Goal: Task Accomplishment & Management: Manage account settings

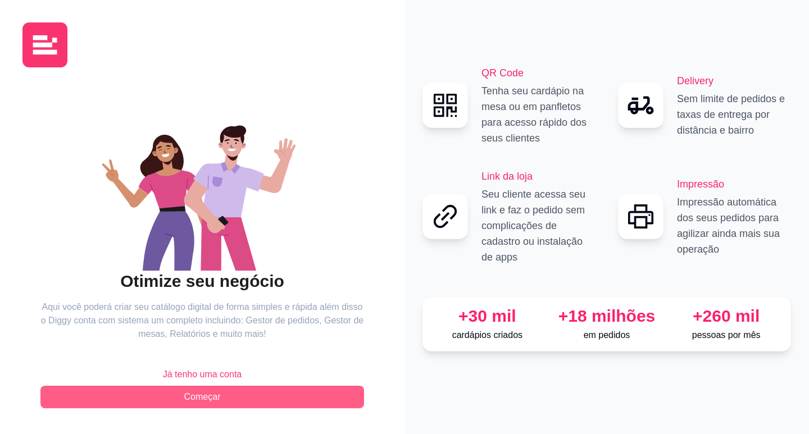
click at [270, 393] on button "Começar" at bounding box center [201, 397] width 323 height 22
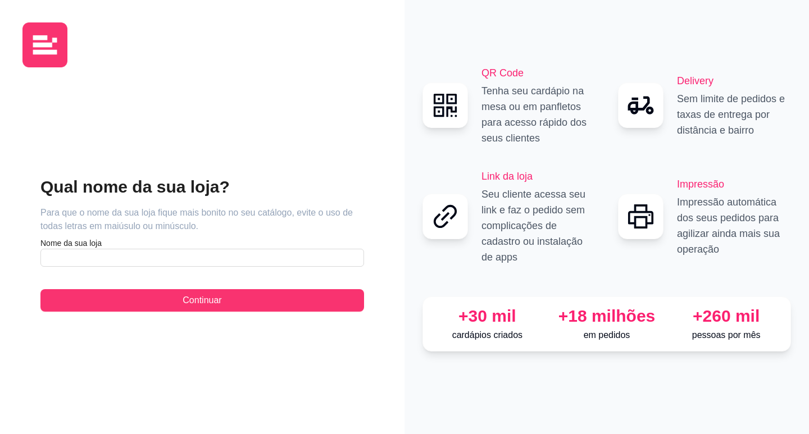
click at [165, 247] on article "Nome da sua loja" at bounding box center [201, 243] width 323 height 11
click at [171, 252] on input "text" at bounding box center [201, 258] width 323 height 18
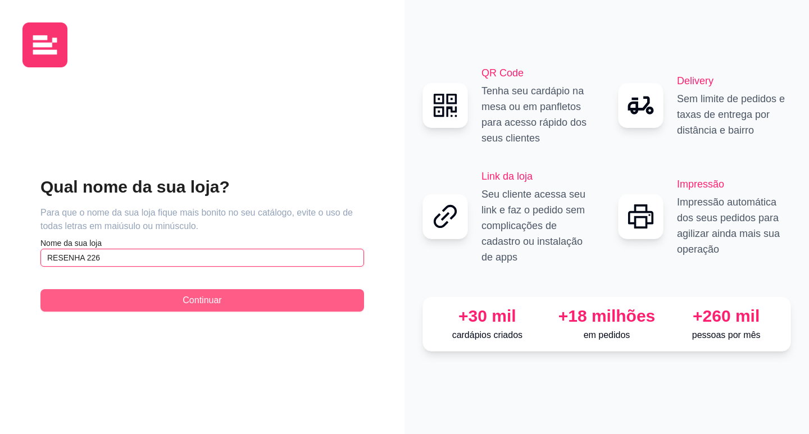
type input "RESENHA 226"
click at [225, 293] on button "Continuar" at bounding box center [201, 300] width 323 height 22
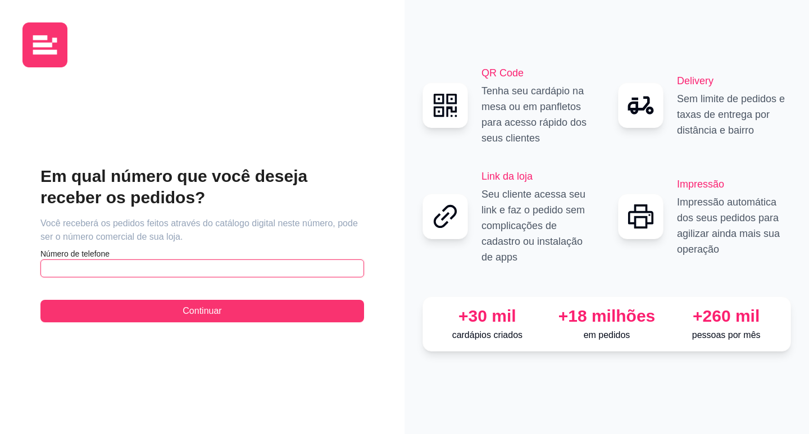
click at [209, 267] on input "text" at bounding box center [201, 268] width 323 height 18
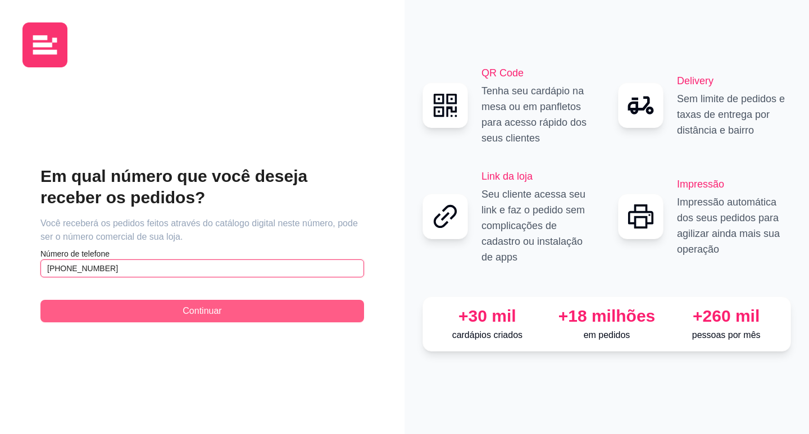
type input "[PHONE_NUMBER]"
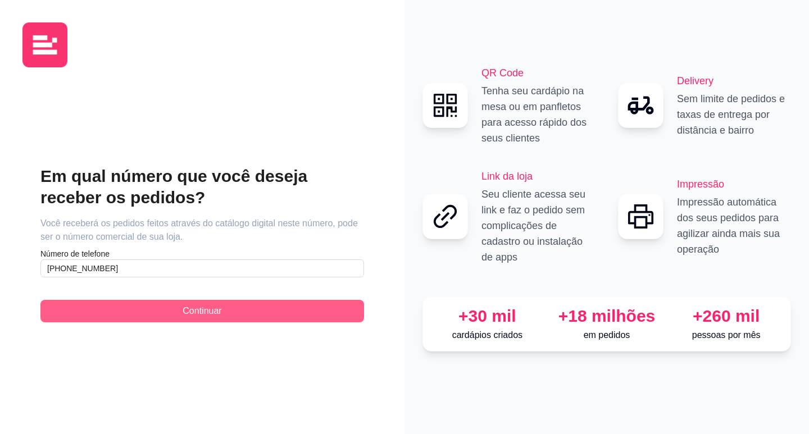
drag, startPoint x: 210, startPoint y: 314, endPoint x: 210, endPoint y: 321, distance: 6.7
click at [210, 318] on button "Continuar" at bounding box center [201, 311] width 323 height 22
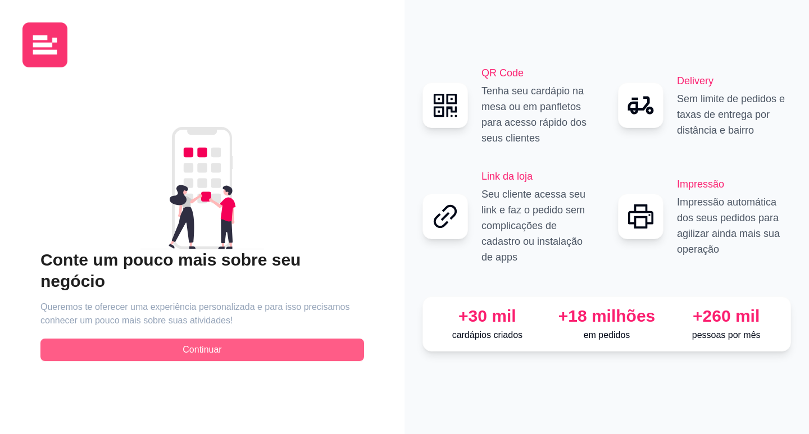
click at [210, 343] on span "Continuar" at bounding box center [202, 349] width 39 height 13
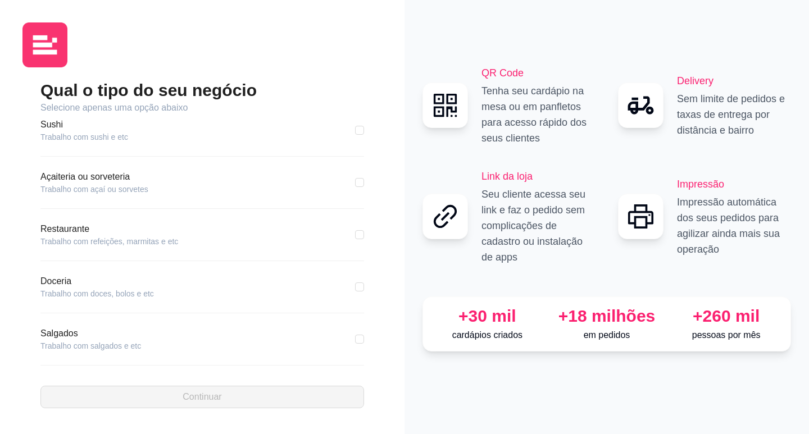
scroll to position [168, 0]
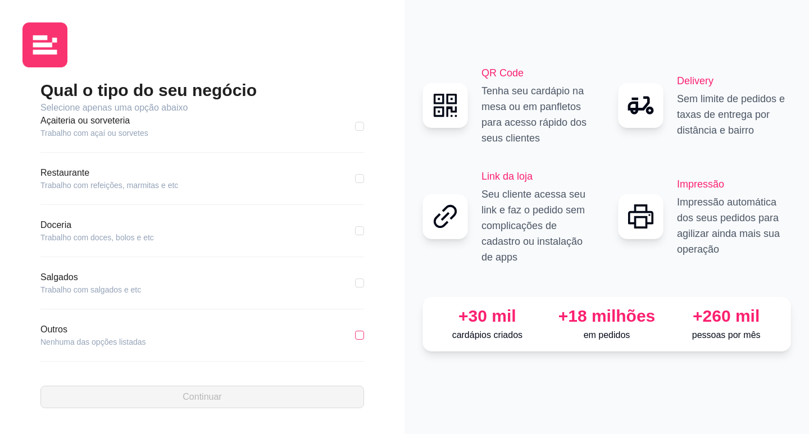
click at [355, 331] on input "checkbox" at bounding box center [359, 335] width 9 height 9
checkbox input "true"
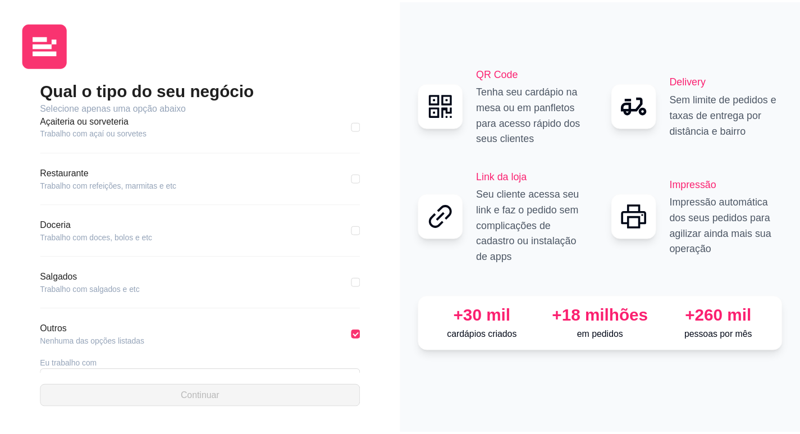
scroll to position [209, 0]
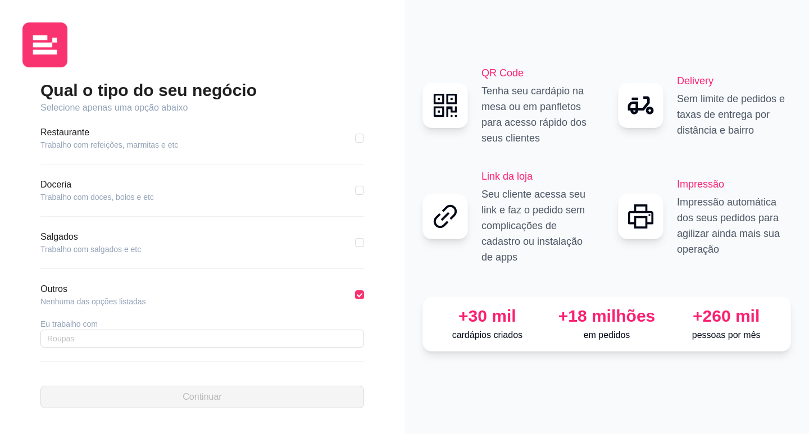
click at [144, 319] on article "Eu trabalho com" at bounding box center [201, 323] width 323 height 11
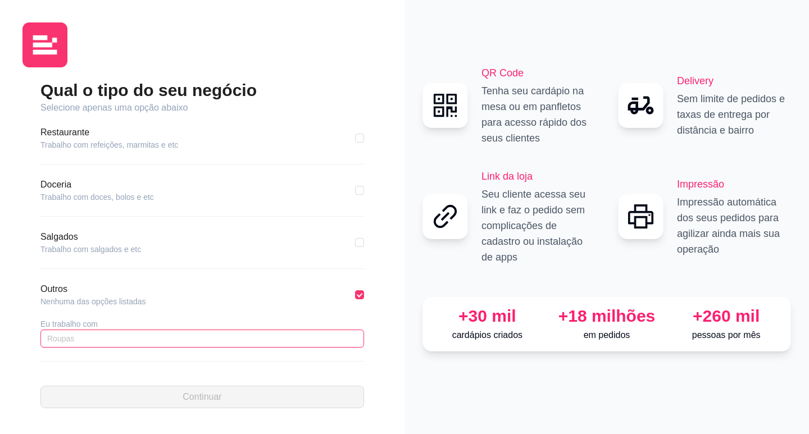
click at [144, 330] on input "text" at bounding box center [201, 339] width 323 height 18
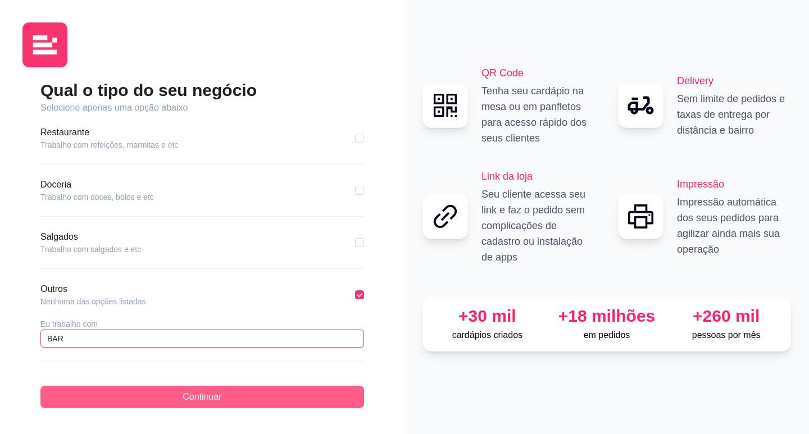
type input "BAR"
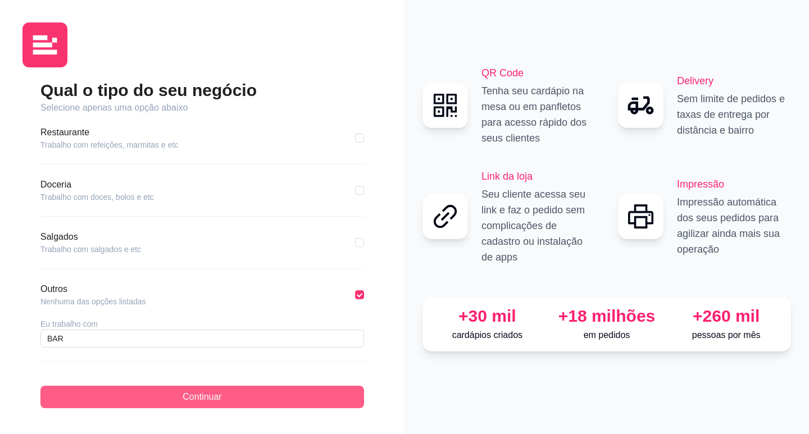
click at [282, 389] on button "Continuar" at bounding box center [201, 397] width 323 height 22
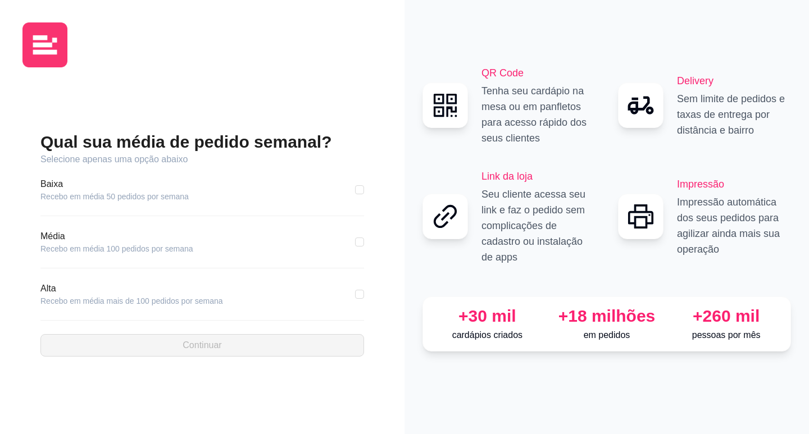
click at [175, 244] on article "Recebo em média 100 pedidos por semana" at bounding box center [116, 248] width 153 height 11
click at [359, 243] on input "checkbox" at bounding box center [359, 242] width 9 height 9
checkbox input "true"
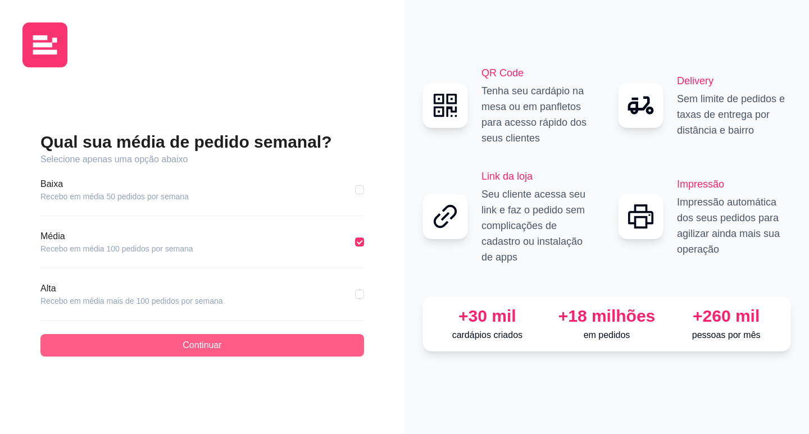
click at [243, 343] on button "Continuar" at bounding box center [201, 345] width 323 height 22
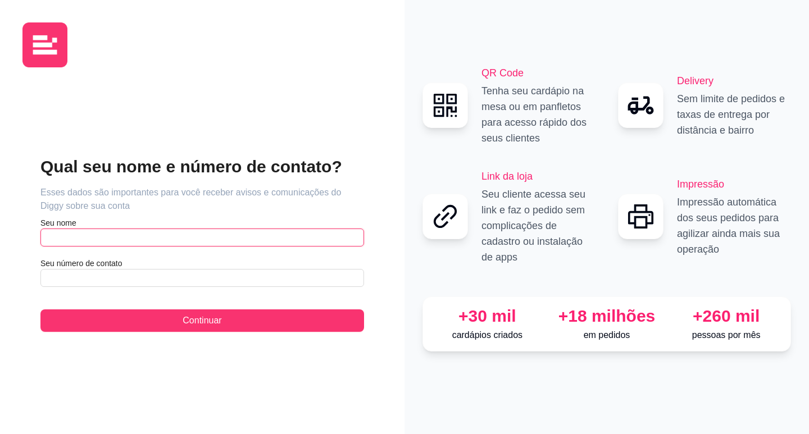
click at [164, 229] on input "text" at bounding box center [201, 238] width 323 height 18
type input "a"
type input "[PERSON_NAME]"
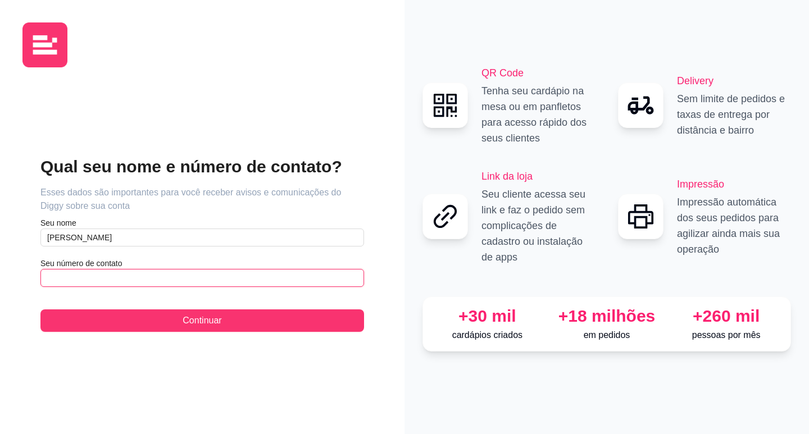
click at [195, 280] on input "text" at bounding box center [201, 278] width 323 height 18
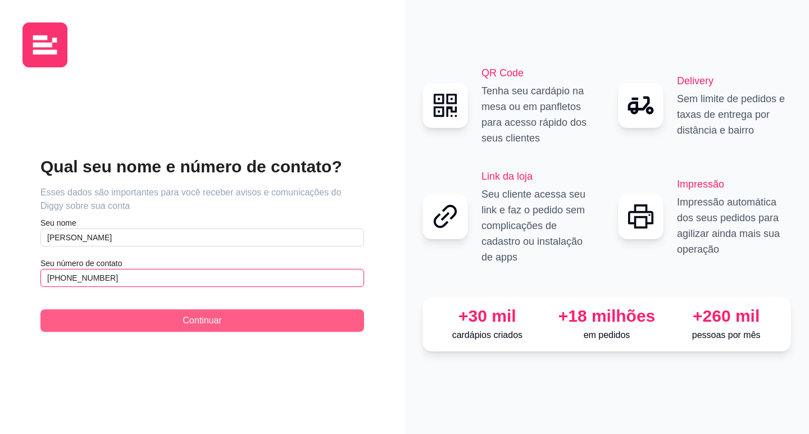
type input "[PHONE_NUMBER]"
click at [211, 316] on span "Continuar" at bounding box center [202, 320] width 39 height 13
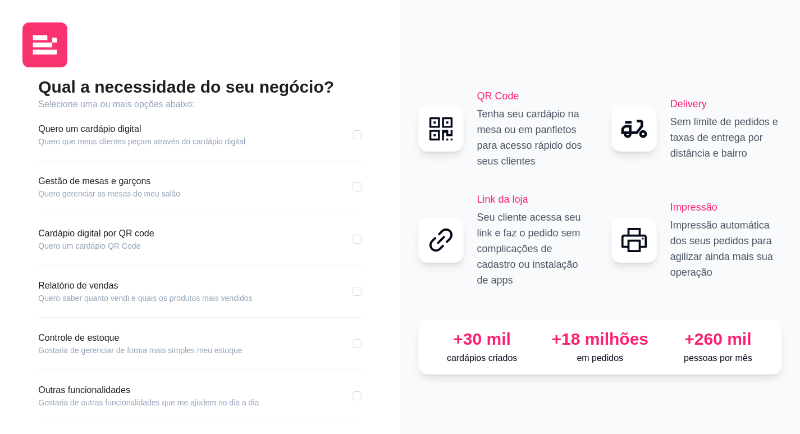
scroll to position [47, 0]
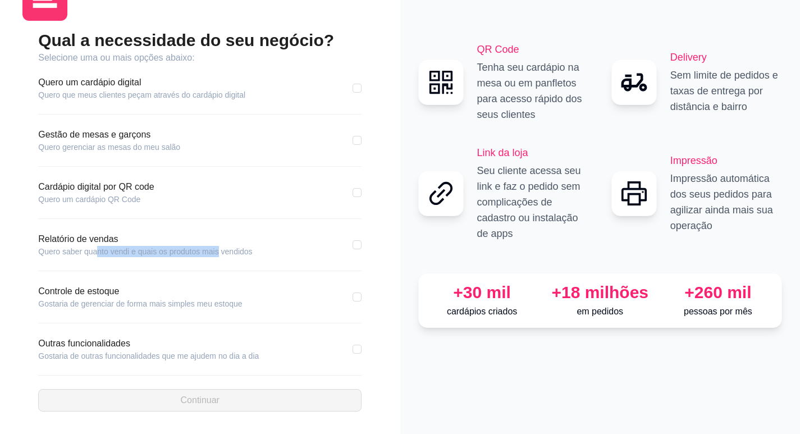
drag, startPoint x: 97, startPoint y: 254, endPoint x: 217, endPoint y: 251, distance: 120.2
click at [217, 251] on article "Quero saber quanto vendi e quais os produtos mais vendidos" at bounding box center [145, 251] width 214 height 11
click at [233, 251] on article "Quero saber quanto vendi e quais os produtos mais vendidos" at bounding box center [145, 251] width 214 height 11
click at [350, 349] on div "Outras funcionalidades Gostaria de outras funcionalidades que me ajudem no dia …" at bounding box center [199, 349] width 323 height 25
click at [357, 352] on input "checkbox" at bounding box center [357, 349] width 9 height 9
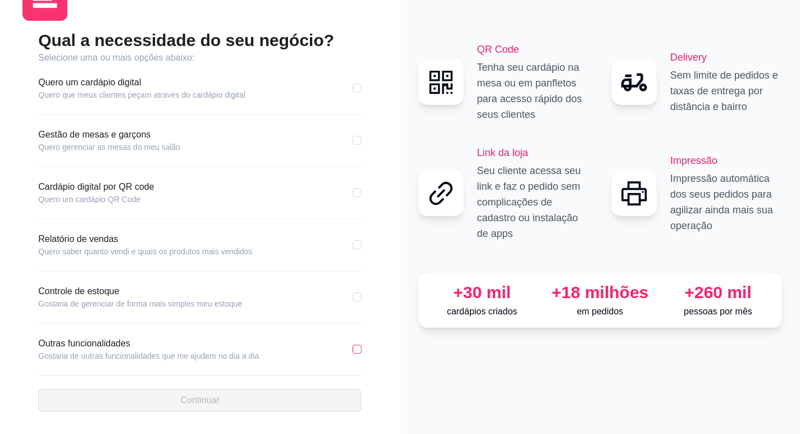
checkbox input "true"
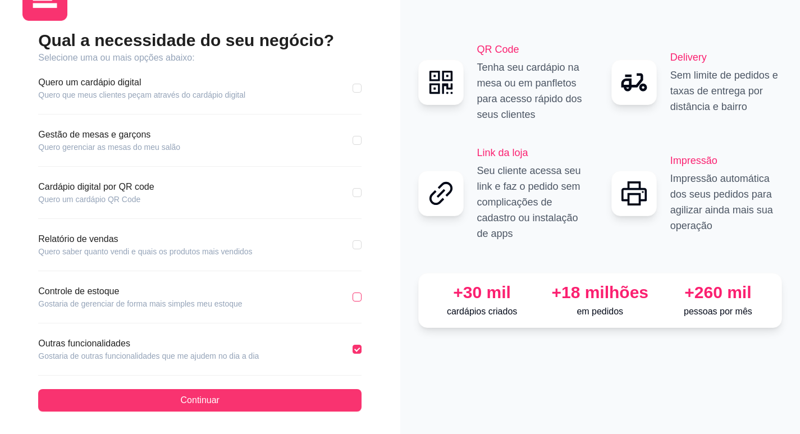
click at [358, 298] on input "checkbox" at bounding box center [357, 297] width 9 height 9
checkbox input "true"
click at [359, 248] on input "checkbox" at bounding box center [357, 244] width 9 height 9
checkbox input "true"
click at [359, 141] on input "checkbox" at bounding box center [357, 140] width 9 height 9
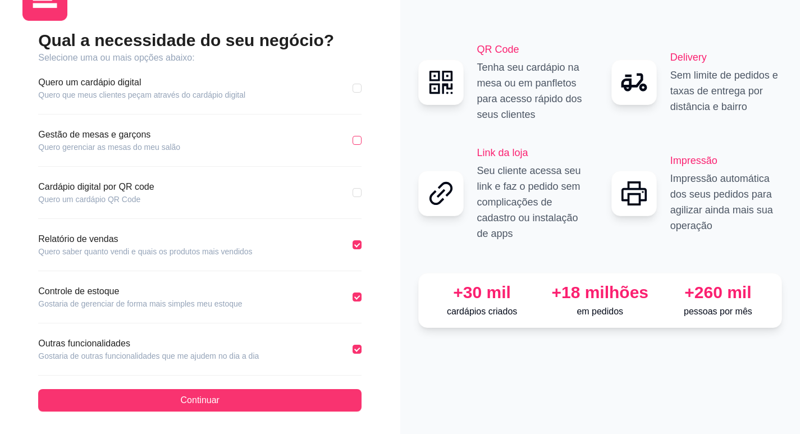
checkbox input "true"
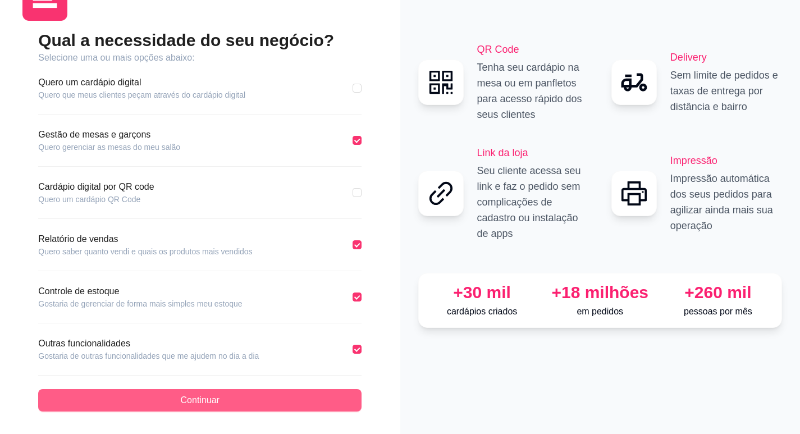
click at [256, 392] on button "Continuar" at bounding box center [199, 400] width 323 height 22
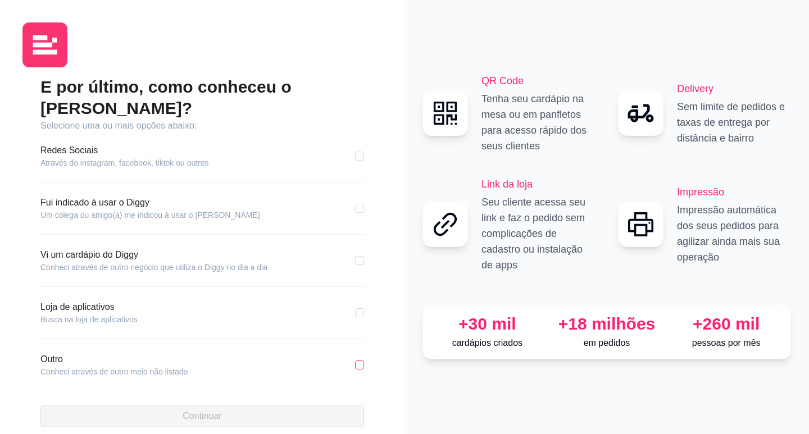
click at [357, 361] on input "checkbox" at bounding box center [359, 365] width 9 height 9
checkbox input "true"
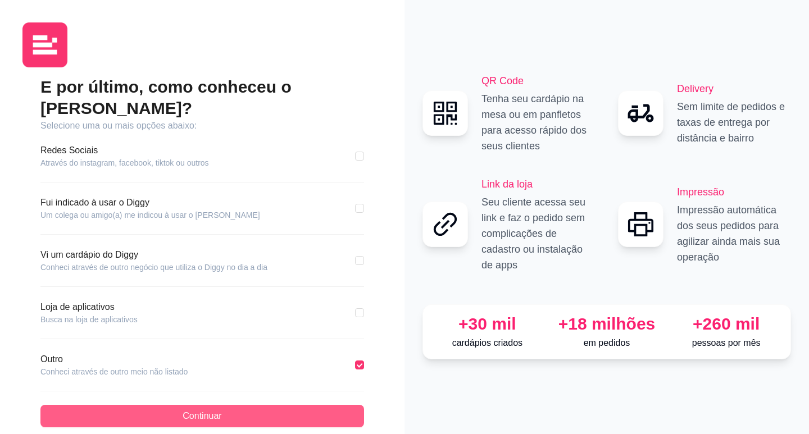
click at [298, 405] on button "Continuar" at bounding box center [201, 416] width 323 height 22
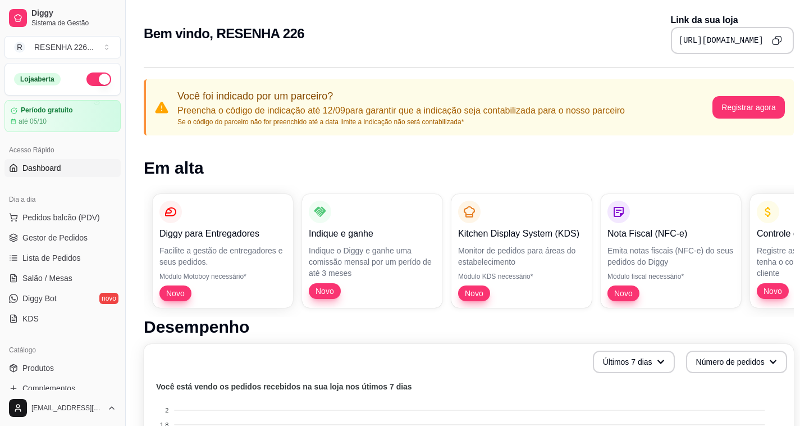
click at [150, 108] on div "Você foi indicado por um parceiro? Preencha o código de indicação até 12/09 par…" at bounding box center [469, 107] width 650 height 56
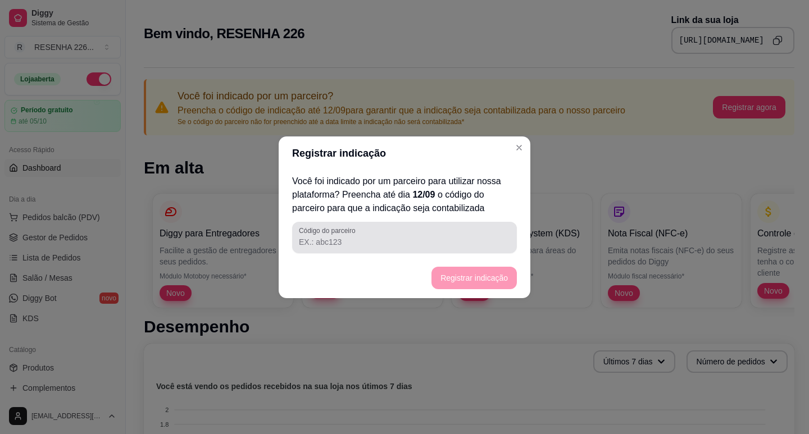
click at [466, 232] on div at bounding box center [404, 237] width 211 height 22
click at [468, 234] on div at bounding box center [404, 237] width 211 height 22
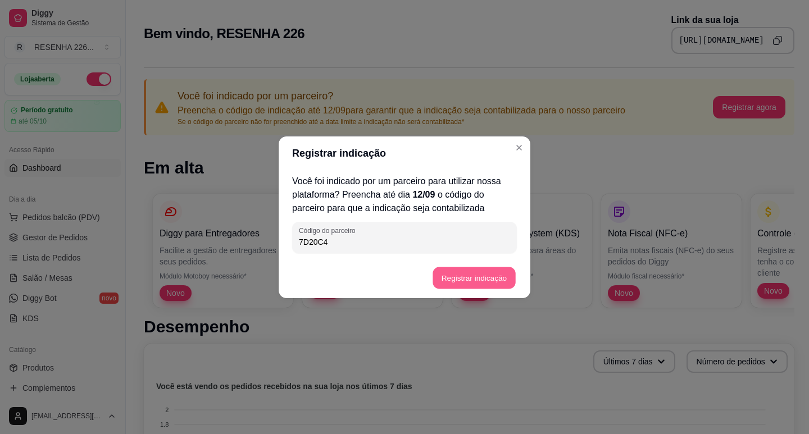
click at [503, 275] on button "Registrar indicação" at bounding box center [473, 278] width 83 height 22
drag, startPoint x: 463, startPoint y: 241, endPoint x: 215, endPoint y: 281, distance: 252.0
click at [215, 281] on div "Registrar indicação Você foi indicado por um parceiro para utilizar nossa plata…" at bounding box center [404, 217] width 809 height 434
type input "7d20c4"
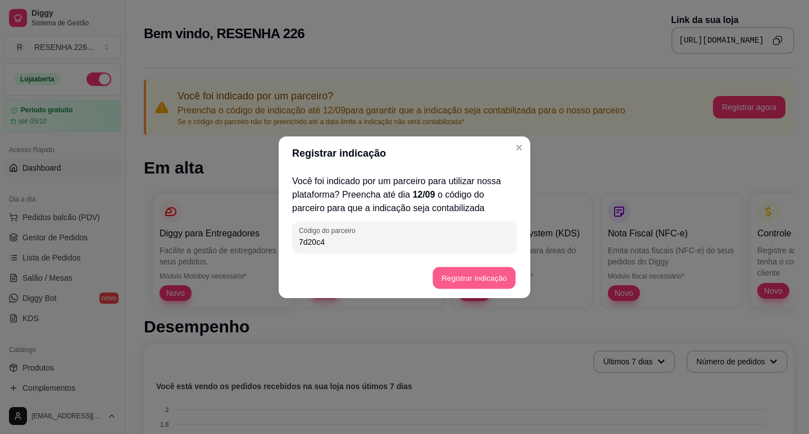
click at [482, 278] on button "Registrar indicação" at bounding box center [473, 278] width 83 height 22
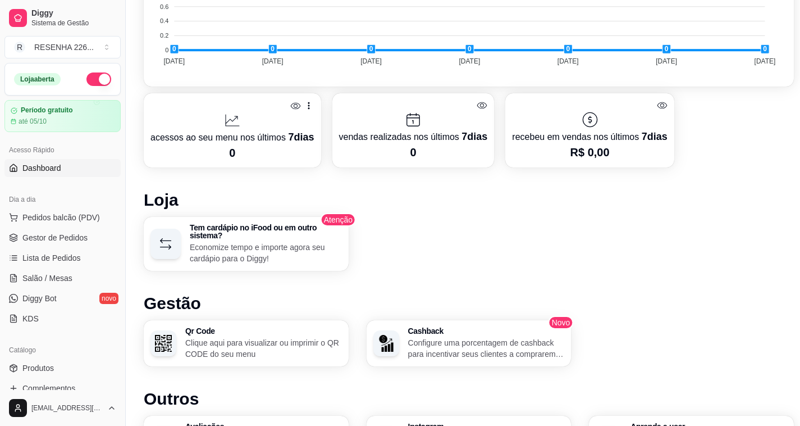
scroll to position [618, 0]
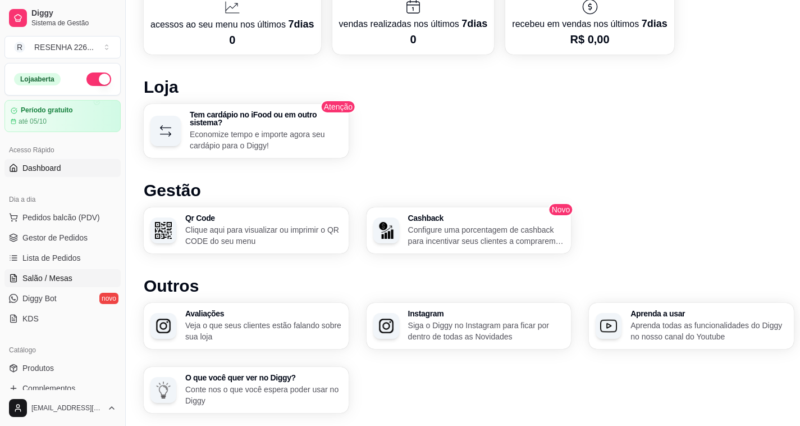
click at [62, 272] on link "Salão / Mesas" at bounding box center [62, 278] width 116 height 18
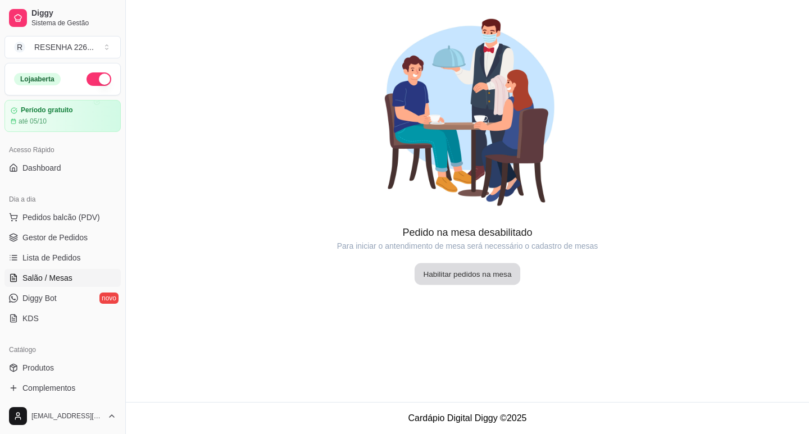
click at [478, 270] on button "Habilitar pedidos na mesa" at bounding box center [467, 274] width 106 height 22
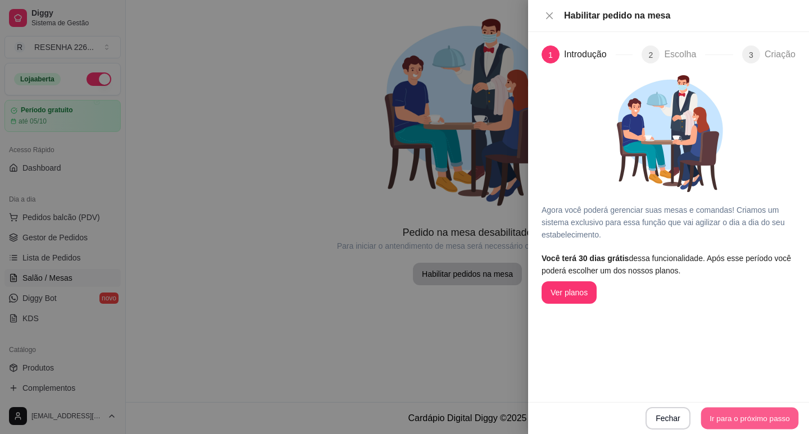
click at [760, 417] on button "Ir para o próximo passo" at bounding box center [750, 419] width 98 height 22
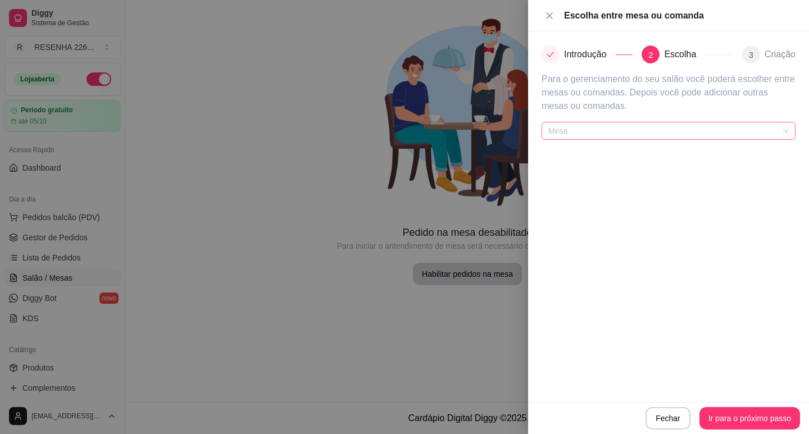
click at [791, 134] on div "Mesa" at bounding box center [668, 131] width 254 height 18
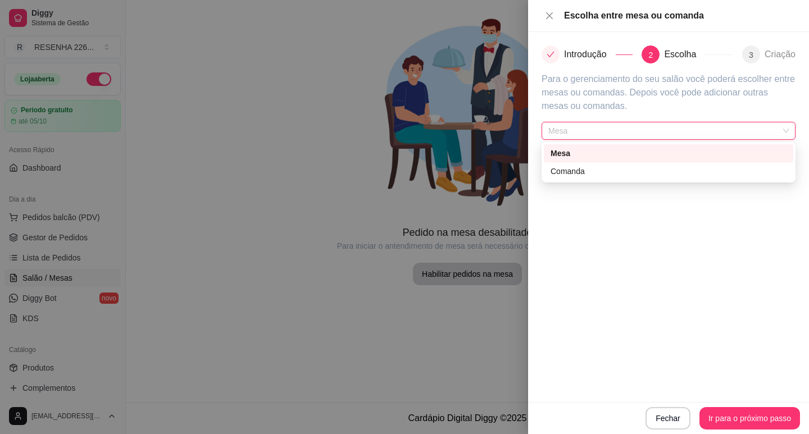
click at [594, 152] on div "Mesa" at bounding box center [668, 153] width 236 height 12
click at [585, 129] on span "Mesa" at bounding box center [668, 130] width 240 height 17
click at [578, 165] on div "Comanda" at bounding box center [668, 171] width 249 height 18
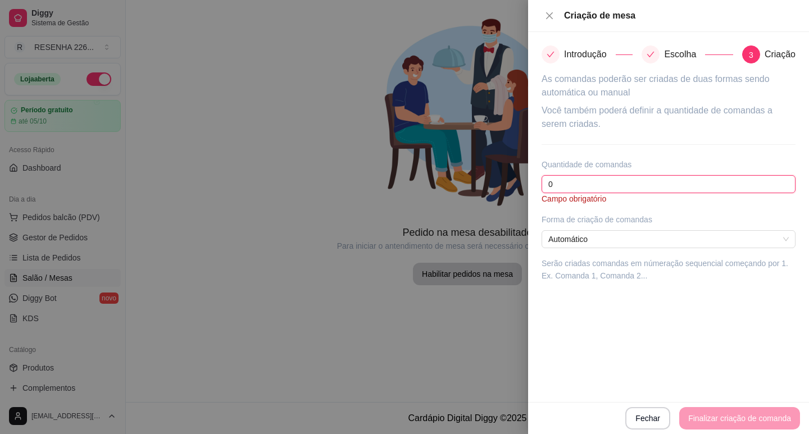
click at [578, 177] on input "0" at bounding box center [668, 184] width 254 height 18
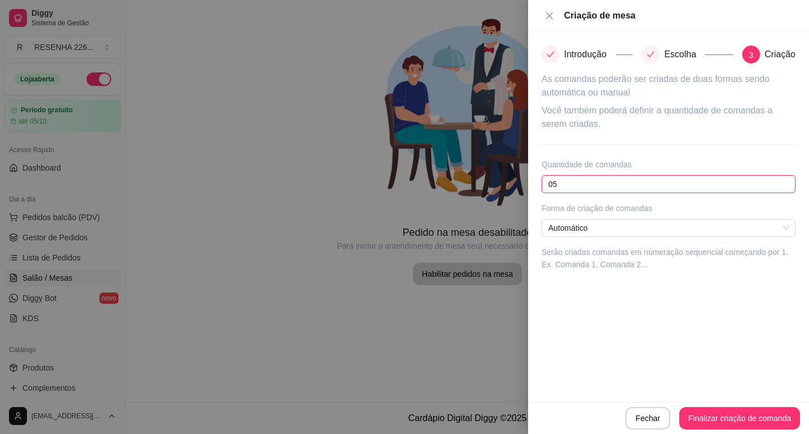
type input "0"
click at [767, 235] on span "Automático" at bounding box center [668, 228] width 240 height 17
type input "50"
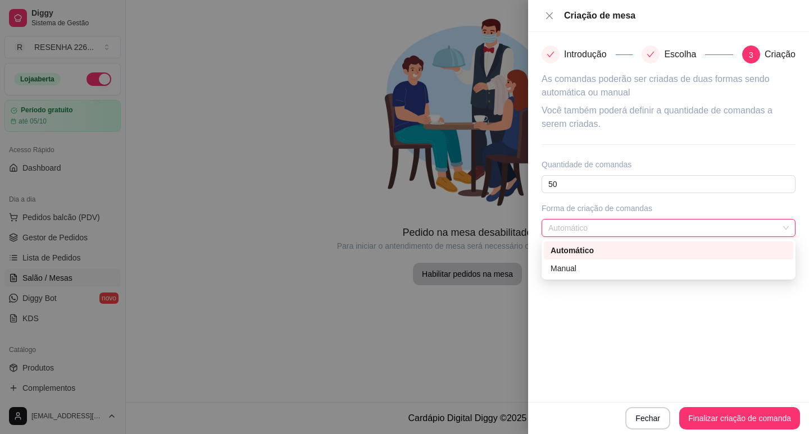
click at [767, 235] on span "Automático" at bounding box center [668, 228] width 240 height 17
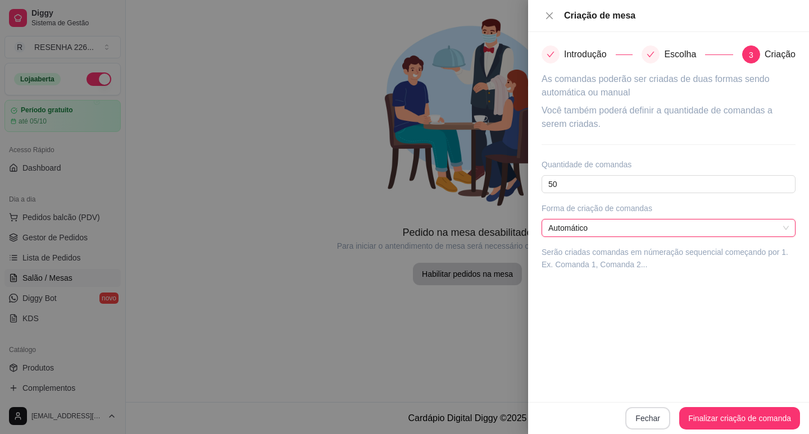
click at [646, 418] on button "Fechar" at bounding box center [647, 418] width 45 height 22
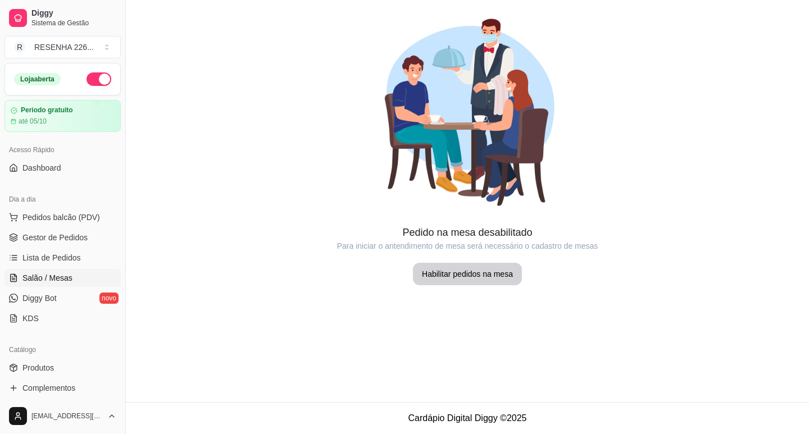
click at [433, 293] on main "Pedido na mesa desabilitado Para iniciar o antendimento de mesa será necessário…" at bounding box center [467, 201] width 683 height 402
click at [444, 266] on button "Habilitar pedidos na mesa" at bounding box center [467, 274] width 106 height 22
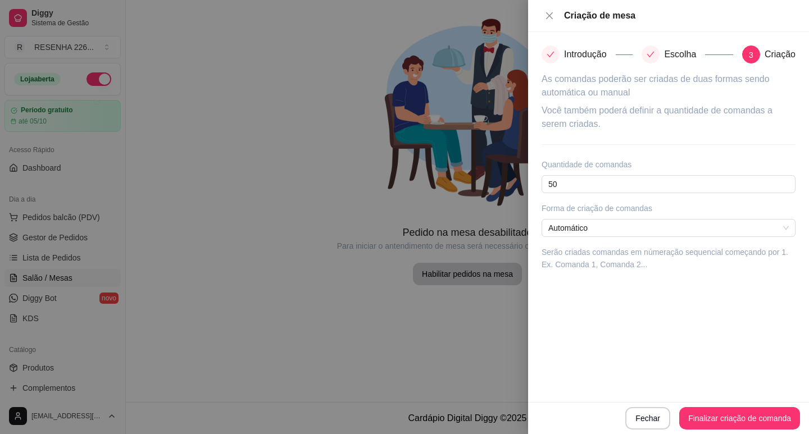
click at [662, 48] on div "Escolha" at bounding box center [686, 54] width 91 height 18
click at [662, 56] on div "Escolha" at bounding box center [686, 54] width 91 height 18
click at [604, 51] on div "Introdução" at bounding box center [590, 54] width 52 height 18
click at [621, 183] on input "50" at bounding box center [668, 184] width 254 height 18
type input "5"
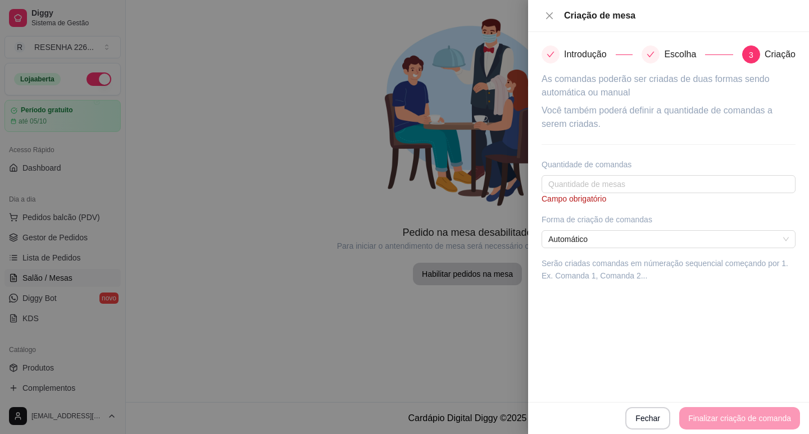
click at [687, 56] on div "Escolha" at bounding box center [684, 54] width 41 height 18
click at [610, 184] on input "text" at bounding box center [668, 184] width 254 height 18
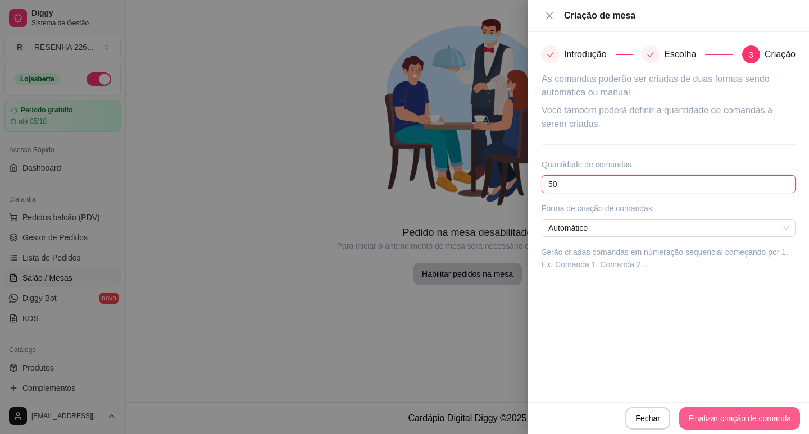
type input "50"
click at [758, 418] on button "Finalizar criação de comanda" at bounding box center [739, 419] width 117 height 22
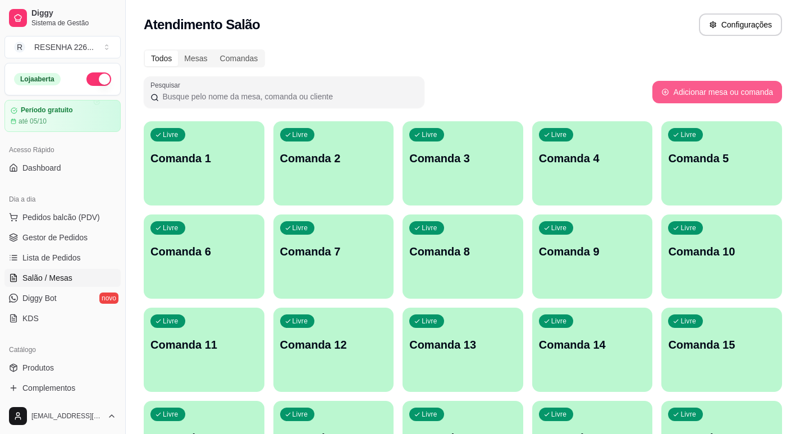
click at [718, 102] on button "Adicionar mesa ou comanda" at bounding box center [718, 92] width 130 height 22
select select "TABLE"
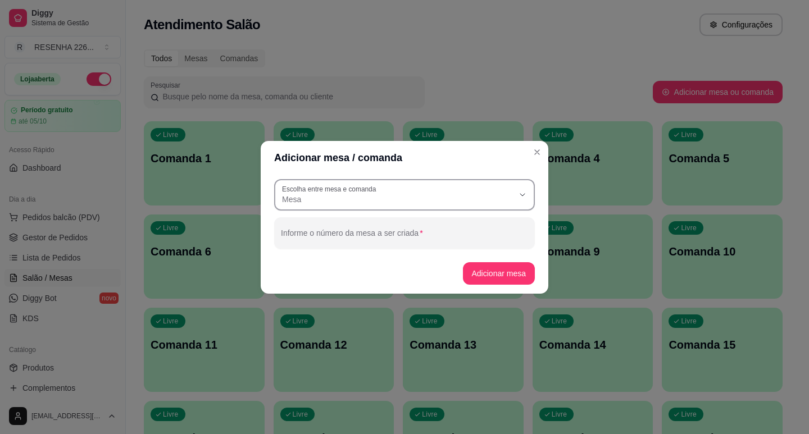
click at [420, 204] on span "Mesa" at bounding box center [397, 199] width 231 height 11
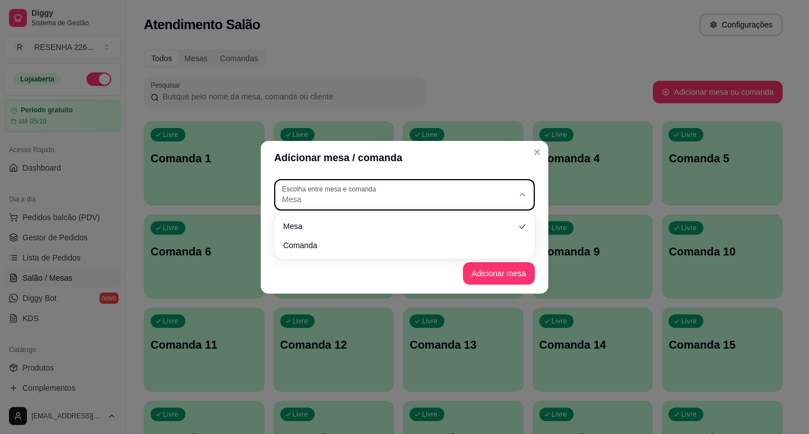
click at [420, 204] on span "Mesa" at bounding box center [397, 199] width 231 height 11
click at [542, 154] on button "Close" at bounding box center [537, 152] width 18 height 18
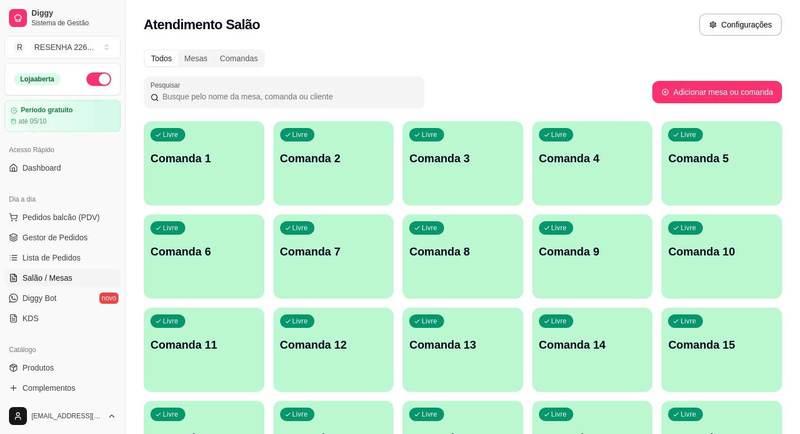
click at [544, 152] on p "Comanda 4" at bounding box center [592, 159] width 107 height 16
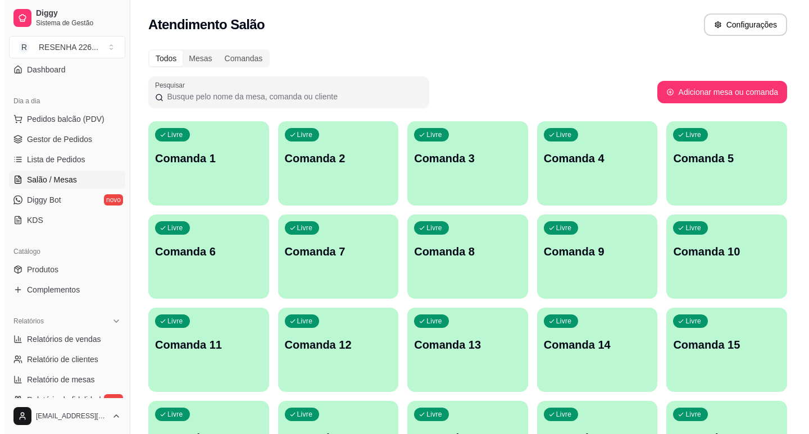
scroll to position [112, 0]
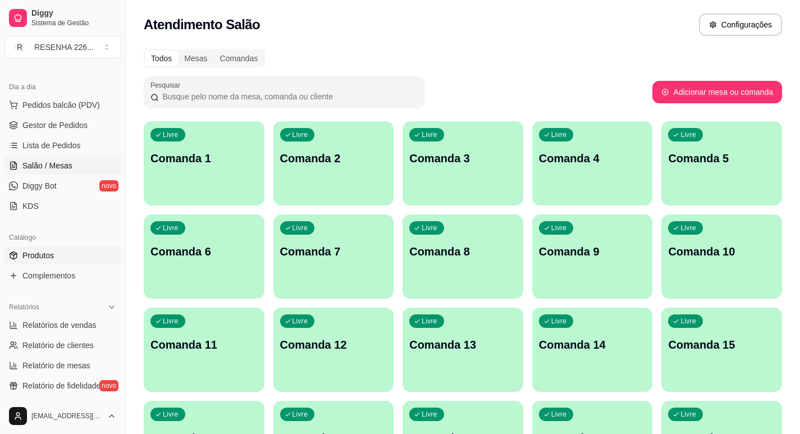
click at [57, 249] on link "Produtos" at bounding box center [62, 256] width 116 height 18
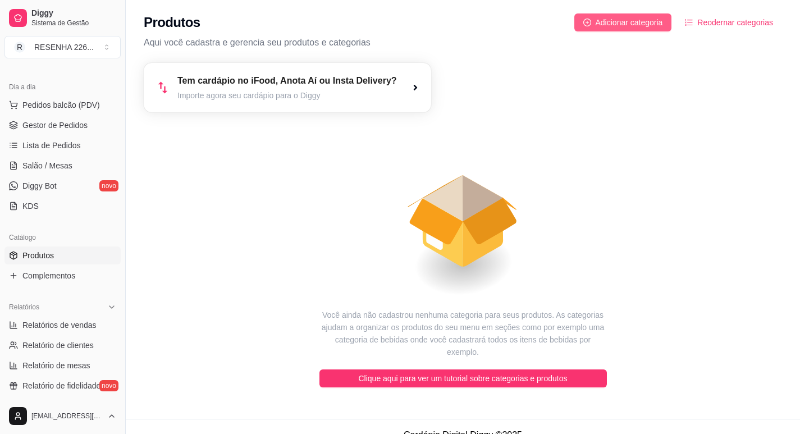
click at [611, 23] on span "Adicionar categoria" at bounding box center [629, 22] width 67 height 12
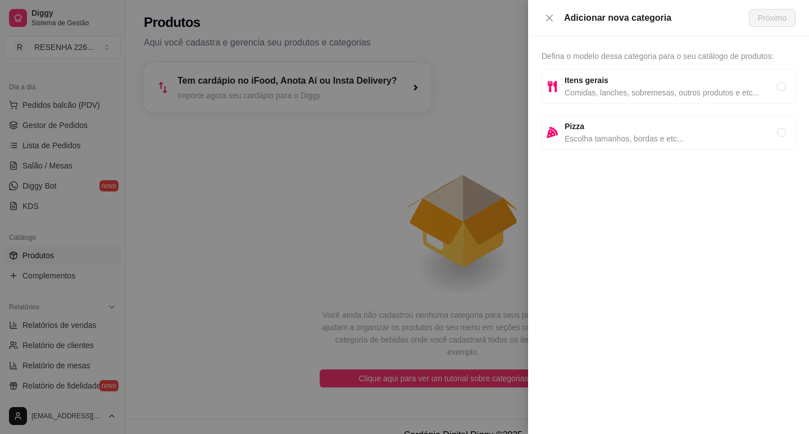
click at [616, 81] on span "Itens gerais" at bounding box center [670, 80] width 212 height 12
radio input "true"
click at [798, 22] on div "Adicionar nova categoria Próximo" at bounding box center [668, 18] width 281 height 37
click at [776, 13] on span "Próximo" at bounding box center [772, 18] width 29 height 12
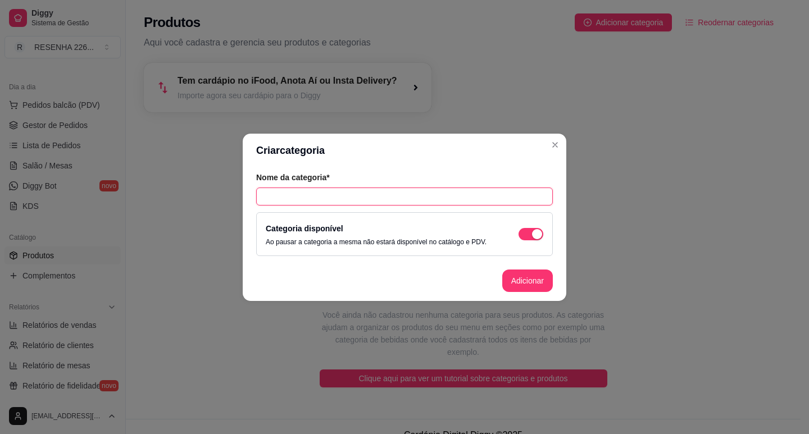
click at [383, 192] on input "text" at bounding box center [404, 197] width 297 height 18
type input "COMBOS WHISKY"
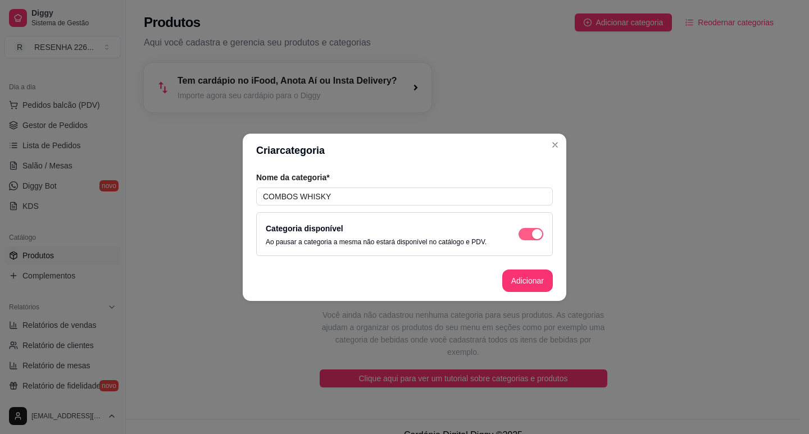
click at [533, 230] on div "button" at bounding box center [537, 234] width 10 height 10
click at [532, 230] on span "button" at bounding box center [530, 234] width 25 height 12
click at [539, 277] on button "Adicionar" at bounding box center [527, 281] width 51 height 22
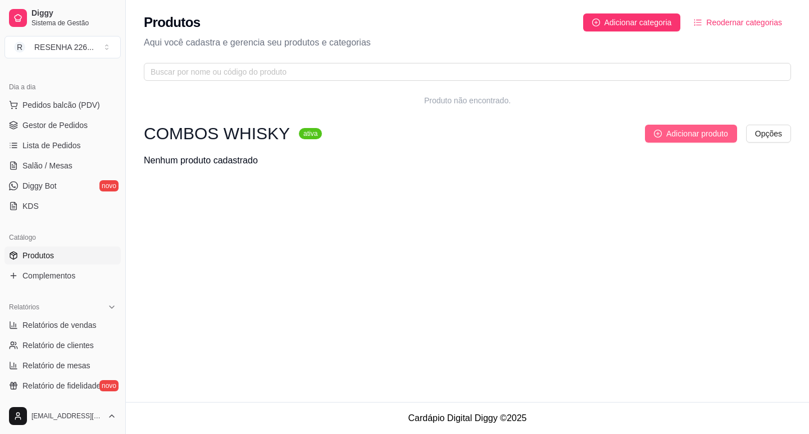
click at [671, 136] on span "Adicionar produto" at bounding box center [697, 133] width 62 height 12
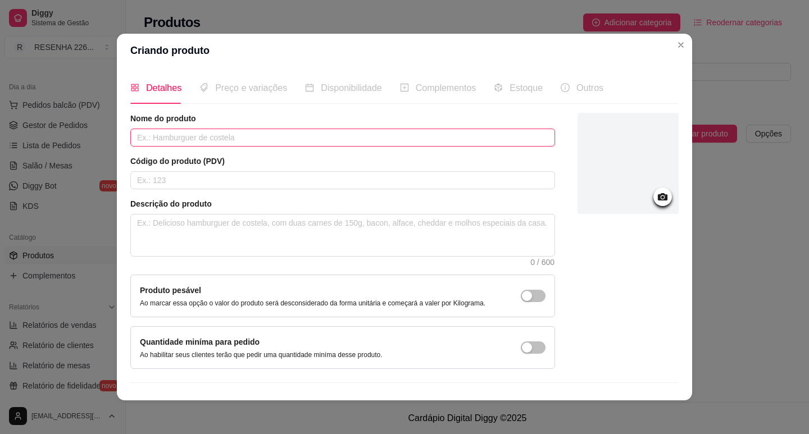
click at [236, 137] on input "text" at bounding box center [342, 138] width 425 height 18
type input "b"
type input "Combo buchanans"
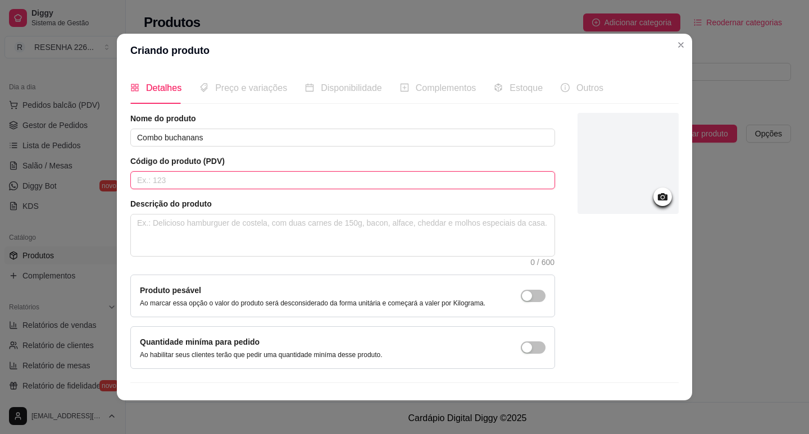
click at [224, 177] on input "text" at bounding box center [342, 180] width 425 height 18
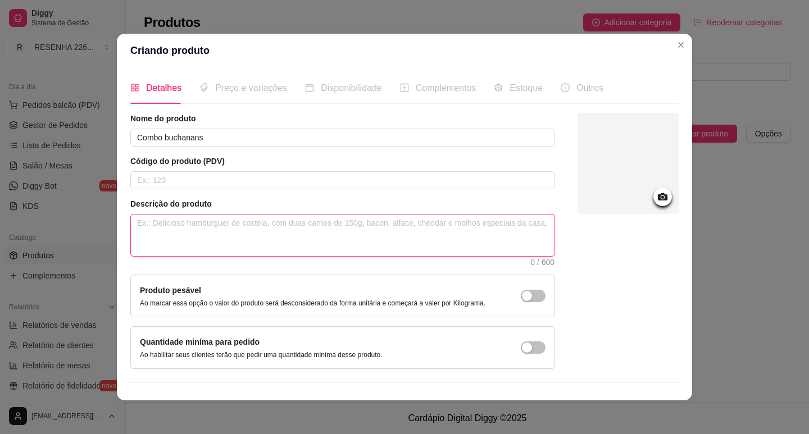
click at [197, 234] on textarea at bounding box center [342, 236] width 423 height 42
click at [196, 233] on textarea at bounding box center [342, 236] width 423 height 42
type textarea "5"
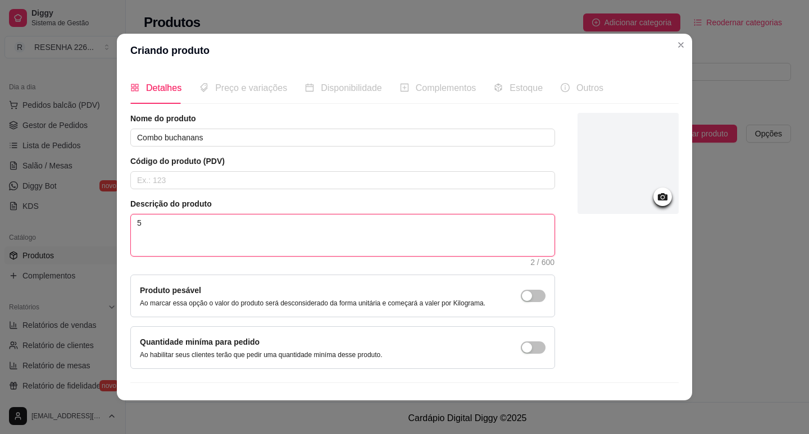
type textarea "5 e"
type textarea "5"
type textarea "5 r"
type textarea "5 re"
type textarea "5 red"
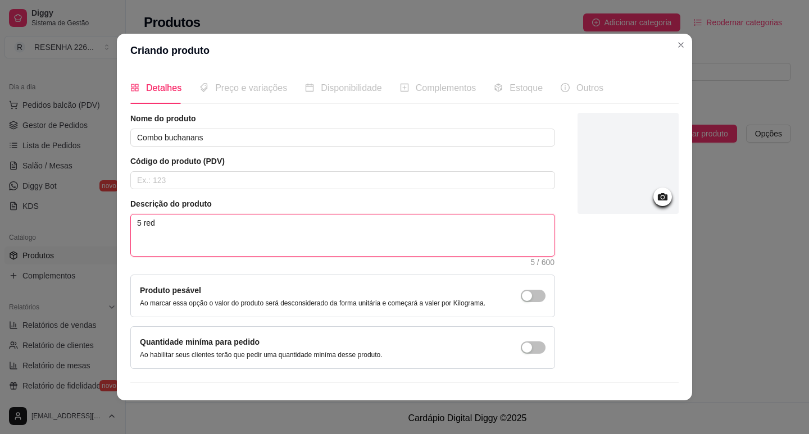
type textarea "5 redb"
type textarea "5 redbu"
type textarea "5 redbul"
type textarea "5 redbull"
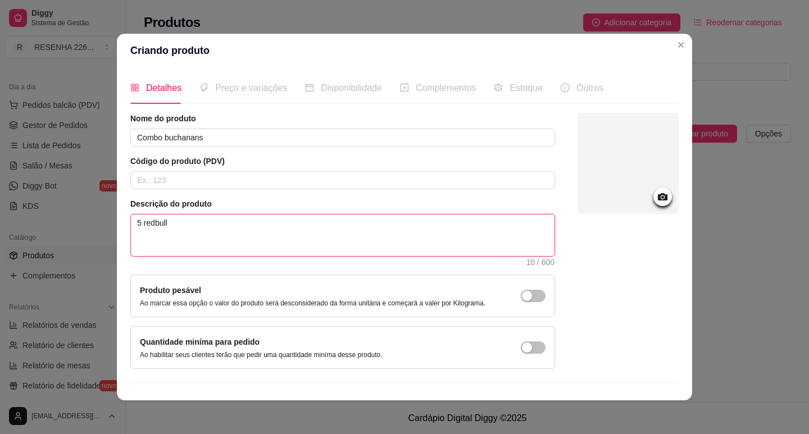
type textarea "5 redbull +"
type textarea "5 redbull + 5"
type textarea "5 redbull + 5 g"
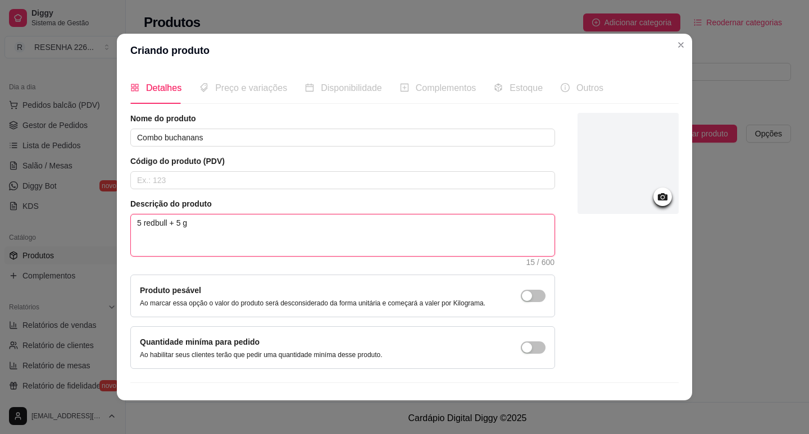
type textarea "5 redbull + 5 ge"
type textarea "5 redbull + 5 gel"
type textarea "5 redbull + 5 gelo"
type textarea "5 redbull + 5 gelo d"
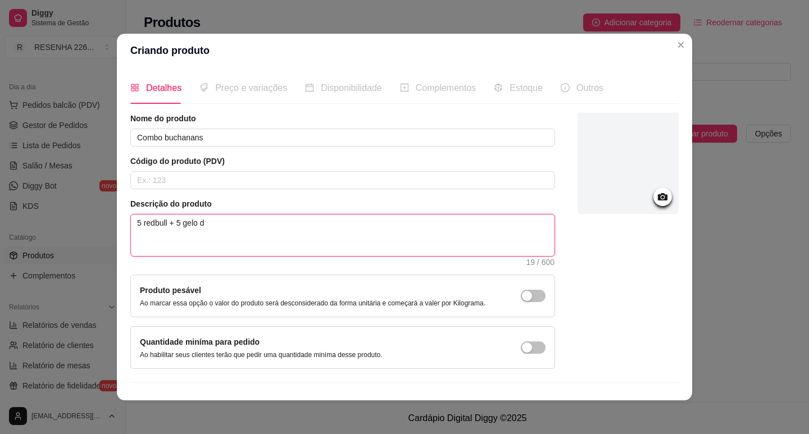
type textarea "5 redbull + 5 gelo de"
type textarea "5 redbull + 5 gelo de c"
type textarea "5 redbull + 5 gelo de co"
type textarea "5 redbull + 5 gelo de coc"
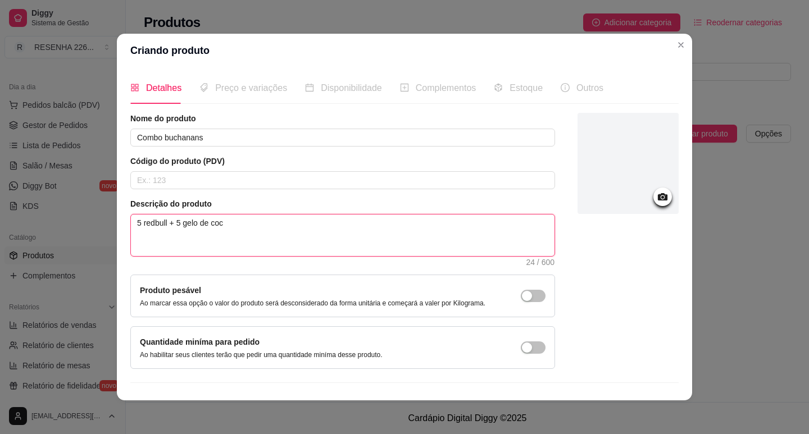
type textarea "5 redbull + 5 gelo de coco"
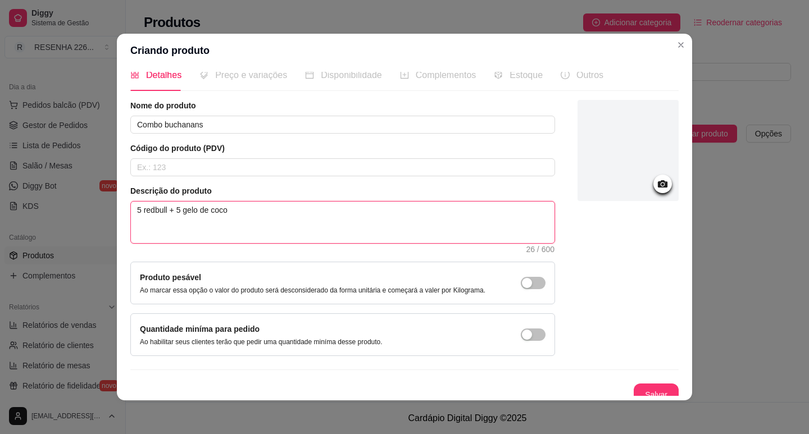
scroll to position [23, 0]
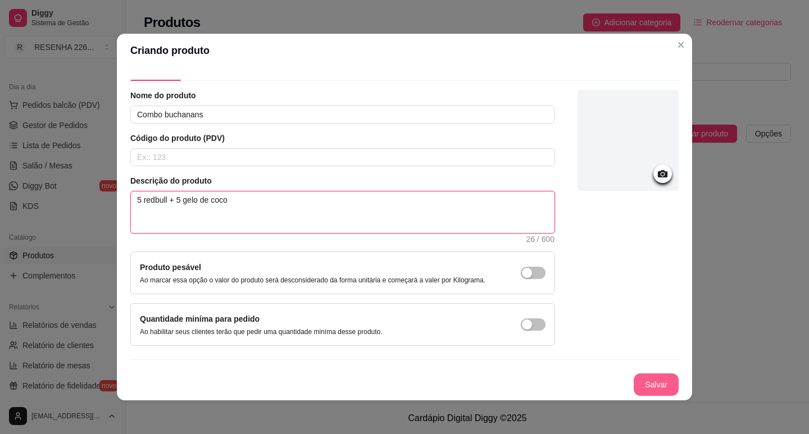
type textarea "5 redbull + 5 gelo de coco"
click at [649, 381] on button "Salvar" at bounding box center [656, 385] width 44 height 22
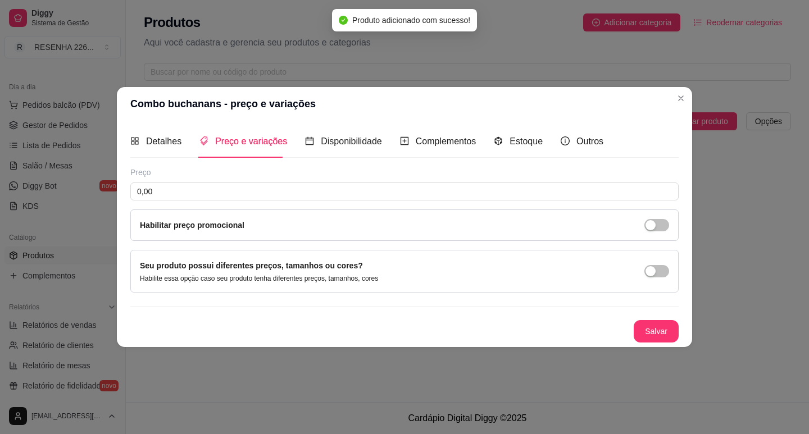
scroll to position [0, 0]
click at [271, 186] on input "0,00" at bounding box center [404, 192] width 548 height 18
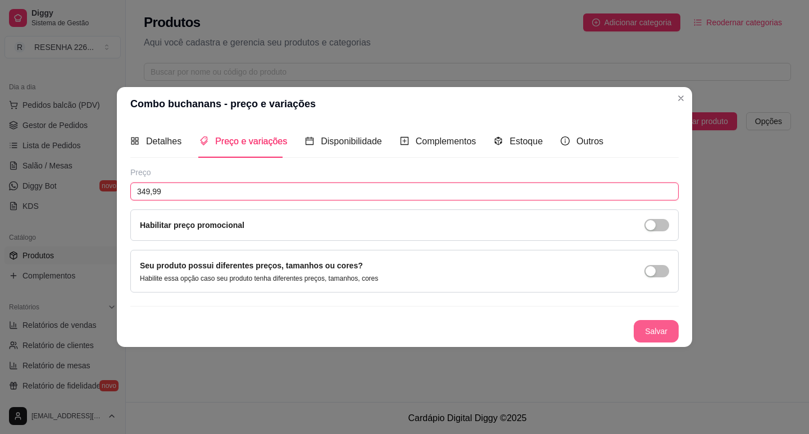
type input "349,99"
click at [660, 331] on button "Salvar" at bounding box center [656, 331] width 44 height 22
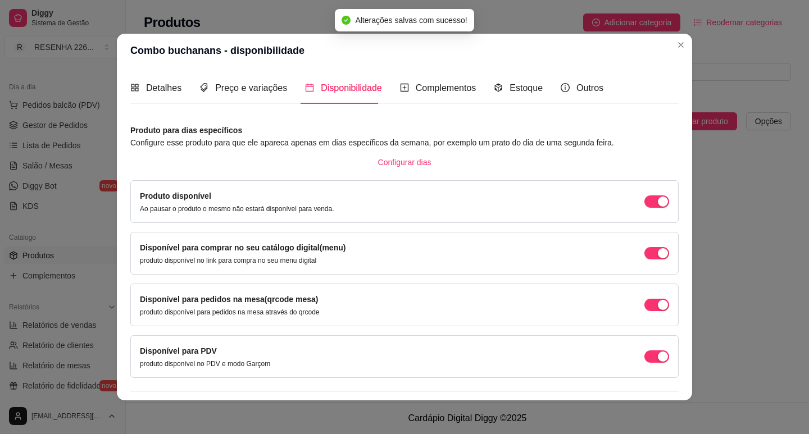
scroll to position [28, 0]
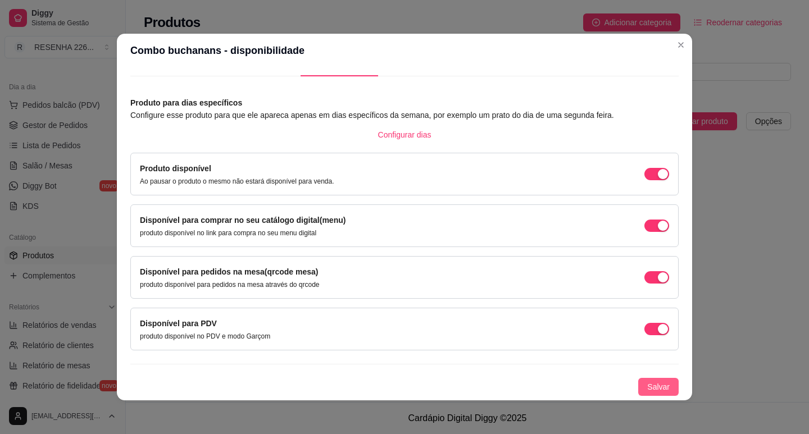
click at [638, 380] on button "Salvar" at bounding box center [658, 387] width 40 height 18
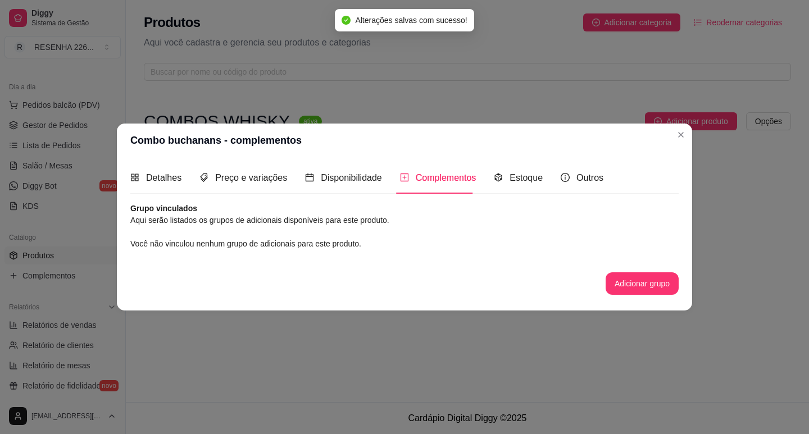
scroll to position [0, 0]
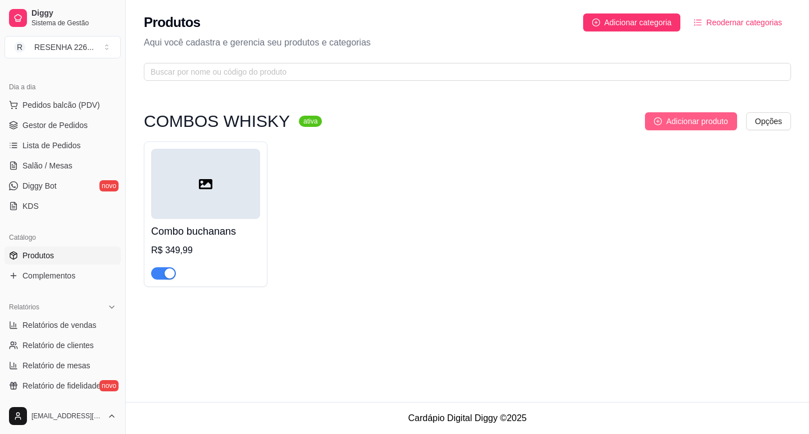
click at [693, 126] on span "Adicionar produto" at bounding box center [697, 121] width 62 height 12
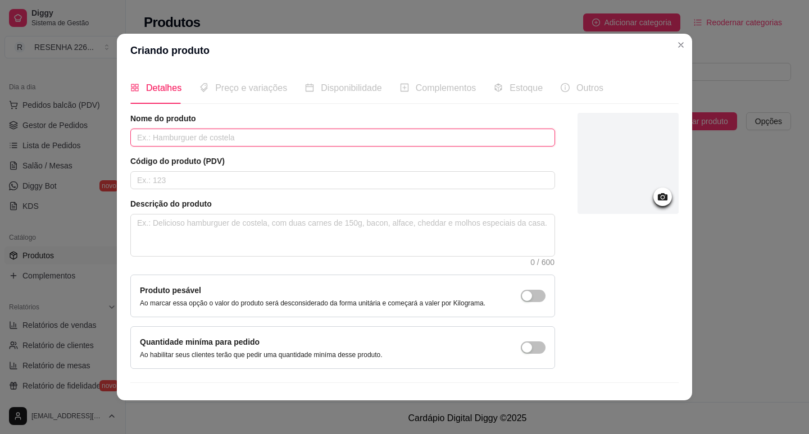
click at [217, 143] on input "text" at bounding box center [342, 138] width 425 height 18
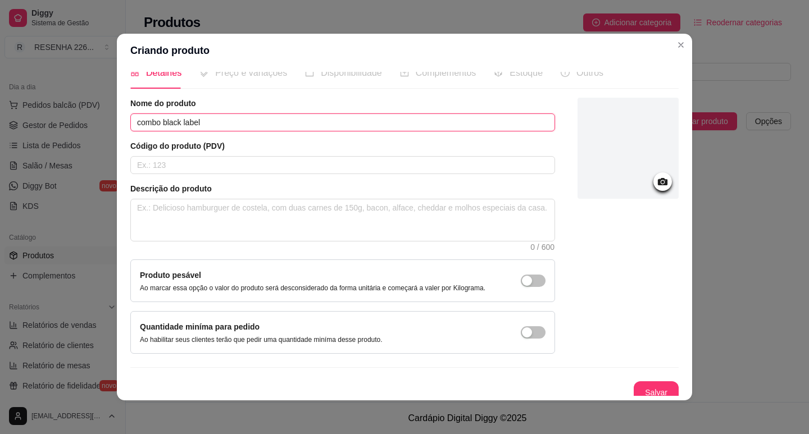
scroll to position [23, 0]
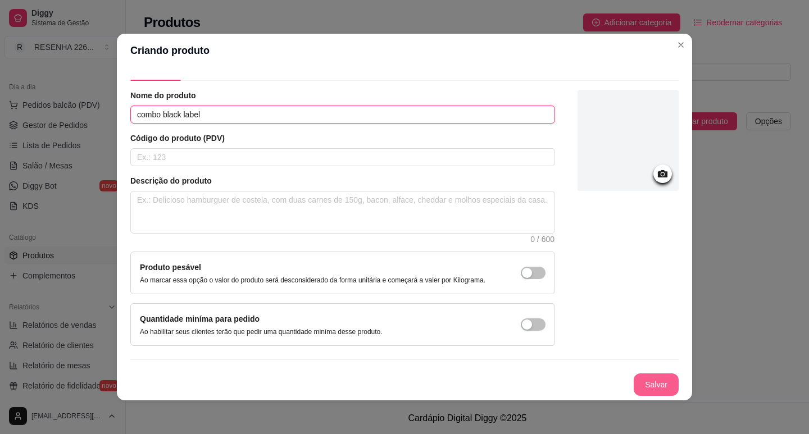
type input "combo black label"
click at [634, 386] on button "Salvar" at bounding box center [655, 384] width 45 height 22
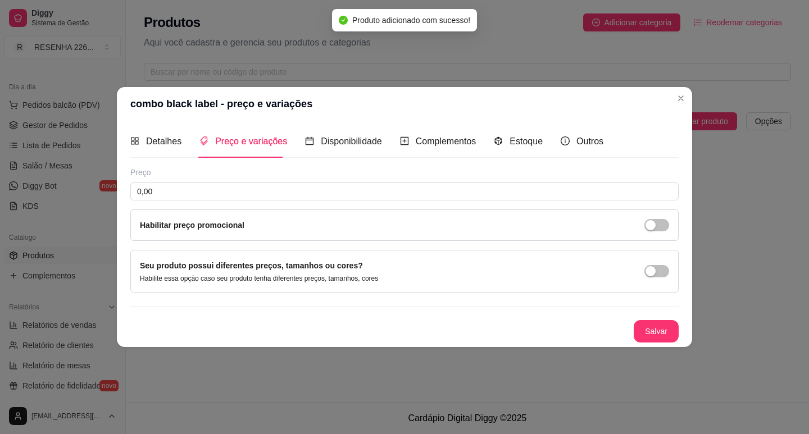
scroll to position [0, 0]
click at [202, 189] on input "0,00" at bounding box center [404, 192] width 548 height 18
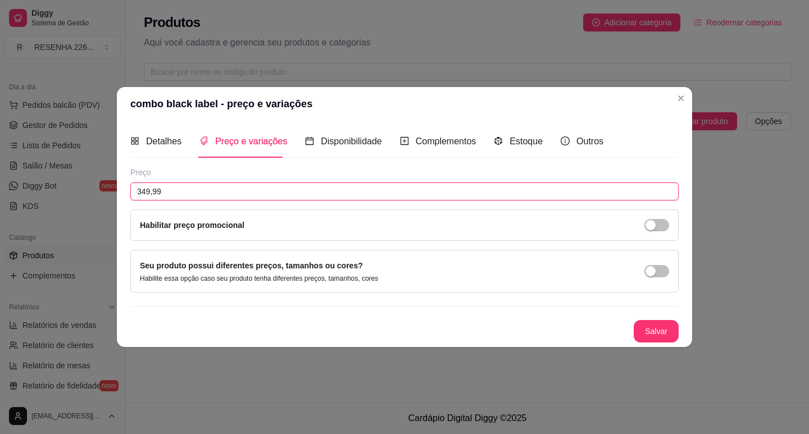
type input "349,99"
click at [665, 339] on button "Salvar" at bounding box center [655, 331] width 45 height 22
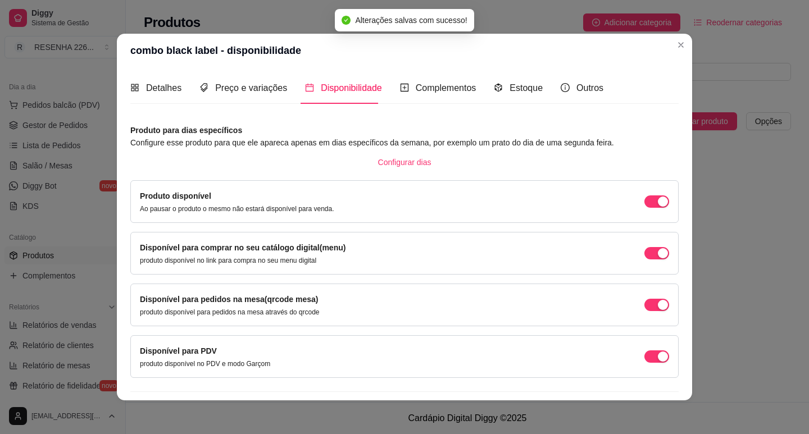
scroll to position [28, 0]
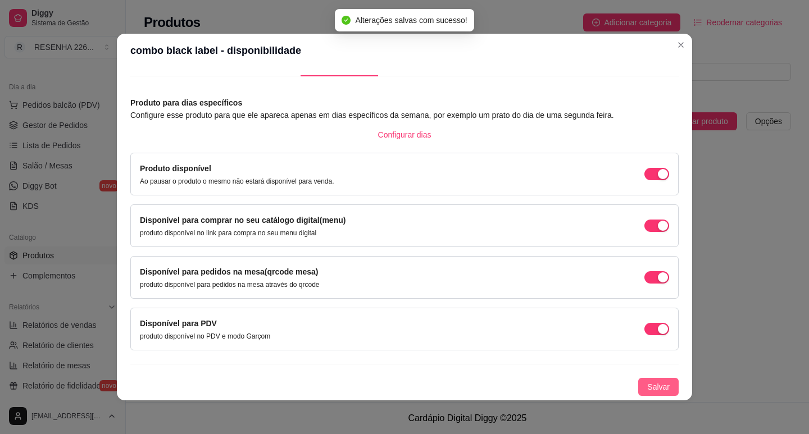
click at [647, 384] on span "Salvar" at bounding box center [658, 387] width 22 height 12
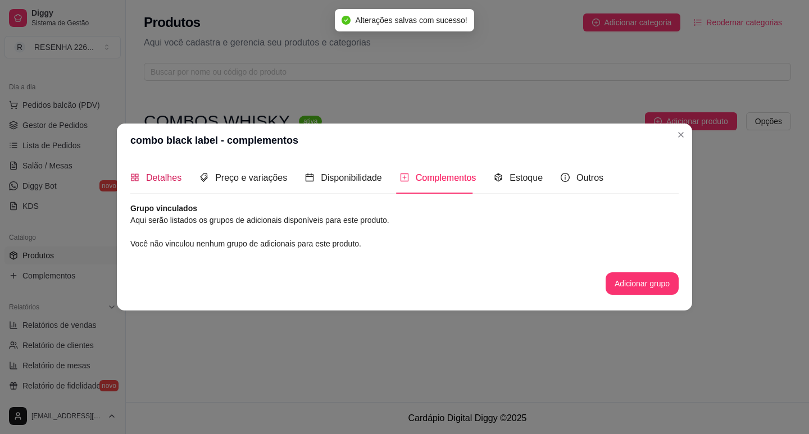
click at [154, 174] on span "Detalhes" at bounding box center [163, 178] width 35 height 10
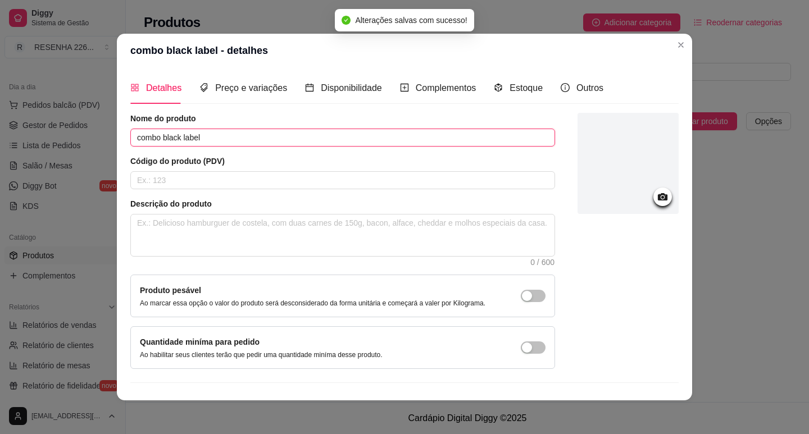
drag, startPoint x: 159, startPoint y: 137, endPoint x: 0, endPoint y: 135, distance: 158.9
click at [0, 135] on div "combo black label - detalhes Detalhes Preço e variações Disponibilidade Complem…" at bounding box center [404, 217] width 809 height 434
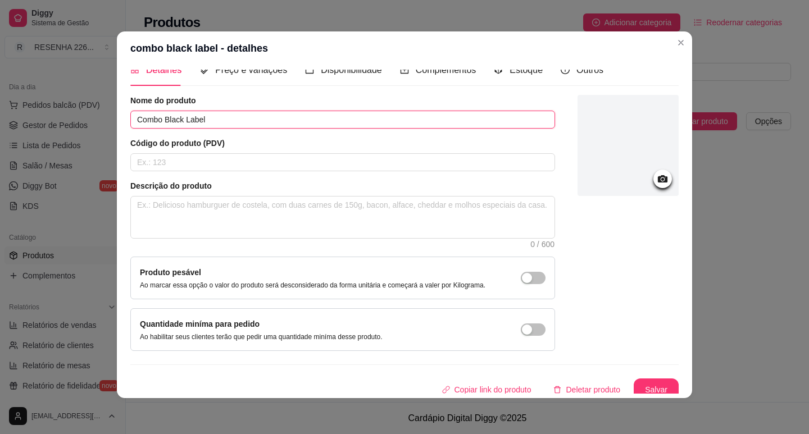
scroll to position [23, 0]
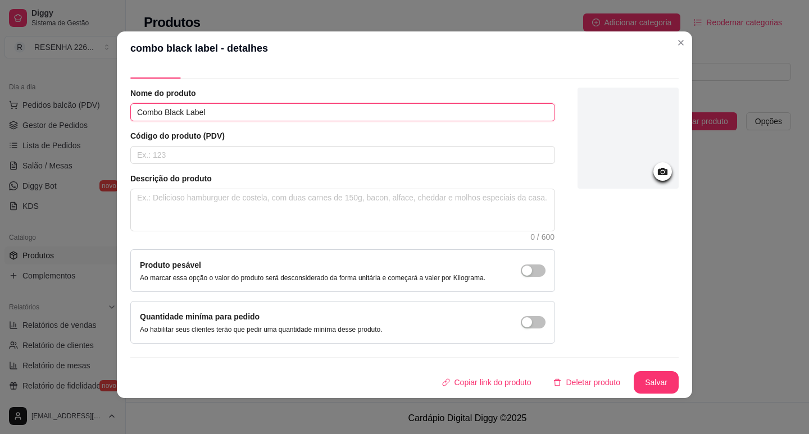
type input "Combo Black Label"
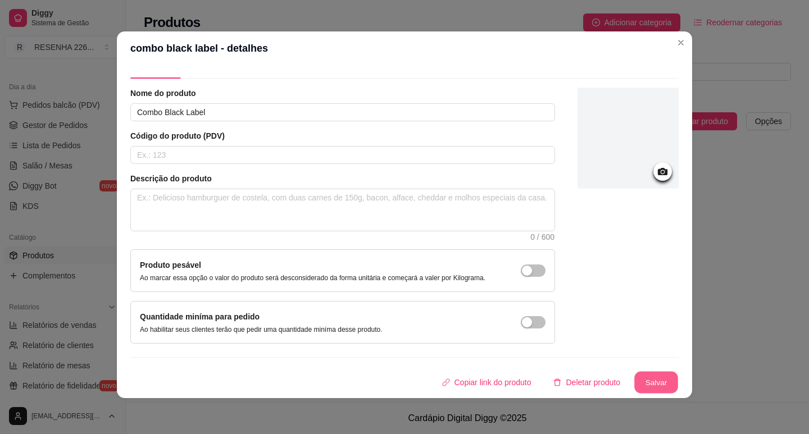
click at [648, 386] on button "Salvar" at bounding box center [656, 383] width 44 height 22
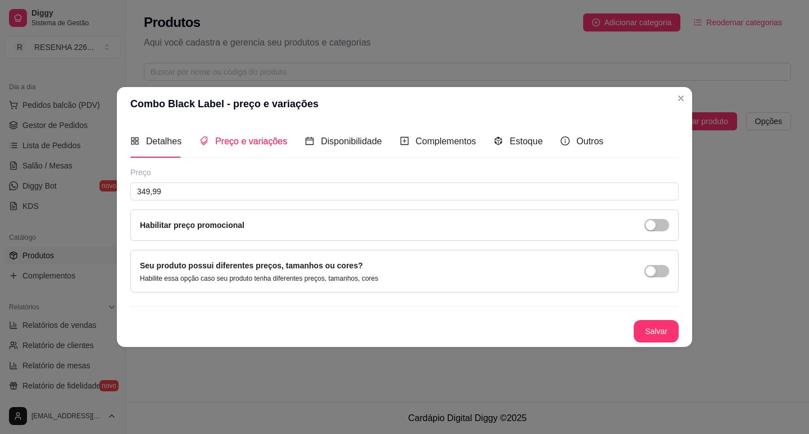
scroll to position [0, 0]
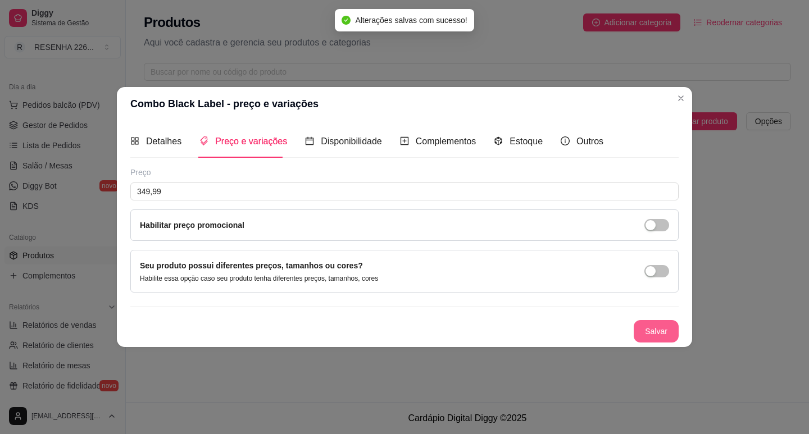
click at [636, 334] on button "Salvar" at bounding box center [655, 331] width 45 height 22
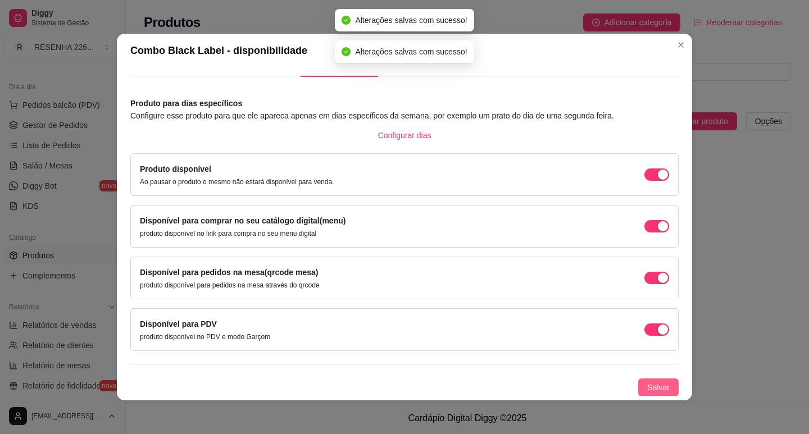
scroll to position [28, 0]
click at [654, 387] on span "Salvar" at bounding box center [658, 387] width 22 height 12
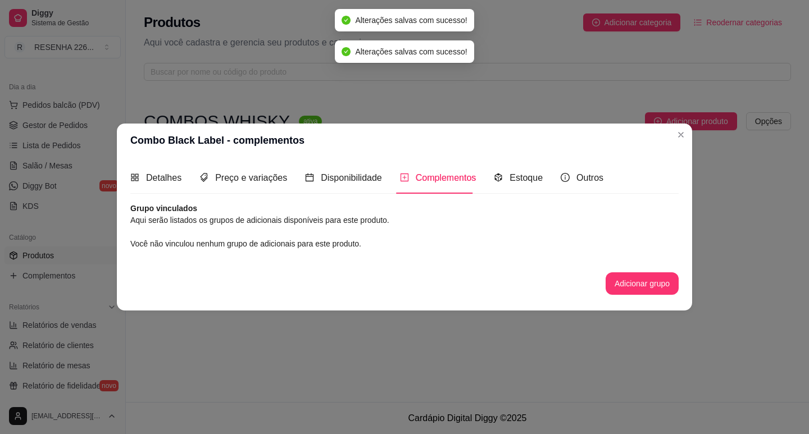
scroll to position [0, 0]
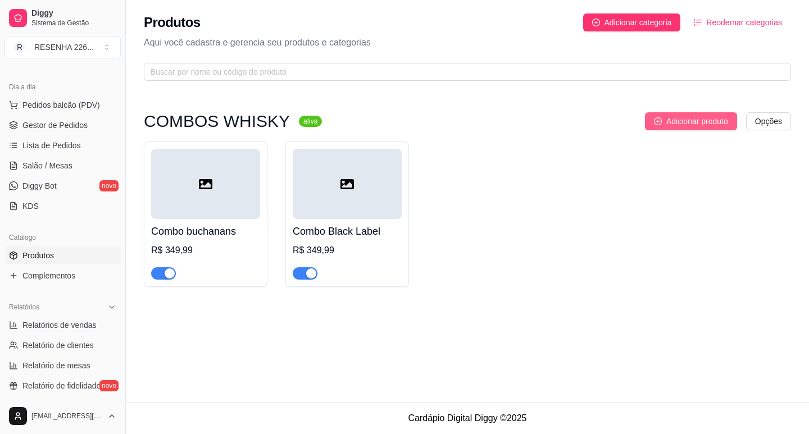
click at [691, 122] on span "Adicionar produto" at bounding box center [697, 121] width 62 height 12
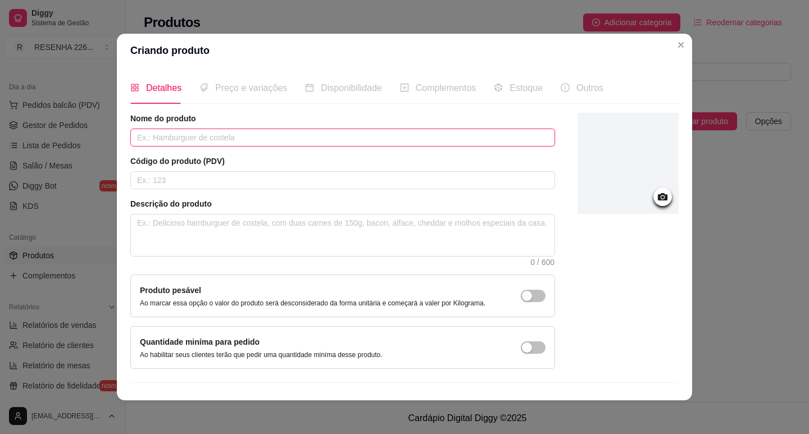
click at [191, 132] on input "text" at bounding box center [342, 138] width 425 height 18
click at [197, 133] on input "text" at bounding box center [342, 138] width 425 height 18
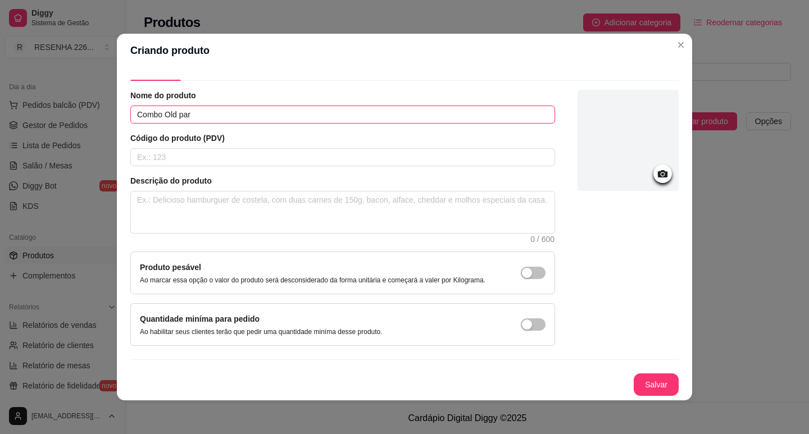
scroll to position [2, 0]
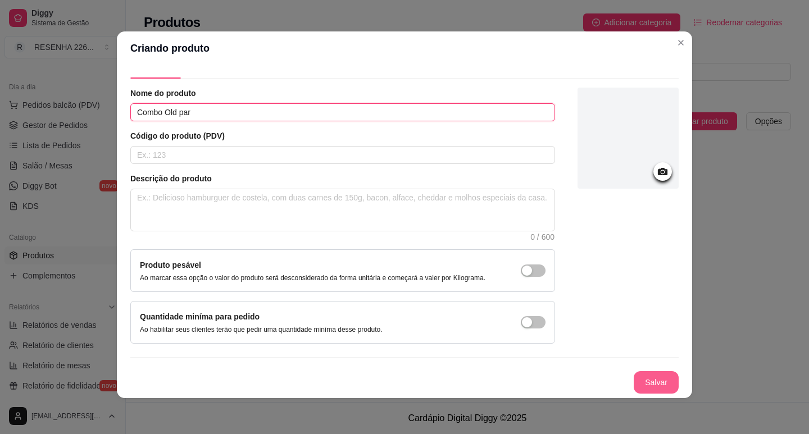
type input "Combo Old par"
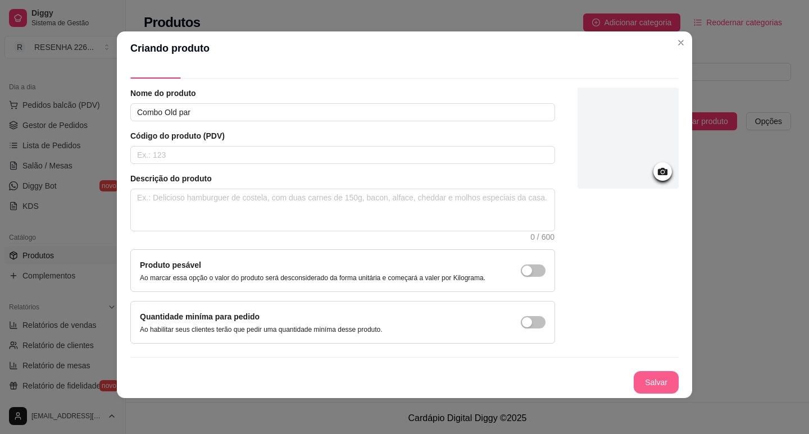
click at [646, 379] on button "Salvar" at bounding box center [655, 382] width 45 height 22
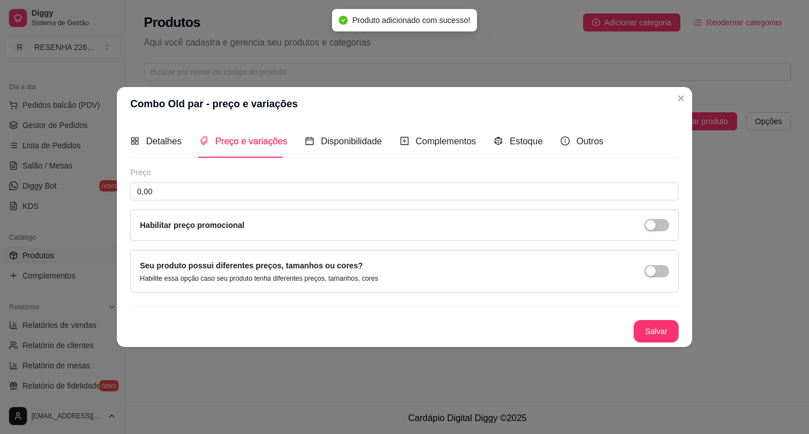
scroll to position [0, 0]
click at [212, 189] on input "0,00" at bounding box center [404, 192] width 548 height 18
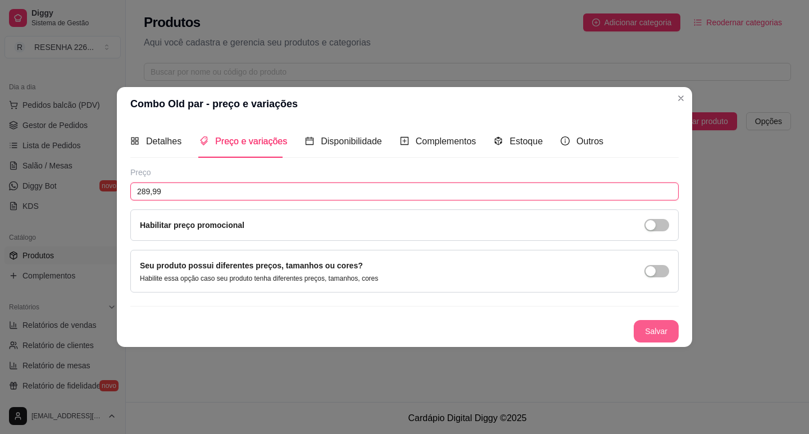
type input "289,99"
click at [652, 332] on button "Salvar" at bounding box center [656, 331] width 44 height 22
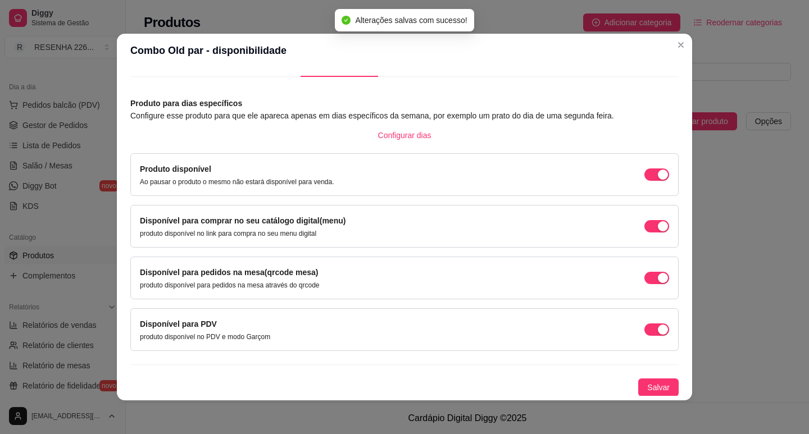
scroll to position [28, 0]
click at [659, 371] on div "Produto para dias específicos Configure esse produto para que ele apareca apena…" at bounding box center [404, 246] width 548 height 299
click at [656, 387] on span "Salvar" at bounding box center [658, 387] width 22 height 12
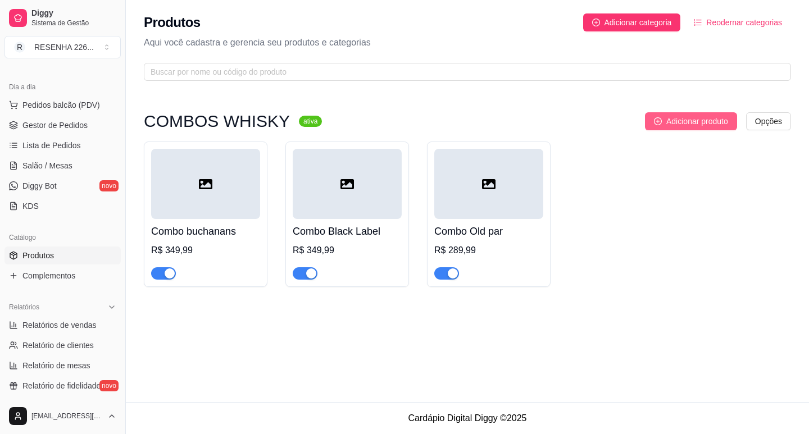
click at [686, 126] on span "Adicionar produto" at bounding box center [697, 121] width 62 height 12
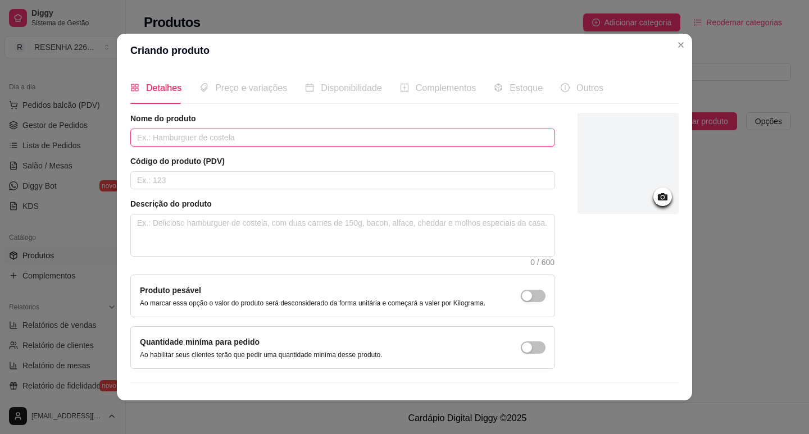
click at [210, 131] on input "text" at bounding box center [342, 138] width 425 height 18
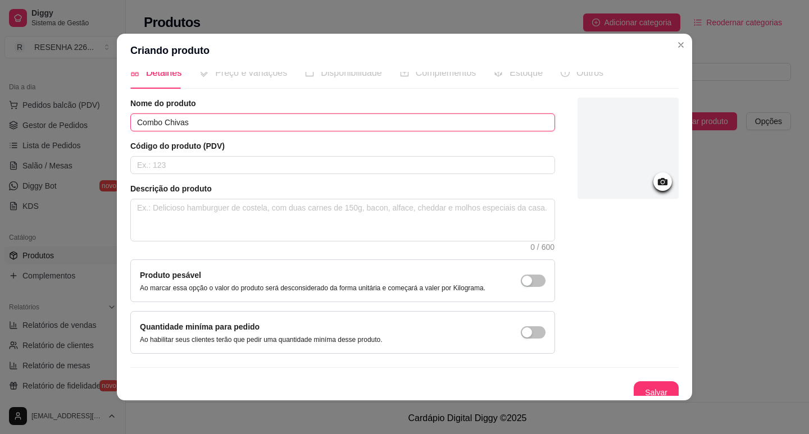
scroll to position [23, 0]
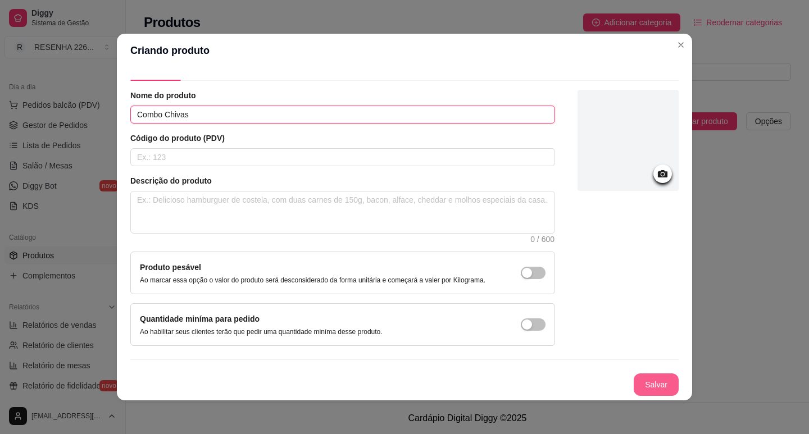
type input "Combo Chivas"
click at [633, 380] on button "Salvar" at bounding box center [655, 384] width 45 height 22
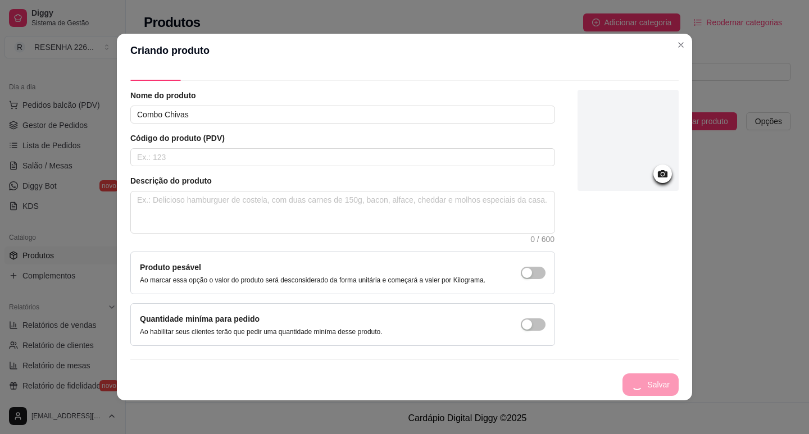
scroll to position [0, 0]
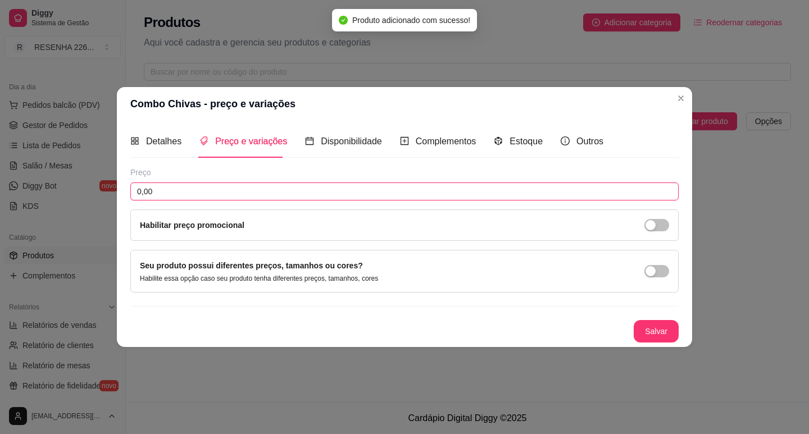
click at [187, 184] on input "0,00" at bounding box center [404, 192] width 548 height 18
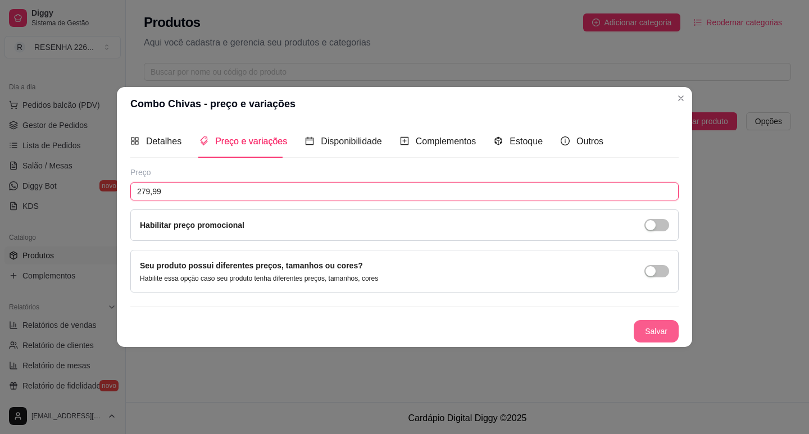
type input "279,99"
click at [658, 335] on button "Salvar" at bounding box center [656, 331] width 44 height 22
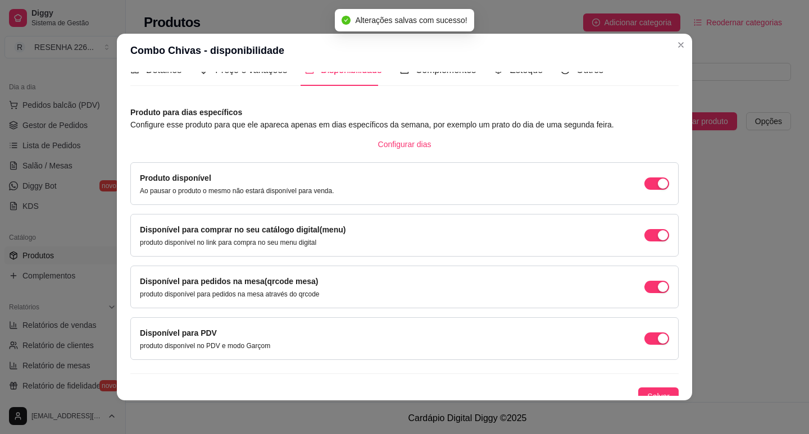
scroll to position [28, 0]
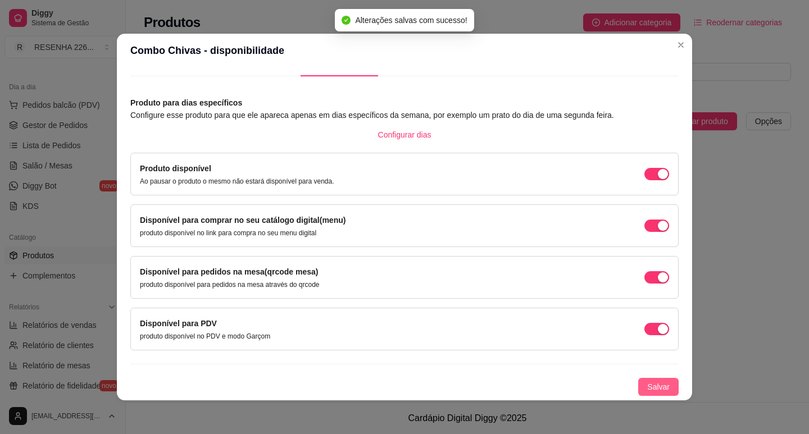
click at [650, 388] on span "Salvar" at bounding box center [658, 387] width 22 height 12
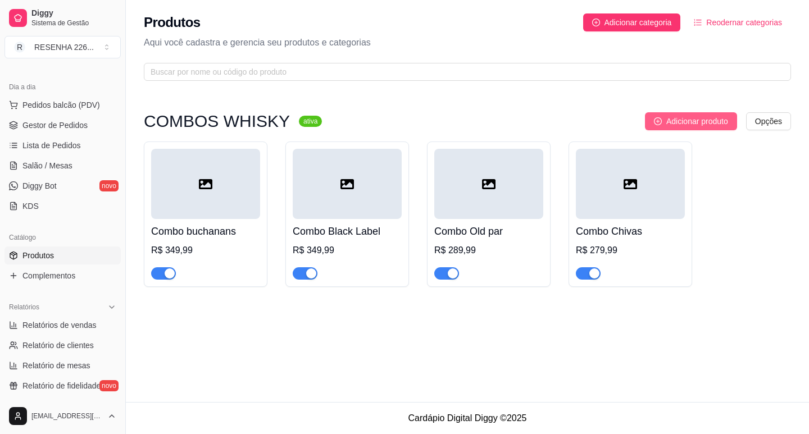
click at [710, 118] on span "Adicionar produto" at bounding box center [697, 121] width 62 height 12
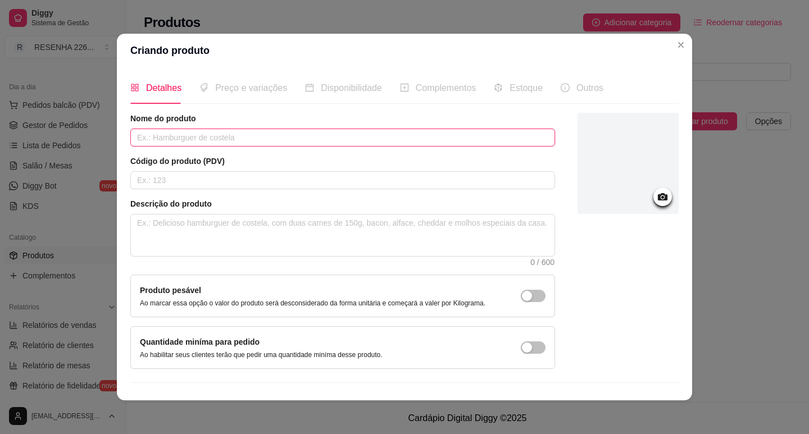
click at [203, 137] on input "text" at bounding box center [342, 138] width 425 height 18
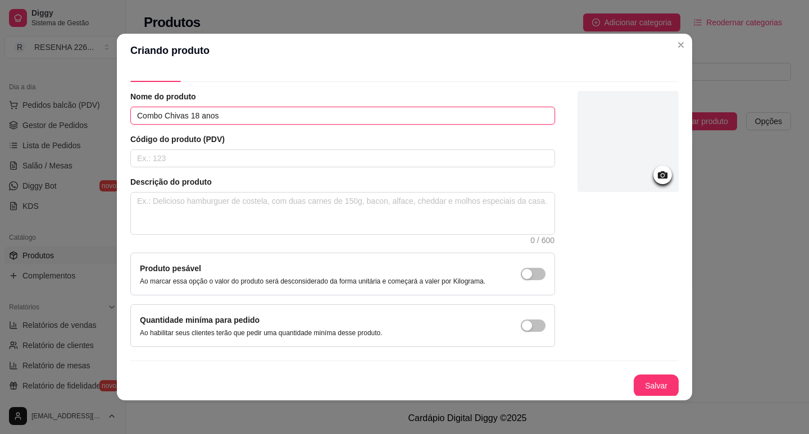
scroll to position [23, 0]
type input "Combo Chivas 18 anos"
click at [634, 384] on button "Salvar" at bounding box center [656, 385] width 44 height 22
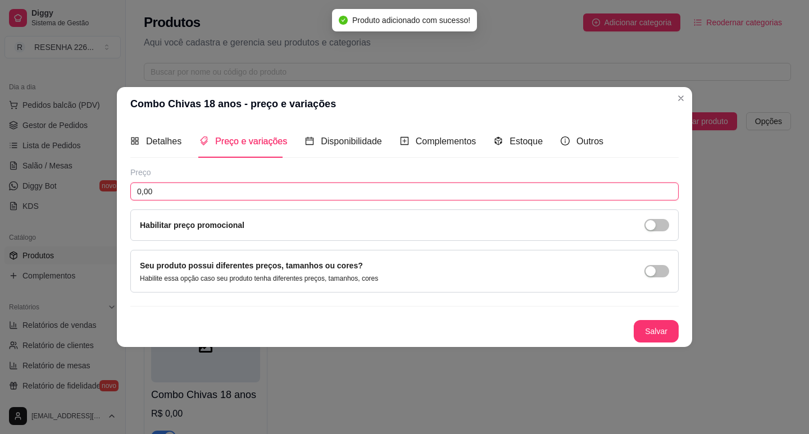
click at [202, 184] on input "0,00" at bounding box center [404, 192] width 548 height 18
type input "549,99"
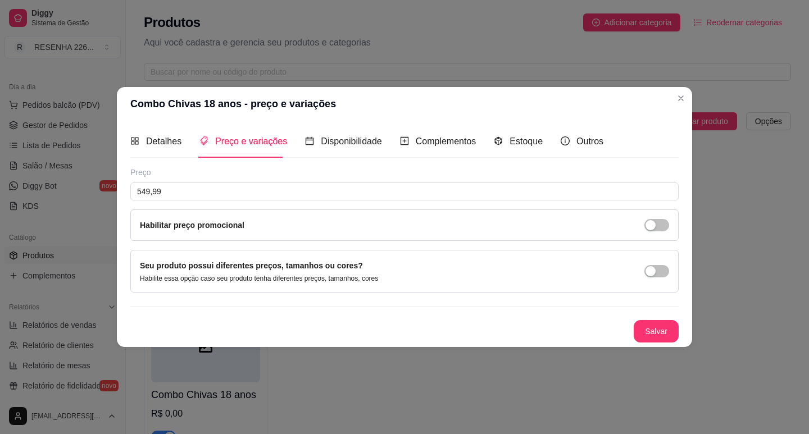
click at [650, 336] on button "Salvar" at bounding box center [655, 331] width 45 height 22
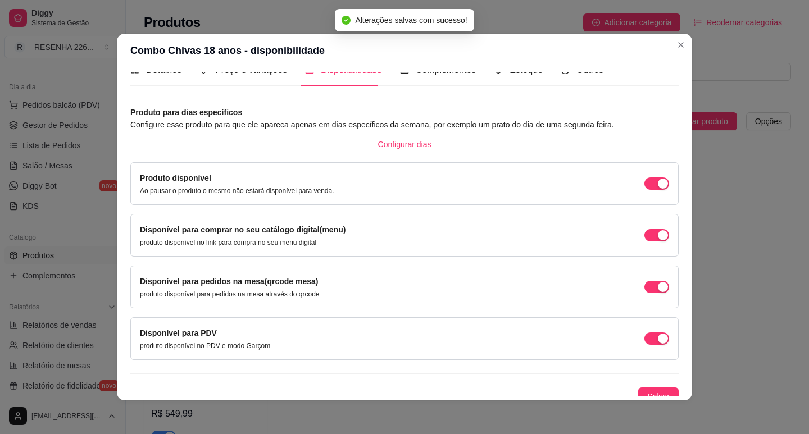
scroll to position [28, 0]
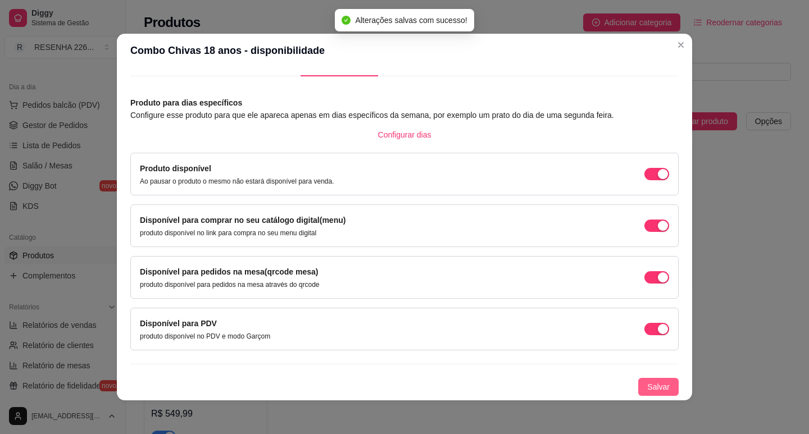
click at [658, 396] on div "Detalhes Preço e variações Disponibilidade Complementos Estoque Outros Nome do …" at bounding box center [404, 233] width 575 height 333
click at [655, 393] on span "Salvar" at bounding box center [658, 387] width 22 height 12
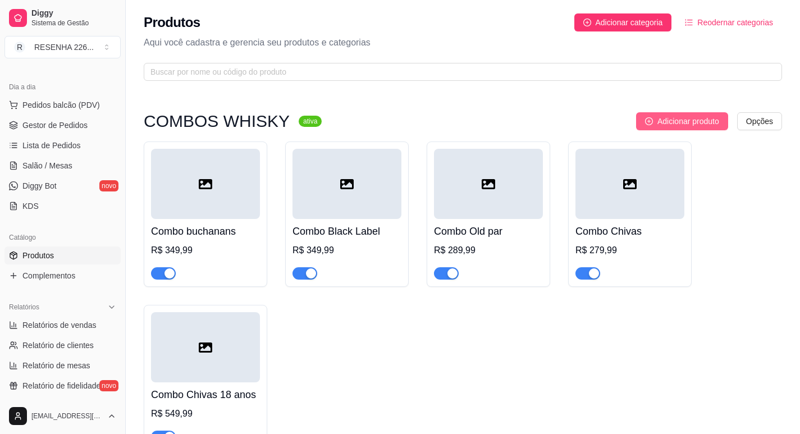
click at [677, 121] on span "Adicionar produto" at bounding box center [689, 121] width 62 height 12
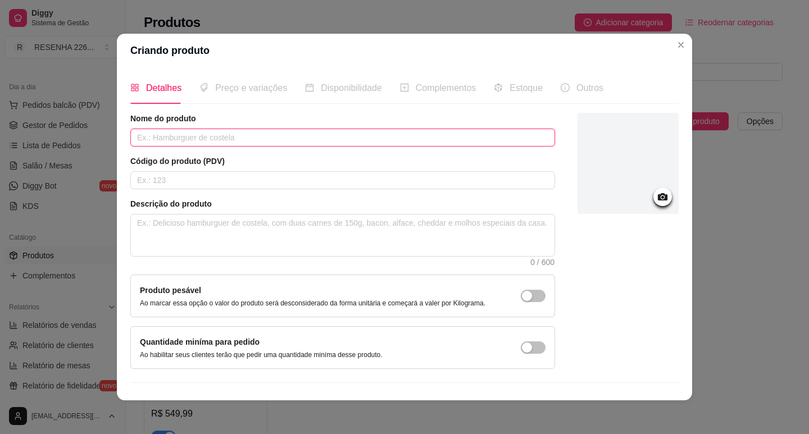
click at [318, 136] on input "text" at bounding box center [342, 138] width 425 height 18
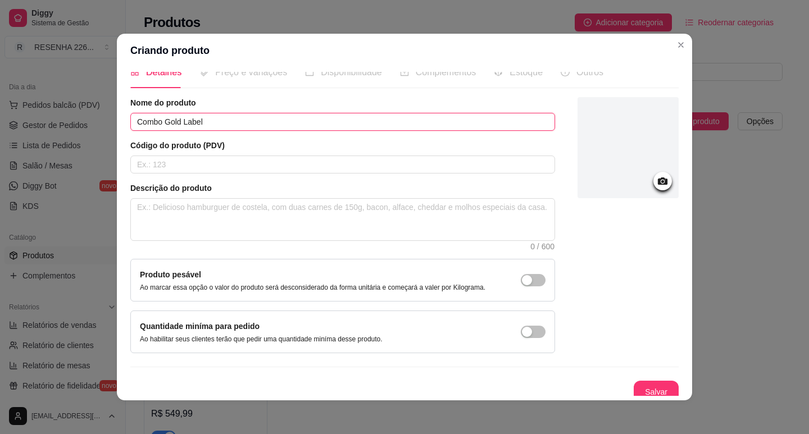
scroll to position [23, 0]
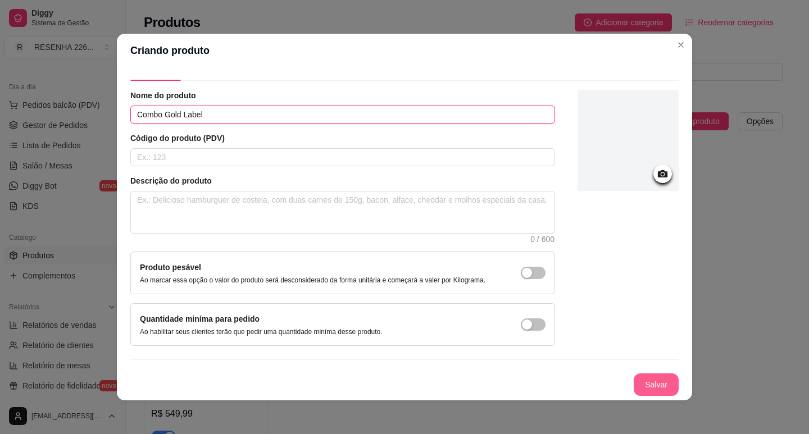
type input "Combo Gold Label"
click at [655, 390] on button "Salvar" at bounding box center [655, 384] width 45 height 22
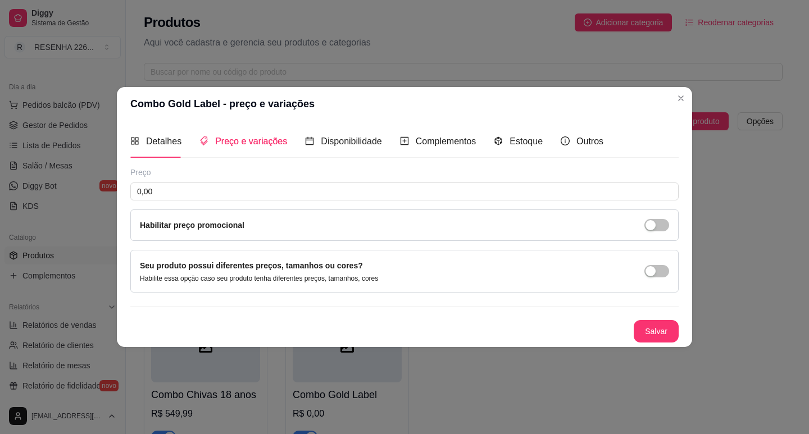
scroll to position [0, 0]
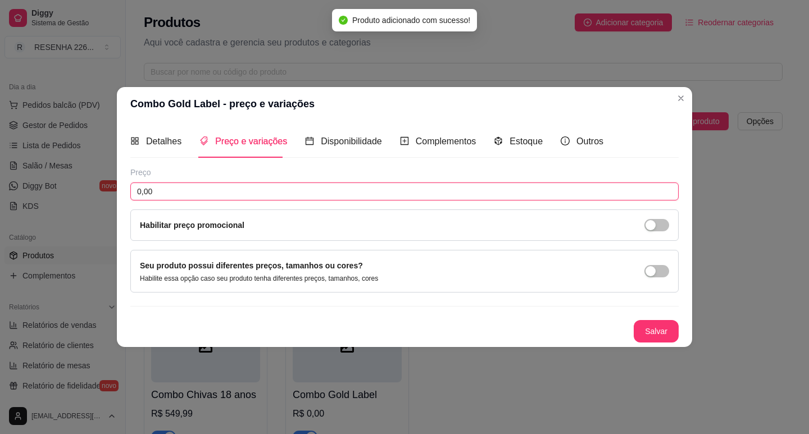
click at [213, 197] on input "0,00" at bounding box center [404, 192] width 548 height 18
type input "429,99"
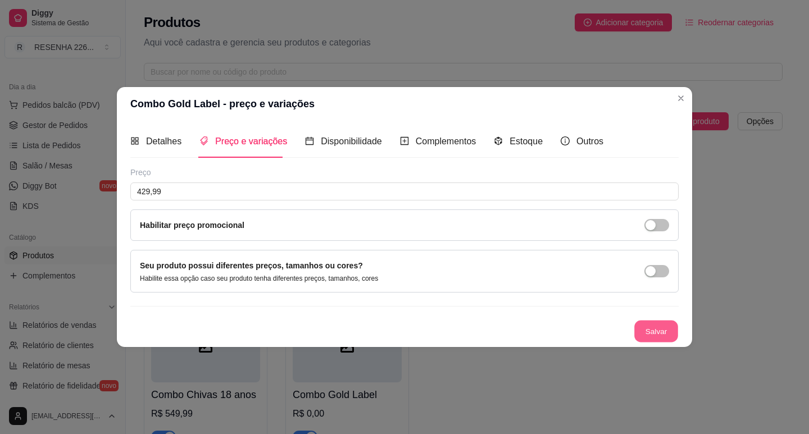
click at [661, 326] on button "Salvar" at bounding box center [656, 331] width 44 height 22
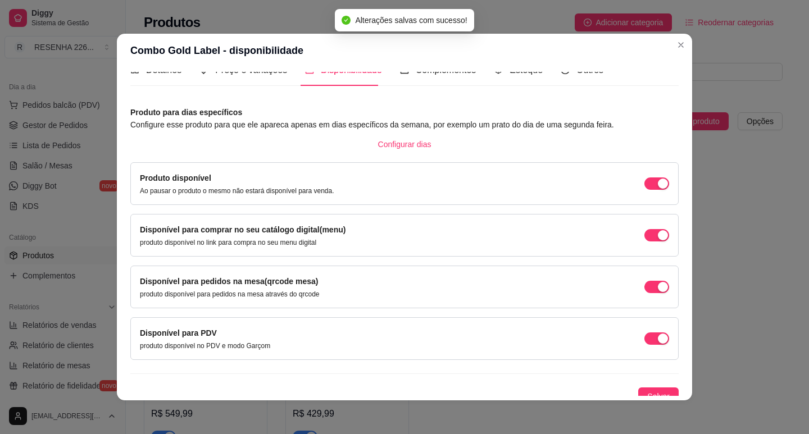
scroll to position [28, 0]
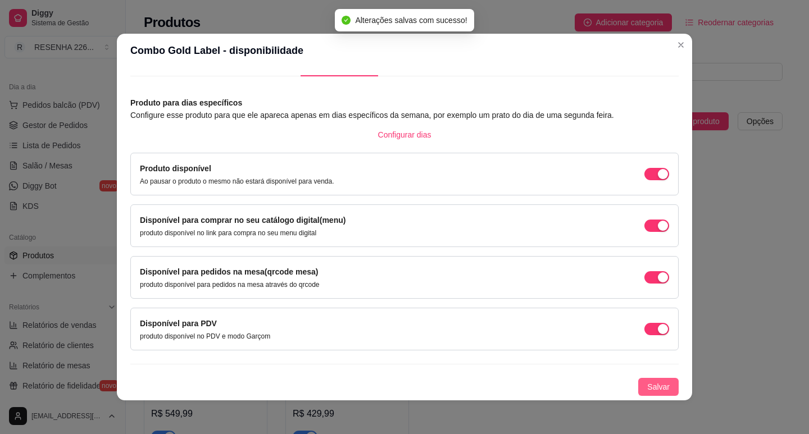
click at [660, 384] on button "Salvar" at bounding box center [658, 387] width 40 height 18
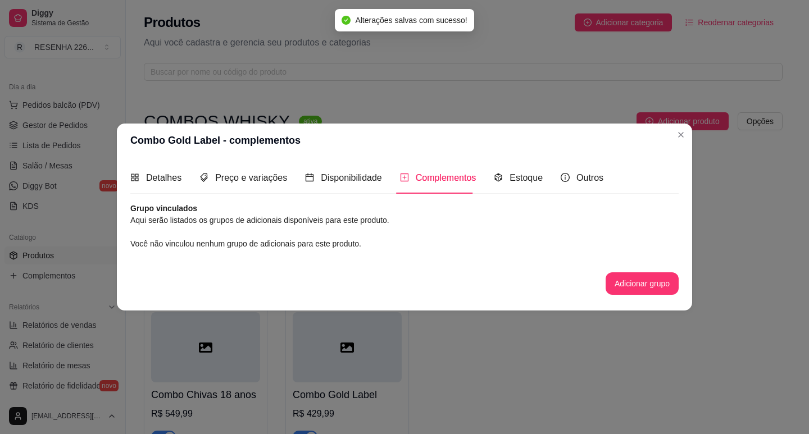
scroll to position [0, 0]
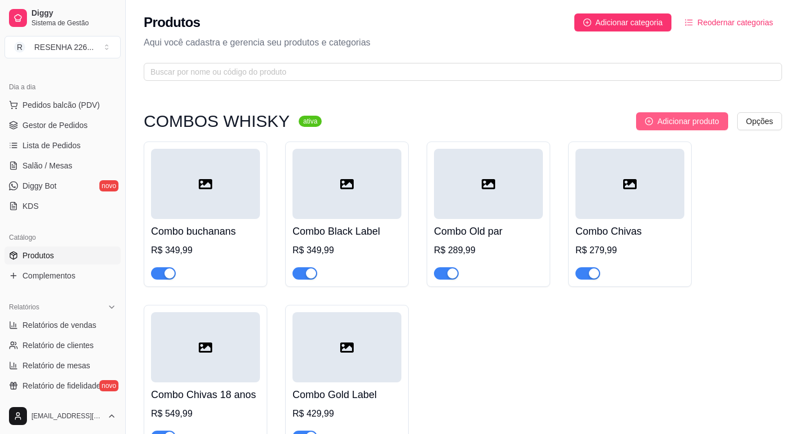
click at [685, 123] on span "Adicionar produto" at bounding box center [689, 121] width 62 height 12
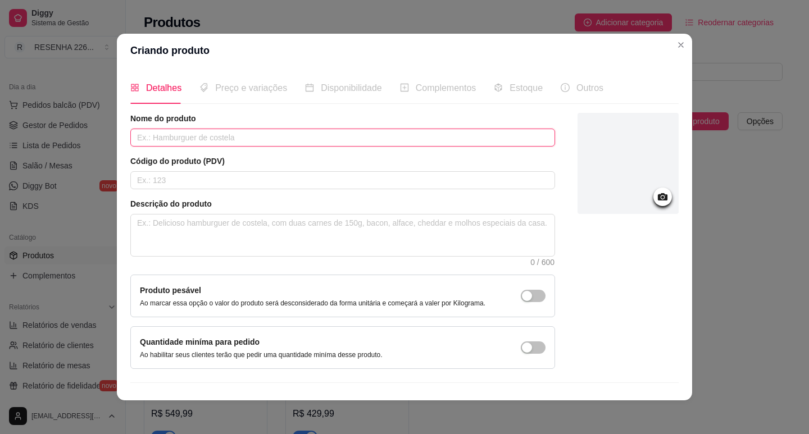
click at [266, 140] on input "text" at bounding box center [342, 138] width 425 height 18
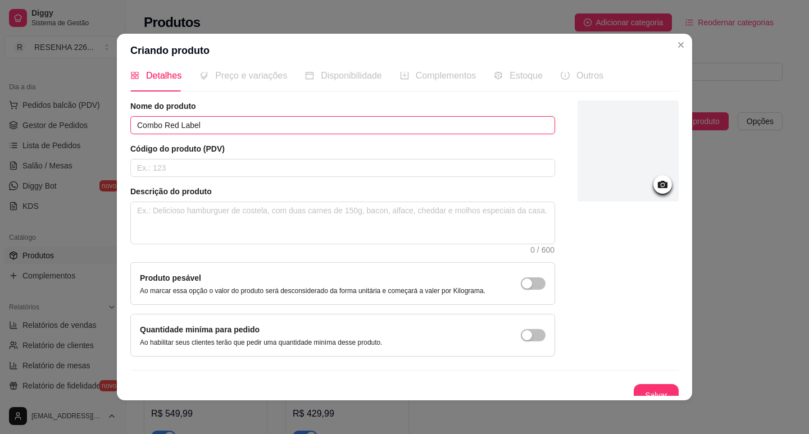
scroll to position [23, 0]
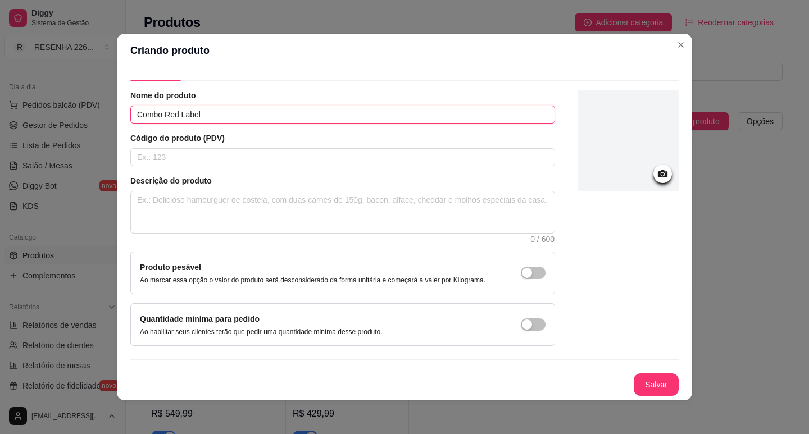
type input "Combo Red Label"
click at [652, 376] on button "Salvar" at bounding box center [655, 384] width 45 height 22
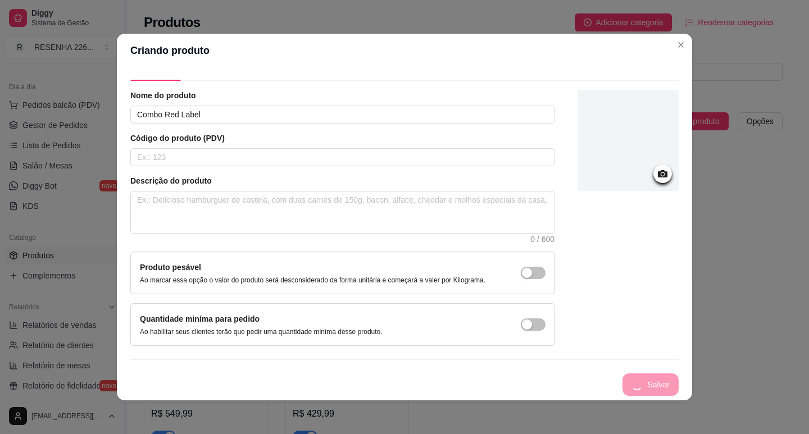
scroll to position [0, 0]
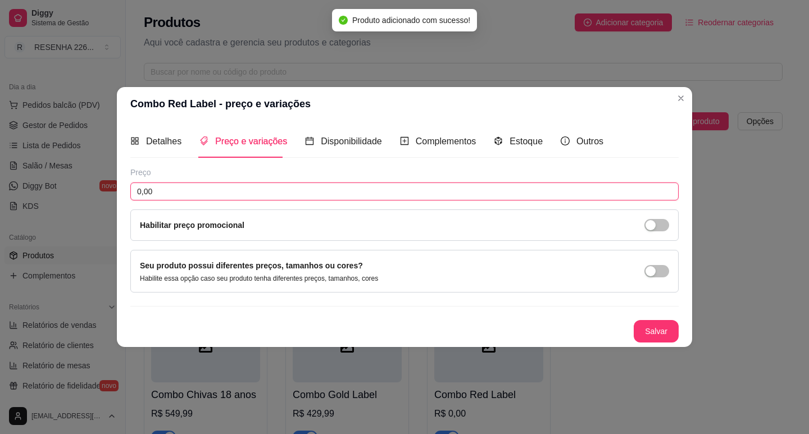
click at [226, 193] on input "0,00" at bounding box center [404, 192] width 548 height 18
type input "219,99"
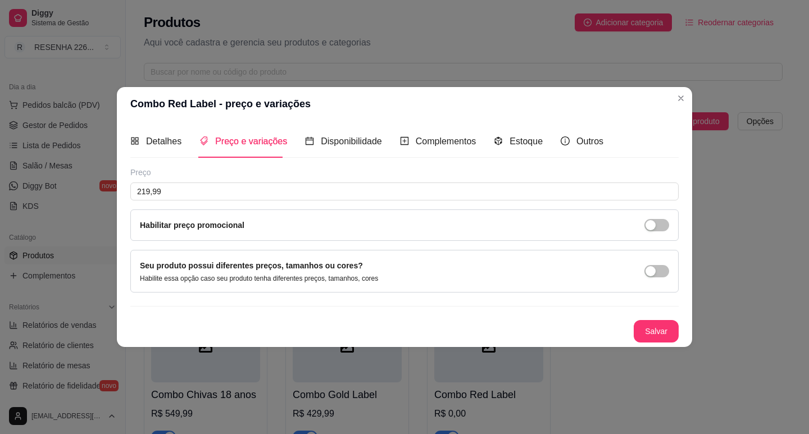
click at [668, 318] on div "Preço 219,99 Habilitar preço promocional Seu produto possui diferentes preços, …" at bounding box center [404, 255] width 548 height 176
click at [669, 327] on button "Salvar" at bounding box center [655, 331] width 45 height 22
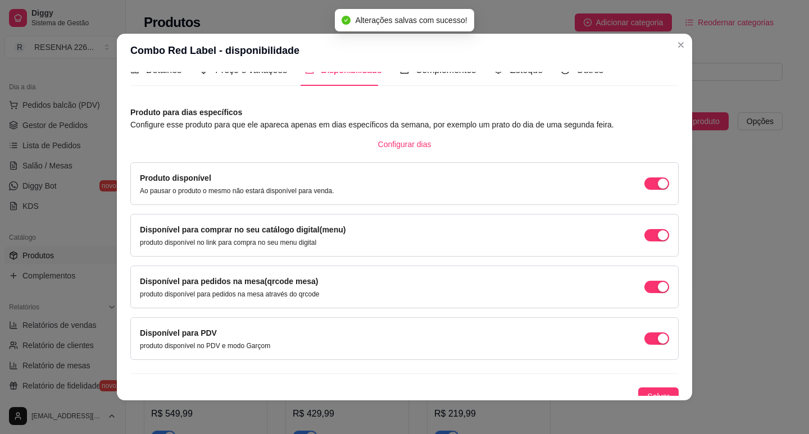
scroll to position [28, 0]
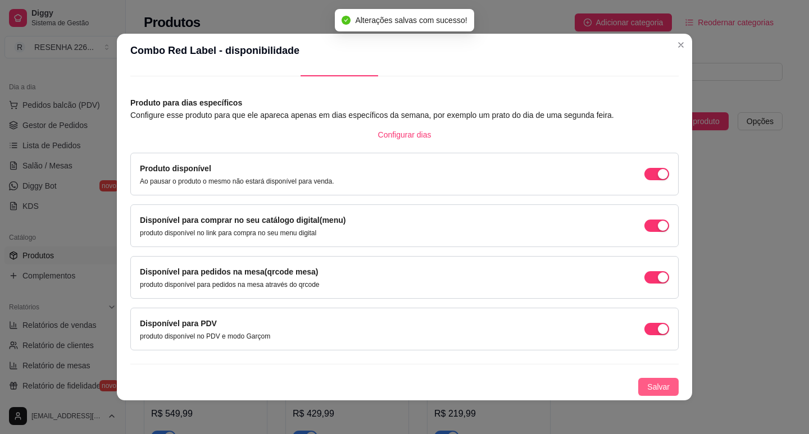
click at [647, 382] on span "Salvar" at bounding box center [658, 387] width 22 height 12
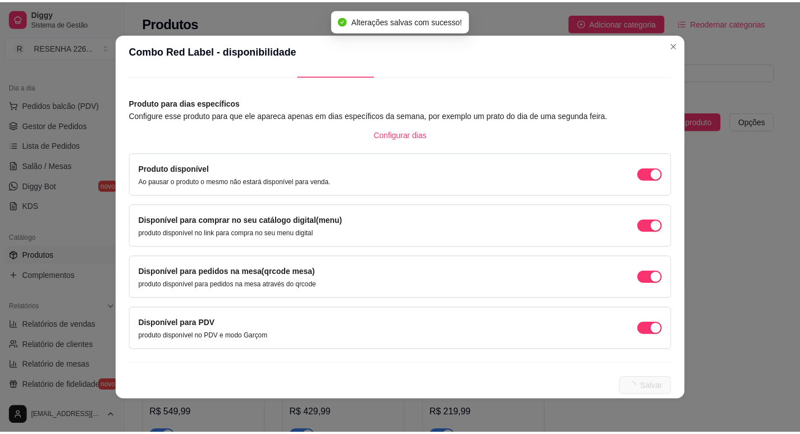
scroll to position [0, 0]
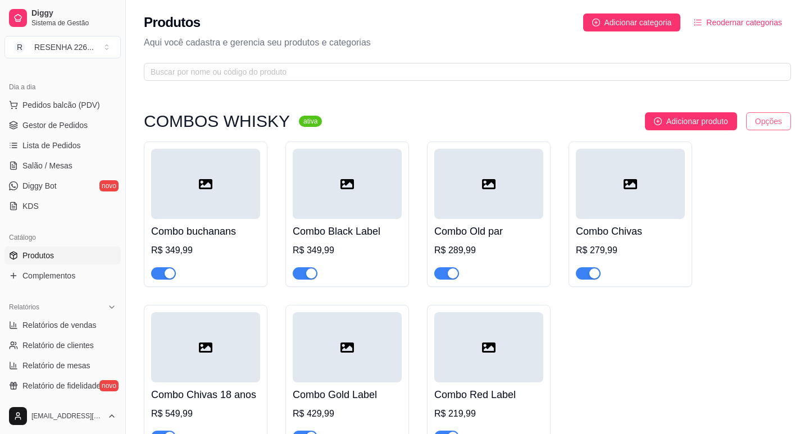
click at [759, 113] on html "Diggy Sistema de Gestão R RESENHA 226 ... Loja aberta Período gratuito até 05/1…" at bounding box center [404, 217] width 809 height 434
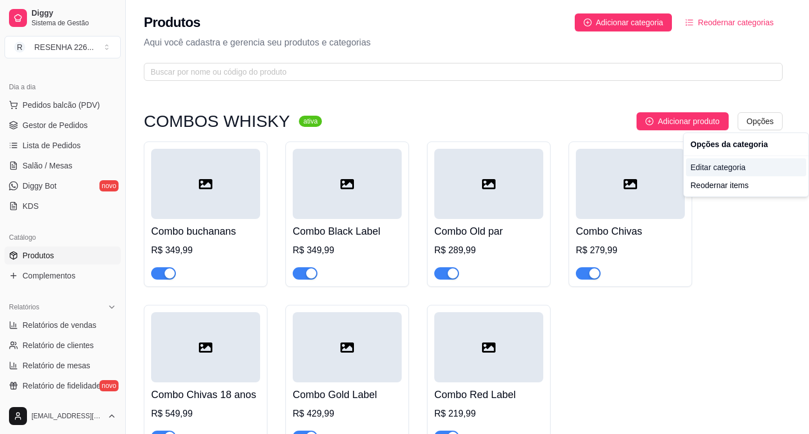
click at [714, 165] on div "Editar categoria" at bounding box center [746, 167] width 120 height 18
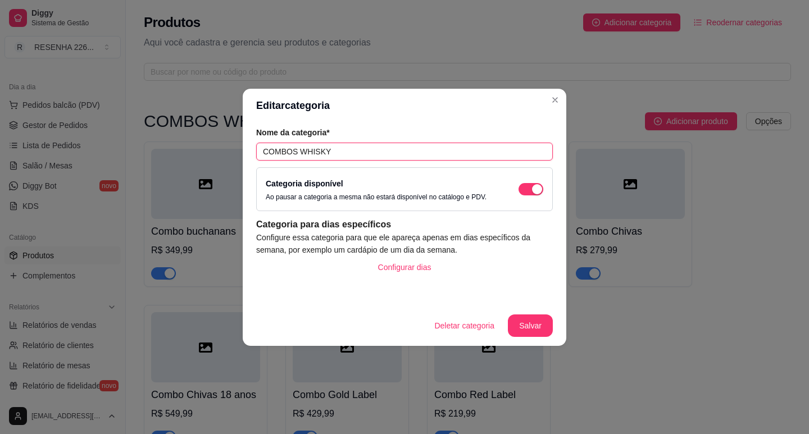
click at [370, 150] on input "COMBOS WHISKY" at bounding box center [404, 152] width 297 height 18
type input "COMBOS WHISKY 5 gelo + 5 redbull"
click at [527, 329] on button "Salvar" at bounding box center [530, 325] width 44 height 22
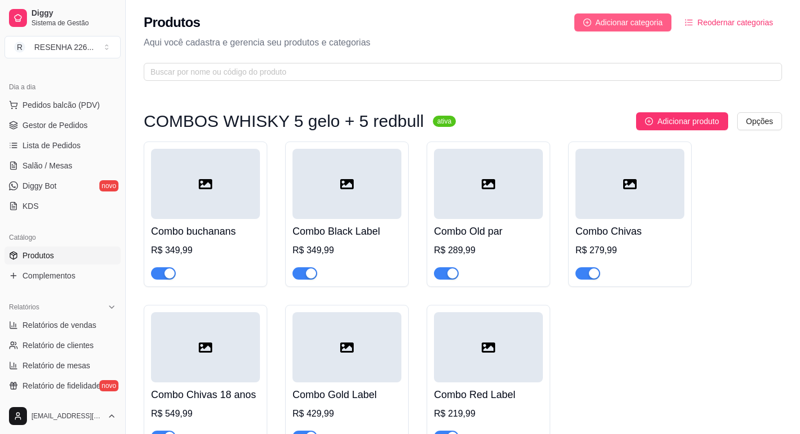
click at [636, 20] on span "Adicionar categoria" at bounding box center [629, 22] width 67 height 12
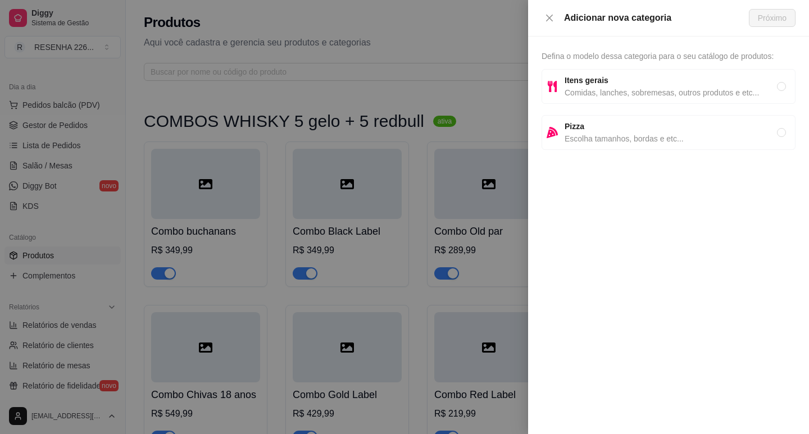
click at [595, 83] on strong "Itens gerais" at bounding box center [586, 80] width 44 height 9
radio input "true"
drag, startPoint x: 783, startPoint y: 29, endPoint x: 781, endPoint y: 21, distance: 8.2
click at [783, 28] on div "Adicionar nova categoria Próximo" at bounding box center [668, 18] width 281 height 37
click at [779, 18] on span "Próximo" at bounding box center [772, 18] width 29 height 12
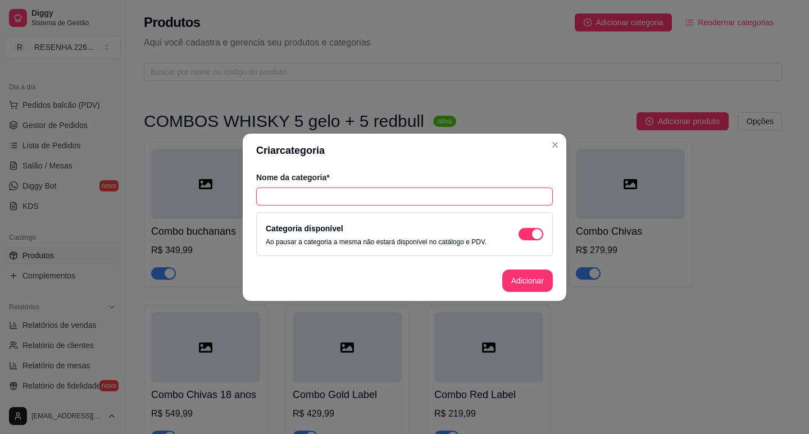
click at [321, 200] on input "text" at bounding box center [404, 197] width 297 height 18
type input "Combos de Vodka"
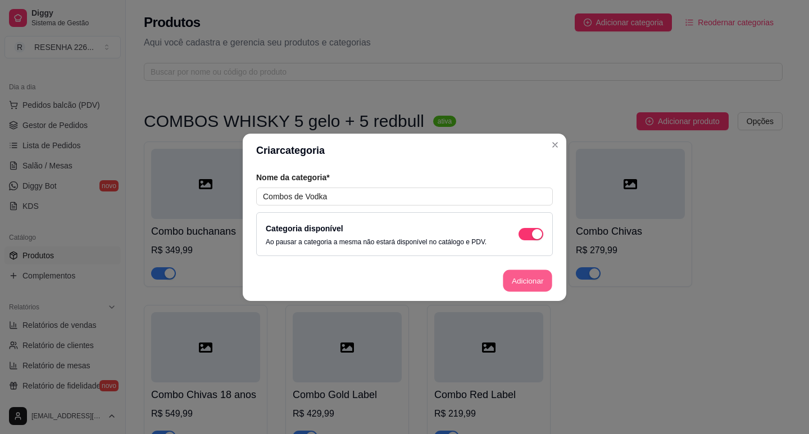
click at [536, 287] on button "Adicionar" at bounding box center [527, 281] width 49 height 22
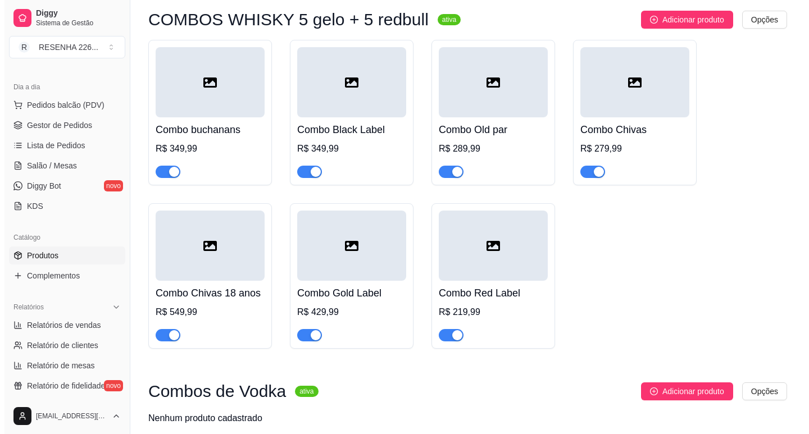
scroll to position [151, 0]
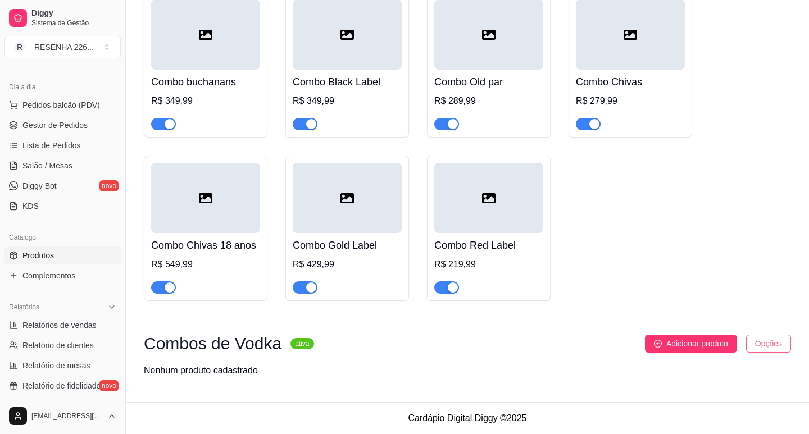
click at [753, 285] on html "Diggy Sistema de Gestão R RESENHA 226 ... Loja aberta Período gratuito até 05/1…" at bounding box center [404, 68] width 809 height 434
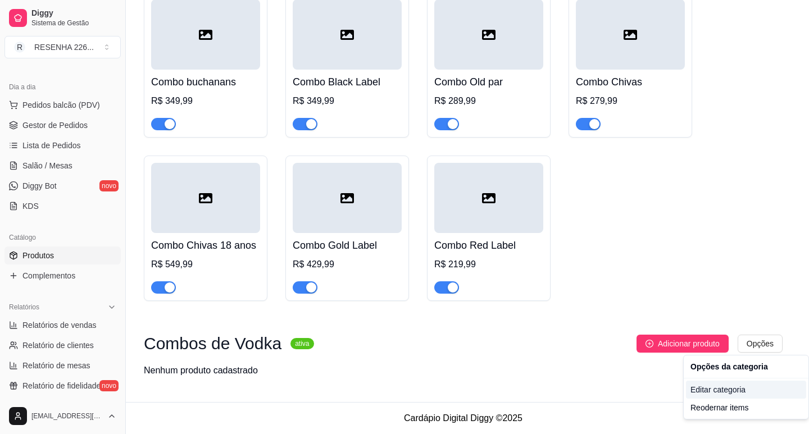
click at [733, 393] on div "Editar categoria" at bounding box center [746, 390] width 120 height 18
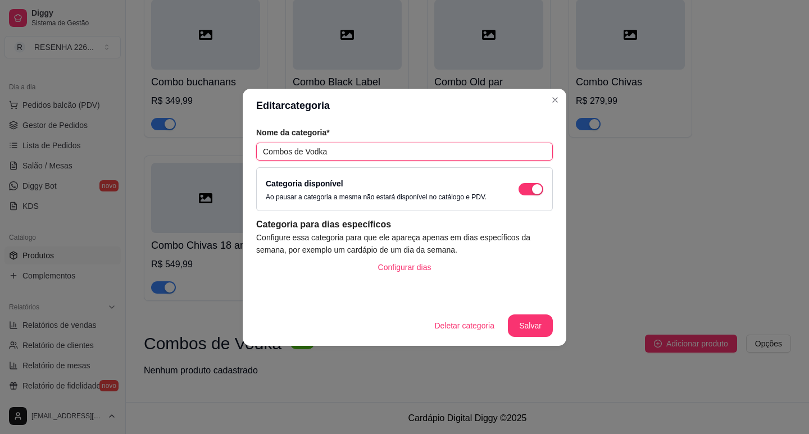
click at [394, 148] on input "Combos de Vodka" at bounding box center [404, 152] width 297 height 18
type input "Combos de Vodka 5 redull + 5 gelo de coco"
click at [527, 329] on button "Salvar" at bounding box center [530, 325] width 44 height 22
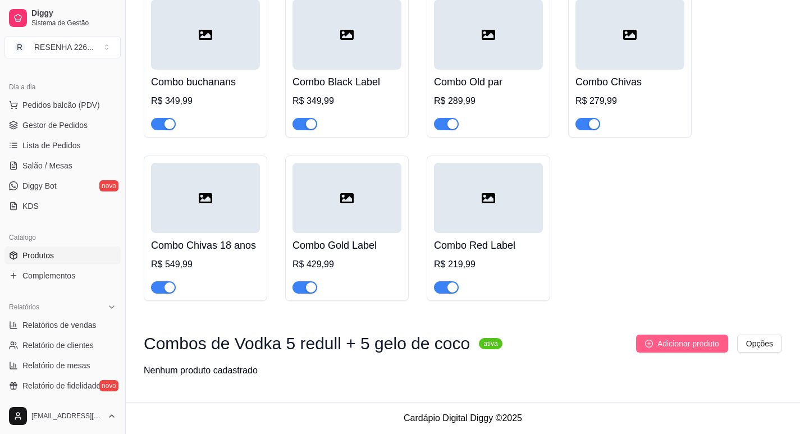
click at [676, 344] on span "Adicionar produto" at bounding box center [689, 344] width 62 height 12
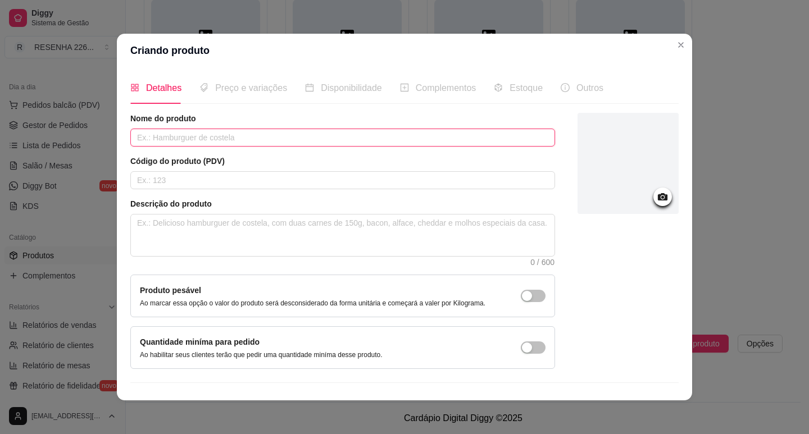
click at [252, 144] on input "text" at bounding box center [342, 138] width 425 height 18
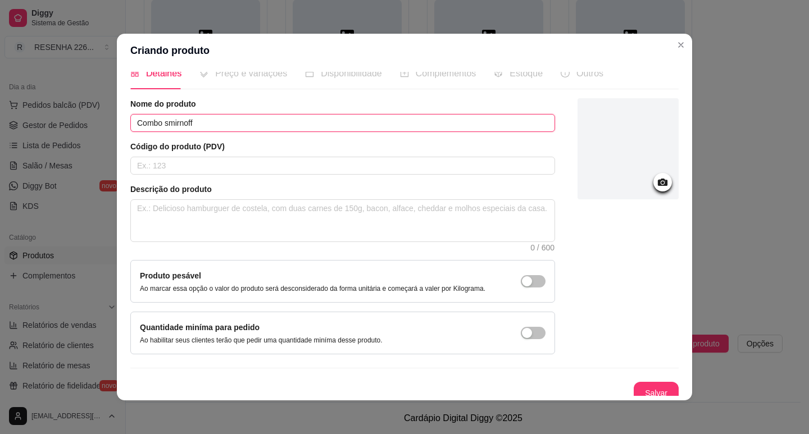
scroll to position [23, 0]
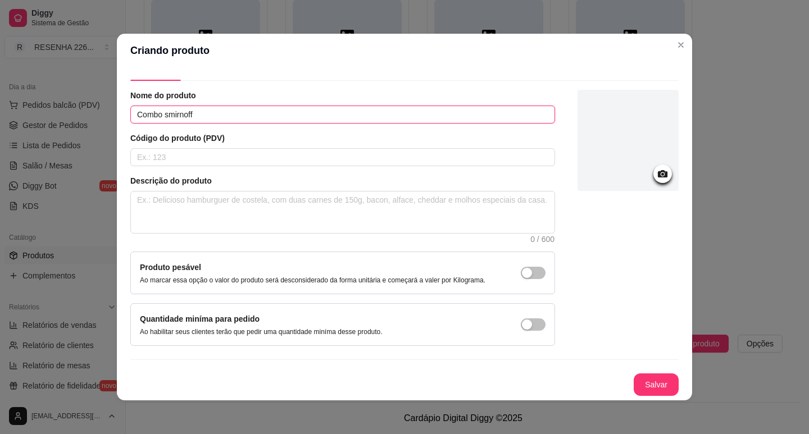
type input "Combo smirnoff"
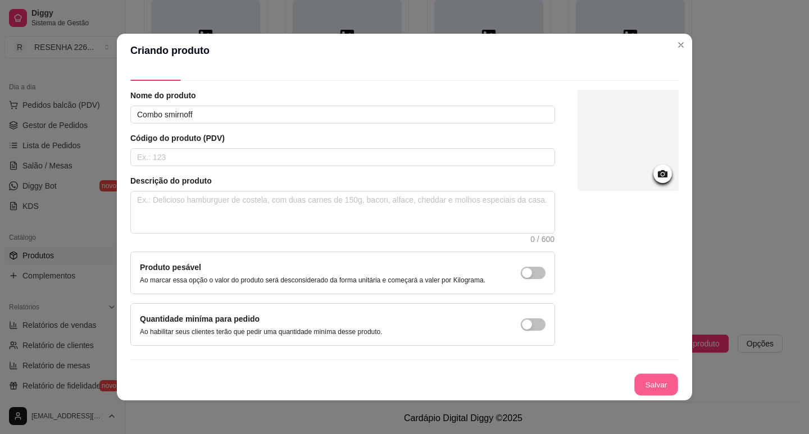
click at [634, 381] on button "Salvar" at bounding box center [656, 385] width 44 height 22
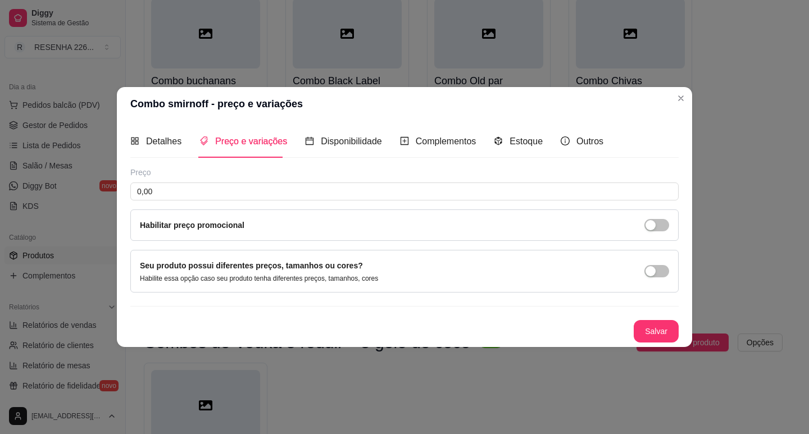
scroll to position [0, 0]
drag, startPoint x: 184, startPoint y: 180, endPoint x: 185, endPoint y: 190, distance: 10.7
click at [185, 181] on div "Preço 0,00 Habilitar preço promocional" at bounding box center [404, 204] width 548 height 74
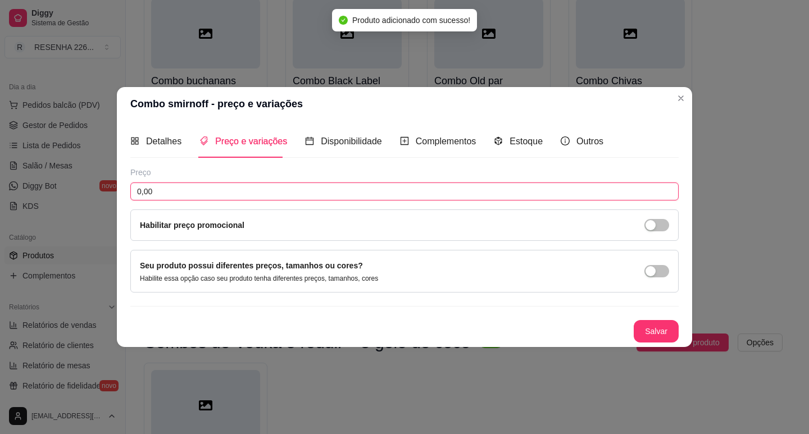
click at [185, 190] on input "0,00" at bounding box center [404, 192] width 548 height 18
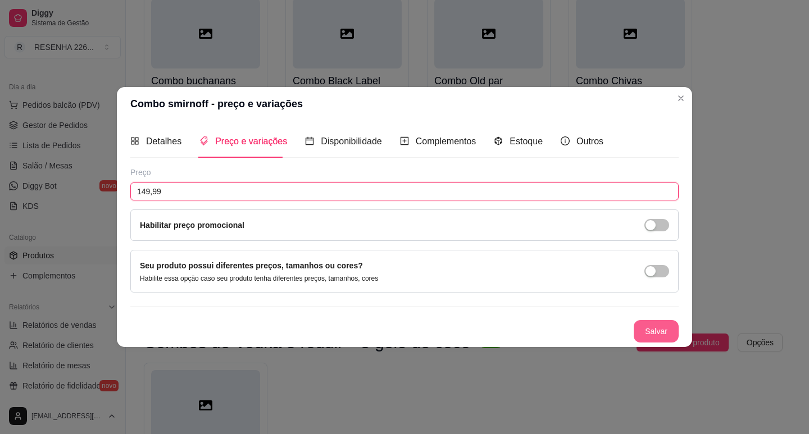
type input "149,99"
click at [660, 332] on button "Salvar" at bounding box center [655, 331] width 45 height 22
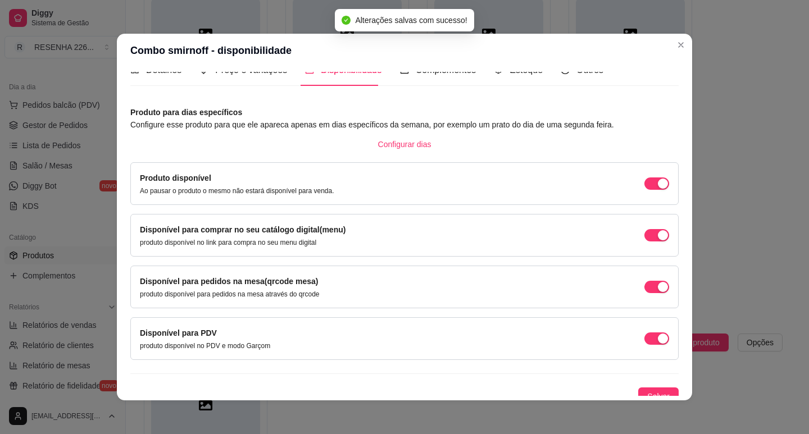
scroll to position [28, 0]
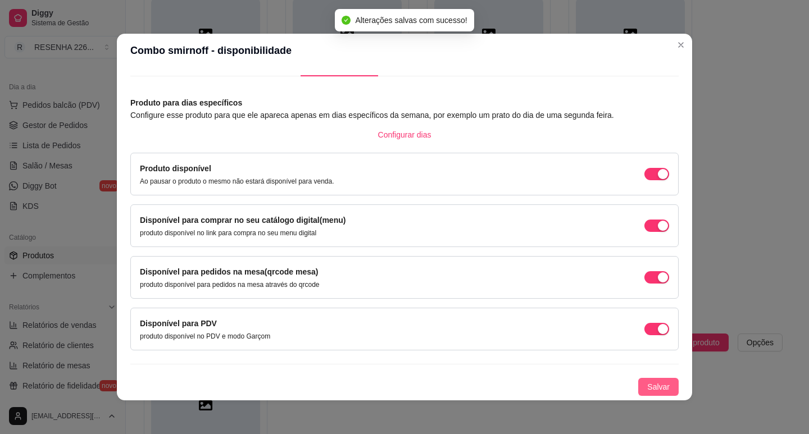
click at [644, 380] on button "Salvar" at bounding box center [658, 387] width 40 height 18
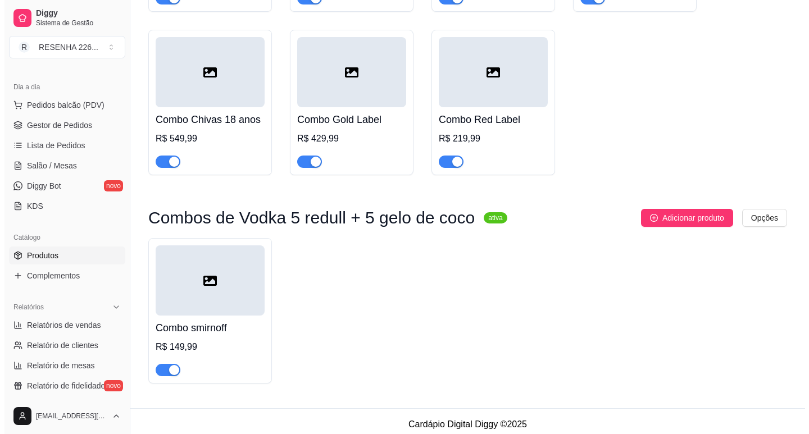
scroll to position [283, 0]
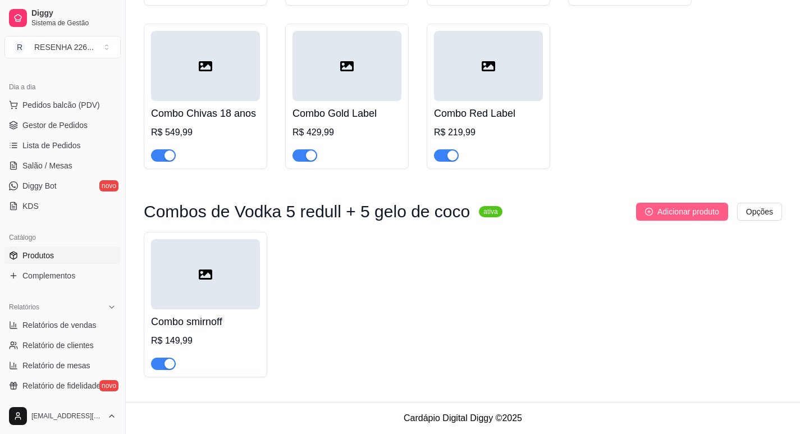
click at [666, 216] on span "Adicionar produto" at bounding box center [689, 212] width 62 height 12
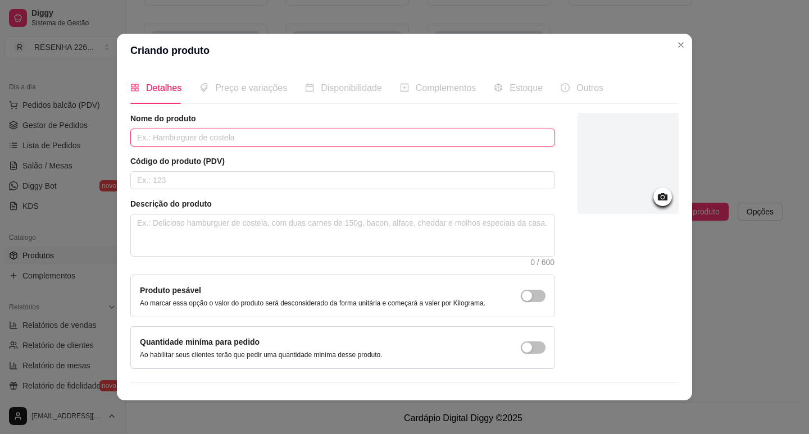
click at [281, 135] on input "text" at bounding box center [342, 138] width 425 height 18
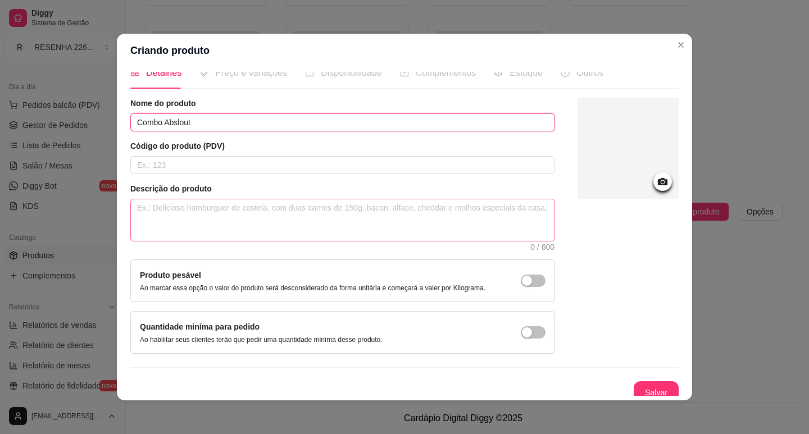
scroll to position [23, 0]
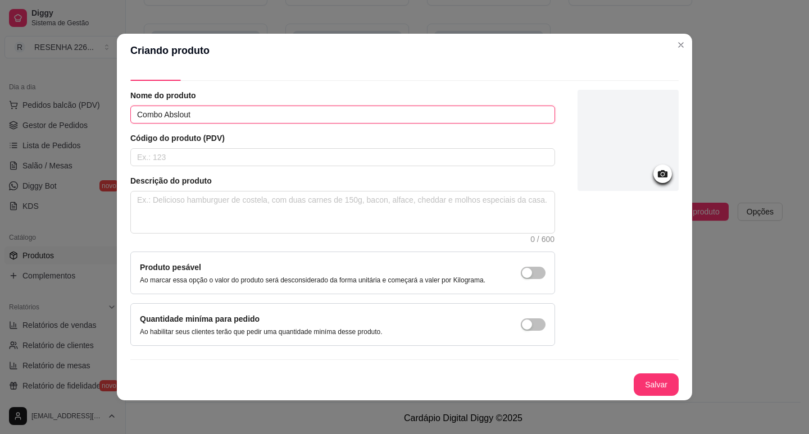
type input "Combo Abslout"
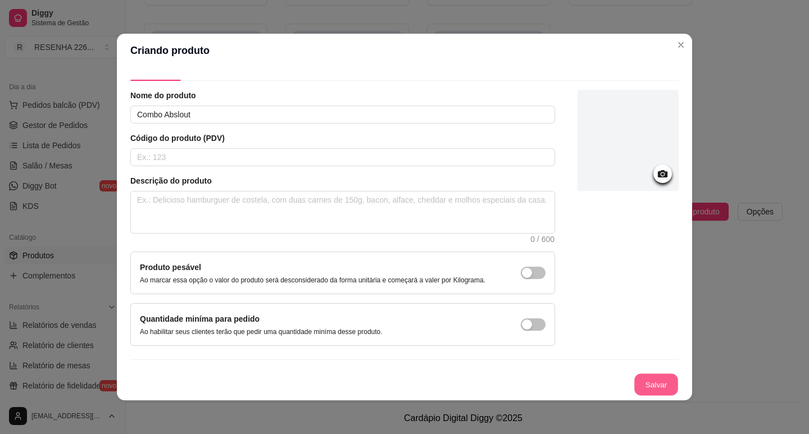
click at [641, 391] on button "Salvar" at bounding box center [656, 385] width 44 height 22
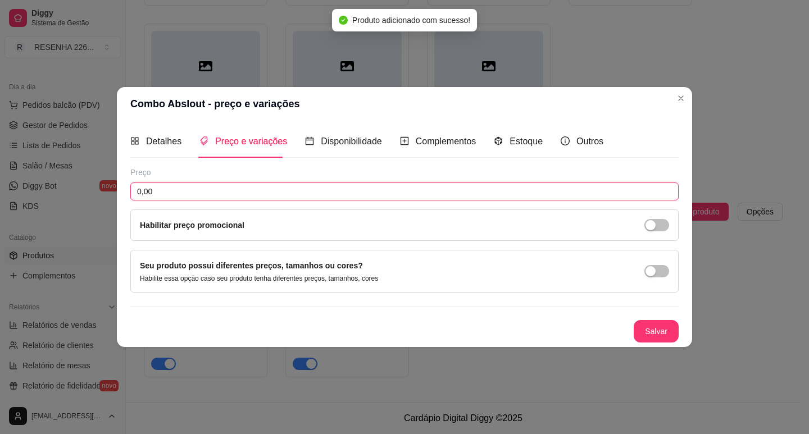
click at [205, 181] on div "Preço 0,00 Habilitar preço promocional" at bounding box center [404, 204] width 548 height 74
click at [201, 183] on input "0,00" at bounding box center [404, 192] width 548 height 18
click at [203, 186] on input "0,00" at bounding box center [404, 192] width 548 height 18
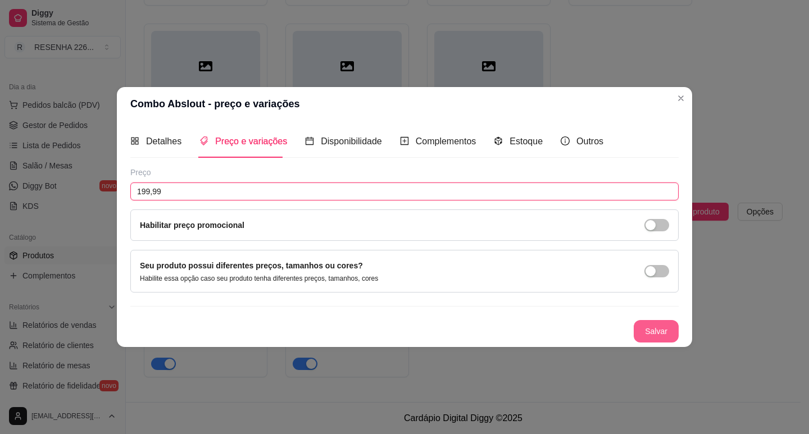
type input "199,99"
click at [653, 335] on button "Salvar" at bounding box center [655, 331] width 45 height 22
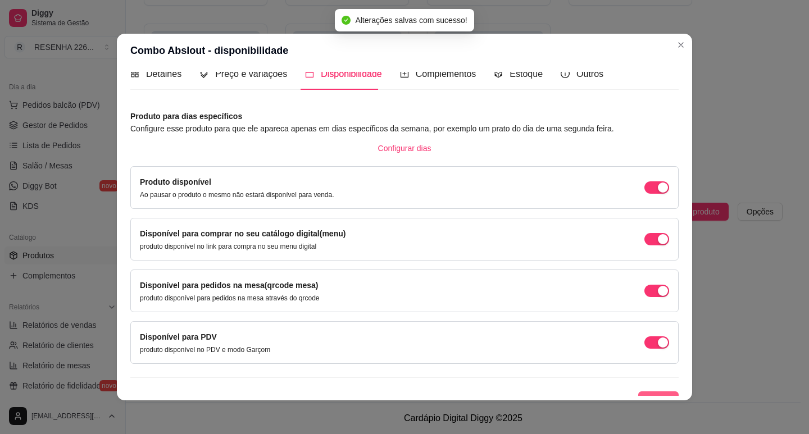
scroll to position [28, 0]
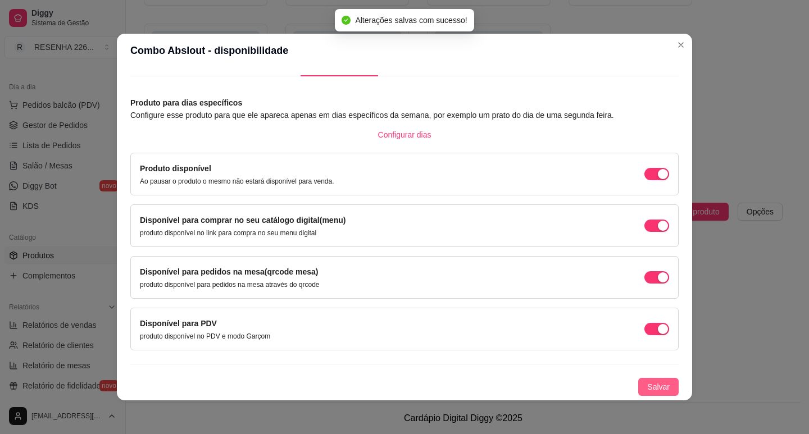
click at [654, 391] on span "Salvar" at bounding box center [658, 387] width 22 height 12
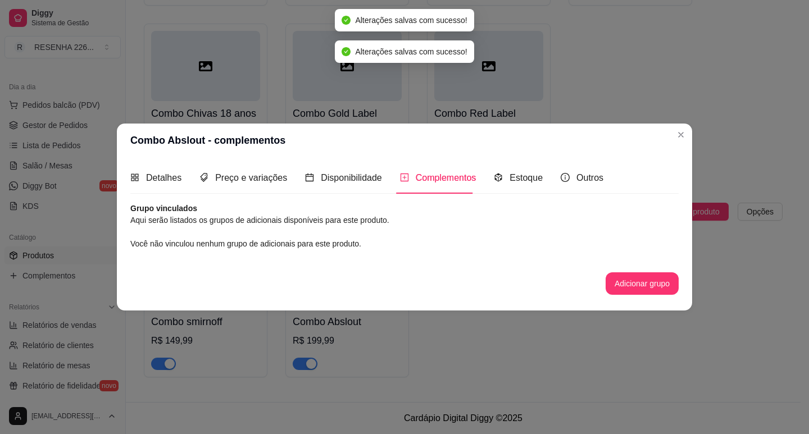
scroll to position [0, 0]
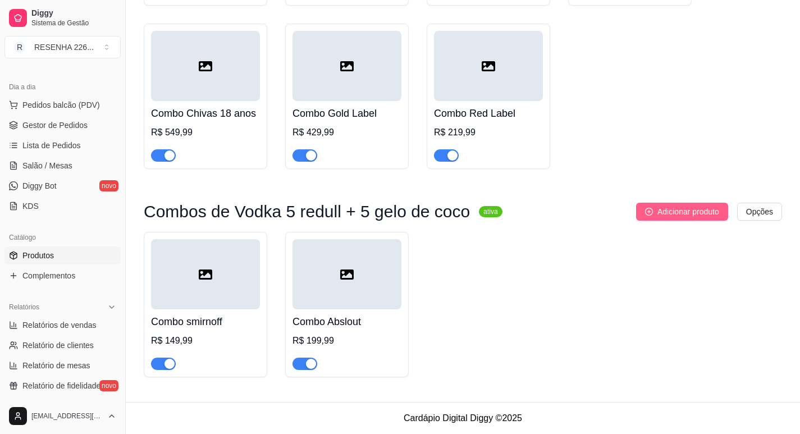
click at [667, 214] on span "Adicionar produto" at bounding box center [689, 212] width 62 height 12
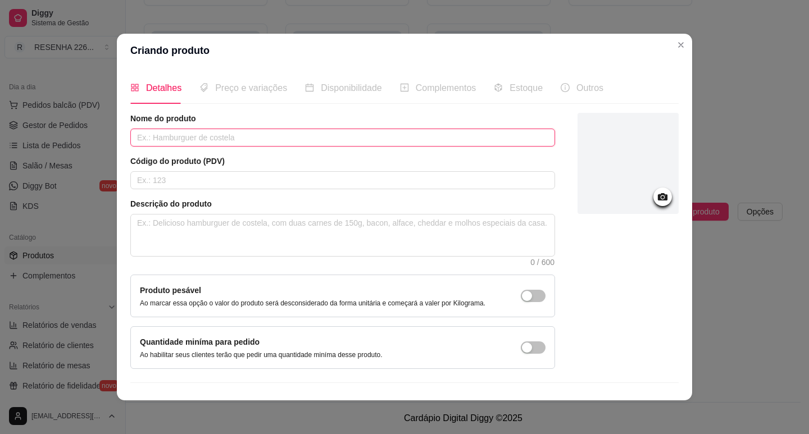
click at [202, 141] on input "text" at bounding box center [342, 138] width 425 height 18
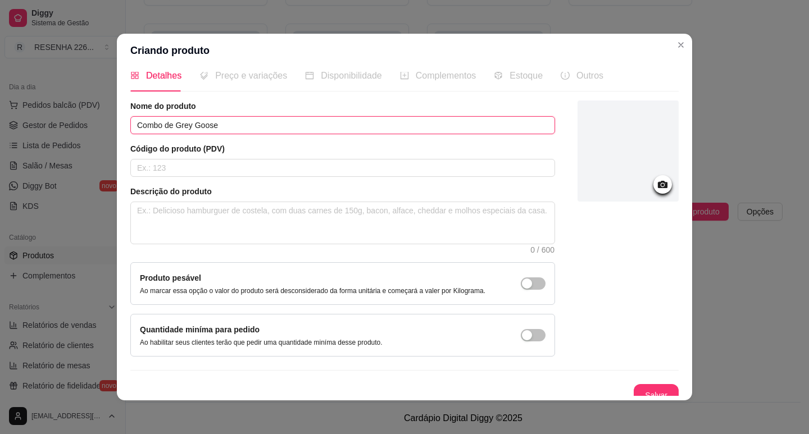
scroll to position [23, 0]
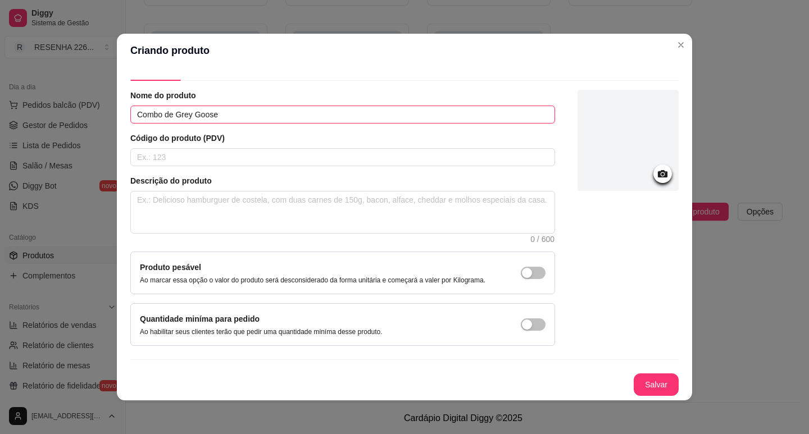
type input "Combo de Grey Goose"
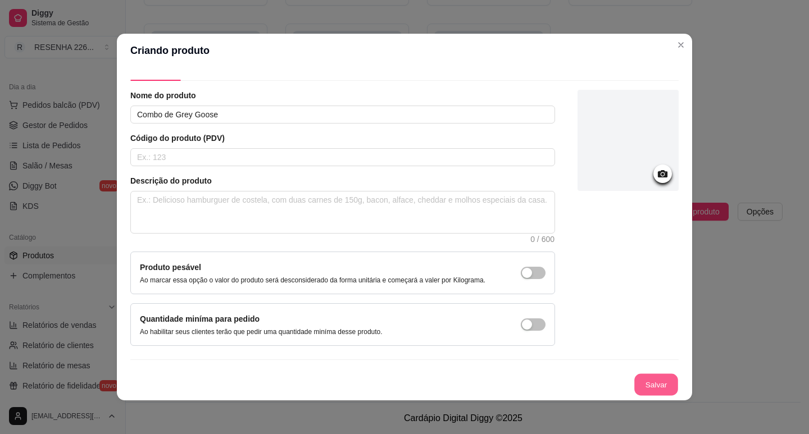
click at [639, 387] on button "Salvar" at bounding box center [656, 385] width 44 height 22
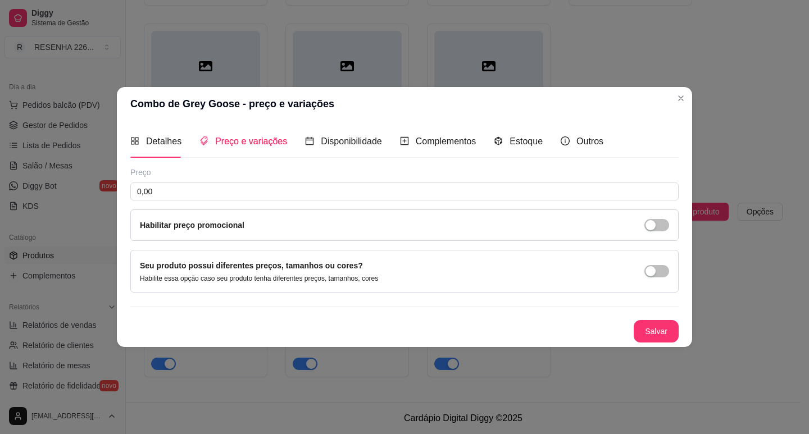
scroll to position [0, 0]
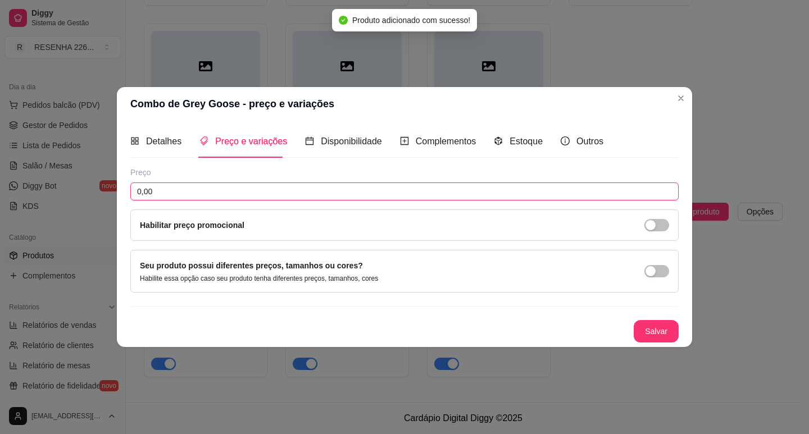
click at [227, 188] on input "0,00" at bounding box center [404, 192] width 548 height 18
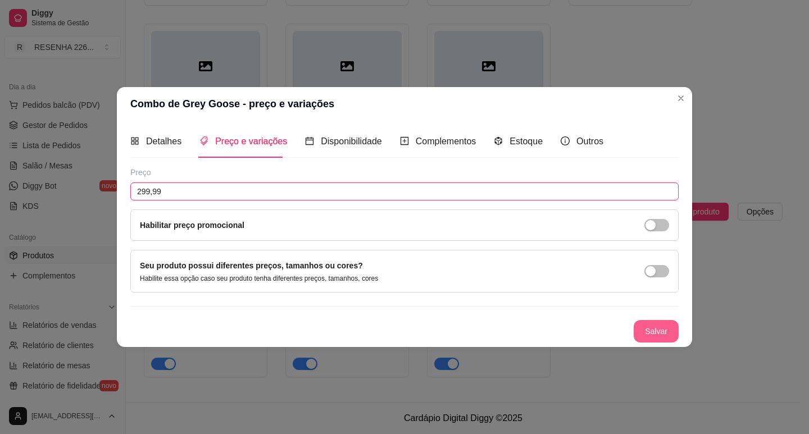
type input "299,99"
click at [668, 329] on button "Salvar" at bounding box center [656, 331] width 44 height 22
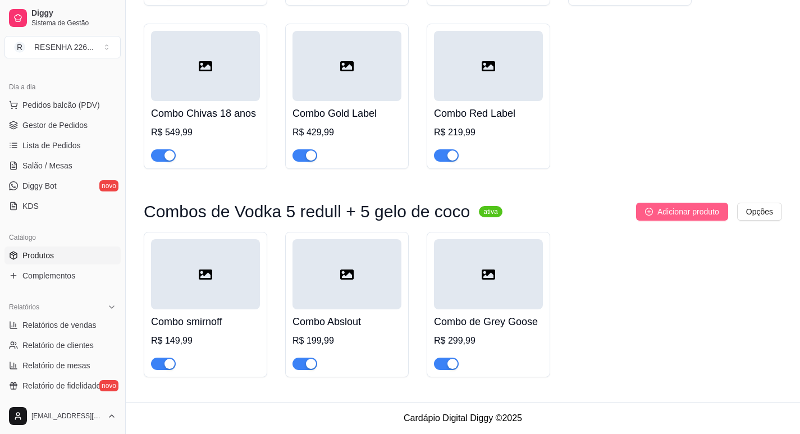
click at [649, 215] on icon "plus-circle" at bounding box center [649, 212] width 8 height 8
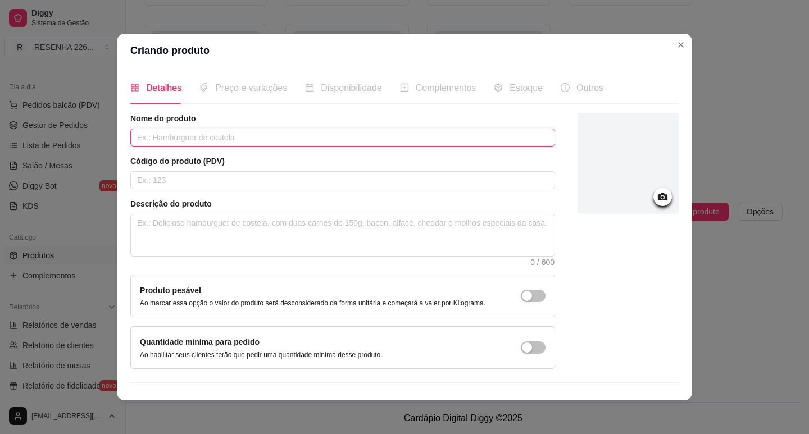
click at [209, 145] on input "text" at bounding box center [342, 138] width 425 height 18
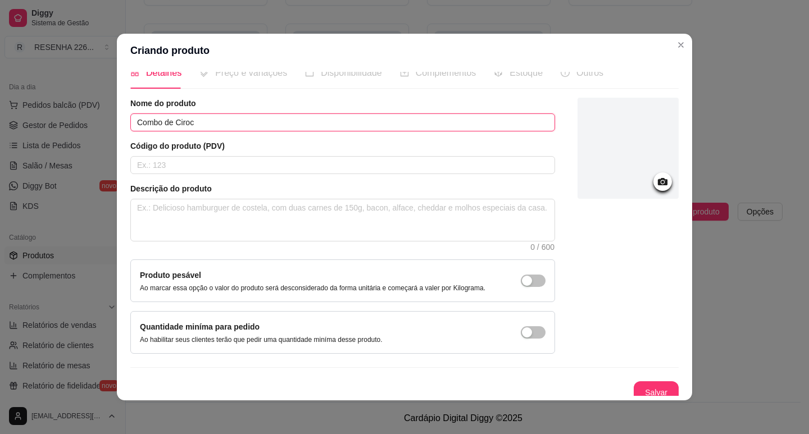
scroll to position [23, 0]
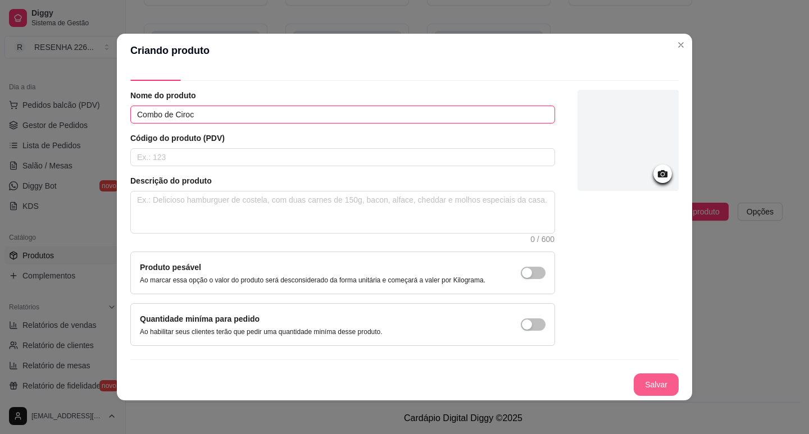
type input "Combo de Ciroc"
click at [643, 380] on button "Salvar" at bounding box center [655, 384] width 45 height 22
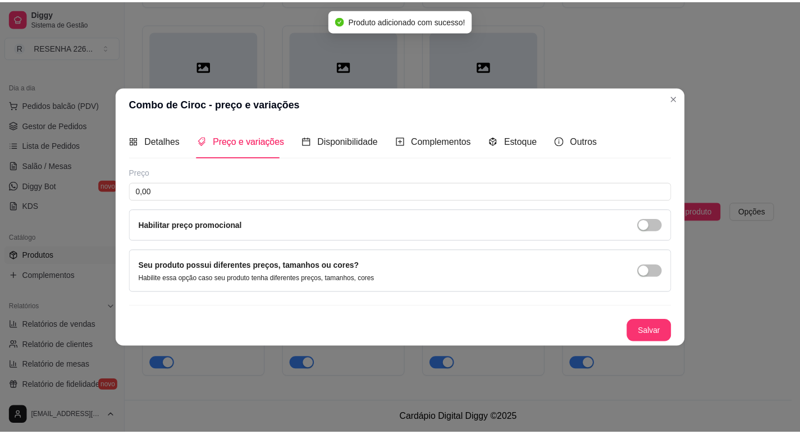
scroll to position [0, 0]
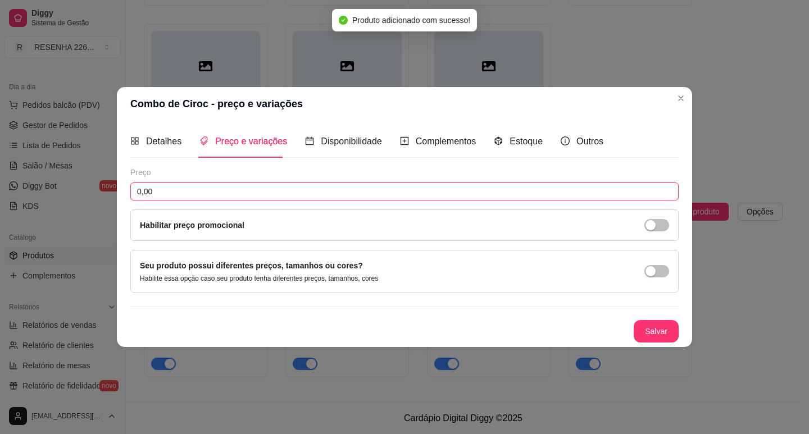
click at [387, 198] on input "0,00" at bounding box center [404, 192] width 548 height 18
click at [387, 195] on input "0,00" at bounding box center [404, 192] width 548 height 18
type input "299,99"
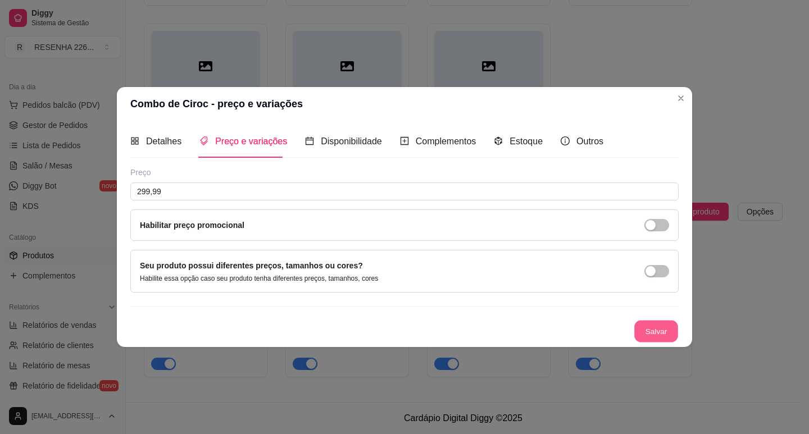
click at [656, 331] on button "Salvar" at bounding box center [656, 331] width 44 height 22
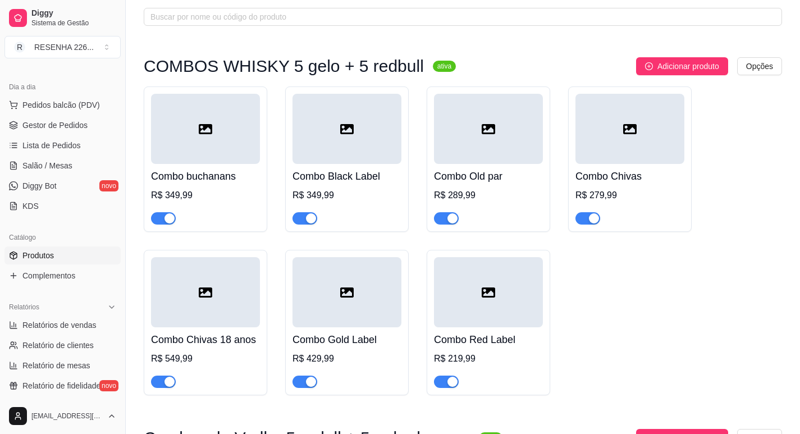
scroll to position [2, 0]
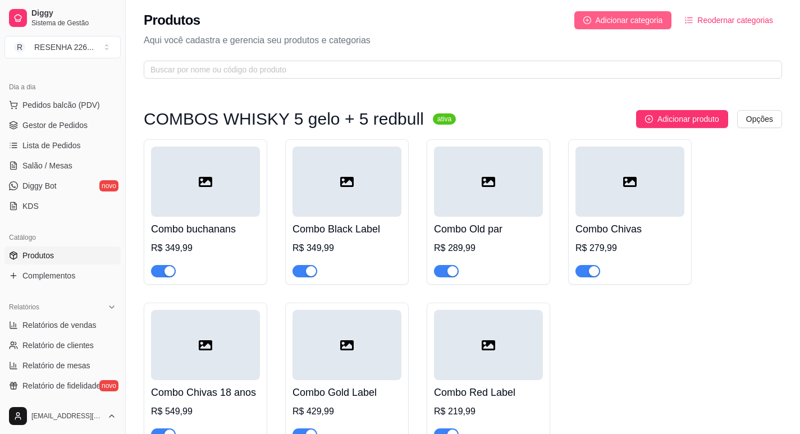
click at [654, 18] on span "Adicionar categoria" at bounding box center [629, 20] width 67 height 12
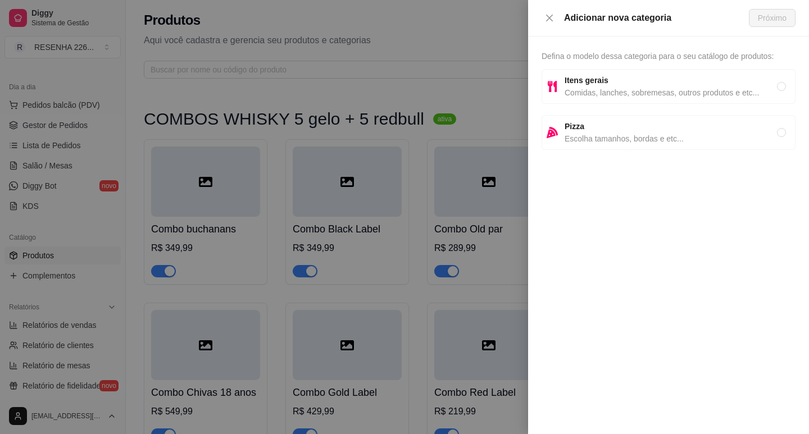
click at [658, 82] on span "Itens gerais" at bounding box center [670, 80] width 212 height 12
radio input "true"
click at [763, 27] on div "Adicionar nova categoria Próximo" at bounding box center [668, 18] width 281 height 37
click at [769, 16] on span "Próximo" at bounding box center [772, 18] width 29 height 12
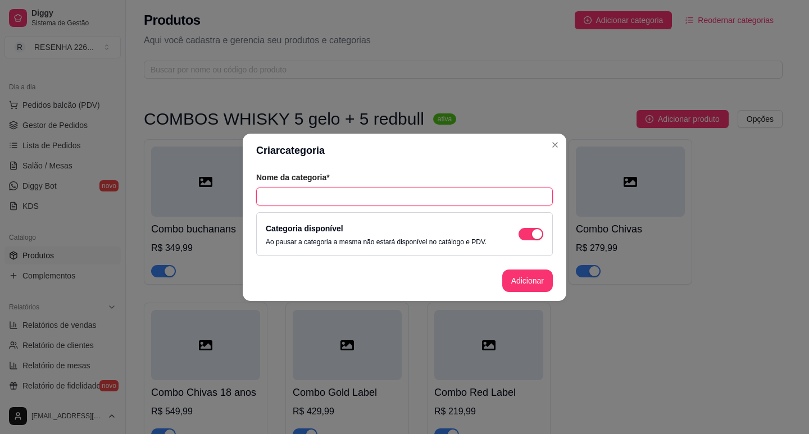
click at [416, 195] on input "text" at bounding box center [404, 197] width 297 height 18
type input "Combos de GIN"
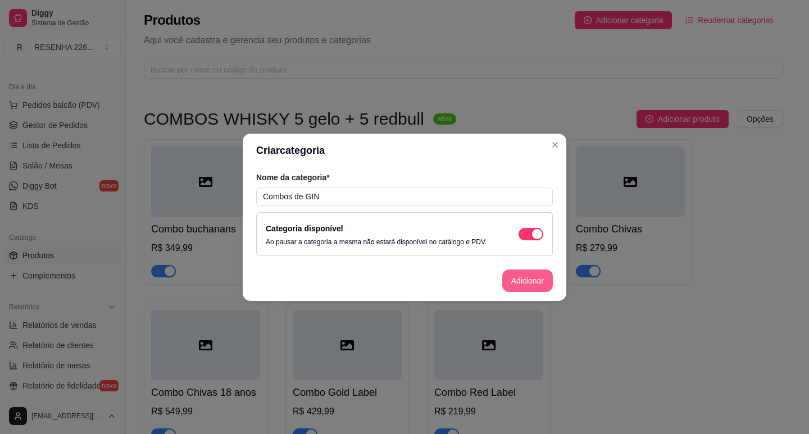
click at [526, 284] on button "Adicionar" at bounding box center [527, 281] width 51 height 22
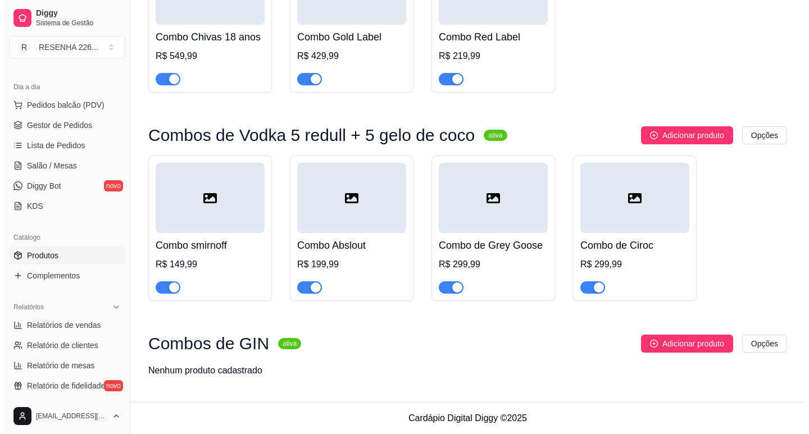
scroll to position [359, 0]
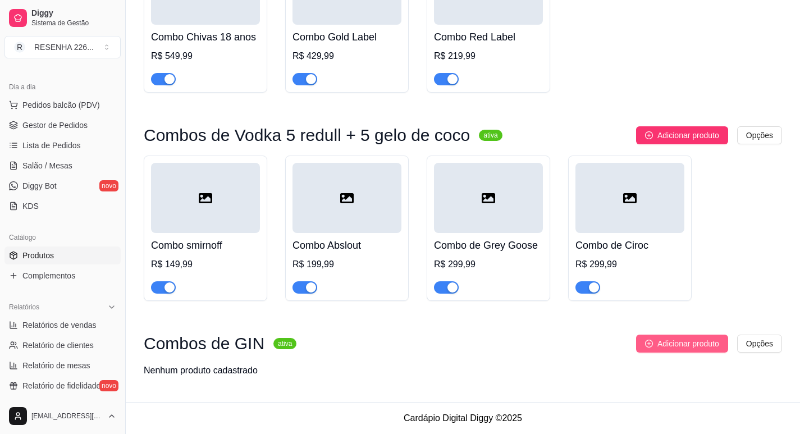
click at [682, 350] on button "Adicionar produto" at bounding box center [682, 344] width 92 height 18
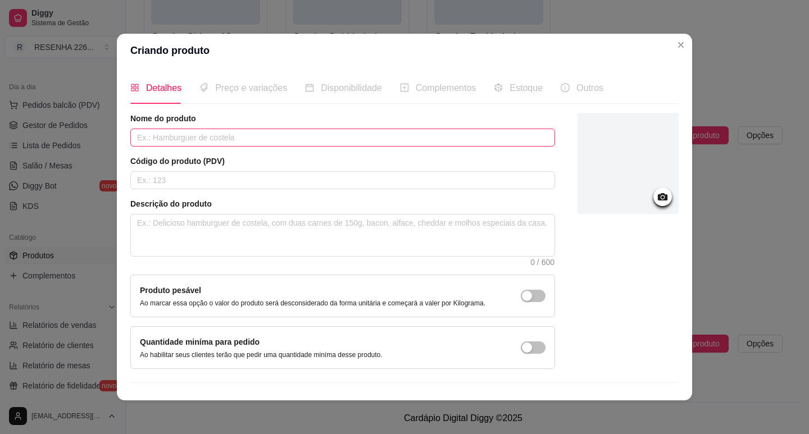
click at [295, 144] on input "text" at bounding box center [342, 138] width 425 height 18
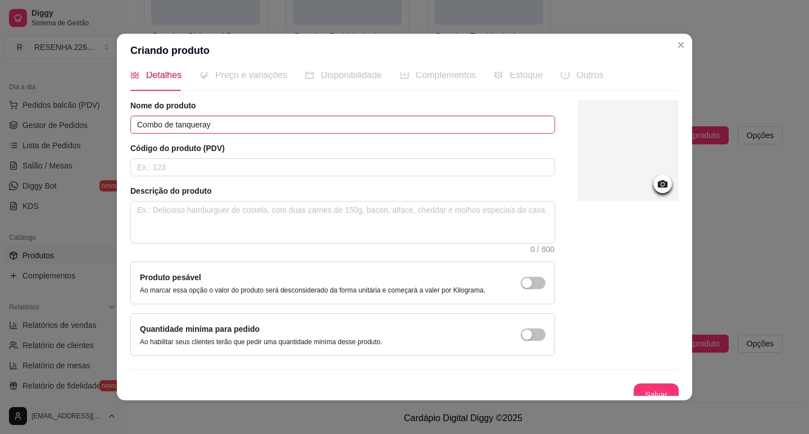
scroll to position [23, 0]
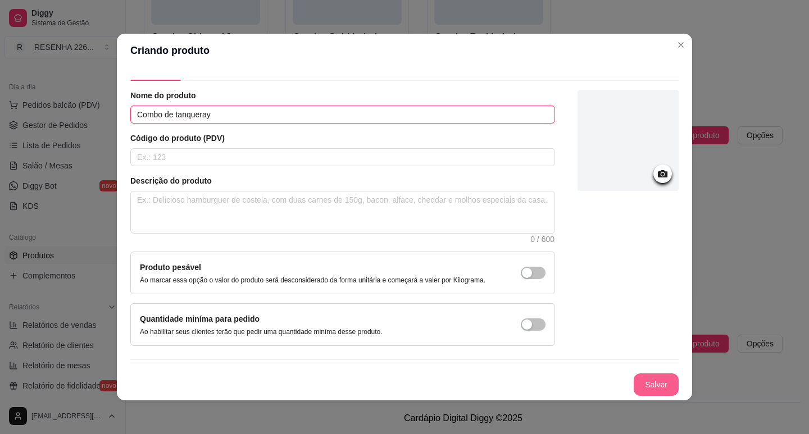
type input "Combo de tanqueray"
click at [634, 381] on button "Salvar" at bounding box center [656, 385] width 44 height 22
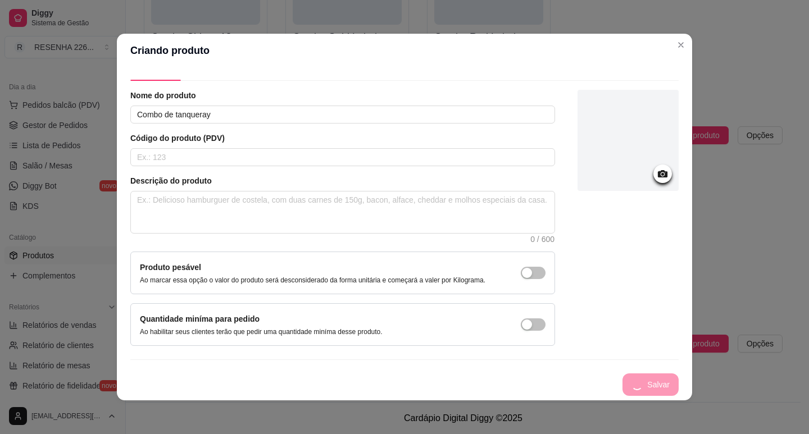
scroll to position [0, 0]
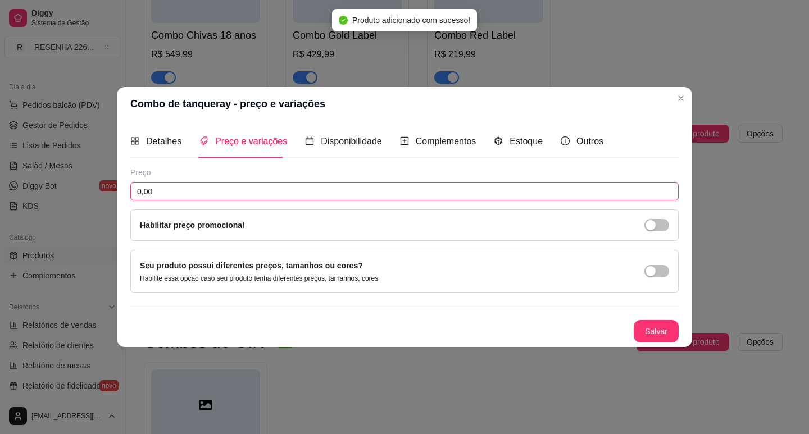
click at [180, 190] on input "0,00" at bounding box center [404, 192] width 548 height 18
type input "229,99"
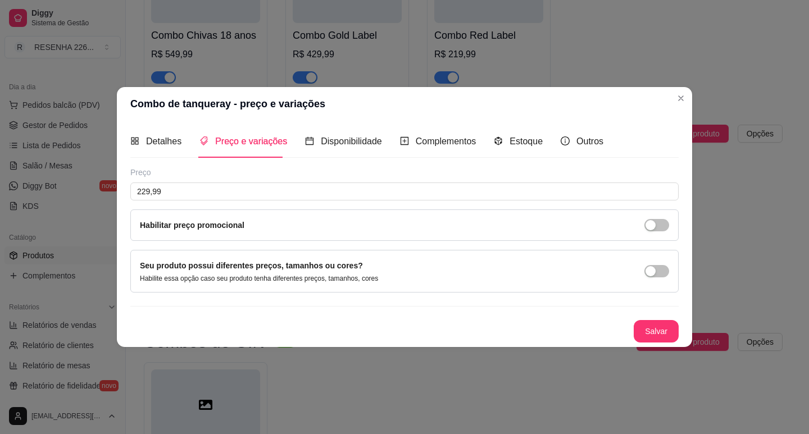
click at [644, 337] on button "Salvar" at bounding box center [655, 331] width 45 height 22
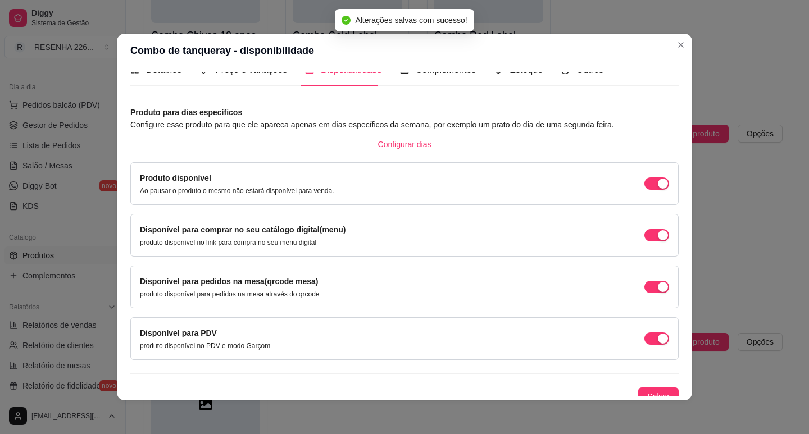
scroll to position [28, 0]
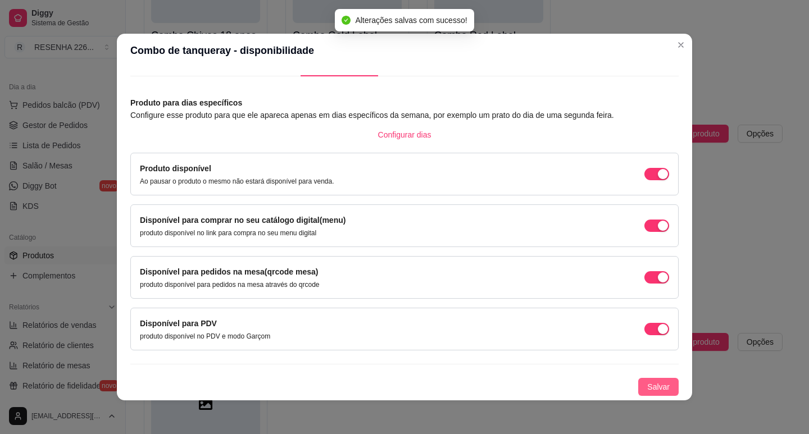
click at [648, 385] on span "Salvar" at bounding box center [658, 387] width 22 height 12
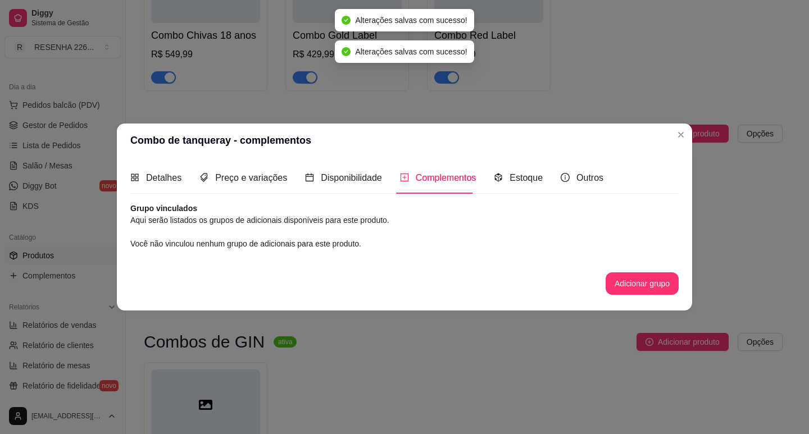
scroll to position [0, 0]
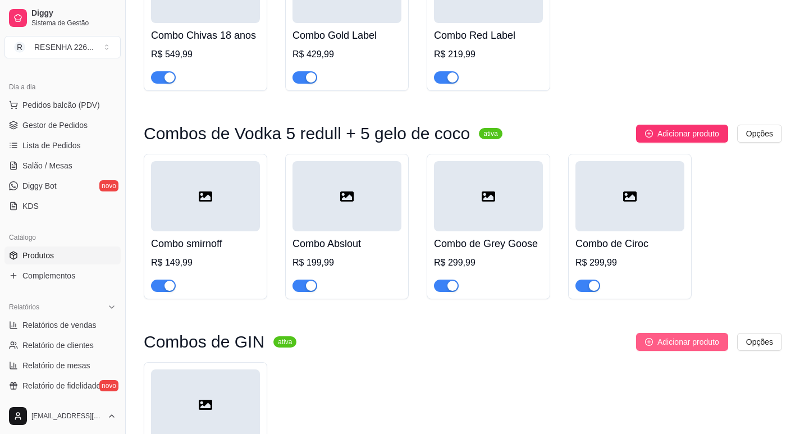
click at [695, 340] on span "Adicionar produto" at bounding box center [689, 342] width 62 height 12
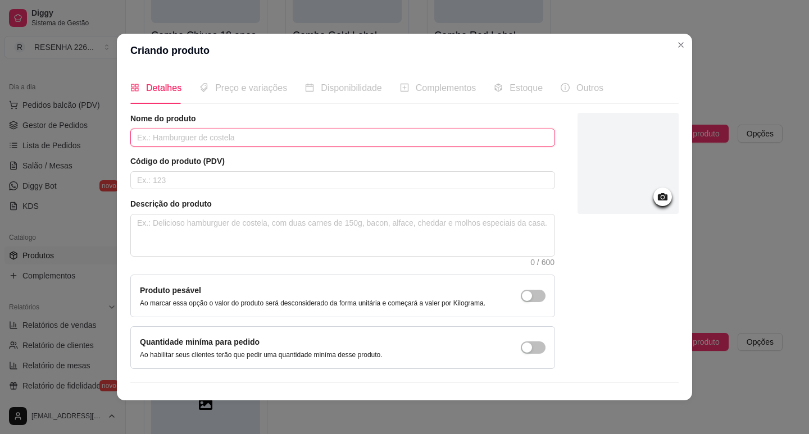
click at [309, 142] on input "text" at bounding box center [342, 138] width 425 height 18
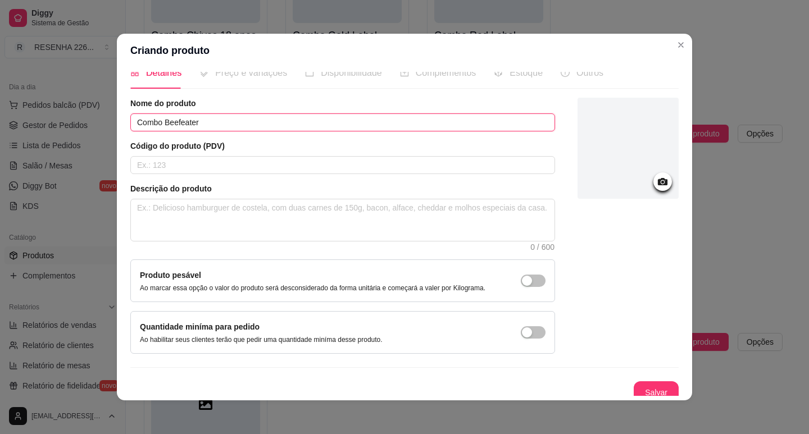
scroll to position [23, 0]
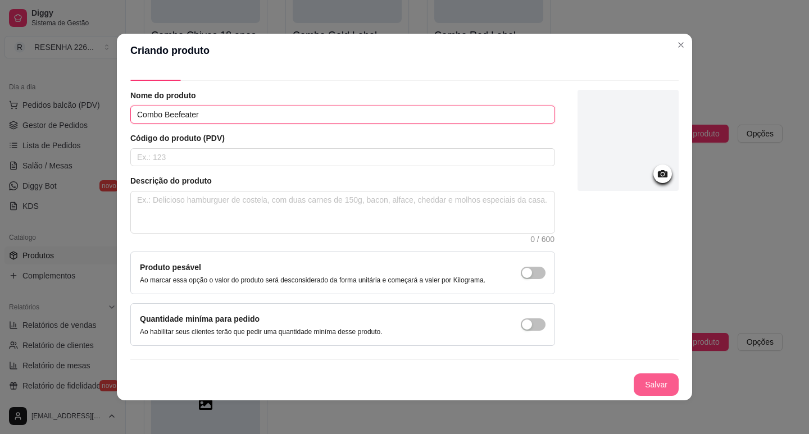
type input "Combo Beefeater"
click at [644, 380] on button "Salvar" at bounding box center [655, 384] width 45 height 22
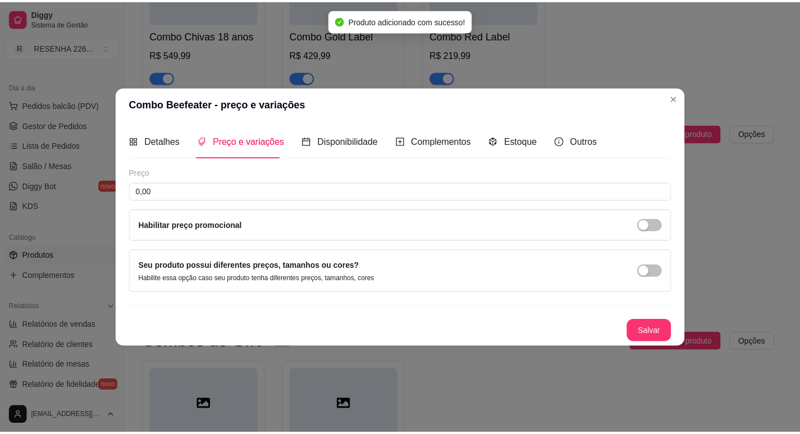
scroll to position [0, 0]
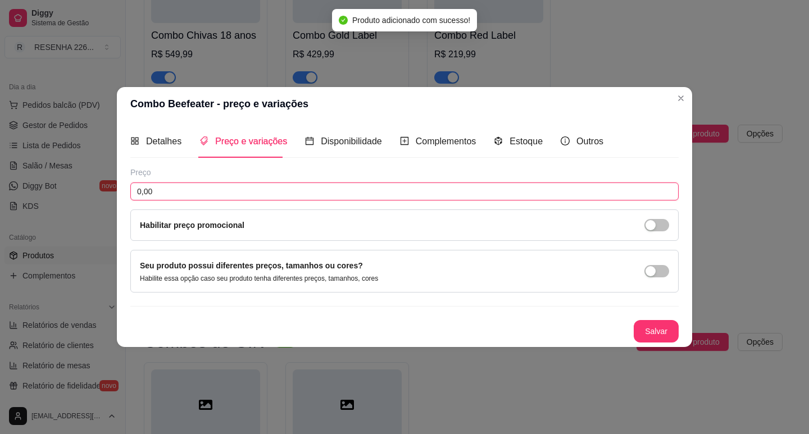
click at [246, 192] on input "0,00" at bounding box center [404, 192] width 548 height 18
type input "219,99"
click at [666, 332] on button "Salvar" at bounding box center [655, 331] width 45 height 22
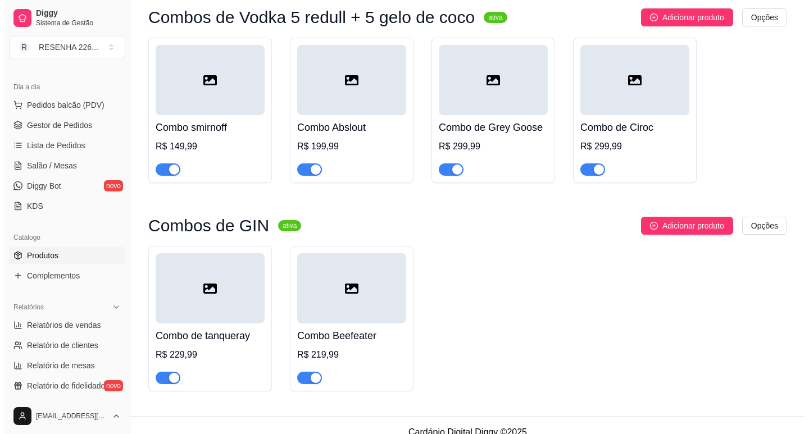
scroll to position [492, 0]
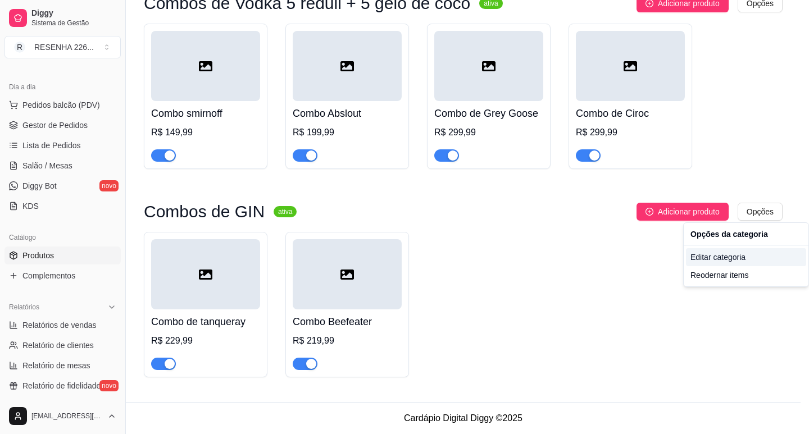
click at [695, 262] on div "Editar categoria" at bounding box center [746, 257] width 120 height 18
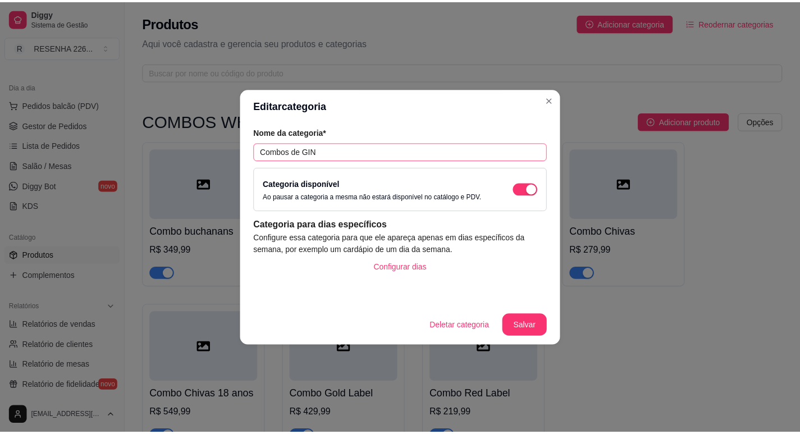
scroll to position [486, 0]
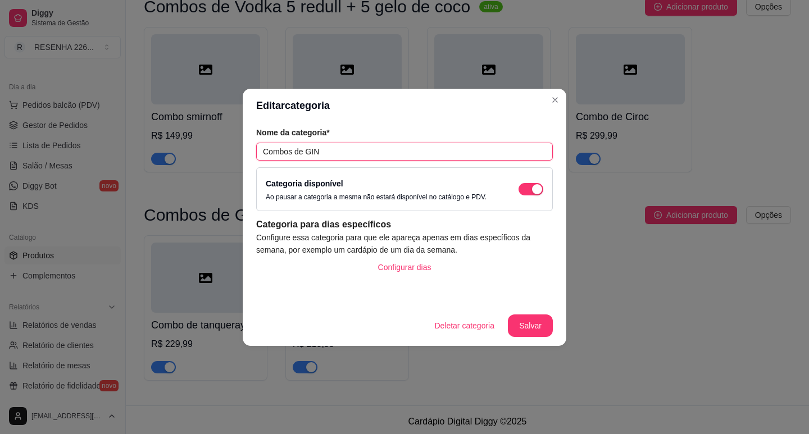
click at [416, 143] on input "Combos de GIN" at bounding box center [404, 152] width 297 height 18
click at [325, 152] on input "Combos de GIN + redbull" at bounding box center [404, 152] width 297 height 18
click at [362, 153] on input "Combos de GIN 5 redbull" at bounding box center [404, 152] width 297 height 18
type input "Combos de GIN 5 redbull + 5 gelo de coco"
click at [539, 330] on button "Salvar" at bounding box center [530, 325] width 44 height 22
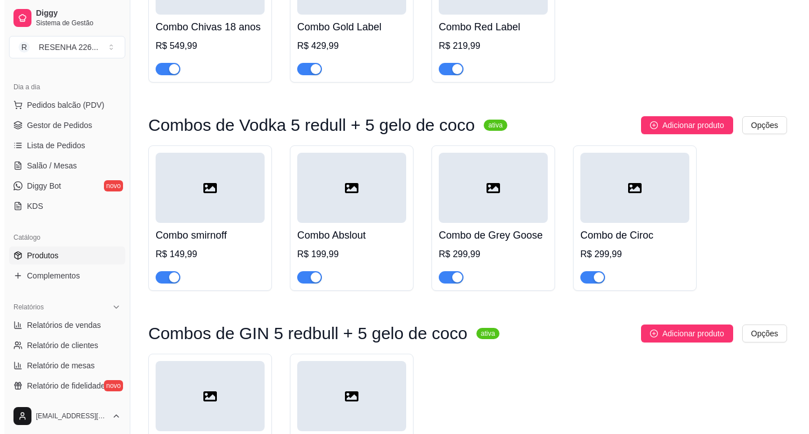
scroll to position [492, 0]
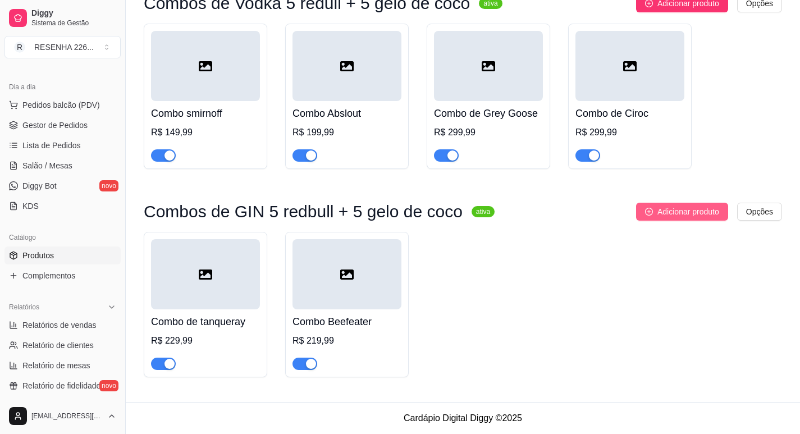
click at [665, 209] on span "Adicionar produto" at bounding box center [689, 212] width 62 height 12
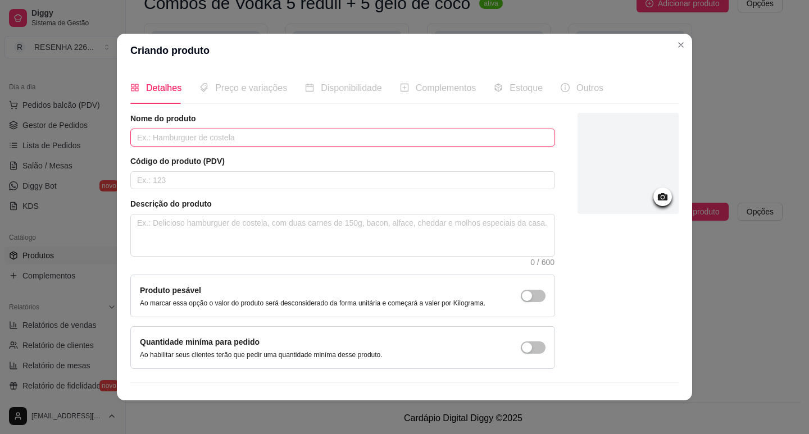
click at [299, 132] on input "text" at bounding box center [342, 138] width 425 height 18
click at [218, 137] on input "Combo beeafeater pink + redbull" at bounding box center [342, 138] width 425 height 18
click at [222, 138] on input "Combo beeafeater pink + redbull" at bounding box center [342, 138] width 425 height 18
click at [221, 140] on input "Combo beeafeater pink + 5 redbull" at bounding box center [342, 138] width 425 height 18
click at [289, 136] on input "Combo beeafeater pink 5 redbull" at bounding box center [342, 138] width 425 height 18
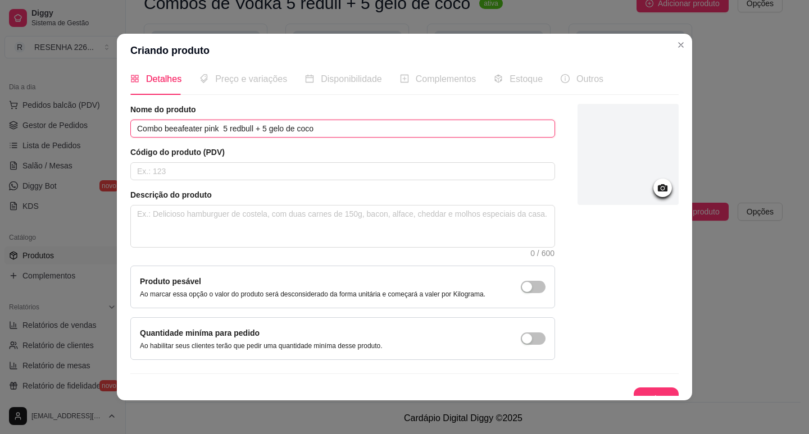
scroll to position [23, 0]
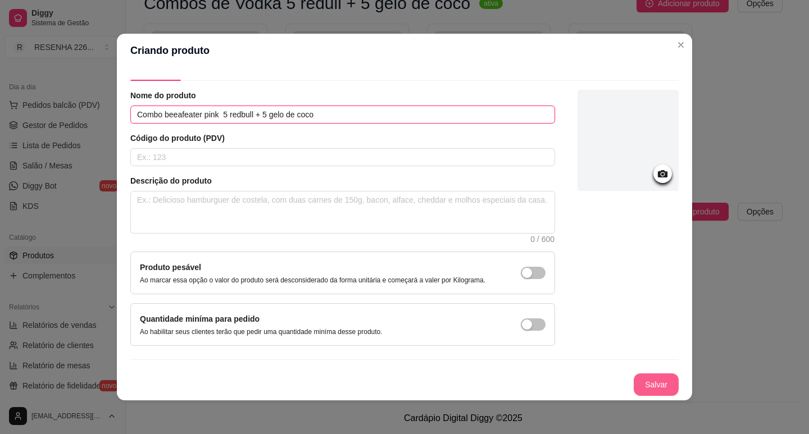
type input "Combo beeafeater pink 5 redbull + 5 gelo de coco"
click at [633, 390] on button "Salvar" at bounding box center [655, 384] width 45 height 22
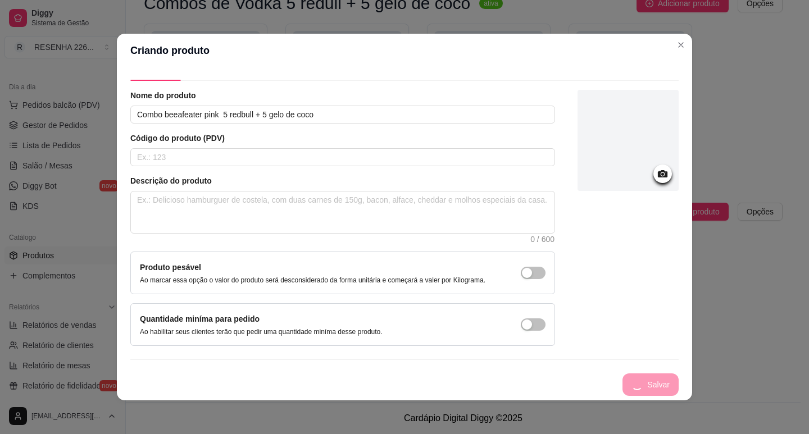
scroll to position [0, 0]
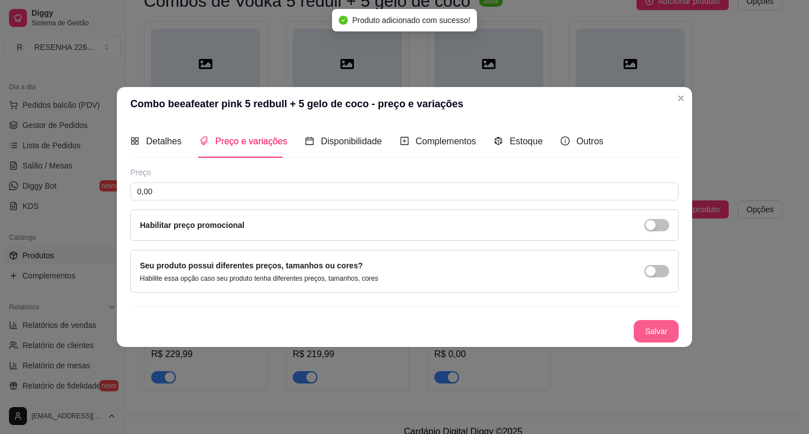
click at [652, 326] on button "Salvar" at bounding box center [655, 331] width 45 height 22
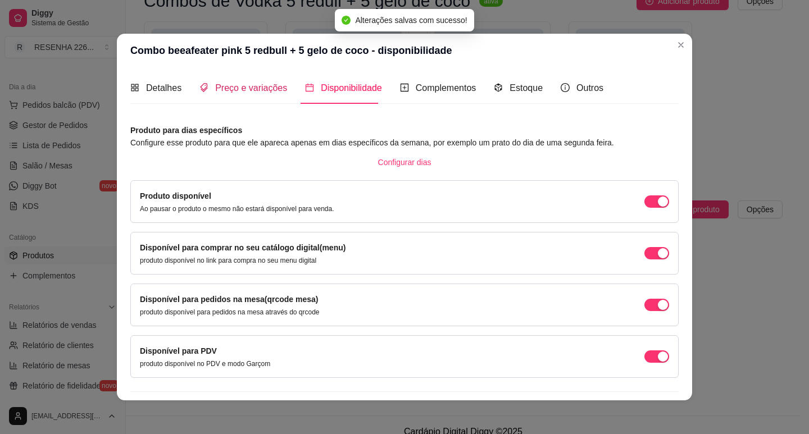
click at [249, 92] on span "Preço e variações" at bounding box center [251, 88] width 72 height 10
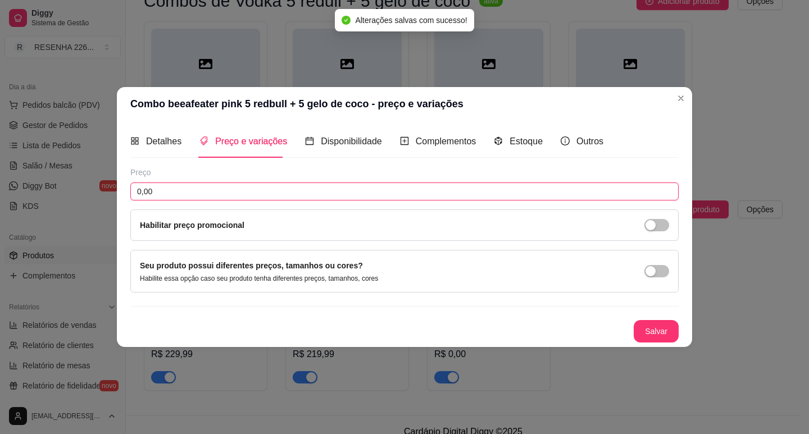
click at [252, 186] on input "0,00" at bounding box center [404, 192] width 548 height 18
type input "239,99"
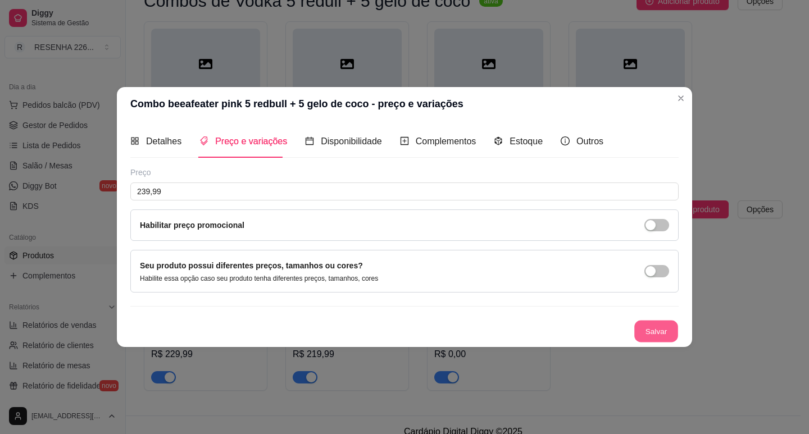
click at [665, 321] on button "Salvar" at bounding box center [656, 331] width 44 height 22
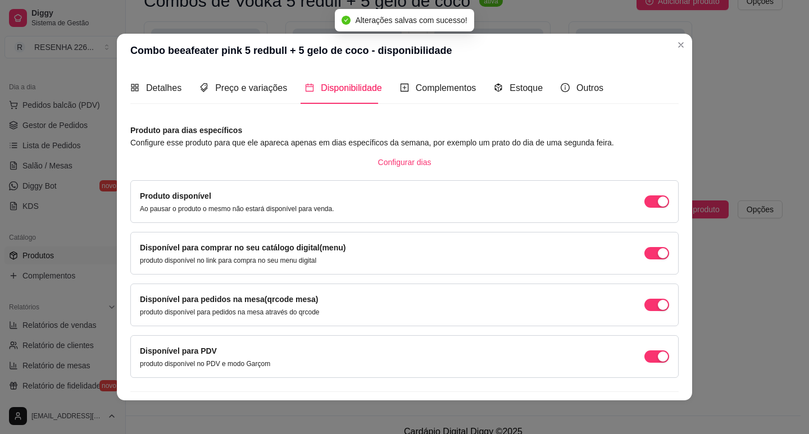
scroll to position [28, 0]
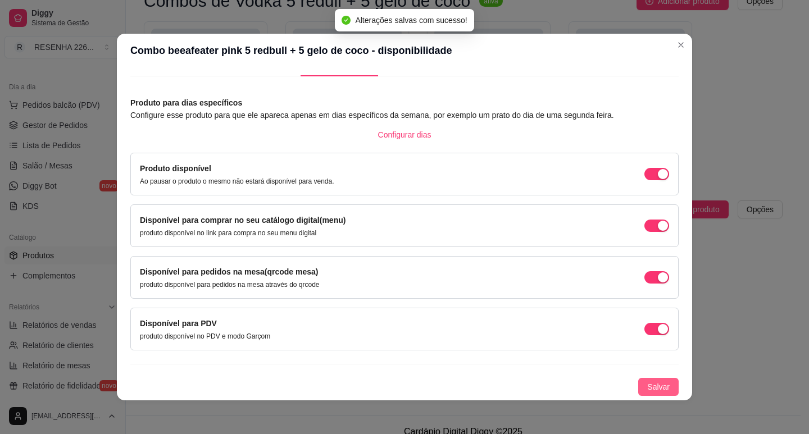
click at [647, 387] on span "Salvar" at bounding box center [658, 387] width 22 height 12
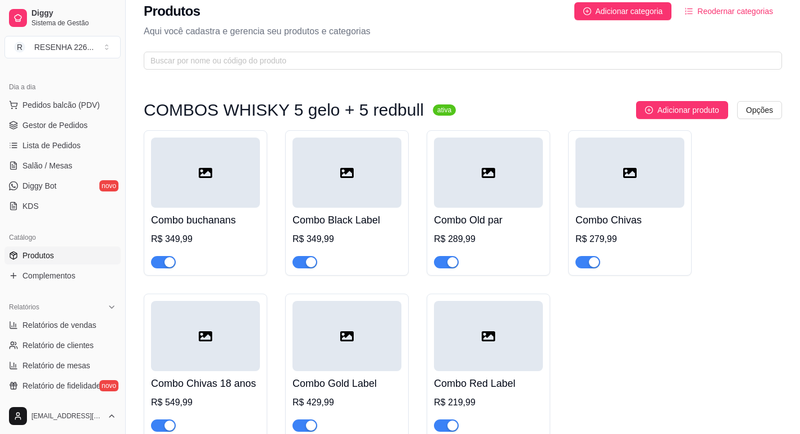
scroll to position [2, 0]
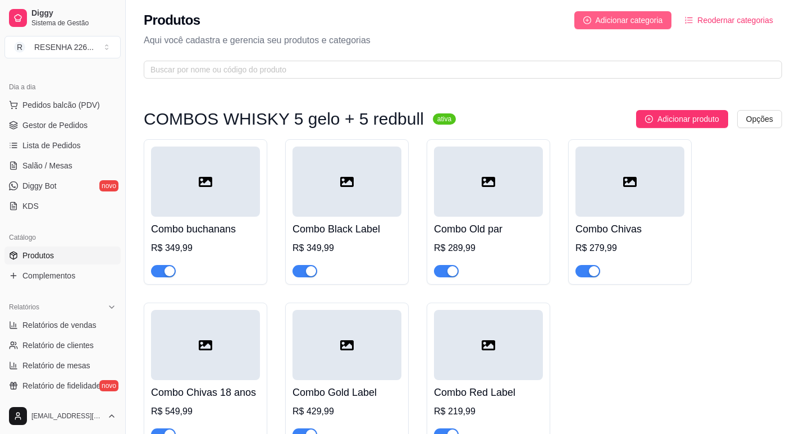
click at [617, 20] on span "Adicionar categoria" at bounding box center [629, 20] width 67 height 12
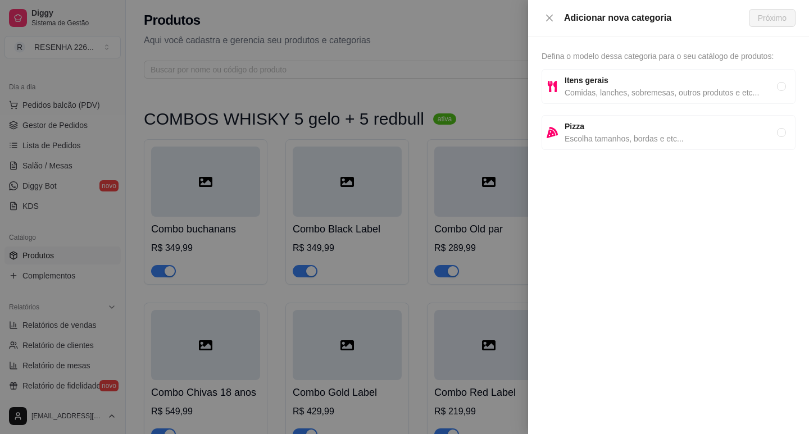
click at [610, 82] on span "Itens gerais" at bounding box center [670, 80] width 212 height 12
radio input "true"
click at [769, 13] on span "Próximo" at bounding box center [772, 18] width 29 height 12
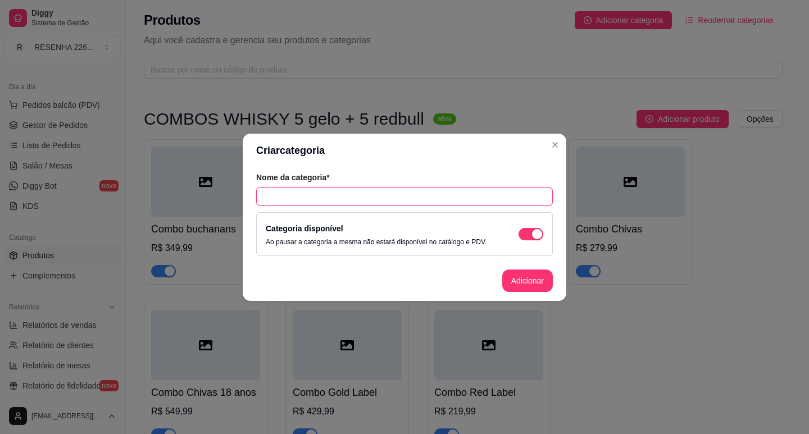
click at [393, 189] on input "text" at bounding box center [404, 197] width 297 height 18
type input "DRINKS"
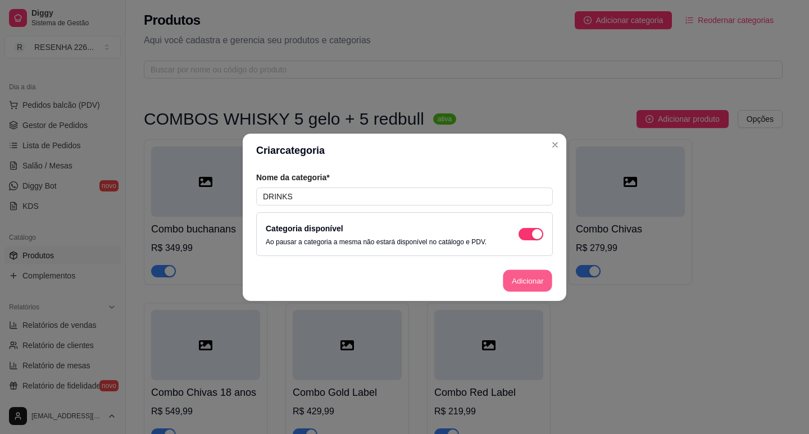
click at [520, 274] on button "Adicionar" at bounding box center [527, 281] width 49 height 22
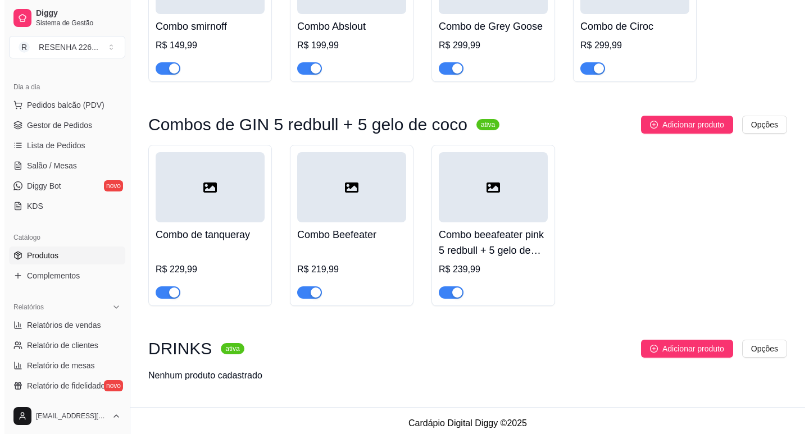
scroll to position [584, 0]
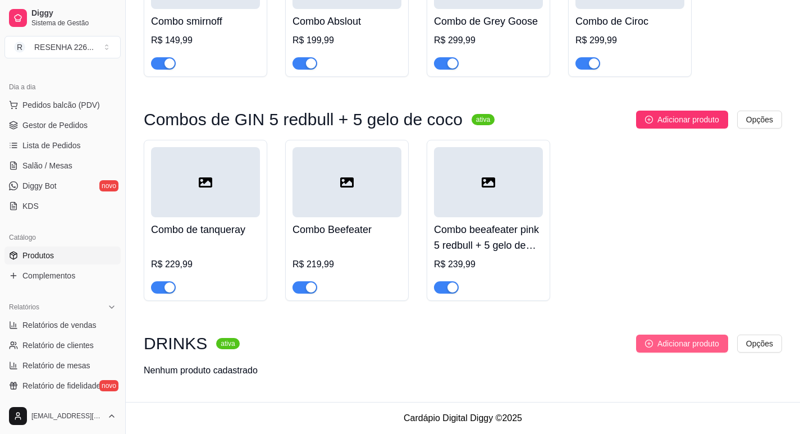
click at [672, 339] on span "Adicionar produto" at bounding box center [689, 344] width 62 height 12
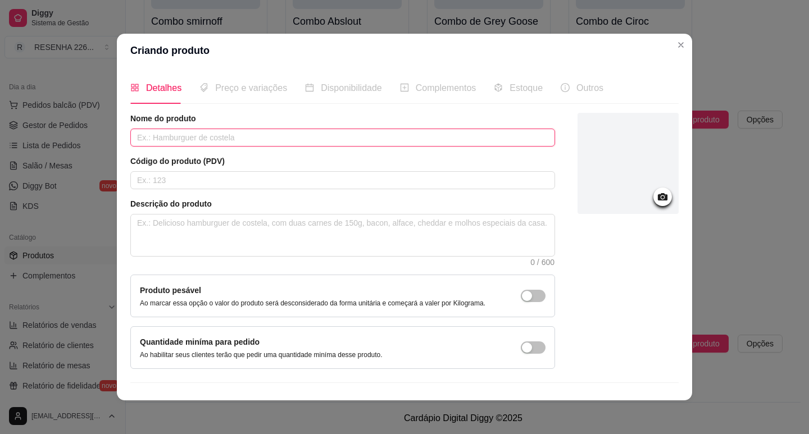
click at [252, 135] on input "text" at bounding box center [342, 138] width 425 height 18
type input "c"
click at [143, 140] on input "Cozumel" at bounding box center [342, 138] width 425 height 18
click at [204, 134] on input "Cosumel" at bounding box center [342, 138] width 425 height 18
click at [144, 142] on input "Cosumel" at bounding box center [342, 138] width 425 height 18
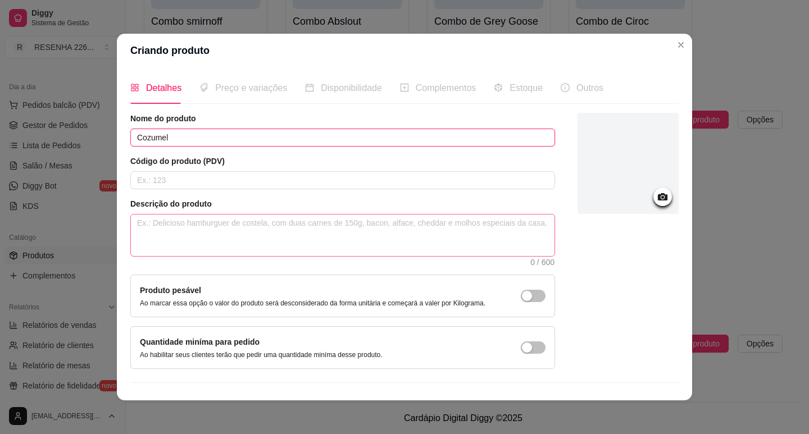
scroll to position [23, 0]
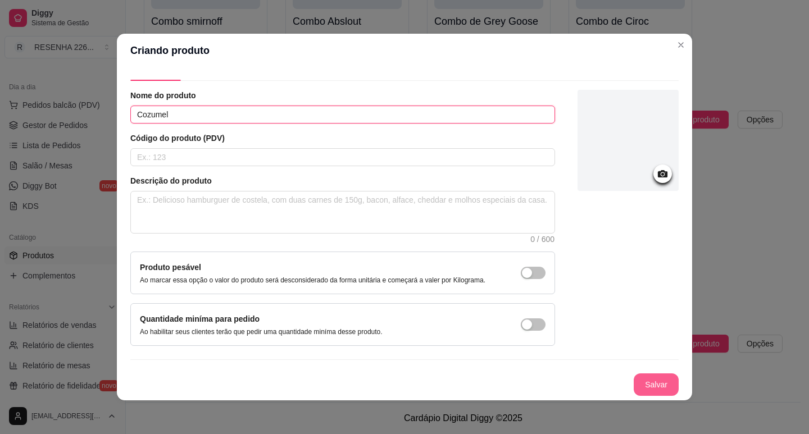
type input "Cozumel"
click at [649, 390] on button "Salvar" at bounding box center [655, 384] width 45 height 22
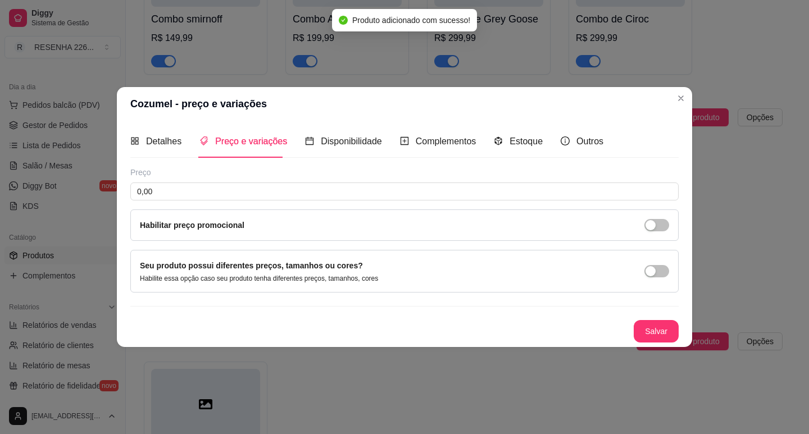
scroll to position [0, 0]
click at [212, 194] on input "0,00" at bounding box center [404, 192] width 548 height 18
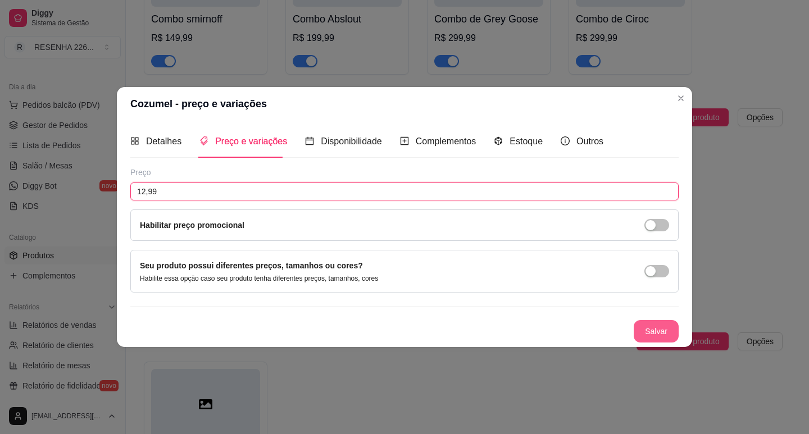
type input "12,99"
click at [662, 333] on button "Salvar" at bounding box center [655, 331] width 45 height 22
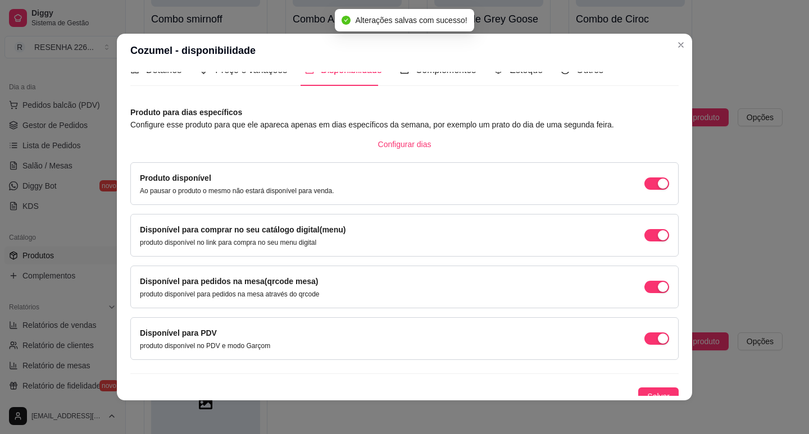
scroll to position [28, 0]
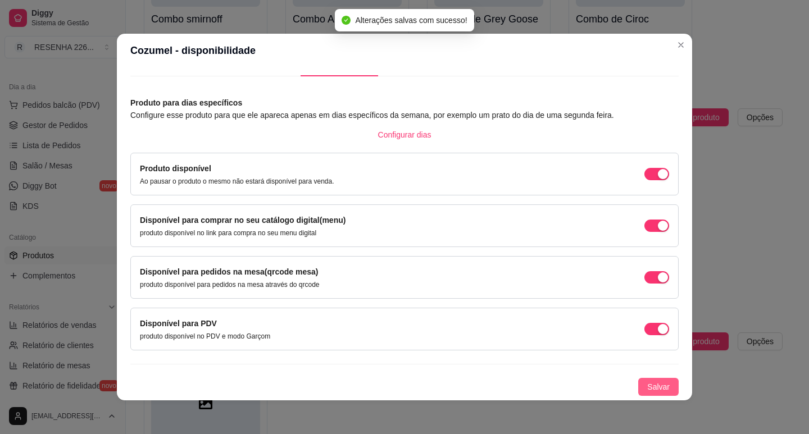
click at [659, 379] on button "Salvar" at bounding box center [658, 387] width 40 height 18
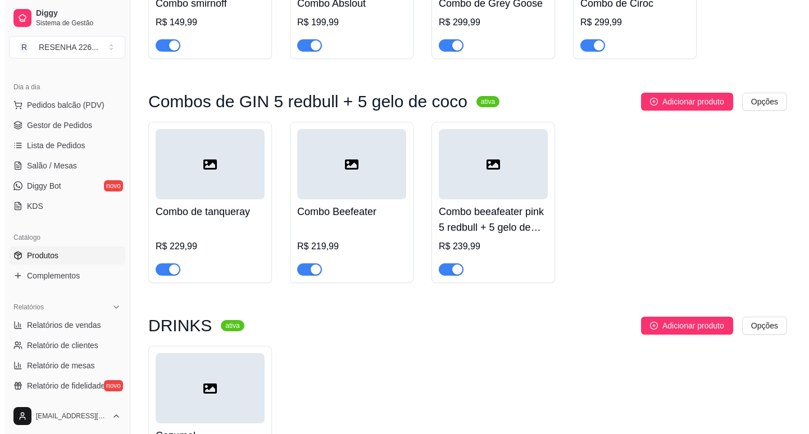
scroll to position [717, 0]
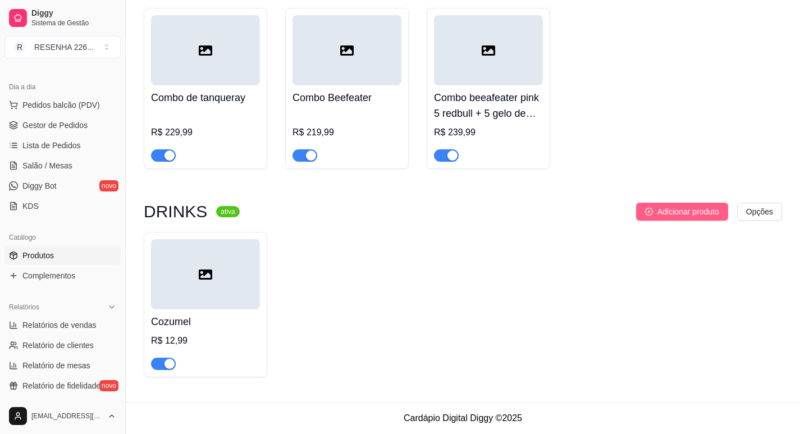
click at [663, 207] on span "Adicionar produto" at bounding box center [689, 212] width 62 height 12
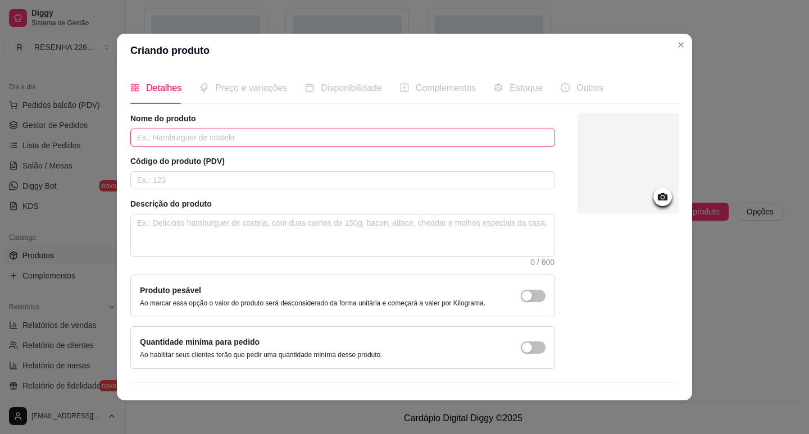
click at [228, 130] on input "text" at bounding box center [342, 138] width 425 height 18
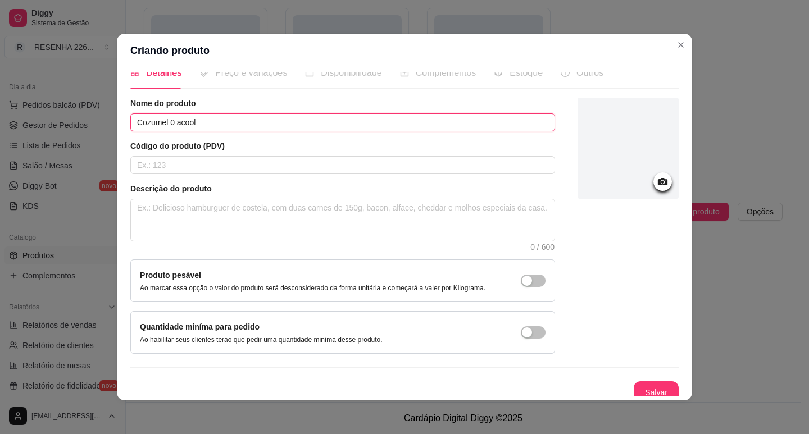
scroll to position [23, 0]
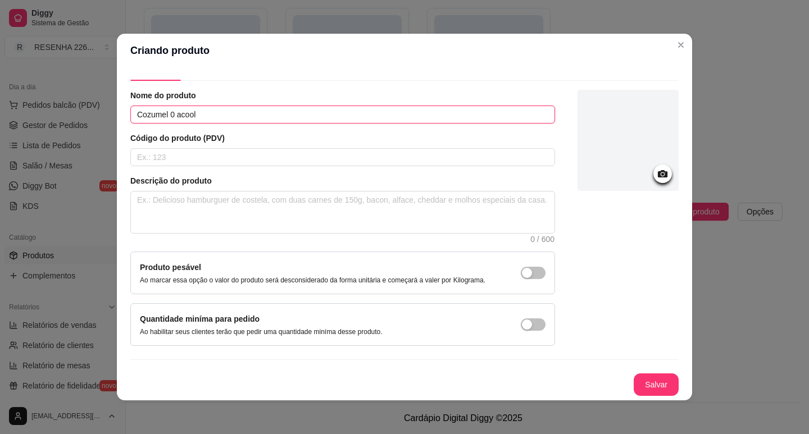
click at [176, 115] on input "Cozumel 0 acool" at bounding box center [342, 115] width 425 height 18
click at [207, 117] on input "Cozumel 0 alcool" at bounding box center [342, 115] width 425 height 18
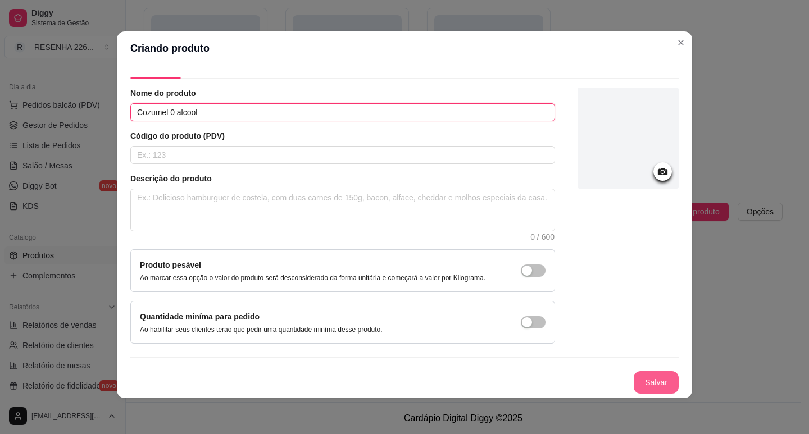
type input "Cozumel 0 alcool"
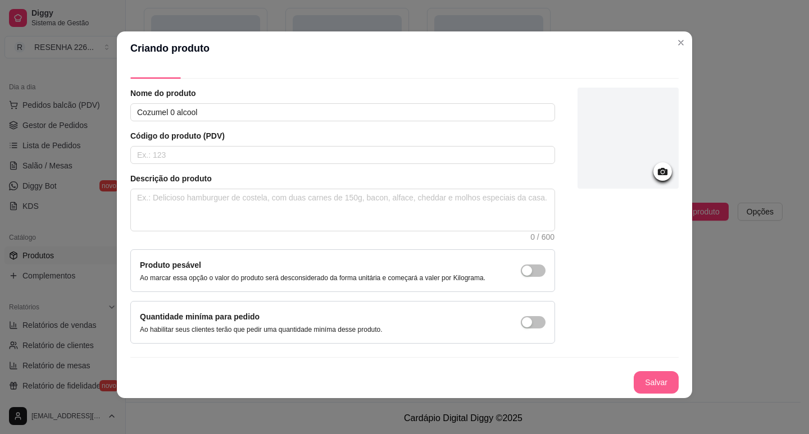
click at [639, 387] on button "Salvar" at bounding box center [655, 382] width 45 height 22
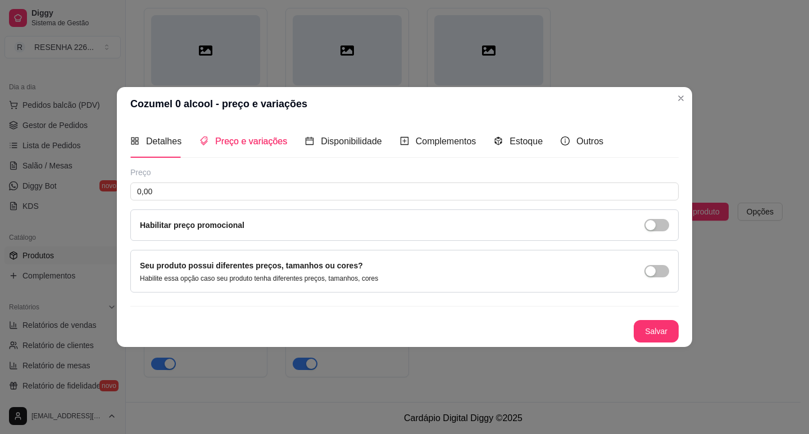
scroll to position [0, 0]
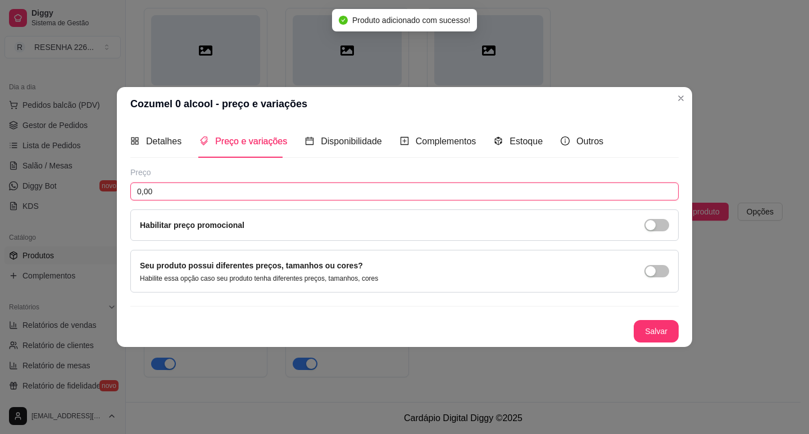
click at [189, 199] on input "0,00" at bounding box center [404, 192] width 548 height 18
click at [188, 199] on input "0,00" at bounding box center [404, 192] width 548 height 18
type input "14,99"
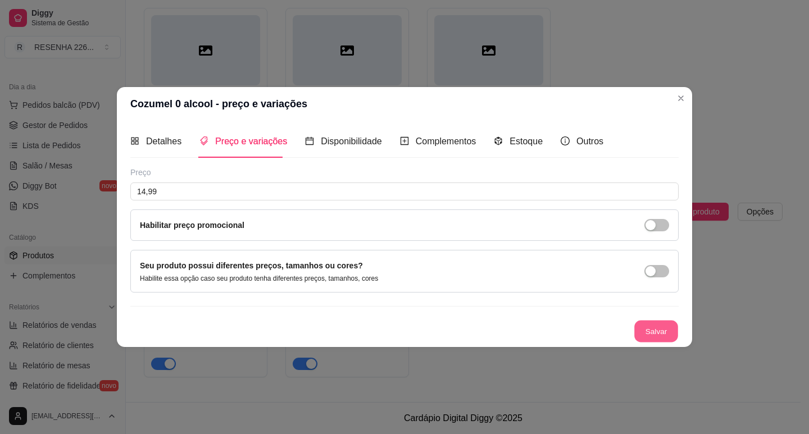
click at [659, 337] on button "Salvar" at bounding box center [656, 331] width 44 height 22
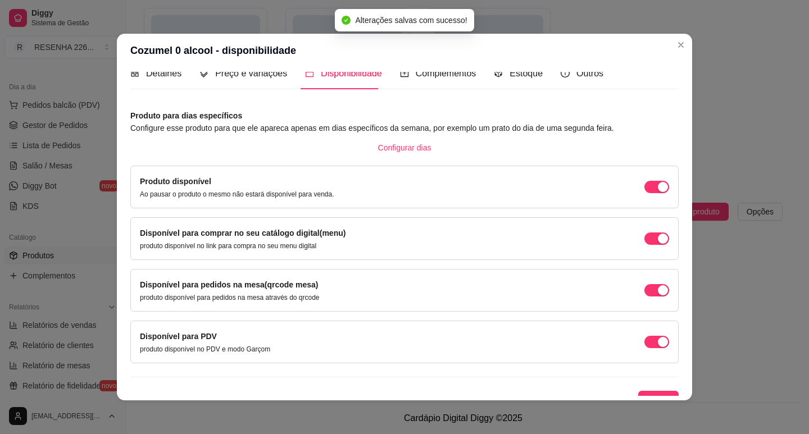
scroll to position [28, 0]
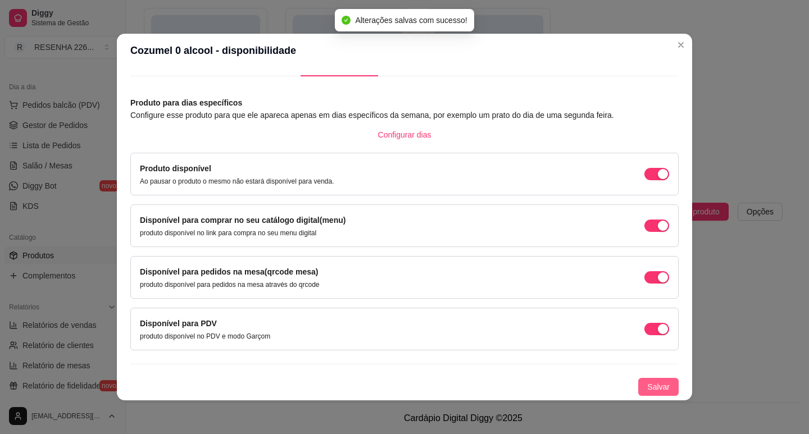
click at [658, 381] on button "Salvar" at bounding box center [658, 387] width 40 height 18
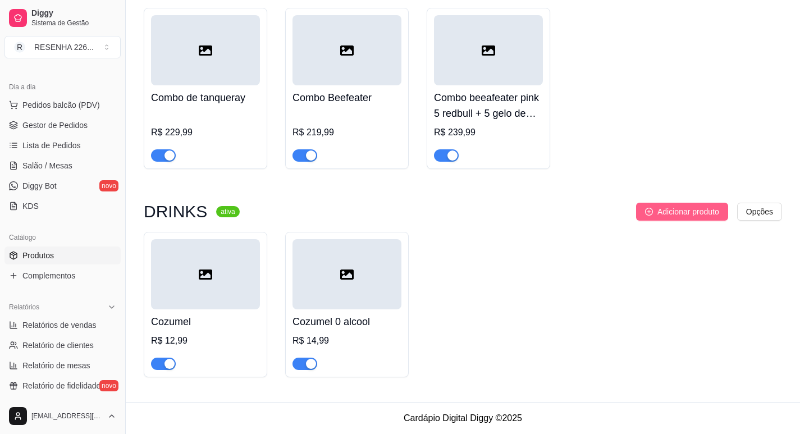
click at [660, 207] on span "Adicionar produto" at bounding box center [689, 212] width 62 height 12
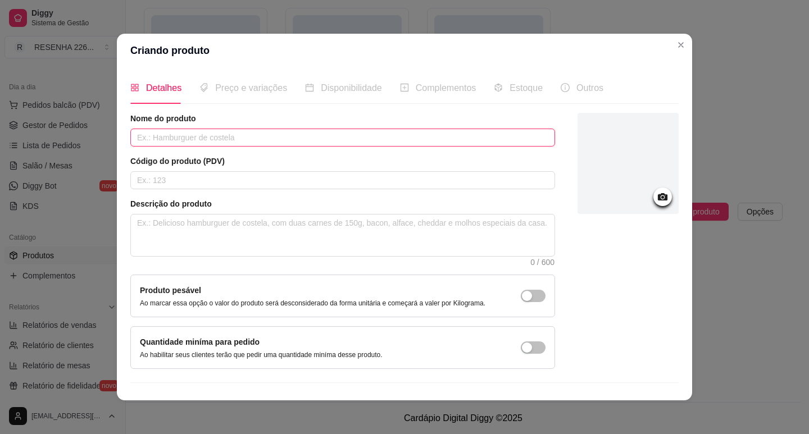
click at [242, 141] on input "text" at bounding box center [342, 138] width 425 height 18
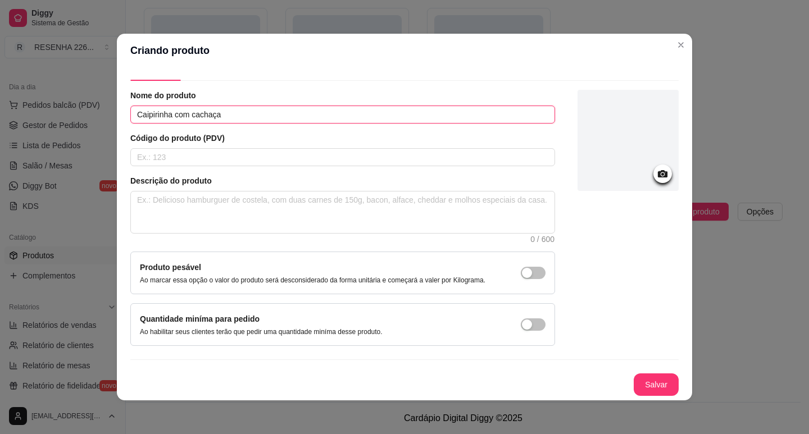
scroll to position [2, 0]
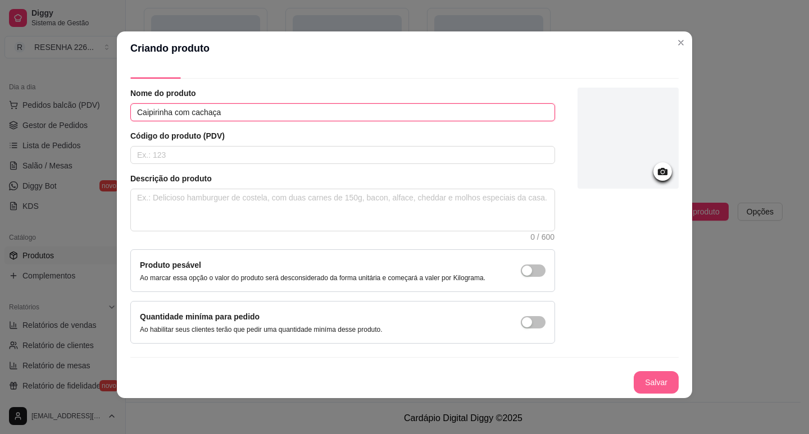
type input "Caipirinha com cachaça"
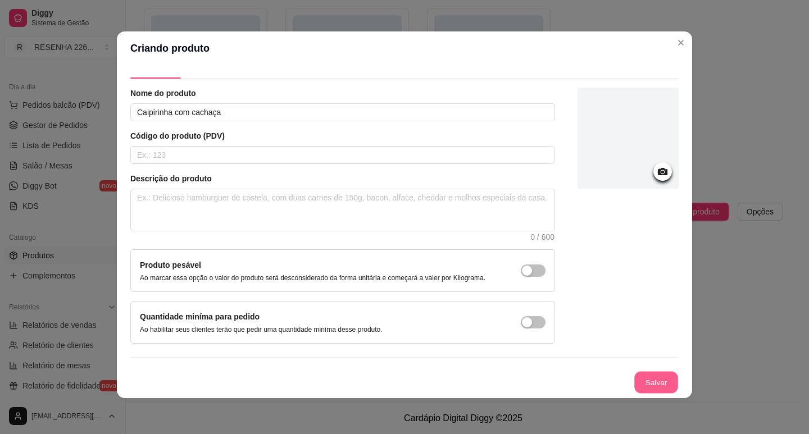
click at [635, 384] on button "Salvar" at bounding box center [656, 383] width 44 height 22
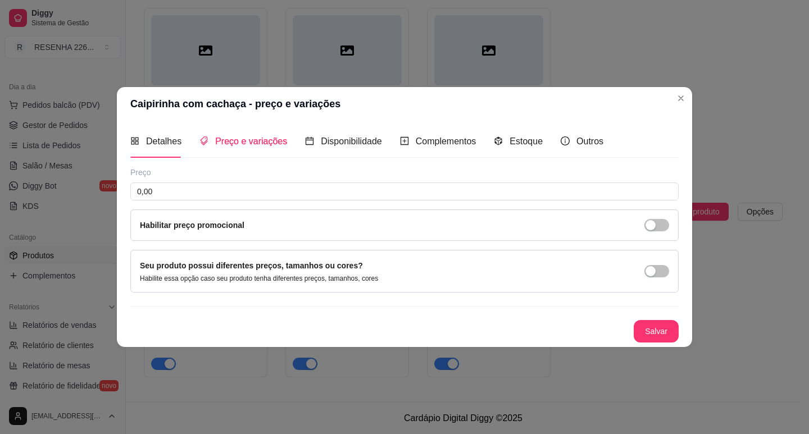
scroll to position [0, 0]
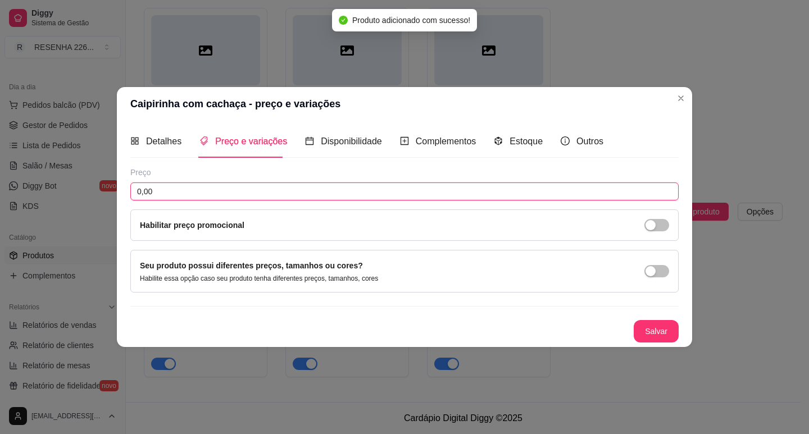
click at [238, 188] on input "0,00" at bounding box center [404, 192] width 548 height 18
click at [239, 189] on input "0,00" at bounding box center [404, 192] width 548 height 18
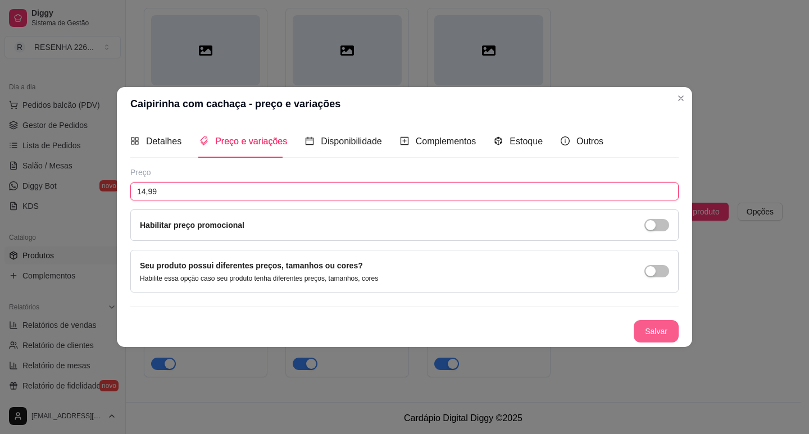
type input "14,99"
click at [651, 329] on button "Salvar" at bounding box center [655, 331] width 45 height 22
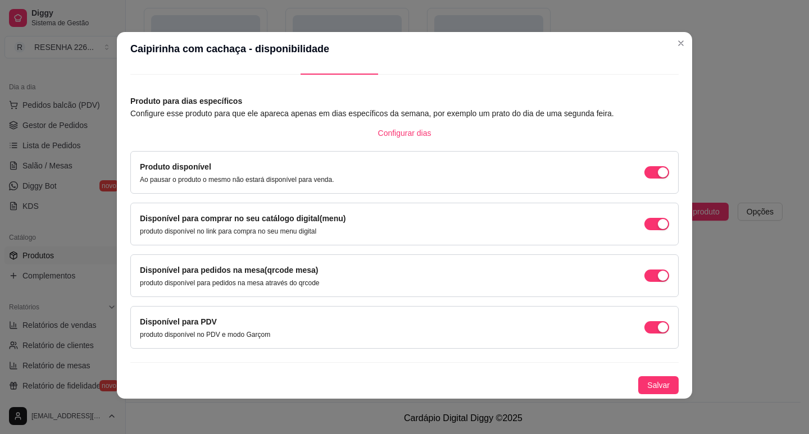
scroll to position [2, 0]
click at [647, 379] on span "Salvar" at bounding box center [658, 385] width 22 height 12
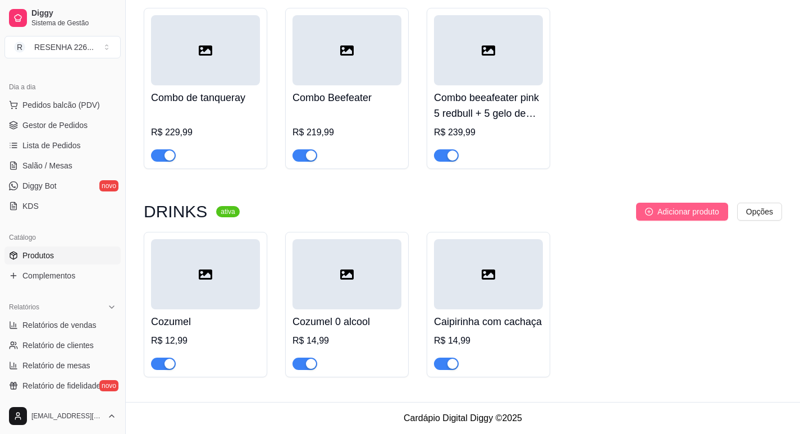
click at [678, 217] on button "Adicionar produto" at bounding box center [682, 212] width 92 height 18
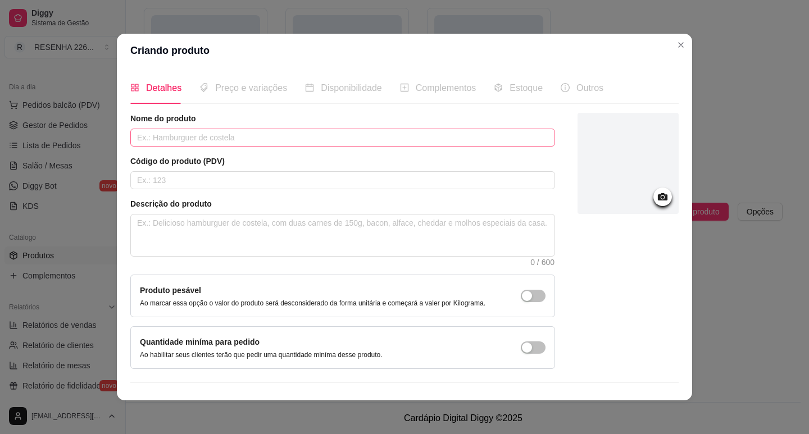
click at [212, 127] on div "Nome do produto" at bounding box center [342, 130] width 425 height 34
click at [215, 129] on input "text" at bounding box center [342, 138] width 425 height 18
type input "Caipiroska com vodka nacional"
click at [241, 184] on input "text" at bounding box center [342, 180] width 425 height 18
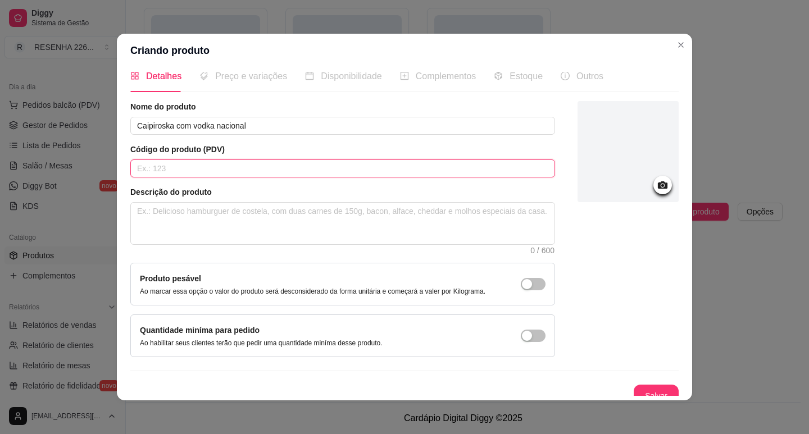
scroll to position [23, 0]
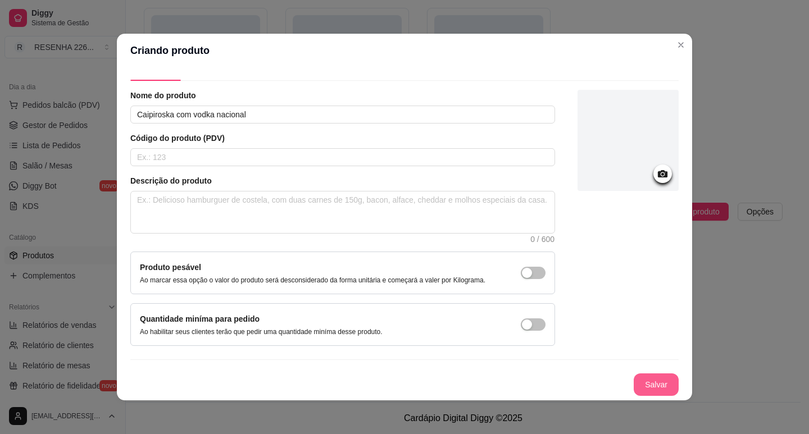
click at [633, 380] on button "Salvar" at bounding box center [655, 384] width 45 height 22
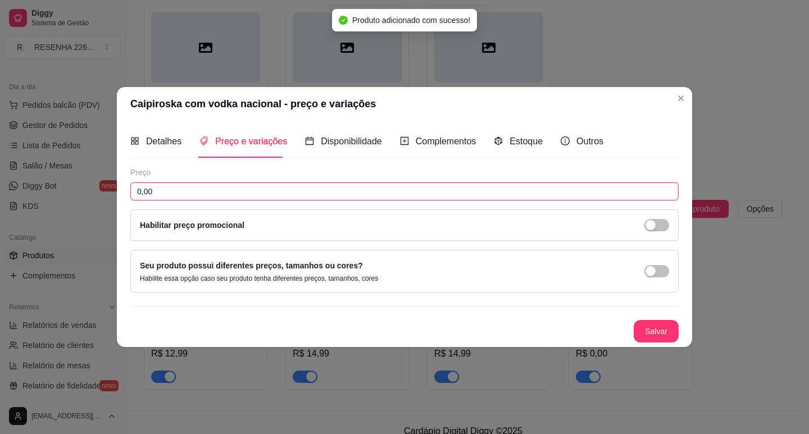
click at [209, 199] on input "0,00" at bounding box center [404, 192] width 548 height 18
type input "19,99"
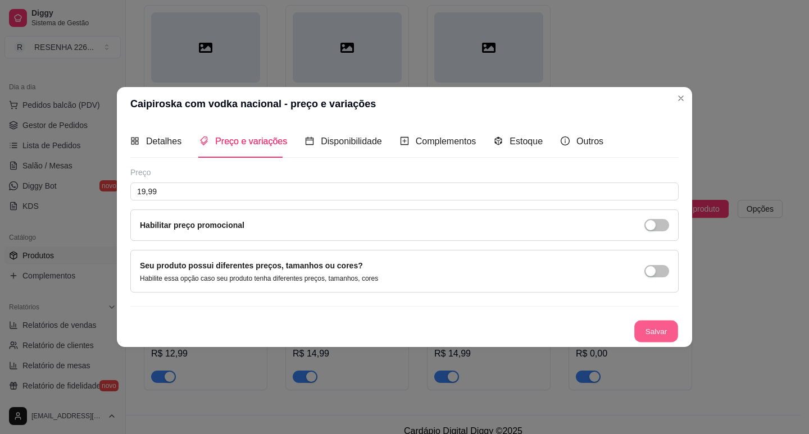
click at [667, 327] on button "Salvar" at bounding box center [656, 331] width 44 height 22
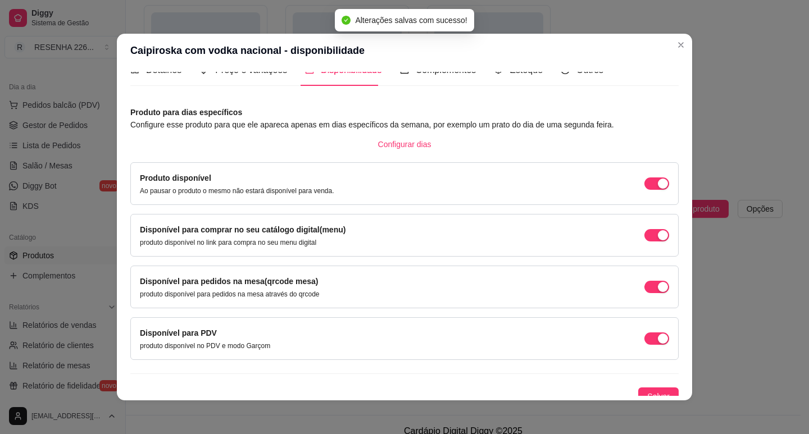
scroll to position [28, 0]
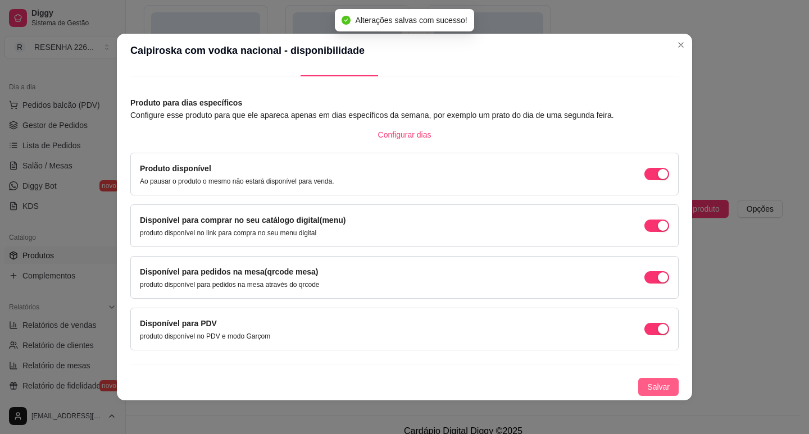
click at [647, 390] on span "Salvar" at bounding box center [658, 387] width 22 height 12
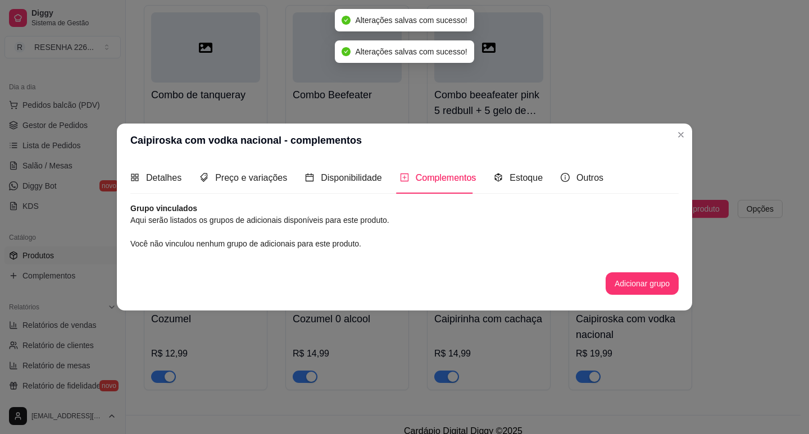
scroll to position [0, 0]
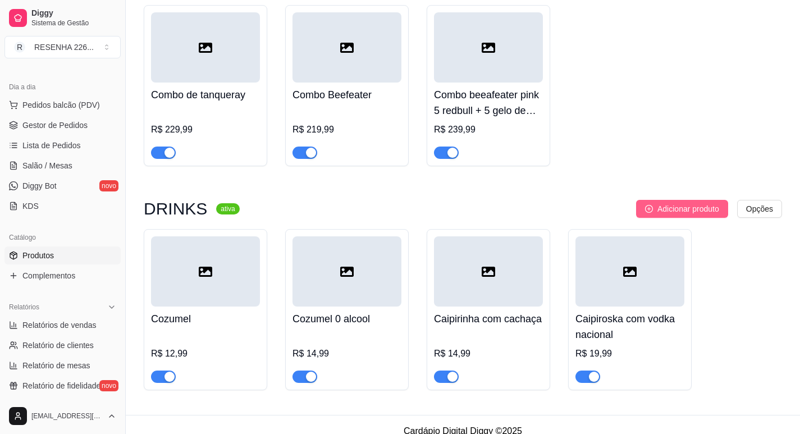
click at [683, 214] on span "Adicionar produto" at bounding box center [689, 209] width 62 height 12
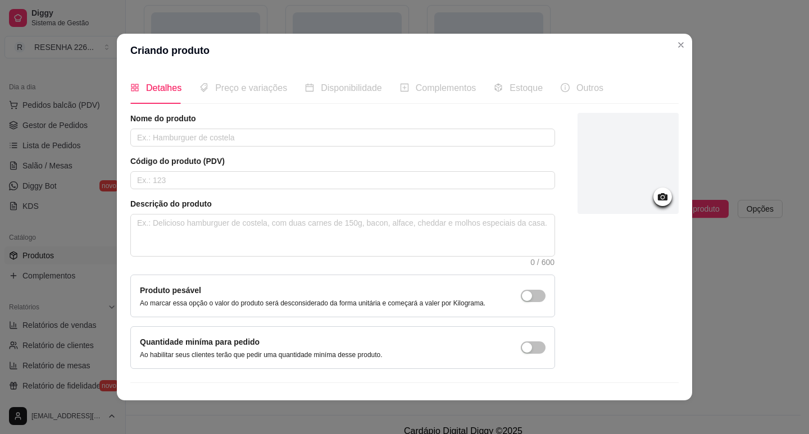
click at [220, 128] on div "Nome do produto" at bounding box center [342, 130] width 425 height 34
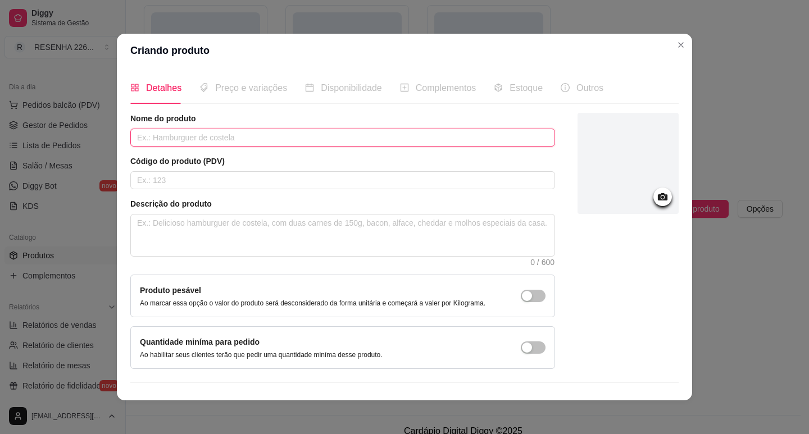
click at [223, 136] on input "text" at bounding box center [342, 138] width 425 height 18
type input "Caipirosla premium absolut"
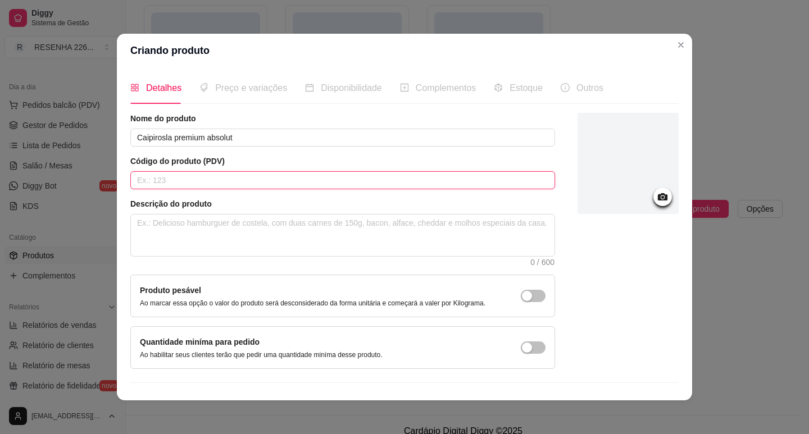
click at [222, 180] on input "text" at bounding box center [342, 180] width 425 height 18
type input "1"
type input "2"
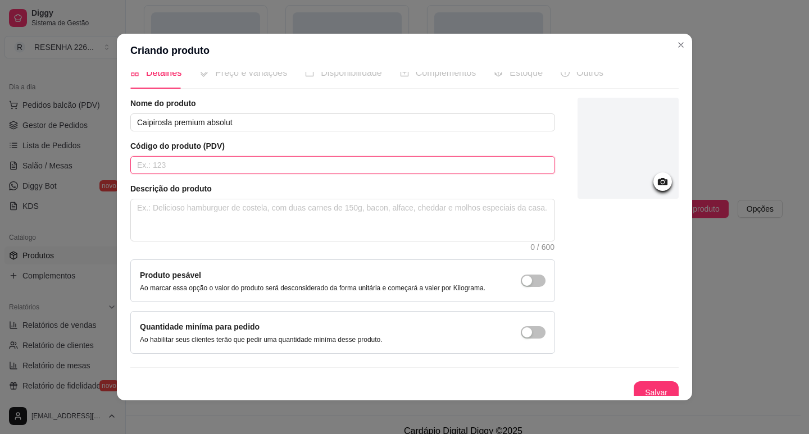
scroll to position [23, 0]
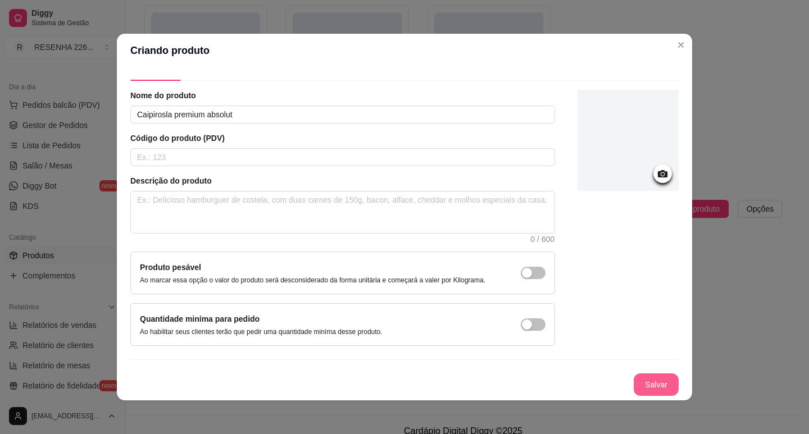
click at [637, 376] on button "Salvar" at bounding box center [655, 384] width 45 height 22
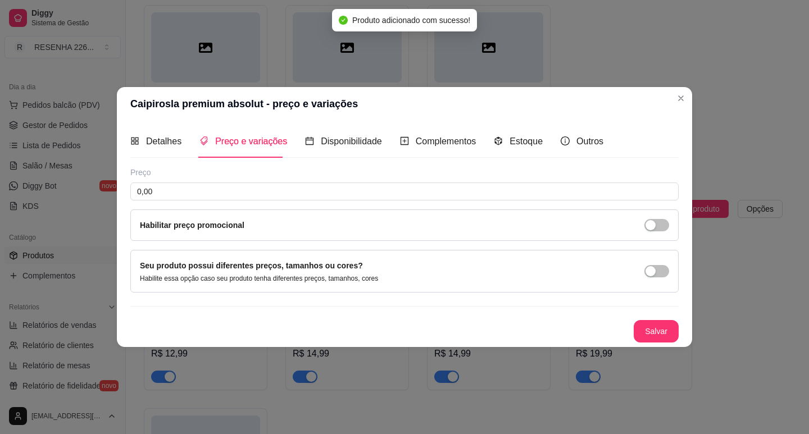
scroll to position [0, 0]
click at [193, 193] on input "0,00" at bounding box center [404, 192] width 548 height 18
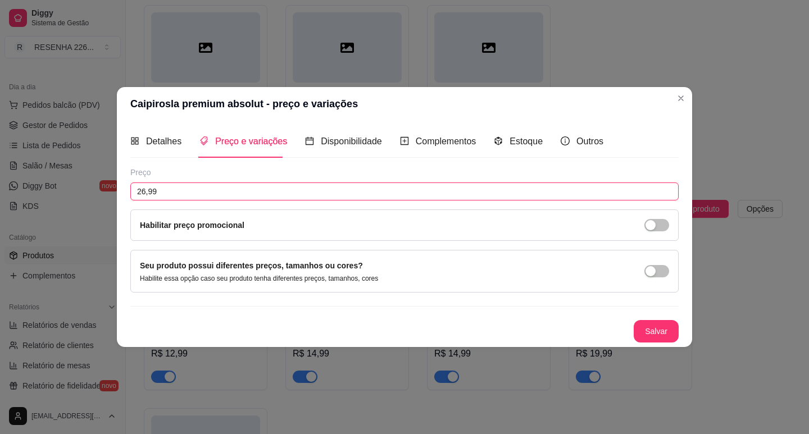
type input "26,99"
click at [652, 326] on button "Salvar" at bounding box center [656, 331] width 44 height 22
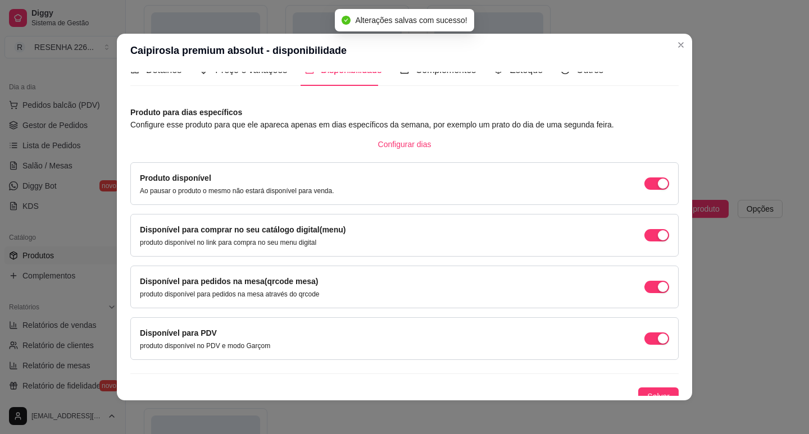
scroll to position [28, 0]
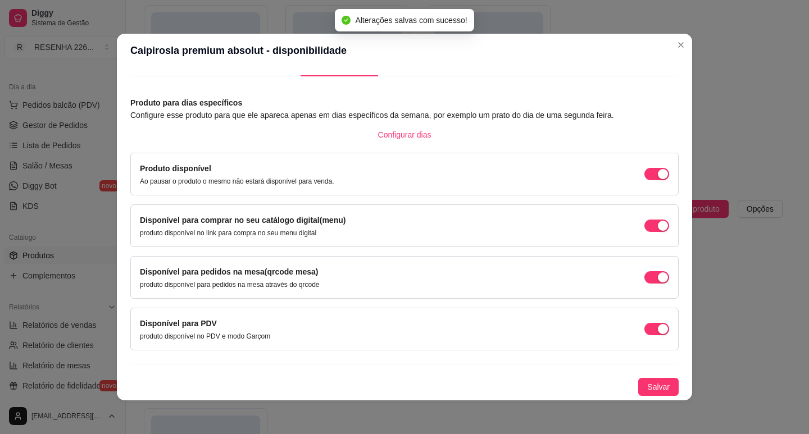
click at [655, 377] on div "Produto para dias específicos Configure esse produto para que ele apareca apena…" at bounding box center [404, 246] width 548 height 299
click at [658, 380] on button "Salvar" at bounding box center [658, 387] width 40 height 18
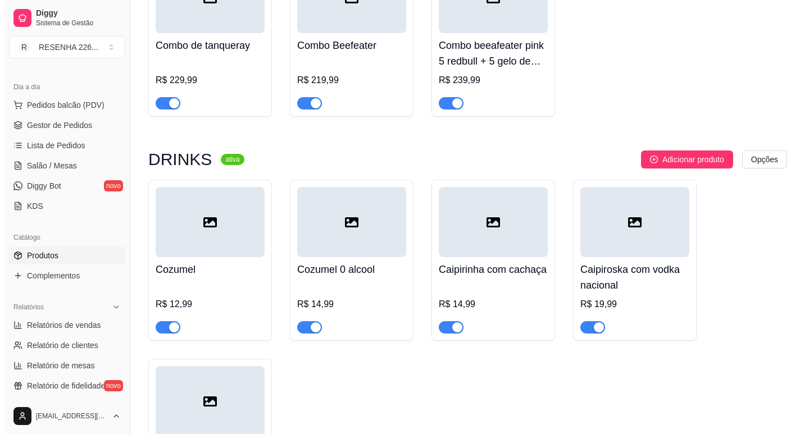
scroll to position [912, 0]
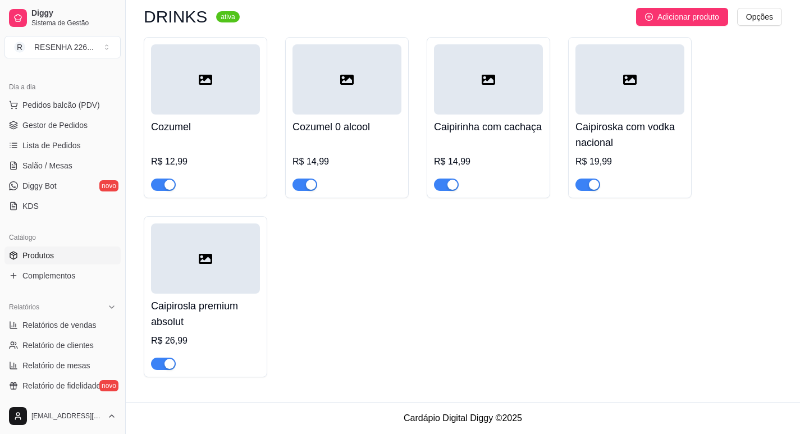
click at [202, 265] on icon at bounding box center [205, 258] width 13 height 13
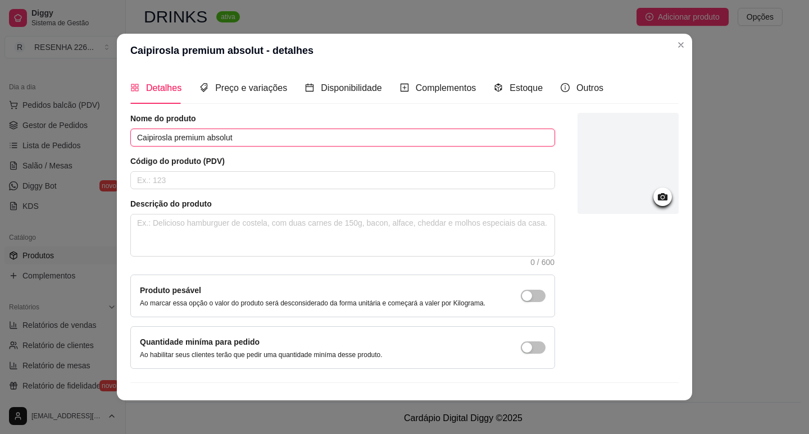
click at [161, 138] on input "Caipirosla premium absolut" at bounding box center [342, 138] width 425 height 18
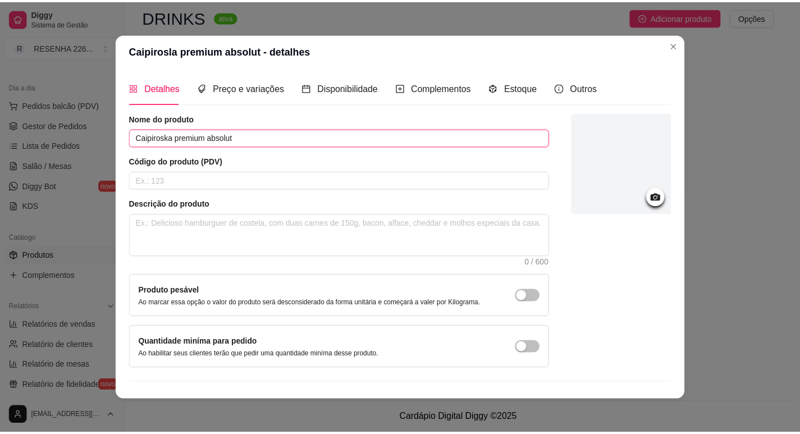
scroll to position [23, 0]
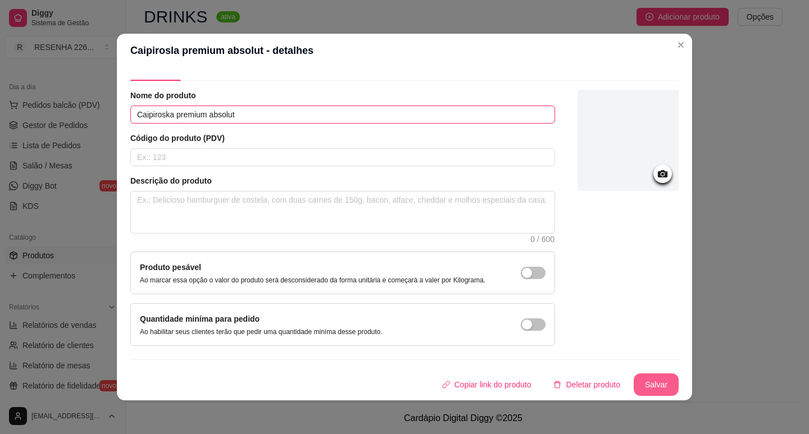
type input "Caipiroska premium absolut"
click at [642, 381] on button "Salvar" at bounding box center [655, 384] width 45 height 22
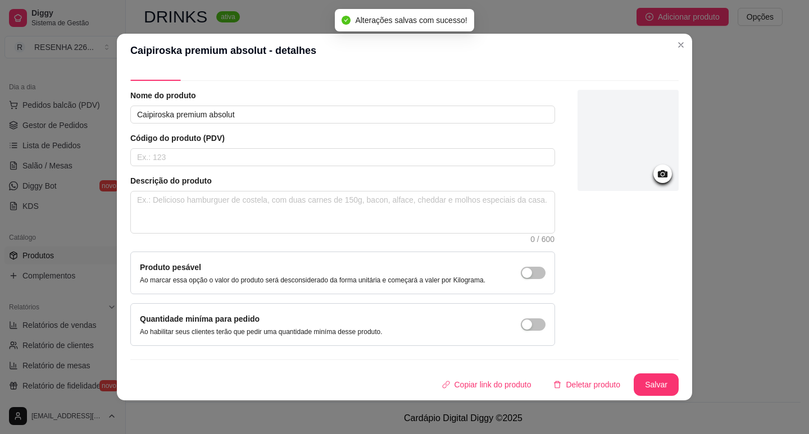
click at [687, 319] on div "Detalhes Preço e variações Disponibilidade Complementos Estoque Outros Nome do …" at bounding box center [404, 233] width 575 height 333
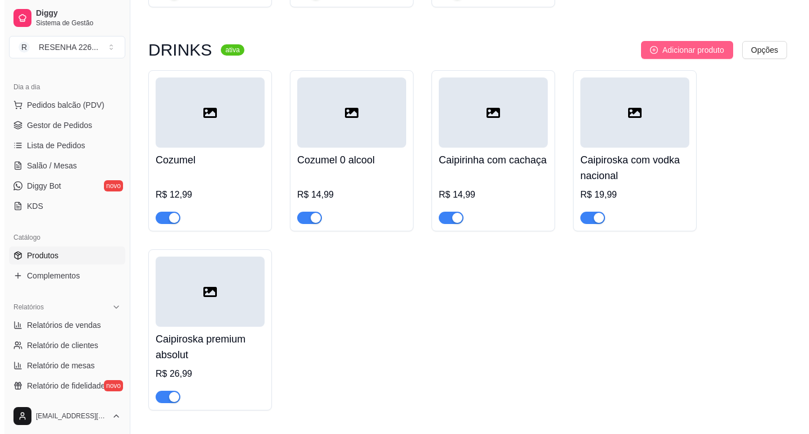
scroll to position [856, 0]
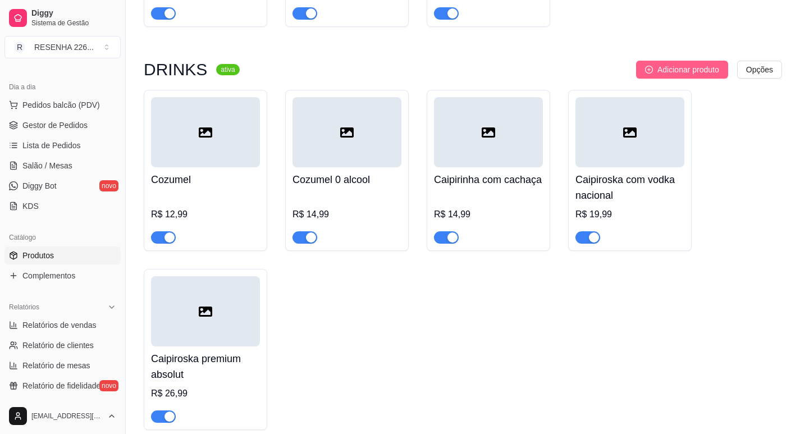
click at [683, 65] on button "Adicionar produto" at bounding box center [682, 70] width 92 height 18
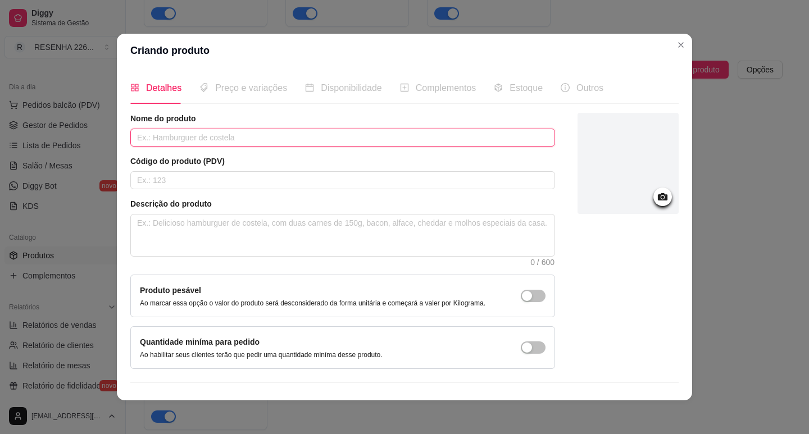
click at [185, 138] on input "text" at bounding box center [342, 138] width 425 height 18
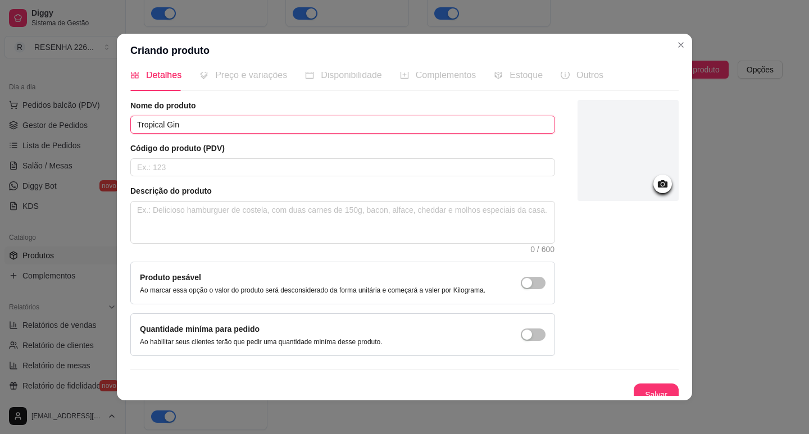
scroll to position [23, 0]
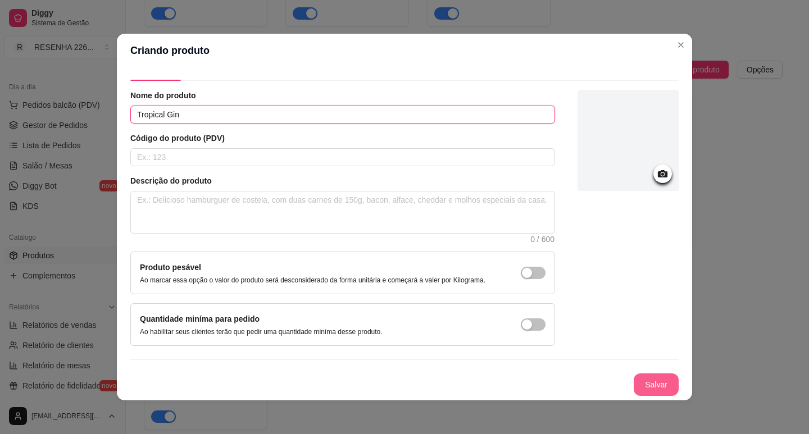
type input "Tropical Gin"
click at [639, 388] on button "Salvar" at bounding box center [656, 385] width 44 height 22
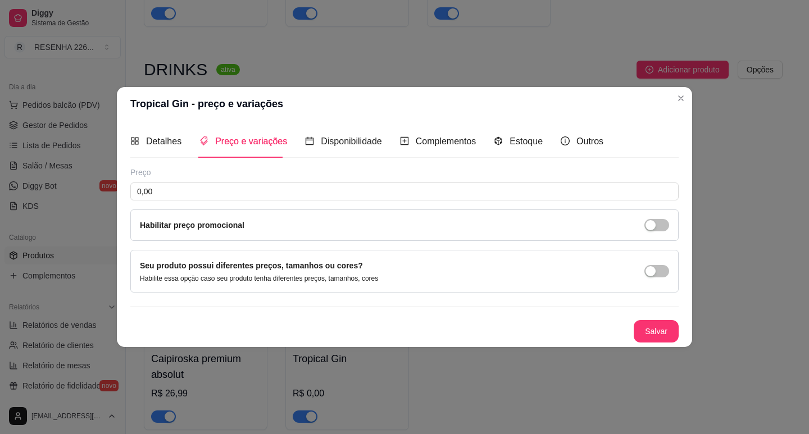
scroll to position [0, 0]
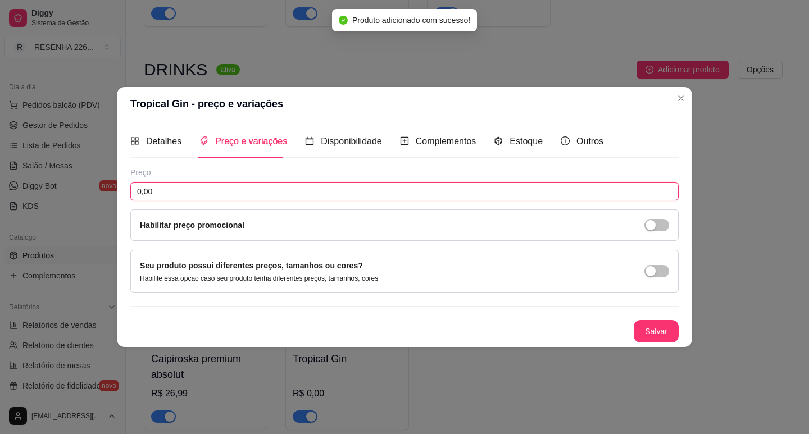
click at [233, 188] on input "0,00" at bounding box center [404, 192] width 548 height 18
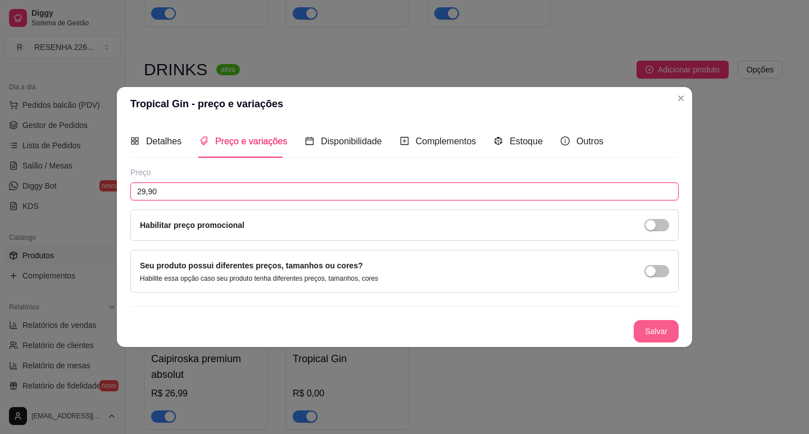
type input "29,90"
click at [666, 336] on button "Salvar" at bounding box center [656, 331] width 44 height 22
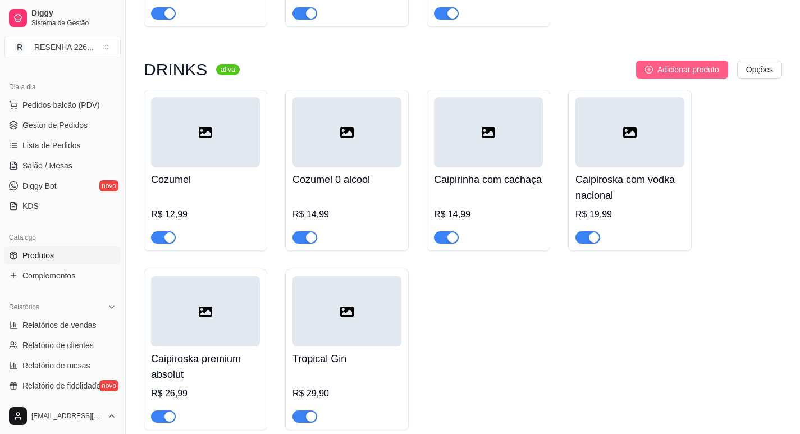
click at [663, 73] on span "Adicionar produto" at bounding box center [689, 69] width 62 height 12
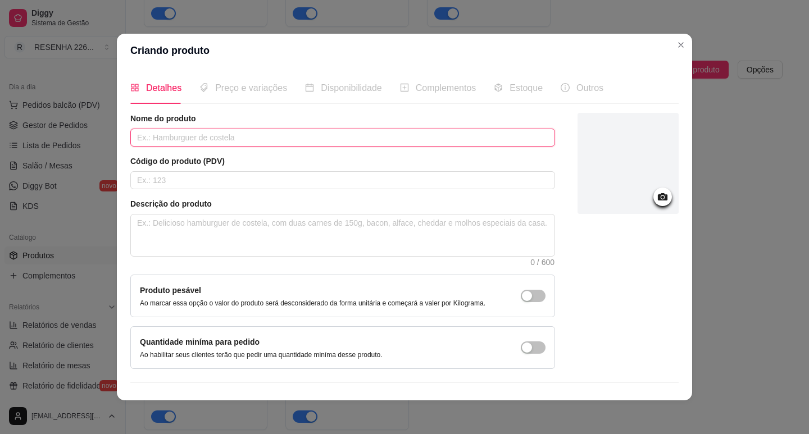
click at [322, 140] on input "text" at bounding box center [342, 138] width 425 height 18
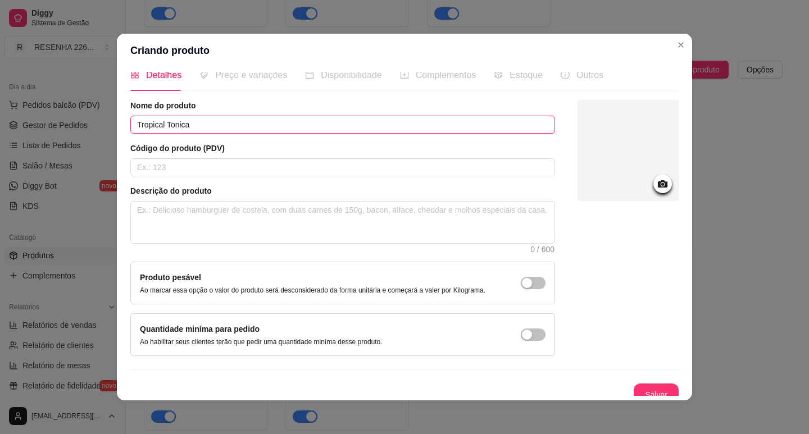
scroll to position [23, 0]
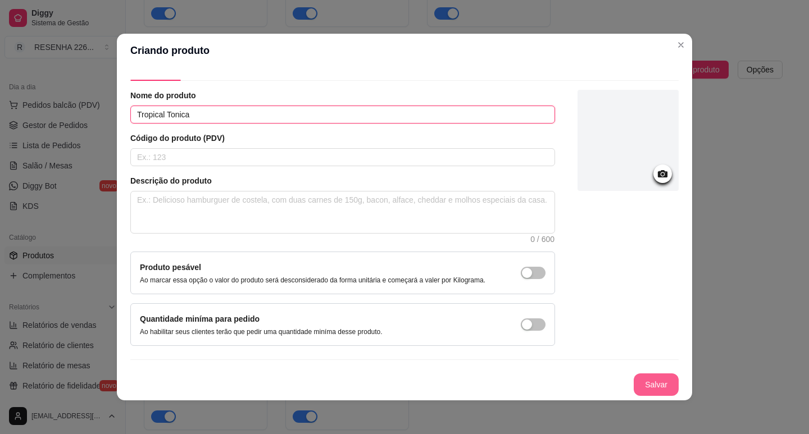
type input "Tropical Tonica"
click at [653, 384] on button "Salvar" at bounding box center [655, 384] width 45 height 22
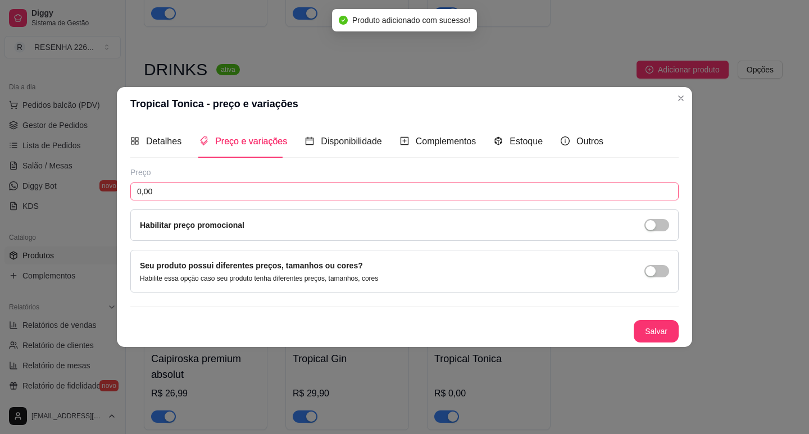
scroll to position [0, 0]
click at [203, 192] on input "0,00" at bounding box center [404, 192] width 548 height 18
type input "29,90"
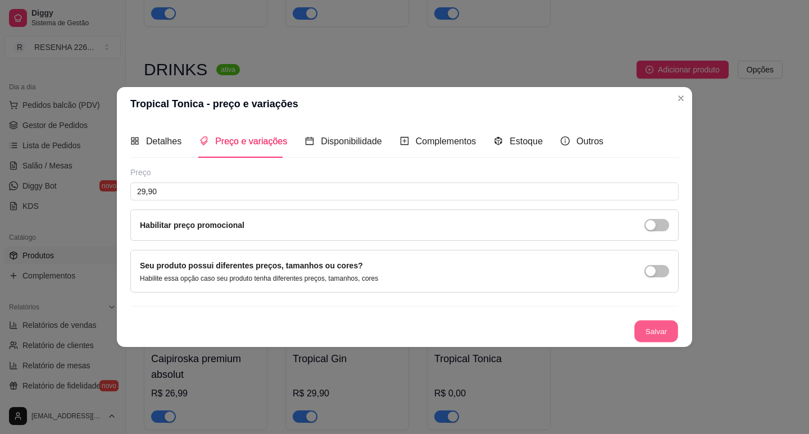
click at [658, 341] on button "Salvar" at bounding box center [656, 331] width 44 height 22
click at [658, 339] on div "Salvar" at bounding box center [404, 331] width 548 height 22
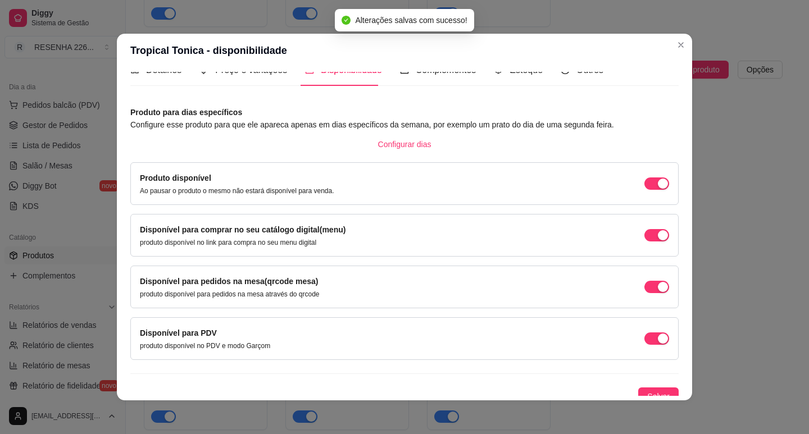
scroll to position [28, 0]
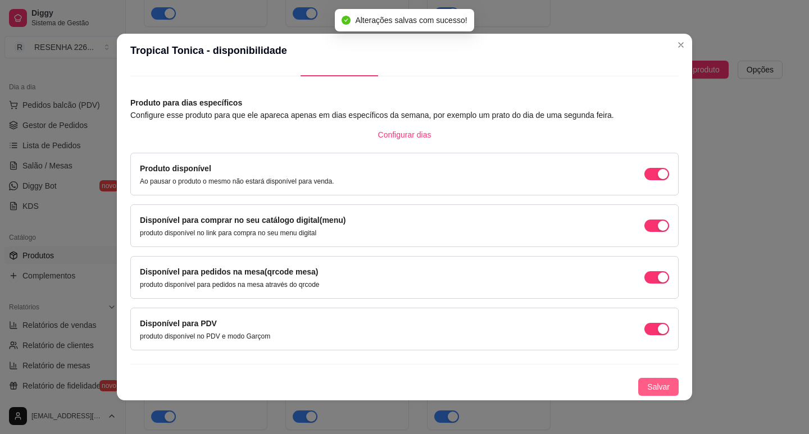
click at [647, 392] on span "Salvar" at bounding box center [658, 387] width 22 height 12
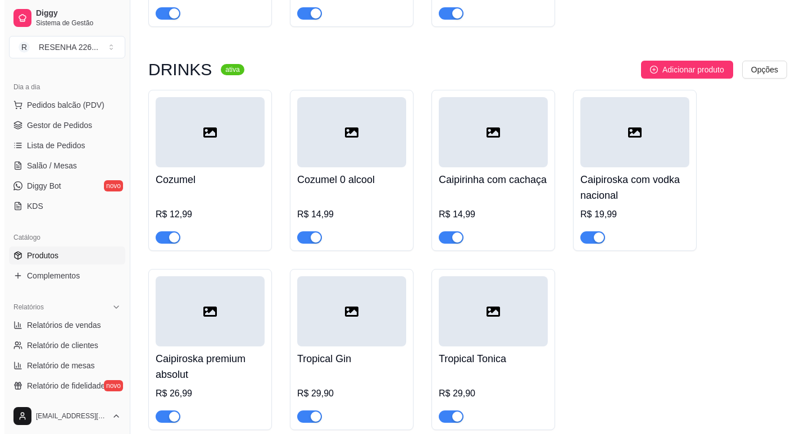
scroll to position [912, 0]
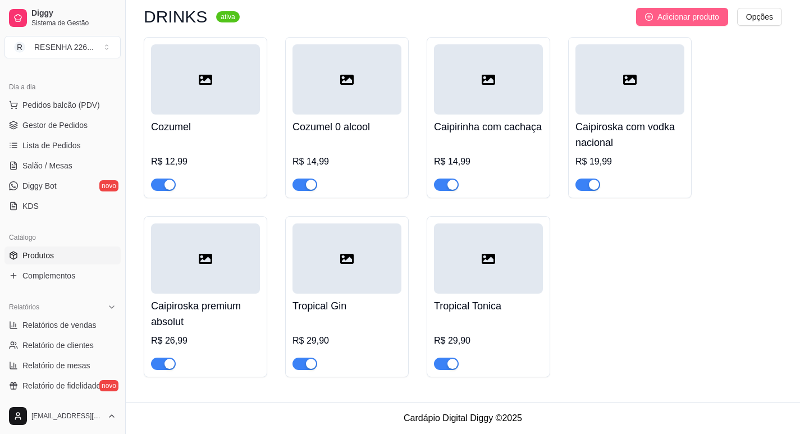
click at [646, 13] on icon "plus-circle" at bounding box center [649, 17] width 8 height 8
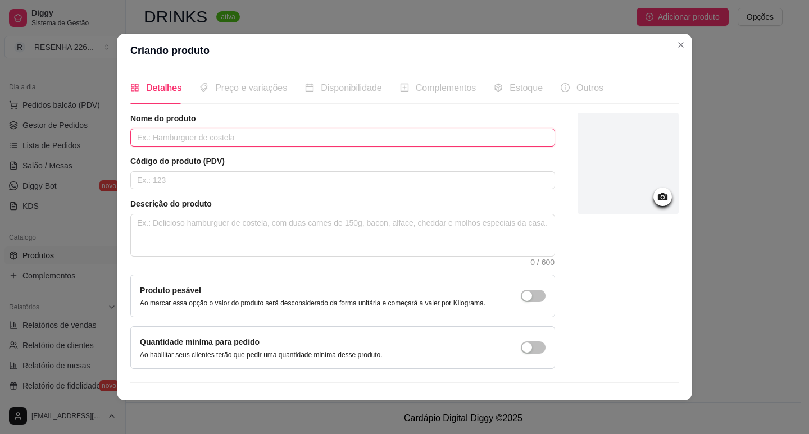
click at [197, 147] on input "text" at bounding box center [342, 138] width 425 height 18
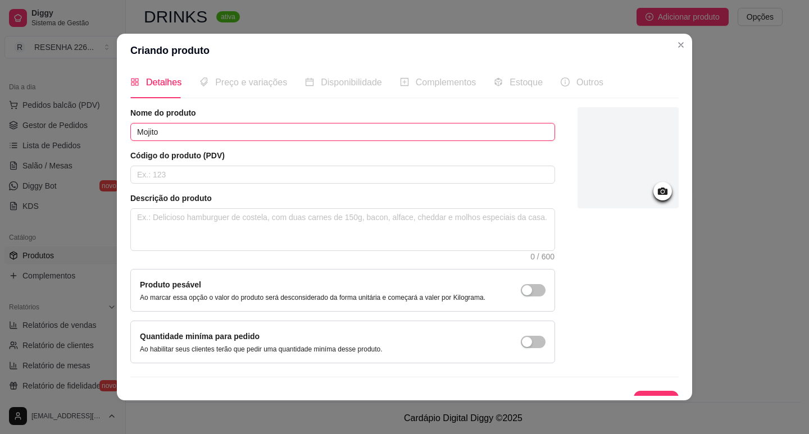
scroll to position [23, 0]
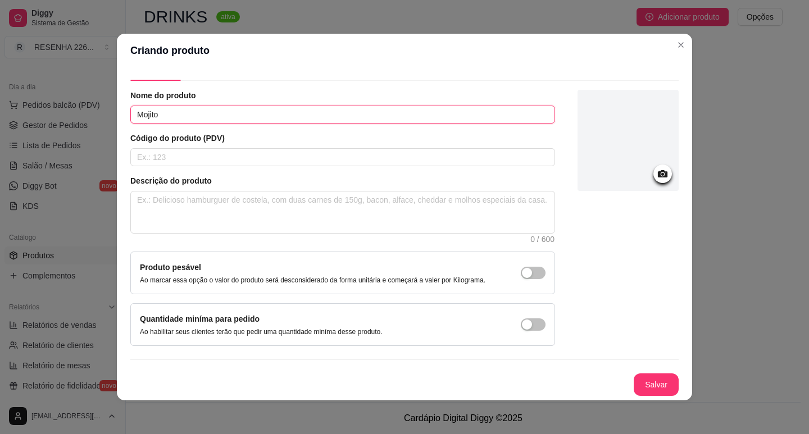
type input "Mojito"
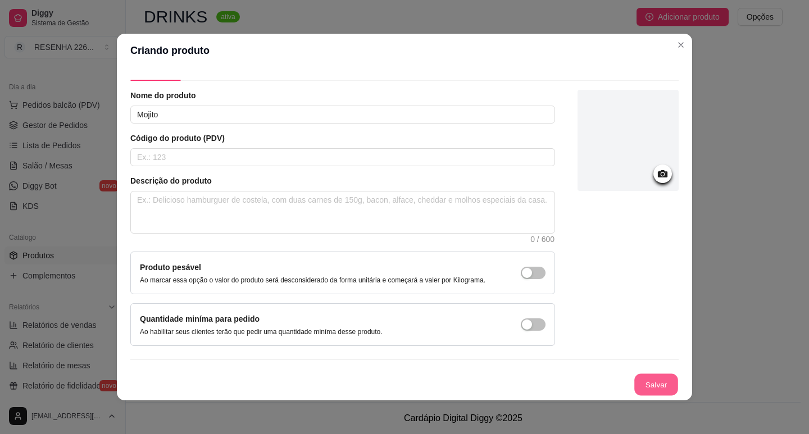
click at [639, 376] on button "Salvar" at bounding box center [656, 385] width 44 height 22
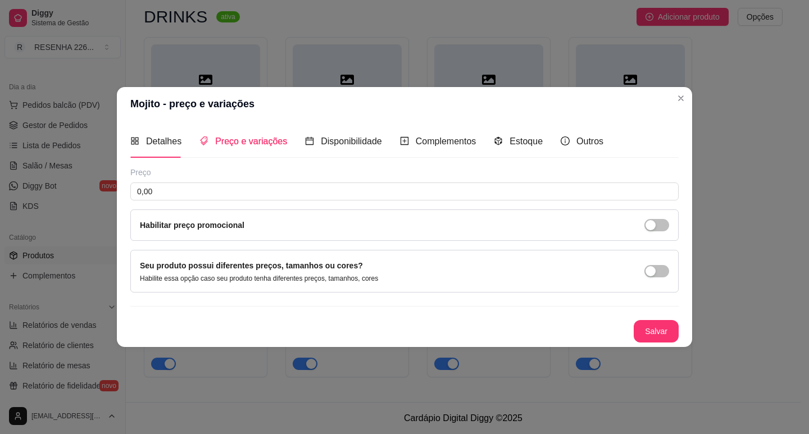
scroll to position [0, 0]
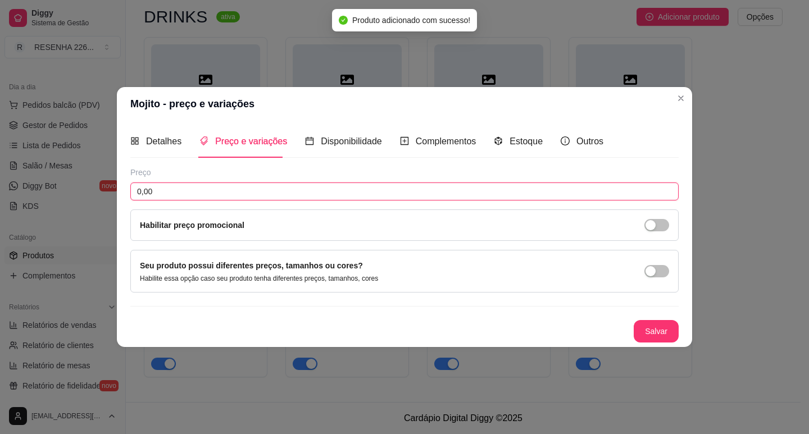
click at [193, 192] on input "0,00" at bounding box center [404, 192] width 548 height 18
type input "29,00"
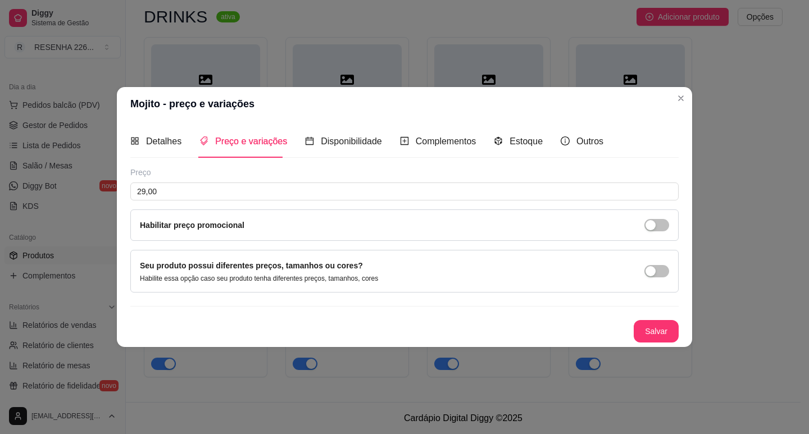
click at [665, 333] on button "Salvar" at bounding box center [655, 331] width 45 height 22
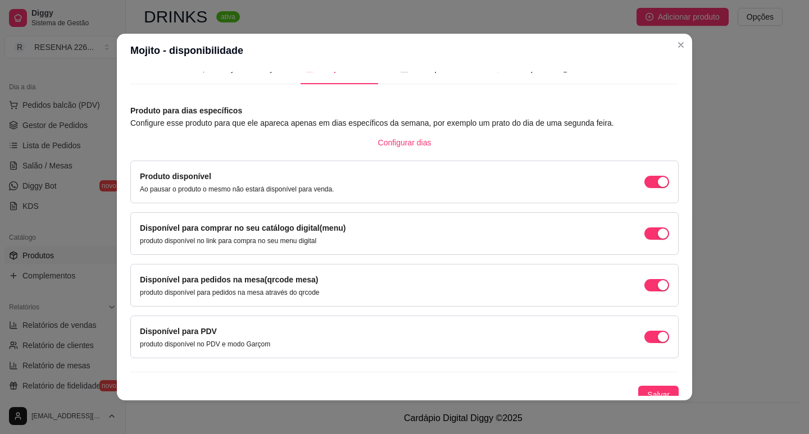
scroll to position [28, 0]
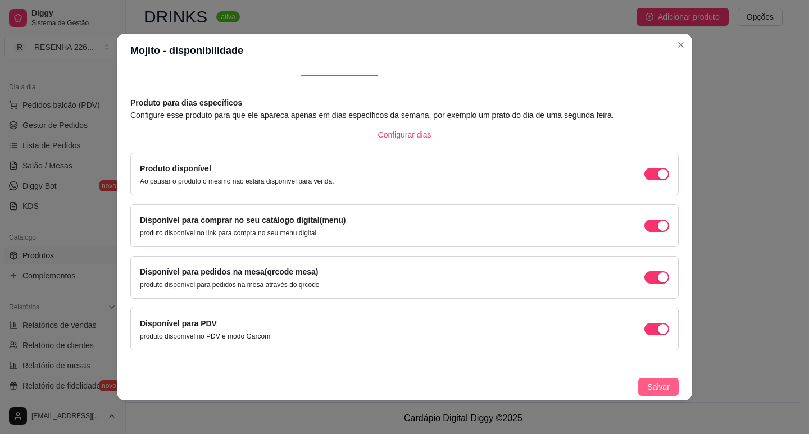
click at [647, 391] on span "Salvar" at bounding box center [658, 387] width 22 height 12
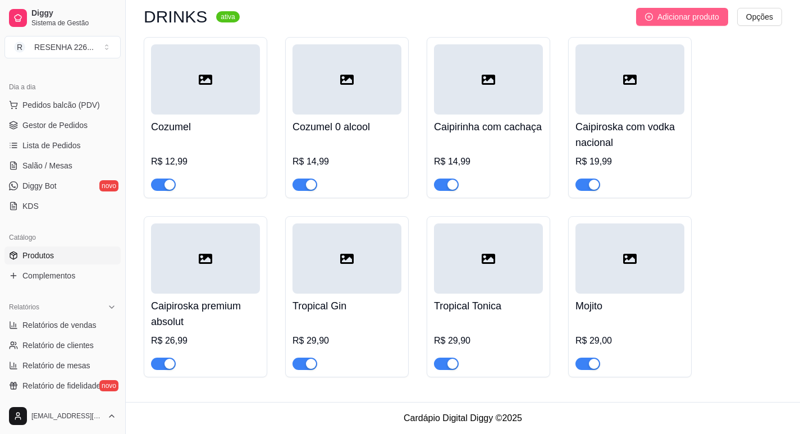
click at [658, 9] on button "Adicionar produto" at bounding box center [682, 17] width 92 height 18
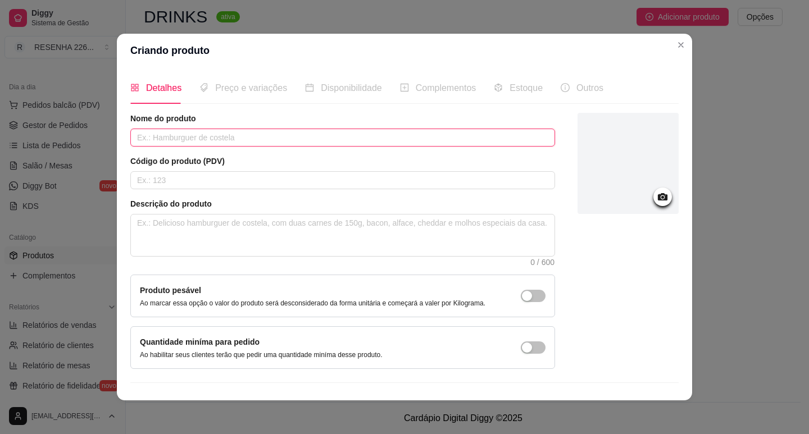
click at [140, 143] on input "text" at bounding box center [342, 138] width 425 height 18
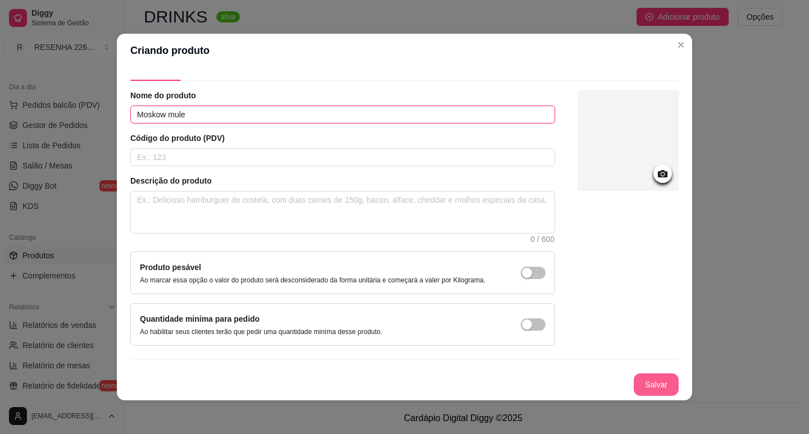
type input "Moskow mule"
click at [633, 387] on button "Salvar" at bounding box center [655, 384] width 45 height 22
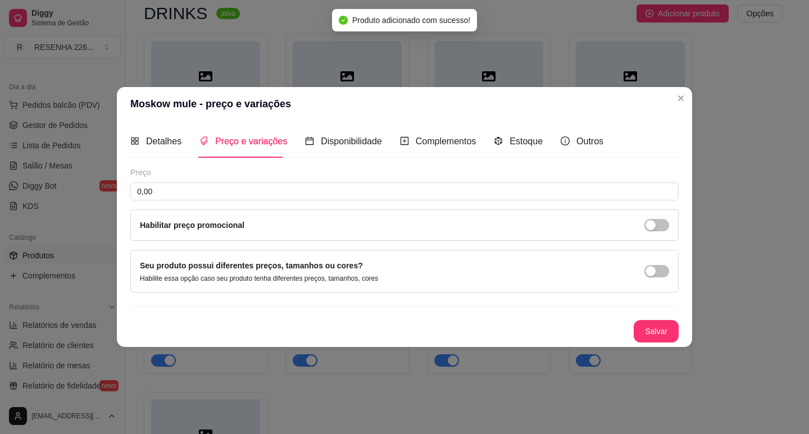
scroll to position [0, 0]
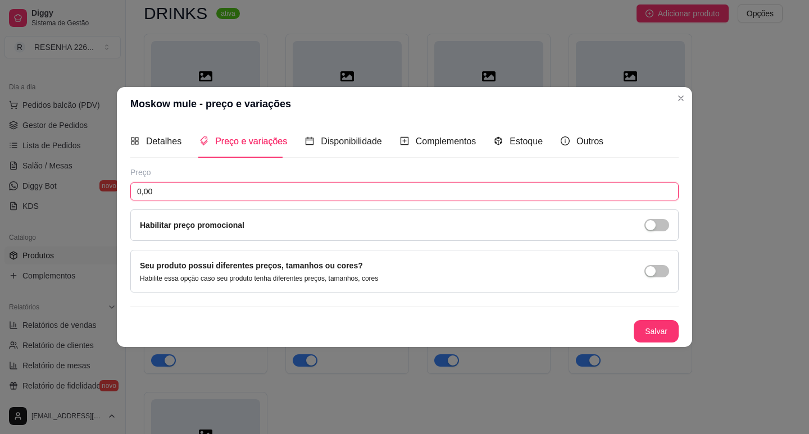
click at [174, 192] on input "0,00" at bounding box center [404, 192] width 548 height 18
type input "29,90"
click at [655, 322] on button "Salvar" at bounding box center [656, 331] width 44 height 22
click at [674, 357] on div "Moskow mule - preço e variações Detalhes Preço e variações Disponibilidade Comp…" at bounding box center [404, 217] width 809 height 434
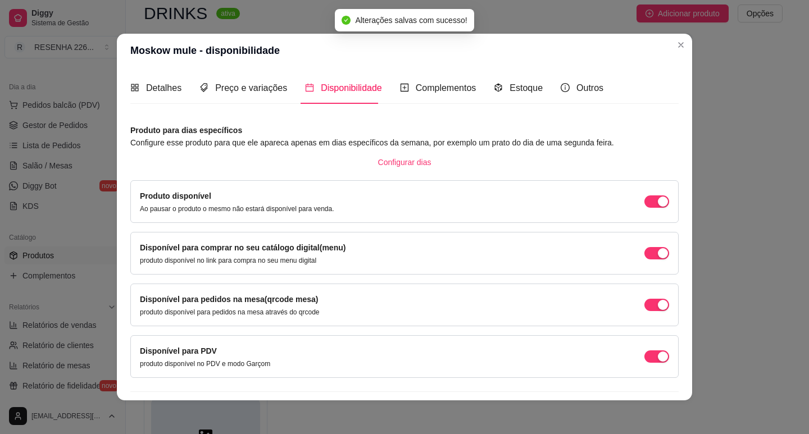
scroll to position [28, 0]
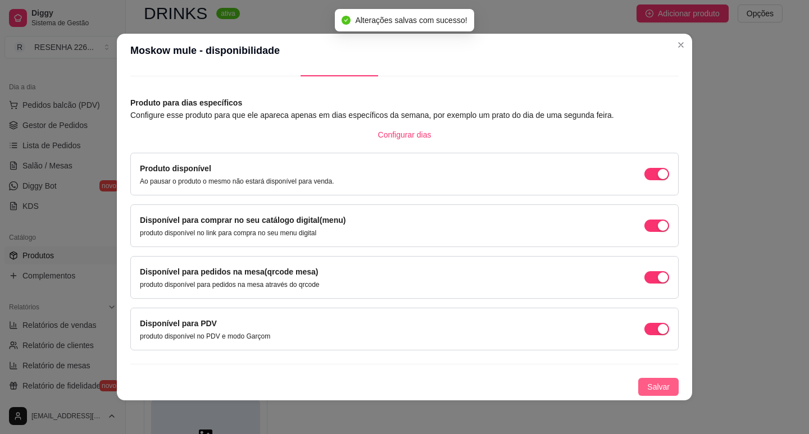
click at [647, 389] on span "Salvar" at bounding box center [658, 387] width 22 height 12
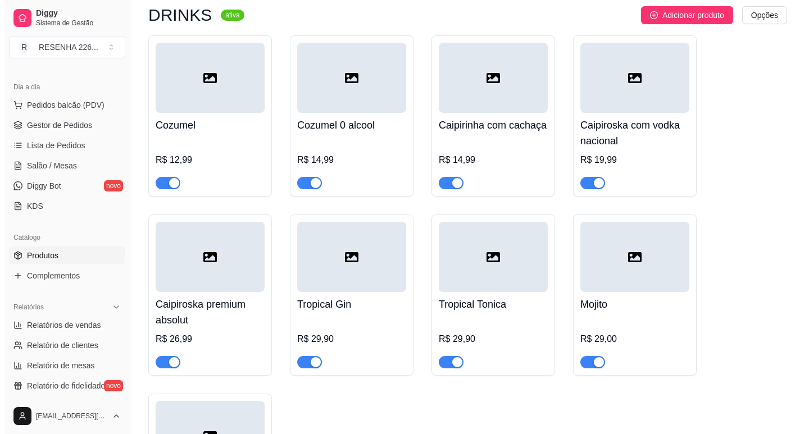
scroll to position [908, 0]
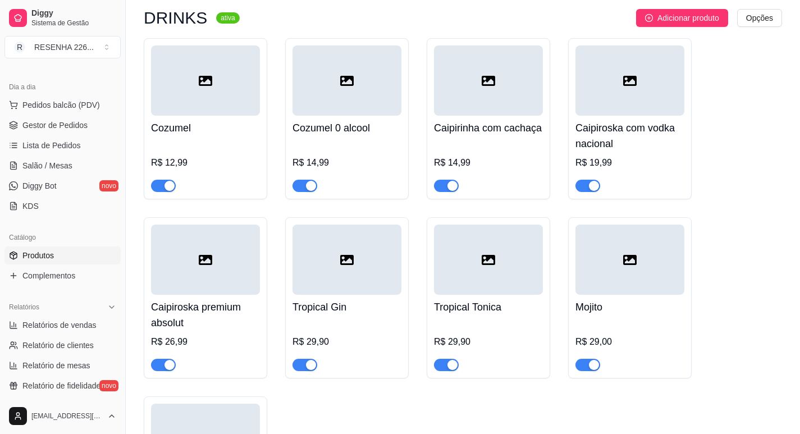
click at [685, 12] on button "Adicionar produto" at bounding box center [682, 18] width 92 height 18
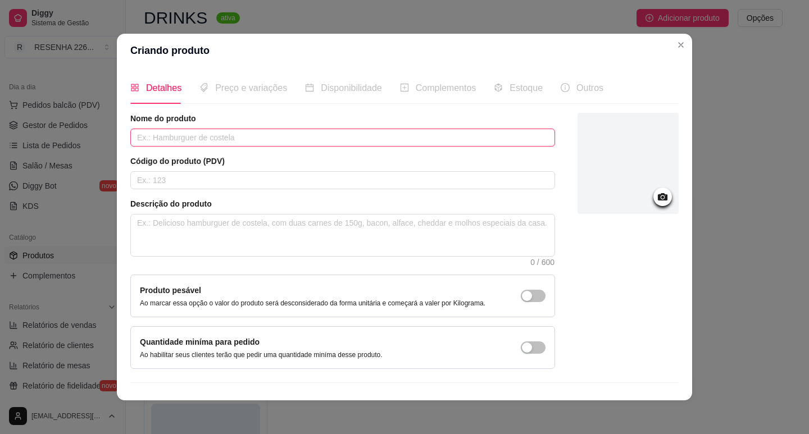
click at [340, 132] on input "text" at bounding box center [342, 138] width 425 height 18
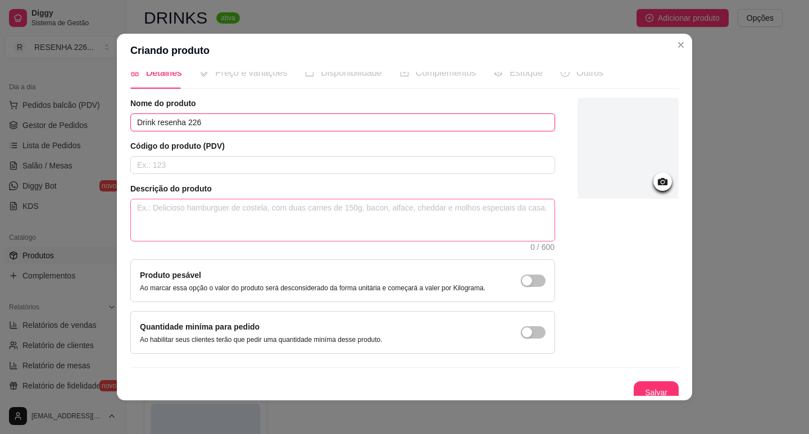
scroll to position [23, 0]
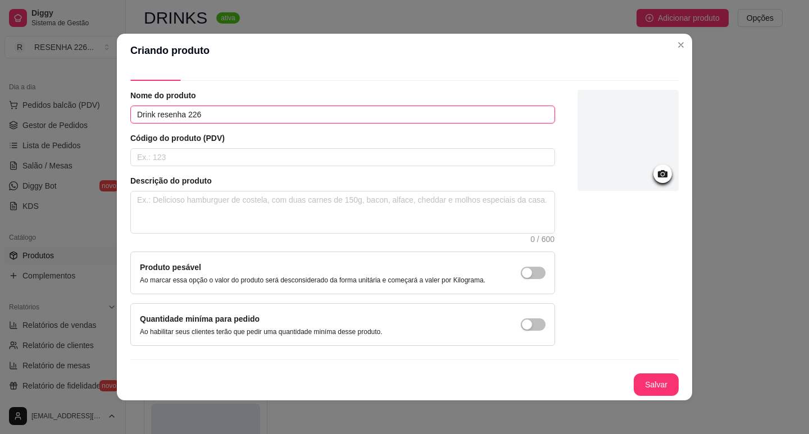
type input "Drink resenha 226"
click at [678, 398] on div "Detalhes Preço e variações Disponibilidade Complementos Estoque Outros Nome do …" at bounding box center [404, 233] width 575 height 333
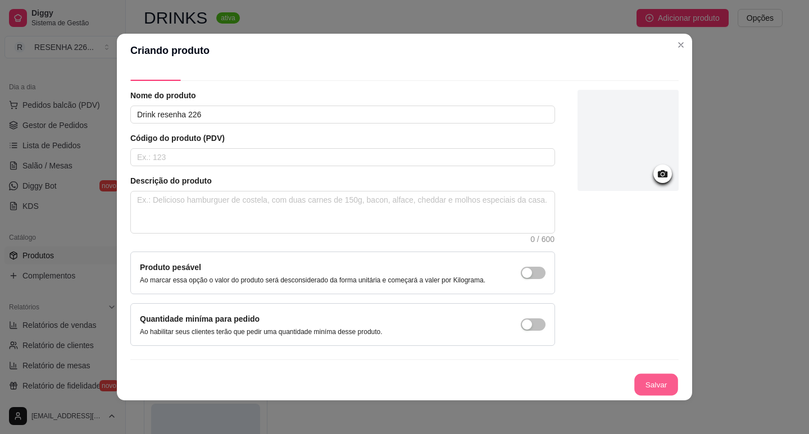
click at [651, 383] on button "Salvar" at bounding box center [656, 385] width 44 height 22
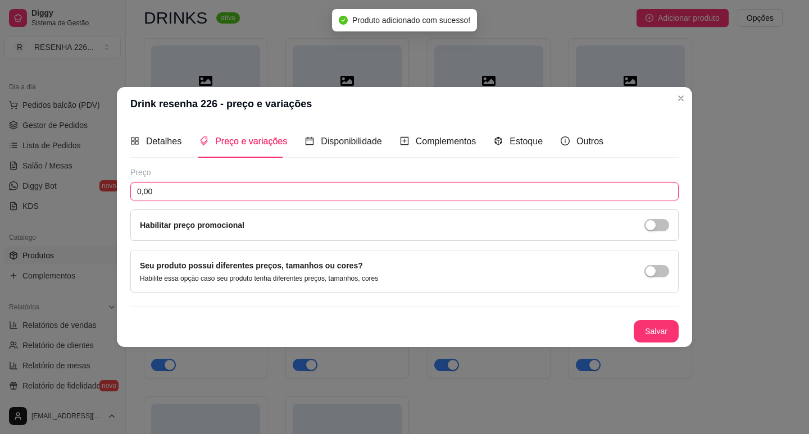
click at [166, 194] on input "0,00" at bounding box center [404, 192] width 548 height 18
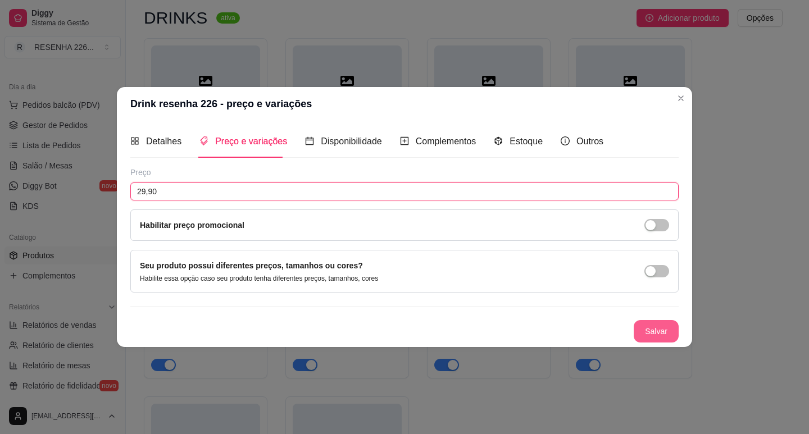
type input "29,90"
click at [646, 334] on button "Salvar" at bounding box center [655, 331] width 45 height 22
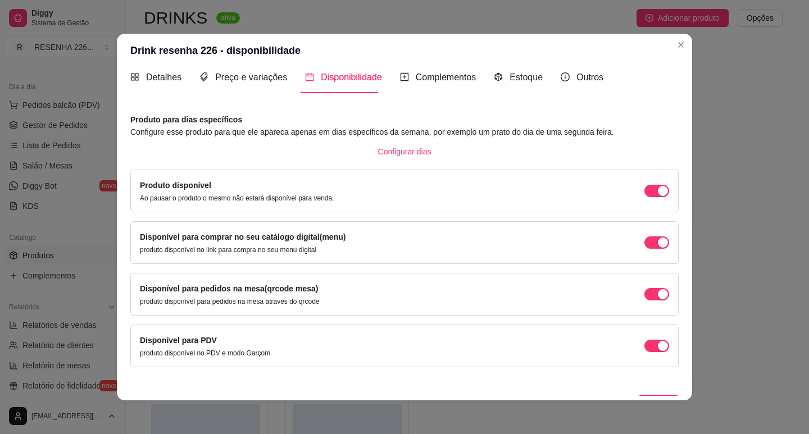
scroll to position [28, 0]
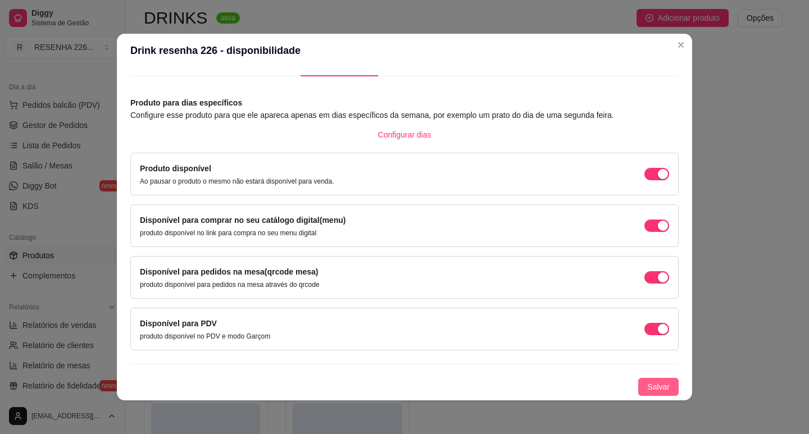
click at [641, 381] on button "Salvar" at bounding box center [658, 387] width 40 height 18
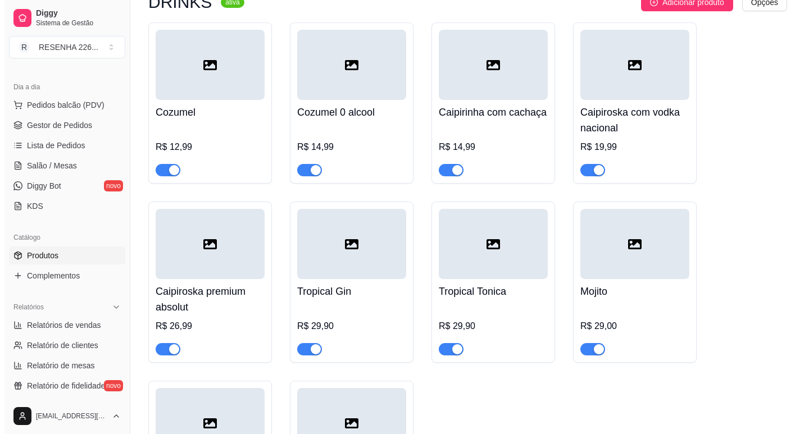
scroll to position [908, 0]
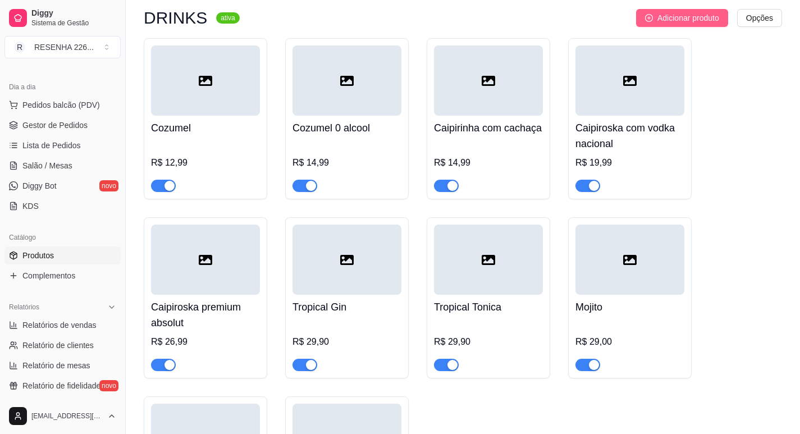
click at [667, 15] on span "Adicionar produto" at bounding box center [689, 18] width 62 height 12
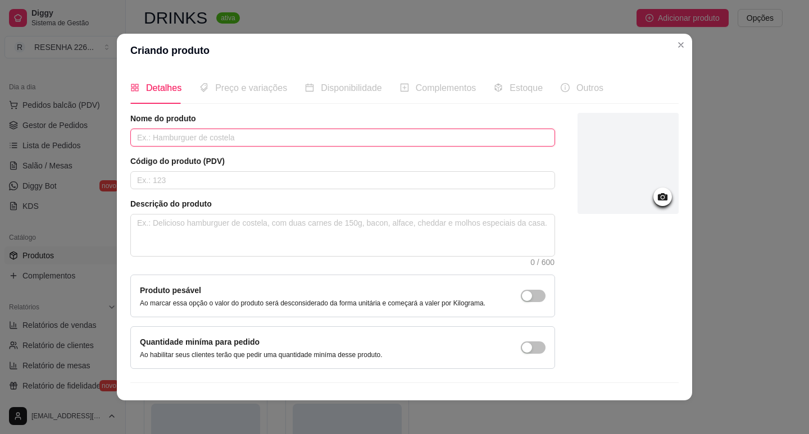
click at [303, 142] on input "text" at bounding box center [342, 138] width 425 height 18
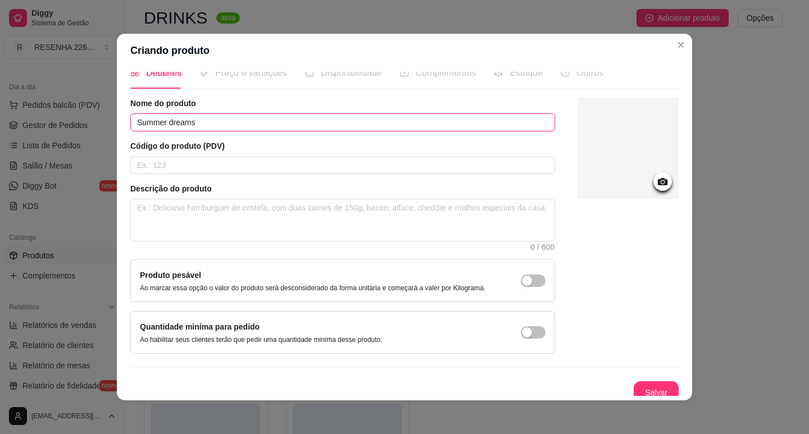
scroll to position [23, 0]
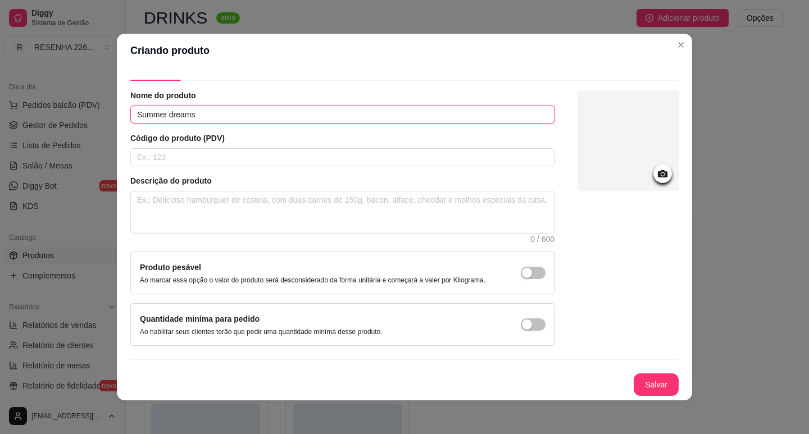
type input "Summer dreams"
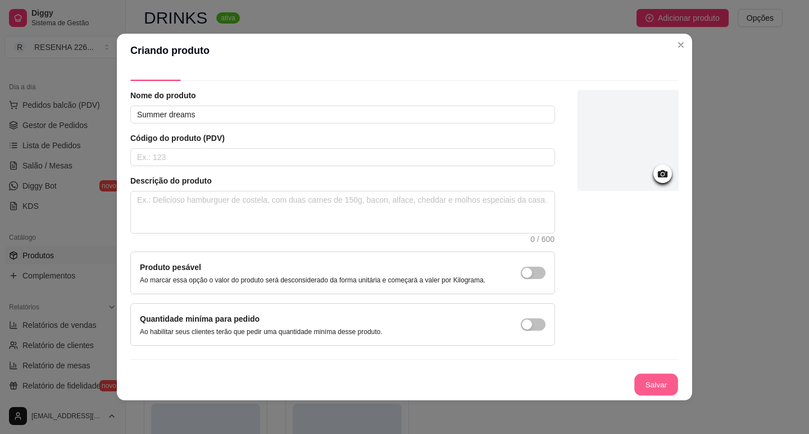
click at [634, 388] on button "Salvar" at bounding box center [656, 385] width 44 height 22
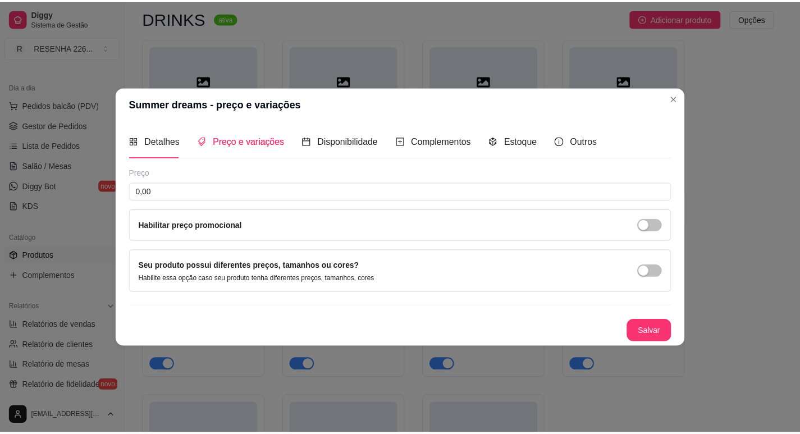
scroll to position [0, 0]
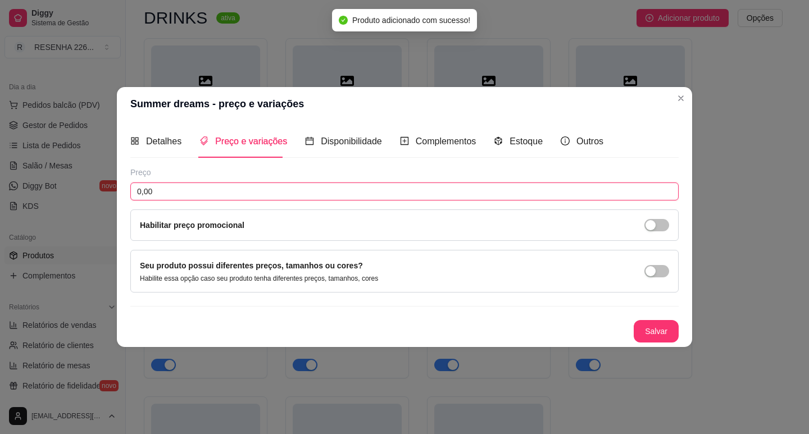
click at [198, 186] on input "0,00" at bounding box center [404, 192] width 548 height 18
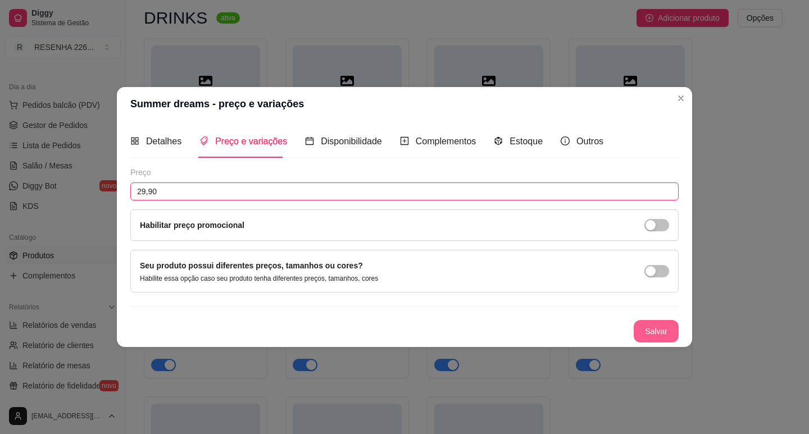
type input "29,90"
click at [662, 327] on button "Salvar" at bounding box center [655, 331] width 45 height 22
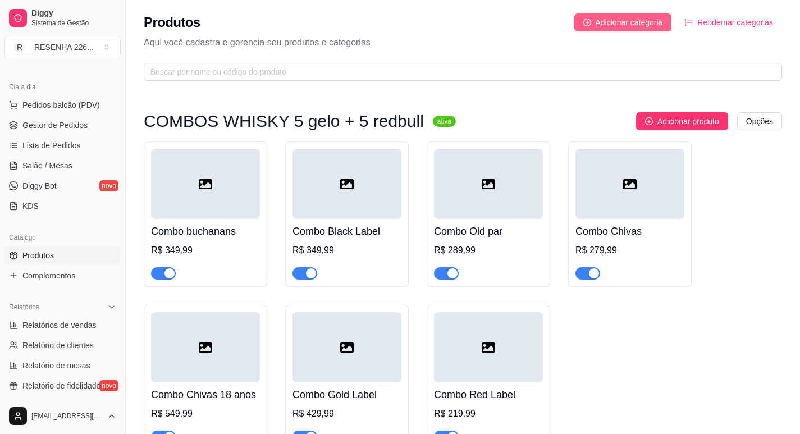
click at [625, 23] on span "Adicionar categoria" at bounding box center [629, 22] width 67 height 12
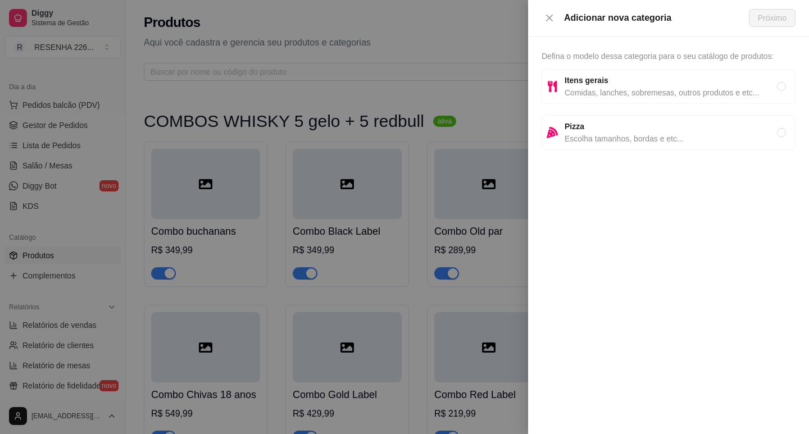
click at [655, 81] on span "Itens gerais" at bounding box center [670, 80] width 212 height 12
radio input "true"
click at [783, 12] on span "Próximo" at bounding box center [772, 18] width 29 height 12
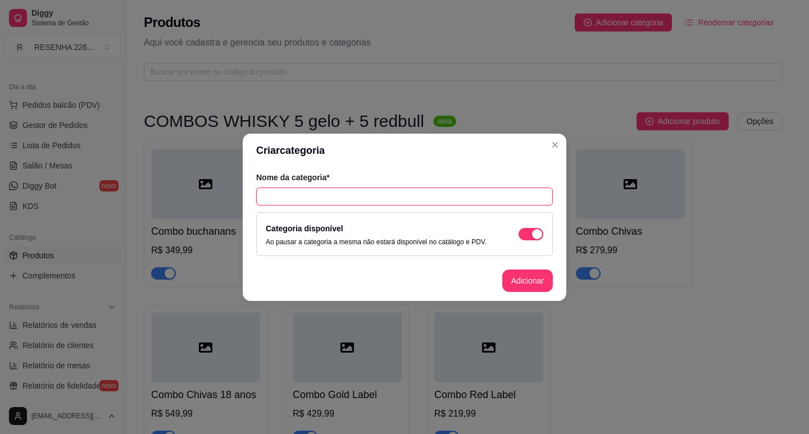
click at [361, 197] on input "text" at bounding box center [404, 197] width 297 height 18
type input "Sucos da fruta"
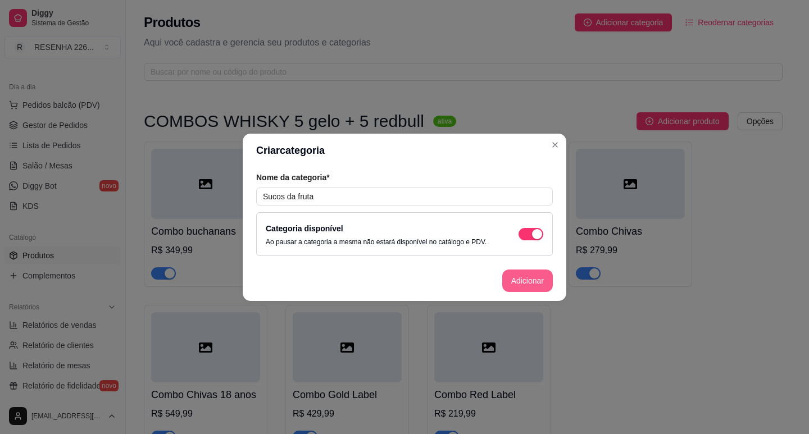
click at [526, 277] on button "Adicionar" at bounding box center [527, 281] width 51 height 22
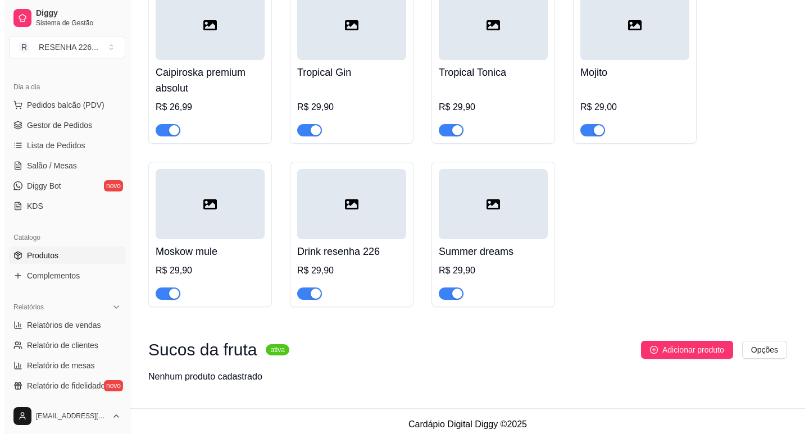
scroll to position [1152, 0]
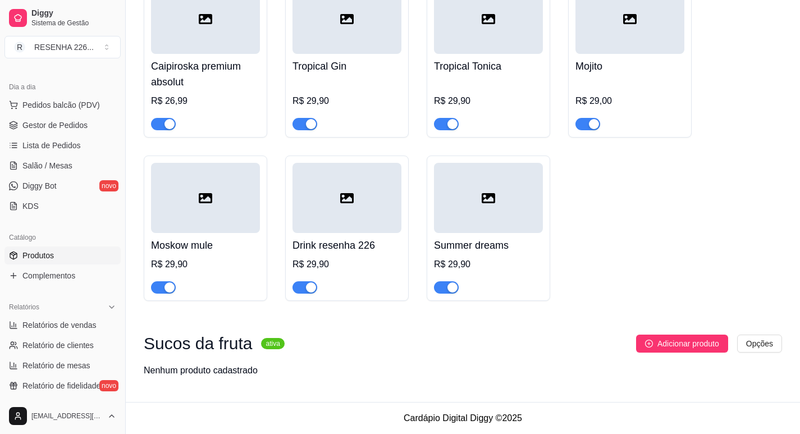
click at [671, 337] on button "Adicionar produto" at bounding box center [682, 344] width 92 height 18
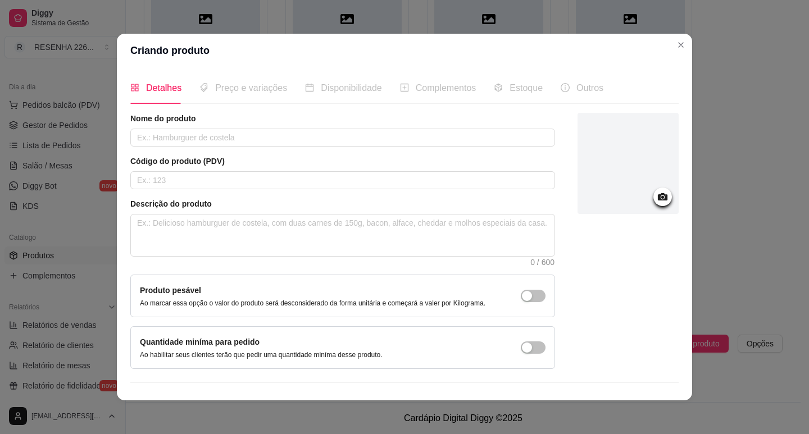
click at [229, 96] on div "Preço e variações" at bounding box center [243, 88] width 88 height 32
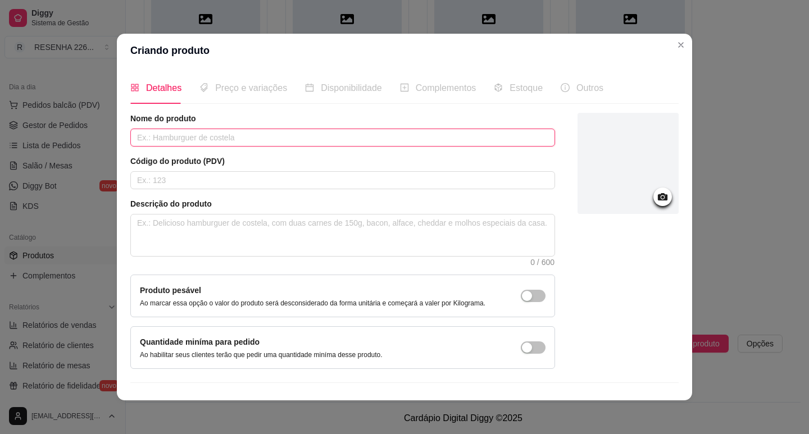
click at [208, 139] on input "text" at bounding box center [342, 138] width 425 height 18
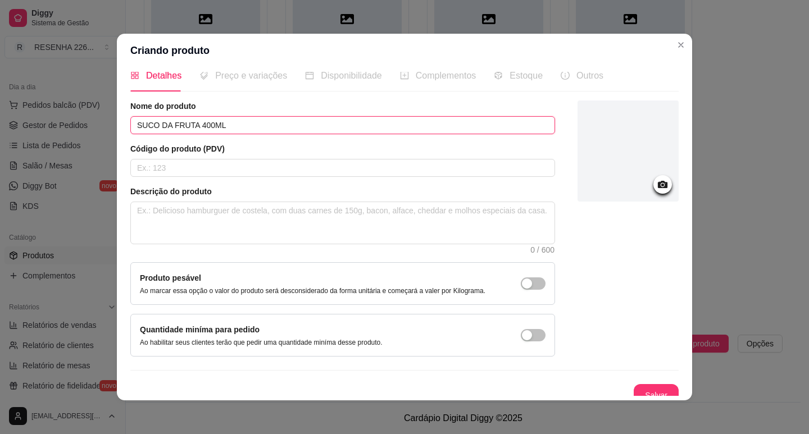
scroll to position [23, 0]
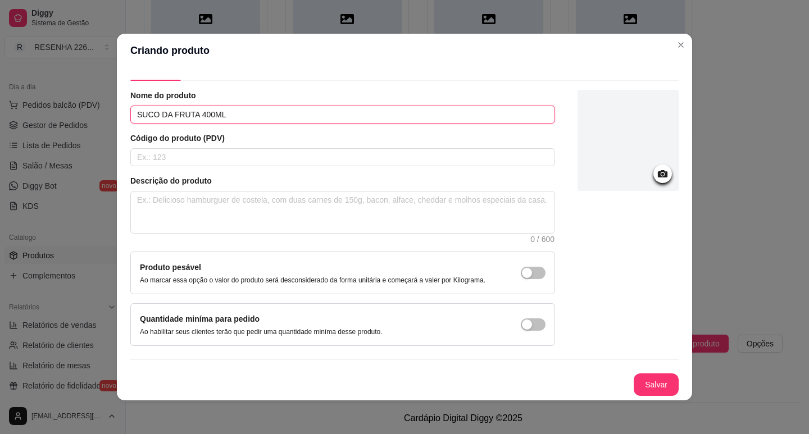
type input "SUCO DA FRUTA 400ML"
click at [640, 384] on button "Salvar" at bounding box center [655, 384] width 45 height 22
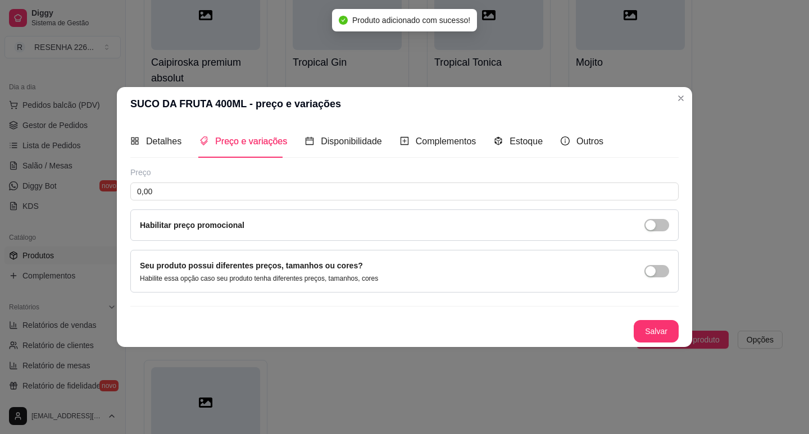
scroll to position [0, 0]
click at [239, 197] on input "0,00" at bounding box center [404, 192] width 548 height 18
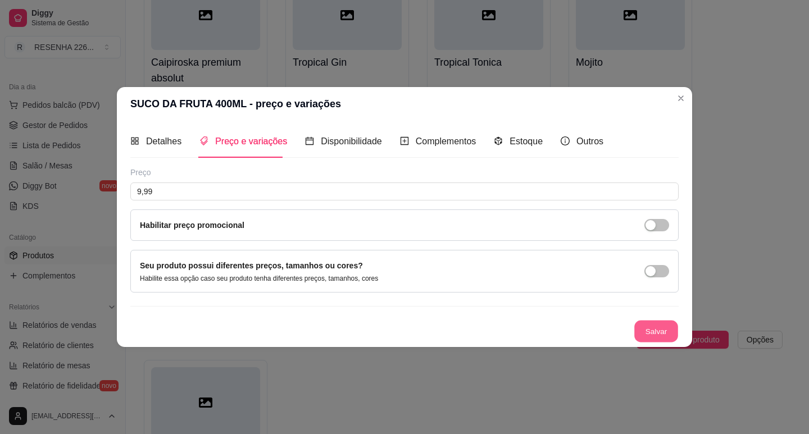
click at [642, 325] on button "Salvar" at bounding box center [656, 331] width 44 height 22
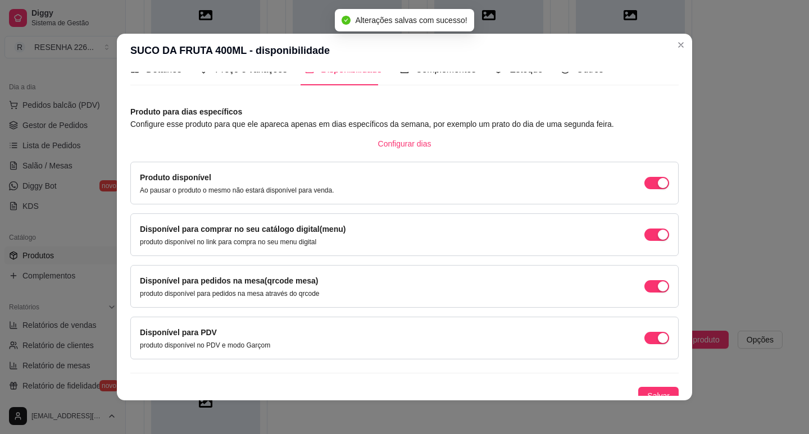
scroll to position [28, 0]
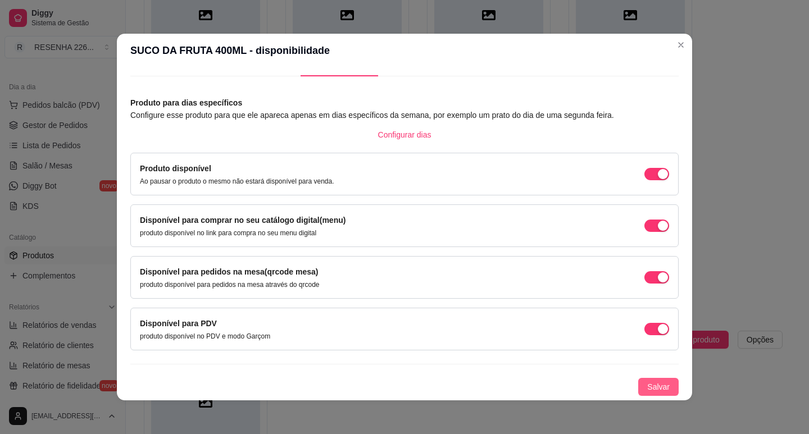
click at [649, 385] on span "Salvar" at bounding box center [658, 387] width 22 height 12
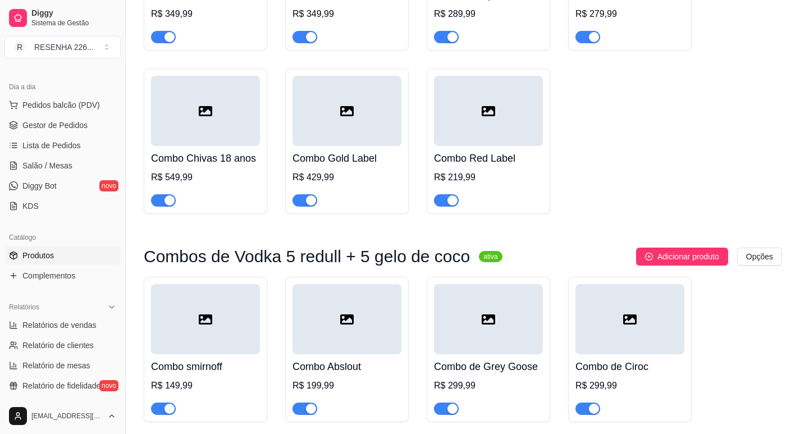
scroll to position [0, 0]
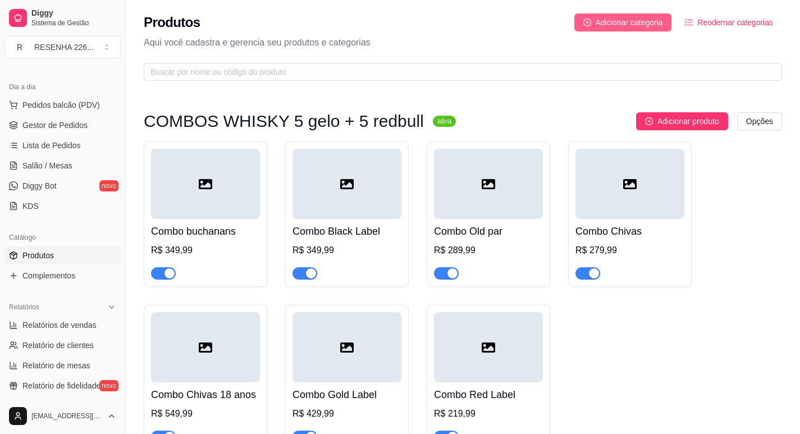
click at [627, 20] on span "Adicionar categoria" at bounding box center [629, 22] width 67 height 12
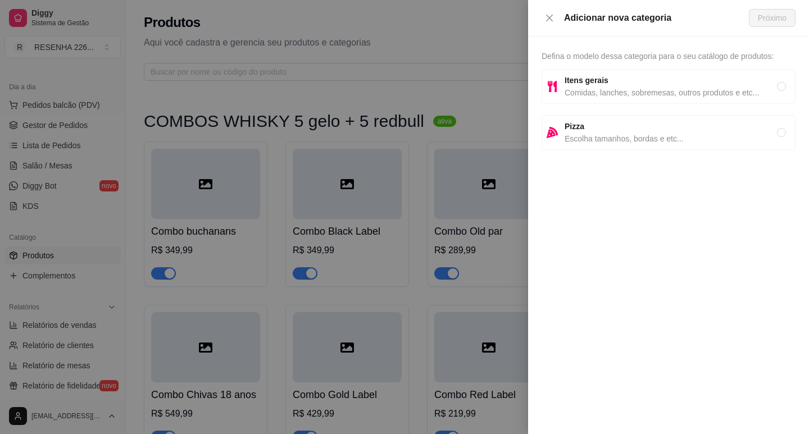
click at [613, 72] on div "Itens gerais Comidas, lanches, sobremesas, outros produtos e etc..." at bounding box center [668, 86] width 254 height 35
click at [763, 19] on span "Próximo" at bounding box center [772, 18] width 29 height 12
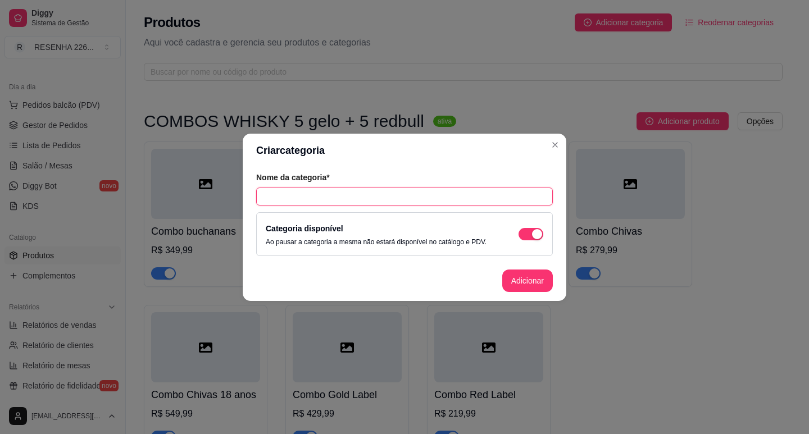
click at [339, 192] on input "text" at bounding box center [404, 197] width 297 height 18
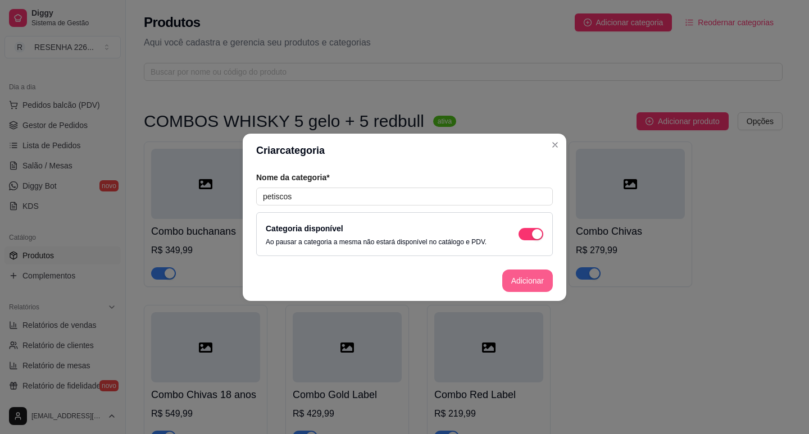
click at [533, 275] on button "Adicionar" at bounding box center [527, 281] width 51 height 22
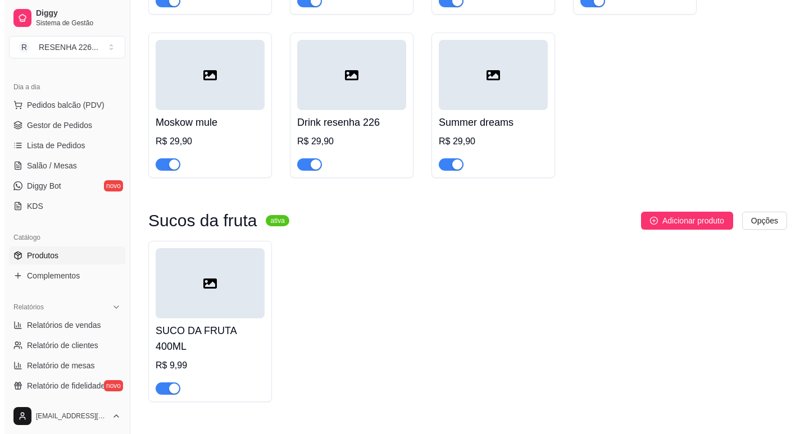
scroll to position [1377, 0]
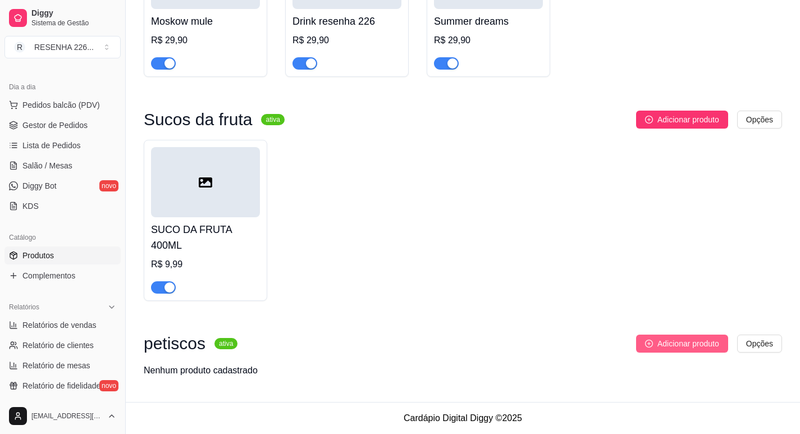
click at [659, 341] on span "Adicionar produto" at bounding box center [689, 344] width 62 height 12
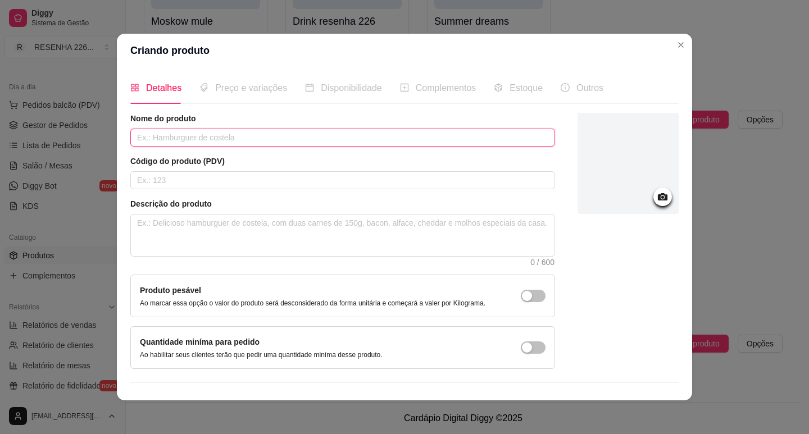
click at [224, 132] on input "text" at bounding box center [342, 138] width 425 height 18
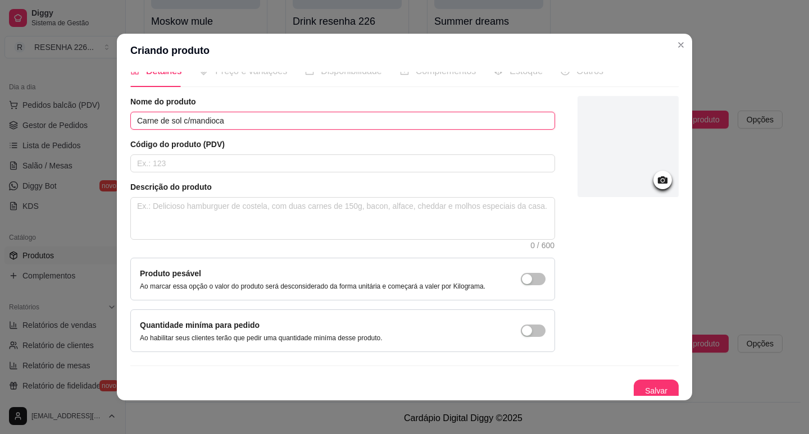
scroll to position [23, 0]
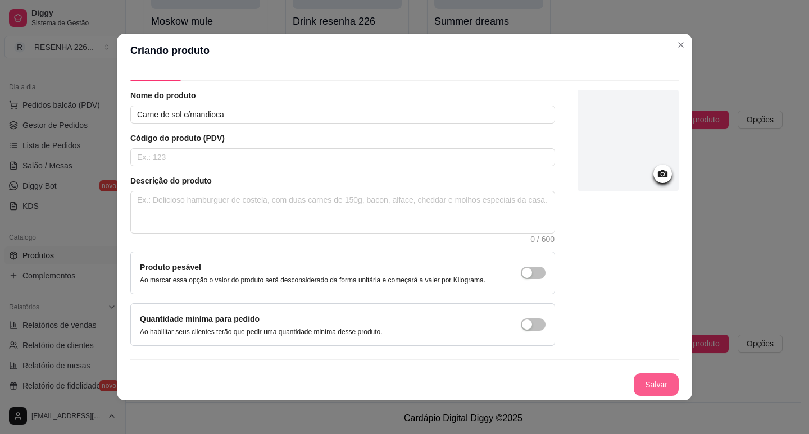
click at [644, 382] on button "Salvar" at bounding box center [655, 384] width 45 height 22
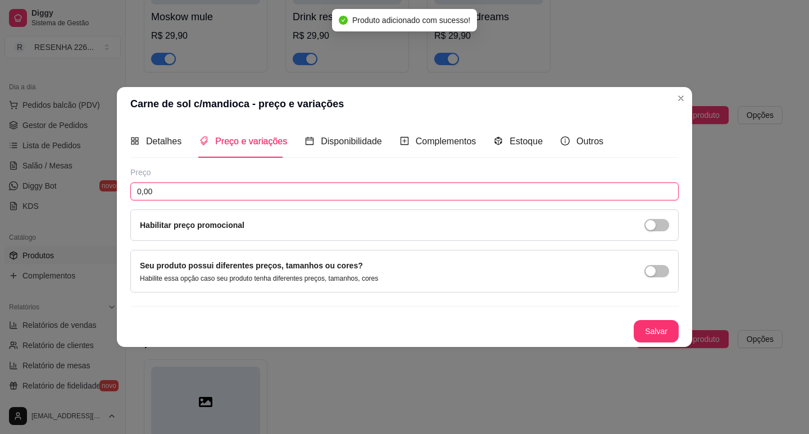
click at [213, 183] on input "0,00" at bounding box center [404, 192] width 548 height 18
click at [222, 188] on input "79,90" at bounding box center [404, 192] width 548 height 18
click at [206, 197] on input "79,90" at bounding box center [404, 192] width 548 height 18
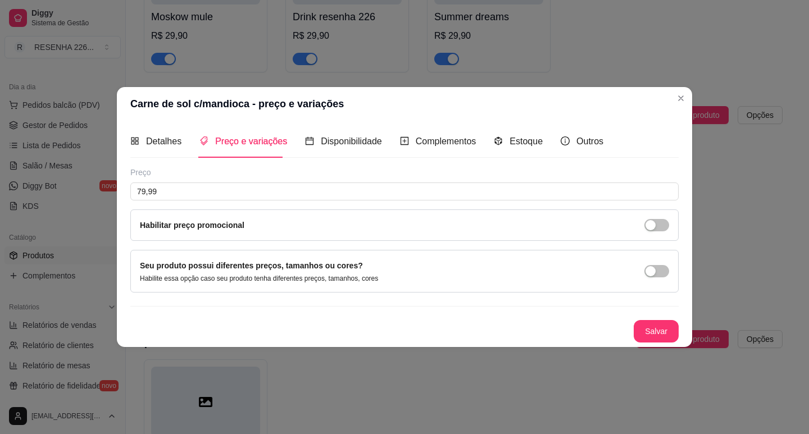
click at [648, 319] on div "Preço 79,99 Habilitar preço promocional Seu produto possui diferentes preços, t…" at bounding box center [404, 255] width 548 height 176
click at [652, 328] on button "Salvar" at bounding box center [655, 331] width 45 height 22
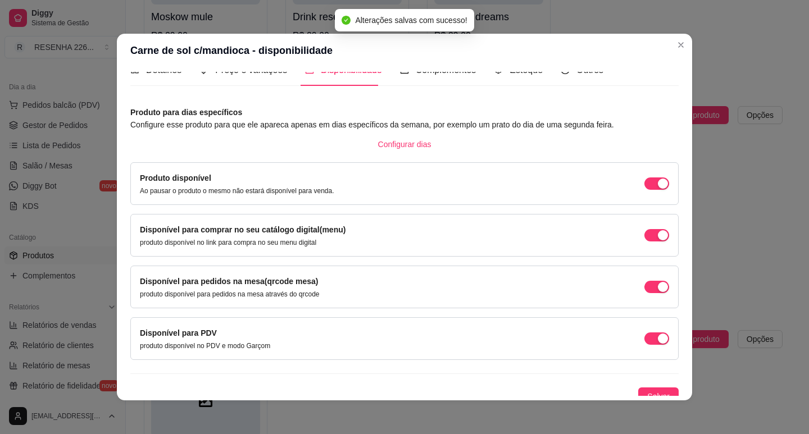
scroll to position [28, 0]
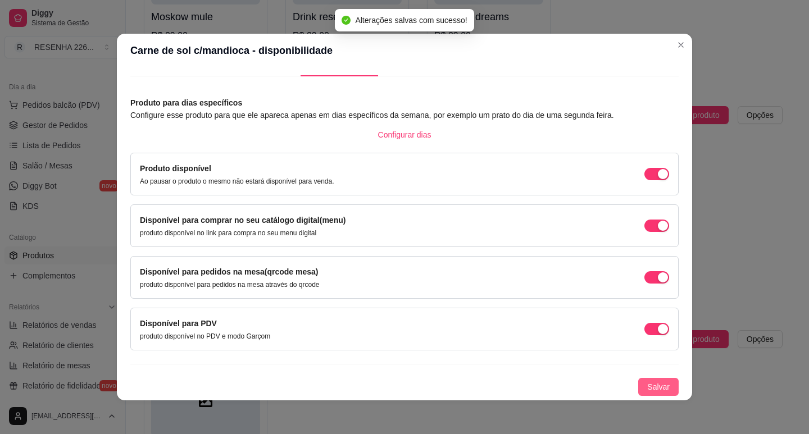
click at [649, 382] on span "Salvar" at bounding box center [658, 387] width 22 height 12
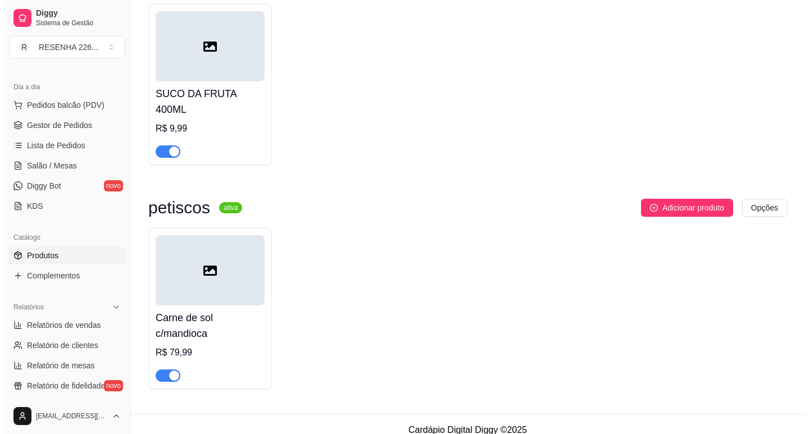
scroll to position [1525, 0]
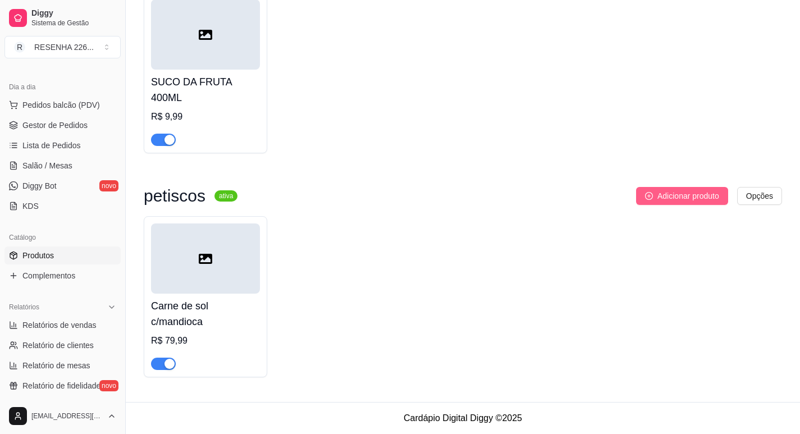
click at [647, 202] on button "Adicionar produto" at bounding box center [682, 196] width 92 height 18
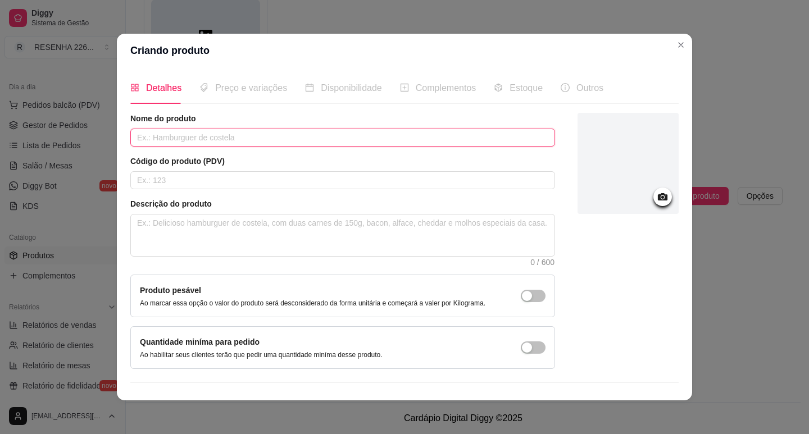
click at [195, 143] on input "text" at bounding box center [342, 138] width 425 height 18
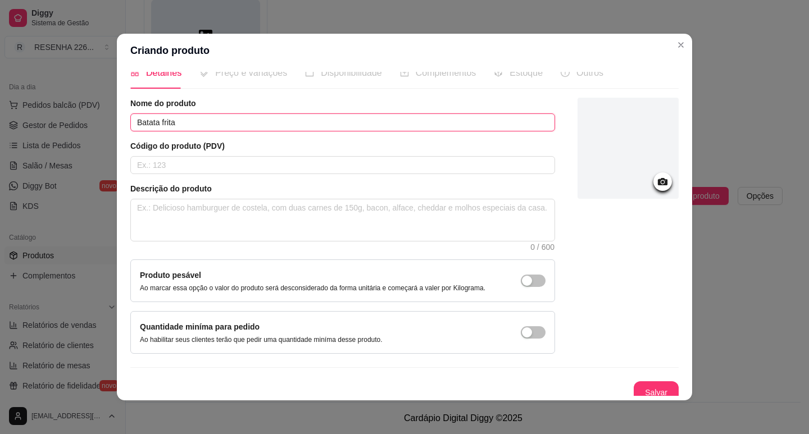
scroll to position [23, 0]
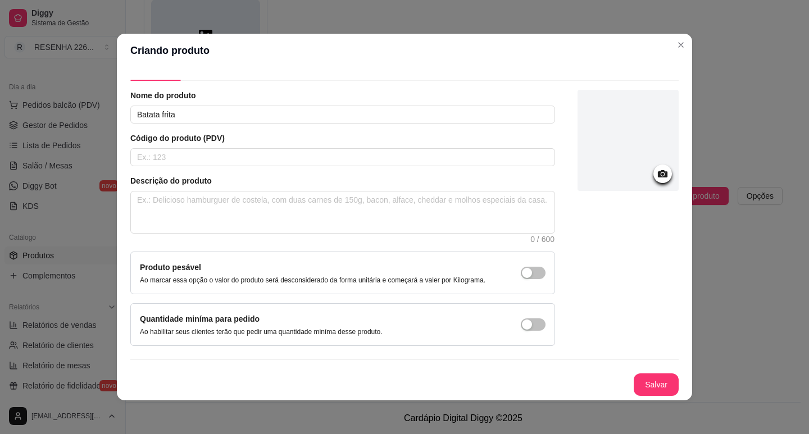
click at [644, 386] on button "Salvar" at bounding box center [655, 384] width 45 height 22
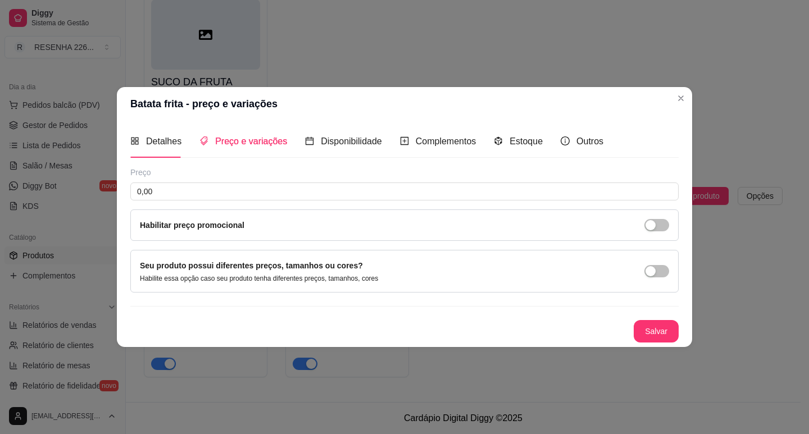
scroll to position [0, 0]
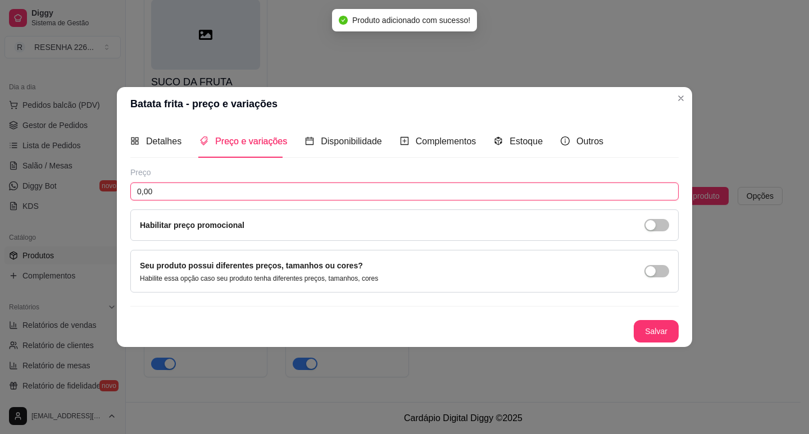
click at [182, 190] on input "0,00" at bounding box center [404, 192] width 548 height 18
click at [664, 327] on button "Salvar" at bounding box center [656, 331] width 44 height 22
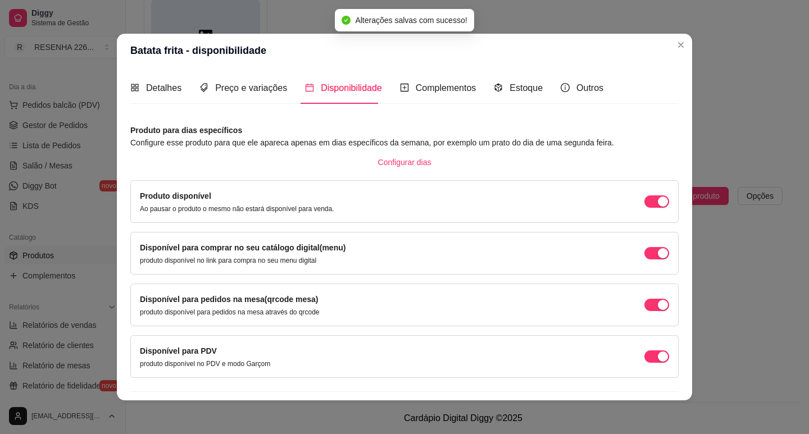
scroll to position [28, 0]
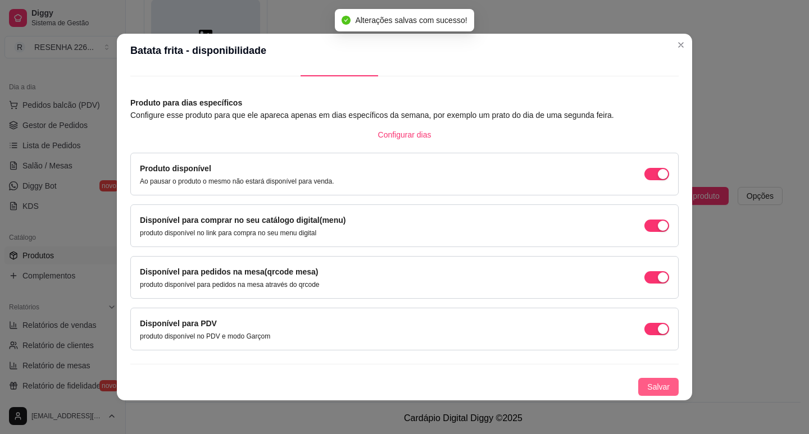
click at [649, 382] on span "Salvar" at bounding box center [658, 387] width 22 height 12
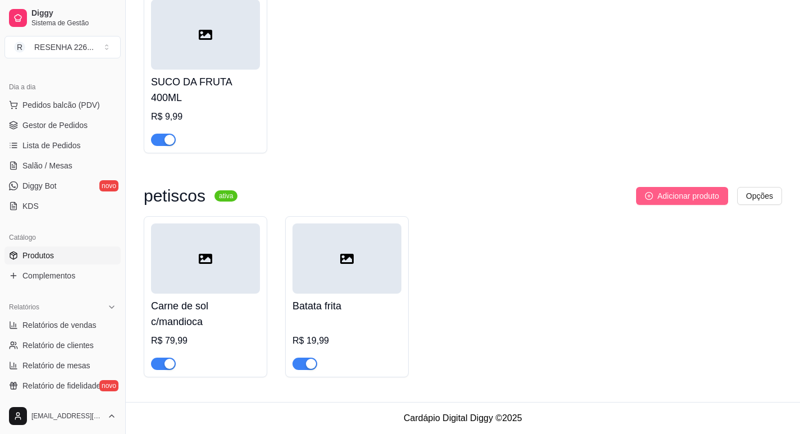
click at [691, 191] on span "Adicionar produto" at bounding box center [689, 196] width 62 height 12
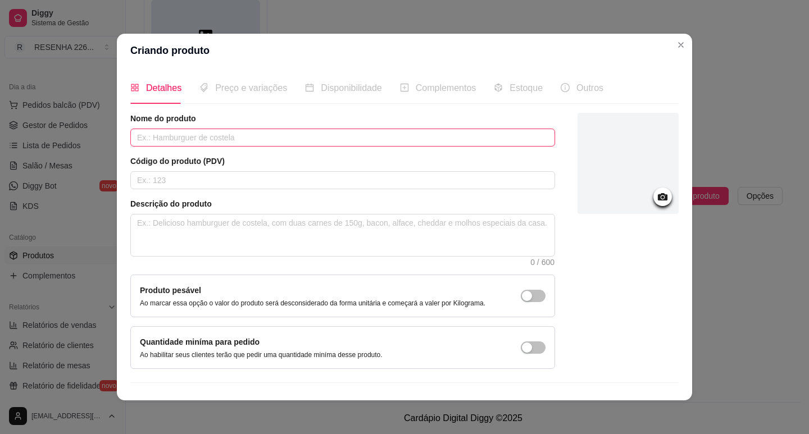
click at [200, 144] on input "text" at bounding box center [342, 138] width 425 height 18
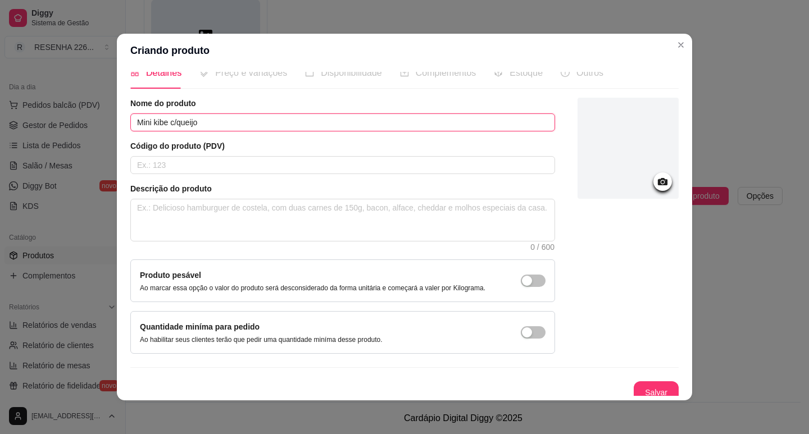
scroll to position [23, 0]
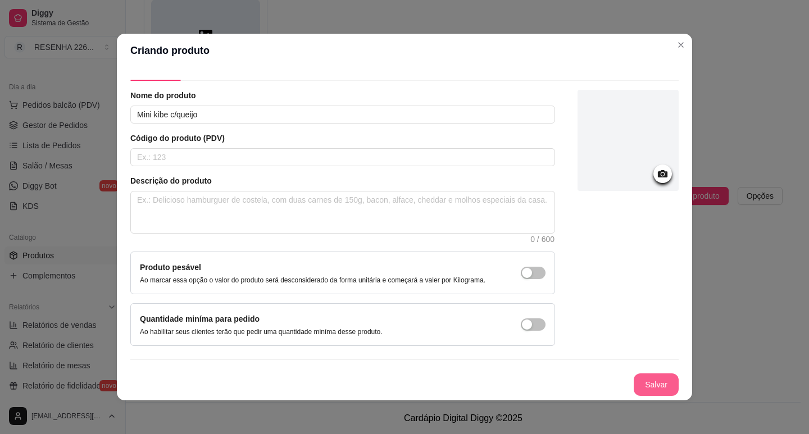
click at [644, 379] on button "Salvar" at bounding box center [655, 384] width 45 height 22
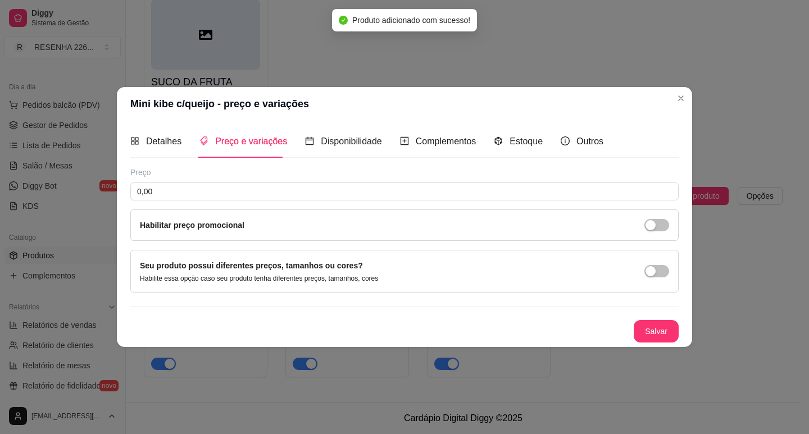
scroll to position [0, 0]
click at [254, 185] on input "0,00" at bounding box center [404, 192] width 548 height 18
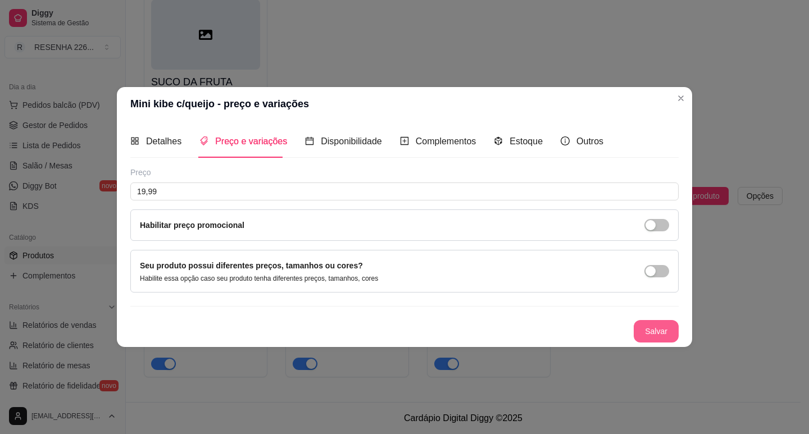
click at [678, 327] on div "Detalhes Preço e variações Disponibilidade Complementos Estoque Outros Nome do …" at bounding box center [404, 234] width 575 height 226
click at [670, 323] on button "Salvar" at bounding box center [656, 331] width 44 height 22
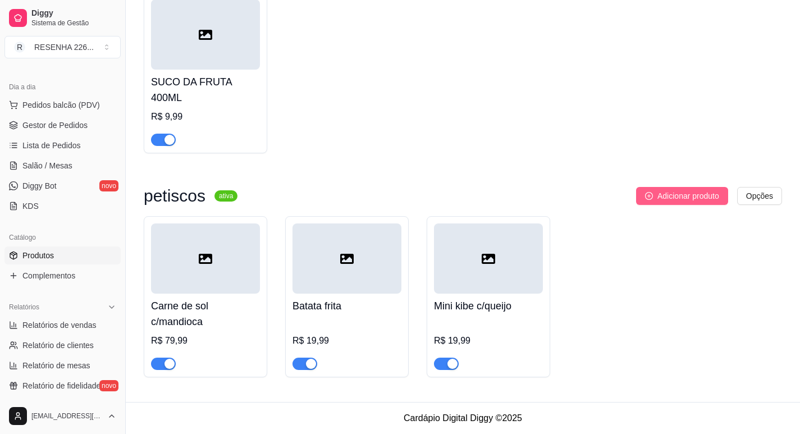
click at [681, 197] on span "Adicionar produto" at bounding box center [689, 196] width 62 height 12
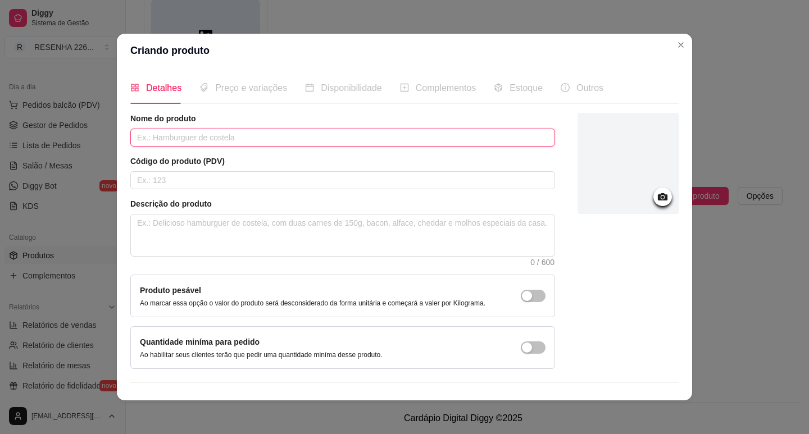
click at [370, 135] on input "text" at bounding box center [342, 138] width 425 height 18
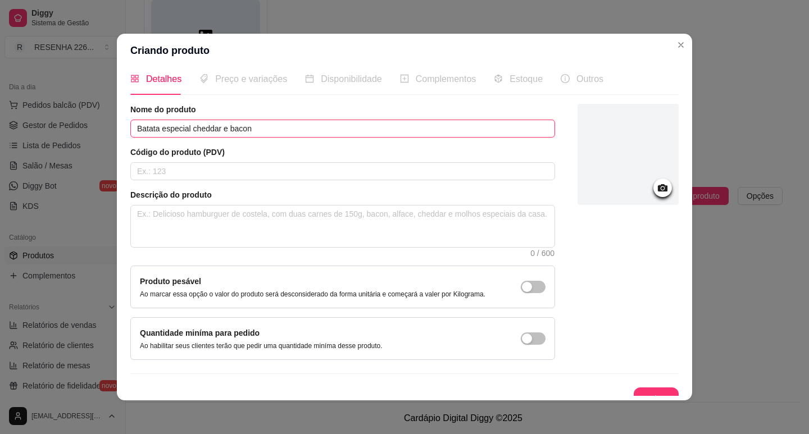
scroll to position [23, 0]
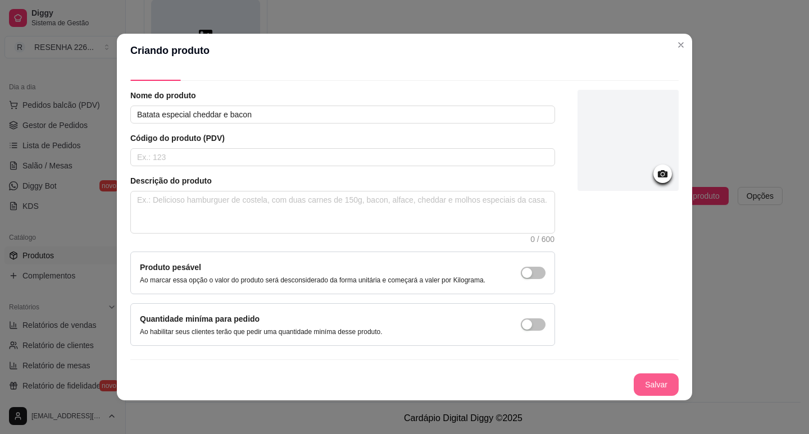
click at [644, 389] on button "Salvar" at bounding box center [655, 384] width 45 height 22
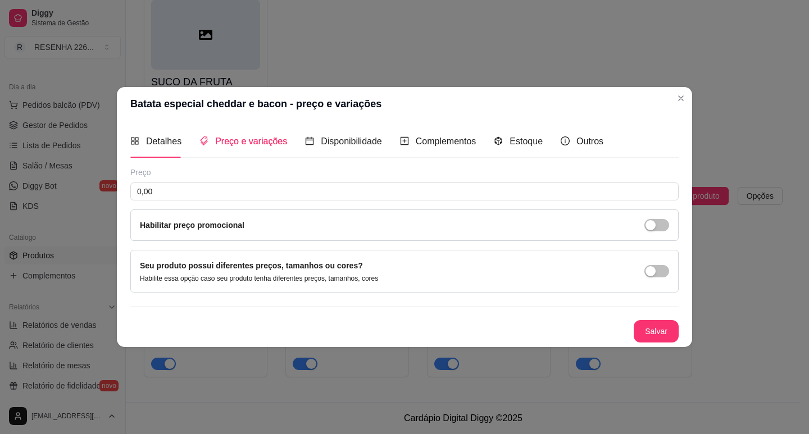
scroll to position [0, 0]
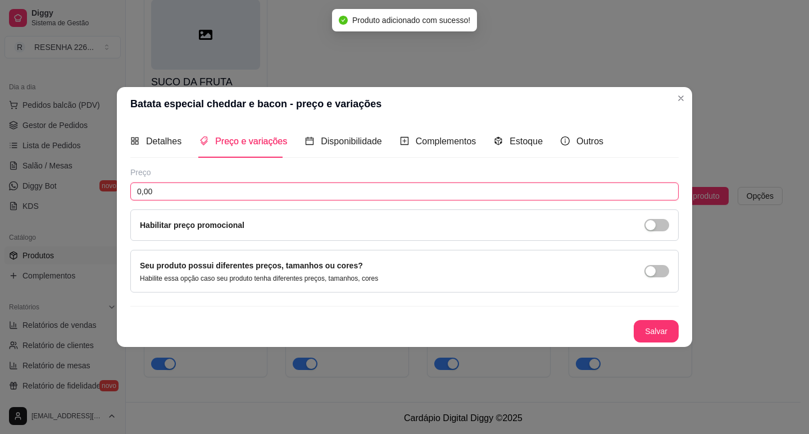
click at [262, 194] on input "0,00" at bounding box center [404, 192] width 548 height 18
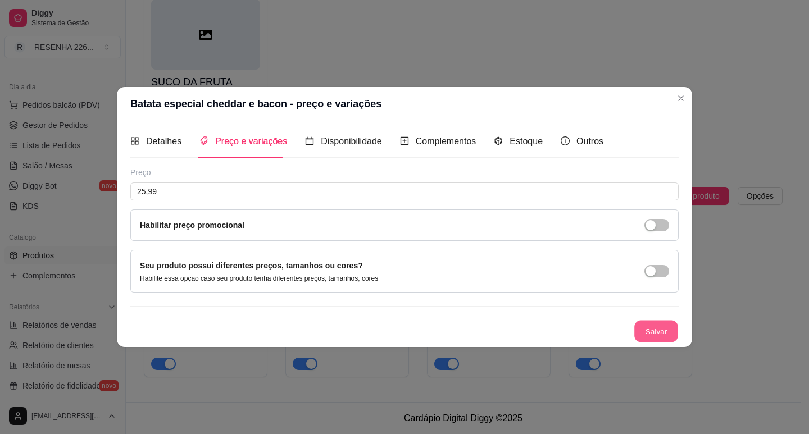
click at [642, 333] on button "Salvar" at bounding box center [656, 331] width 44 height 22
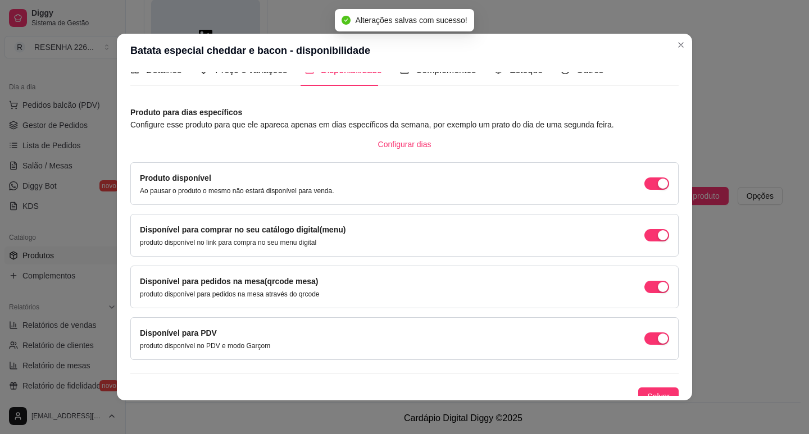
scroll to position [28, 0]
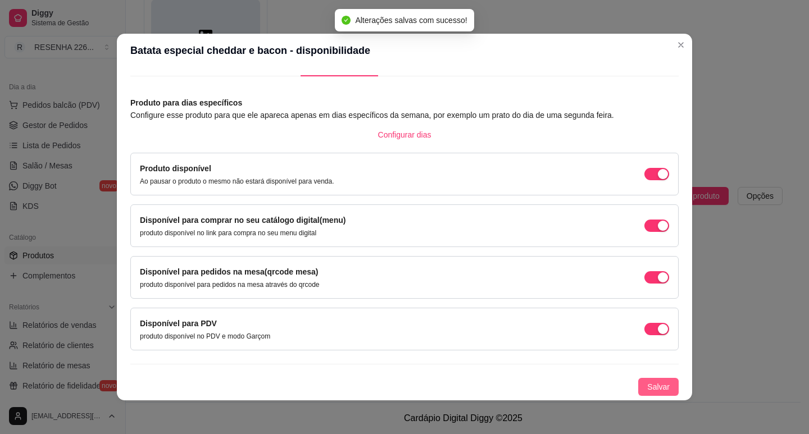
click at [647, 385] on span "Salvar" at bounding box center [658, 387] width 22 height 12
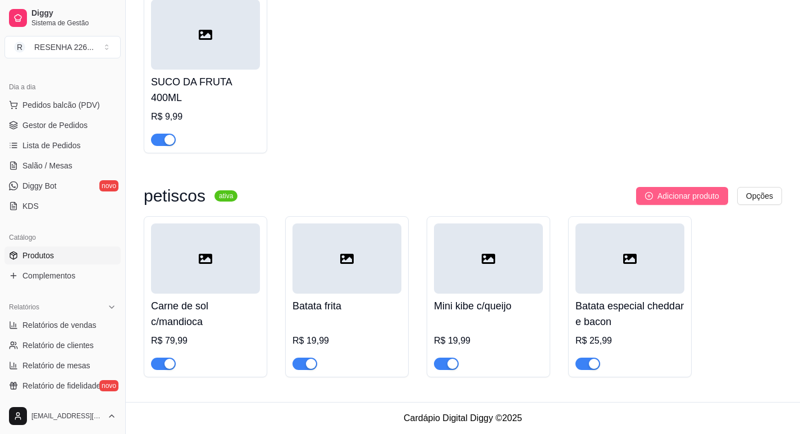
click at [677, 192] on span "Adicionar produto" at bounding box center [689, 196] width 62 height 12
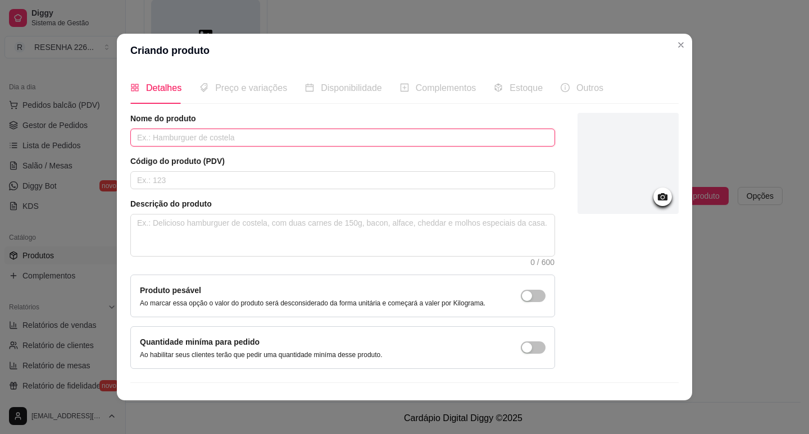
click at [254, 129] on input "text" at bounding box center [342, 138] width 425 height 18
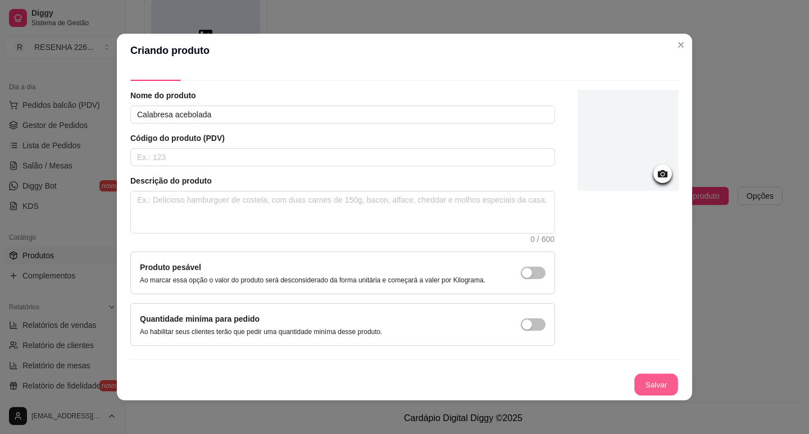
click at [639, 384] on button "Salvar" at bounding box center [656, 385] width 44 height 22
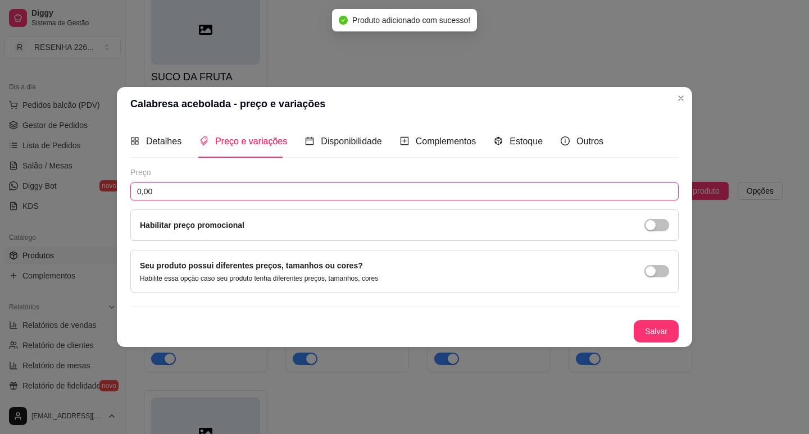
click at [199, 193] on input "0,00" at bounding box center [404, 192] width 548 height 18
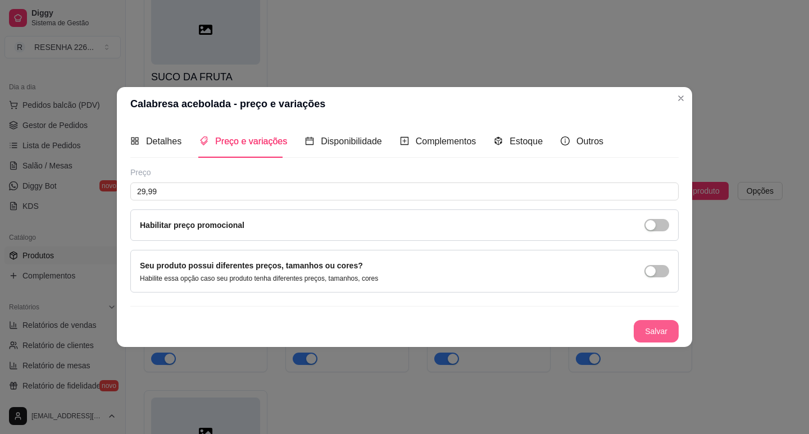
click at [659, 333] on button "Salvar" at bounding box center [655, 331] width 45 height 22
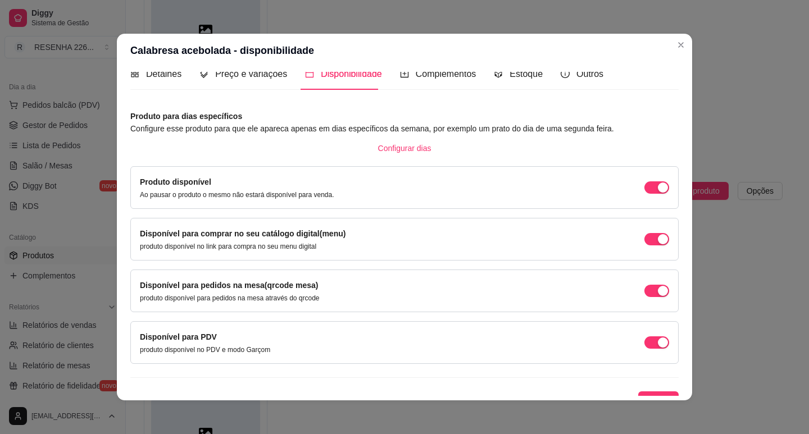
scroll to position [28, 0]
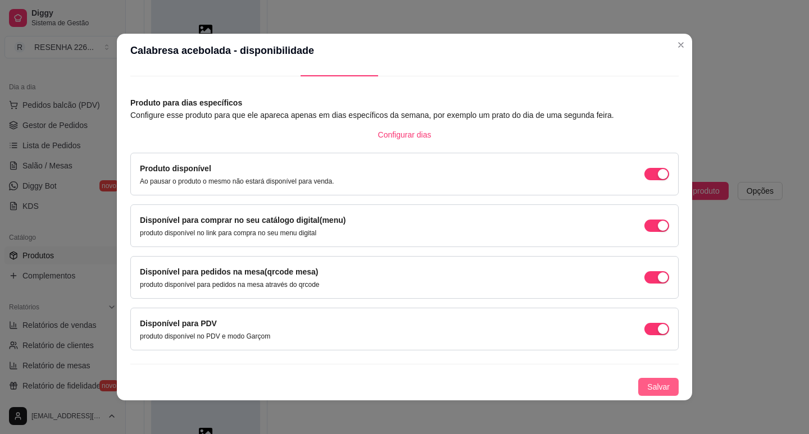
click at [647, 390] on span "Salvar" at bounding box center [658, 387] width 22 height 12
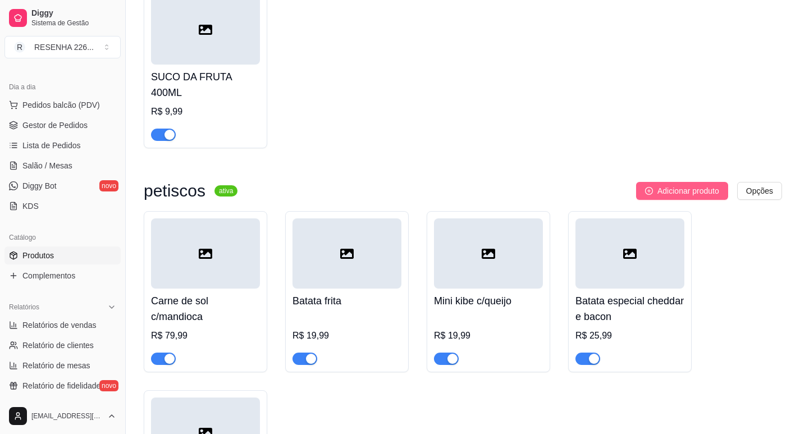
click at [683, 197] on span "Adicionar produto" at bounding box center [689, 191] width 62 height 12
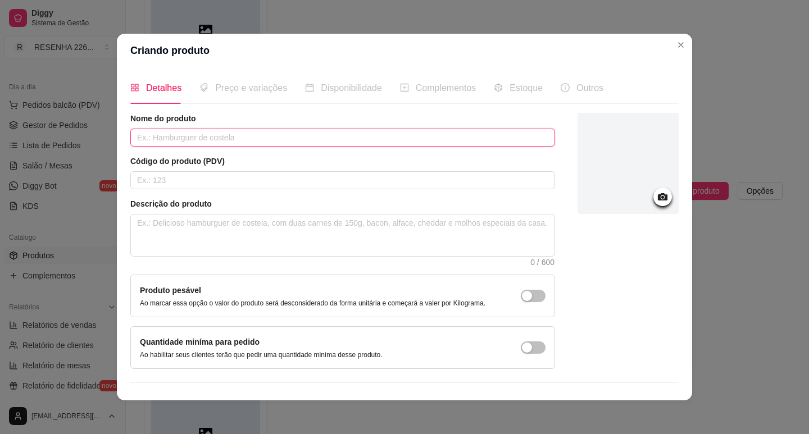
click at [210, 140] on input "text" at bounding box center [342, 138] width 425 height 18
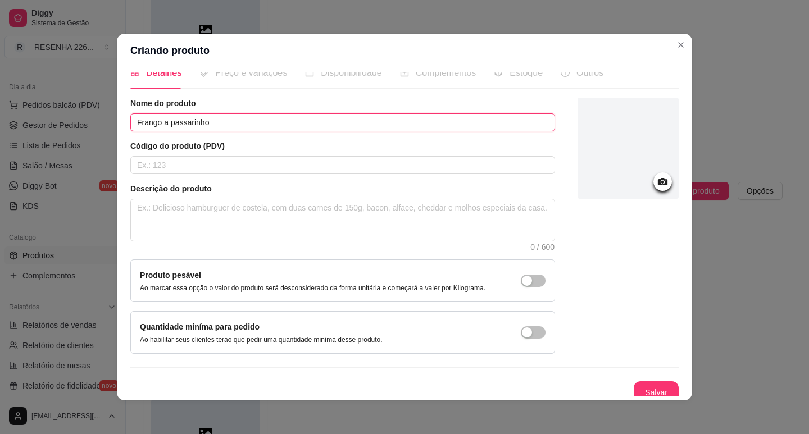
scroll to position [23, 0]
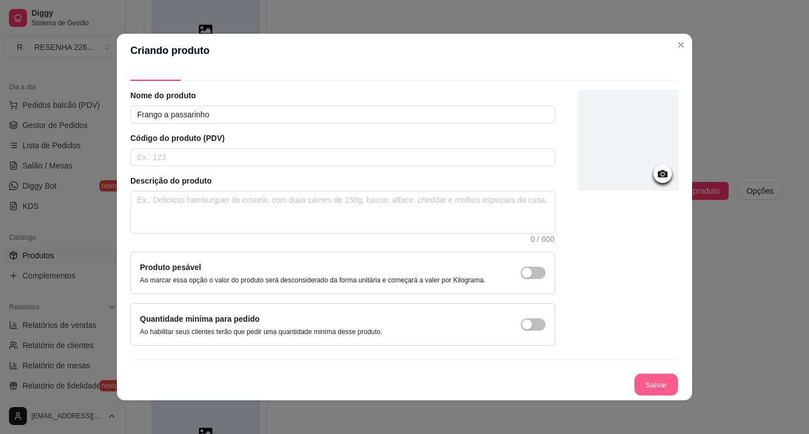
click at [638, 385] on button "Salvar" at bounding box center [656, 385] width 44 height 22
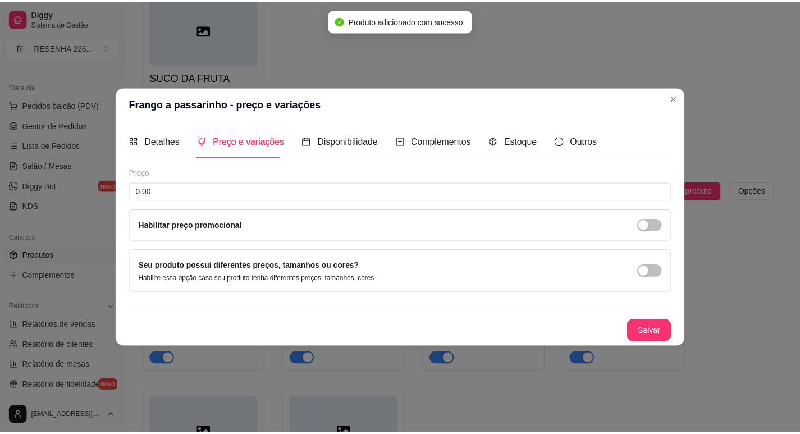
scroll to position [0, 0]
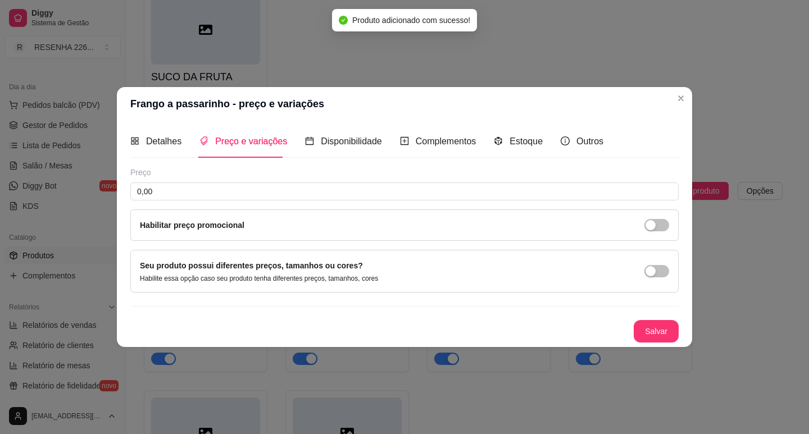
click at [231, 176] on div "Preço" at bounding box center [404, 172] width 548 height 11
click at [234, 186] on input "0,00" at bounding box center [404, 192] width 548 height 18
click at [233, 186] on input "0,00" at bounding box center [404, 192] width 548 height 18
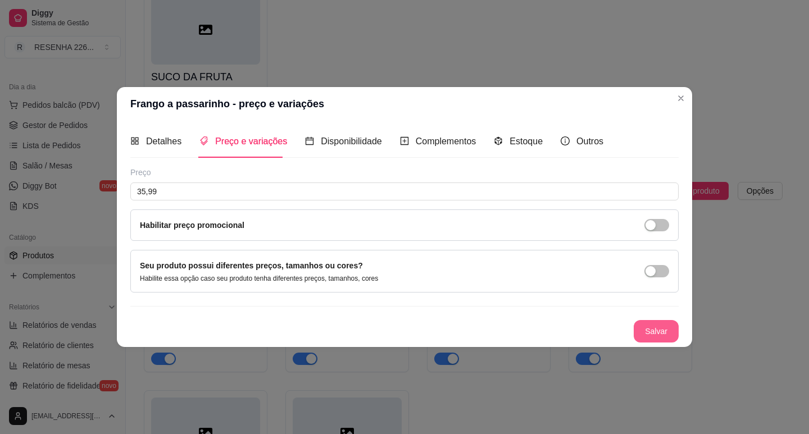
click at [653, 327] on button "Salvar" at bounding box center [655, 331] width 45 height 22
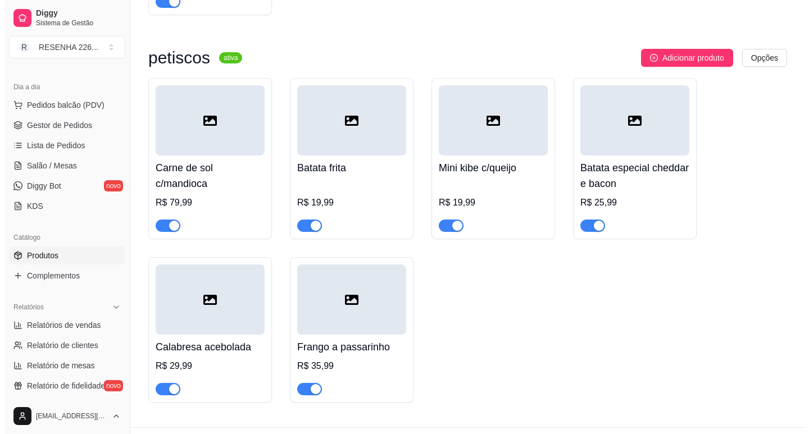
scroll to position [1689, 0]
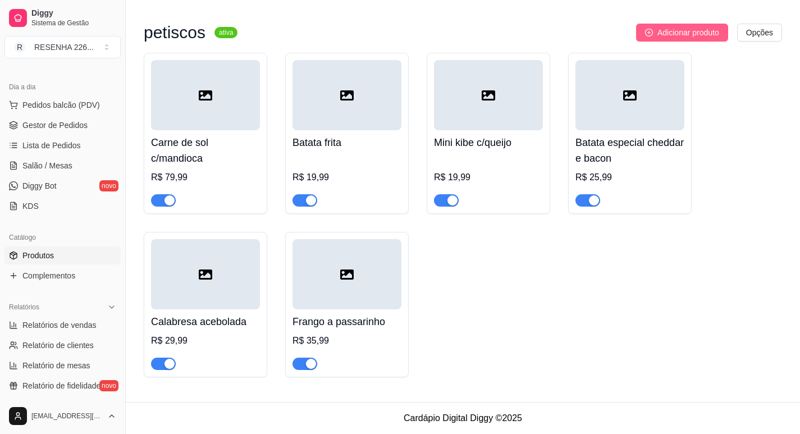
click at [679, 31] on span "Adicionar produto" at bounding box center [689, 32] width 62 height 12
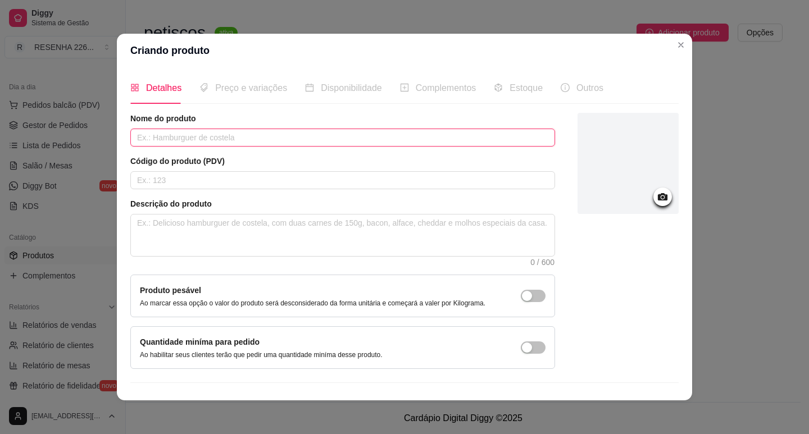
click at [270, 141] on input "text" at bounding box center [342, 138] width 425 height 18
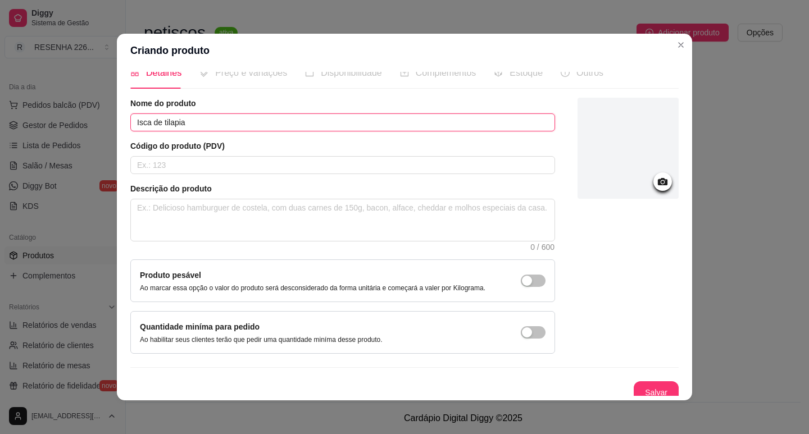
scroll to position [23, 0]
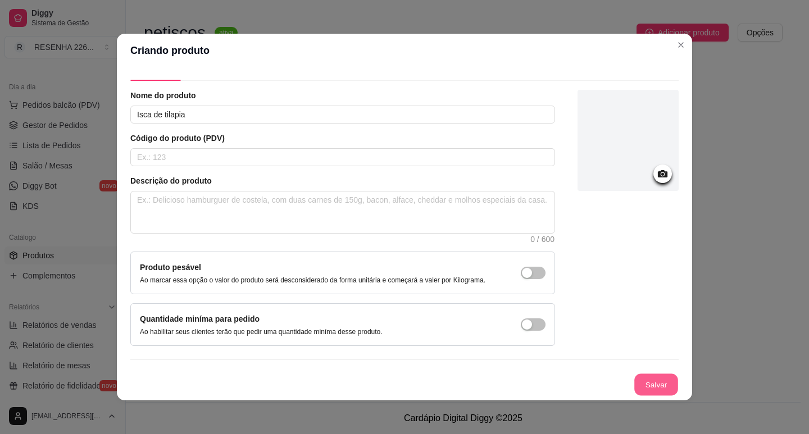
click at [634, 381] on button "Salvar" at bounding box center [656, 385] width 44 height 22
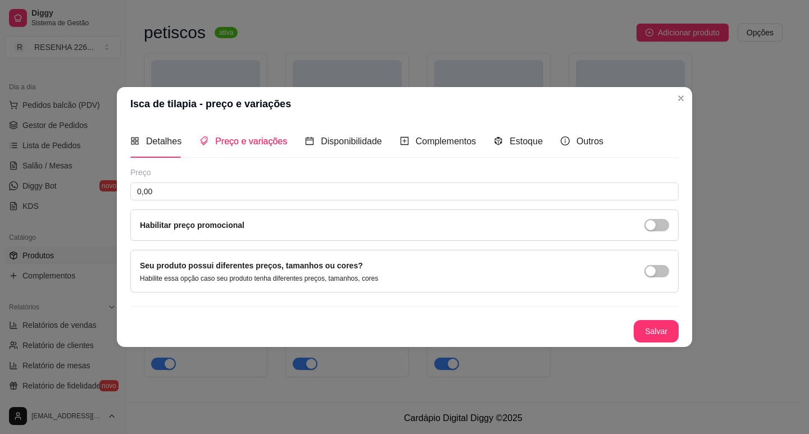
scroll to position [0, 0]
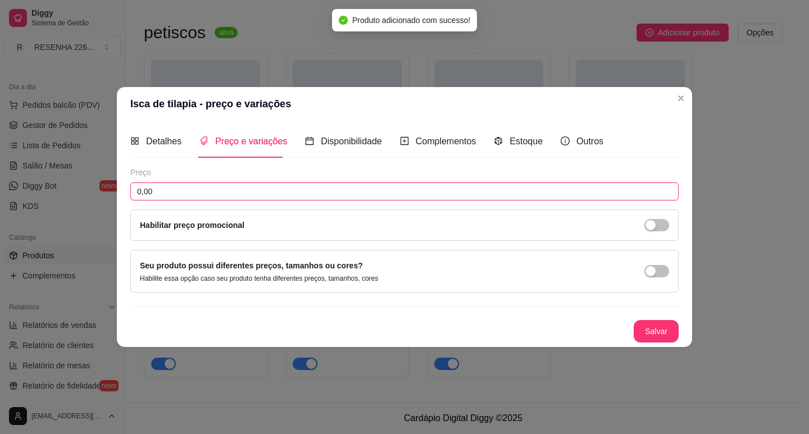
click at [159, 195] on input "0,00" at bounding box center [404, 192] width 548 height 18
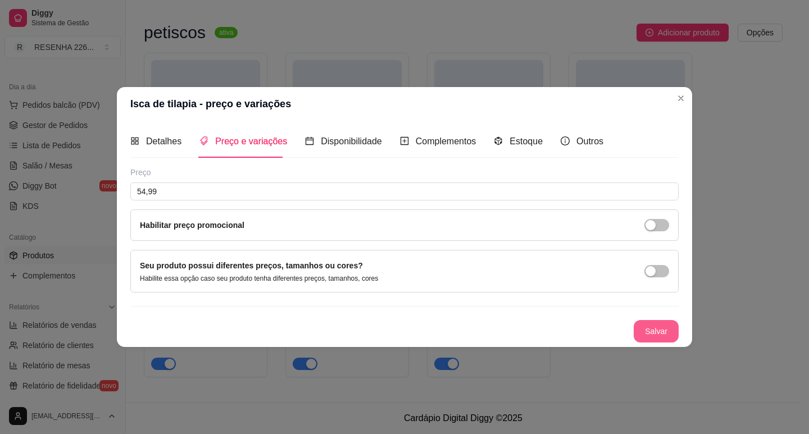
click at [654, 330] on button "Salvar" at bounding box center [655, 331] width 45 height 22
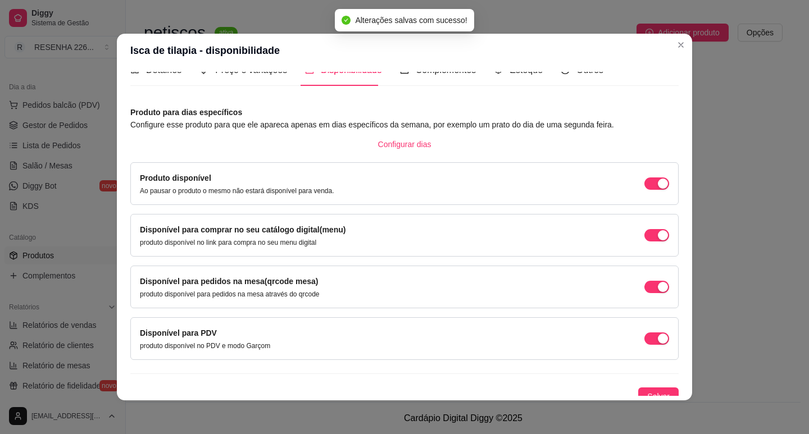
scroll to position [28, 0]
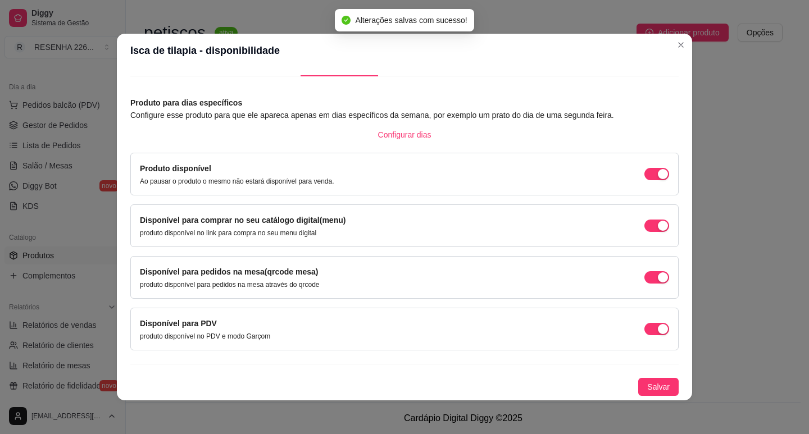
click at [651, 374] on div "Produto para dias específicos Configure esse produto para que ele apareca apena…" at bounding box center [404, 246] width 548 height 299
click at [654, 379] on button "Salvar" at bounding box center [658, 387] width 40 height 18
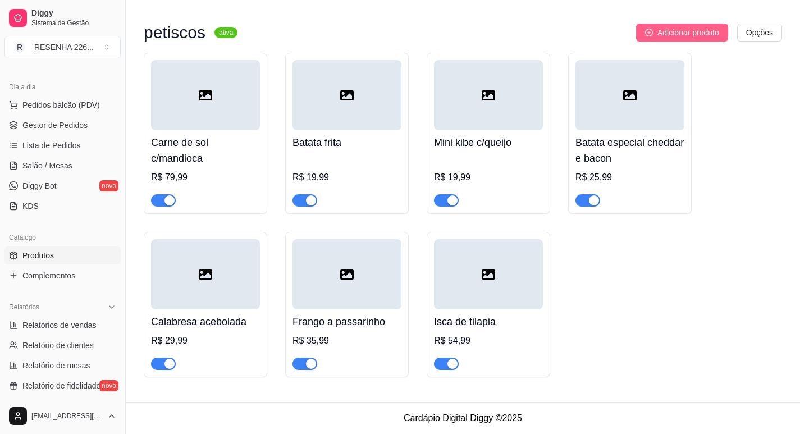
click at [690, 27] on span "Adicionar produto" at bounding box center [689, 32] width 62 height 12
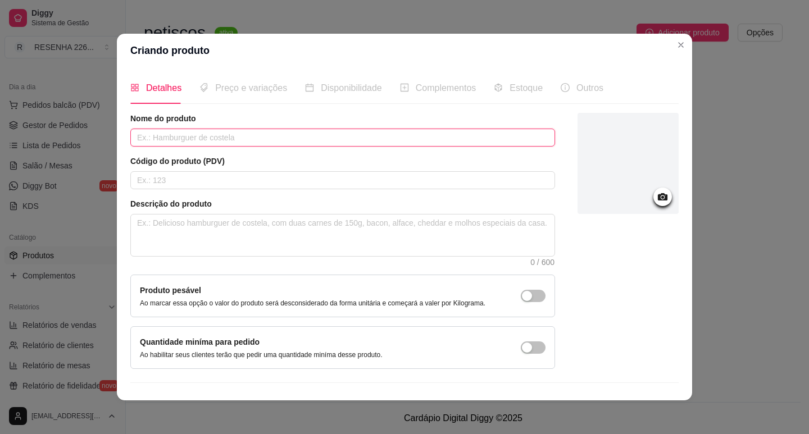
click at [227, 139] on input "text" at bounding box center [342, 138] width 425 height 18
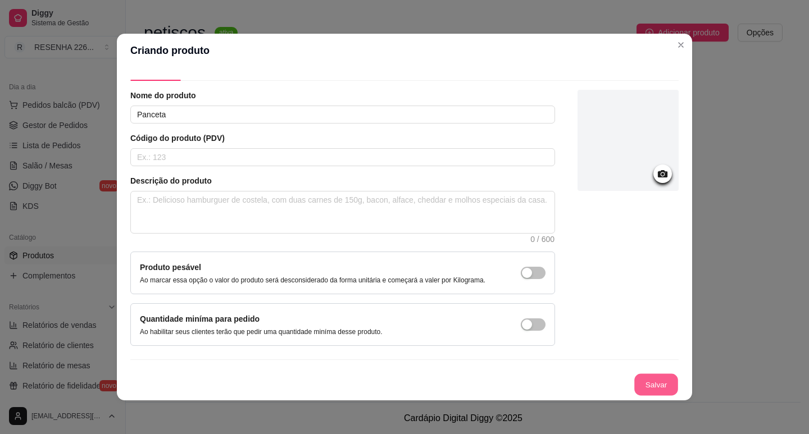
click at [653, 382] on button "Salvar" at bounding box center [656, 385] width 44 height 22
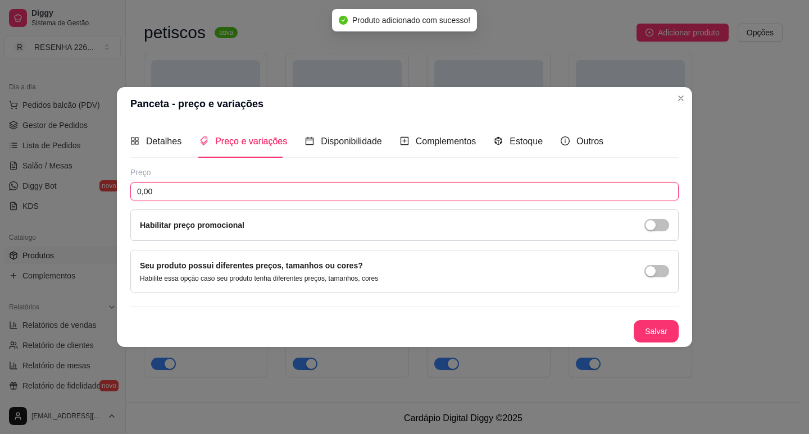
click at [187, 184] on input "0,00" at bounding box center [404, 192] width 548 height 18
drag, startPoint x: 187, startPoint y: 187, endPoint x: 192, endPoint y: 192, distance: 6.8
click at [186, 188] on input "0,00" at bounding box center [404, 192] width 548 height 18
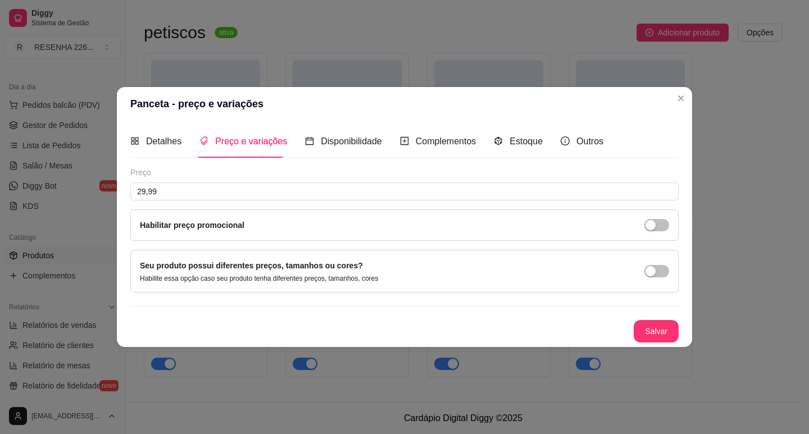
click at [660, 317] on div "Preço 29,99 Habilitar preço promocional Seu produto possui diferentes preços, t…" at bounding box center [404, 255] width 548 height 176
click at [660, 322] on button "Salvar" at bounding box center [655, 331] width 45 height 22
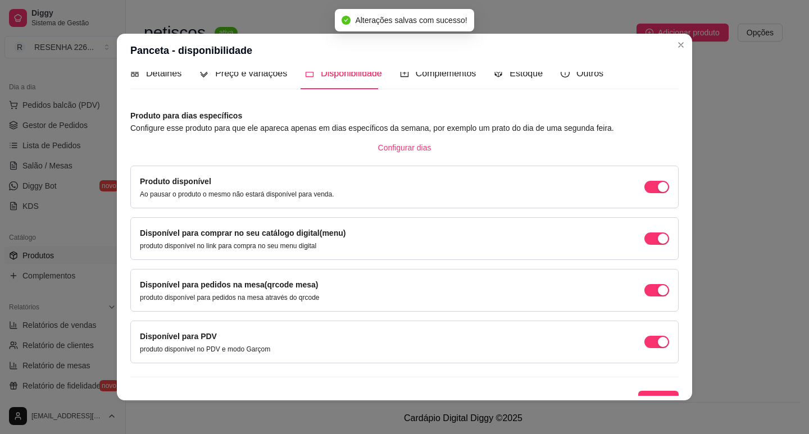
scroll to position [28, 0]
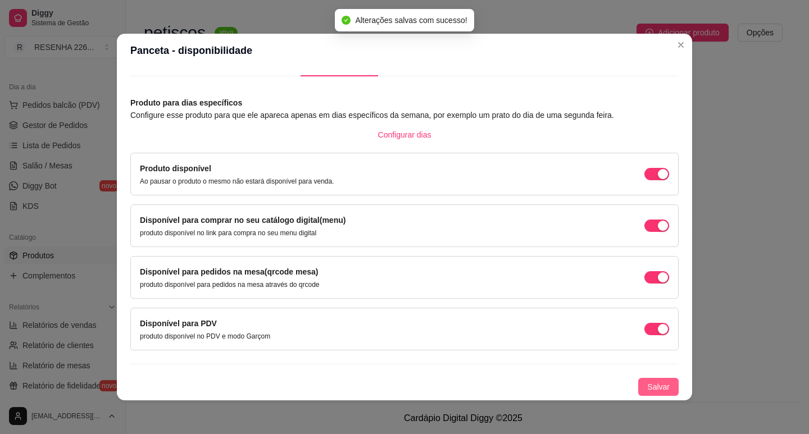
click at [650, 378] on div "Produto para dias específicos Configure esse produto para que ele apareca apena…" at bounding box center [404, 246] width 548 height 299
click at [652, 381] on span "Salvar" at bounding box center [658, 387] width 22 height 12
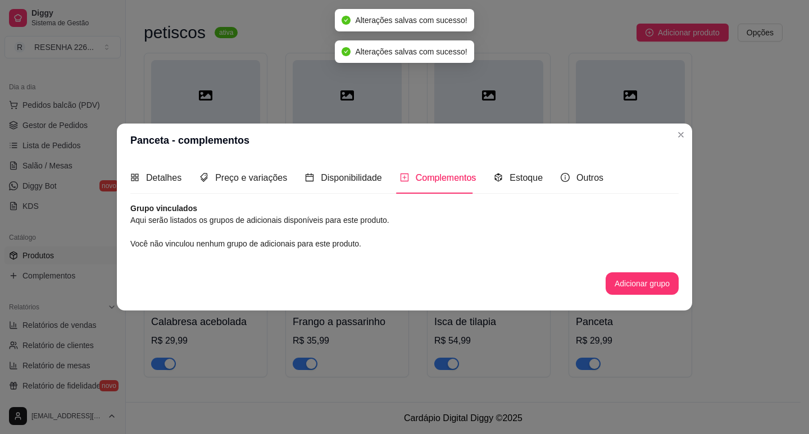
scroll to position [0, 0]
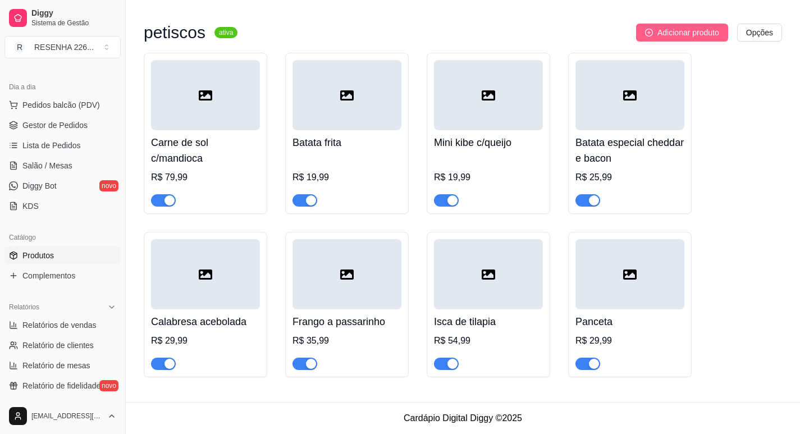
click at [662, 31] on span "Adicionar produto" at bounding box center [689, 32] width 62 height 12
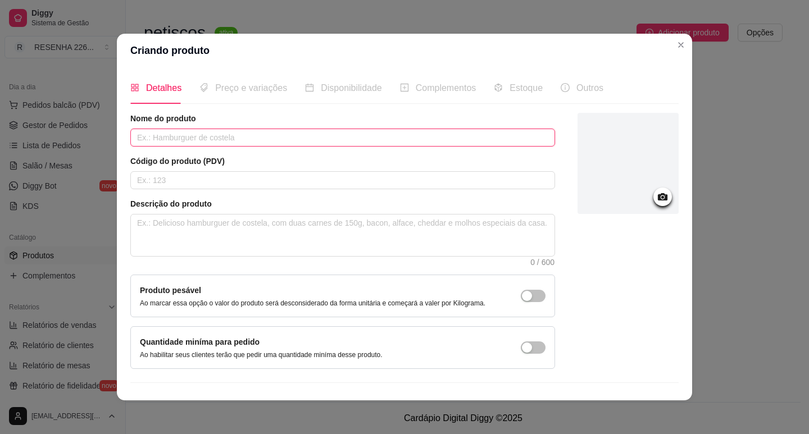
click at [240, 133] on input "text" at bounding box center [342, 138] width 425 height 18
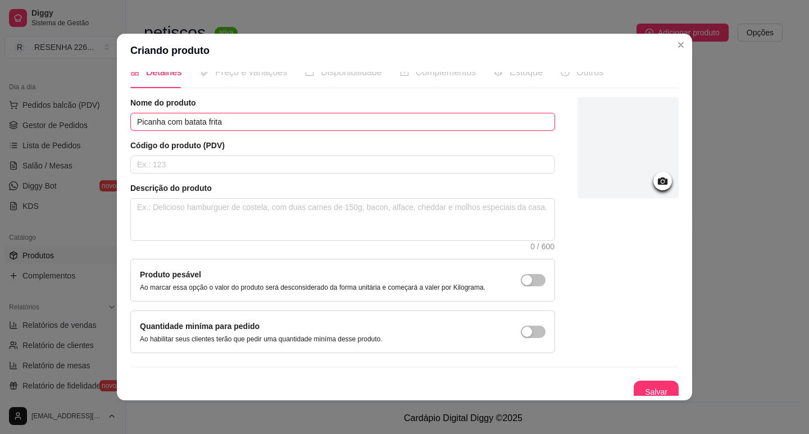
scroll to position [23, 0]
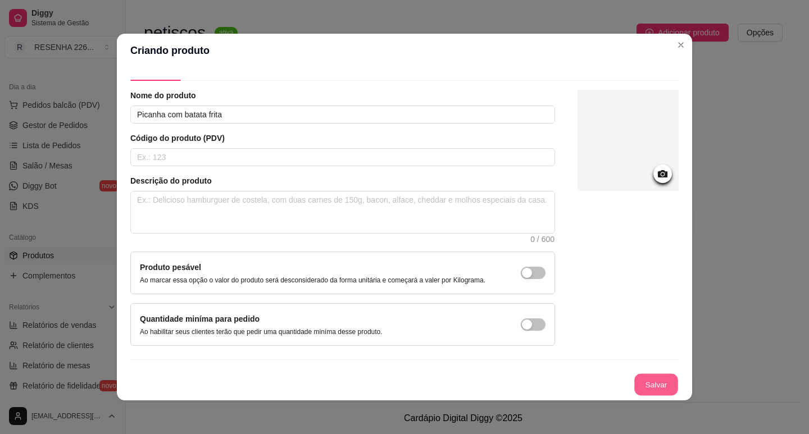
click at [659, 387] on button "Salvar" at bounding box center [656, 385] width 44 height 22
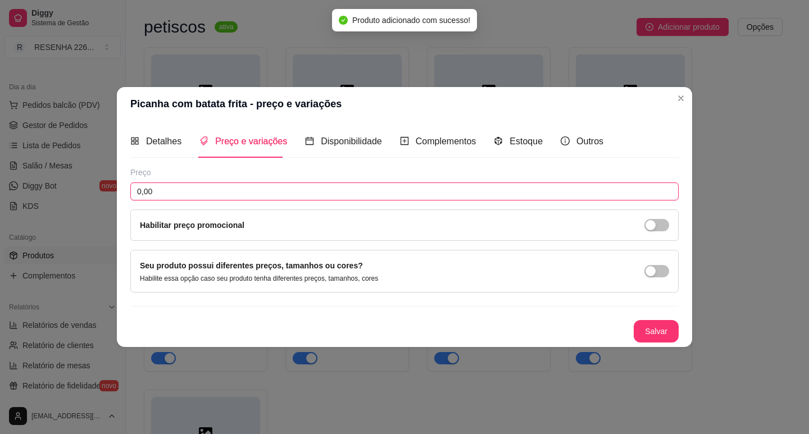
click at [208, 192] on input "0,00" at bounding box center [404, 192] width 548 height 18
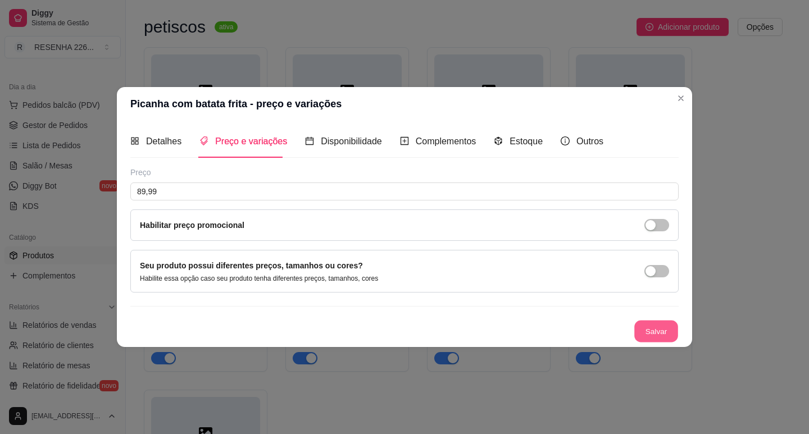
click at [653, 328] on button "Salvar" at bounding box center [656, 331] width 44 height 22
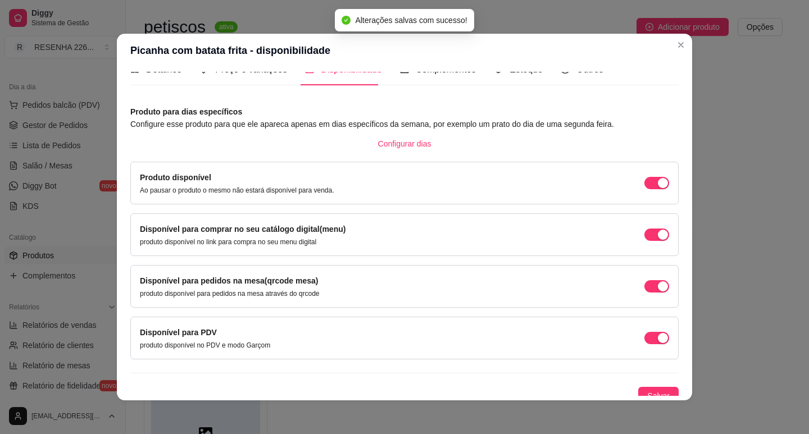
scroll to position [28, 0]
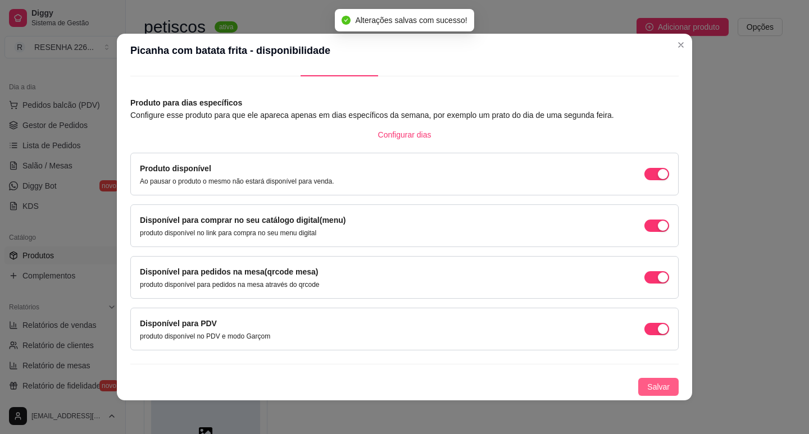
click at [655, 382] on span "Salvar" at bounding box center [658, 387] width 22 height 12
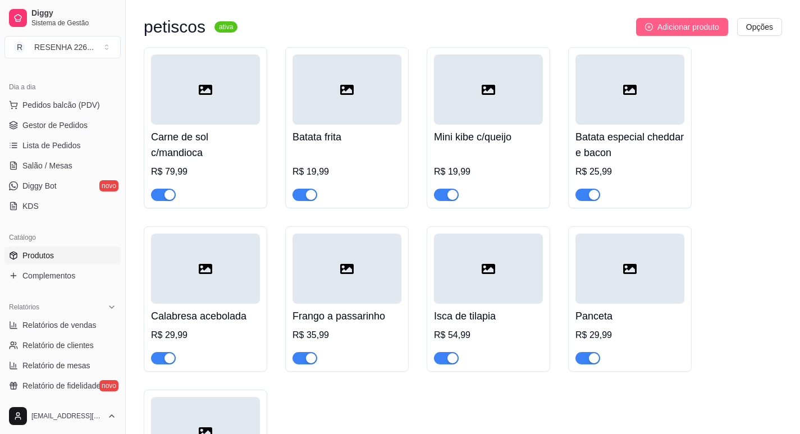
click at [685, 33] on span "Adicionar produto" at bounding box center [689, 27] width 62 height 12
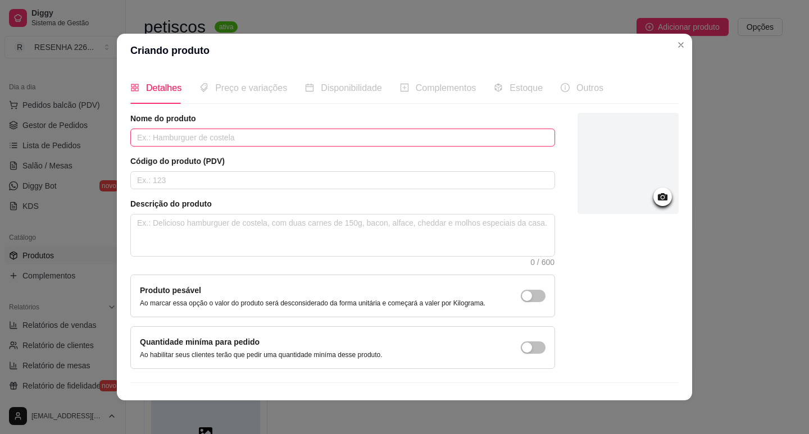
click at [242, 131] on input "text" at bounding box center [342, 138] width 425 height 18
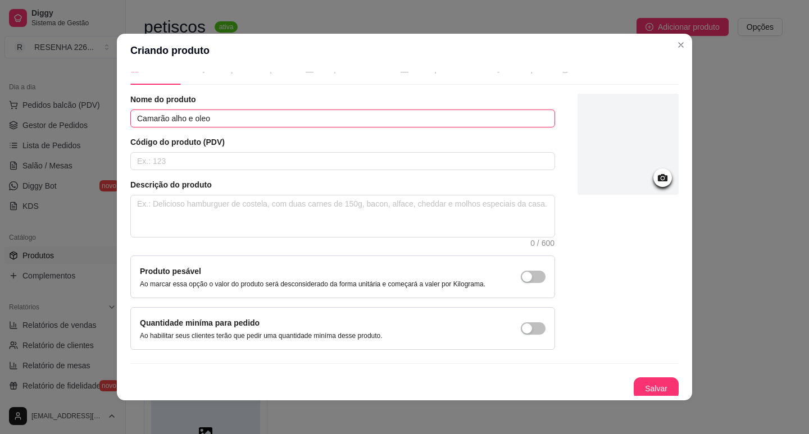
scroll to position [23, 0]
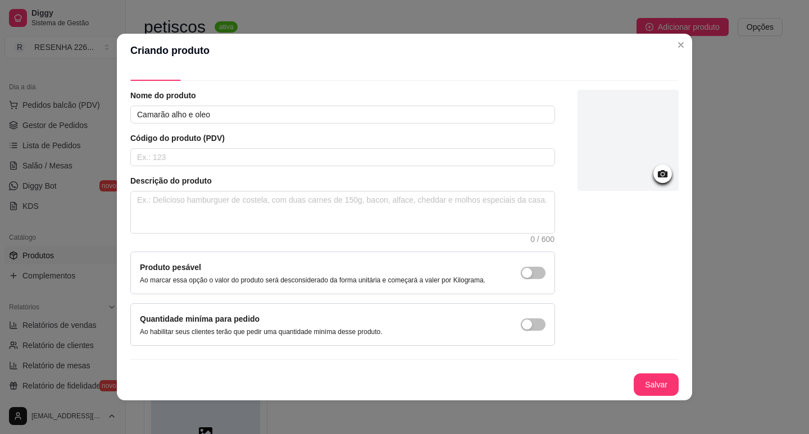
click at [651, 384] on button "Salvar" at bounding box center [655, 384] width 45 height 22
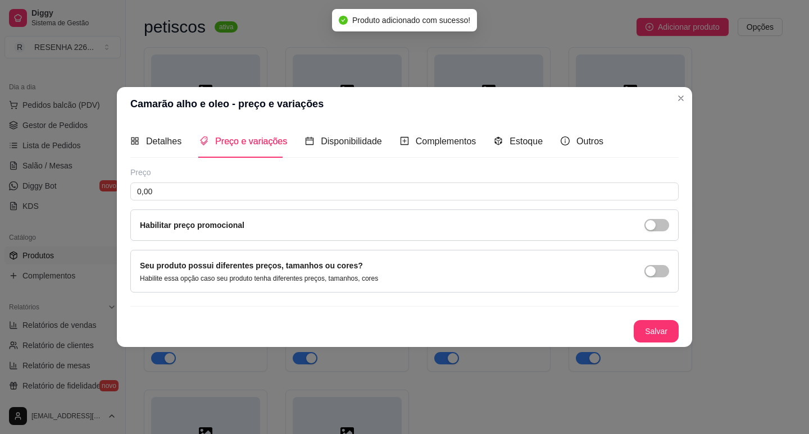
scroll to position [0, 0]
click at [179, 183] on input "0,00" at bounding box center [404, 192] width 548 height 18
click at [654, 320] on div "Salvar" at bounding box center [404, 331] width 548 height 22
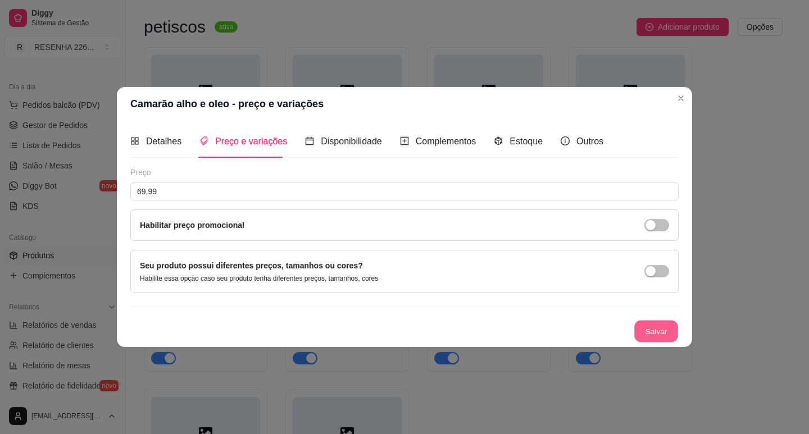
click at [664, 326] on button "Salvar" at bounding box center [656, 331] width 44 height 22
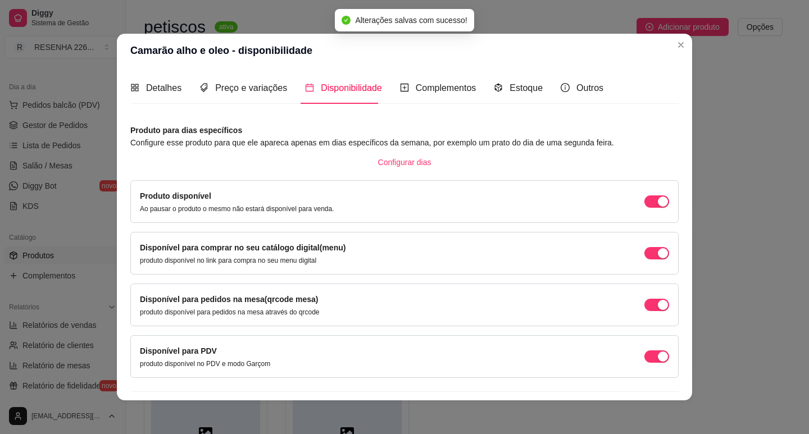
scroll to position [28, 0]
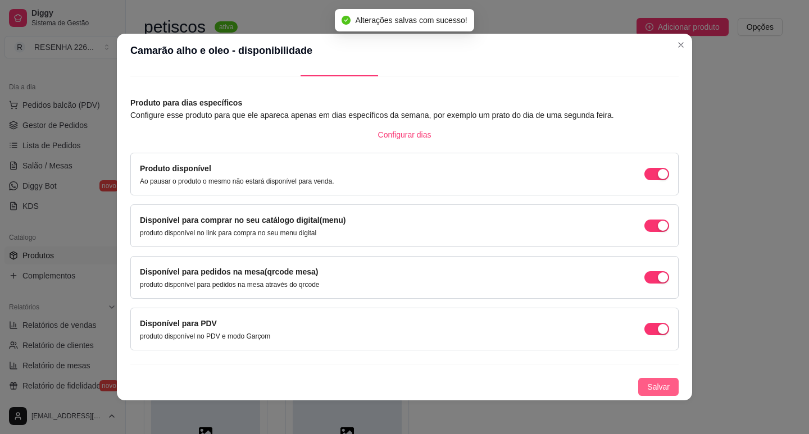
click at [638, 381] on button "Salvar" at bounding box center [658, 387] width 40 height 18
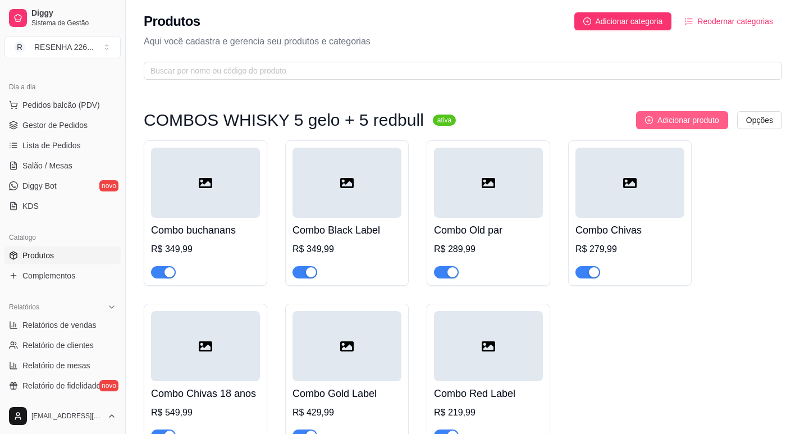
scroll to position [0, 0]
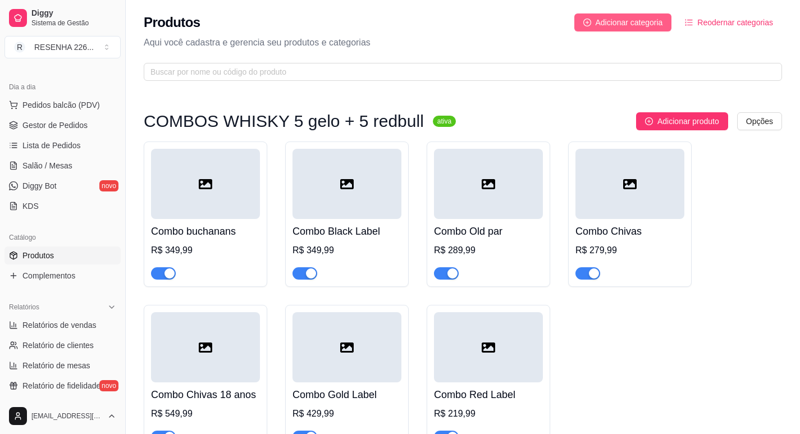
click at [645, 23] on span "Adicionar categoria" at bounding box center [629, 22] width 67 height 12
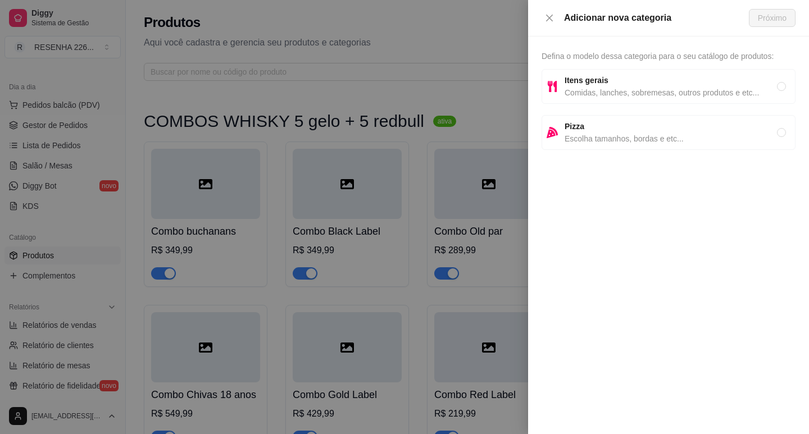
click at [619, 93] on span "Comidas, lanches, sobremesas, outros produtos e etc..." at bounding box center [670, 92] width 212 height 12
click at [777, 22] on span "Próximo" at bounding box center [772, 18] width 29 height 12
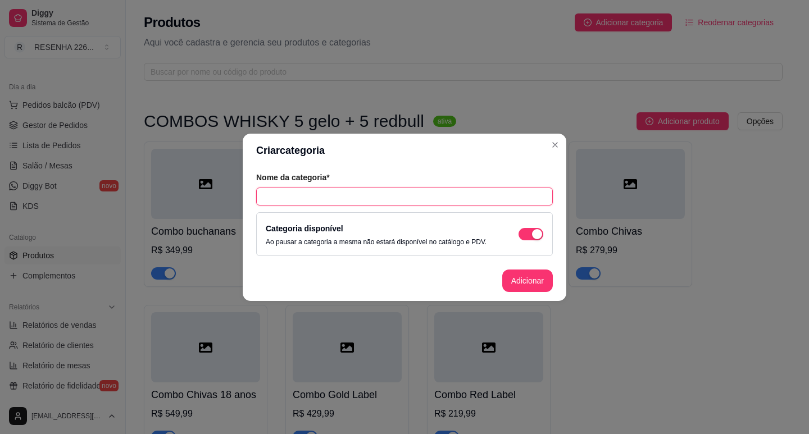
click at [317, 202] on input "text" at bounding box center [404, 197] width 297 height 18
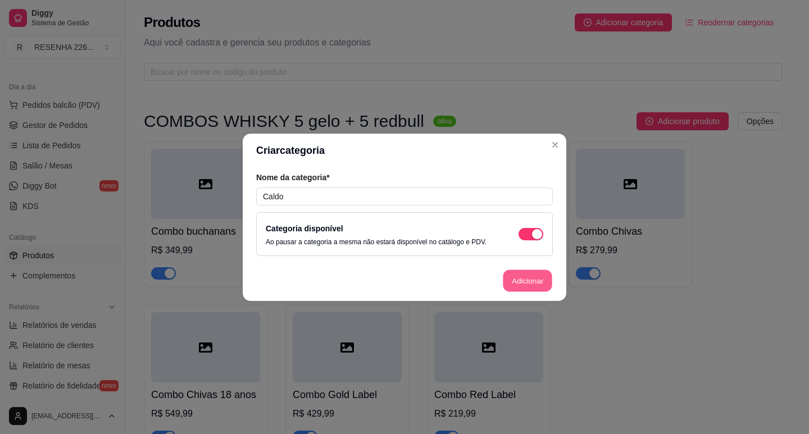
click at [527, 284] on button "Adicionar" at bounding box center [527, 281] width 49 height 22
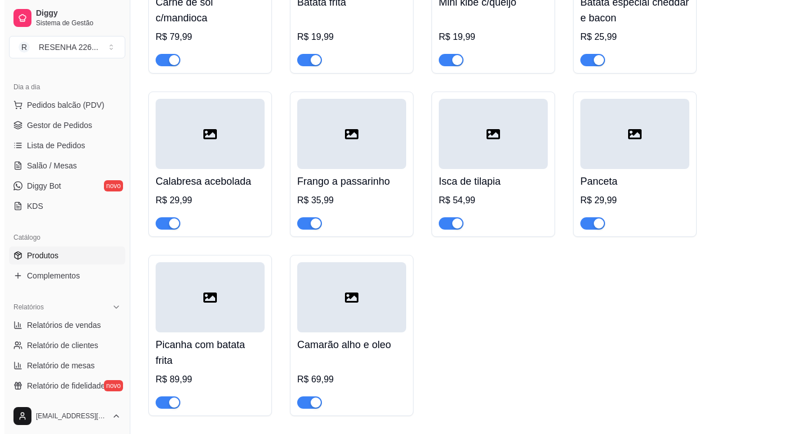
scroll to position [1945, 0]
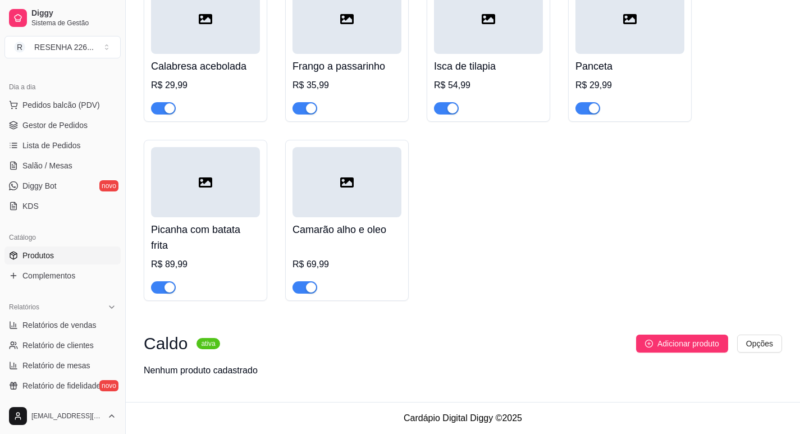
click at [664, 341] on span "Adicionar produto" at bounding box center [689, 344] width 62 height 12
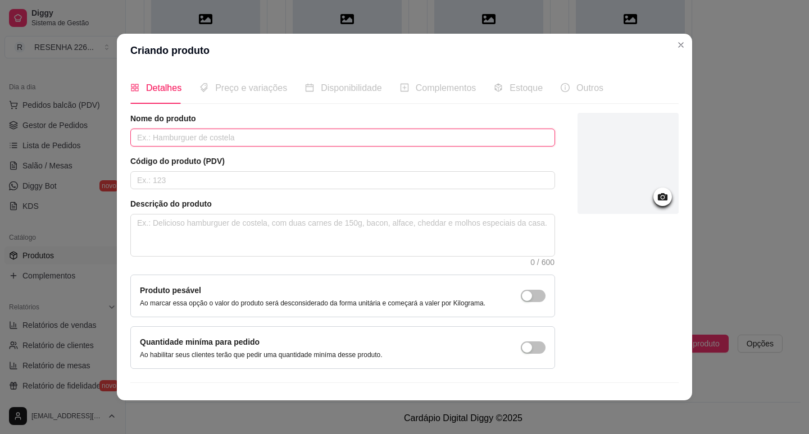
click at [227, 141] on input "text" at bounding box center [342, 138] width 425 height 18
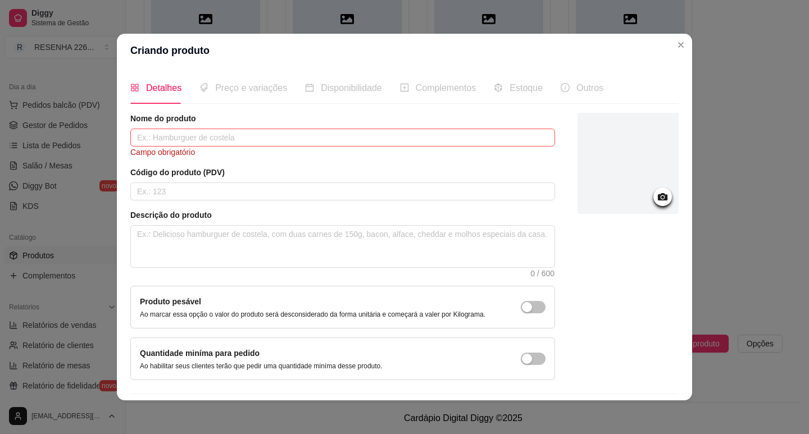
click at [687, 256] on div "Detalhes Preço e variações Disponibilidade Complementos Estoque Outros Nome do …" at bounding box center [404, 233] width 575 height 333
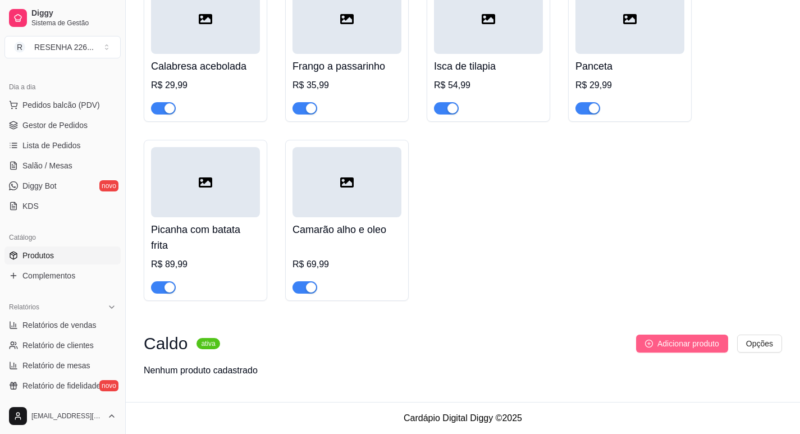
click at [695, 349] on span "Adicionar produto" at bounding box center [689, 344] width 62 height 12
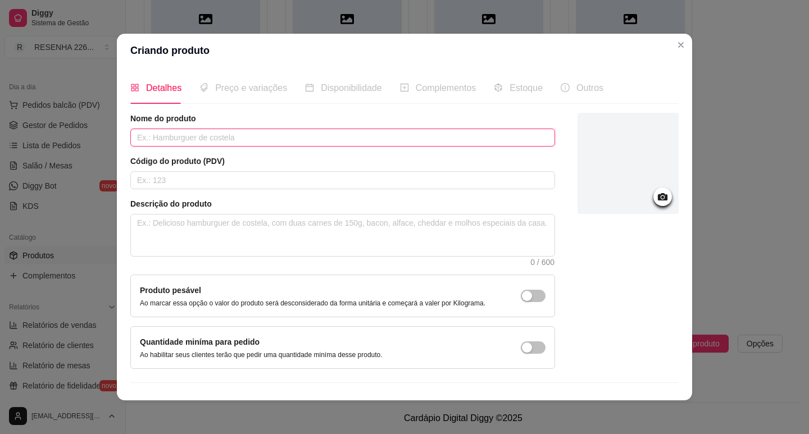
click at [174, 140] on input "text" at bounding box center [342, 138] width 425 height 18
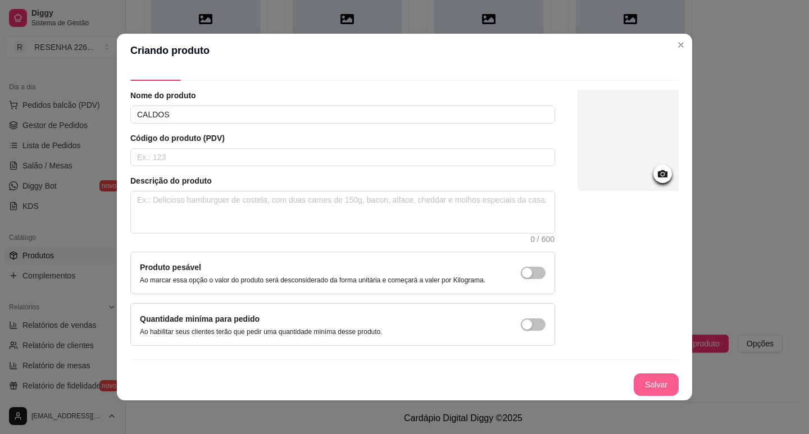
click at [639, 374] on button "Salvar" at bounding box center [655, 384] width 45 height 22
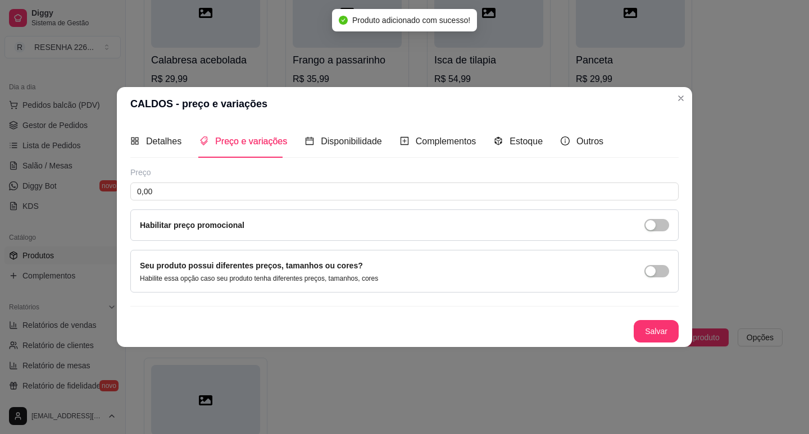
scroll to position [0, 0]
click at [352, 196] on input "0,00" at bounding box center [404, 192] width 548 height 18
click at [348, 189] on input "0,01" at bounding box center [404, 192] width 548 height 18
drag, startPoint x: 334, startPoint y: 179, endPoint x: 311, endPoint y: 165, distance: 26.7
click at [333, 178] on div "Preço 0,01 Habilitar preço promocional" at bounding box center [404, 204] width 548 height 74
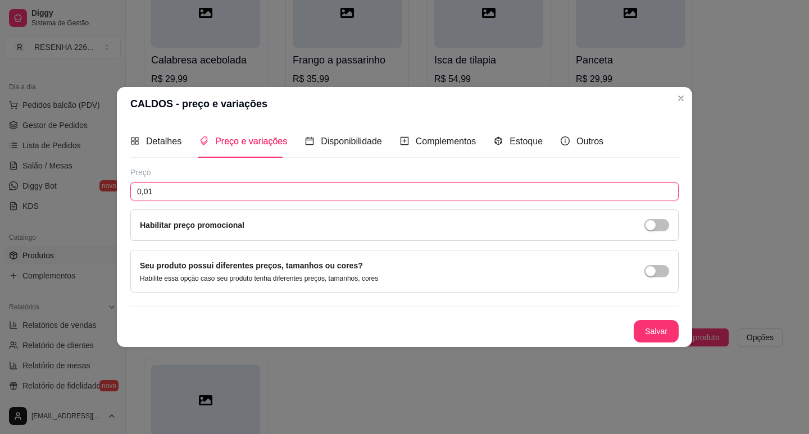
click at [252, 188] on input "0,01" at bounding box center [404, 192] width 548 height 18
click at [658, 331] on button "Salvar" at bounding box center [656, 331] width 44 height 22
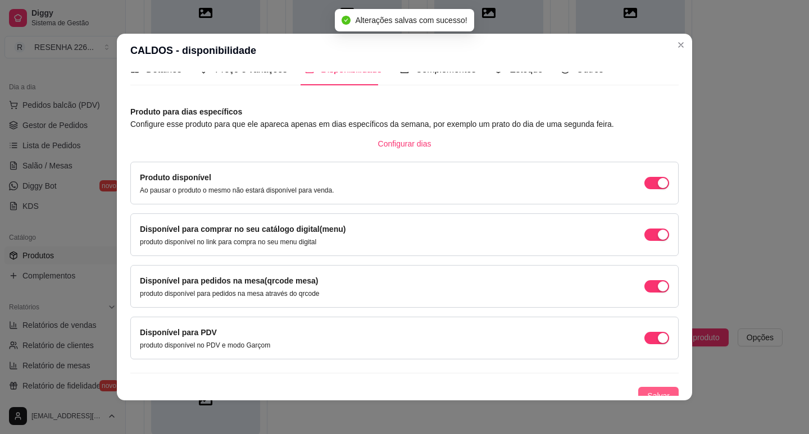
scroll to position [28, 0]
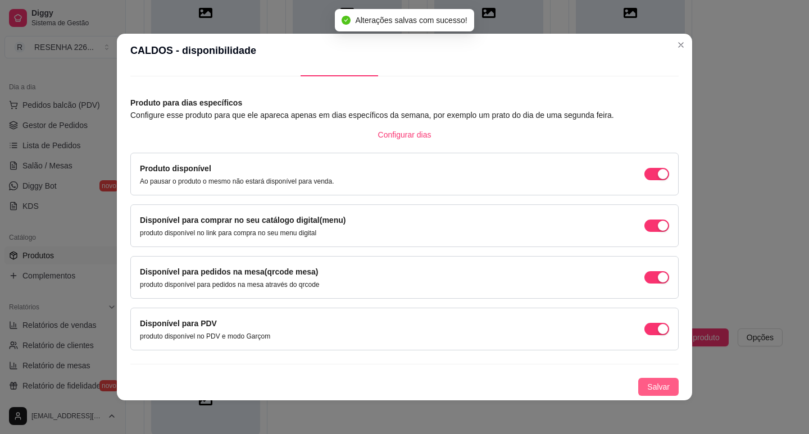
click at [653, 382] on span "Salvar" at bounding box center [658, 387] width 22 height 12
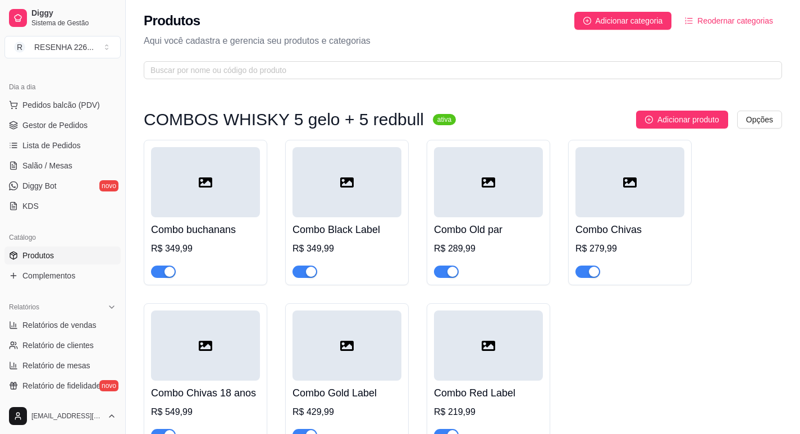
scroll to position [0, 0]
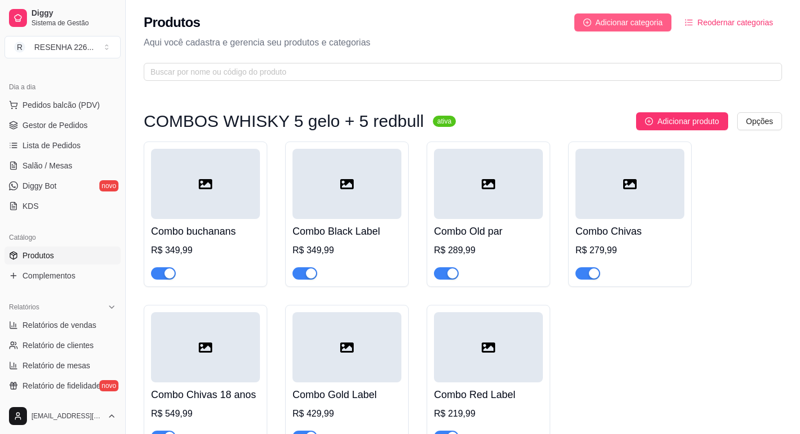
click at [595, 20] on button "Adicionar categoria" at bounding box center [624, 22] width 98 height 18
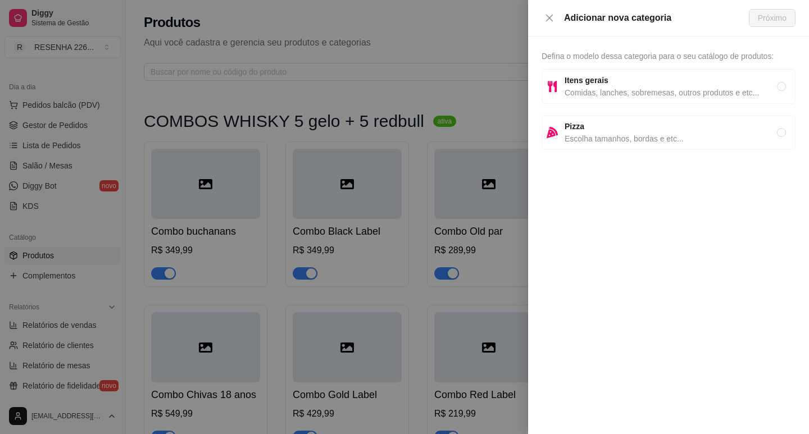
click at [593, 84] on strong "Itens gerais" at bounding box center [586, 80] width 44 height 9
click at [759, 25] on button "Próximo" at bounding box center [772, 18] width 47 height 18
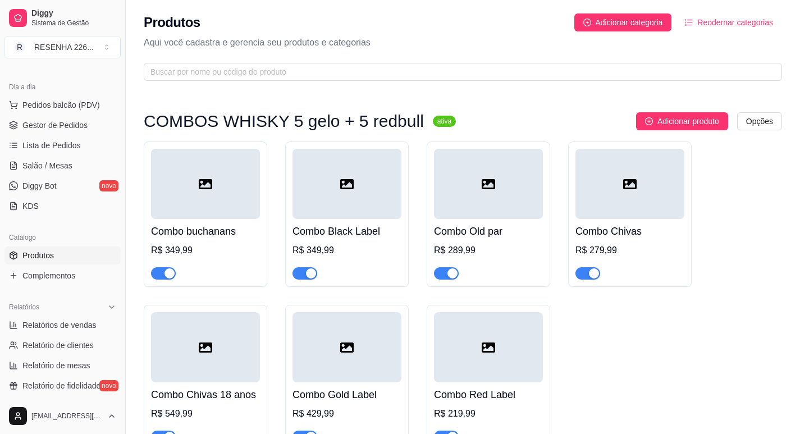
click at [623, 8] on div "Produtos Adicionar categoria Reodernar categorias Aqui você cadastra e gerencia…" at bounding box center [463, 44] width 674 height 88
click at [627, 20] on span "Adicionar categoria" at bounding box center [629, 22] width 67 height 12
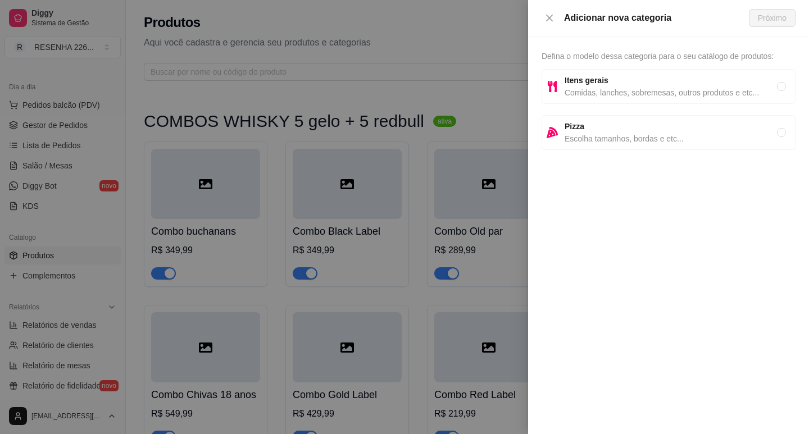
click at [635, 81] on span "Itens gerais" at bounding box center [670, 80] width 212 height 12
click at [766, 20] on span "Próximo" at bounding box center [772, 18] width 29 height 12
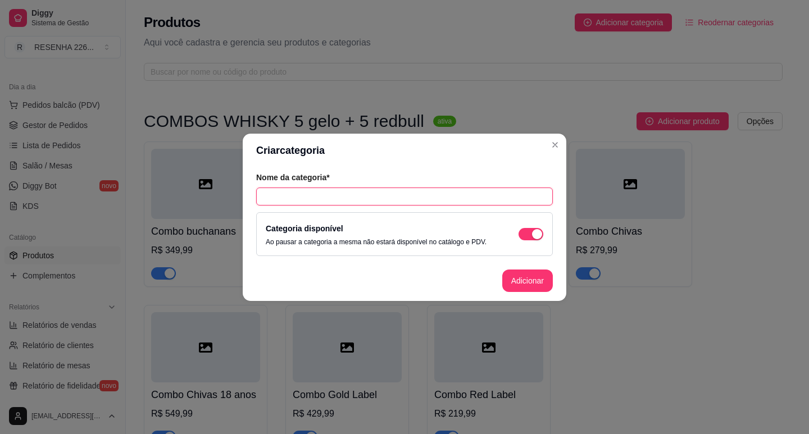
click at [364, 193] on input "text" at bounding box center [404, 197] width 297 height 18
click at [397, 177] on article "Nome da categoria*" at bounding box center [404, 177] width 297 height 11
click at [400, 194] on input "ouo" at bounding box center [404, 197] width 297 height 18
drag, startPoint x: 400, startPoint y: 194, endPoint x: 252, endPoint y: 202, distance: 149.0
click at [252, 202] on div "Nome da categoria* ouo Categoria disponível Ao pausar a categoria a mesma não e…" at bounding box center [404, 213] width 323 height 93
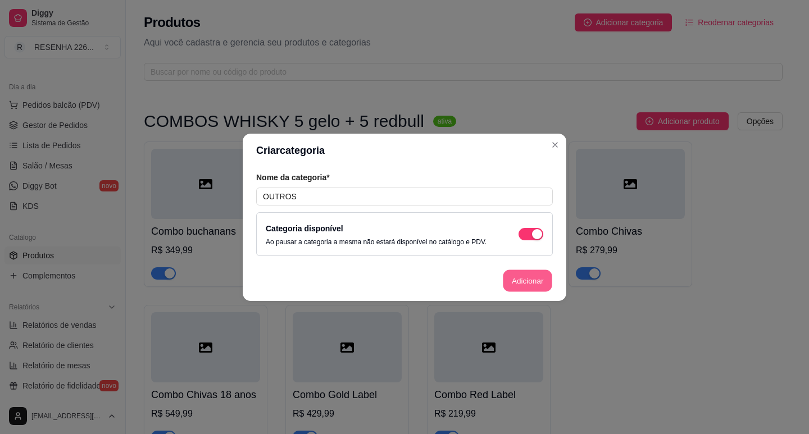
click at [531, 288] on button "Adicionar" at bounding box center [527, 281] width 49 height 22
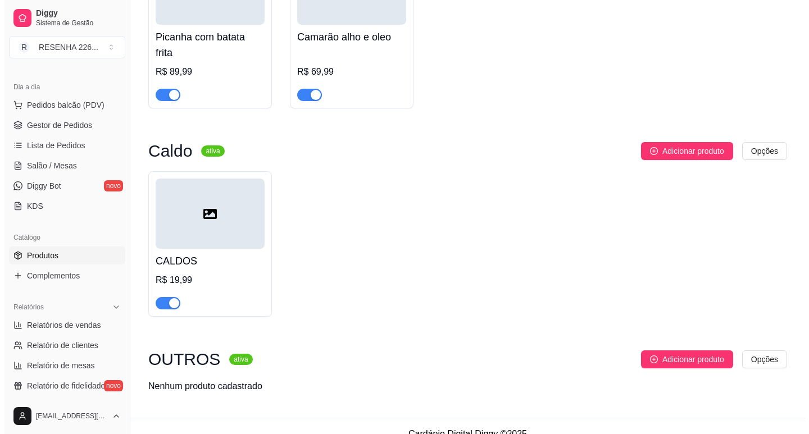
scroll to position [2154, 0]
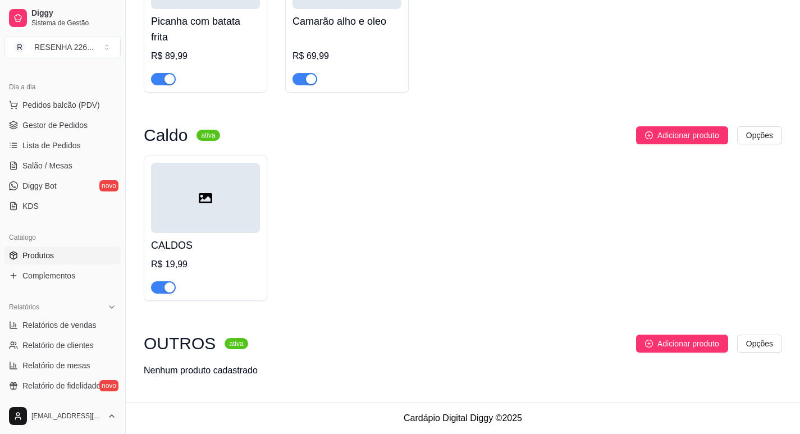
click at [673, 339] on span "Adicionar produto" at bounding box center [689, 344] width 62 height 12
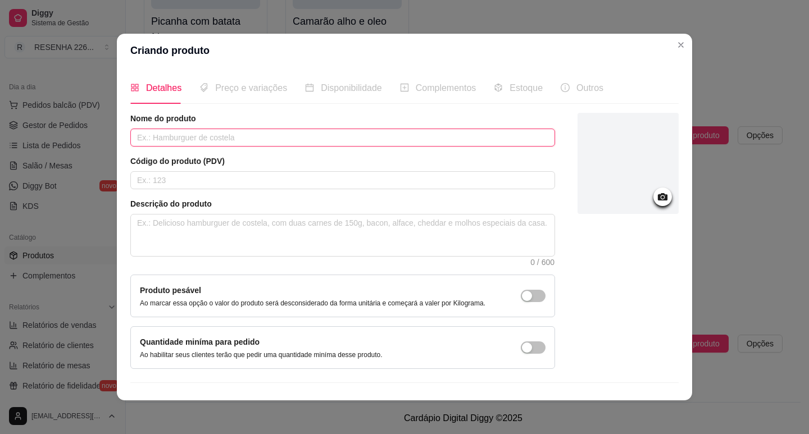
click at [201, 143] on input "text" at bounding box center [342, 138] width 425 height 18
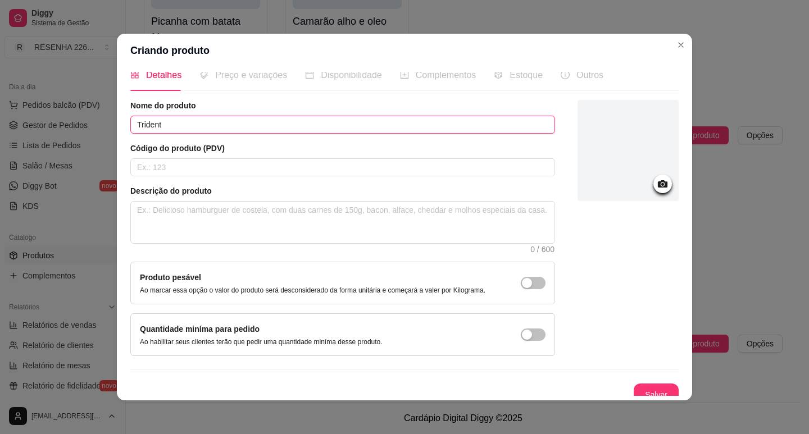
scroll to position [23, 0]
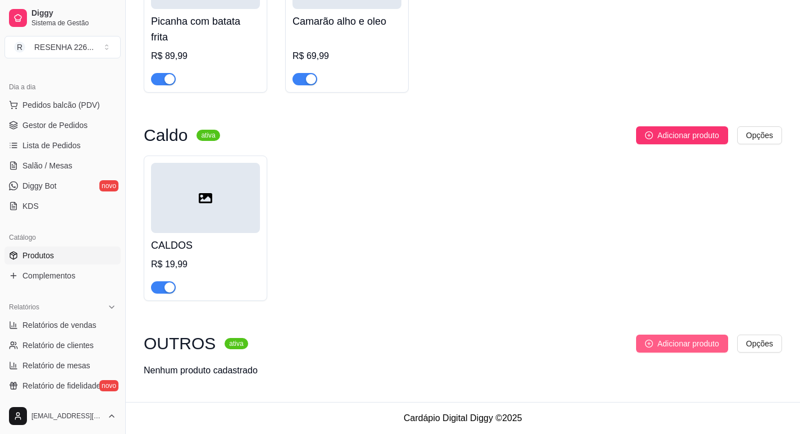
click at [645, 342] on icon "plus-circle" at bounding box center [649, 344] width 8 height 8
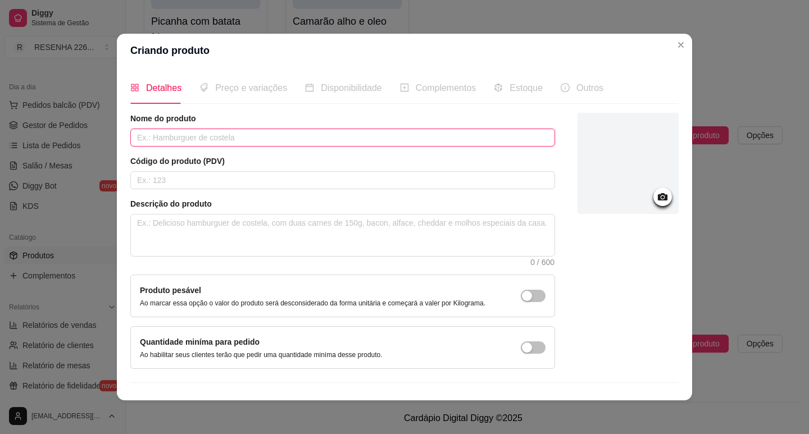
click at [190, 136] on input "text" at bounding box center [342, 138] width 425 height 18
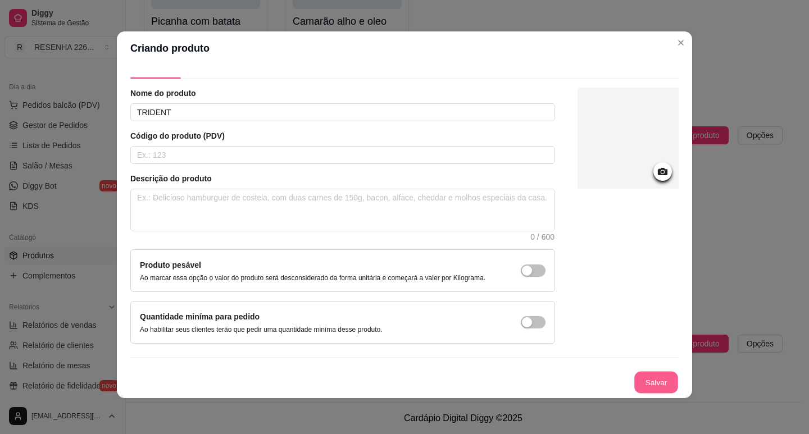
click at [645, 375] on button "Salvar" at bounding box center [656, 383] width 44 height 22
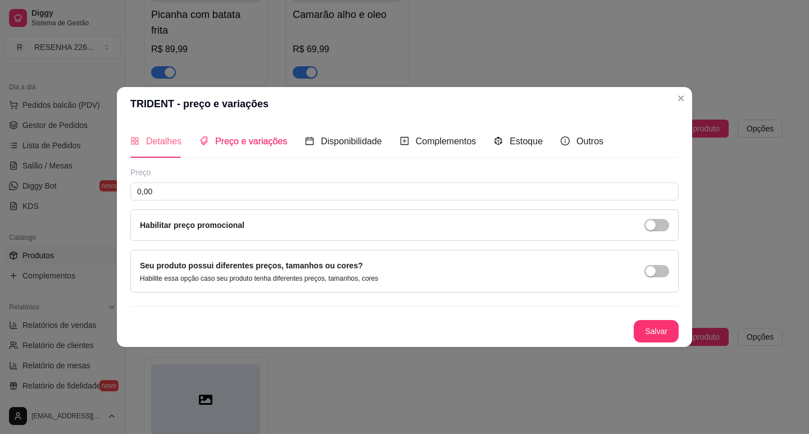
scroll to position [0, 0]
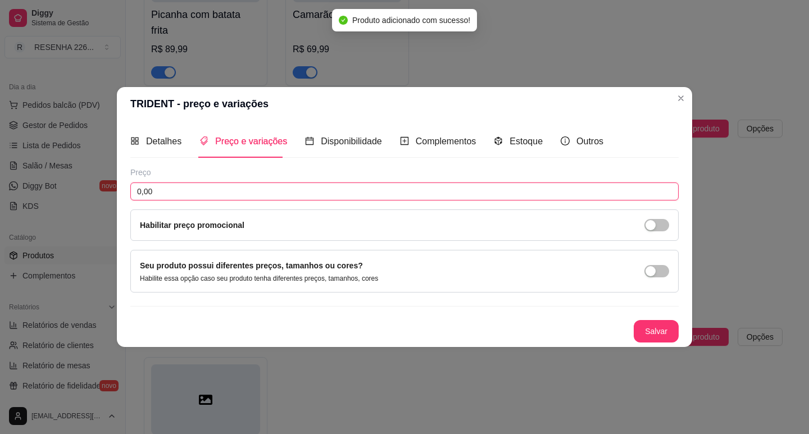
click at [183, 192] on input "0,00" at bounding box center [404, 192] width 548 height 18
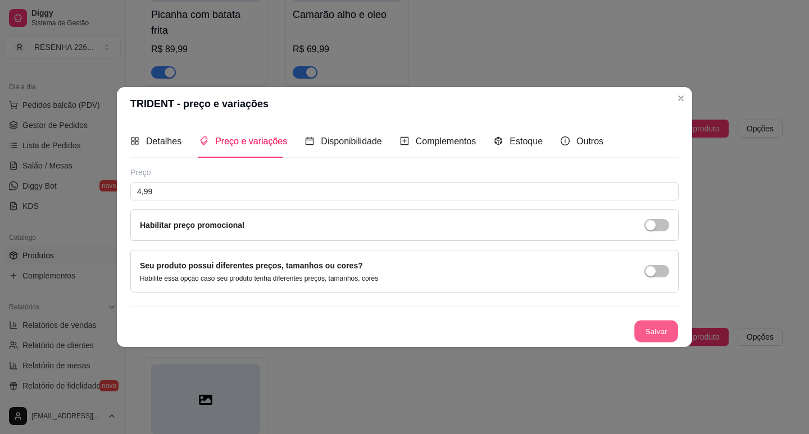
click at [649, 331] on button "Salvar" at bounding box center [656, 331] width 44 height 22
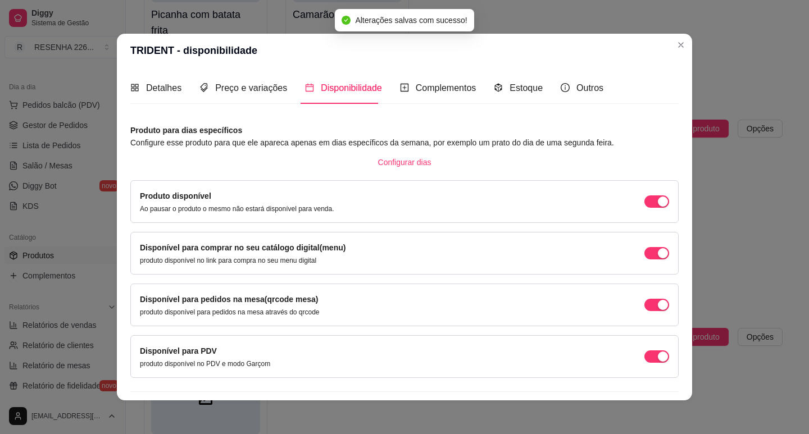
scroll to position [28, 0]
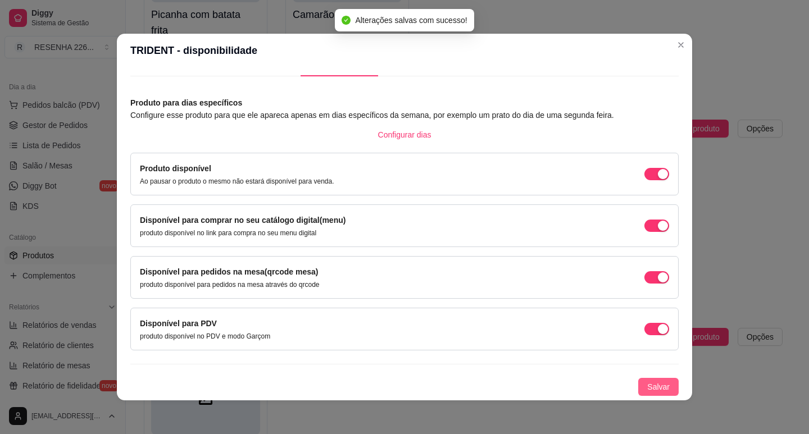
drag, startPoint x: 646, startPoint y: 372, endPoint x: 644, endPoint y: 380, distance: 8.2
click at [644, 372] on div "Produto para dias específicos Configure esse produto para que ele apareca apena…" at bounding box center [404, 246] width 548 height 299
click at [644, 380] on button "Salvar" at bounding box center [658, 387] width 40 height 18
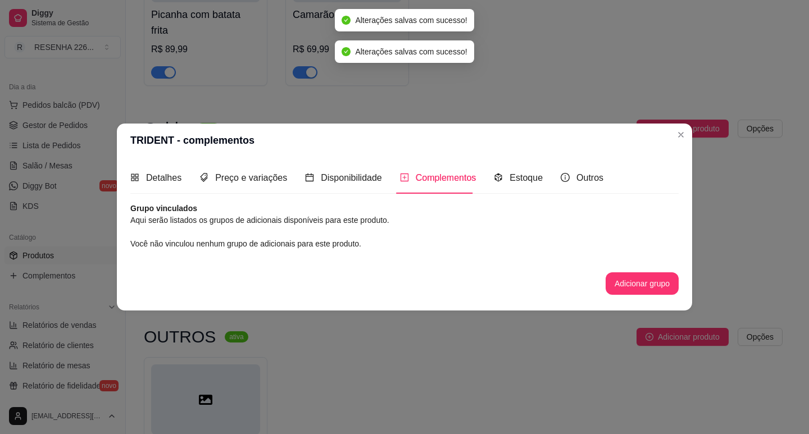
scroll to position [0, 0]
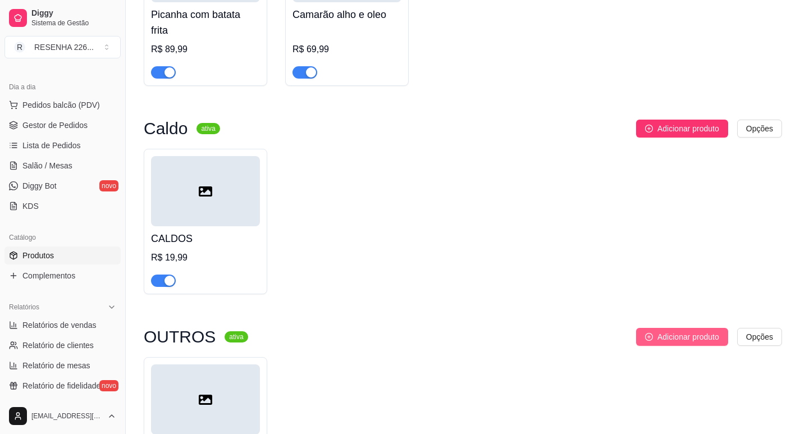
click at [682, 338] on span "Adicionar produto" at bounding box center [689, 337] width 62 height 12
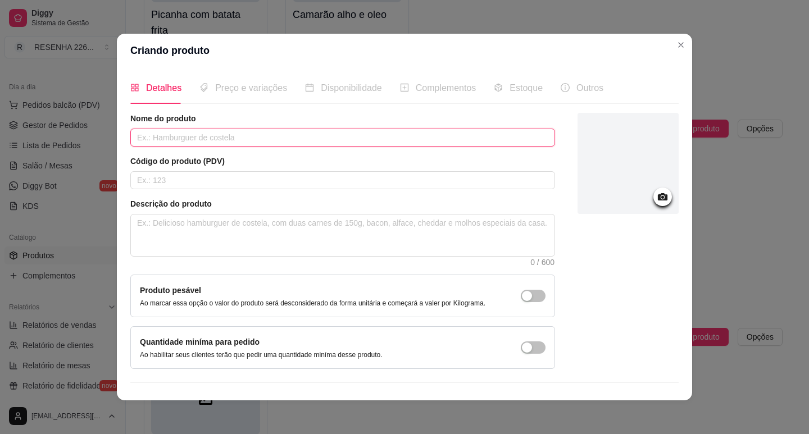
click at [208, 135] on input "text" at bounding box center [342, 138] width 425 height 18
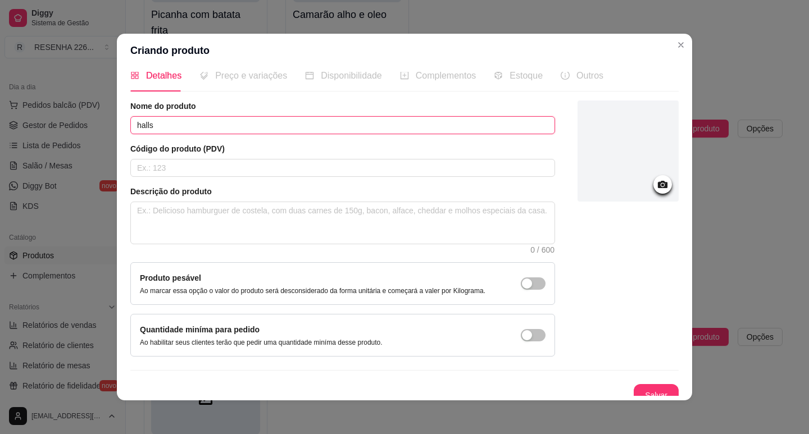
scroll to position [23, 0]
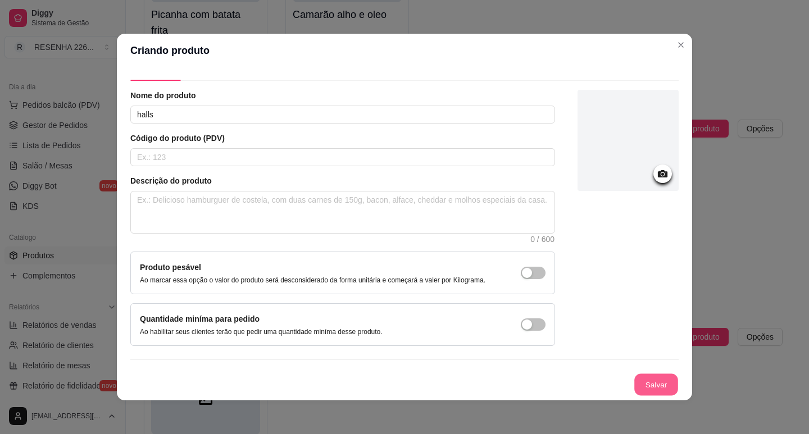
click at [634, 385] on button "Salvar" at bounding box center [656, 385] width 44 height 22
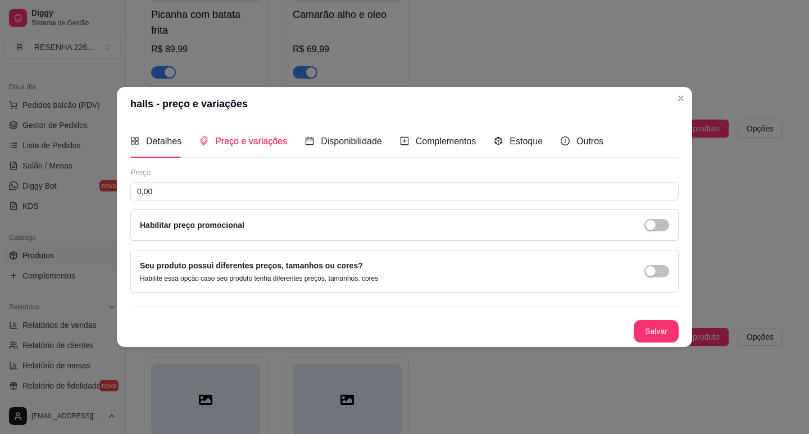
scroll to position [0, 0]
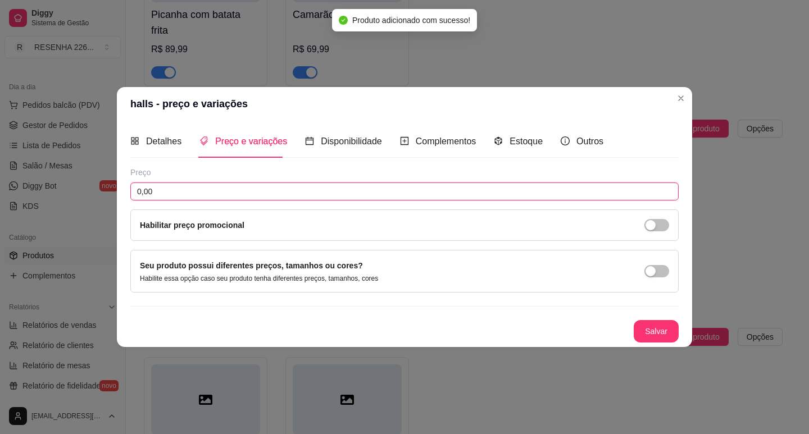
click at [192, 190] on input "0,00" at bounding box center [404, 192] width 548 height 18
click at [661, 320] on button "Salvar" at bounding box center [656, 331] width 44 height 22
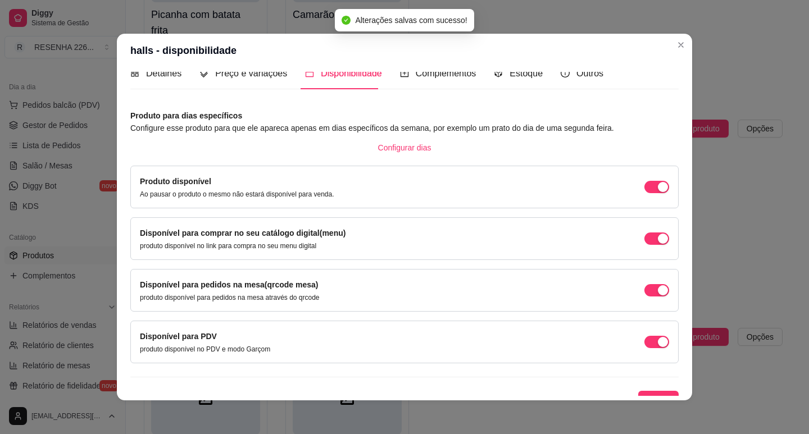
scroll to position [28, 0]
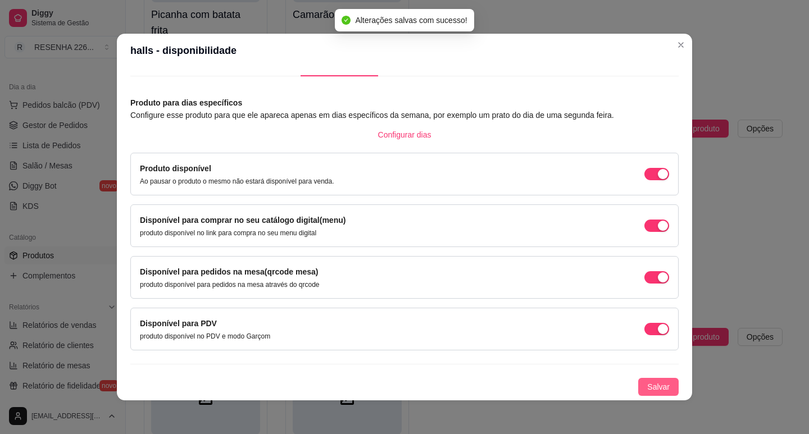
click at [650, 389] on span "Salvar" at bounding box center [658, 387] width 22 height 12
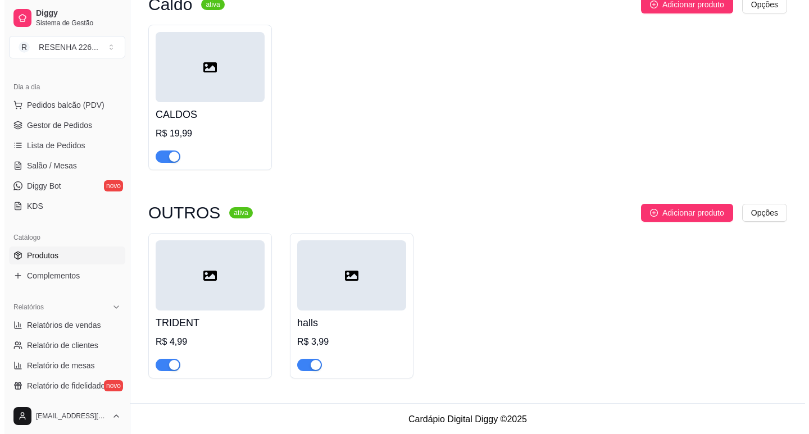
scroll to position [2287, 0]
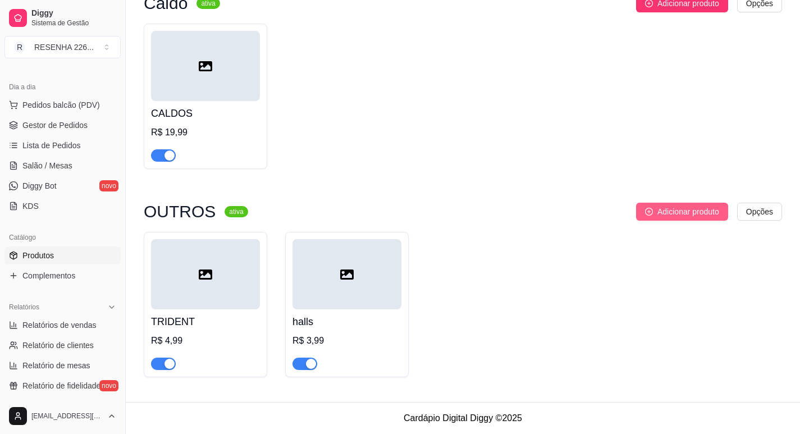
click at [656, 207] on button "Adicionar produto" at bounding box center [682, 212] width 92 height 18
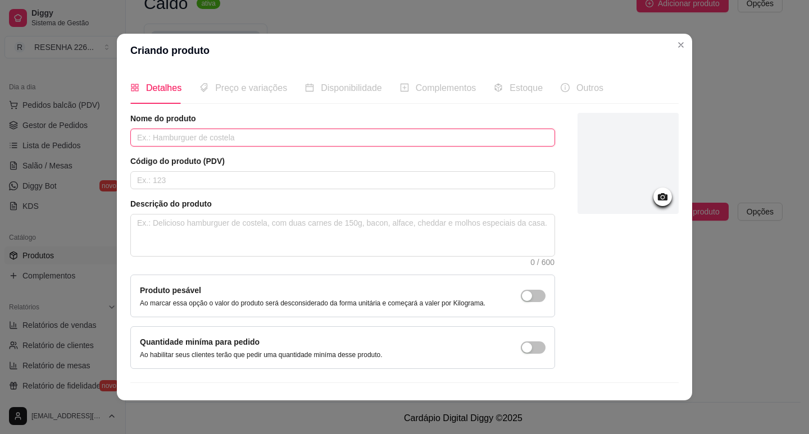
click at [245, 130] on input "text" at bounding box center [342, 138] width 425 height 18
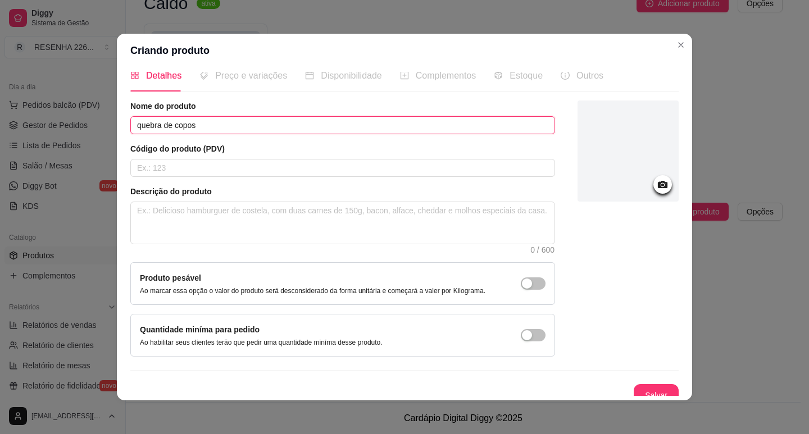
scroll to position [23, 0]
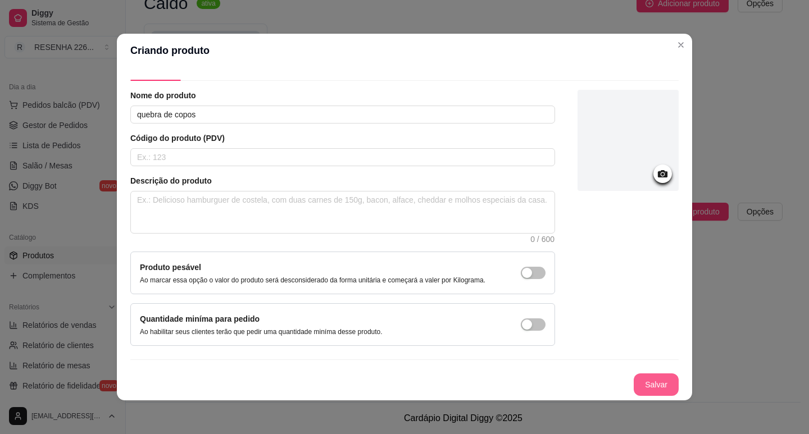
click at [649, 379] on button "Salvar" at bounding box center [655, 384] width 45 height 22
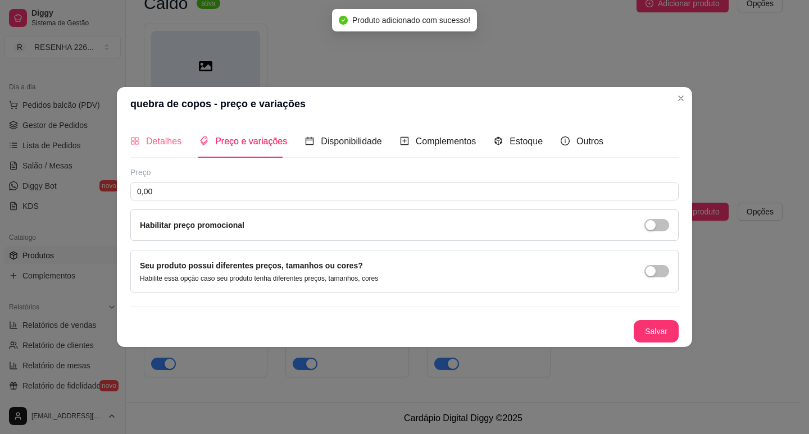
scroll to position [0, 0]
click at [194, 190] on input "0,00" at bounding box center [404, 192] width 548 height 18
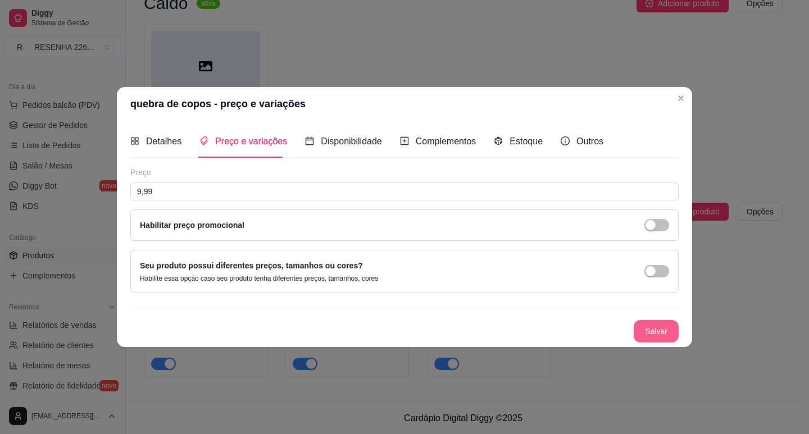
click at [665, 326] on button "Salvar" at bounding box center [655, 331] width 45 height 22
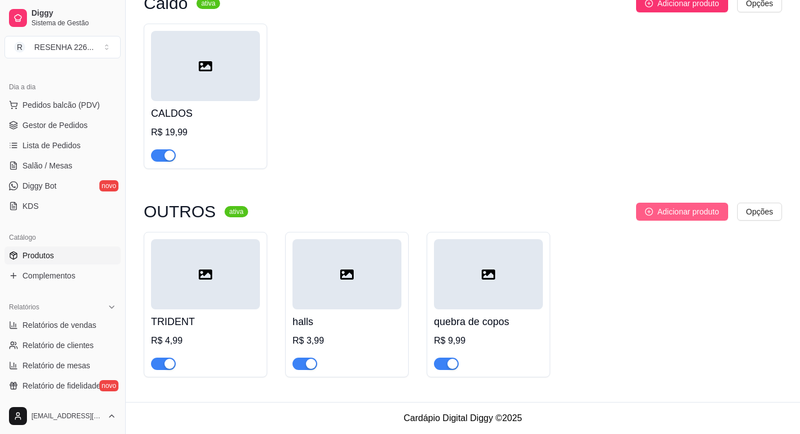
click at [674, 207] on span "Adicionar produto" at bounding box center [689, 212] width 62 height 12
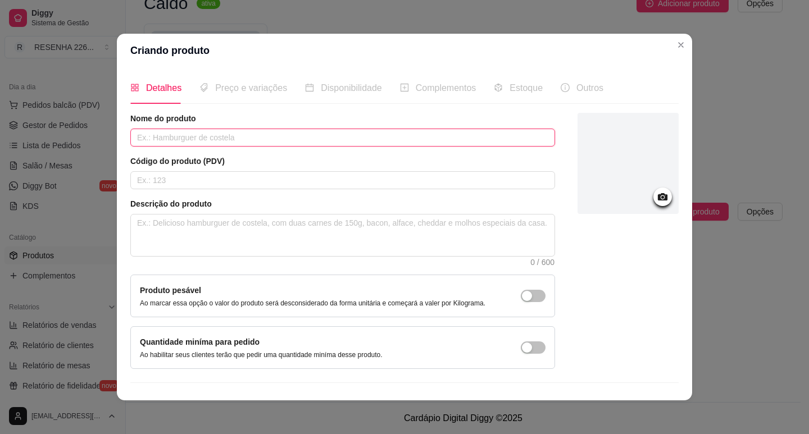
click at [259, 131] on input "text" at bounding box center [342, 138] width 425 height 18
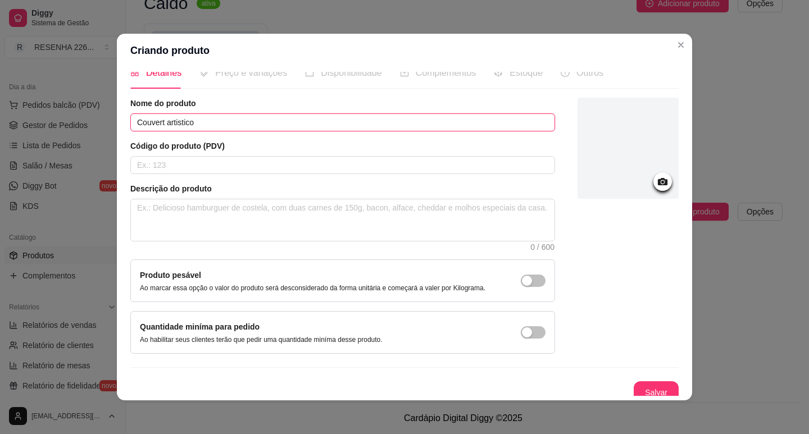
scroll to position [23, 0]
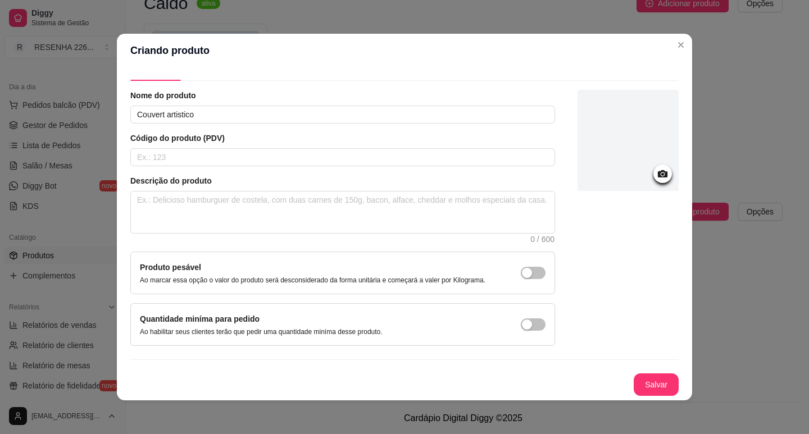
click at [639, 381] on button "Salvar" at bounding box center [655, 384] width 45 height 22
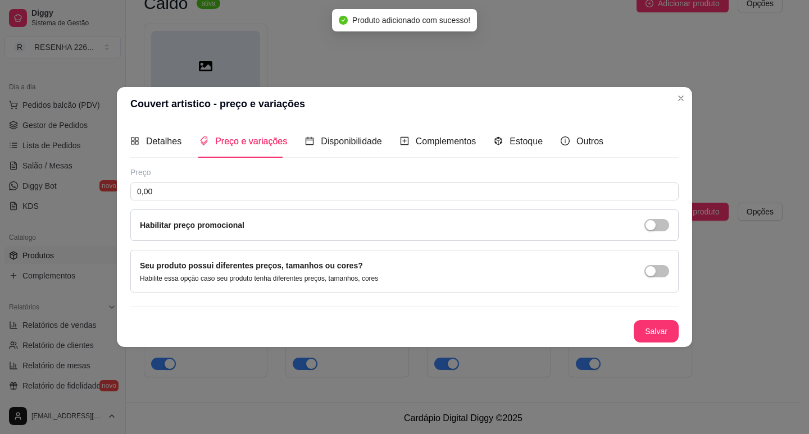
scroll to position [0, 0]
click at [208, 184] on input "0,00" at bounding box center [404, 192] width 548 height 18
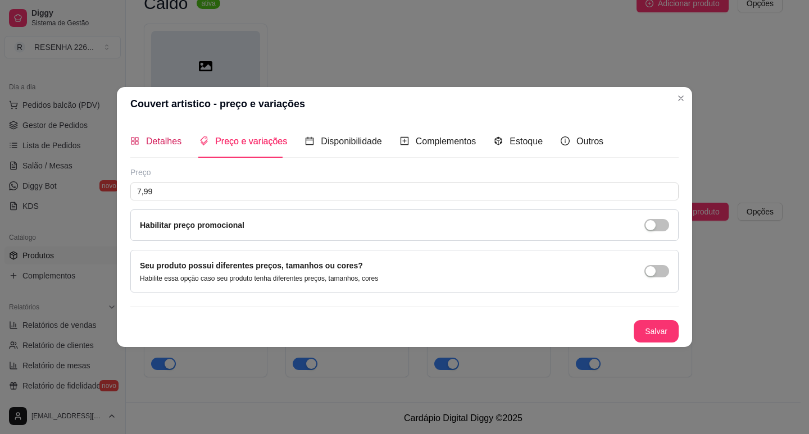
click at [163, 138] on span "Detalhes" at bounding box center [163, 141] width 35 height 10
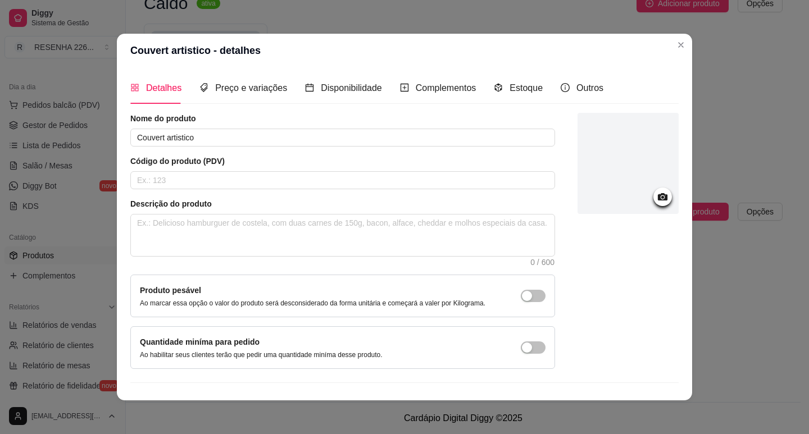
scroll to position [23, 0]
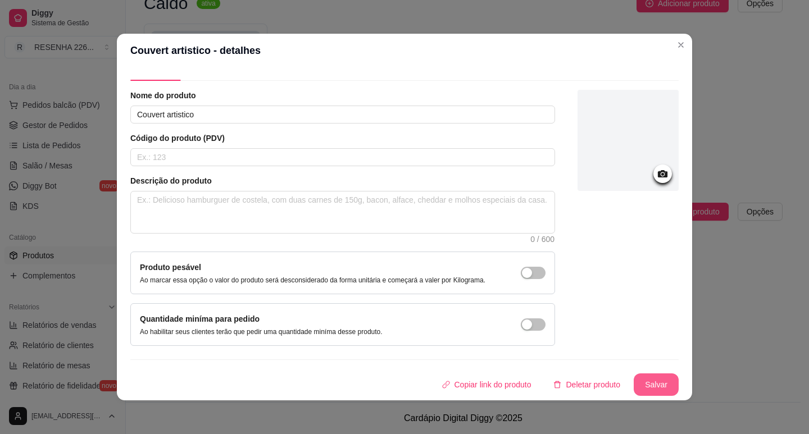
click at [641, 387] on button "Salvar" at bounding box center [655, 384] width 45 height 22
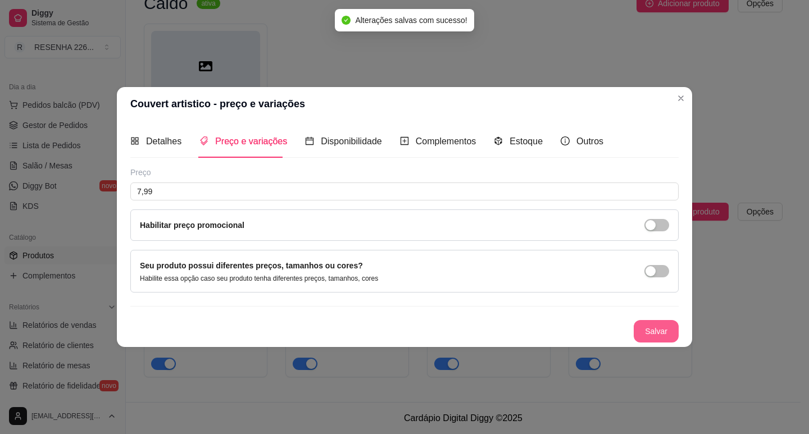
click at [660, 323] on button "Salvar" at bounding box center [655, 331] width 45 height 22
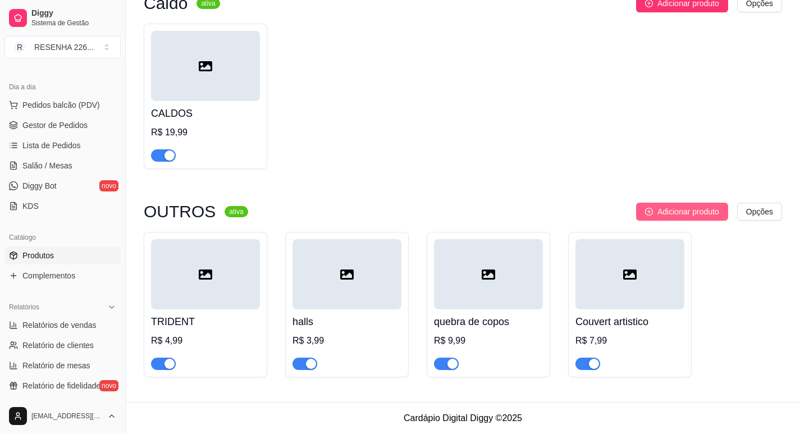
click at [684, 210] on span "Adicionar produto" at bounding box center [689, 212] width 62 height 12
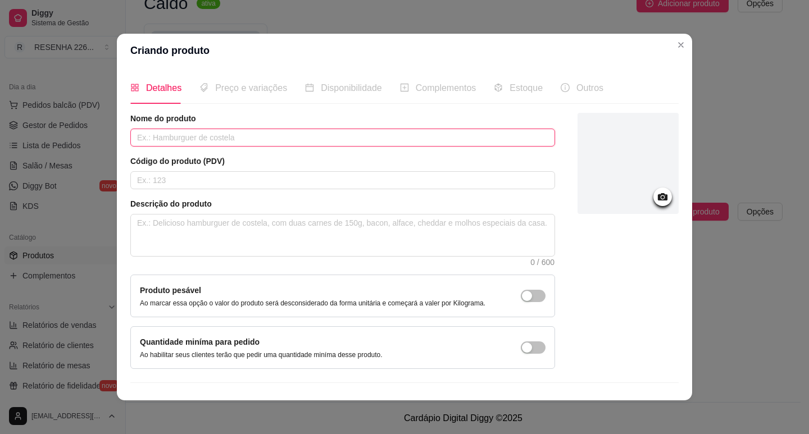
click at [253, 140] on input "text" at bounding box center [342, 138] width 425 height 18
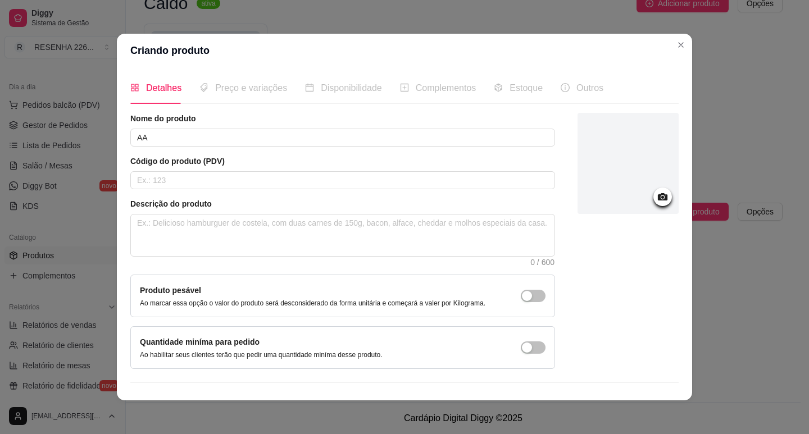
click at [280, 127] on div "Nome do produto AA" at bounding box center [342, 130] width 425 height 34
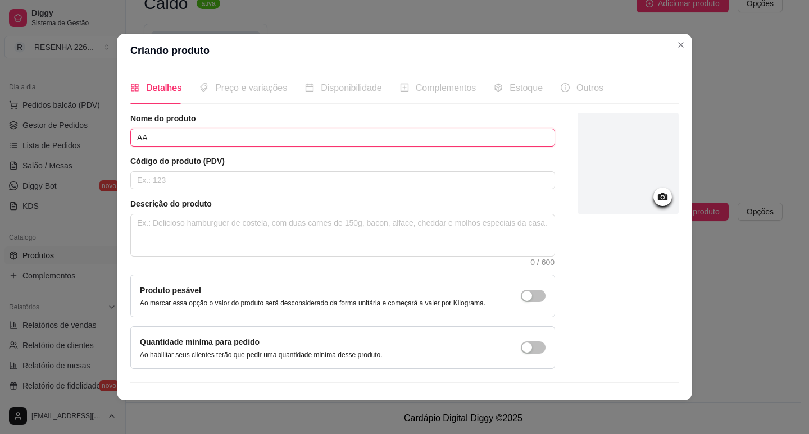
drag, startPoint x: 273, startPoint y: 133, endPoint x: 155, endPoint y: 141, distance: 118.8
click at [157, 141] on input "AA" at bounding box center [342, 138] width 425 height 18
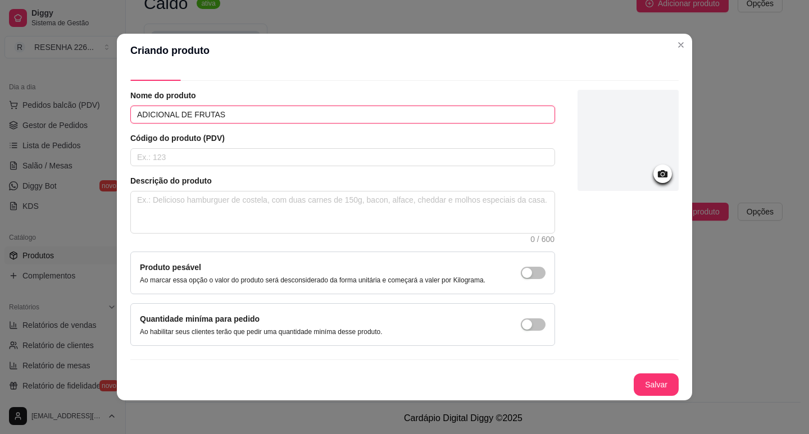
scroll to position [2, 0]
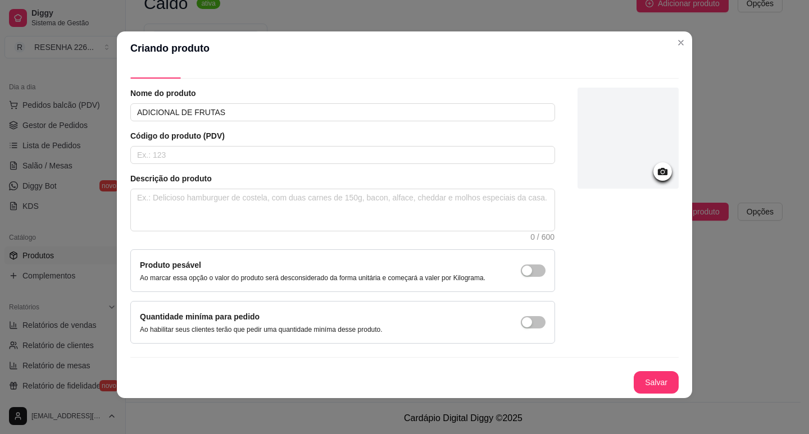
click at [640, 373] on button "Salvar" at bounding box center [655, 382] width 45 height 22
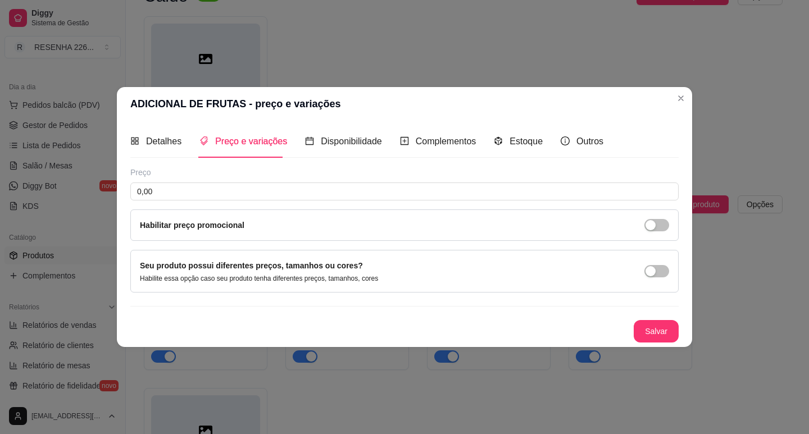
scroll to position [0, 0]
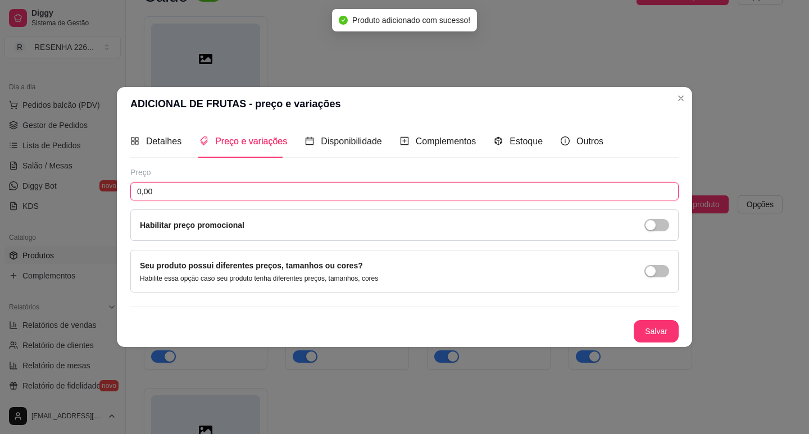
click at [195, 184] on input "0,00" at bounding box center [404, 192] width 548 height 18
click at [631, 326] on div "Salvar" at bounding box center [404, 331] width 548 height 22
click at [651, 327] on button "Salvar" at bounding box center [656, 331] width 44 height 22
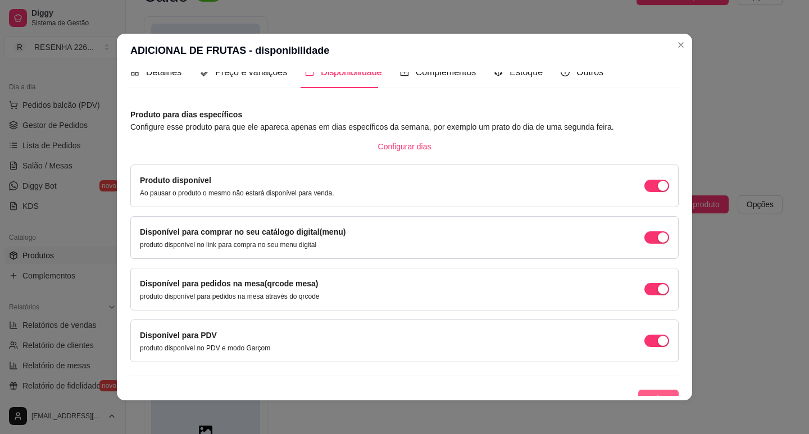
scroll to position [28, 0]
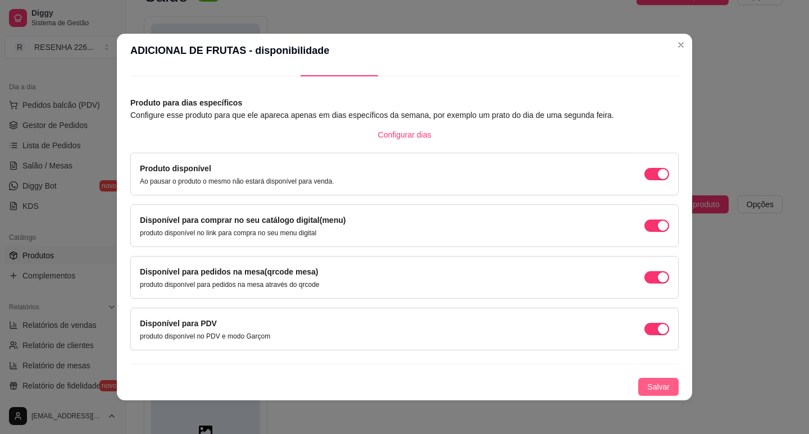
click at [649, 382] on span "Salvar" at bounding box center [658, 387] width 22 height 12
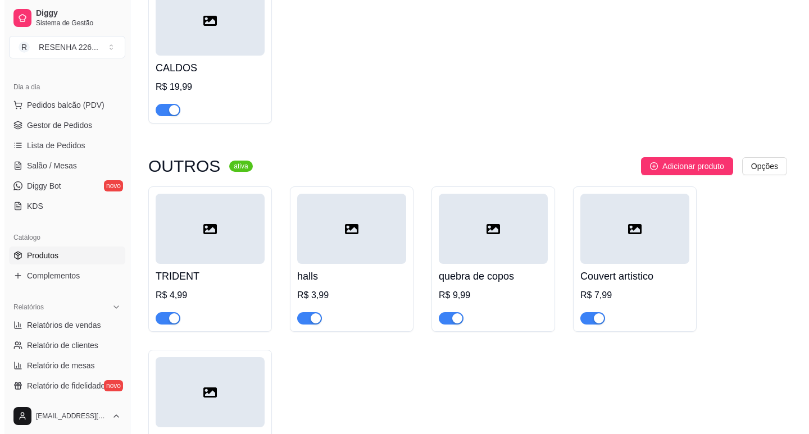
scroll to position [2343, 0]
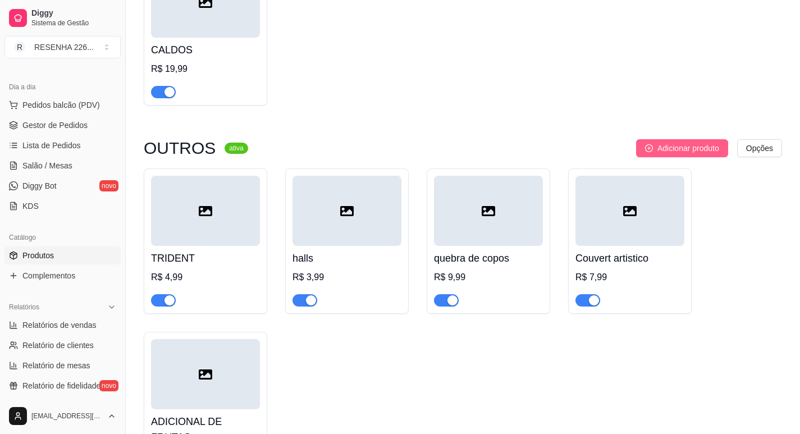
click at [667, 154] on span "Adicionar produto" at bounding box center [689, 148] width 62 height 12
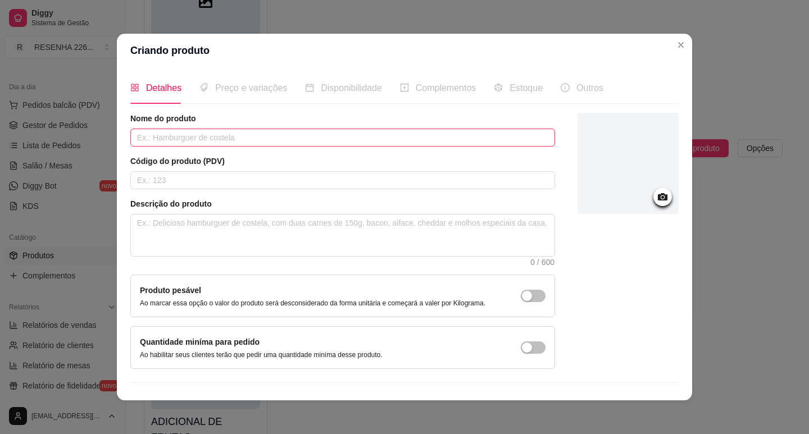
click at [218, 138] on input "text" at bounding box center [342, 138] width 425 height 18
click at [215, 137] on input "text" at bounding box center [342, 138] width 425 height 18
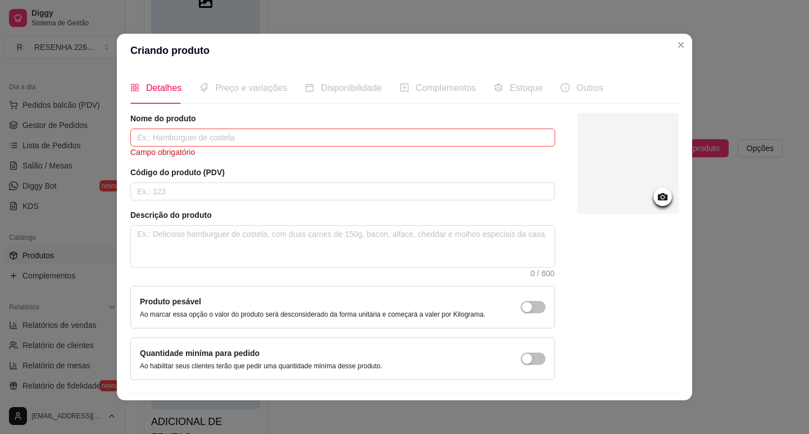
click at [256, 135] on input "text" at bounding box center [342, 138] width 425 height 18
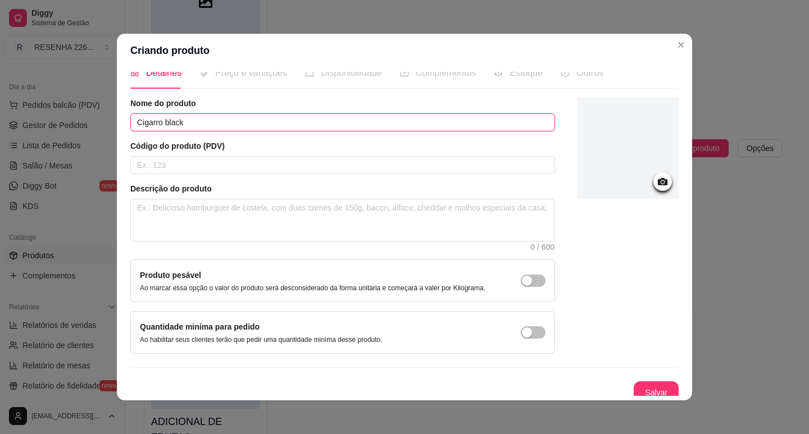
scroll to position [23, 0]
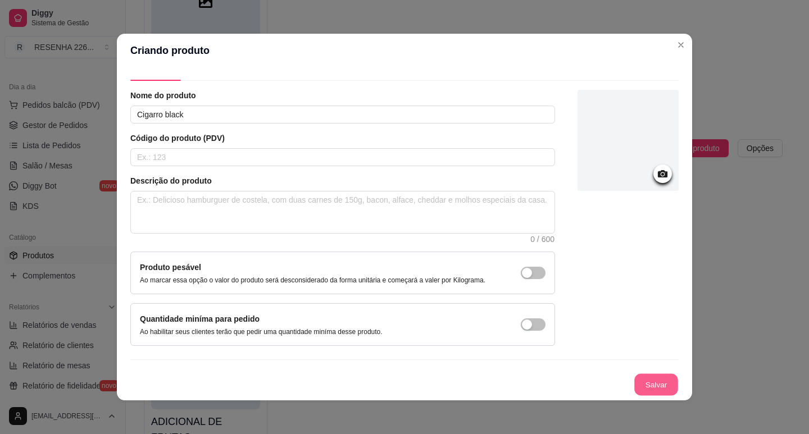
click at [640, 380] on button "Salvar" at bounding box center [656, 385] width 44 height 22
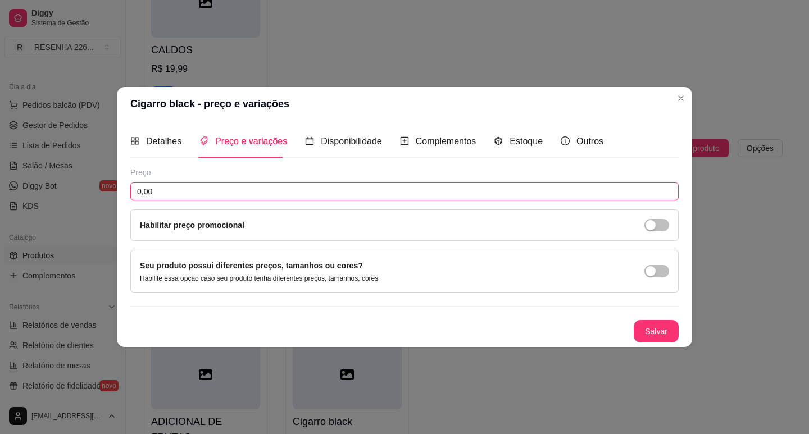
click at [195, 189] on input "0,00" at bounding box center [404, 192] width 548 height 18
click at [654, 335] on button "Salvar" at bounding box center [655, 331] width 45 height 22
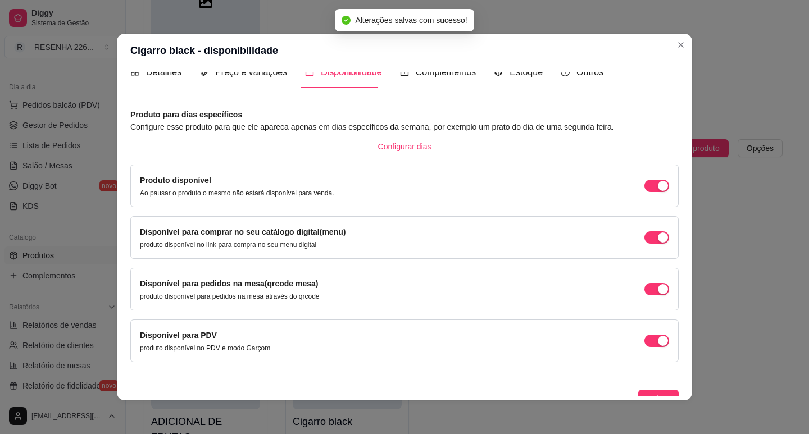
scroll to position [28, 0]
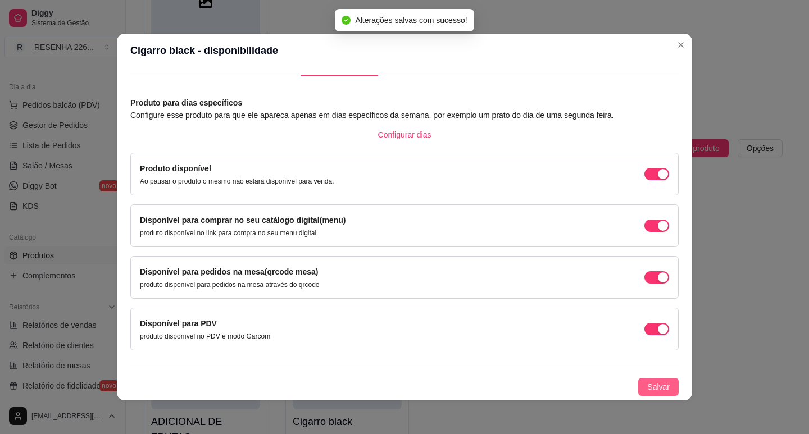
click at [655, 380] on button "Salvar" at bounding box center [658, 387] width 40 height 18
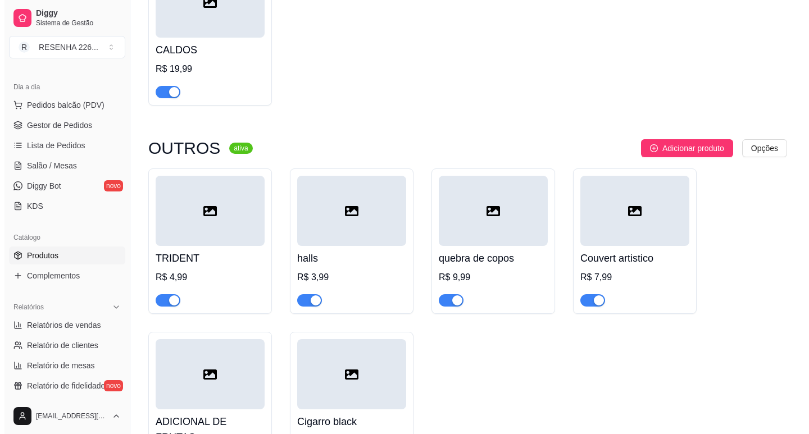
scroll to position [2451, 0]
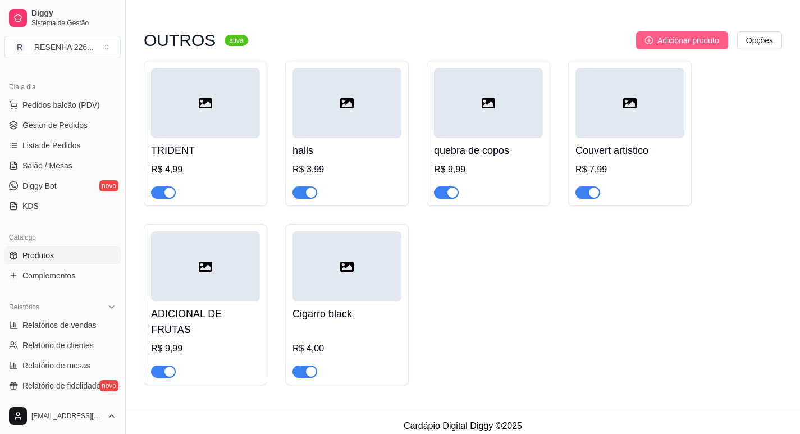
click at [668, 45] on span "Adicionar produto" at bounding box center [689, 40] width 62 height 12
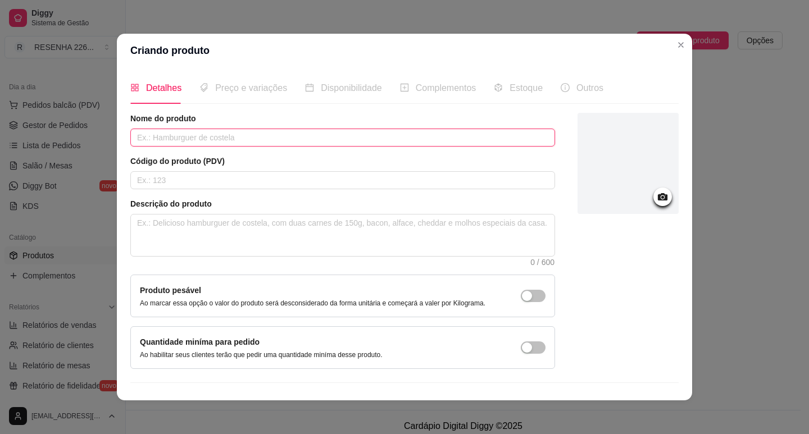
click at [181, 136] on input "text" at bounding box center [342, 138] width 425 height 18
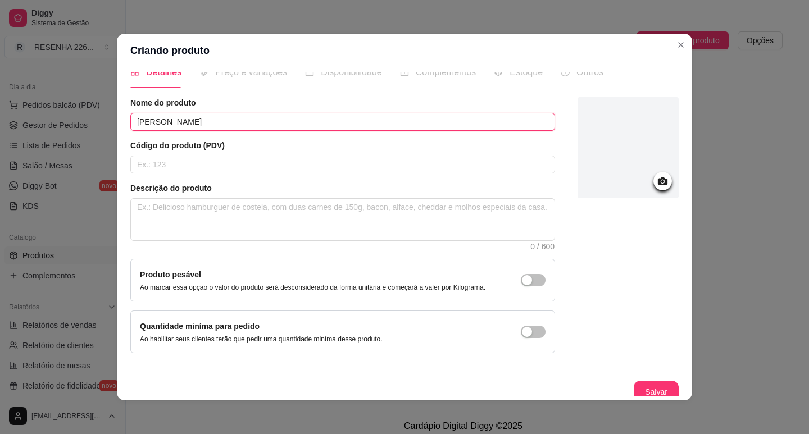
scroll to position [23, 0]
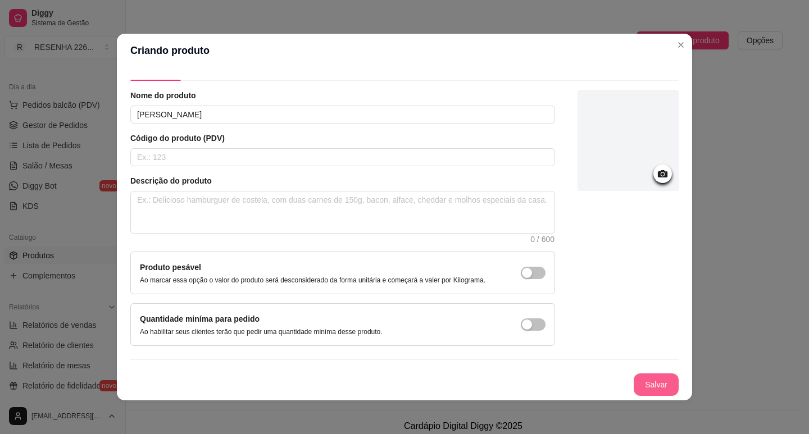
click at [645, 385] on button "Salvar" at bounding box center [655, 384] width 45 height 22
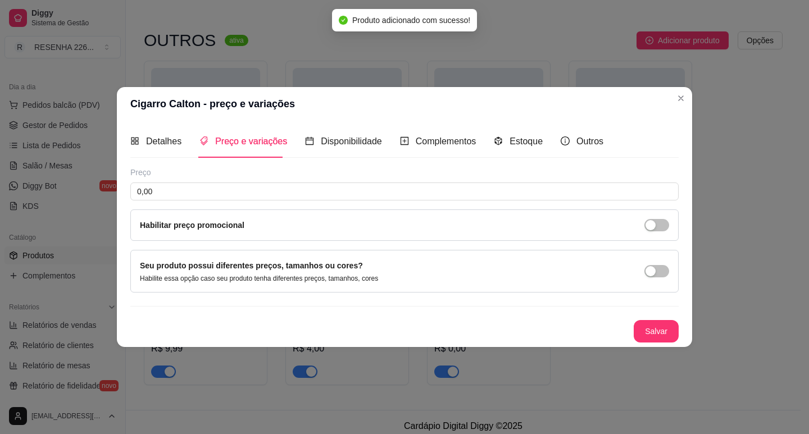
scroll to position [0, 0]
click at [227, 187] on input "0,00" at bounding box center [404, 192] width 548 height 18
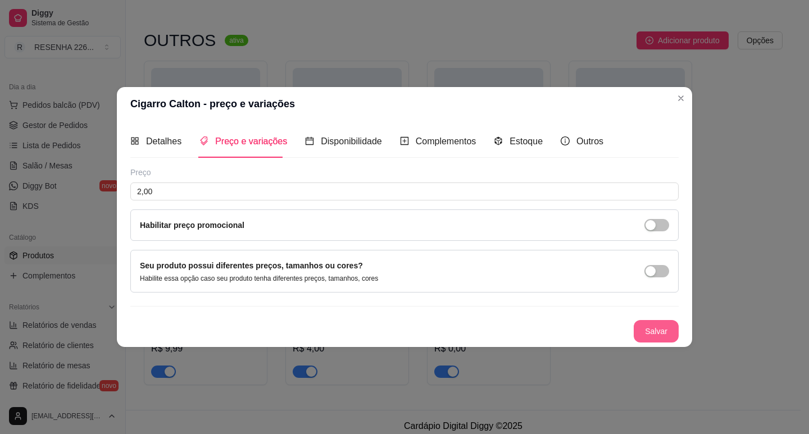
click at [640, 320] on button "Salvar" at bounding box center [655, 331] width 45 height 22
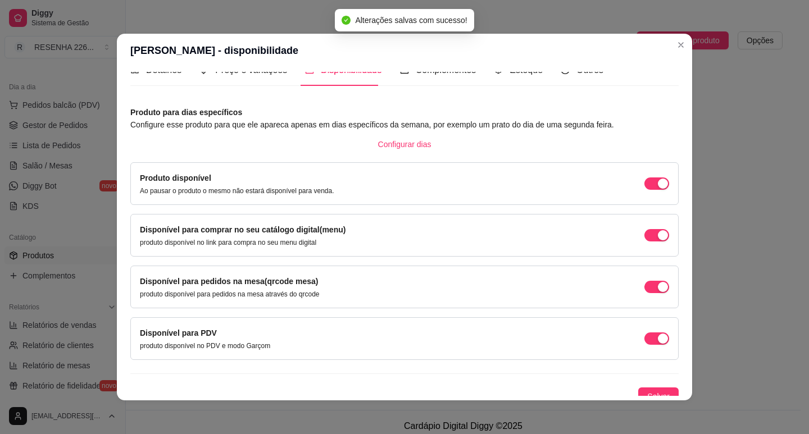
scroll to position [28, 0]
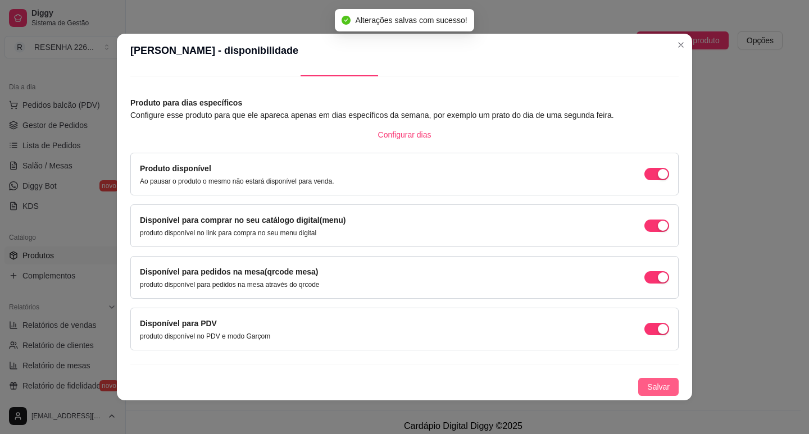
click at [647, 389] on span "Salvar" at bounding box center [658, 387] width 22 height 12
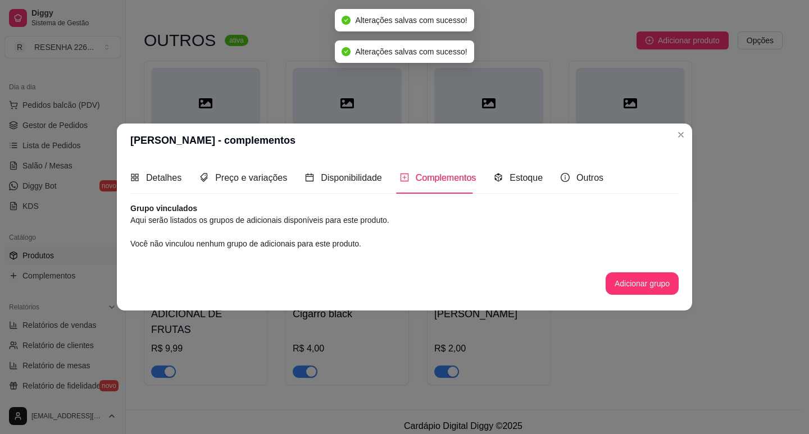
scroll to position [0, 0]
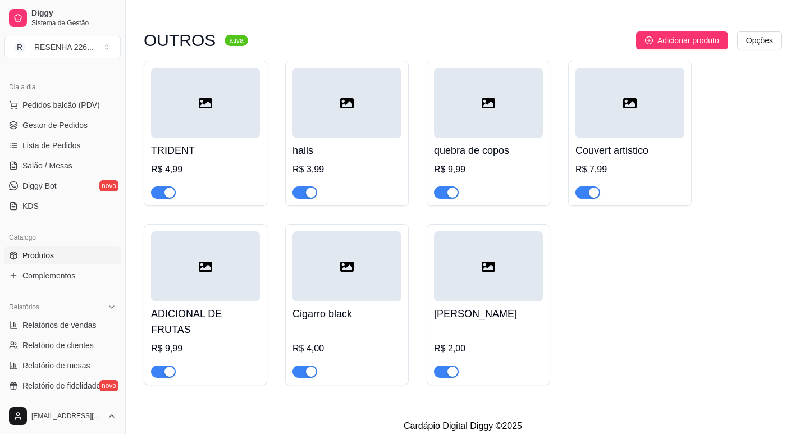
click at [674, 47] on span "Adicionar produto" at bounding box center [689, 40] width 62 height 12
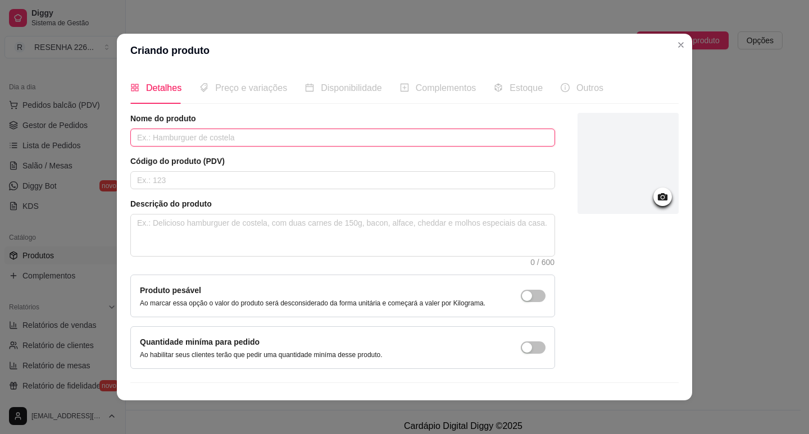
click at [249, 138] on input "text" at bounding box center [342, 138] width 425 height 18
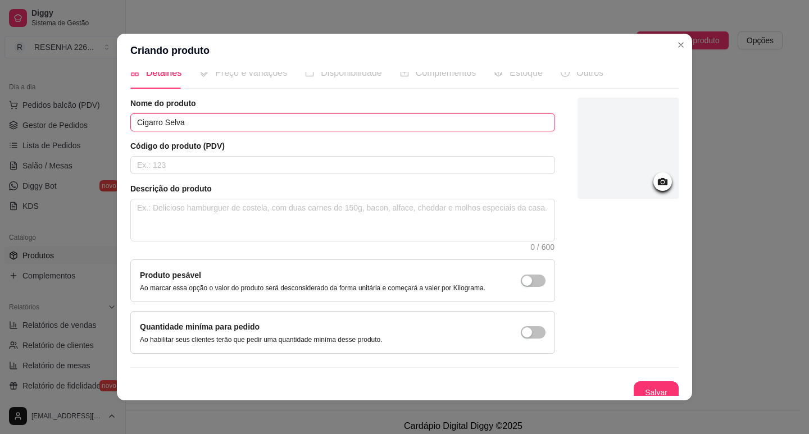
scroll to position [23, 0]
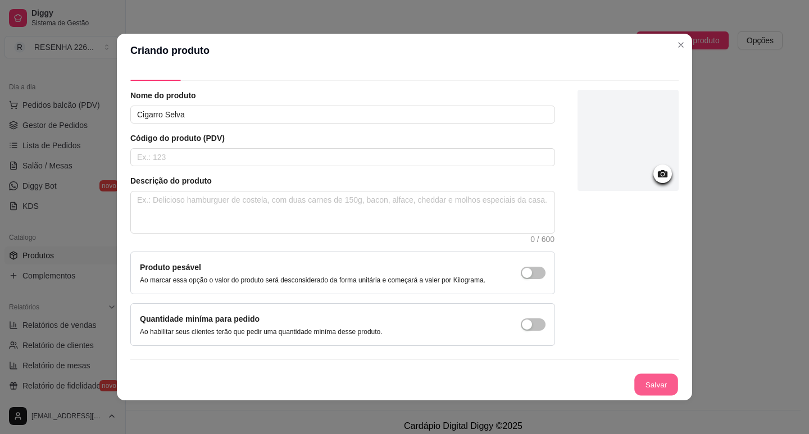
click at [636, 383] on button "Salvar" at bounding box center [656, 385] width 44 height 22
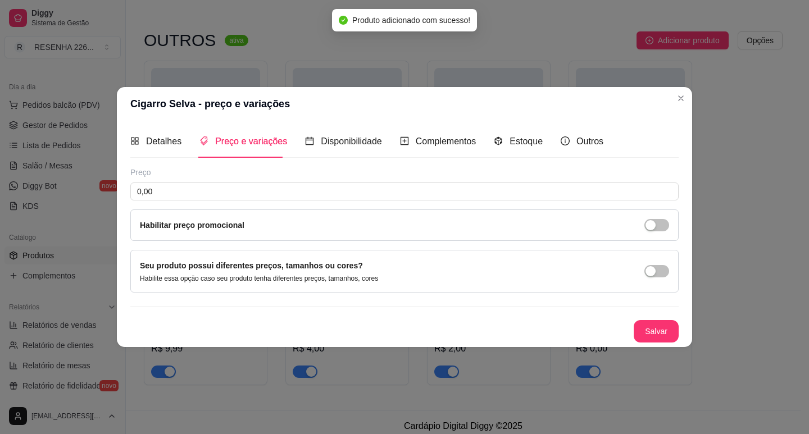
click at [227, 180] on div "Preço 0,00 Habilitar preço promocional" at bounding box center [404, 204] width 548 height 74
click at [228, 189] on input "0,00" at bounding box center [404, 192] width 548 height 18
click at [656, 330] on button "Salvar" at bounding box center [655, 331] width 45 height 22
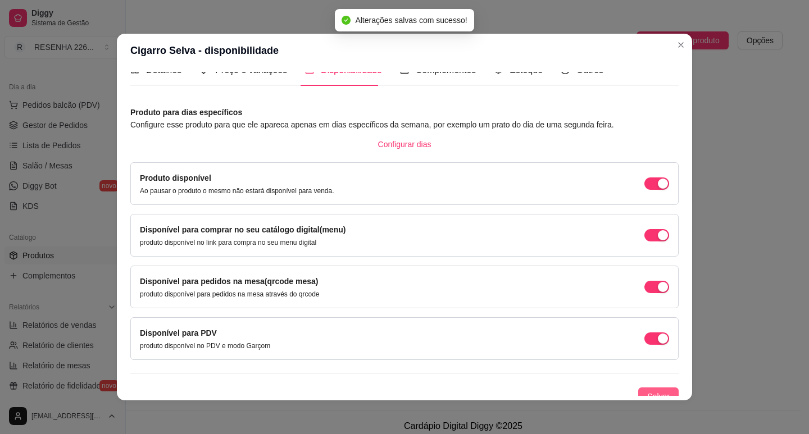
scroll to position [28, 0]
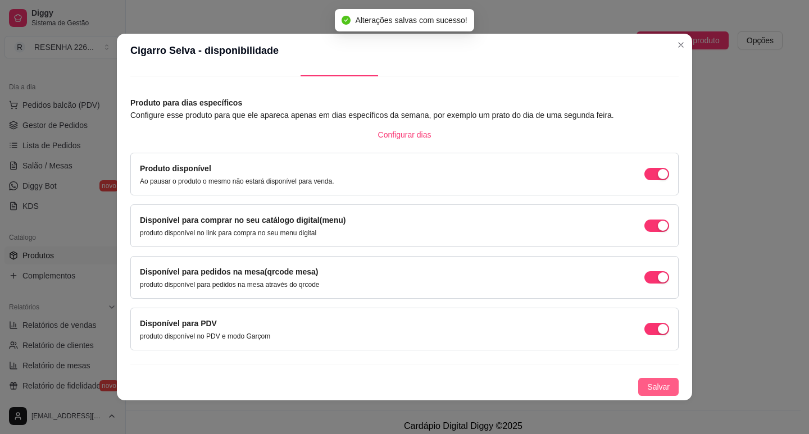
click at [654, 387] on span "Salvar" at bounding box center [658, 387] width 22 height 12
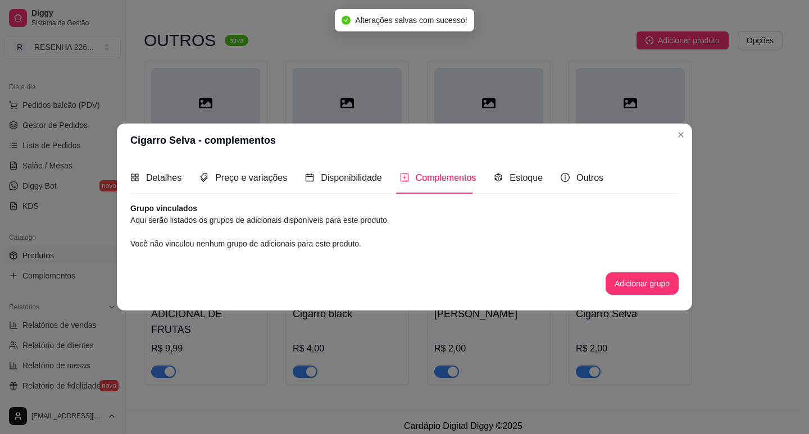
scroll to position [0, 0]
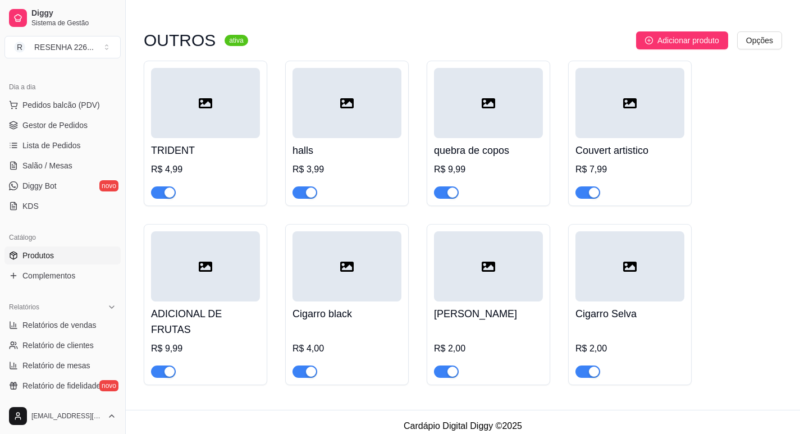
click at [669, 44] on span "Adicionar produto" at bounding box center [689, 40] width 62 height 12
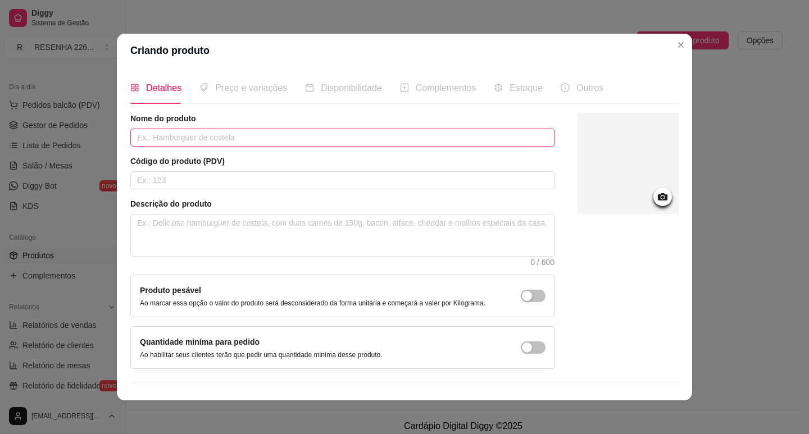
click at [256, 140] on input "text" at bounding box center [342, 138] width 425 height 18
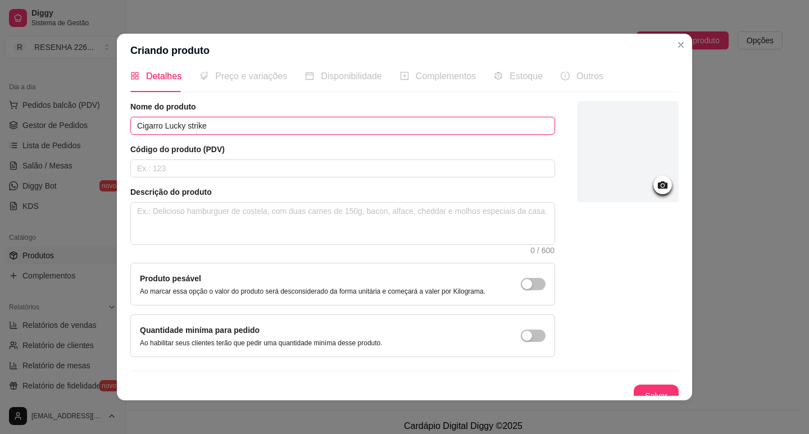
scroll to position [23, 0]
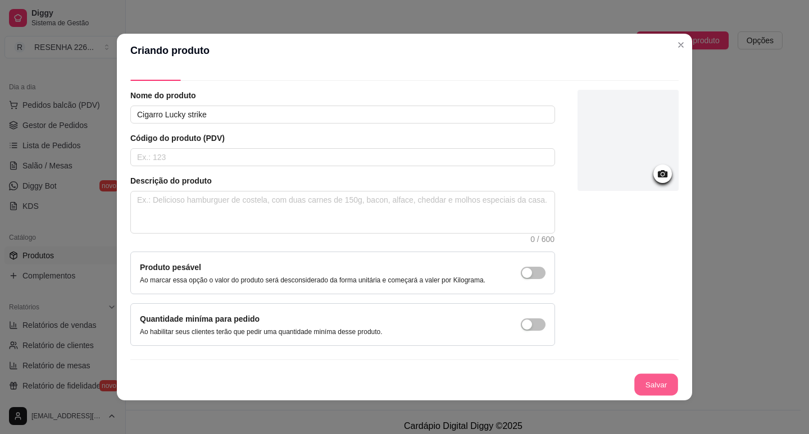
click at [646, 385] on button "Salvar" at bounding box center [656, 385] width 44 height 22
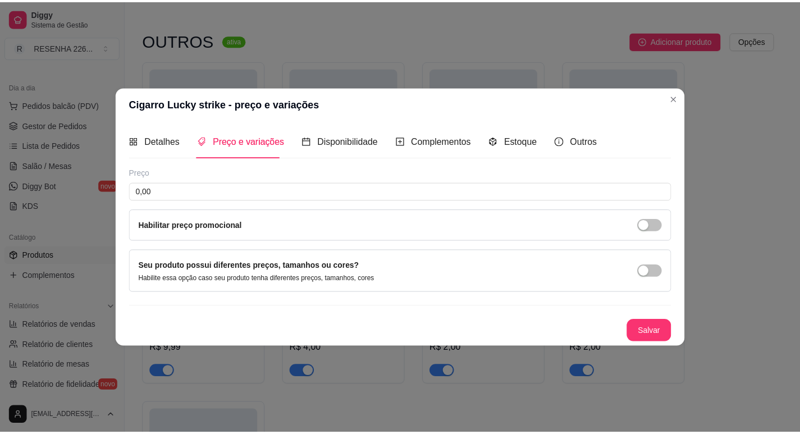
scroll to position [0, 0]
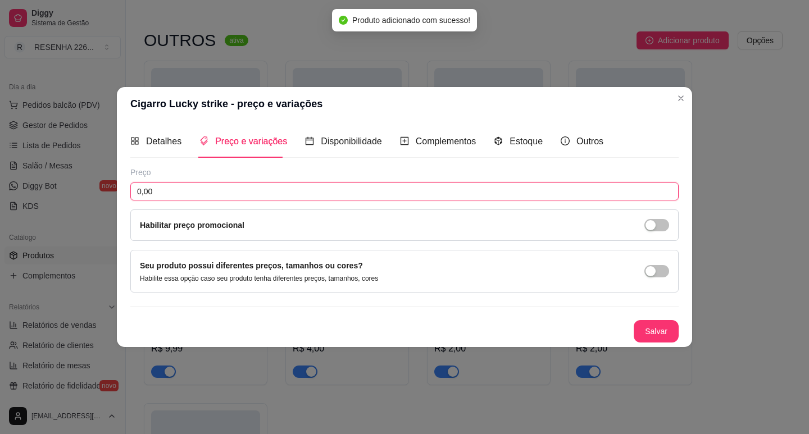
click at [202, 187] on input "0,00" at bounding box center [404, 192] width 548 height 18
click at [665, 339] on button "Salvar" at bounding box center [656, 331] width 44 height 22
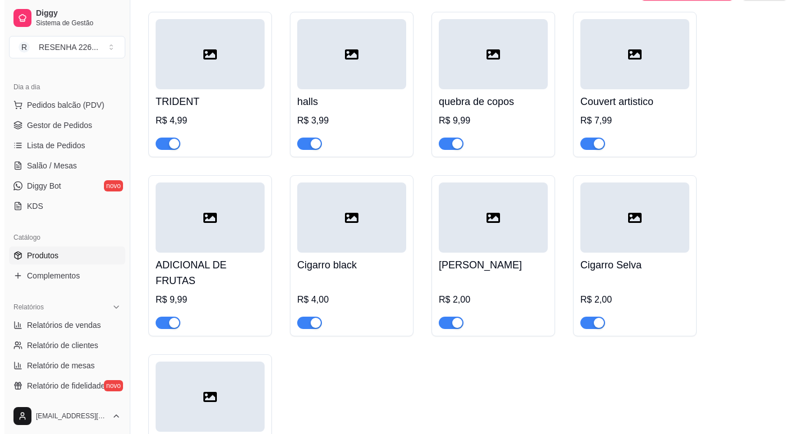
scroll to position [2334, 0]
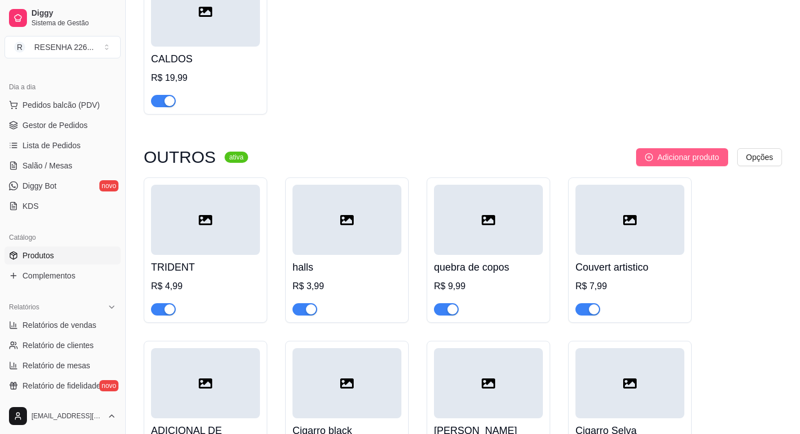
click at [665, 163] on span "Adicionar produto" at bounding box center [689, 157] width 62 height 12
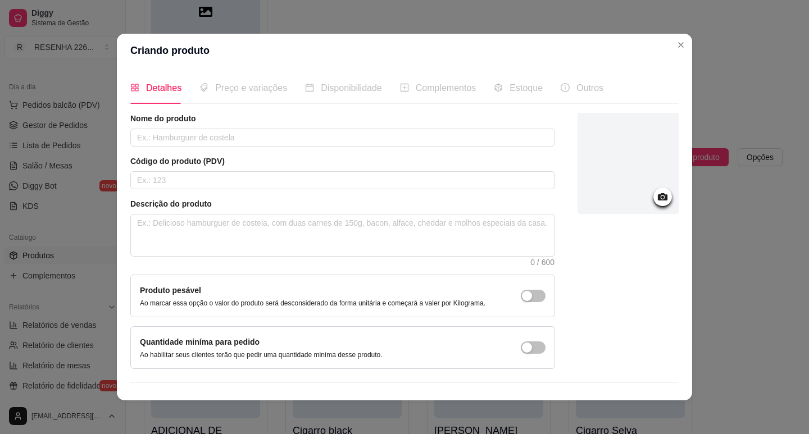
click at [272, 149] on div "Nome do produto Código do produto (PDV) Descrição do produto 0 / 600 Produto pe…" at bounding box center [342, 241] width 425 height 256
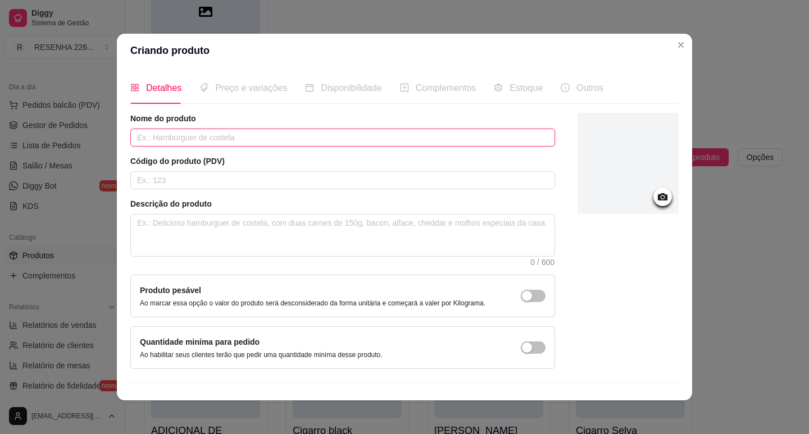
click at [270, 142] on input "text" at bounding box center [342, 138] width 425 height 18
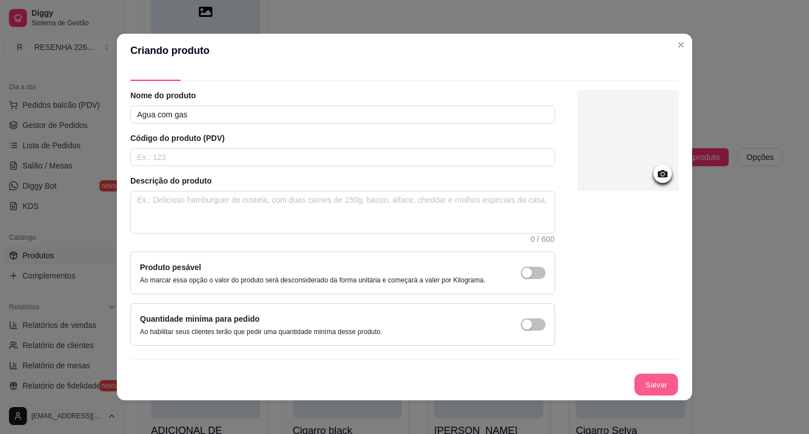
click at [649, 379] on button "Salvar" at bounding box center [656, 385] width 44 height 22
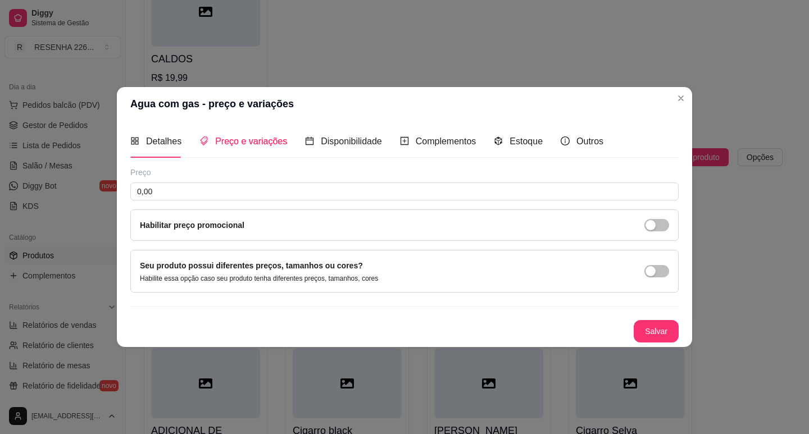
scroll to position [0, 0]
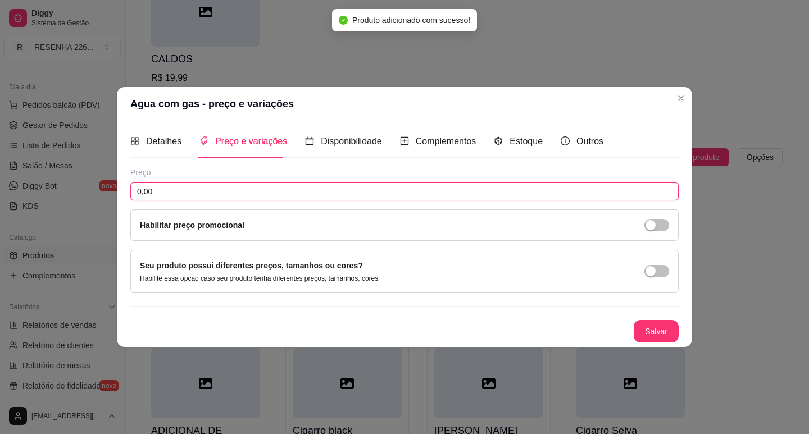
click at [197, 189] on input "0,00" at bounding box center [404, 192] width 548 height 18
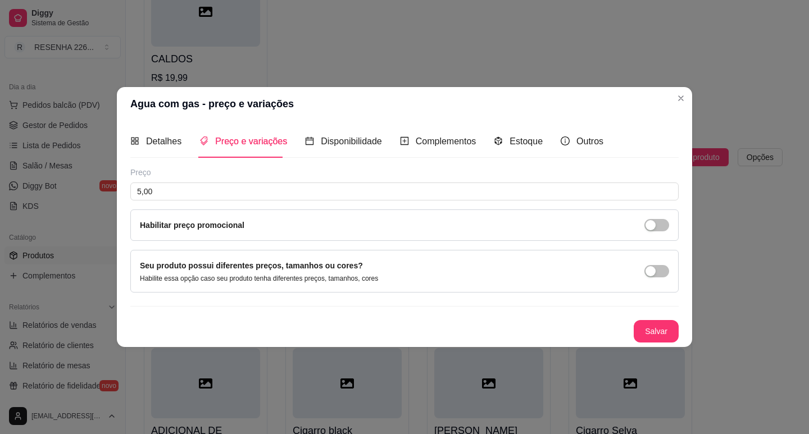
click at [651, 318] on div "Preço 5,00 Habilitar preço promocional Seu produto possui diferentes preços, ta…" at bounding box center [404, 255] width 548 height 176
click at [653, 321] on button "Salvar" at bounding box center [655, 331] width 45 height 22
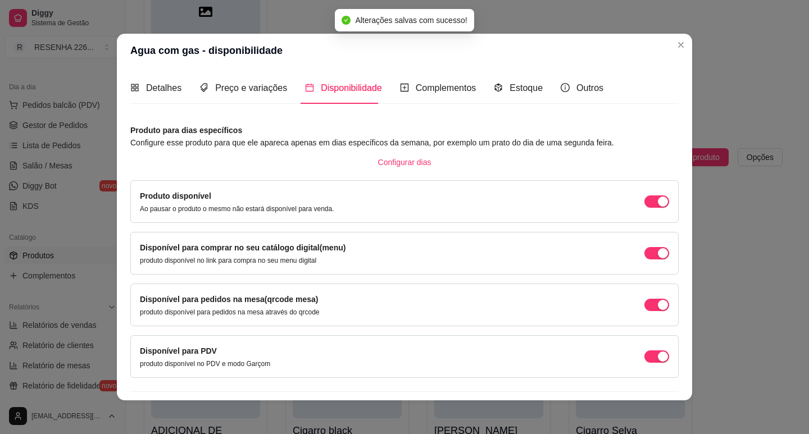
scroll to position [28, 0]
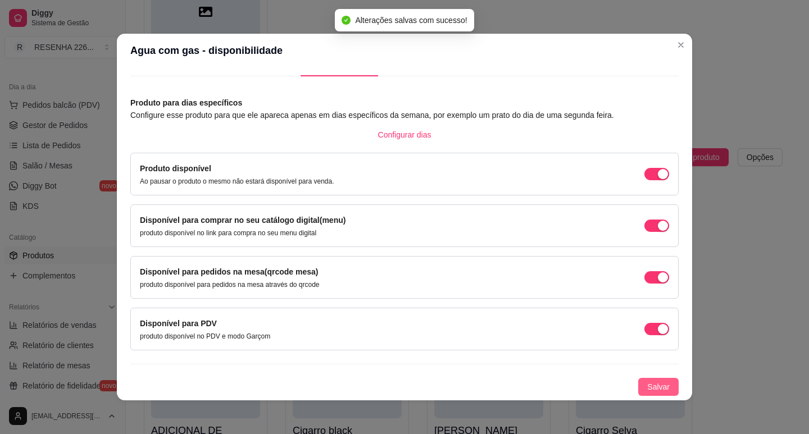
click at [647, 387] on span "Salvar" at bounding box center [658, 387] width 22 height 12
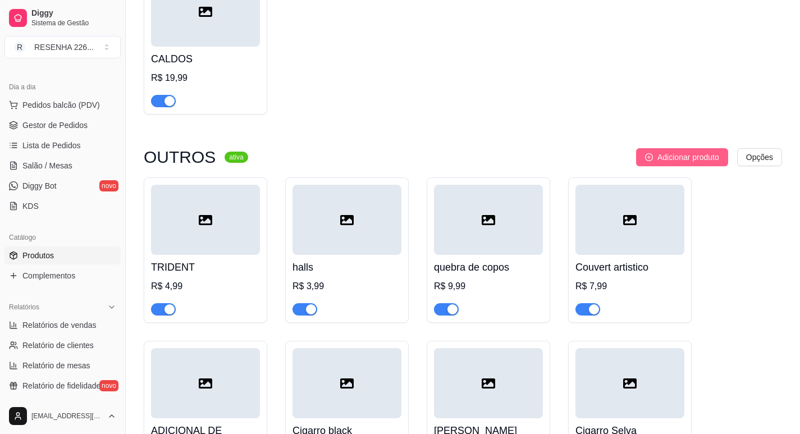
click at [676, 163] on span "Adicionar produto" at bounding box center [689, 157] width 62 height 12
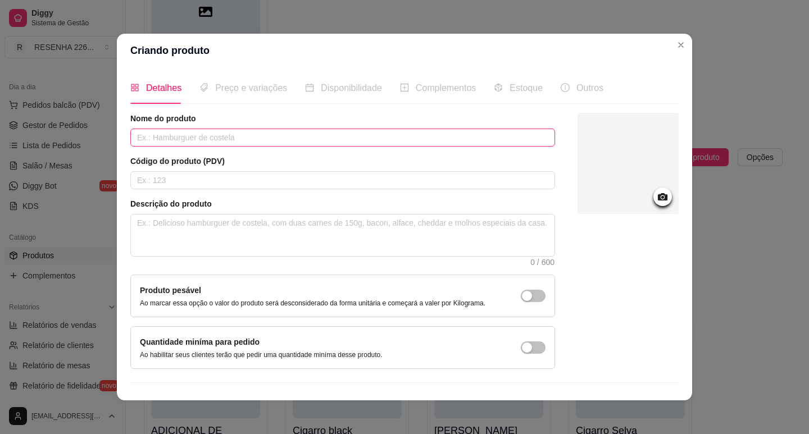
click at [291, 133] on input "text" at bounding box center [342, 138] width 425 height 18
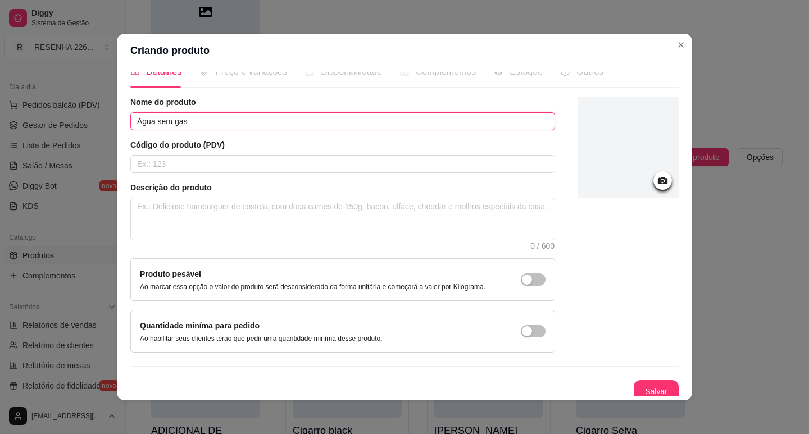
scroll to position [23, 0]
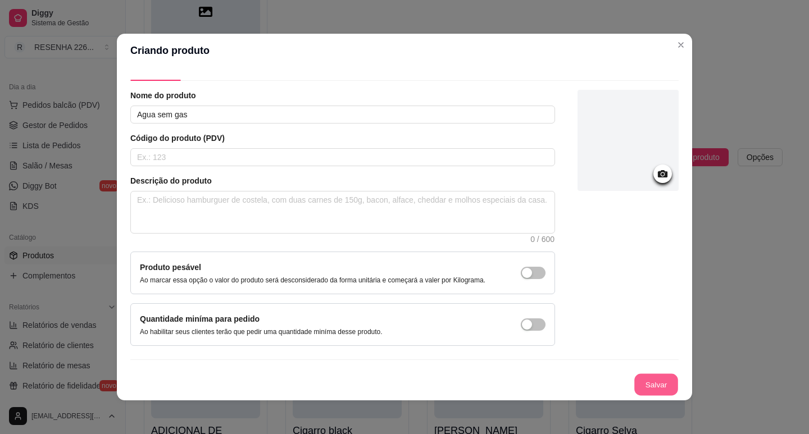
click at [635, 385] on button "Salvar" at bounding box center [656, 385] width 44 height 22
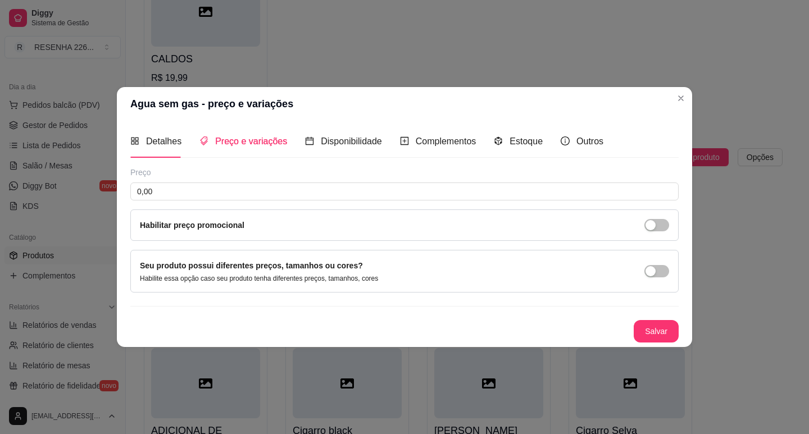
scroll to position [0, 0]
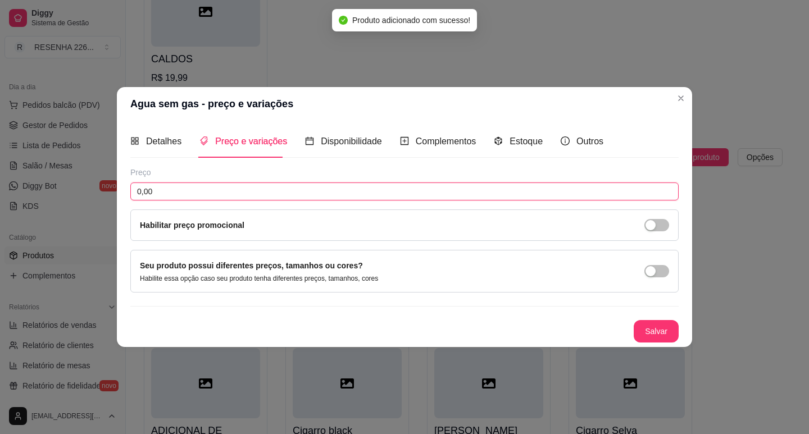
click at [184, 187] on input "0,00" at bounding box center [404, 192] width 548 height 18
click at [667, 329] on button "Salvar" at bounding box center [656, 331] width 44 height 22
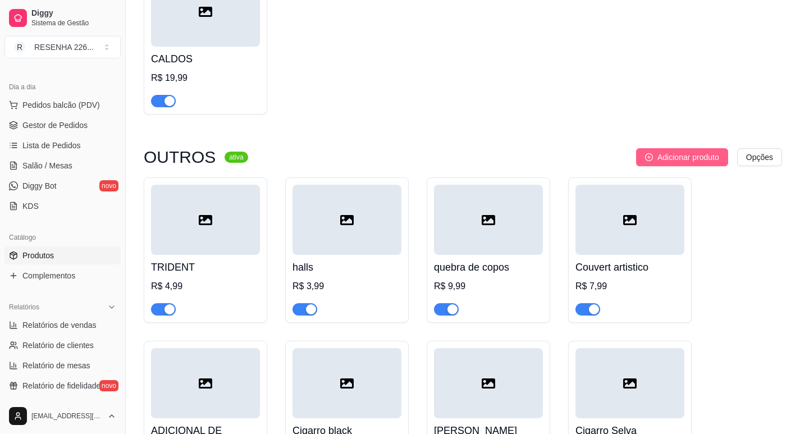
click at [687, 161] on span "Adicionar produto" at bounding box center [689, 157] width 62 height 12
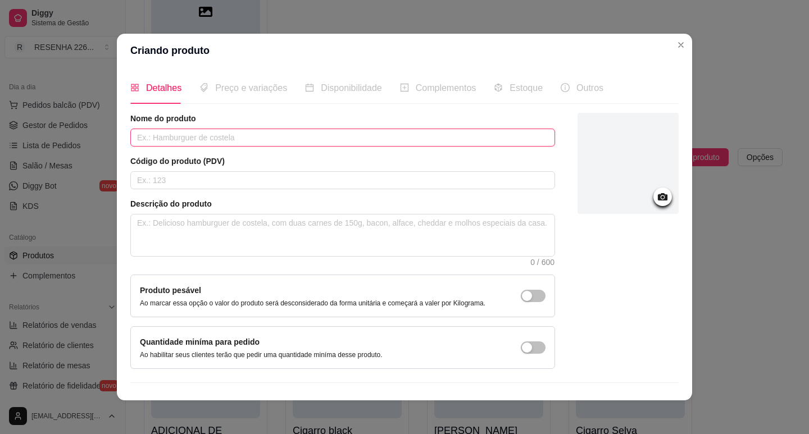
click at [220, 133] on input "text" at bounding box center [342, 138] width 425 height 18
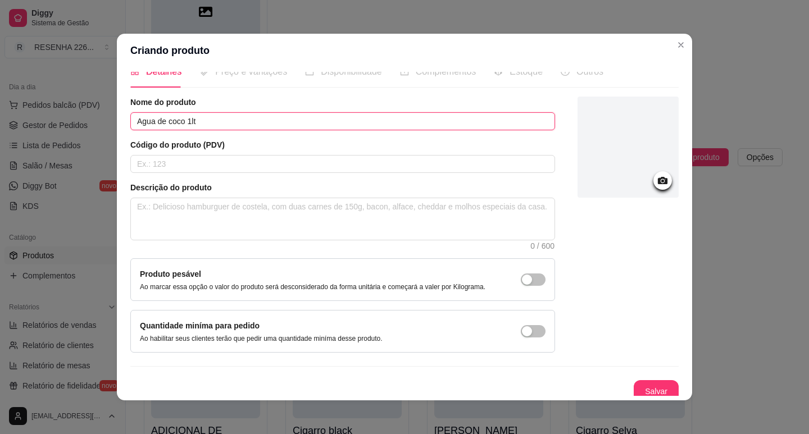
scroll to position [23, 0]
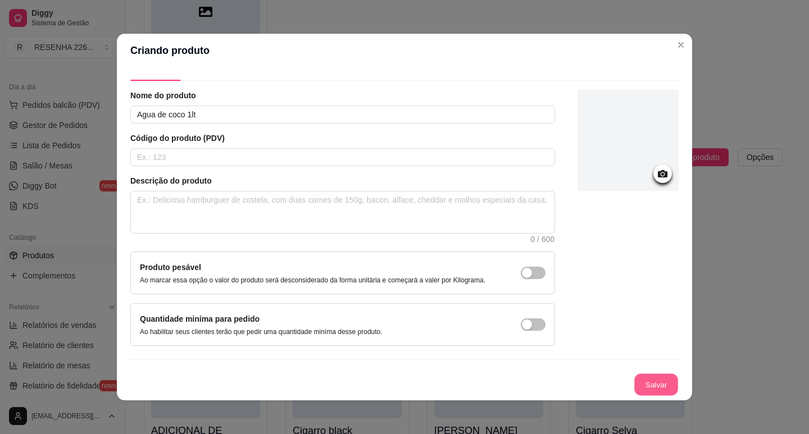
click at [659, 382] on button "Salvar" at bounding box center [656, 385] width 44 height 22
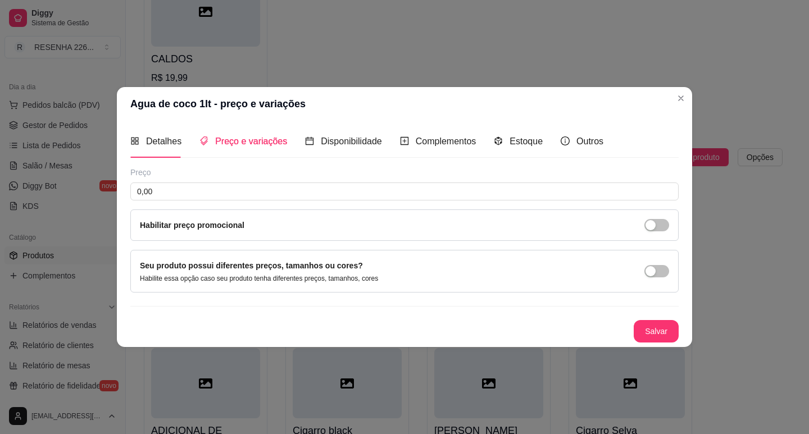
scroll to position [0, 0]
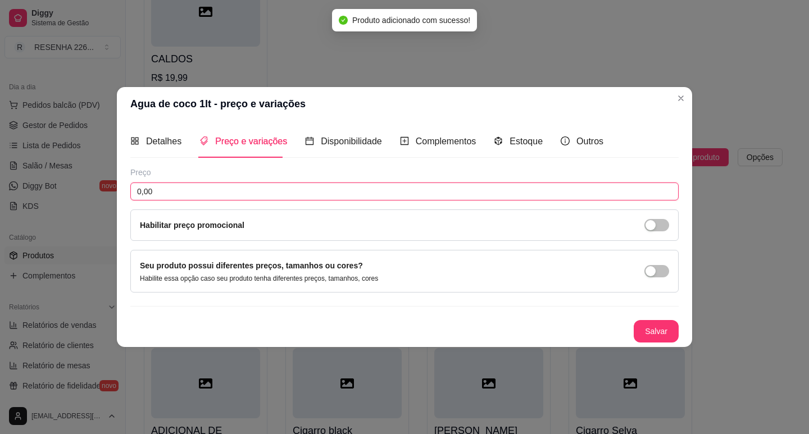
click at [245, 192] on input "0,00" at bounding box center [404, 192] width 548 height 18
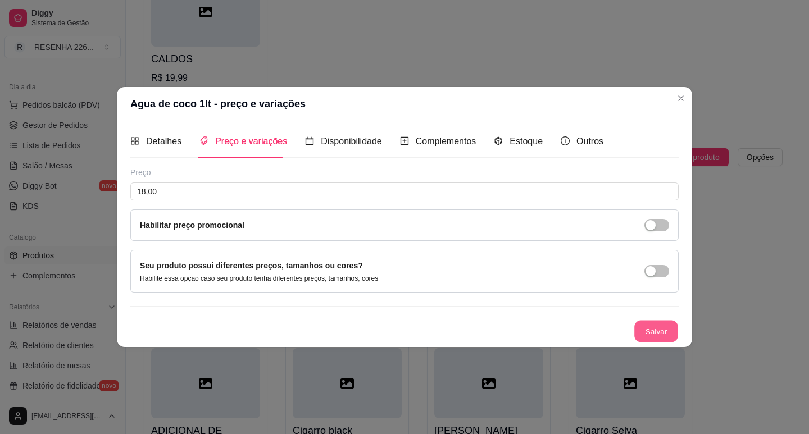
click at [658, 323] on button "Salvar" at bounding box center [656, 331] width 44 height 22
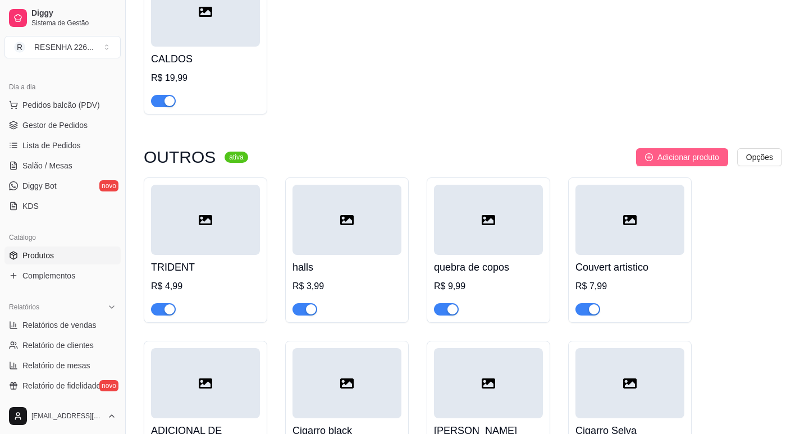
click at [658, 163] on span "Adicionar produto" at bounding box center [689, 157] width 62 height 12
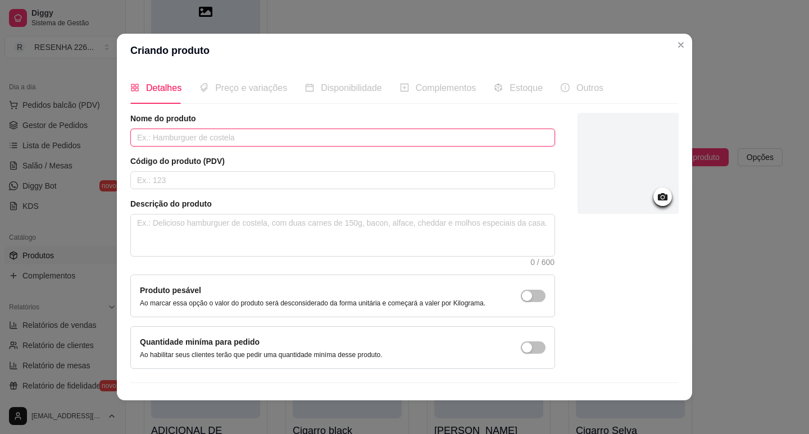
drag, startPoint x: 259, startPoint y: 144, endPoint x: 248, endPoint y: 147, distance: 11.6
click at [249, 147] on input "text" at bounding box center [342, 138] width 425 height 18
click at [232, 129] on input "text" at bounding box center [342, 138] width 425 height 18
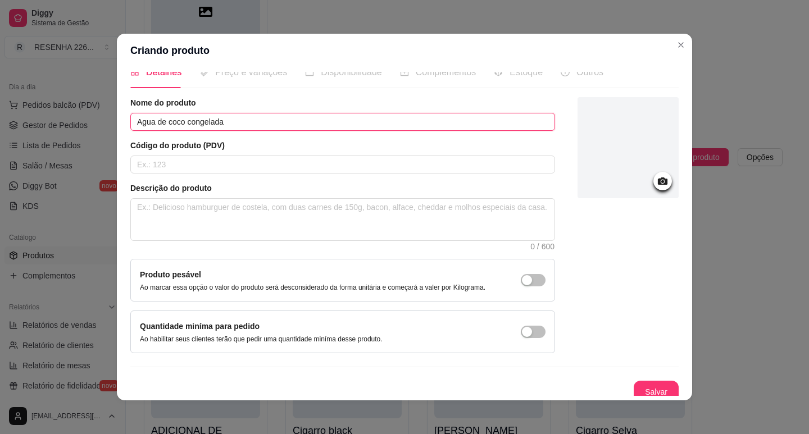
scroll to position [23, 0]
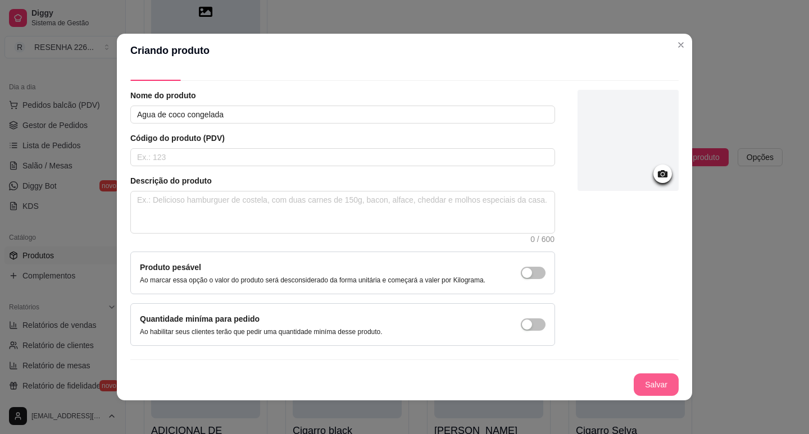
click at [653, 379] on button "Salvar" at bounding box center [655, 384] width 45 height 22
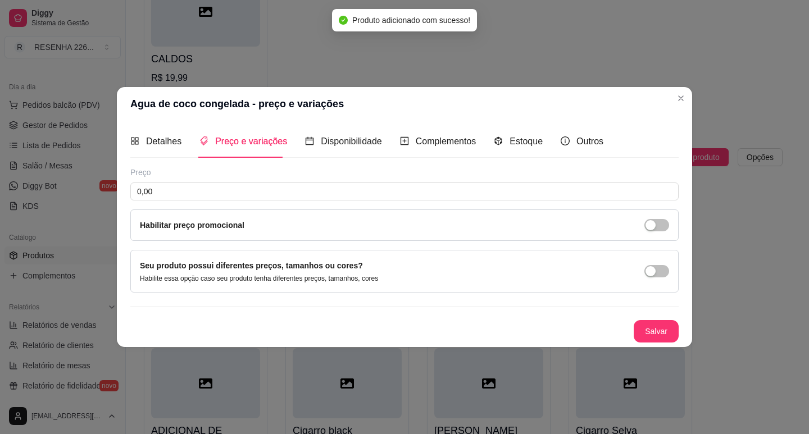
click at [229, 181] on div "Preço 0,00 Habilitar preço promocional" at bounding box center [404, 204] width 548 height 74
click at [220, 193] on input "0,00" at bounding box center [404, 192] width 548 height 18
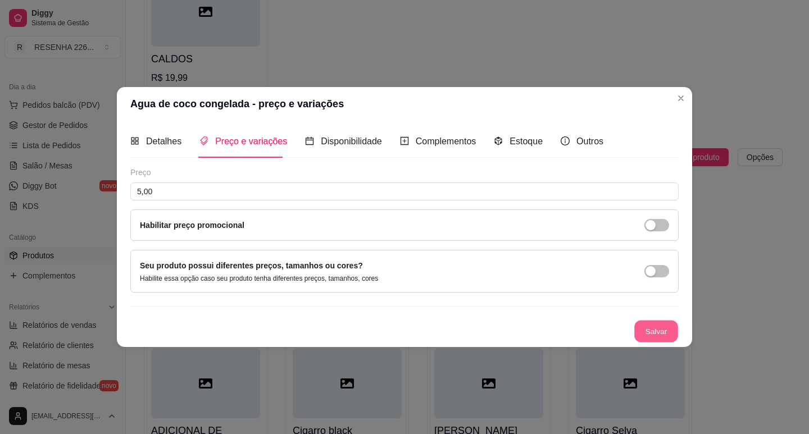
click at [651, 327] on button "Salvar" at bounding box center [656, 331] width 44 height 22
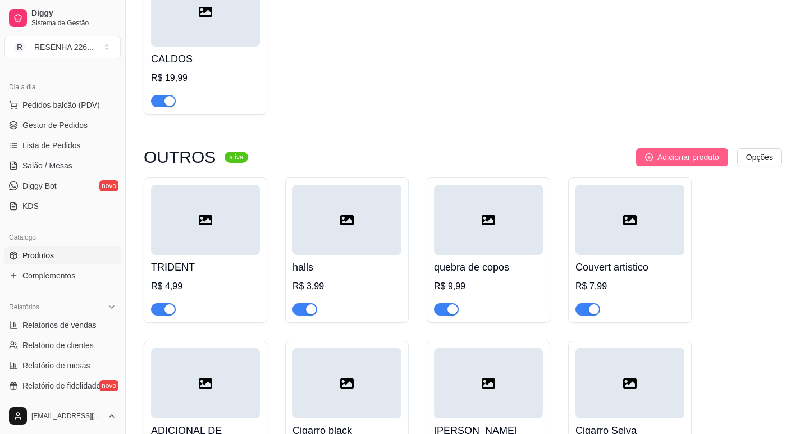
click at [663, 156] on button "Adicionar produto" at bounding box center [682, 157] width 92 height 18
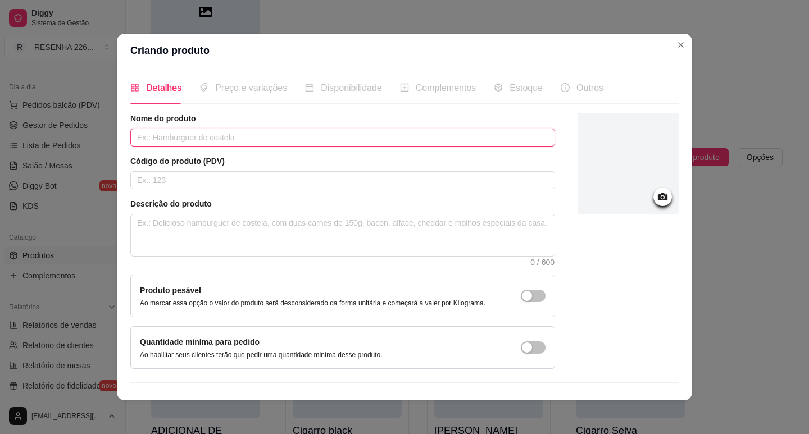
click at [263, 133] on input "text" at bounding box center [342, 138] width 425 height 18
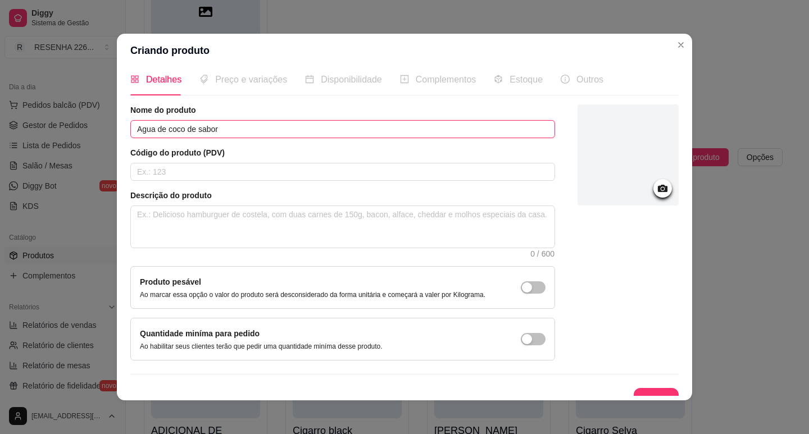
scroll to position [23, 0]
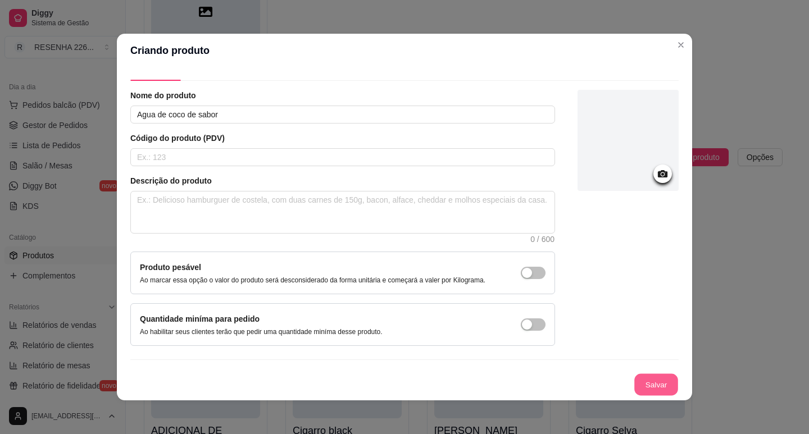
click at [634, 384] on button "Salvar" at bounding box center [656, 385] width 44 height 22
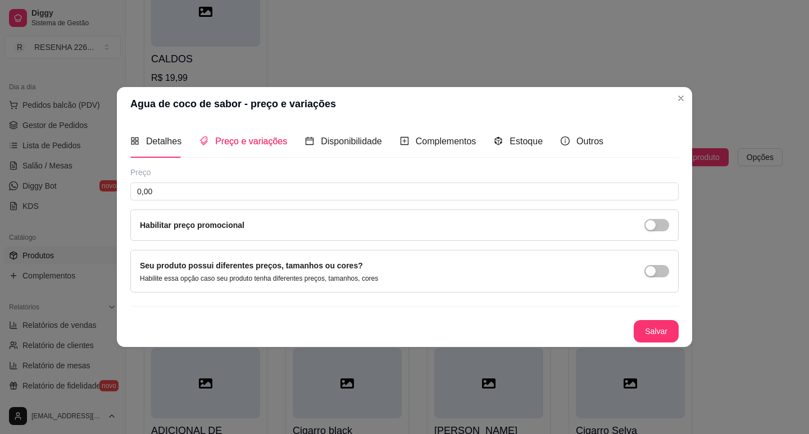
scroll to position [0, 0]
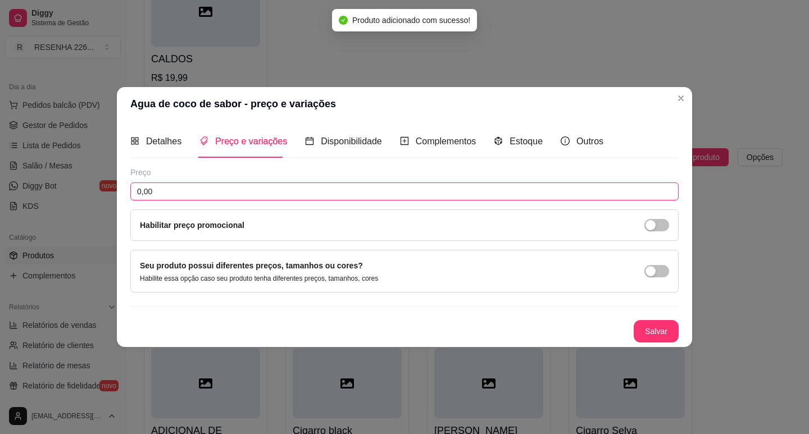
click at [186, 191] on input "0,00" at bounding box center [404, 192] width 548 height 18
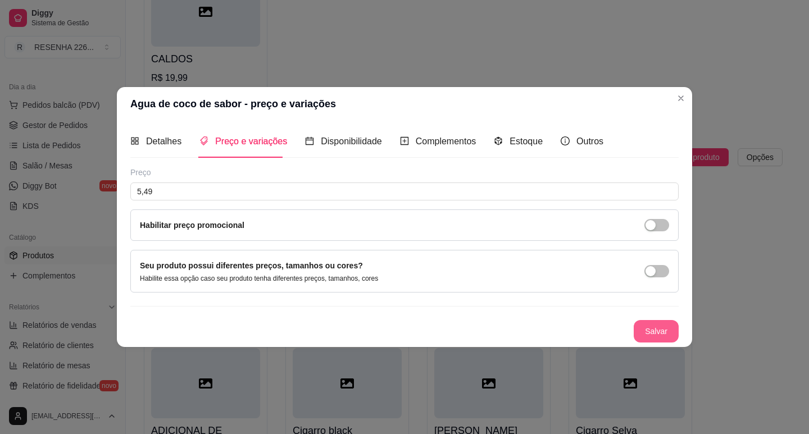
click at [659, 332] on button "Salvar" at bounding box center [655, 331] width 45 height 22
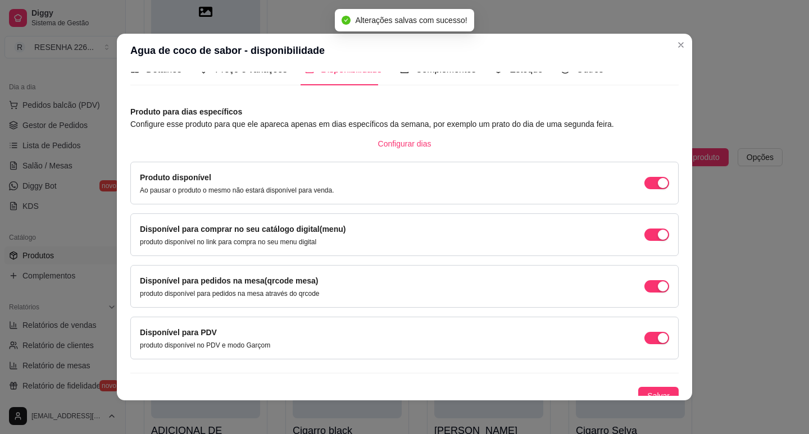
scroll to position [28, 0]
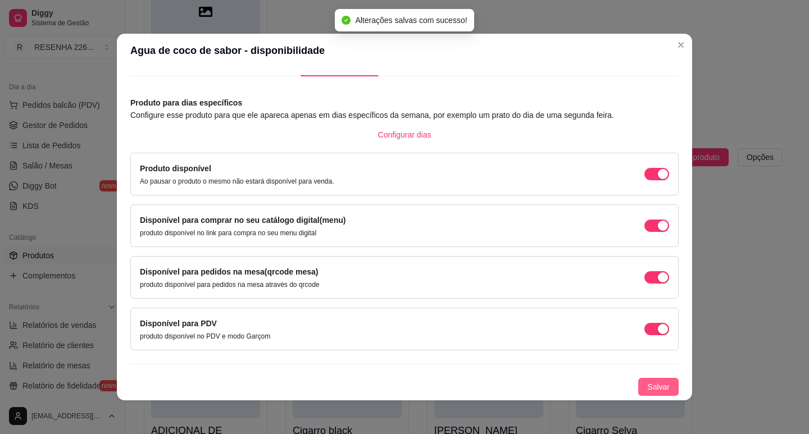
click at [651, 380] on button "Salvar" at bounding box center [658, 387] width 40 height 18
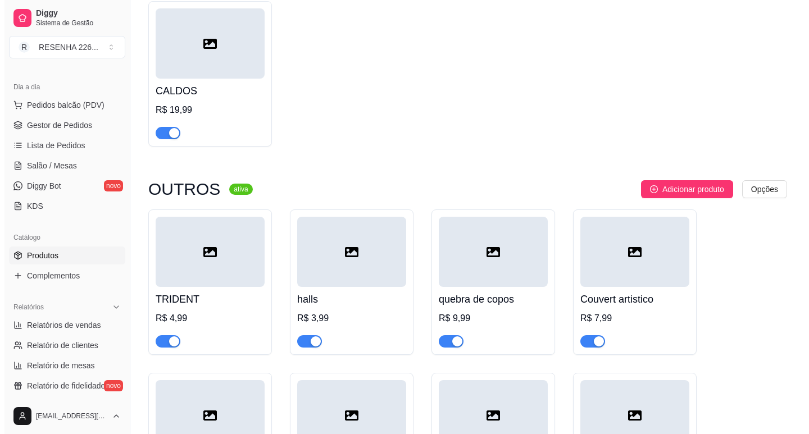
scroll to position [2284, 0]
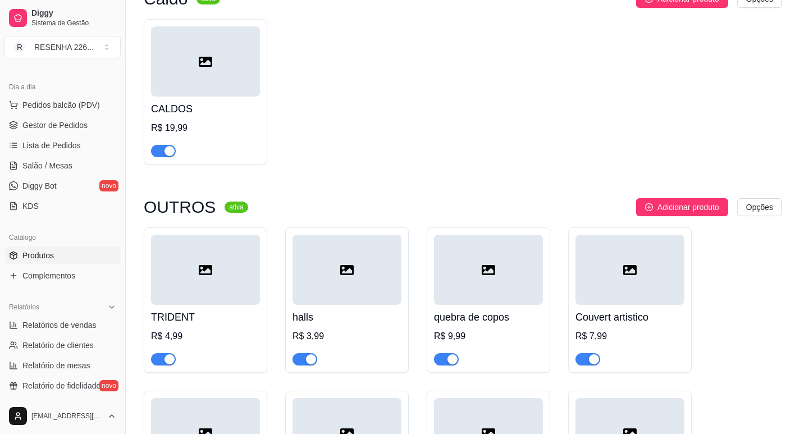
click at [667, 208] on span "Adicionar produto" at bounding box center [689, 207] width 62 height 12
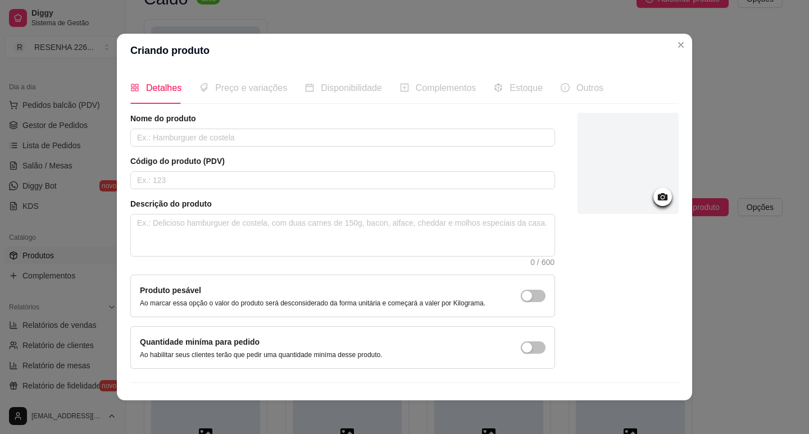
click at [296, 128] on div "Nome do produto" at bounding box center [342, 130] width 425 height 34
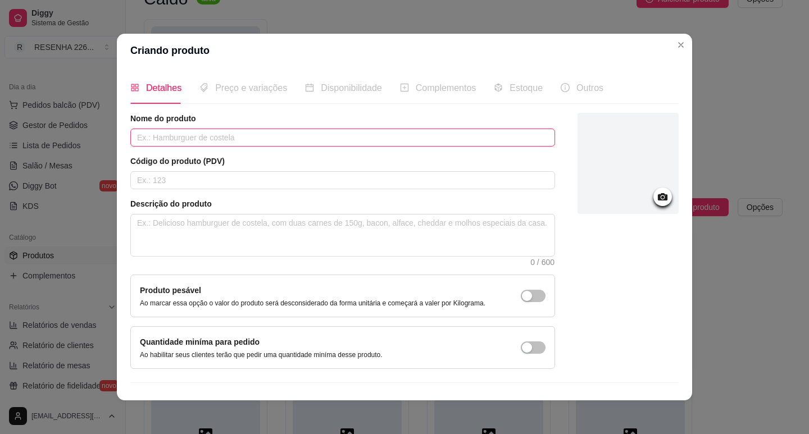
click at [306, 135] on input "text" at bounding box center [342, 138] width 425 height 18
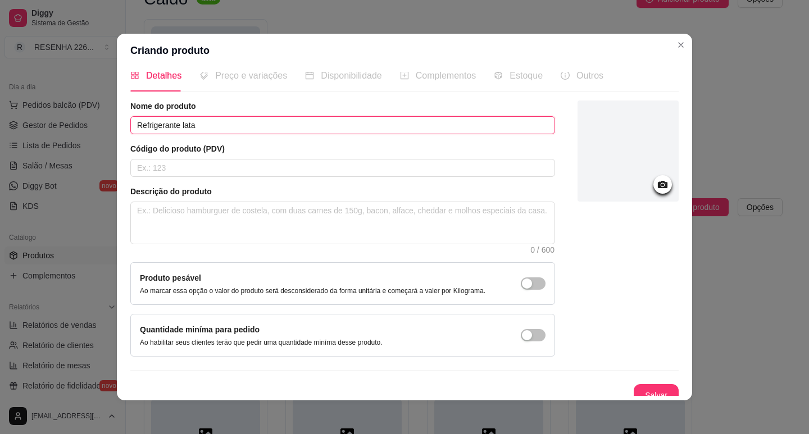
scroll to position [23, 0]
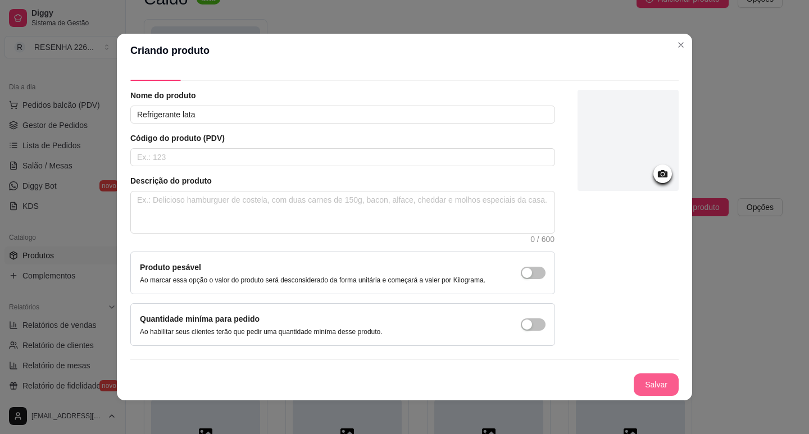
click at [653, 383] on button "Salvar" at bounding box center [655, 384] width 45 height 22
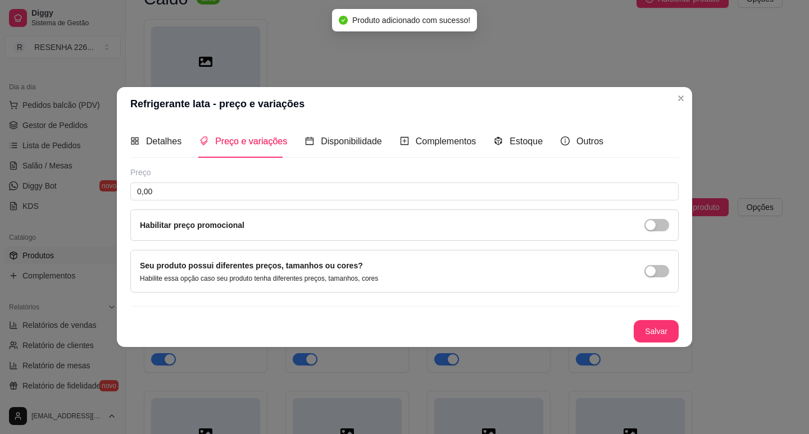
scroll to position [0, 0]
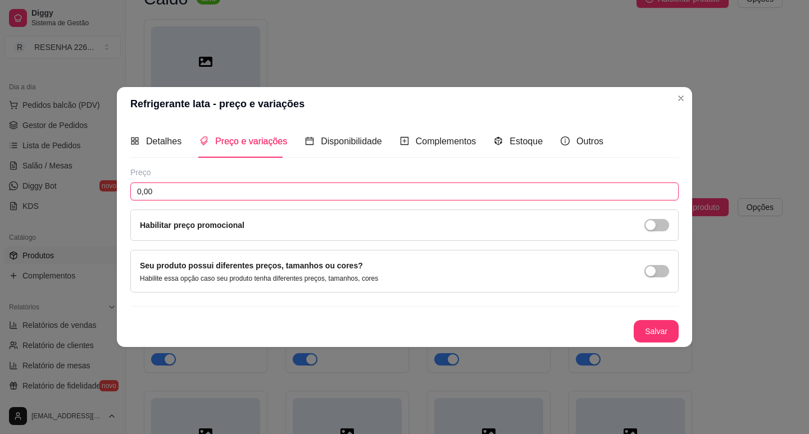
click at [168, 192] on input "0,00" at bounding box center [404, 192] width 548 height 18
click at [661, 327] on button "Salvar" at bounding box center [655, 331] width 45 height 22
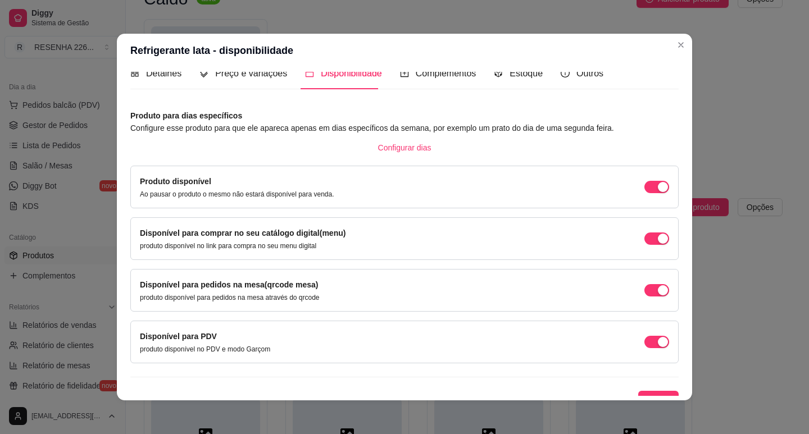
scroll to position [28, 0]
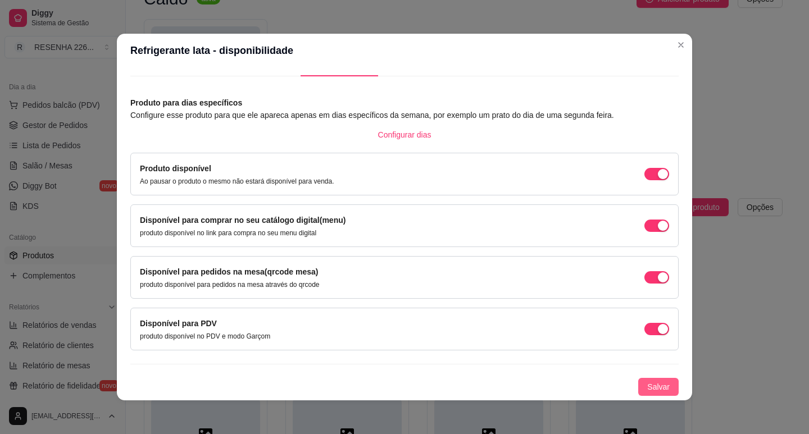
click at [647, 381] on span "Salvar" at bounding box center [658, 387] width 22 height 12
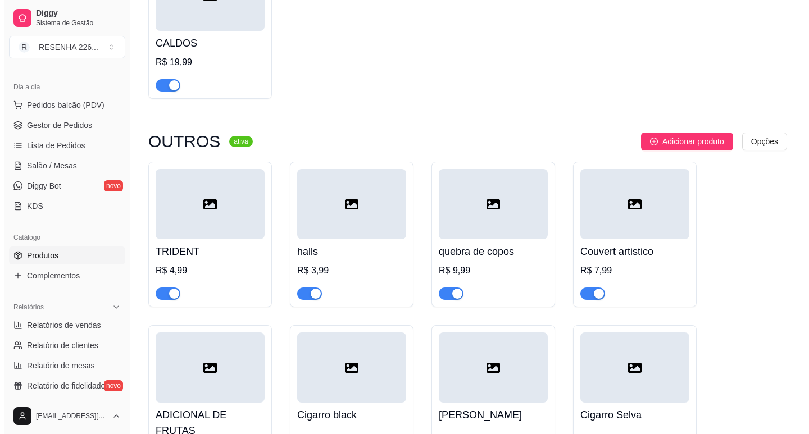
scroll to position [2340, 0]
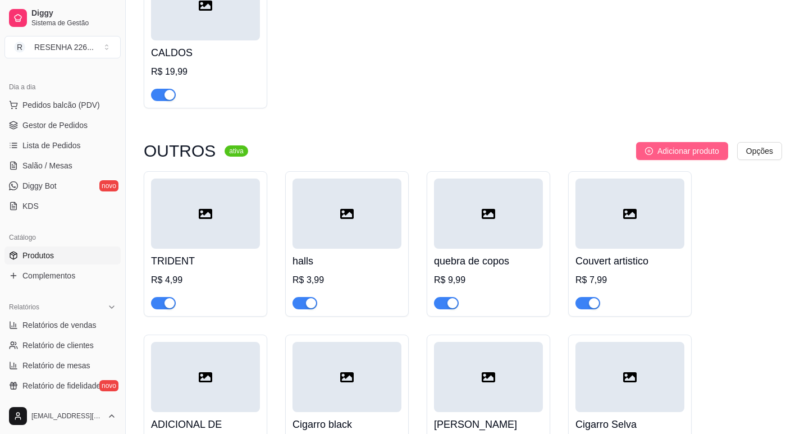
click at [670, 153] on span "Adicionar produto" at bounding box center [689, 151] width 62 height 12
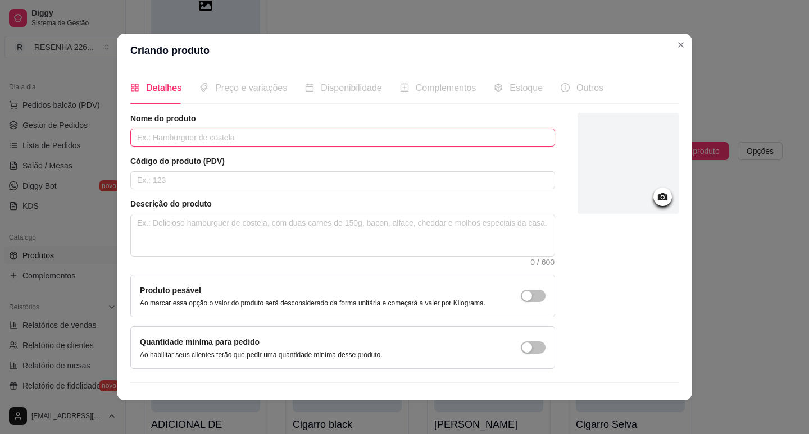
click at [202, 144] on input "text" at bounding box center [342, 138] width 425 height 18
click at [201, 143] on input "text" at bounding box center [342, 138] width 425 height 18
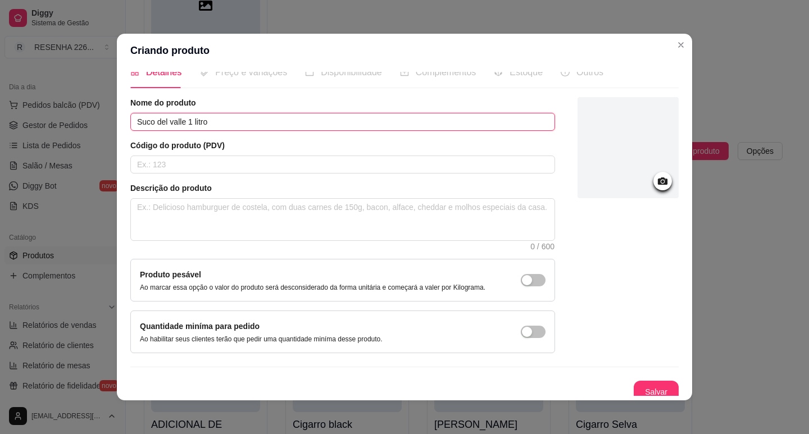
scroll to position [23, 0]
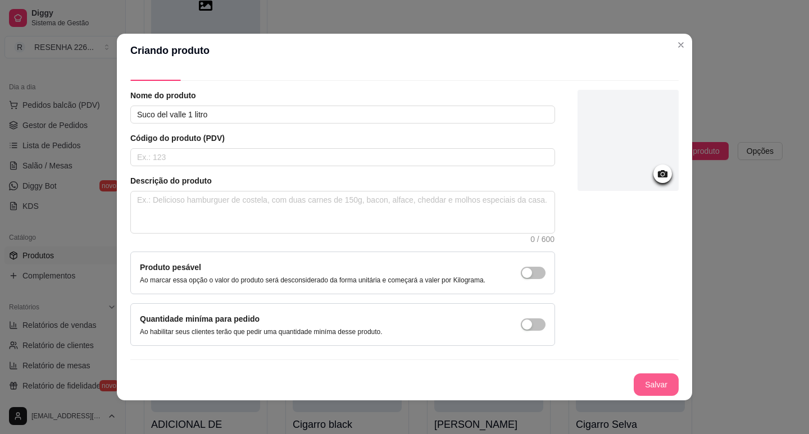
click at [648, 382] on button "Salvar" at bounding box center [655, 384] width 45 height 22
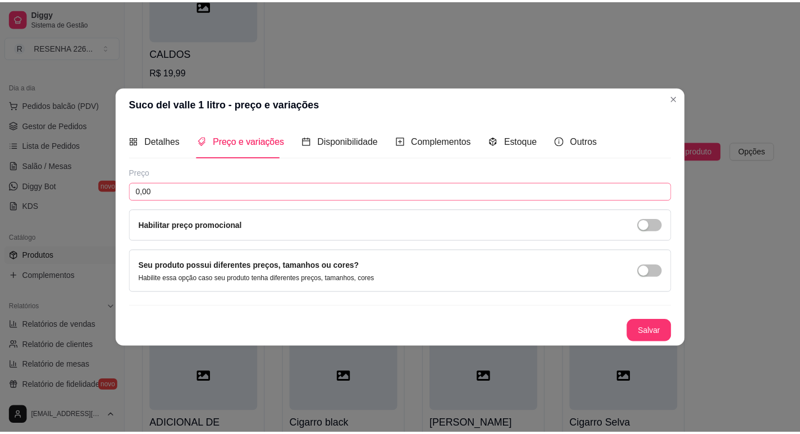
scroll to position [0, 0]
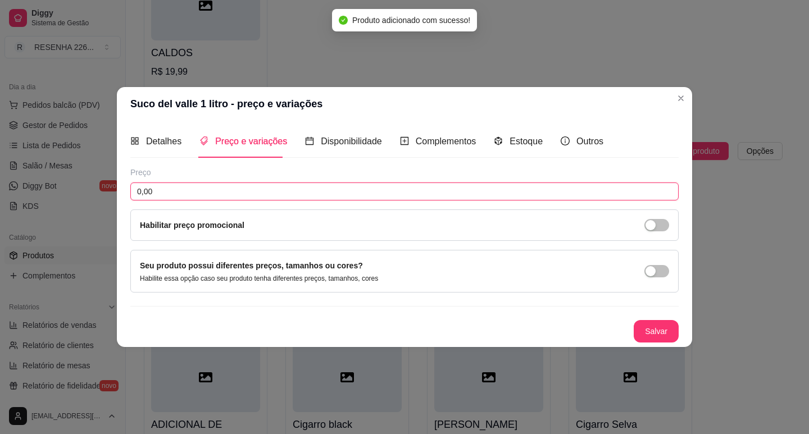
click at [239, 184] on input "0,00" at bounding box center [404, 192] width 548 height 18
click at [664, 324] on button "Salvar" at bounding box center [655, 331] width 45 height 22
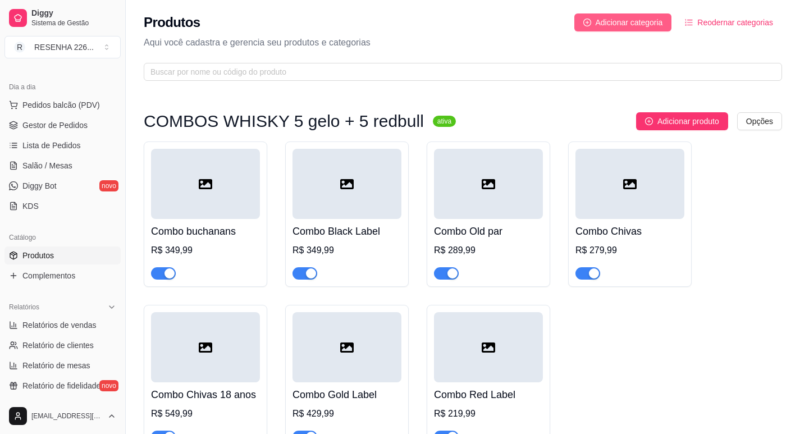
click at [624, 22] on span "Adicionar categoria" at bounding box center [629, 22] width 67 height 12
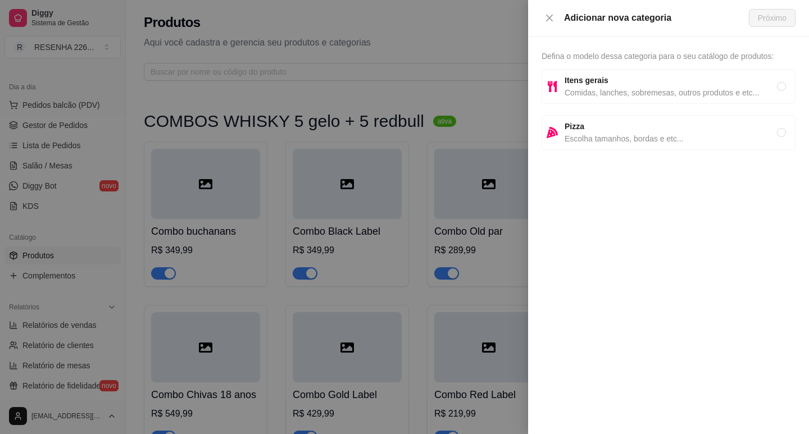
click at [605, 81] on strong "Itens gerais" at bounding box center [586, 80] width 44 height 9
click at [776, 16] on span "Próximo" at bounding box center [772, 18] width 29 height 12
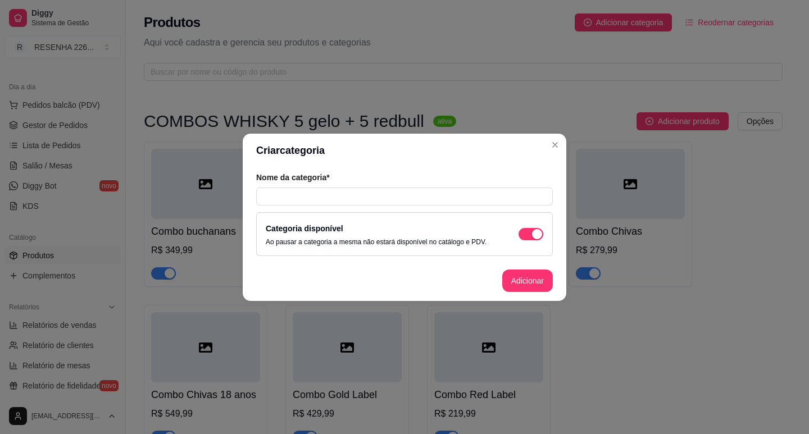
click at [336, 186] on div "Nome da categoria*" at bounding box center [404, 189] width 297 height 34
click at [337, 198] on input "text" at bounding box center [404, 197] width 297 height 18
click at [522, 272] on button "Adicionar" at bounding box center [527, 281] width 49 height 22
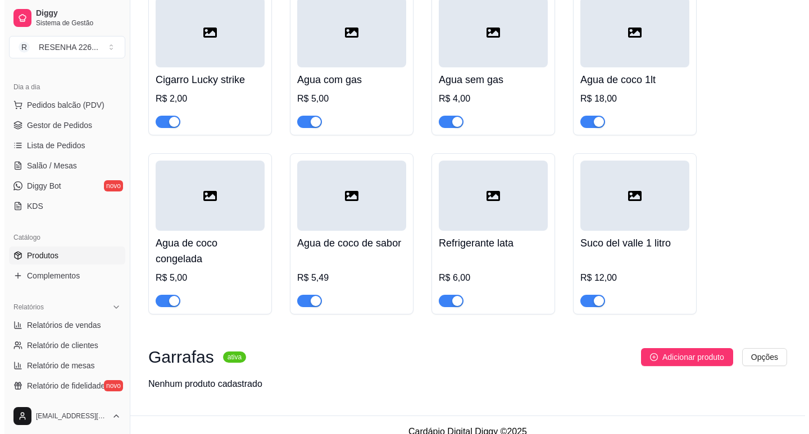
scroll to position [2871, 0]
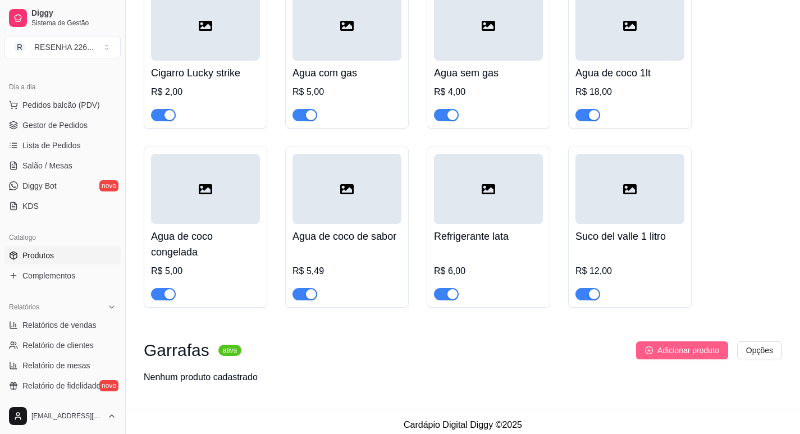
click at [688, 344] on span "Adicionar produto" at bounding box center [689, 350] width 62 height 12
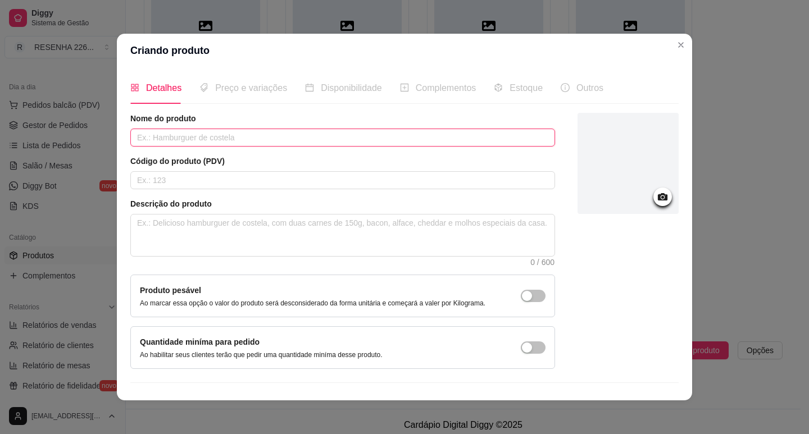
click at [240, 134] on input "text" at bounding box center [342, 138] width 425 height 18
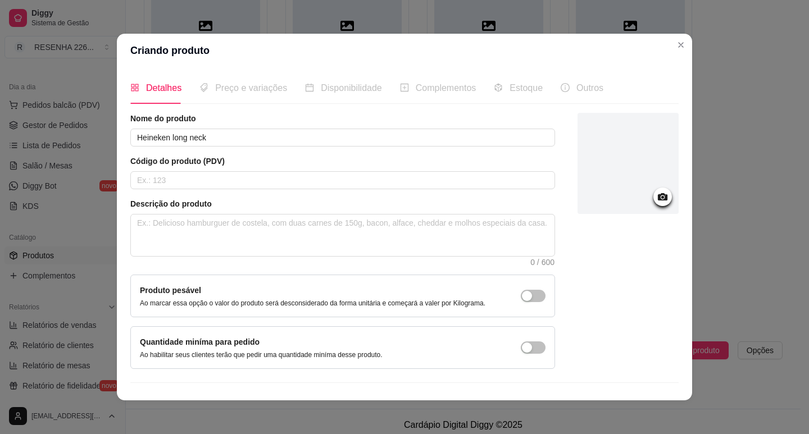
click at [505, 286] on div "Produto pesável Ao marcar essa opção o valor do produto será desconsiderado da …" at bounding box center [342, 296] width 405 height 24
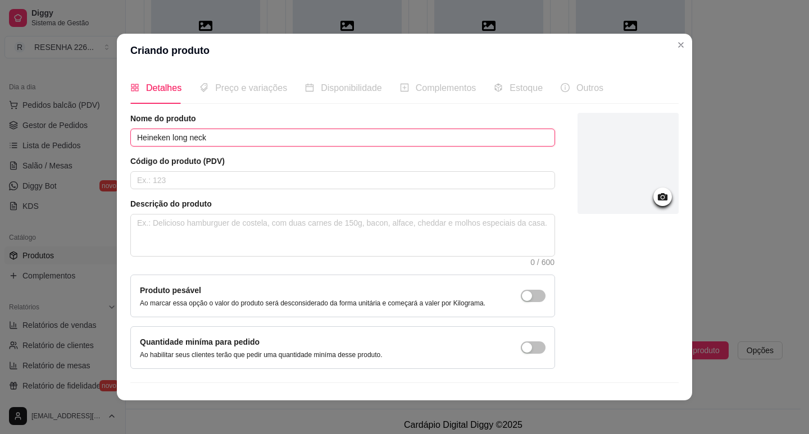
click at [276, 139] on input "Heineken long neck" at bounding box center [342, 138] width 425 height 18
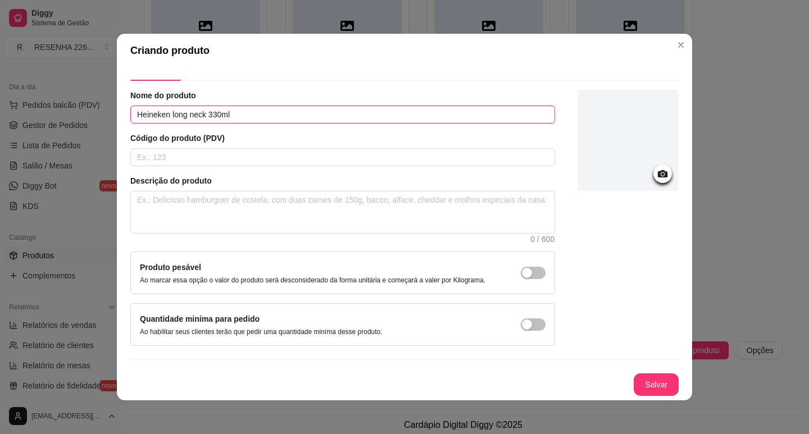
scroll to position [2, 0]
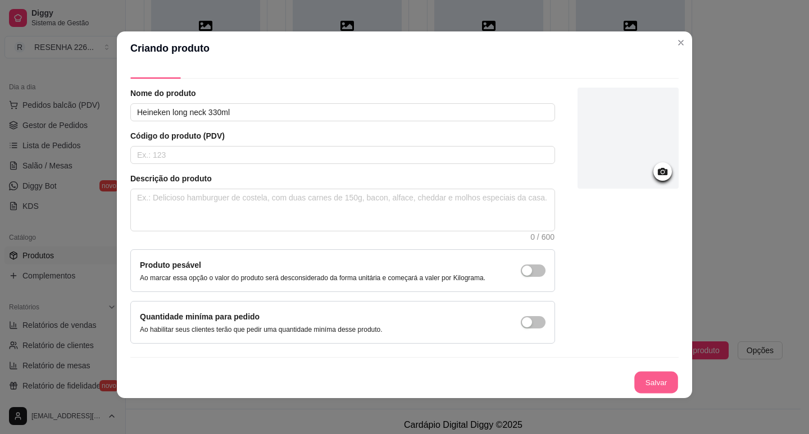
click at [644, 379] on button "Salvar" at bounding box center [656, 383] width 44 height 22
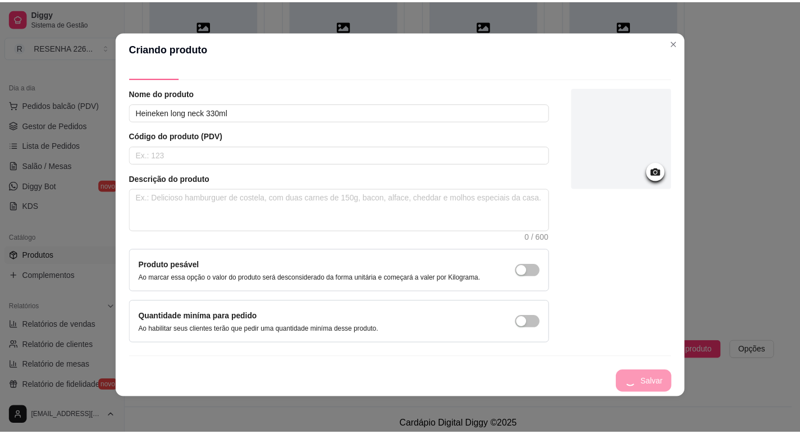
scroll to position [0, 0]
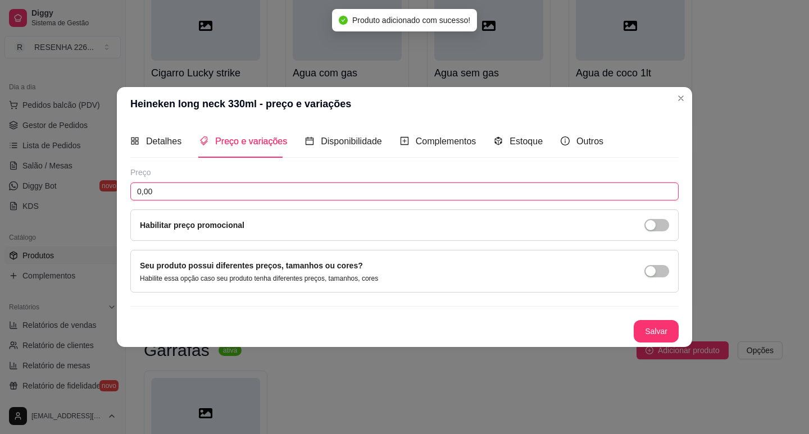
click at [204, 186] on input "0,00" at bounding box center [404, 192] width 548 height 18
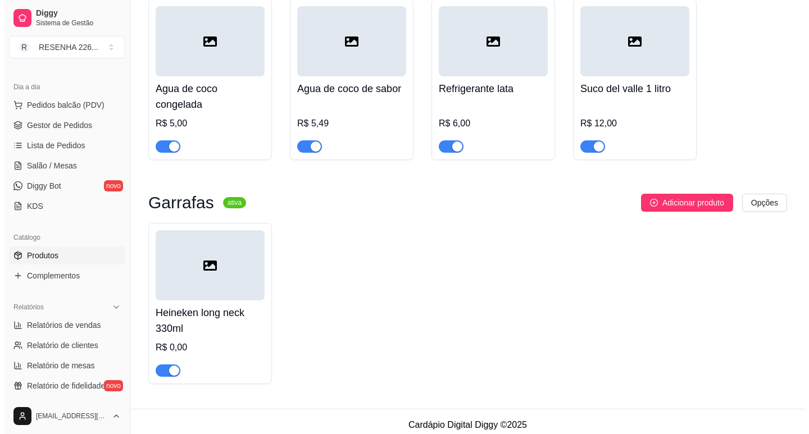
scroll to position [3019, 0]
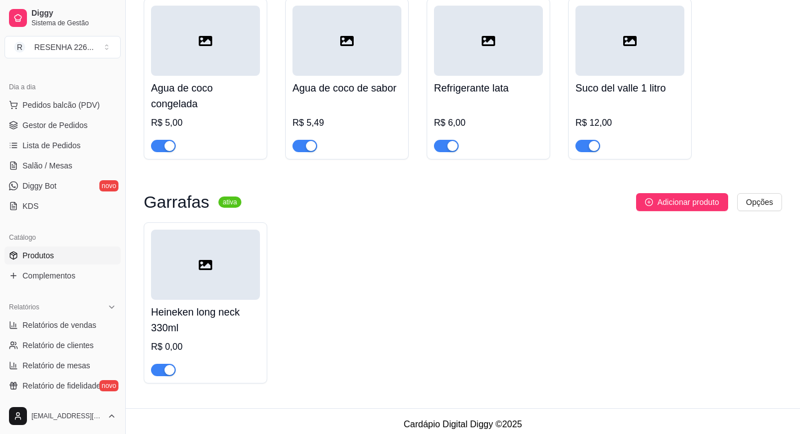
click at [219, 271] on div at bounding box center [205, 265] width 109 height 70
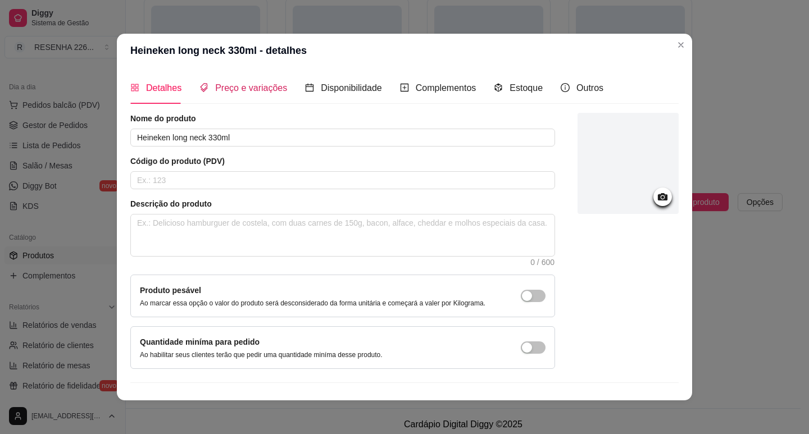
click at [220, 88] on span "Preço e variações" at bounding box center [251, 88] width 72 height 10
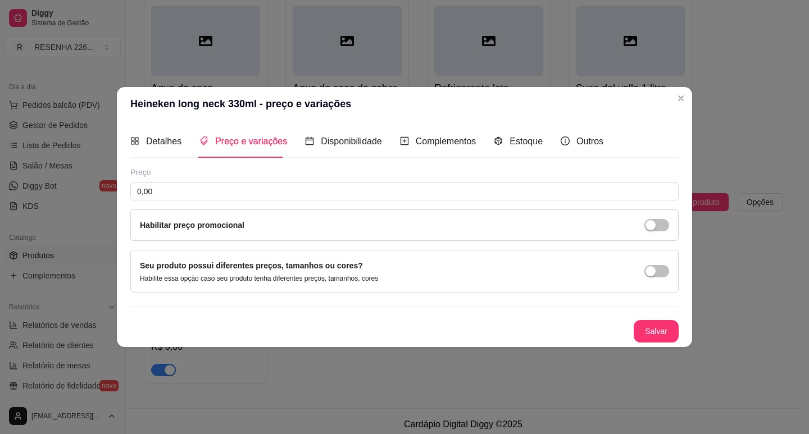
click at [190, 206] on div "Preço 0,00 Habilitar preço promocional" at bounding box center [404, 204] width 548 height 74
click at [202, 194] on input "0,00" at bounding box center [404, 192] width 548 height 18
click at [218, 194] on input "1,00" at bounding box center [404, 192] width 548 height 18
click at [648, 325] on button "Salvar" at bounding box center [656, 331] width 44 height 22
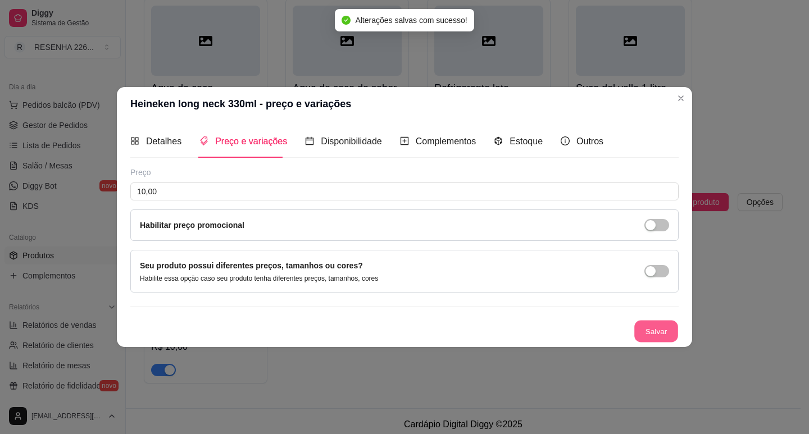
click at [648, 325] on button "Salvar" at bounding box center [656, 331] width 44 height 22
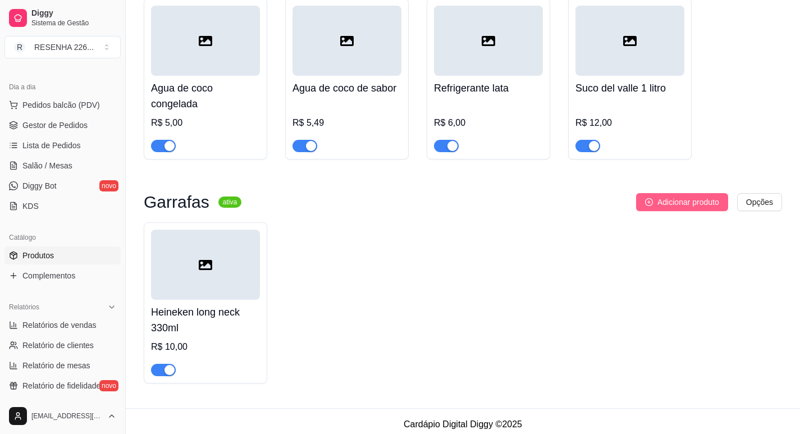
click at [665, 200] on span "Adicionar produto" at bounding box center [689, 202] width 62 height 12
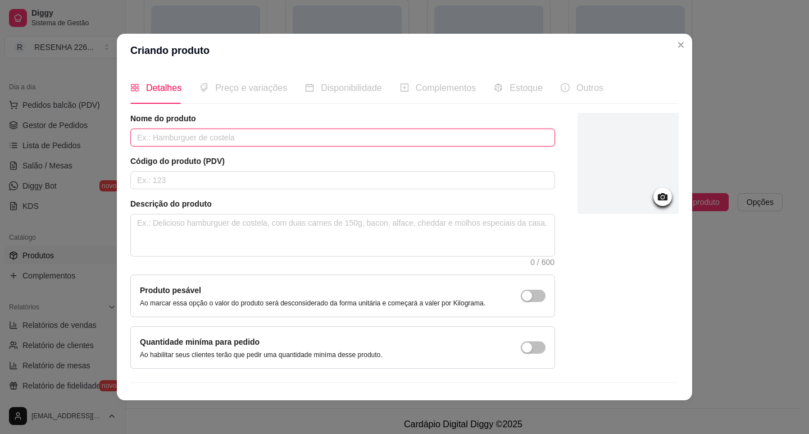
click at [207, 136] on input "text" at bounding box center [342, 138] width 425 height 18
click at [157, 138] on input "Corona 330ml" at bounding box center [342, 138] width 425 height 18
click at [177, 137] on input "Corona Longneck 330ml" at bounding box center [342, 138] width 425 height 18
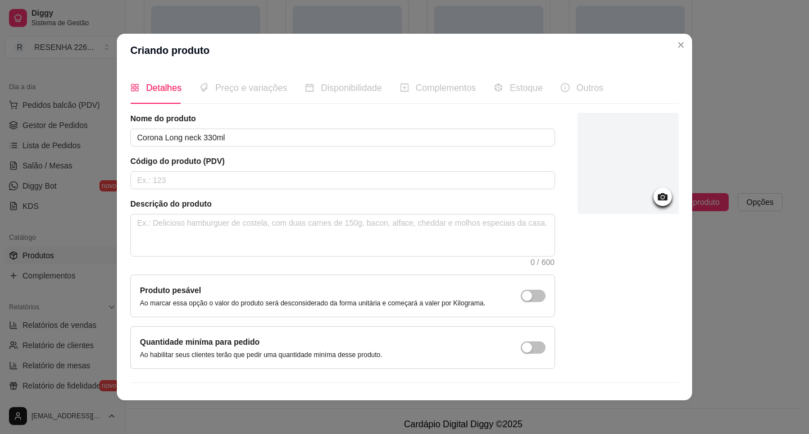
click at [290, 148] on div "Nome do produto Corona Long neck 330ml Código do produto (PDV) Descrição do pro…" at bounding box center [342, 241] width 425 height 256
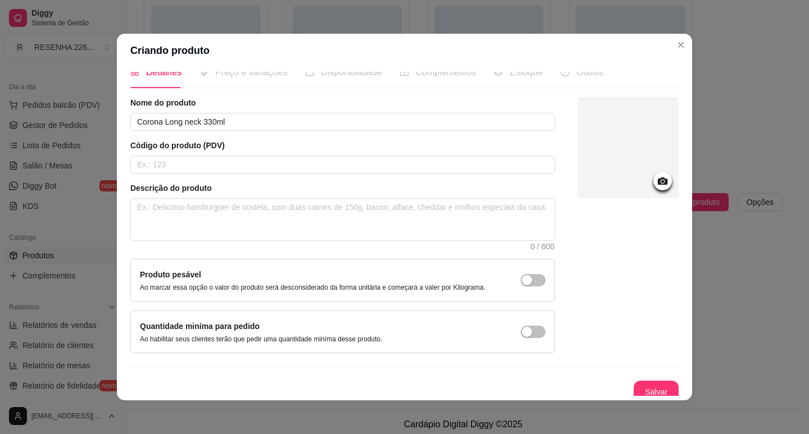
scroll to position [23, 0]
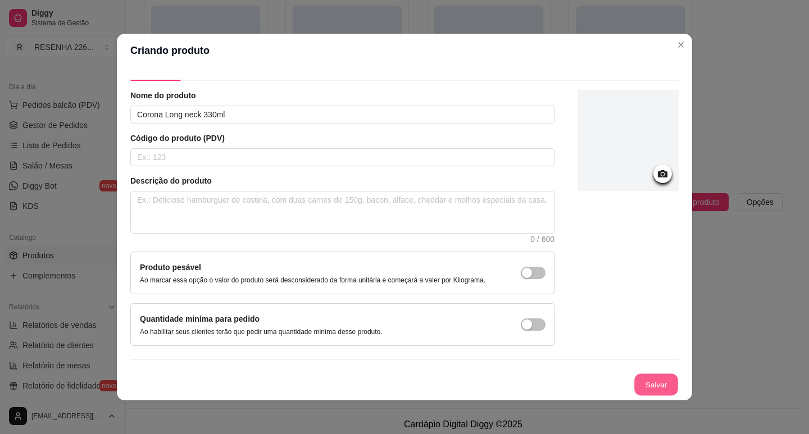
click at [645, 383] on button "Salvar" at bounding box center [656, 385] width 44 height 22
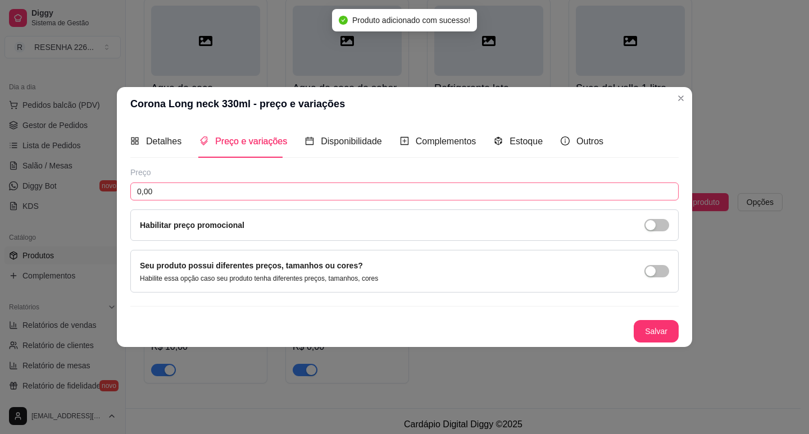
scroll to position [0, 0]
click at [249, 189] on input "0,00" at bounding box center [404, 192] width 548 height 18
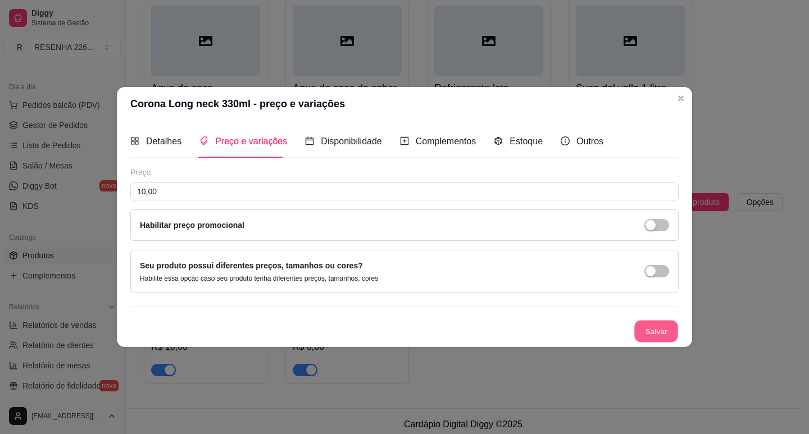
click at [648, 325] on button "Salvar" at bounding box center [656, 331] width 44 height 22
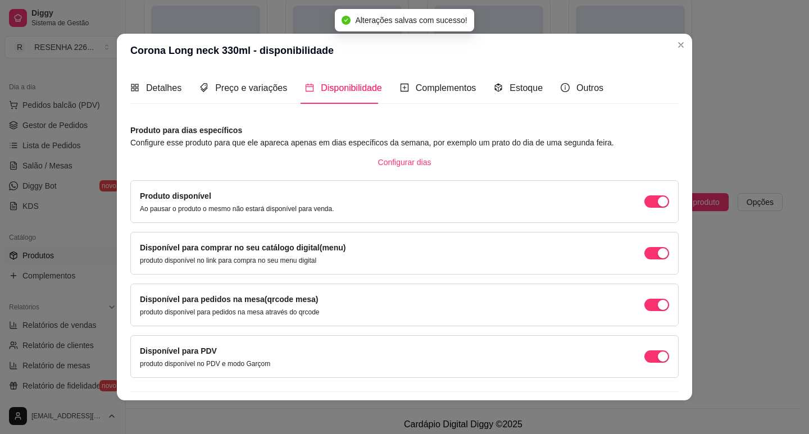
scroll to position [28, 0]
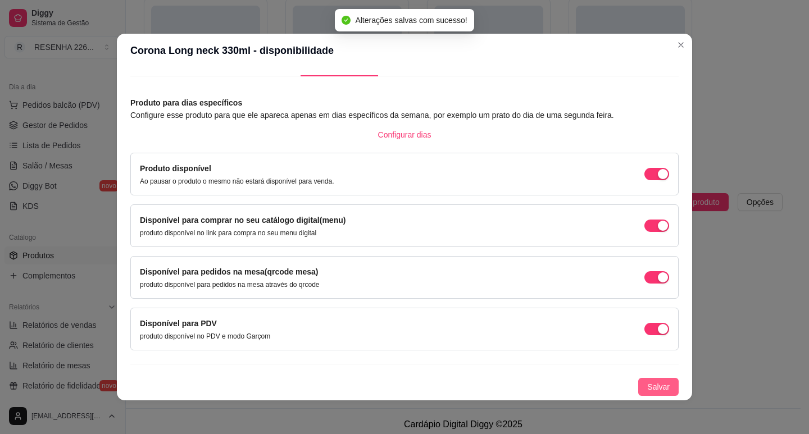
click at [646, 380] on button "Salvar" at bounding box center [658, 387] width 40 height 18
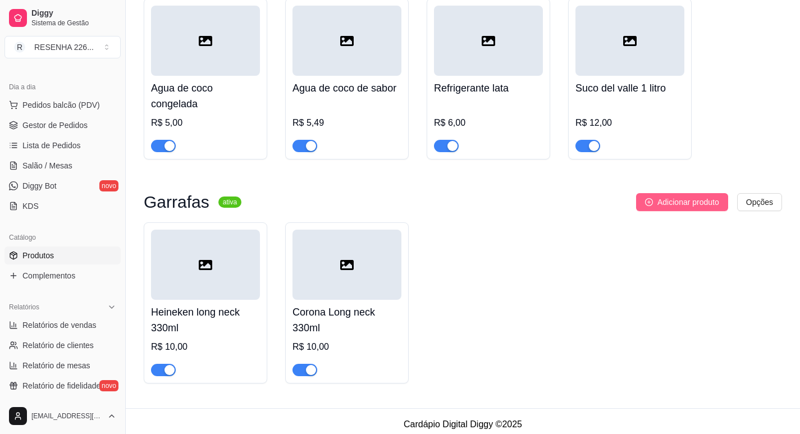
click at [645, 198] on icon "plus-circle" at bounding box center [649, 202] width 8 height 8
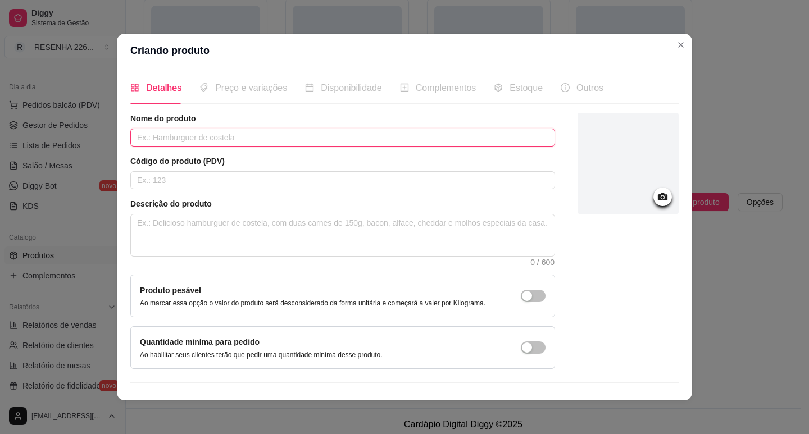
click at [232, 133] on input "text" at bounding box center [342, 138] width 425 height 18
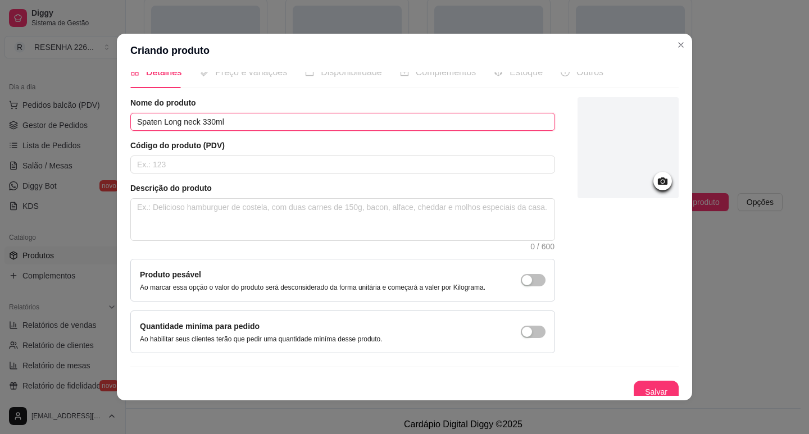
scroll to position [23, 0]
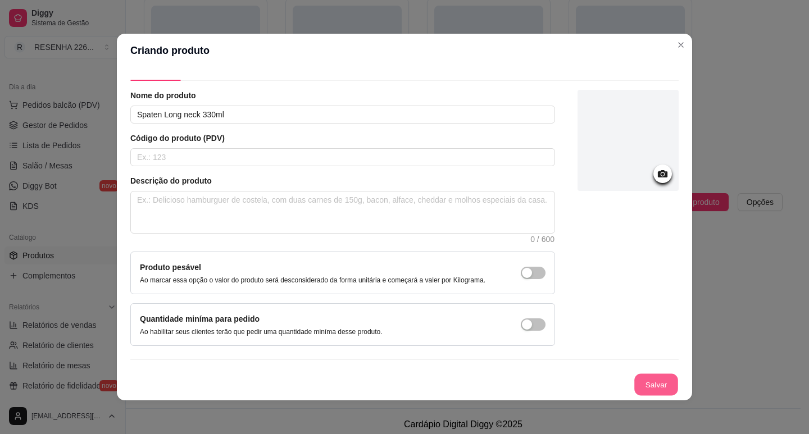
click at [651, 379] on button "Salvar" at bounding box center [656, 385] width 44 height 22
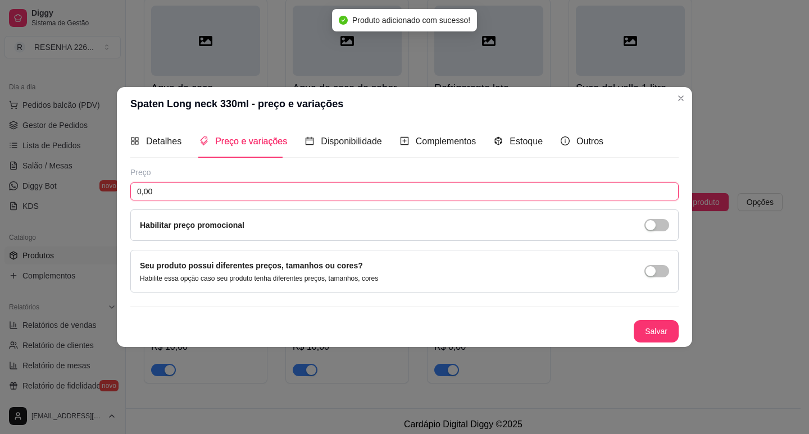
drag, startPoint x: 201, startPoint y: 196, endPoint x: 214, endPoint y: 198, distance: 13.0
click at [211, 198] on input "0,00" at bounding box center [404, 192] width 548 height 18
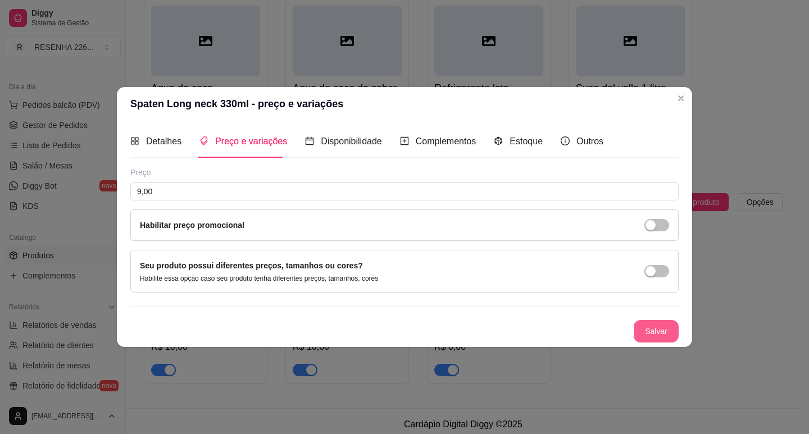
click at [658, 330] on button "Salvar" at bounding box center [655, 331] width 45 height 22
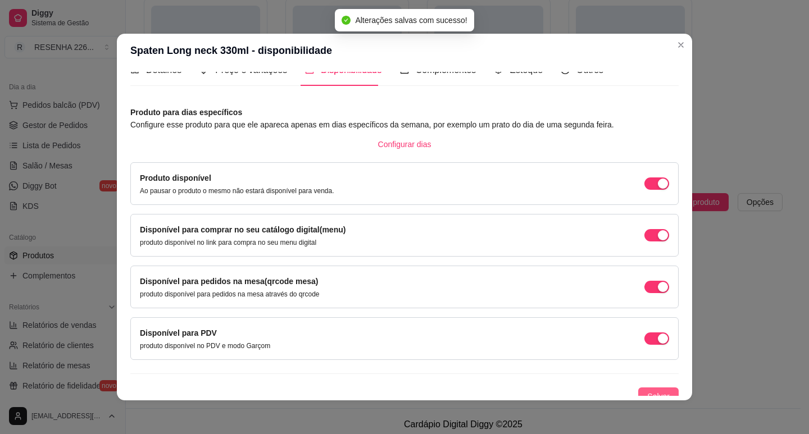
scroll to position [28, 0]
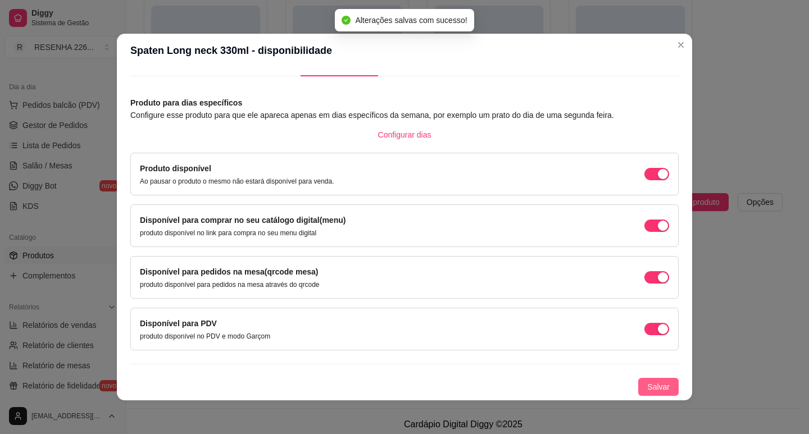
click at [648, 386] on span "Salvar" at bounding box center [658, 387] width 22 height 12
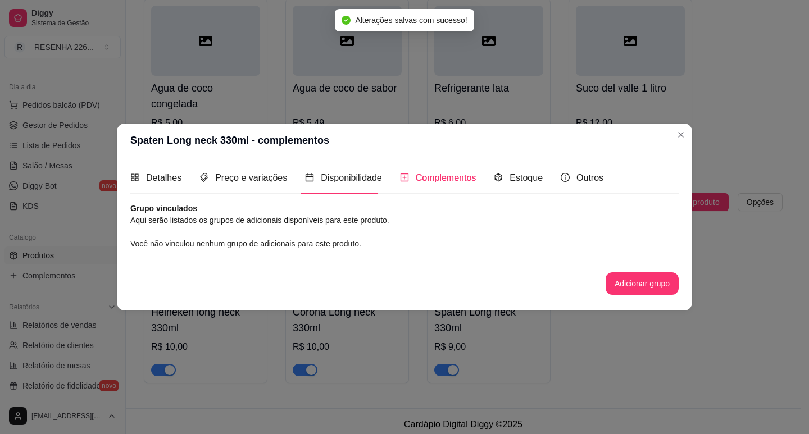
scroll to position [0, 0]
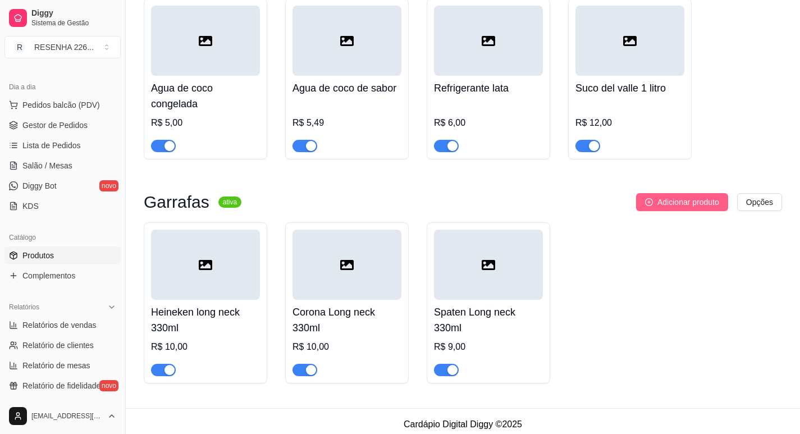
click at [672, 196] on span "Adicionar produto" at bounding box center [689, 202] width 62 height 12
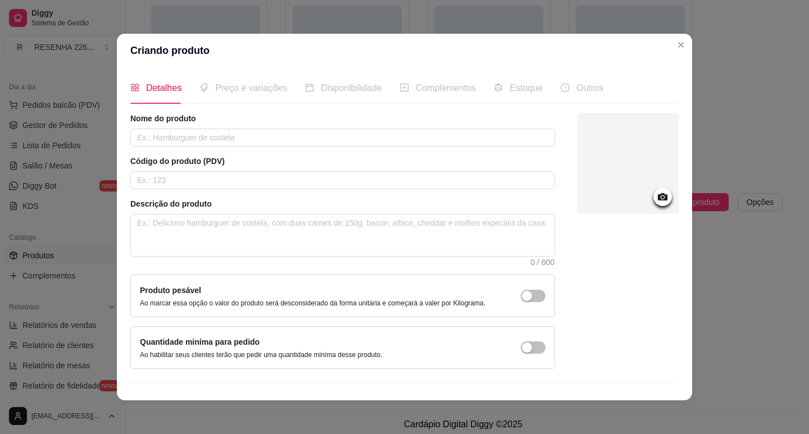
click at [657, 216] on div at bounding box center [627, 165] width 101 height 104
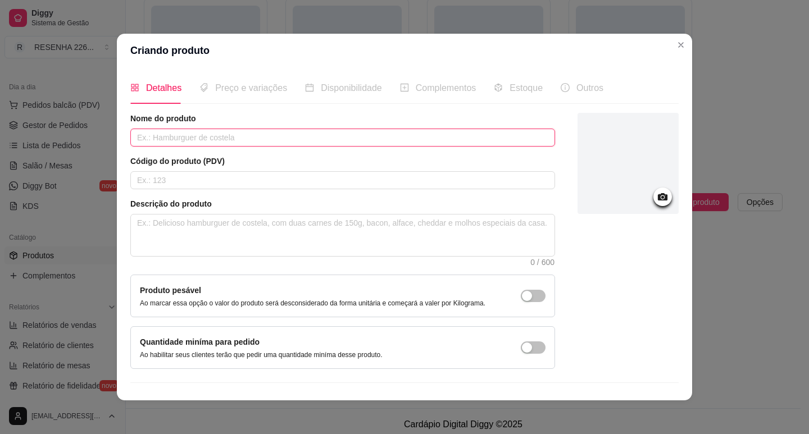
click at [245, 138] on input "text" at bounding box center [342, 138] width 425 height 18
click at [244, 138] on input "text" at bounding box center [342, 138] width 425 height 18
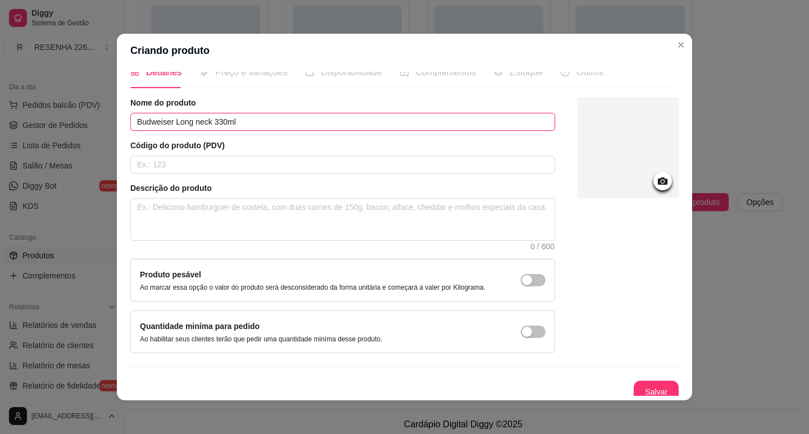
scroll to position [23, 0]
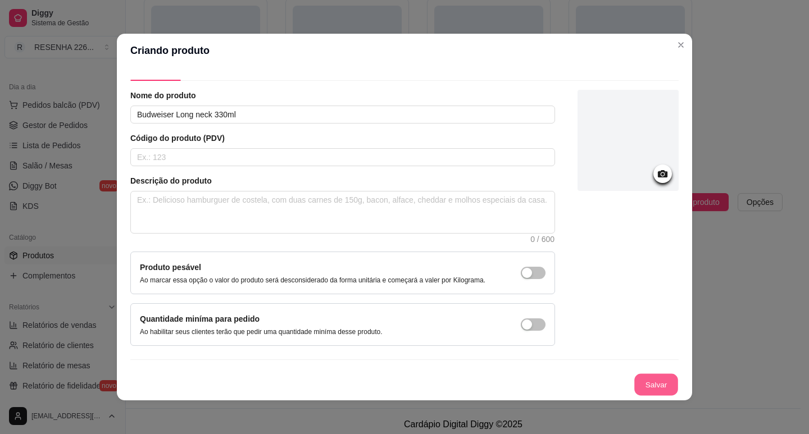
click at [646, 389] on button "Salvar" at bounding box center [656, 385] width 44 height 22
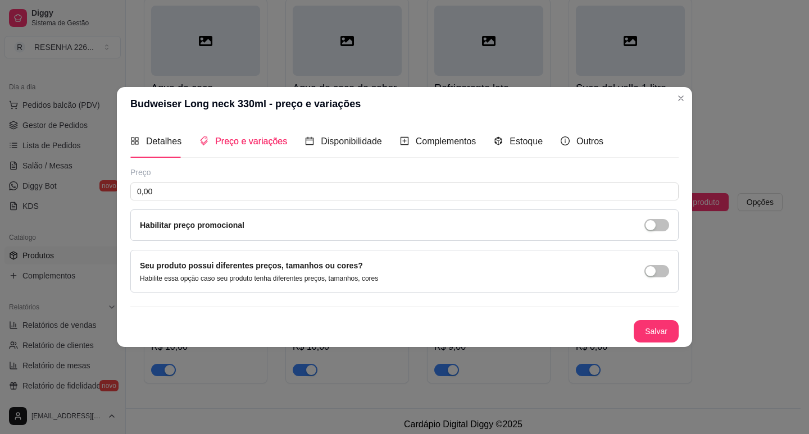
scroll to position [0, 0]
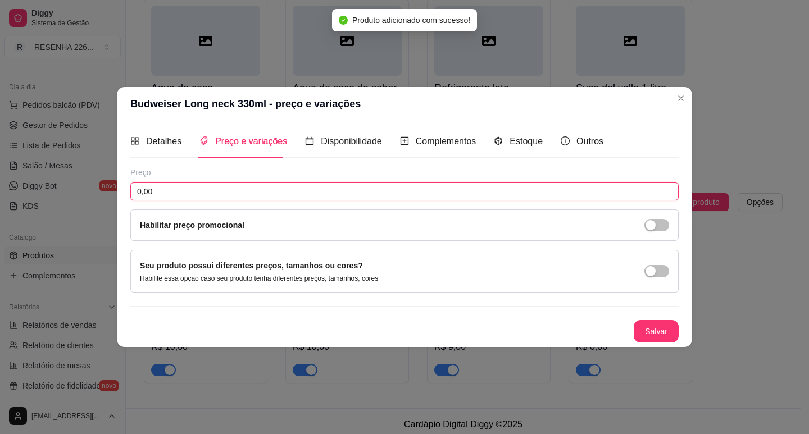
click at [216, 185] on input "0,00" at bounding box center [404, 192] width 548 height 18
click at [642, 325] on button "Salvar" at bounding box center [655, 331] width 45 height 22
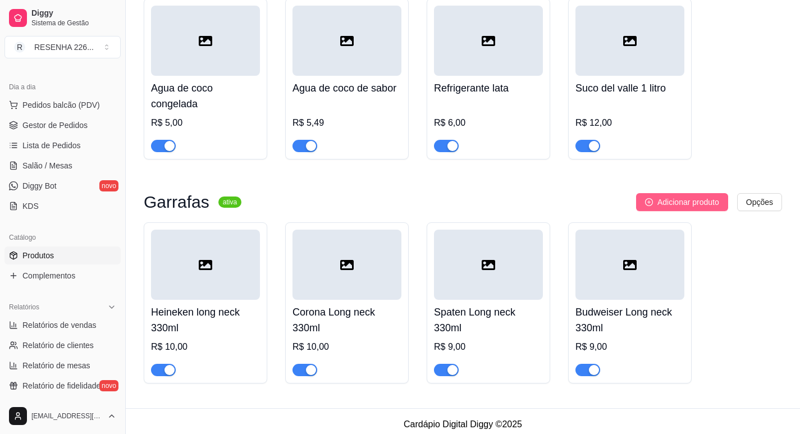
click at [679, 196] on span "Adicionar produto" at bounding box center [689, 202] width 62 height 12
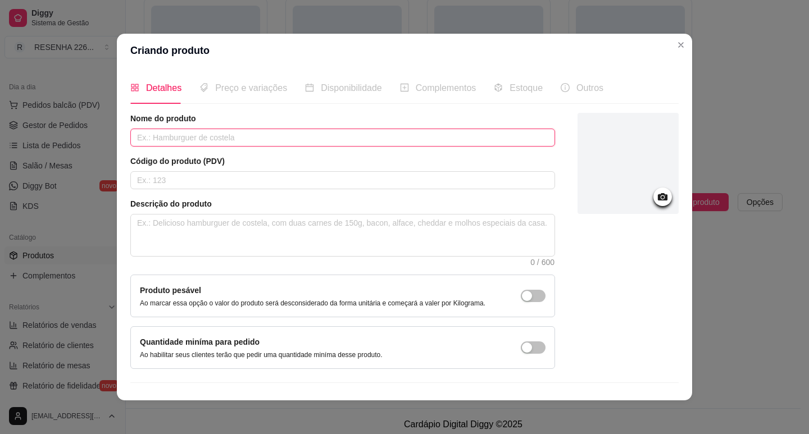
click at [253, 143] on input "text" at bounding box center [342, 138] width 425 height 18
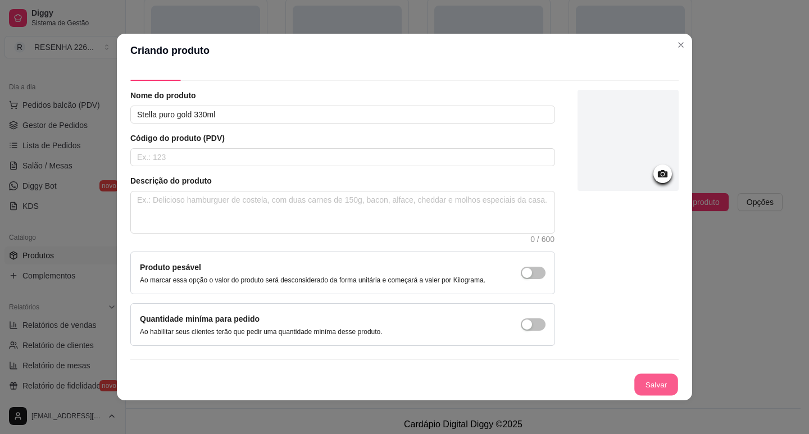
click at [640, 377] on button "Salvar" at bounding box center [656, 385] width 44 height 22
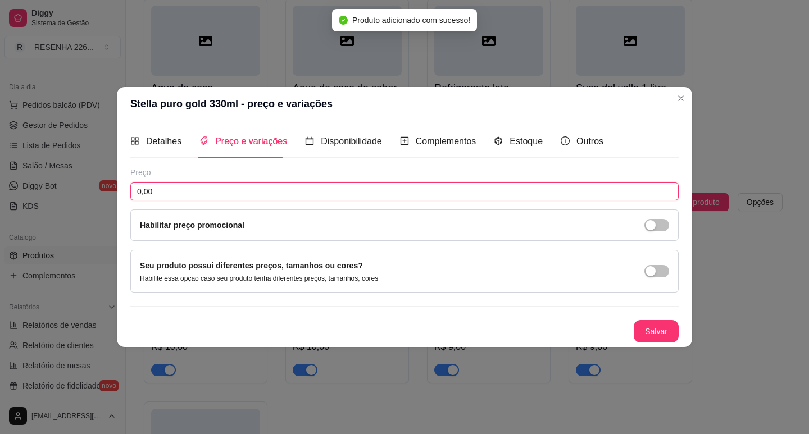
click at [239, 189] on input "0,00" at bounding box center [404, 192] width 548 height 18
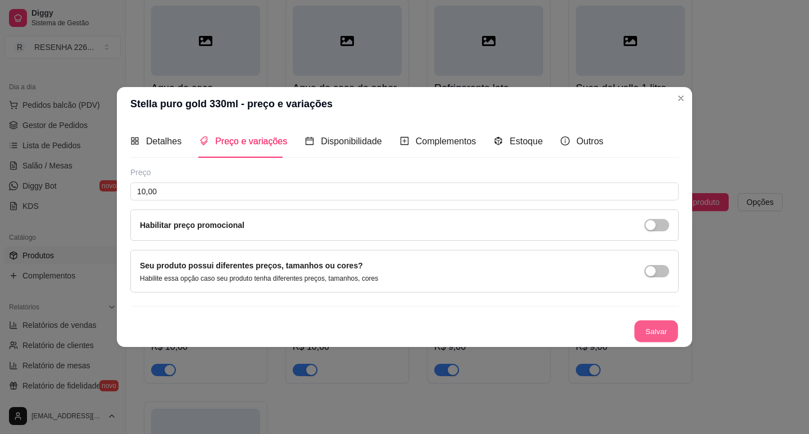
click at [644, 323] on button "Salvar" at bounding box center [656, 331] width 44 height 22
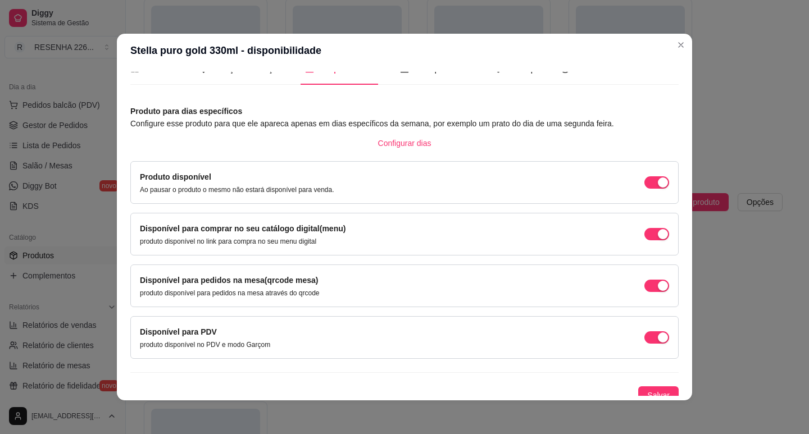
scroll to position [28, 0]
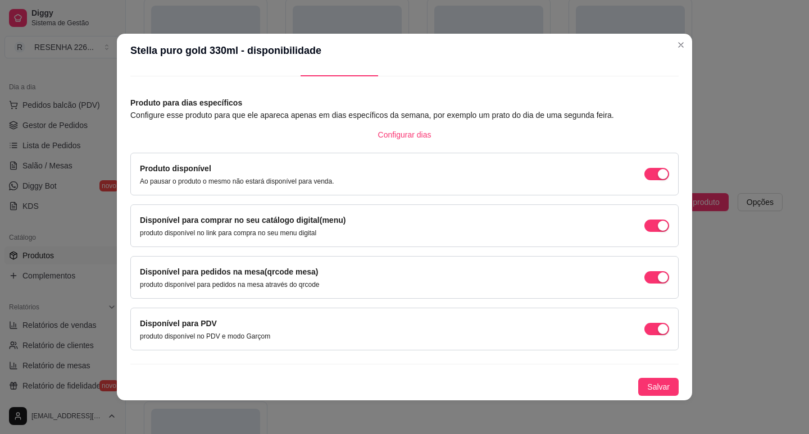
click at [487, 348] on div "Disponível para PDV produto disponível no PDV e modo Garçom" at bounding box center [404, 329] width 548 height 43
click at [654, 386] on span "Salvar" at bounding box center [658, 387] width 22 height 12
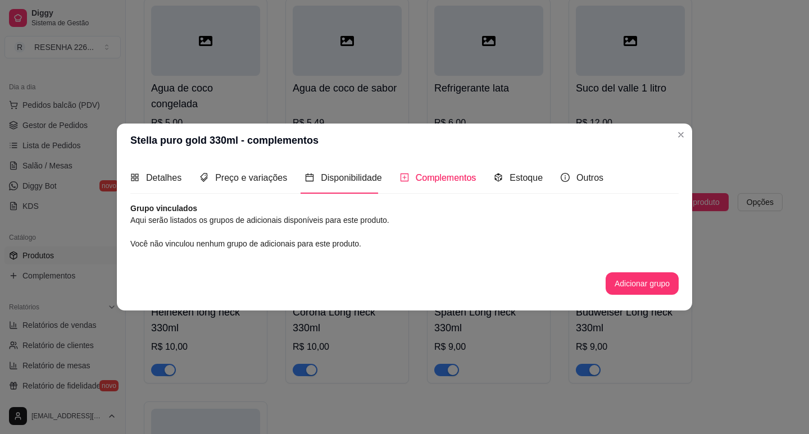
scroll to position [0, 0]
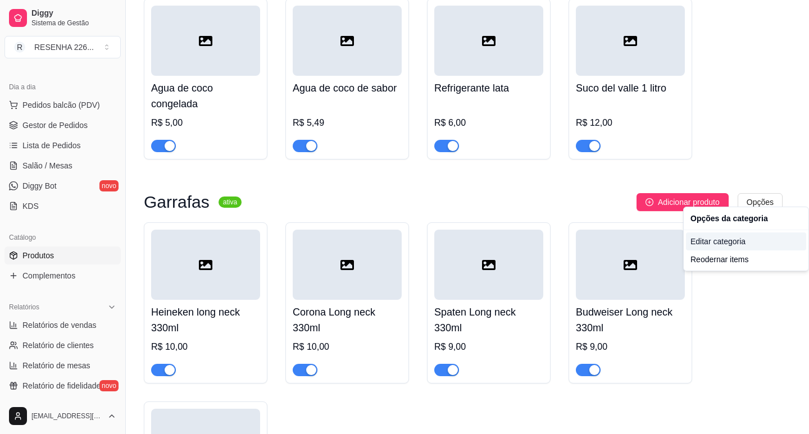
click at [696, 245] on div "Editar categoria" at bounding box center [746, 241] width 120 height 18
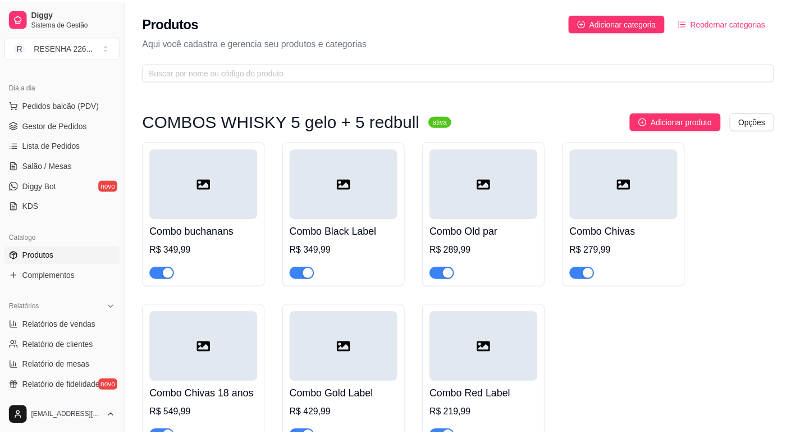
scroll to position [2998, 0]
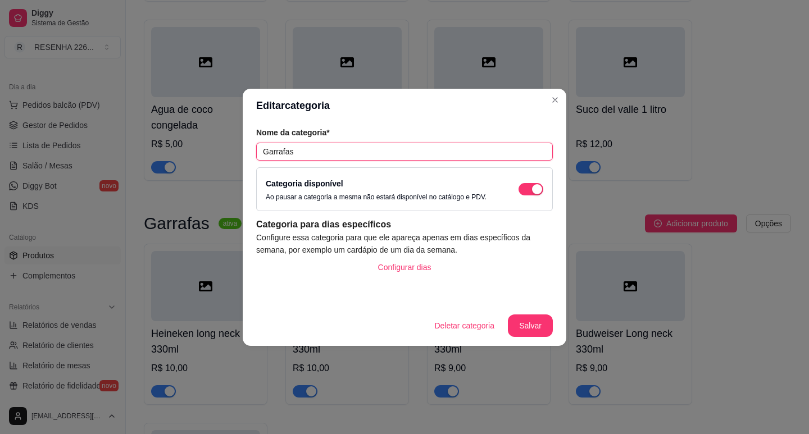
drag, startPoint x: 352, startPoint y: 152, endPoint x: 0, endPoint y: 94, distance: 356.2
click at [0, 94] on div "Editar categoria Nome da categoria* Garrafas Categoria disponível Ao pausar a c…" at bounding box center [404, 217] width 809 height 434
click at [521, 325] on button "Salvar" at bounding box center [530, 325] width 45 height 22
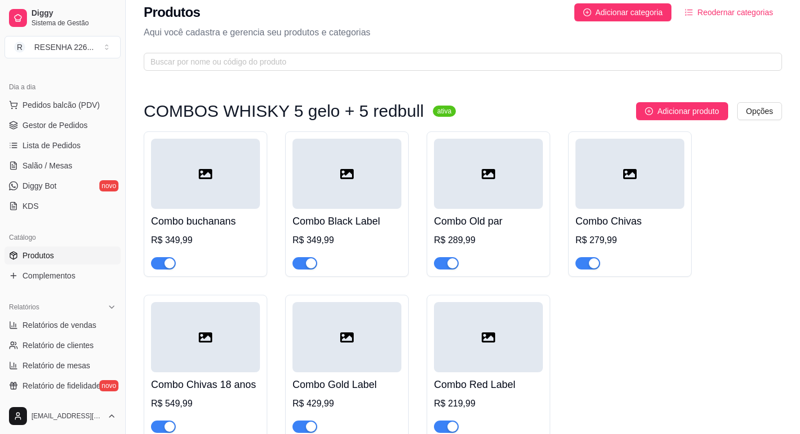
scroll to position [0, 0]
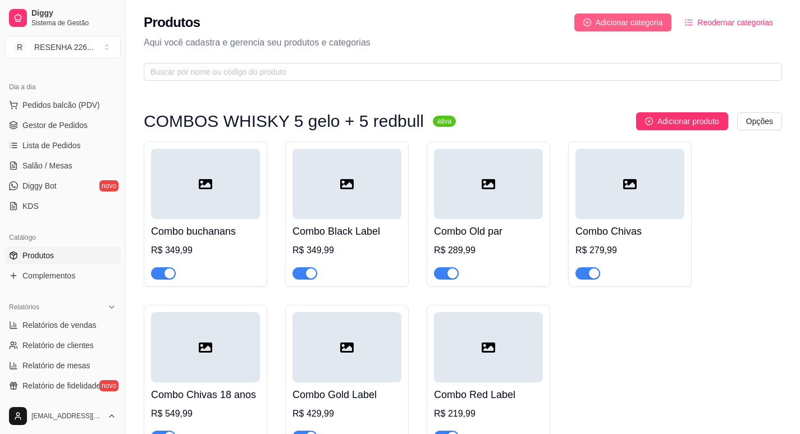
click at [627, 24] on span "Adicionar categoria" at bounding box center [629, 22] width 67 height 12
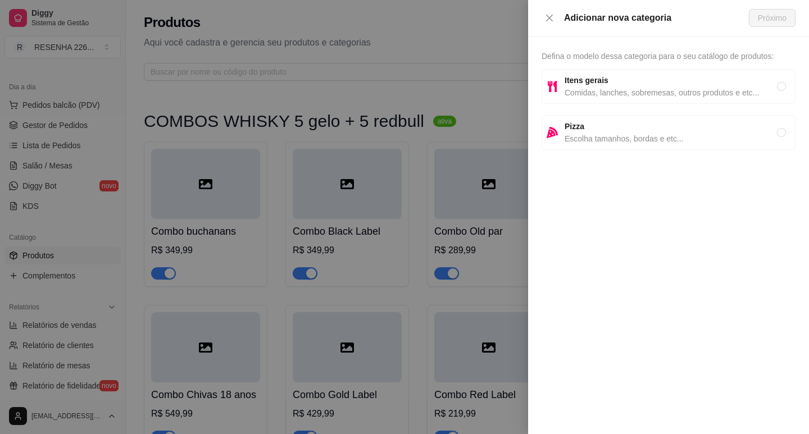
click at [623, 86] on span "Itens gerais" at bounding box center [670, 80] width 212 height 12
click at [790, 19] on button "Próximo" at bounding box center [772, 18] width 47 height 18
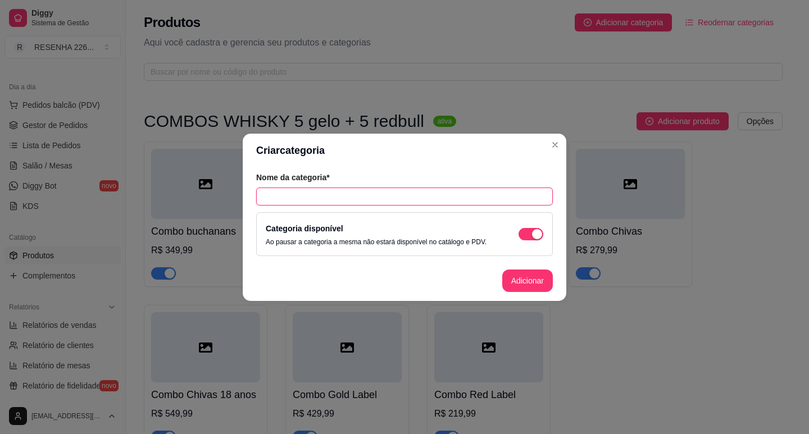
click at [369, 196] on input "text" at bounding box center [404, 197] width 297 height 18
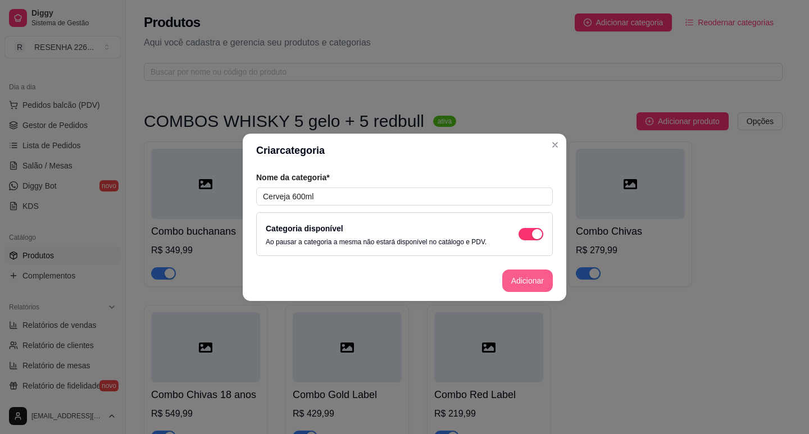
click at [531, 277] on button "Adicionar" at bounding box center [527, 281] width 51 height 22
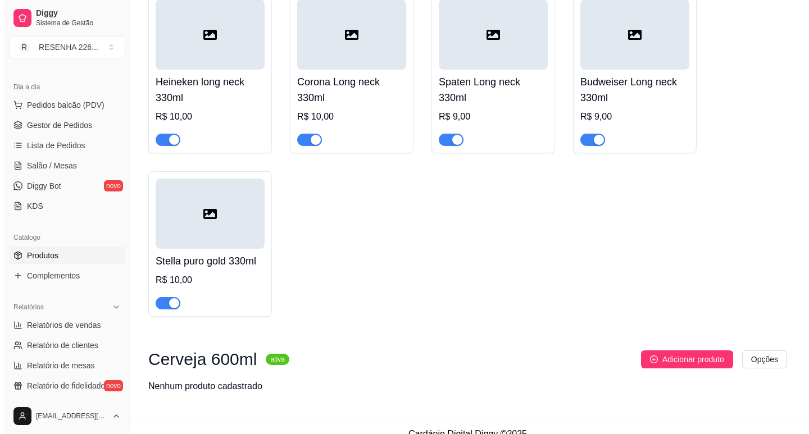
scroll to position [3259, 0]
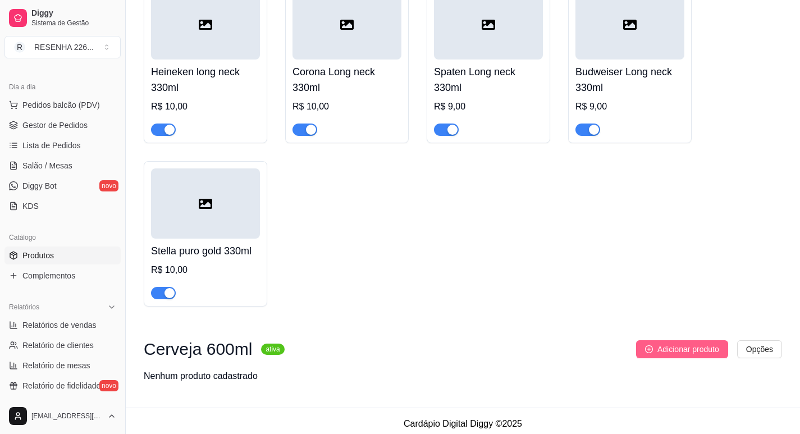
click at [661, 343] on span "Adicionar produto" at bounding box center [689, 349] width 62 height 12
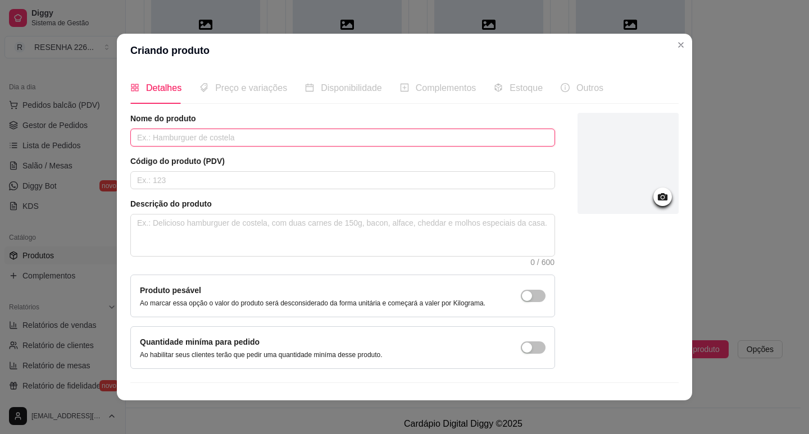
click at [198, 139] on input "text" at bounding box center [342, 138] width 425 height 18
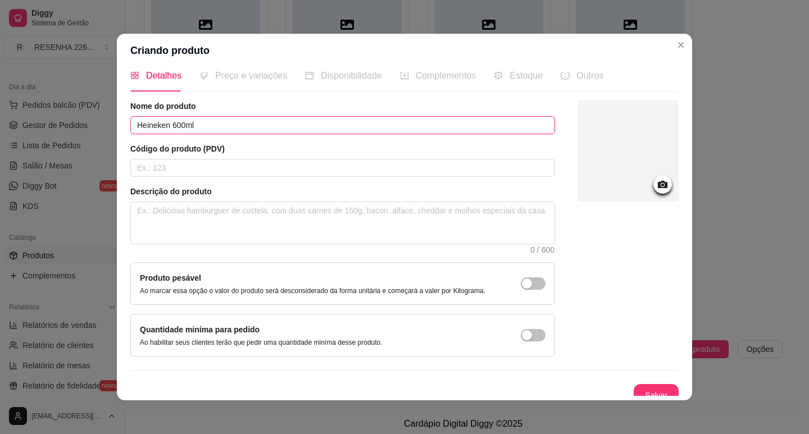
scroll to position [23, 0]
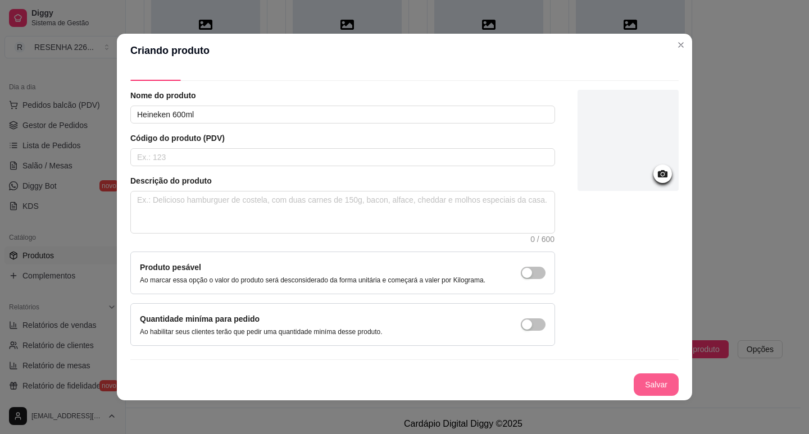
click at [635, 377] on button "Salvar" at bounding box center [655, 384] width 45 height 22
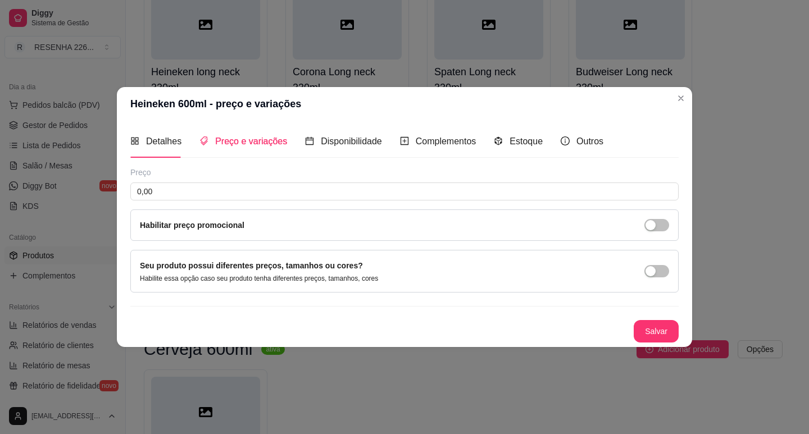
scroll to position [0, 0]
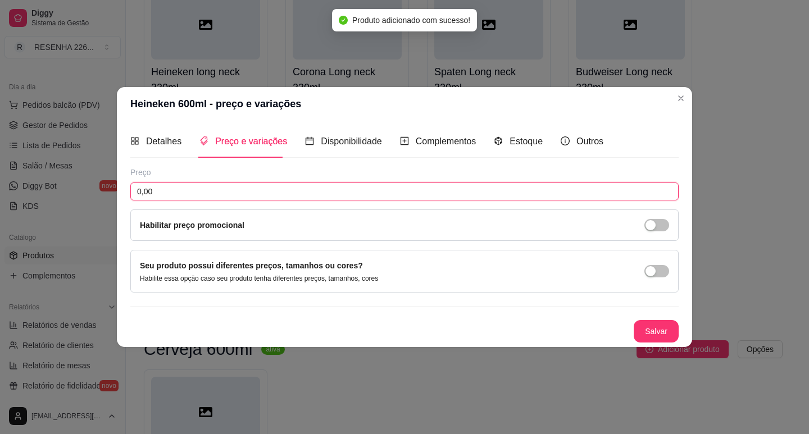
click at [286, 192] on input "0,00" at bounding box center [404, 192] width 548 height 18
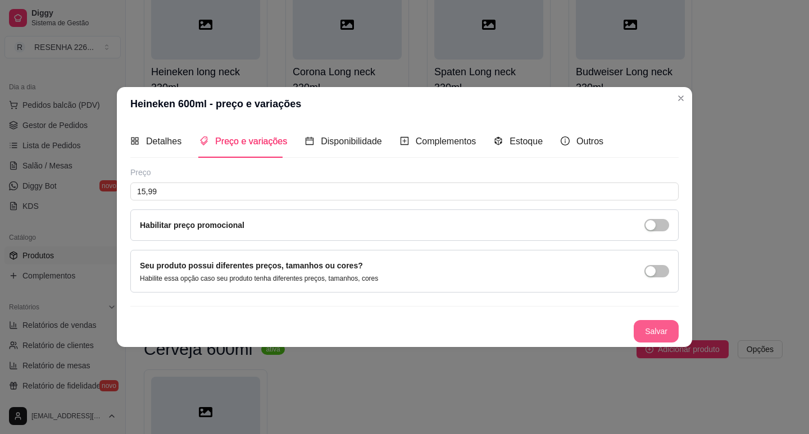
click at [661, 327] on button "Salvar" at bounding box center [655, 331] width 45 height 22
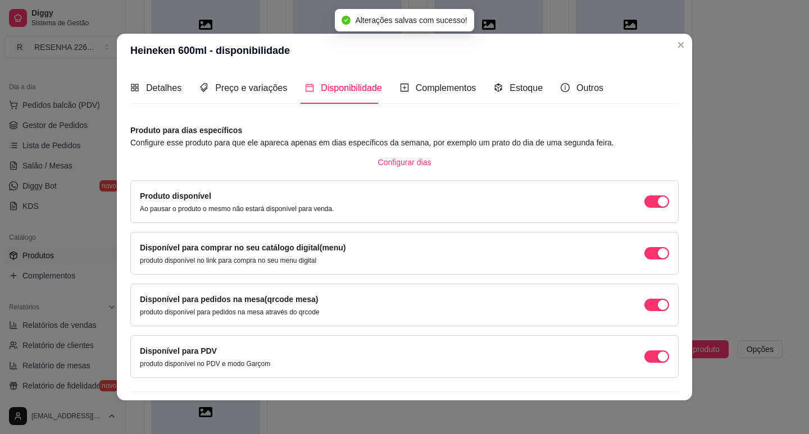
scroll to position [28, 0]
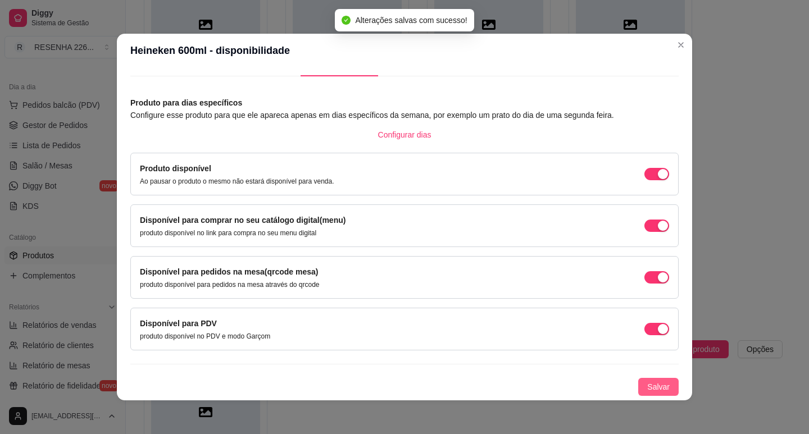
click at [638, 379] on button "Salvar" at bounding box center [658, 387] width 40 height 18
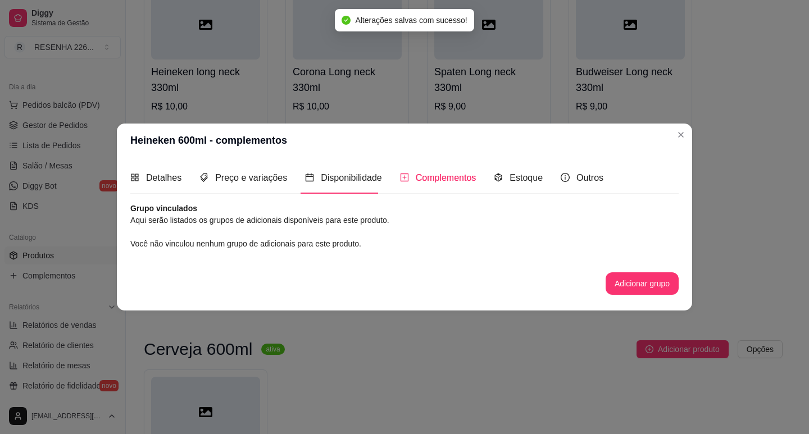
scroll to position [0, 0]
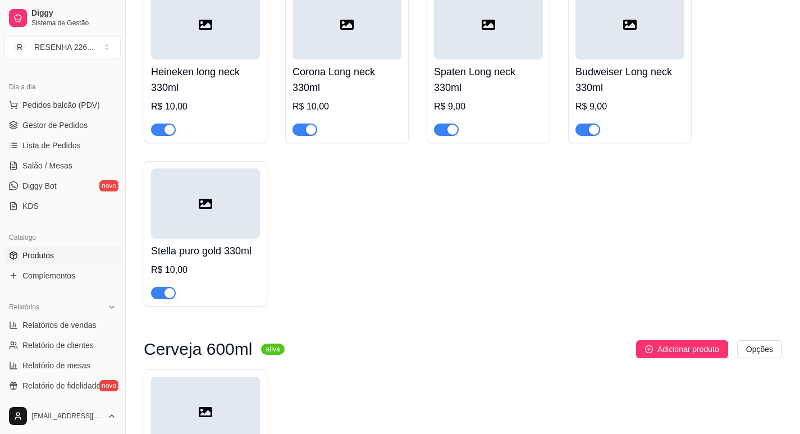
click at [636, 354] on div "Cerveja 600ml ativa Adicionar produto Opções Heineken 600ml R$ 15,99" at bounding box center [463, 427] width 639 height 175
click at [619, 370] on div "Heineken 600ml R$ 15,99" at bounding box center [463, 442] width 639 height 145
click at [619, 362] on div "Cerveja 600ml ativa Adicionar produto Opções Heineken 600ml R$ 15,99" at bounding box center [463, 427] width 639 height 175
click at [596, 340] on div "Adicionar produto Opções" at bounding box center [538, 349] width 489 height 18
click at [682, 343] on span "Adicionar produto" at bounding box center [689, 349] width 62 height 12
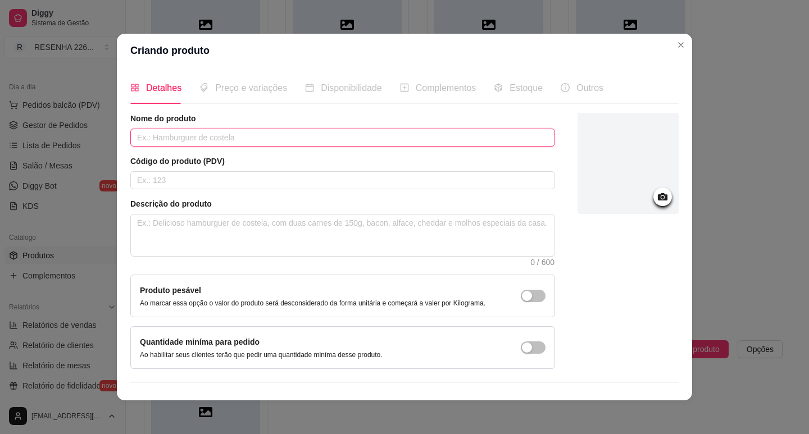
click at [216, 137] on input "text" at bounding box center [342, 138] width 425 height 18
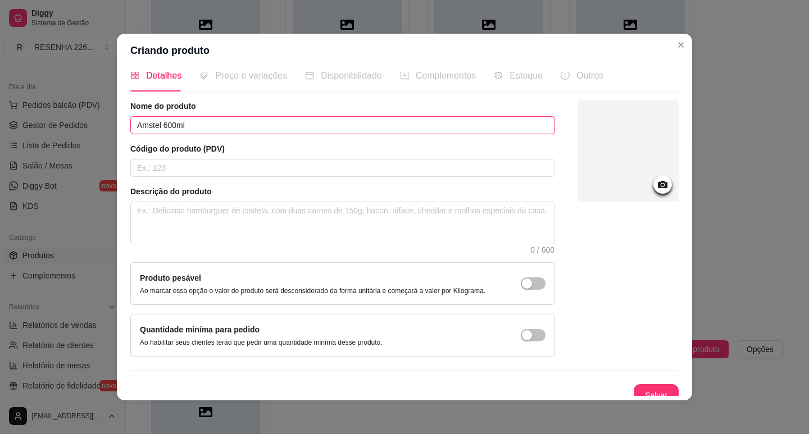
scroll to position [23, 0]
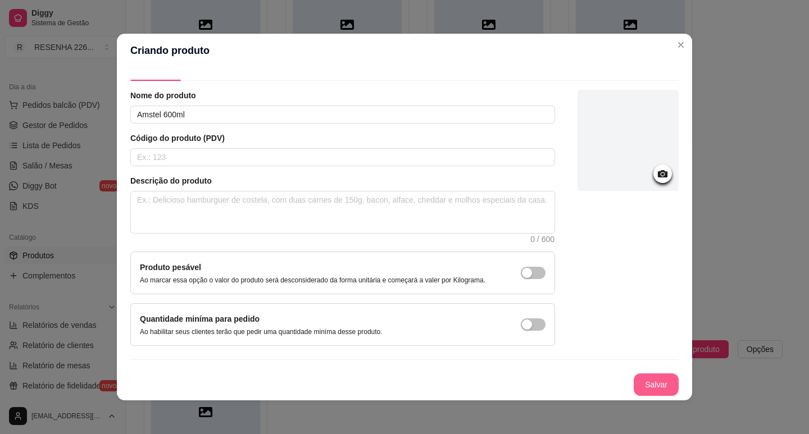
click at [635, 375] on button "Salvar" at bounding box center [655, 384] width 45 height 22
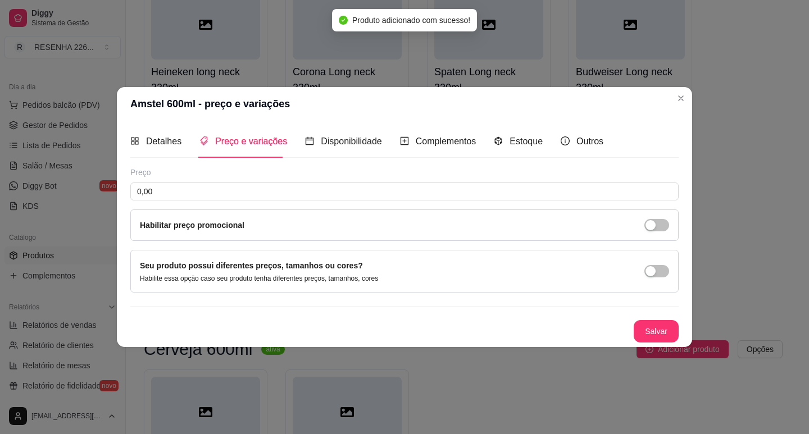
scroll to position [0, 0]
click at [213, 194] on input "0,00" at bounding box center [404, 192] width 548 height 18
click at [657, 323] on button "Salvar" at bounding box center [655, 331] width 45 height 22
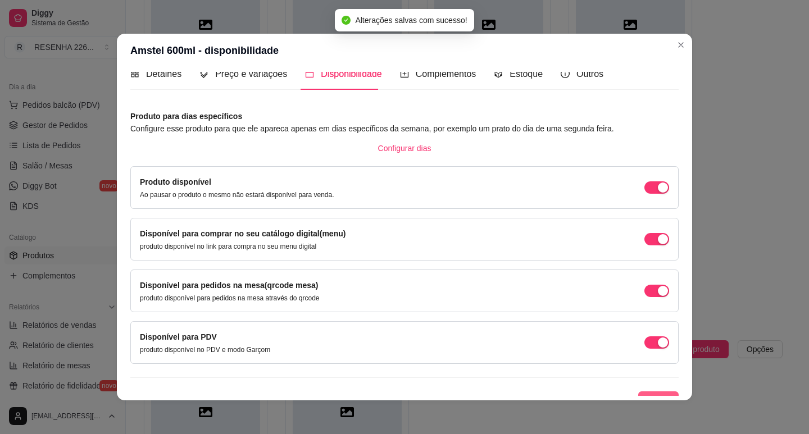
scroll to position [28, 0]
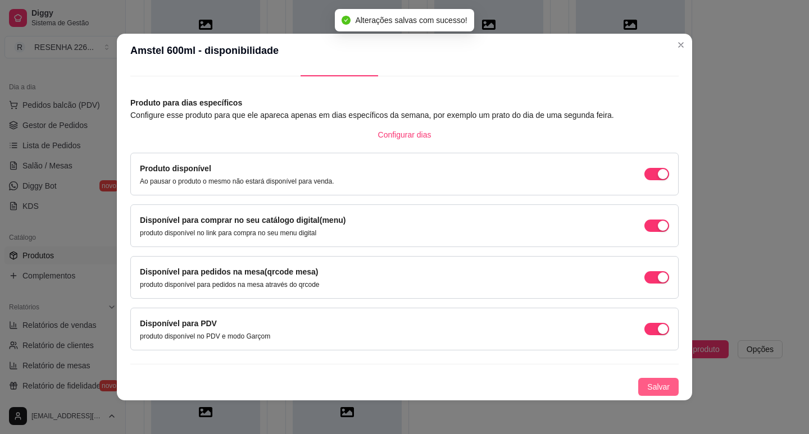
click at [647, 383] on span "Salvar" at bounding box center [658, 387] width 22 height 12
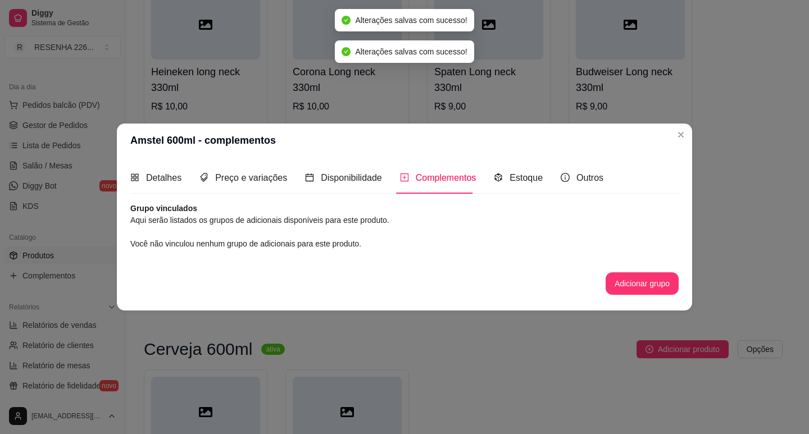
scroll to position [0, 0]
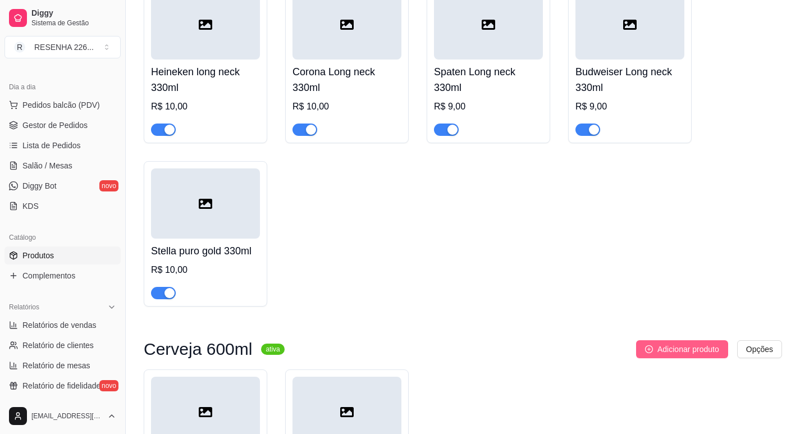
click at [677, 343] on span "Adicionar produto" at bounding box center [689, 349] width 62 height 12
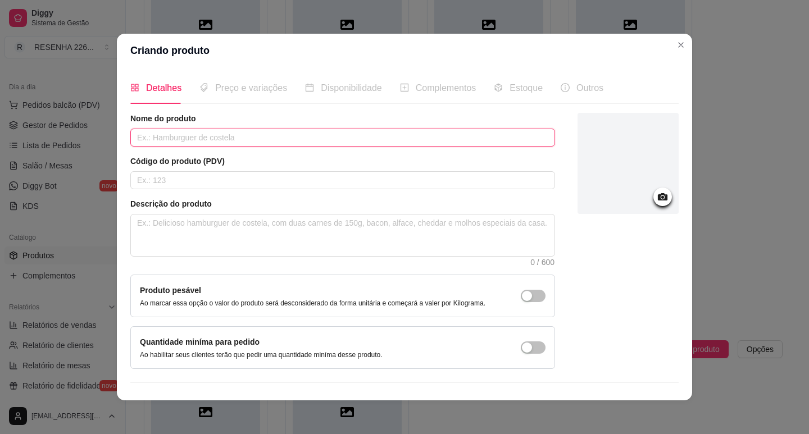
click at [243, 142] on input "text" at bounding box center [342, 138] width 425 height 18
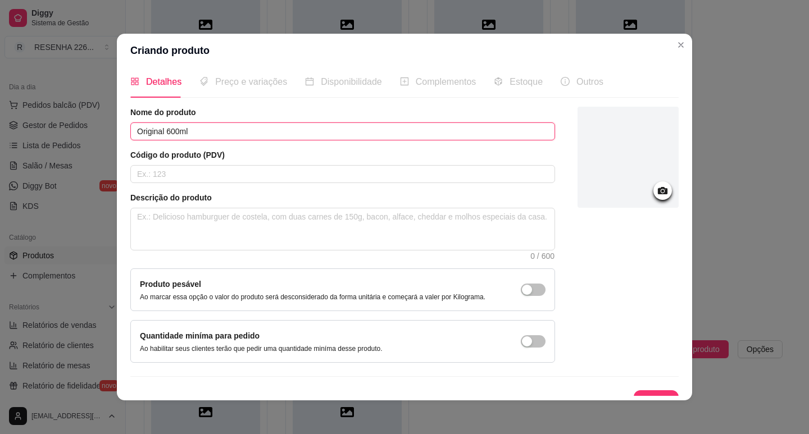
scroll to position [23, 0]
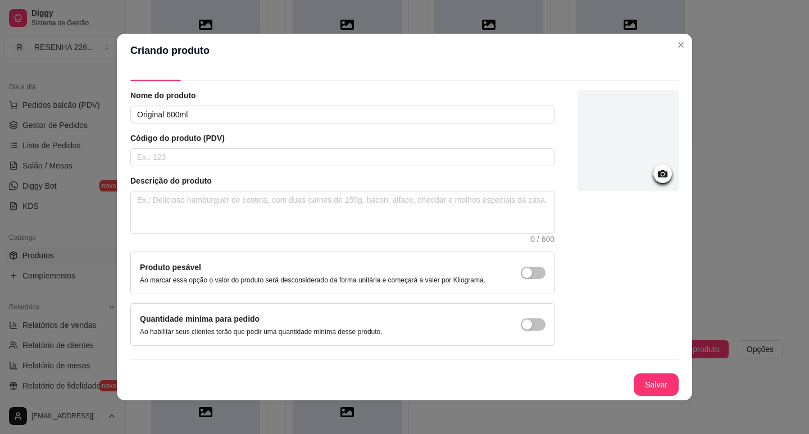
click at [633, 380] on button "Salvar" at bounding box center [655, 384] width 45 height 22
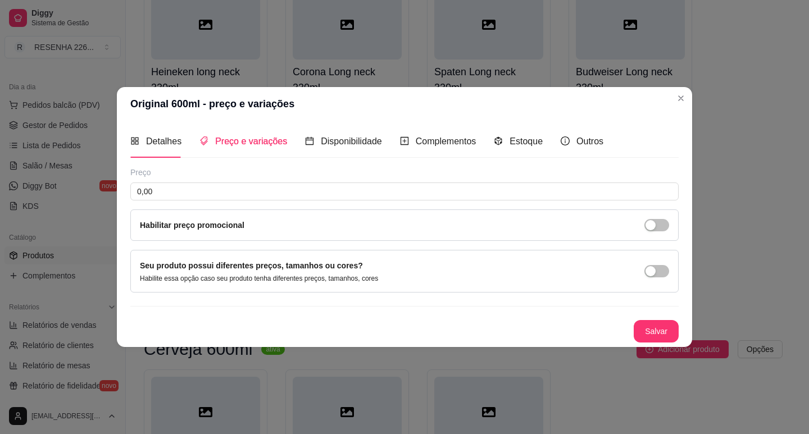
scroll to position [0, 0]
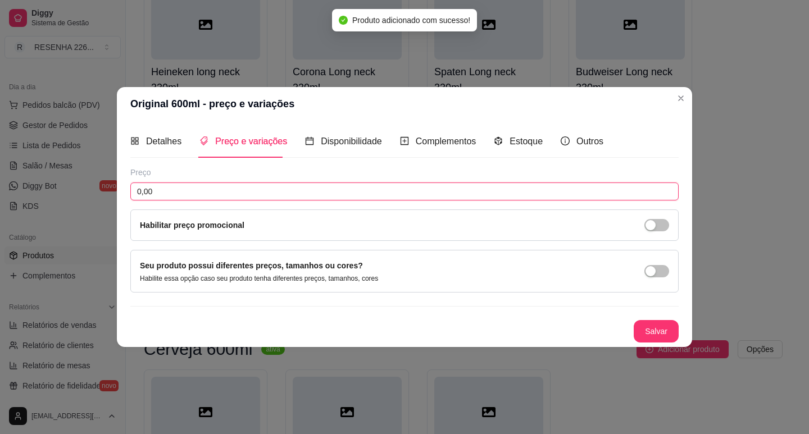
click at [259, 194] on input "0,00" at bounding box center [404, 192] width 548 height 18
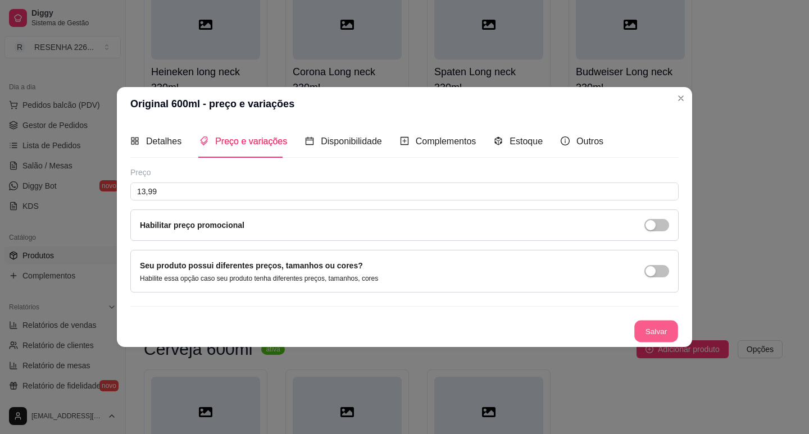
click at [659, 330] on button "Salvar" at bounding box center [656, 331] width 44 height 22
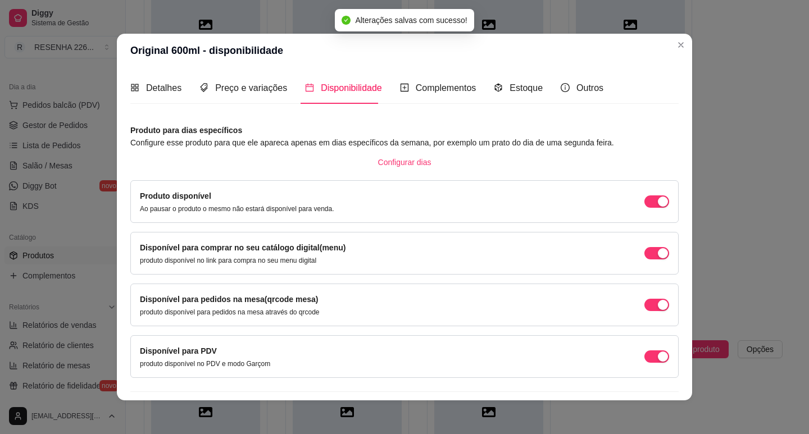
scroll to position [28, 0]
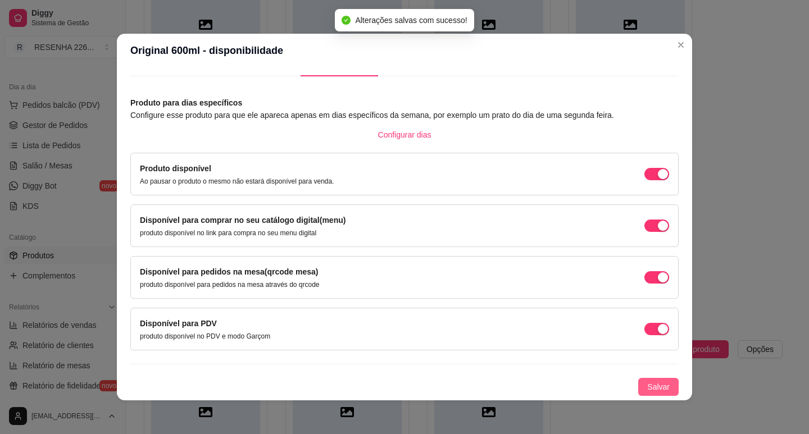
click at [647, 382] on span "Salvar" at bounding box center [658, 387] width 22 height 12
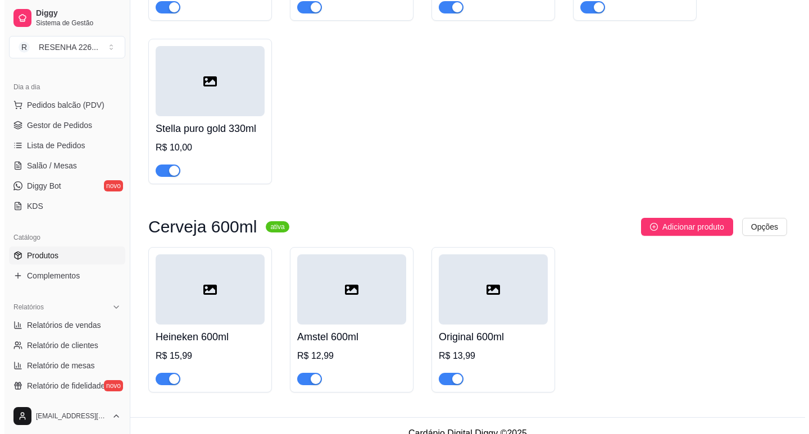
scroll to position [3392, 0]
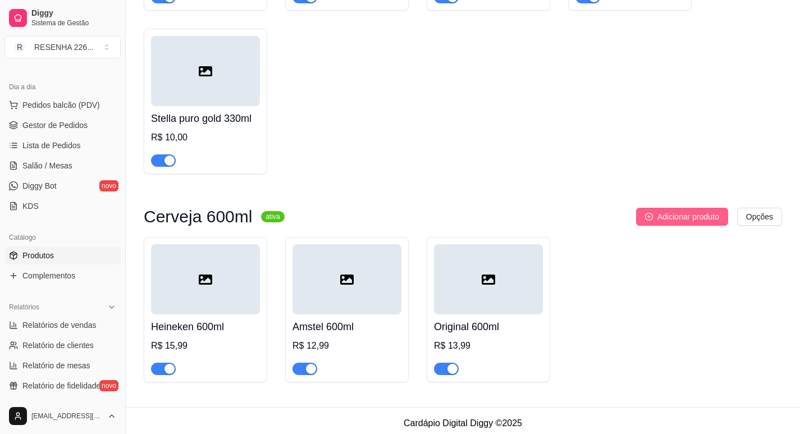
click at [645, 208] on button "Adicionar produto" at bounding box center [682, 217] width 92 height 18
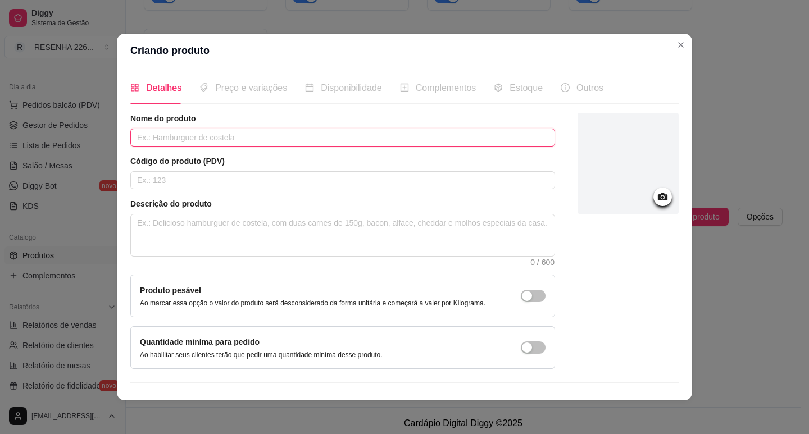
click at [209, 133] on input "text" at bounding box center [342, 138] width 425 height 18
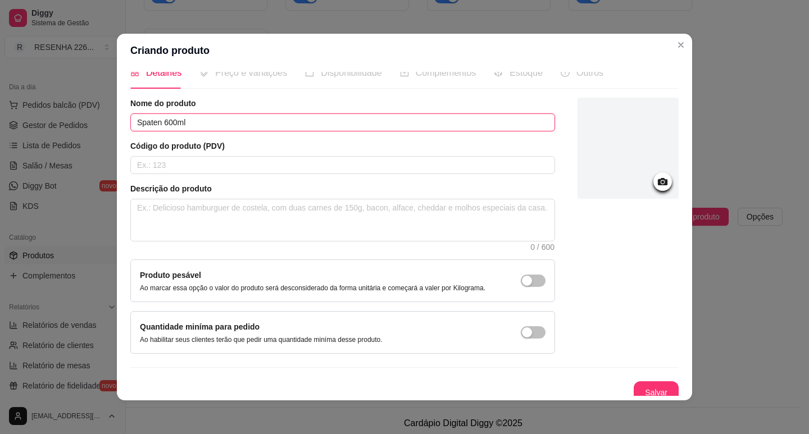
scroll to position [23, 0]
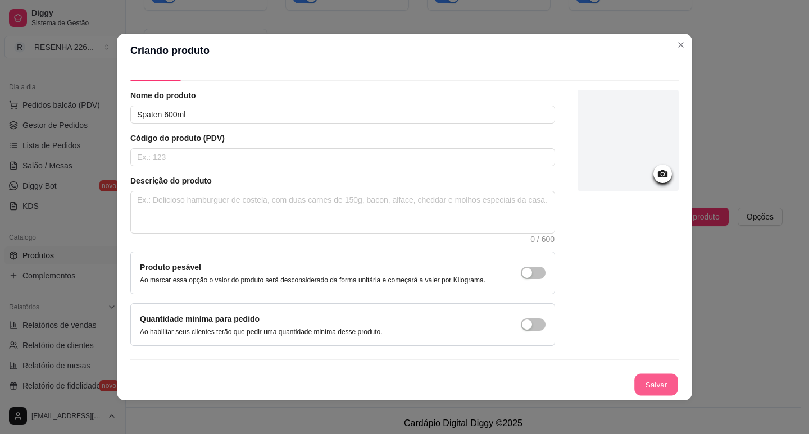
click at [644, 386] on button "Salvar" at bounding box center [656, 385] width 44 height 22
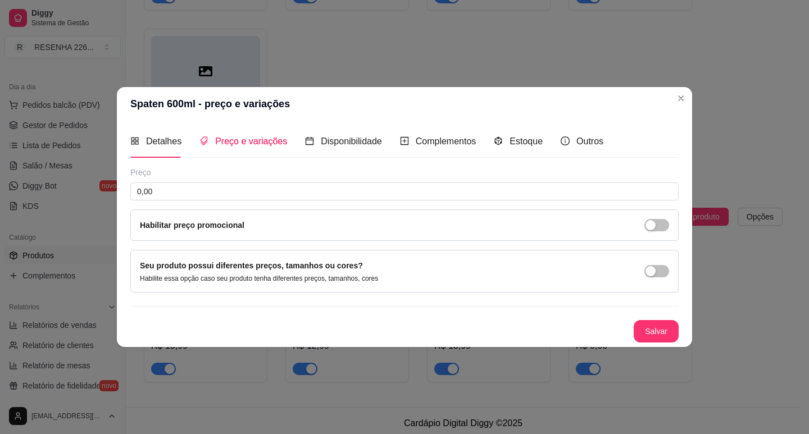
scroll to position [0, 0]
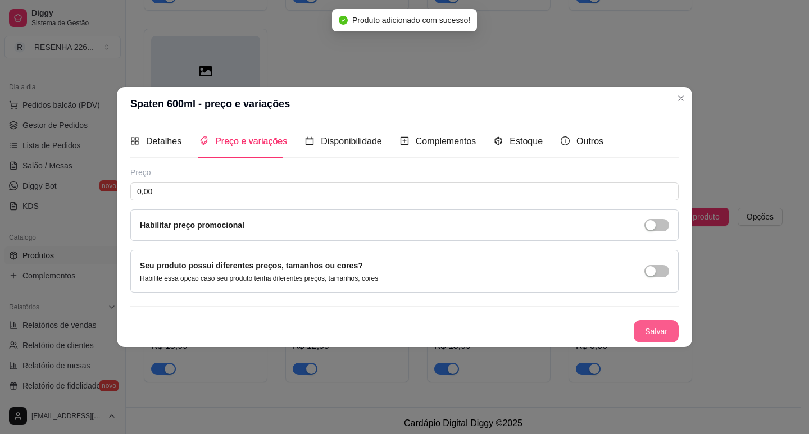
click at [654, 320] on button "Salvar" at bounding box center [655, 331] width 45 height 22
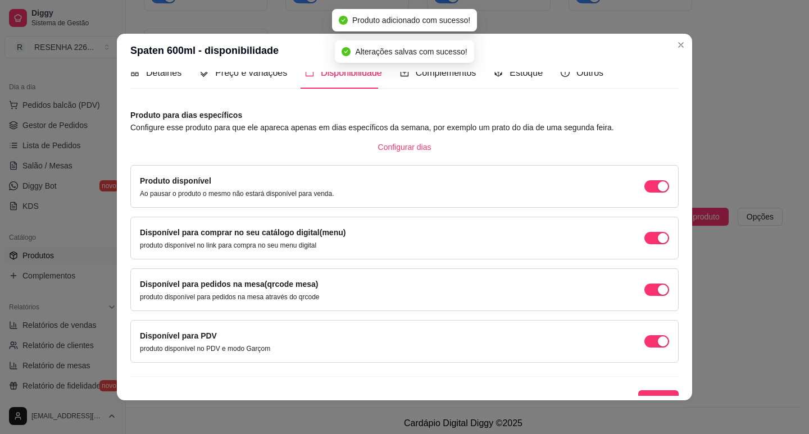
scroll to position [28, 0]
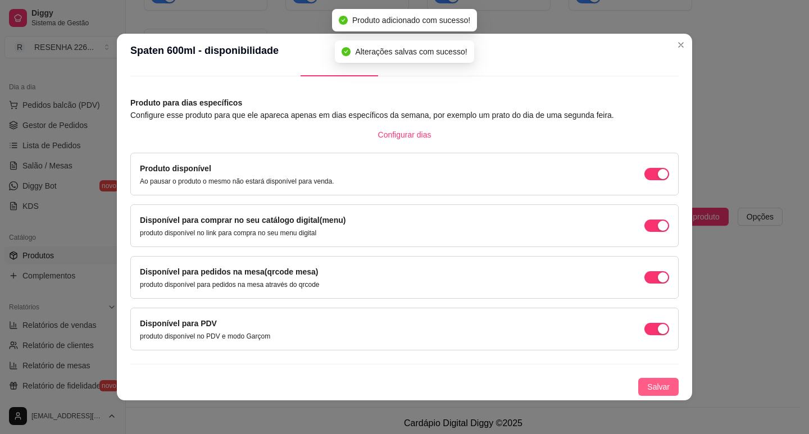
click at [655, 385] on span "Salvar" at bounding box center [658, 387] width 22 height 12
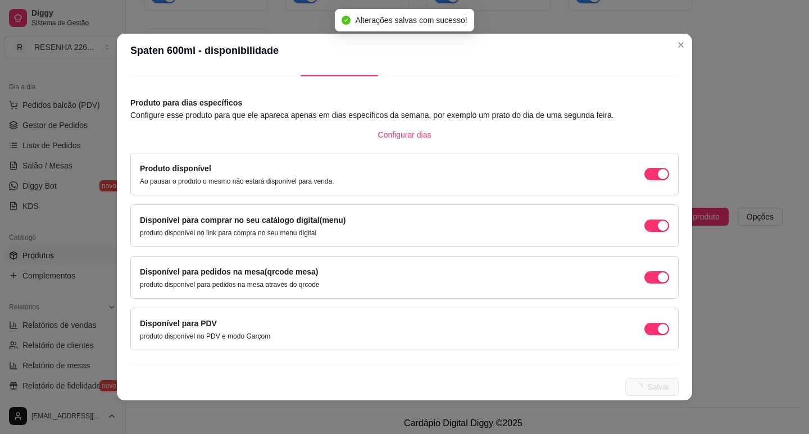
scroll to position [0, 0]
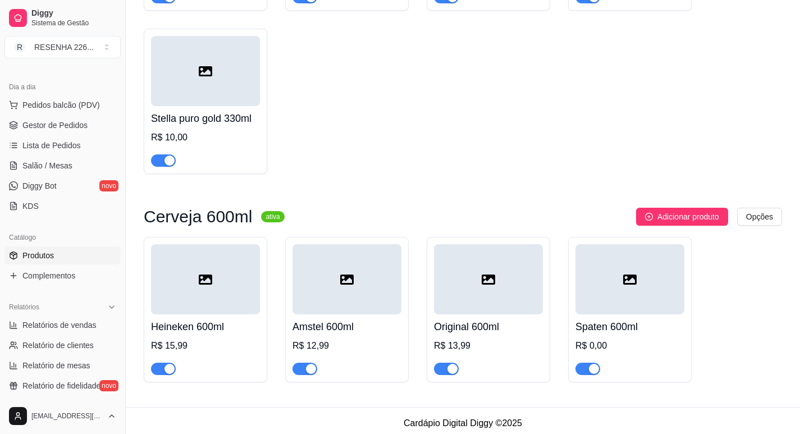
click at [653, 284] on div at bounding box center [630, 279] width 109 height 70
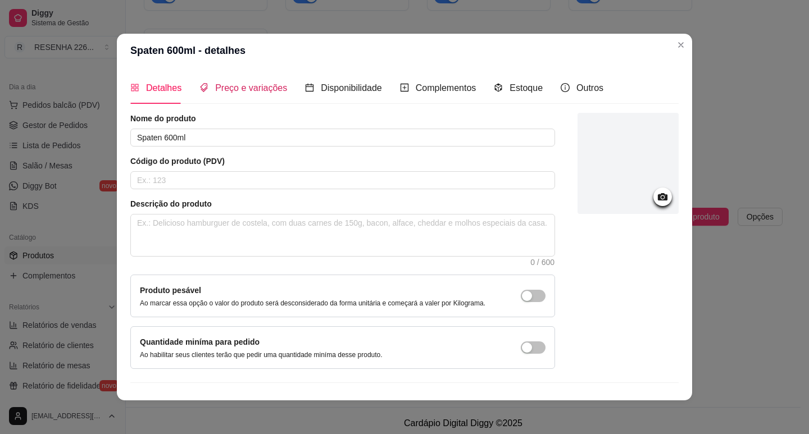
click at [235, 86] on span "Preço e variações" at bounding box center [251, 88] width 72 height 10
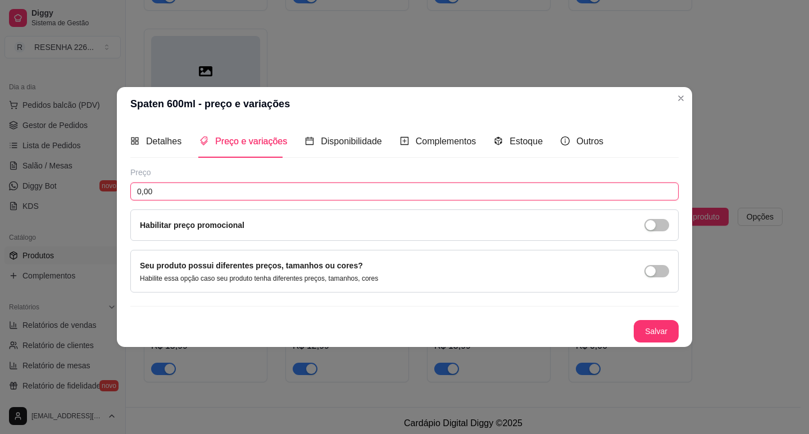
click at [268, 197] on input "0,00" at bounding box center [404, 192] width 548 height 18
click at [654, 335] on button "Salvar" at bounding box center [655, 331] width 45 height 22
click at [641, 327] on button "Salvar" at bounding box center [655, 331] width 45 height 22
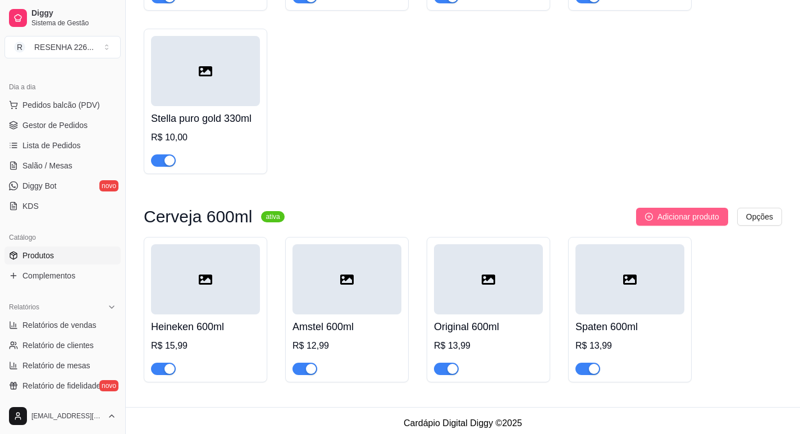
click at [669, 211] on span "Adicionar produto" at bounding box center [689, 217] width 62 height 12
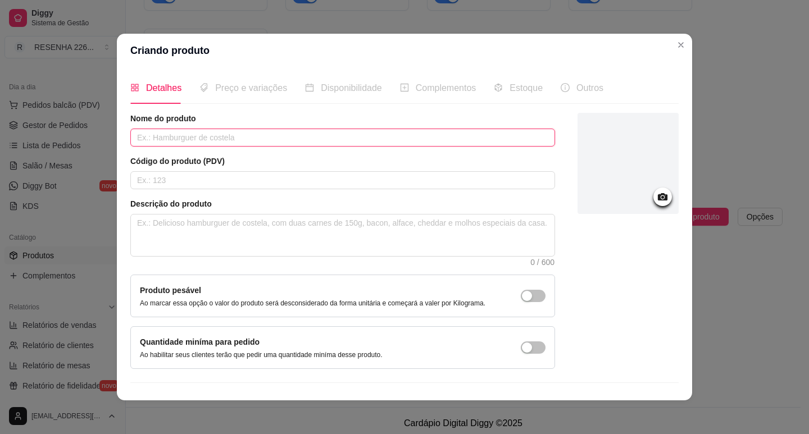
click at [270, 130] on input "text" at bounding box center [342, 138] width 425 height 18
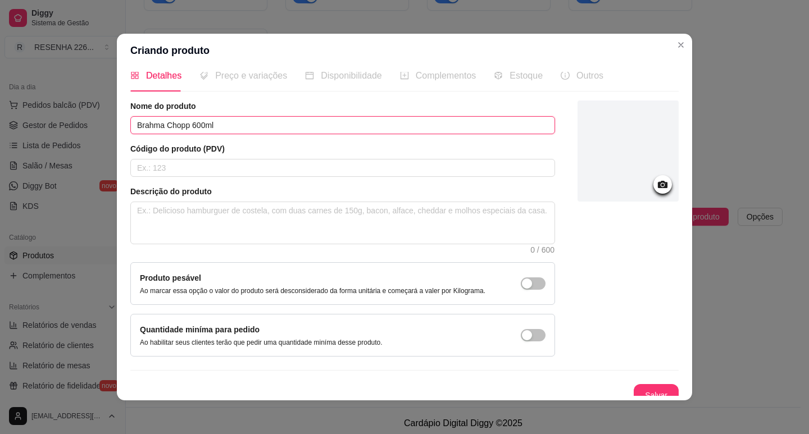
scroll to position [23, 0]
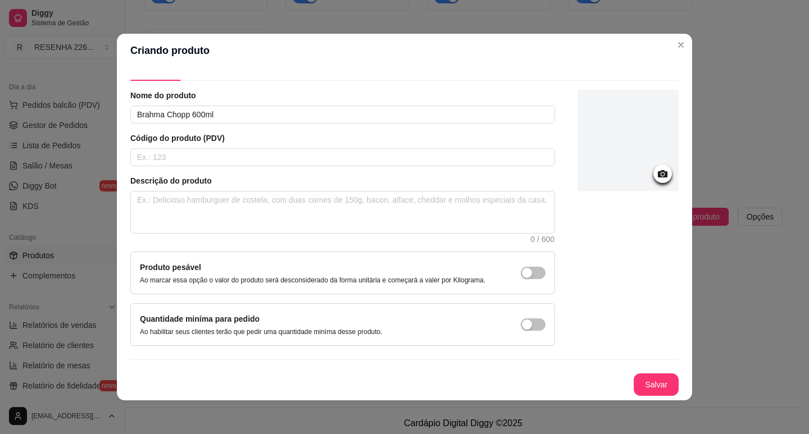
click at [642, 389] on button "Salvar" at bounding box center [655, 384] width 45 height 22
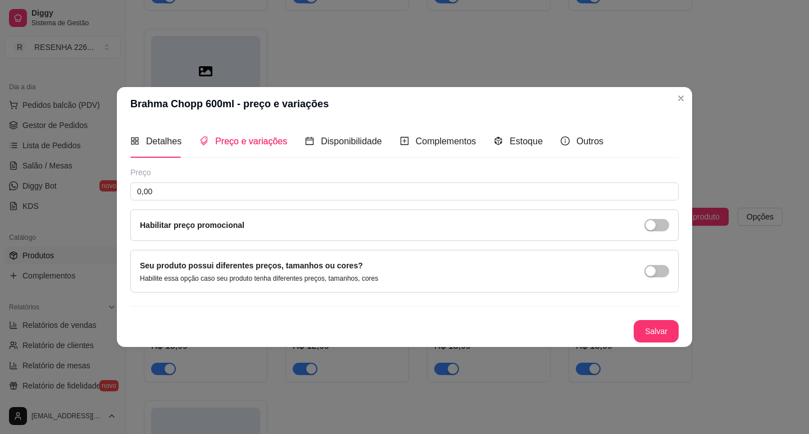
scroll to position [0, 0]
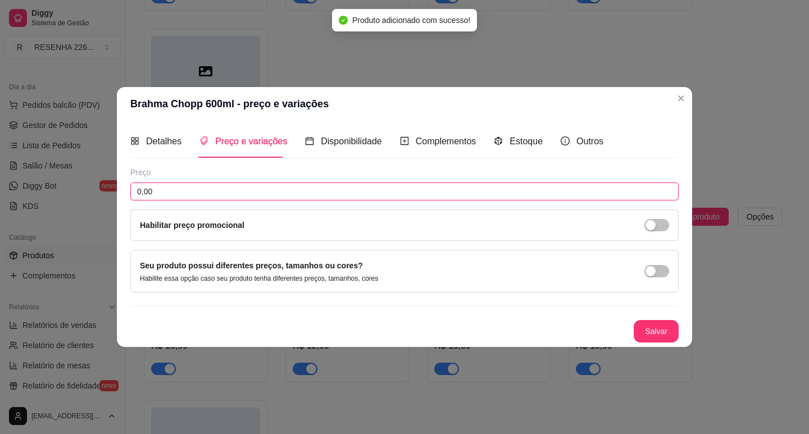
click at [203, 190] on input "0,00" at bounding box center [404, 192] width 548 height 18
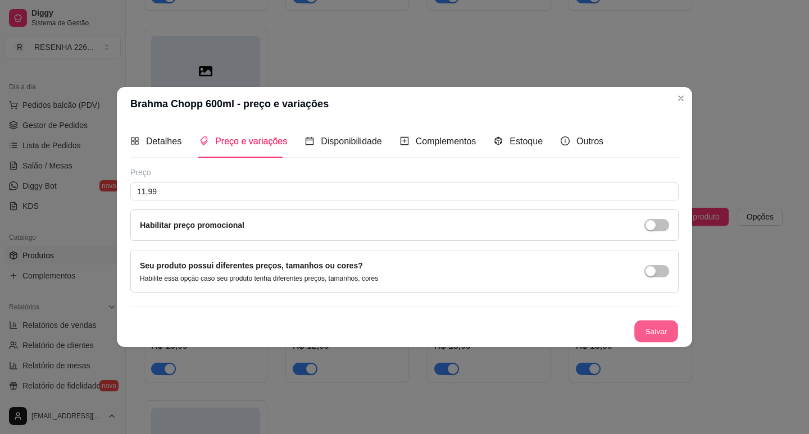
click at [662, 324] on button "Salvar" at bounding box center [656, 331] width 44 height 22
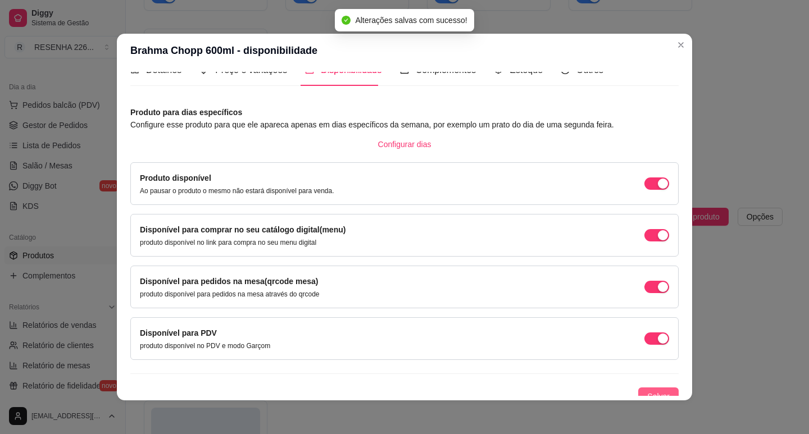
scroll to position [28, 0]
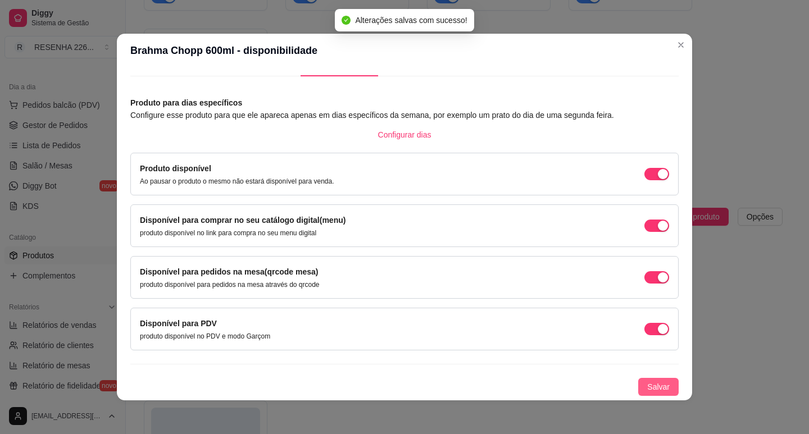
click at [647, 381] on span "Salvar" at bounding box center [658, 387] width 22 height 12
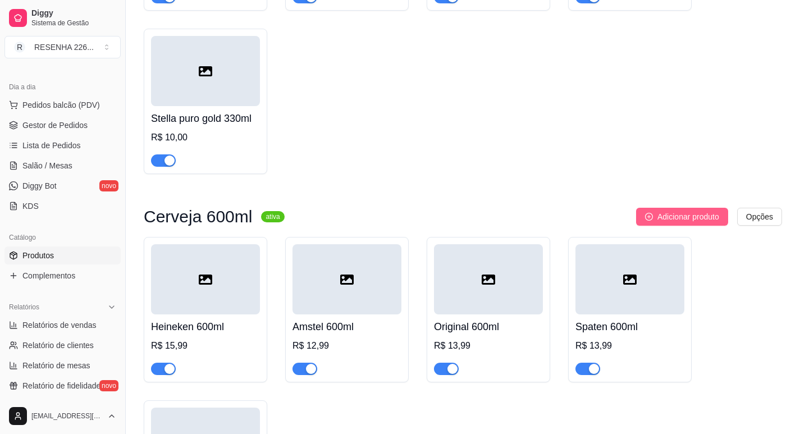
click at [681, 208] on button "Adicionar produto" at bounding box center [682, 217] width 92 height 18
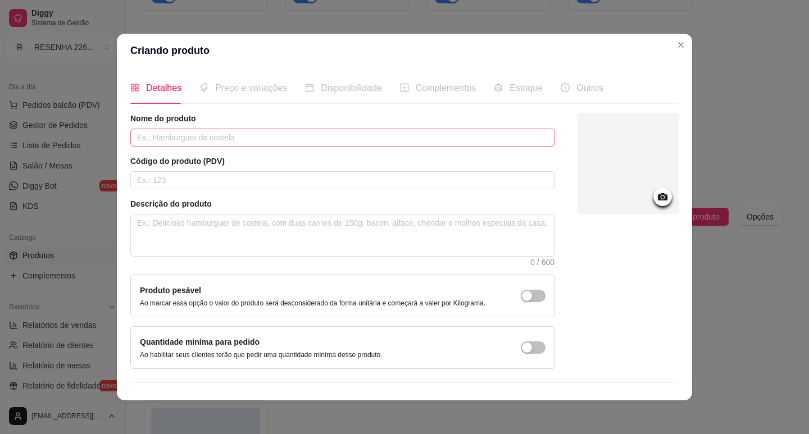
drag, startPoint x: 307, startPoint y: 154, endPoint x: 290, endPoint y: 134, distance: 26.8
click at [304, 153] on div "Nome do produto Código do produto (PDV) Descrição do produto 0 / 600 Produto pe…" at bounding box center [342, 241] width 425 height 256
click at [290, 134] on input "text" at bounding box center [342, 138] width 425 height 18
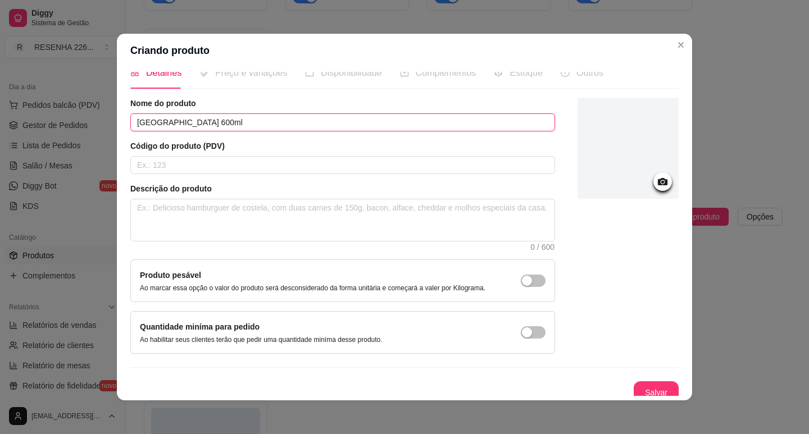
scroll to position [23, 0]
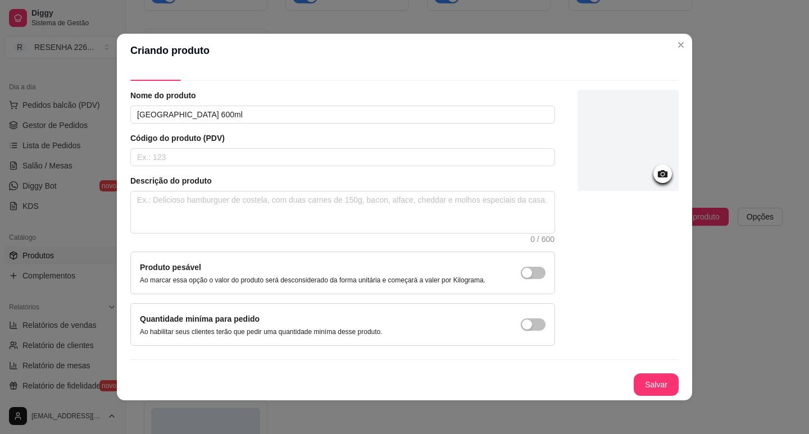
click at [642, 380] on button "Salvar" at bounding box center [655, 384] width 45 height 22
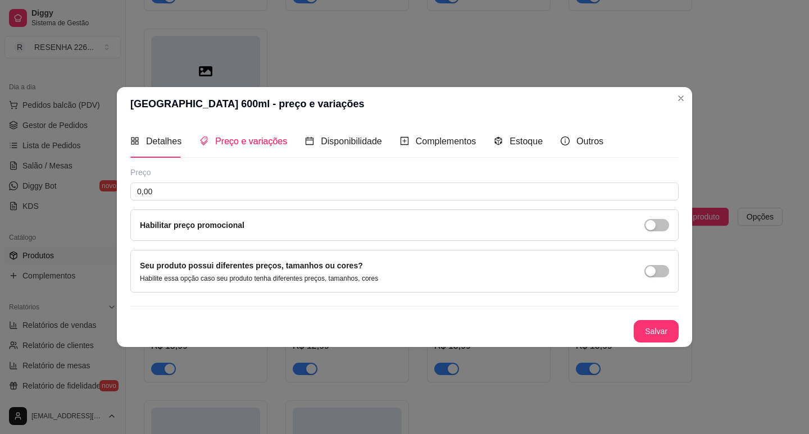
scroll to position [0, 0]
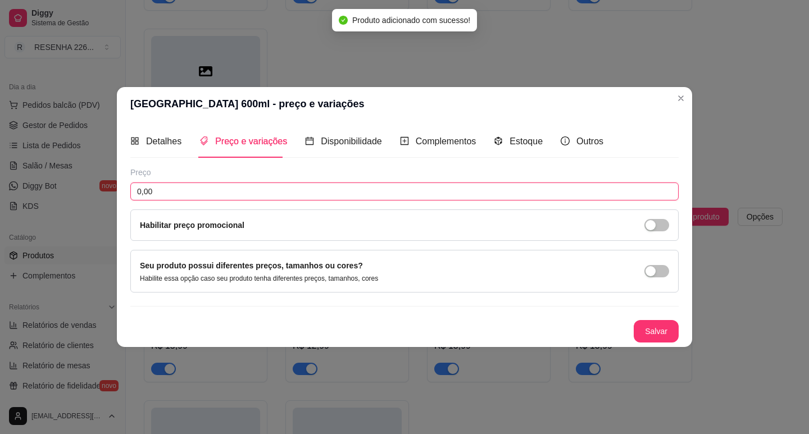
click at [268, 192] on input "0,00" at bounding box center [404, 192] width 548 height 18
click at [655, 330] on button "Salvar" at bounding box center [656, 331] width 44 height 22
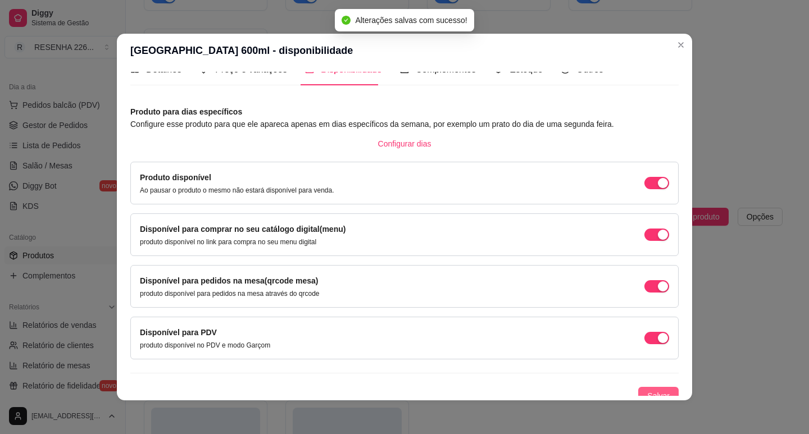
scroll to position [28, 0]
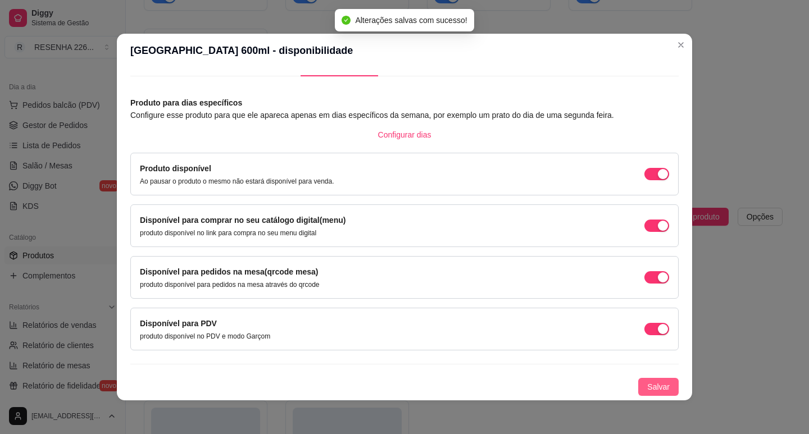
click at [650, 386] on span "Salvar" at bounding box center [658, 387] width 22 height 12
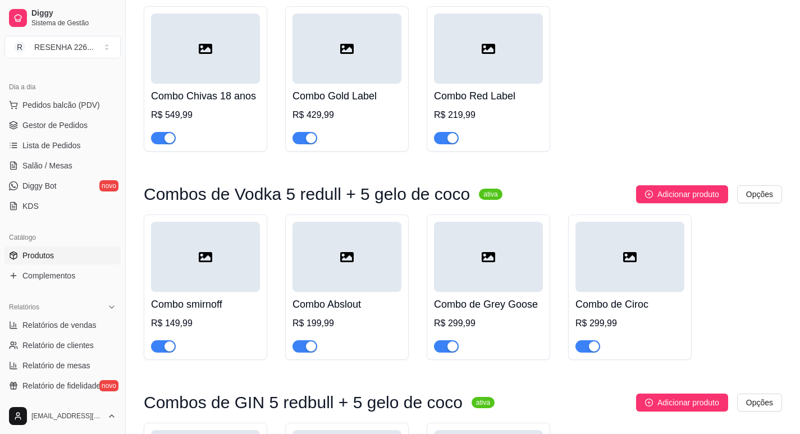
scroll to position [0, 0]
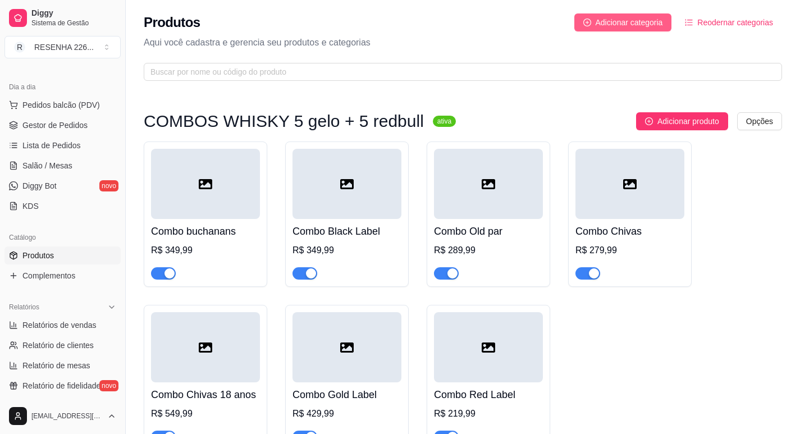
click at [619, 28] on span "Adicionar categoria" at bounding box center [629, 22] width 67 height 12
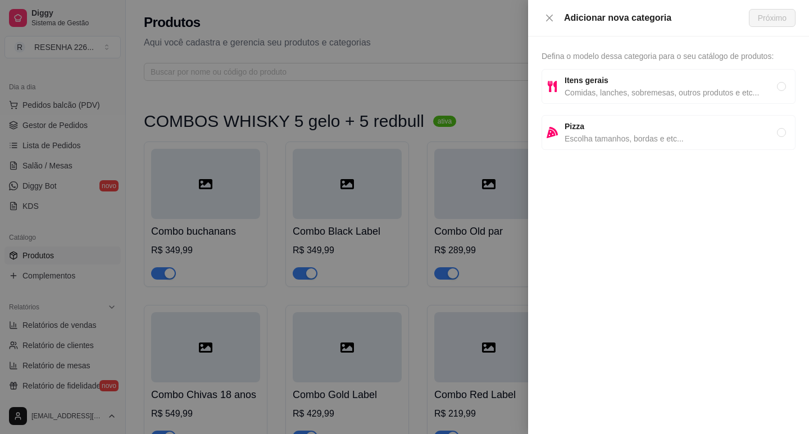
click at [628, 82] on span "Itens gerais" at bounding box center [670, 80] width 212 height 12
click at [777, 19] on span "Próximo" at bounding box center [772, 18] width 29 height 12
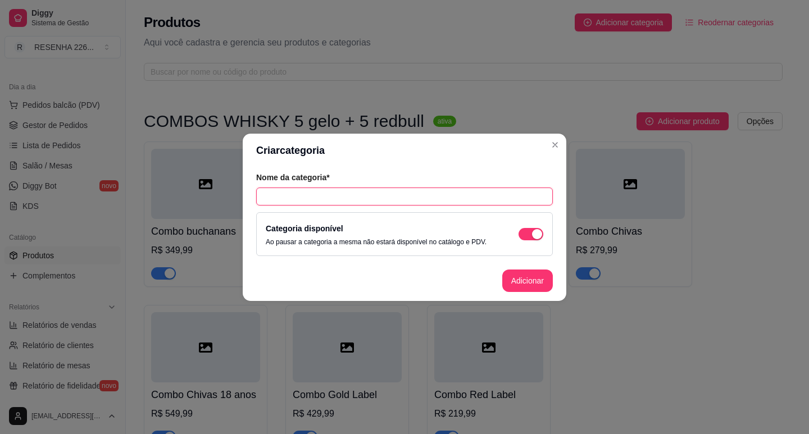
click at [360, 199] on input "text" at bounding box center [404, 197] width 297 height 18
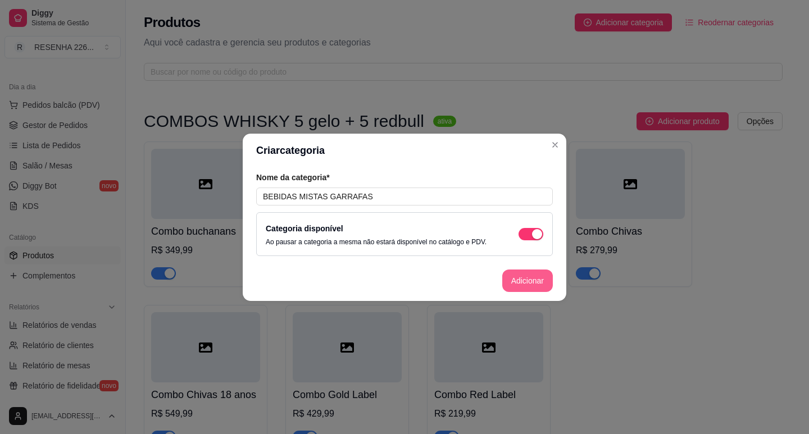
click at [528, 285] on button "Adicionar" at bounding box center [527, 281] width 51 height 22
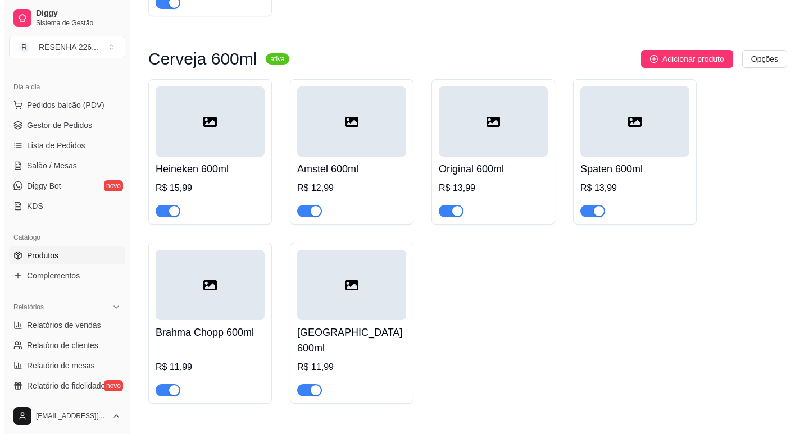
scroll to position [3632, 0]
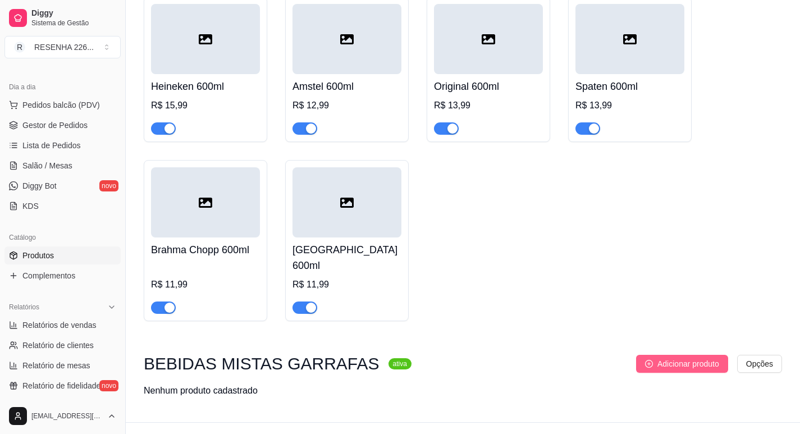
click at [663, 358] on span "Adicionar produto" at bounding box center [689, 364] width 62 height 12
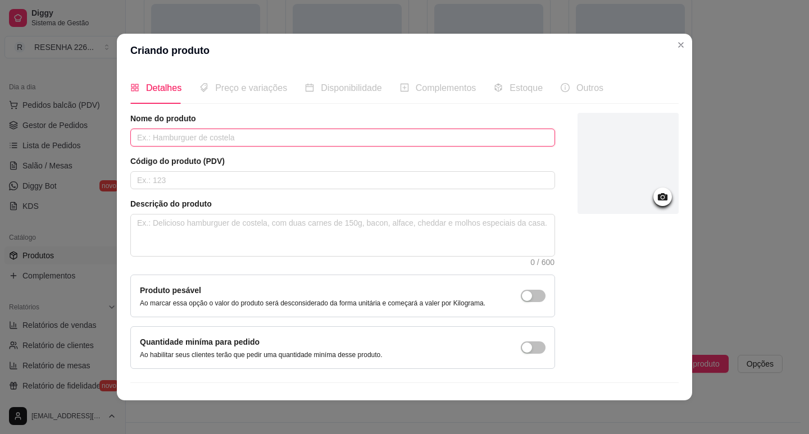
click at [204, 135] on input "text" at bounding box center [342, 138] width 425 height 18
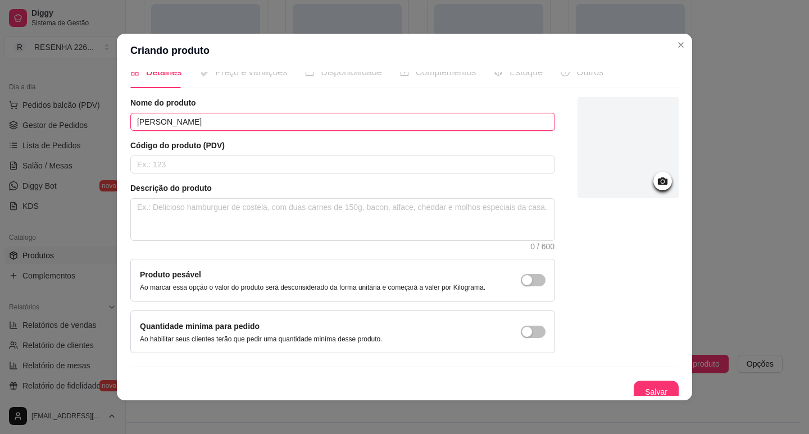
scroll to position [23, 0]
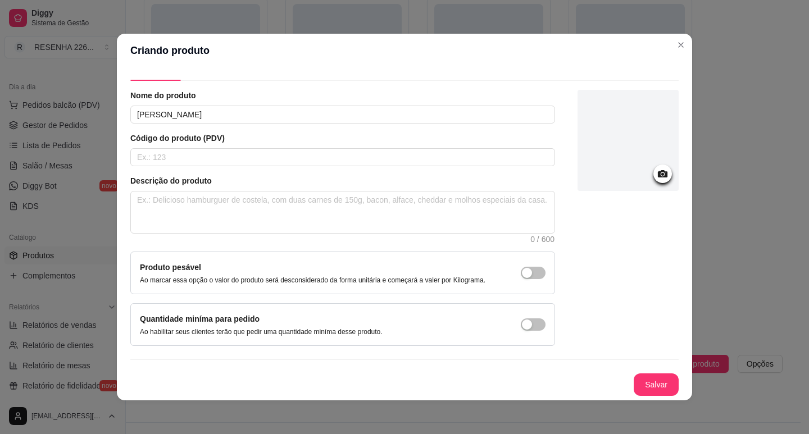
click at [639, 380] on button "Salvar" at bounding box center [655, 384] width 45 height 22
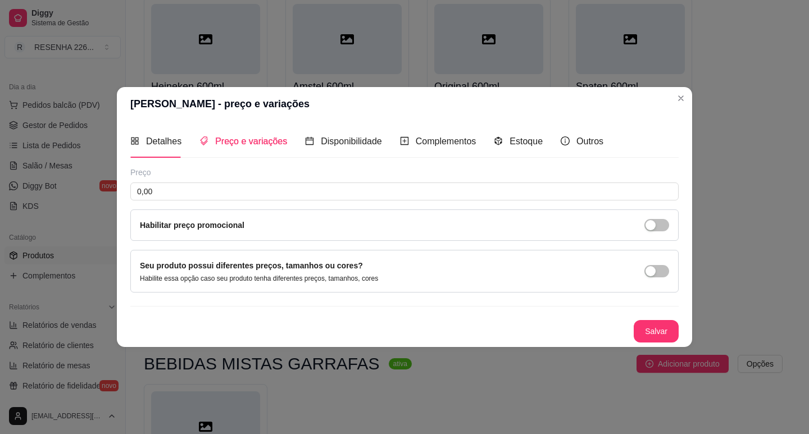
scroll to position [0, 0]
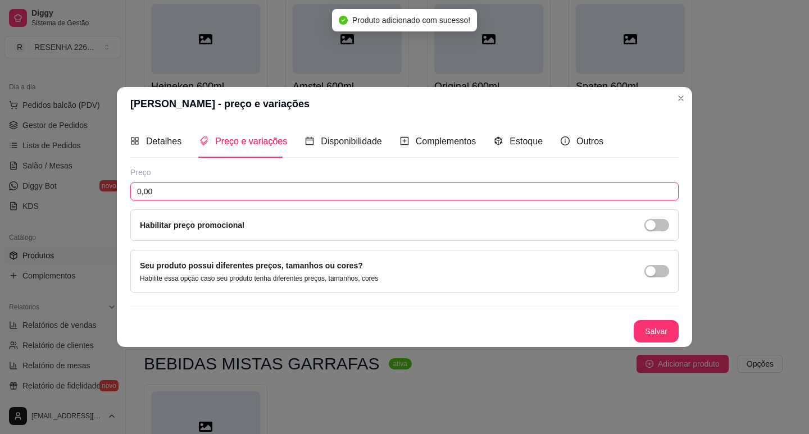
click at [197, 198] on input "0,00" at bounding box center [404, 192] width 548 height 18
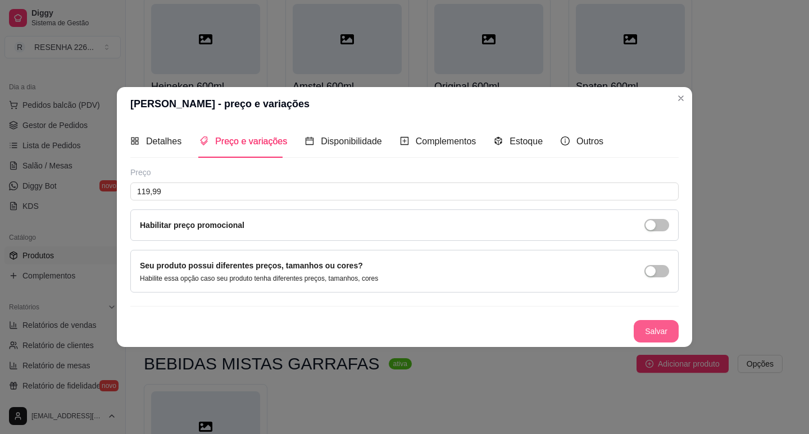
click at [639, 323] on button "Salvar" at bounding box center [655, 331] width 45 height 22
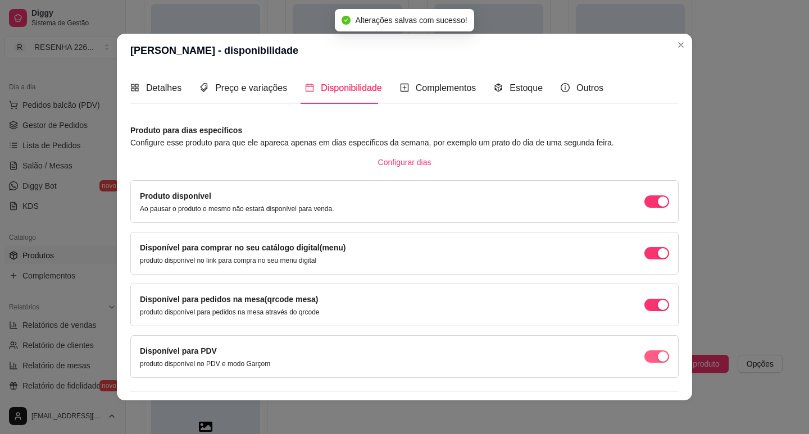
scroll to position [28, 0]
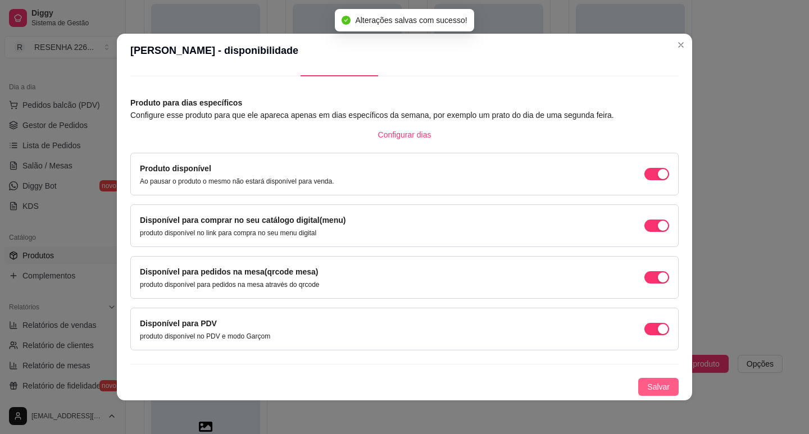
click at [649, 392] on span "Salvar" at bounding box center [658, 387] width 22 height 12
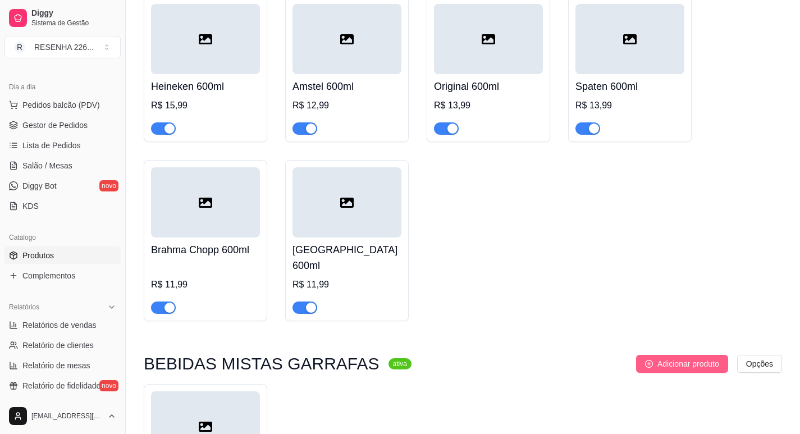
click at [658, 358] on span "Adicionar produto" at bounding box center [689, 364] width 62 height 12
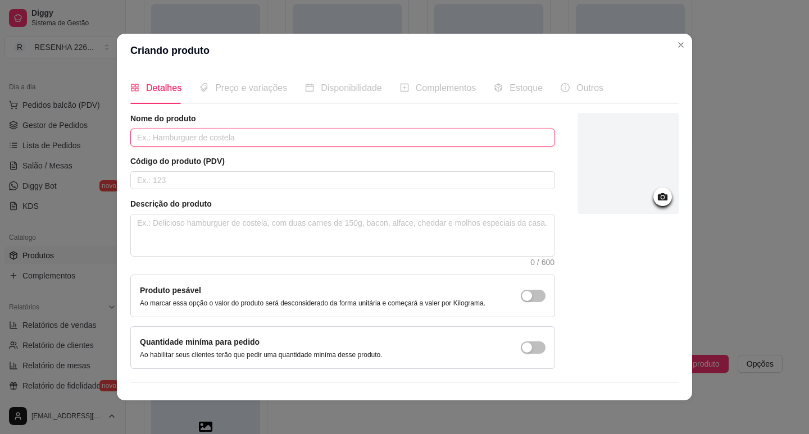
click at [224, 135] on input "text" at bounding box center [342, 138] width 425 height 18
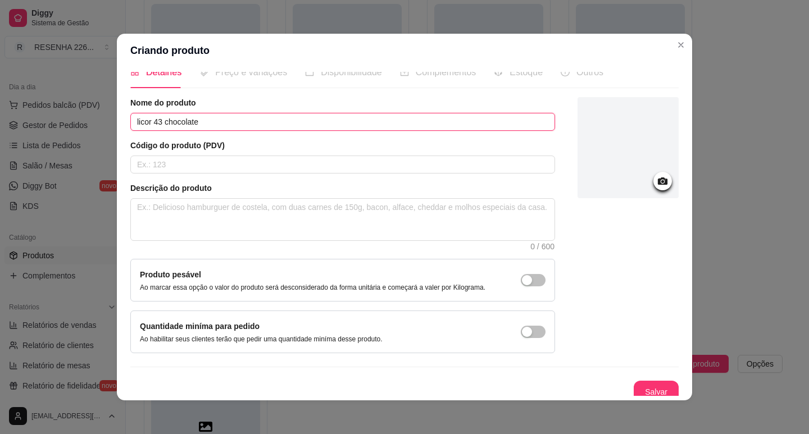
scroll to position [23, 0]
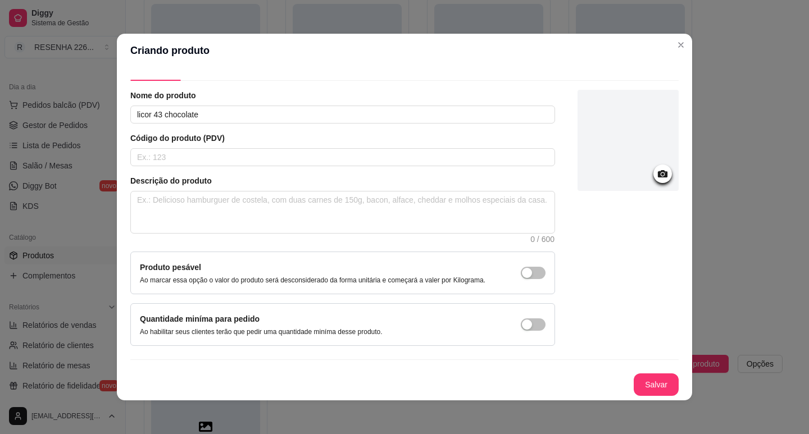
click at [653, 371] on div "Nome do produto licor 43 chocolate Código do produto (PDV) Descrição do produto…" at bounding box center [404, 243] width 548 height 306
click at [650, 384] on button "Salvar" at bounding box center [656, 385] width 44 height 22
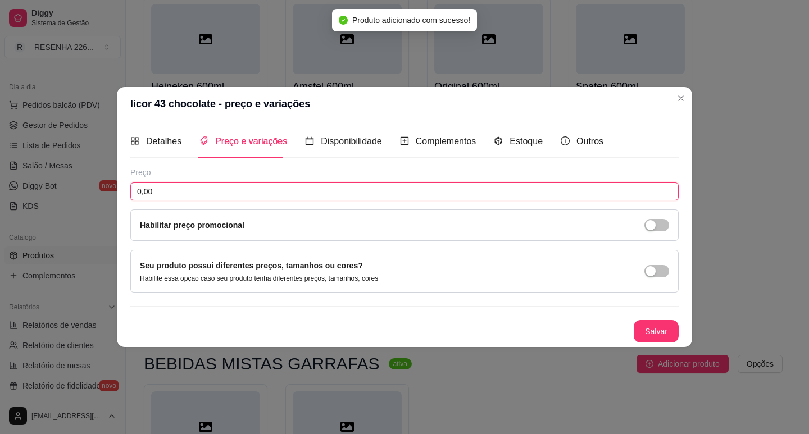
click at [209, 193] on input "0,00" at bounding box center [404, 192] width 548 height 18
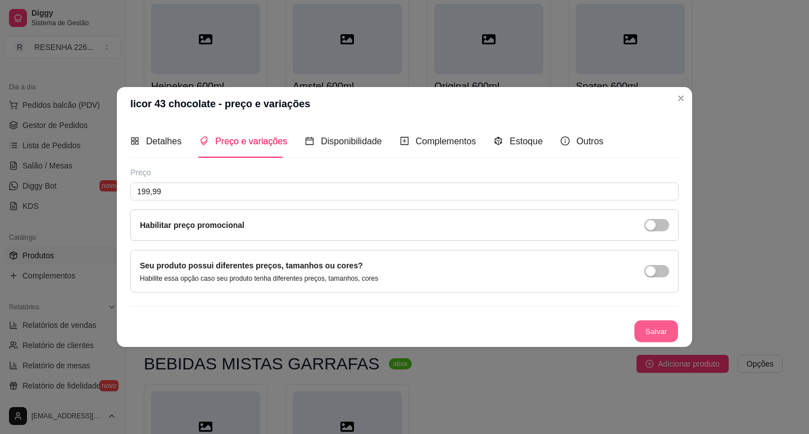
click at [667, 324] on button "Salvar" at bounding box center [656, 331] width 44 height 22
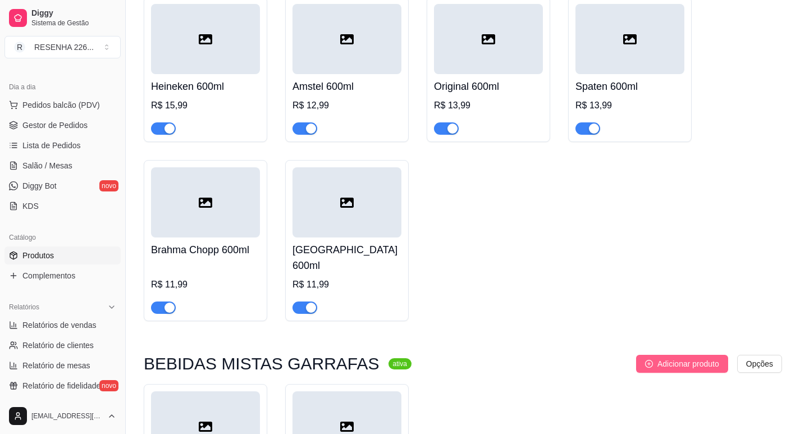
click at [668, 358] on span "Adicionar produto" at bounding box center [689, 364] width 62 height 12
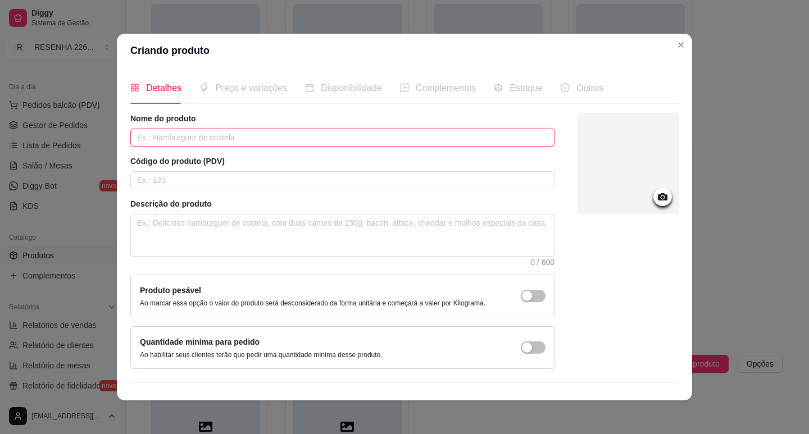
click at [322, 143] on input "text" at bounding box center [342, 138] width 425 height 18
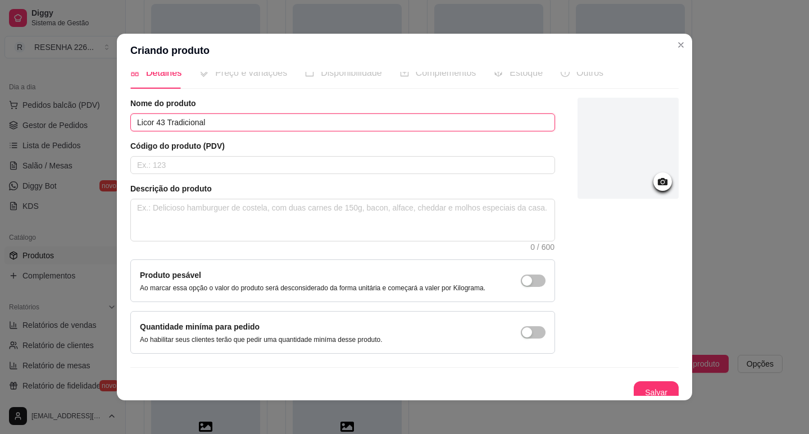
scroll to position [23, 0]
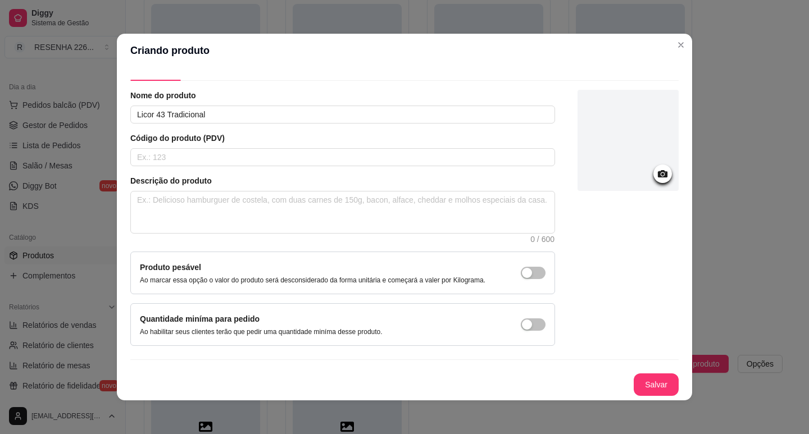
click at [643, 384] on button "Salvar" at bounding box center [655, 384] width 45 height 22
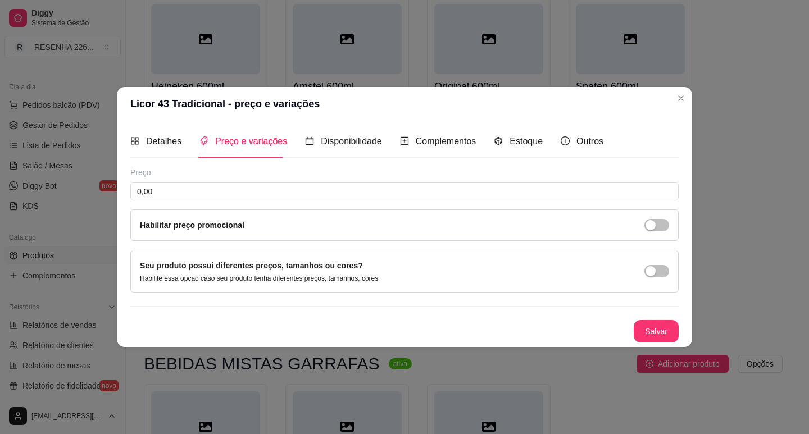
scroll to position [0, 0]
drag, startPoint x: 314, startPoint y: 199, endPoint x: 315, endPoint y: 149, distance: 50.5
click at [314, 199] on input "0,00" at bounding box center [404, 192] width 548 height 18
click at [646, 333] on button "Salvar" at bounding box center [656, 331] width 44 height 22
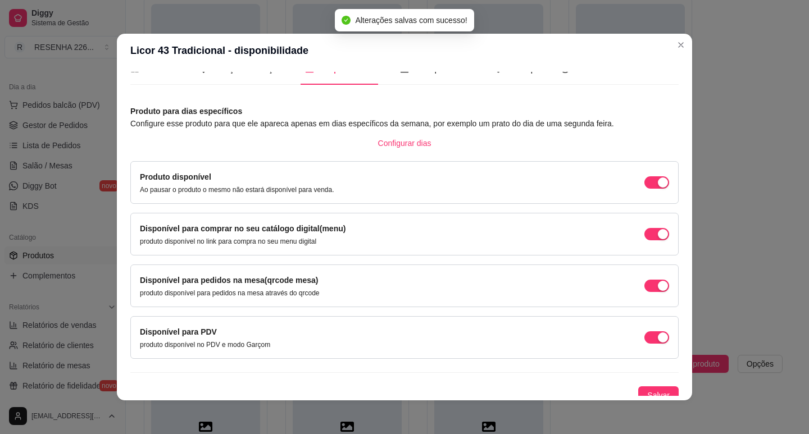
scroll to position [28, 0]
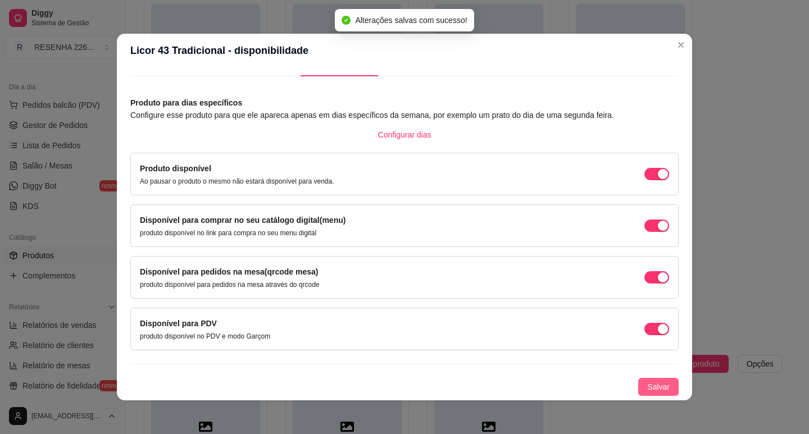
click at [659, 385] on button "Salvar" at bounding box center [658, 387] width 40 height 18
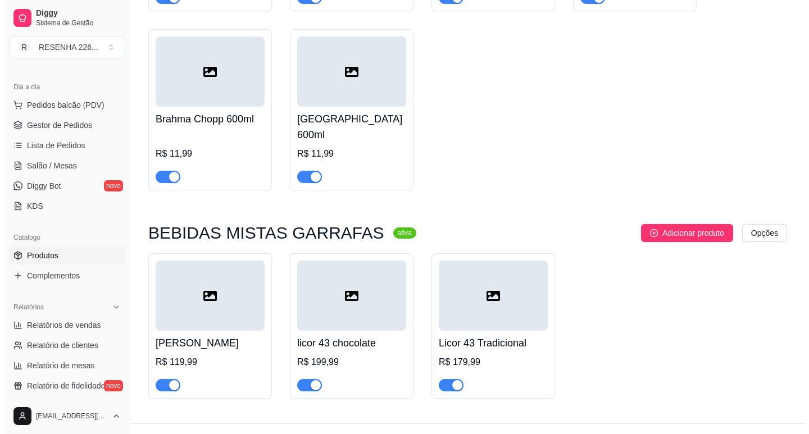
scroll to position [3765, 0]
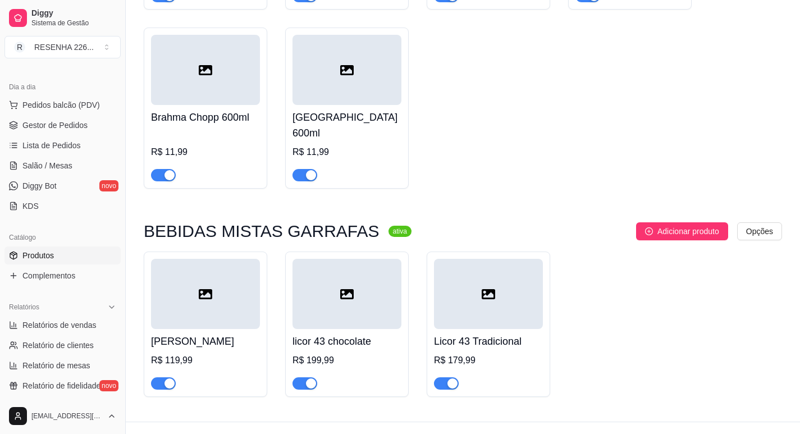
click at [662, 225] on span "Adicionar produto" at bounding box center [689, 231] width 62 height 12
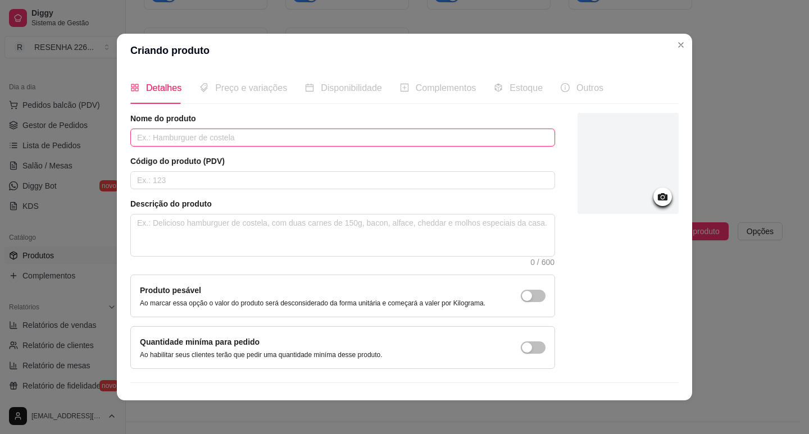
click at [262, 130] on input "text" at bounding box center [342, 138] width 425 height 18
click at [263, 134] on input "text" at bounding box center [342, 138] width 425 height 18
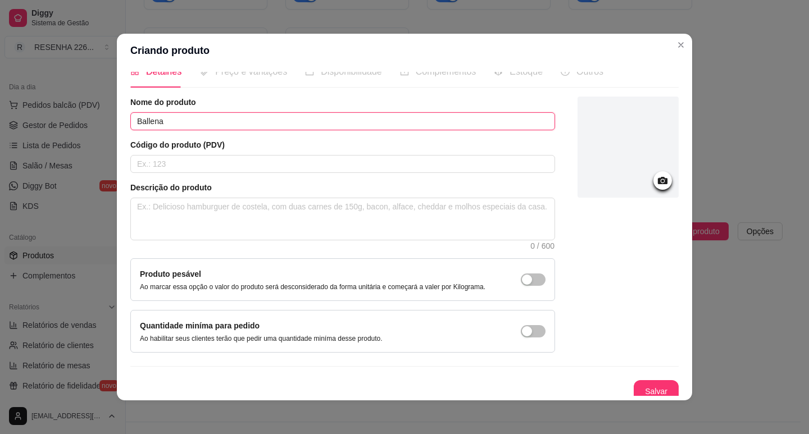
scroll to position [23, 0]
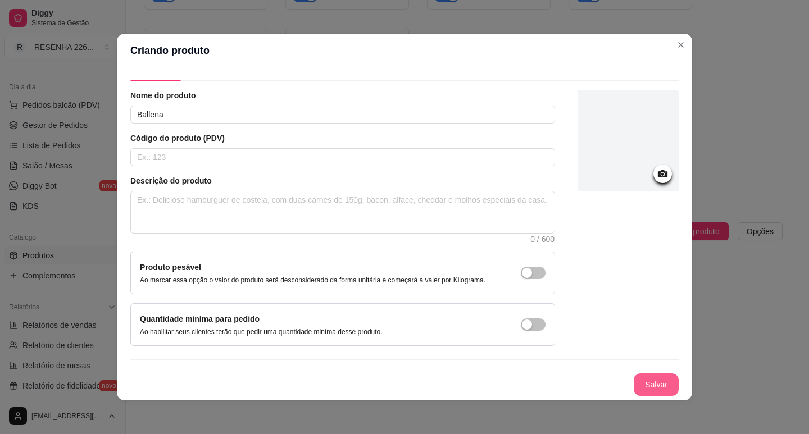
click at [633, 381] on button "Salvar" at bounding box center [655, 384] width 45 height 22
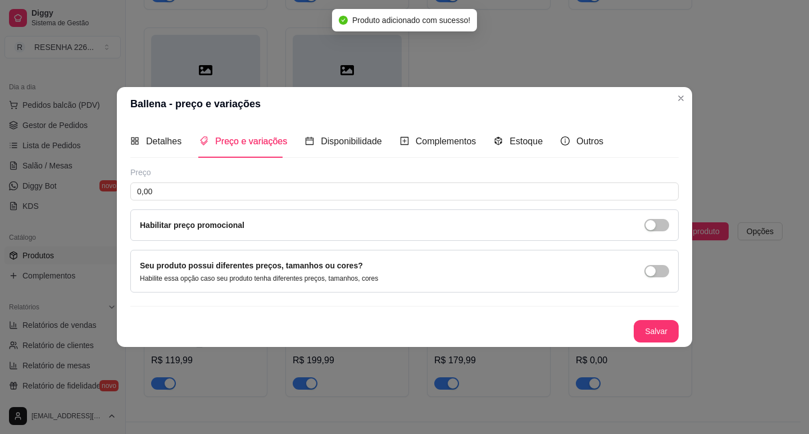
scroll to position [0, 0]
click at [174, 185] on input "0,00" at bounding box center [404, 192] width 548 height 18
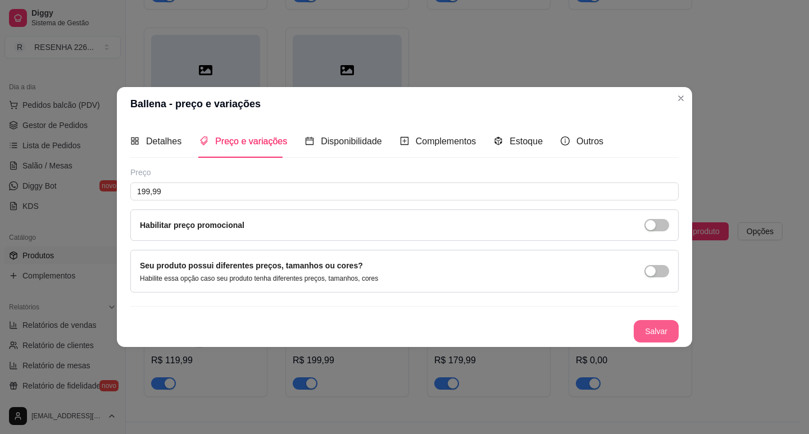
click at [664, 332] on button "Salvar" at bounding box center [655, 331] width 45 height 22
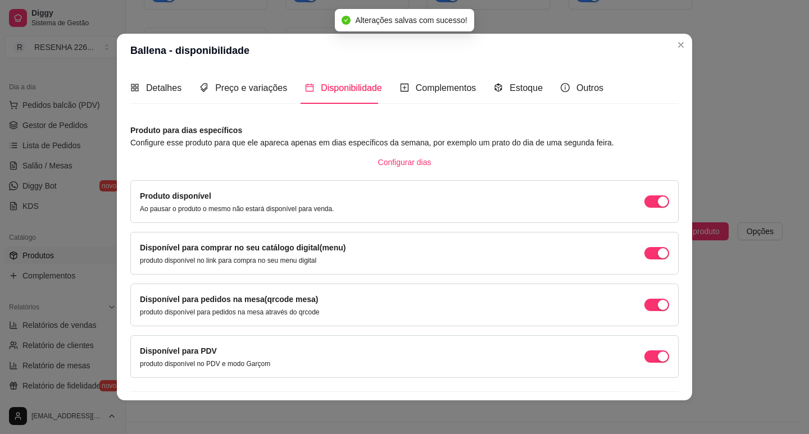
scroll to position [28, 0]
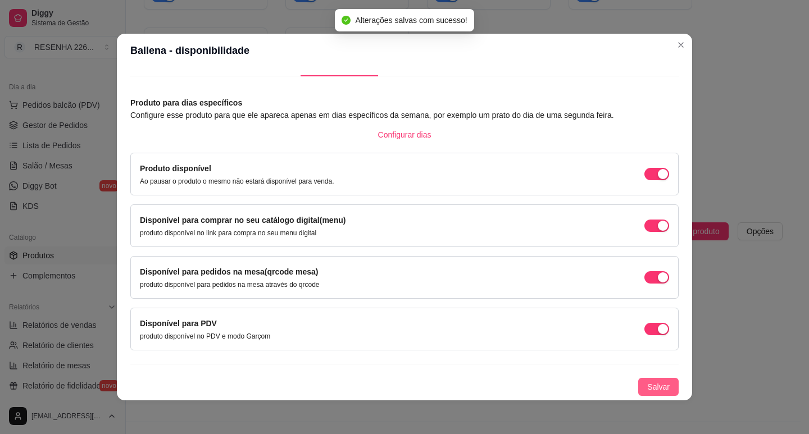
click at [651, 387] on span "Salvar" at bounding box center [658, 387] width 22 height 12
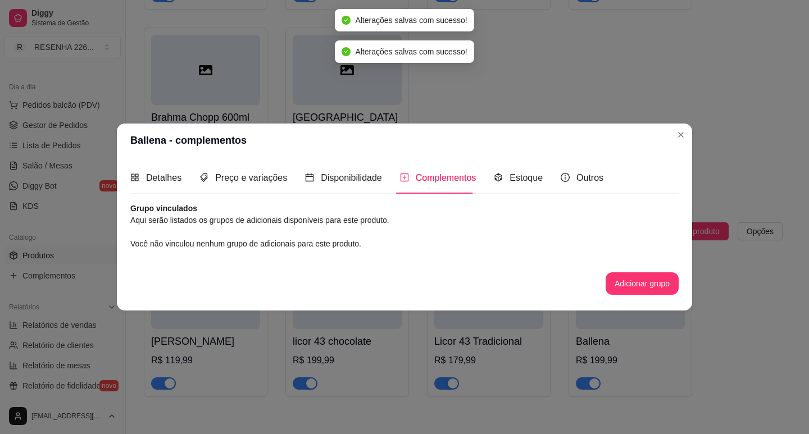
scroll to position [0, 0]
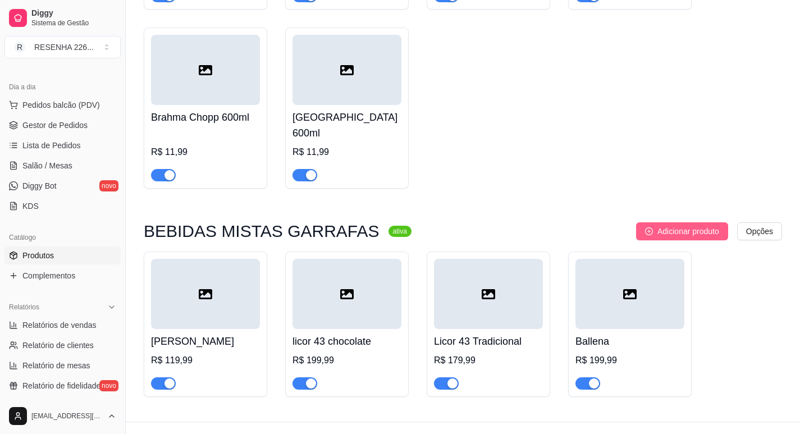
click at [678, 225] on span "Adicionar produto" at bounding box center [689, 231] width 62 height 12
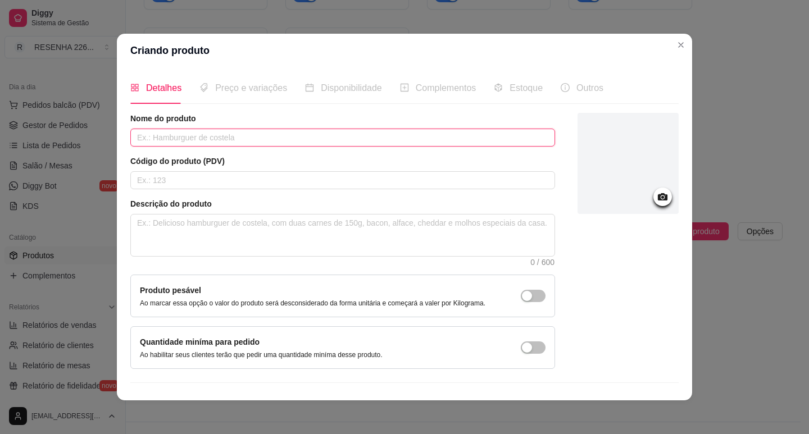
click at [229, 140] on input "text" at bounding box center [342, 138] width 425 height 18
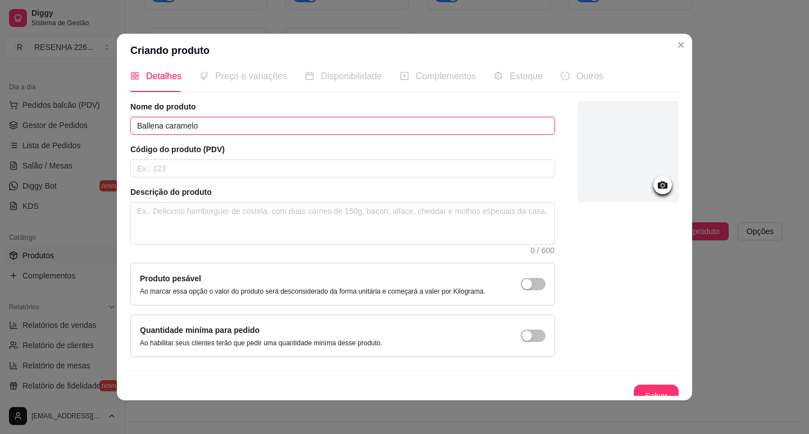
scroll to position [23, 0]
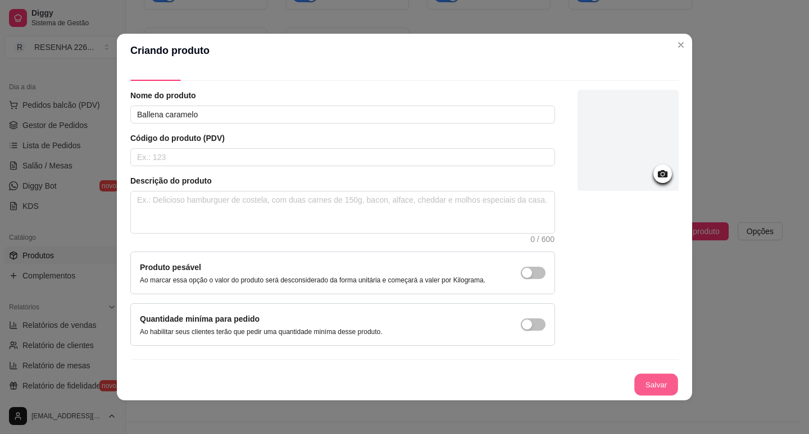
click at [634, 381] on button "Salvar" at bounding box center [656, 385] width 44 height 22
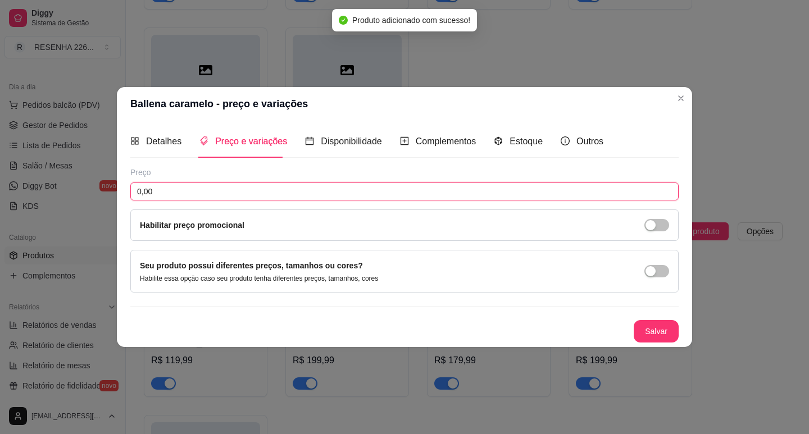
click at [206, 195] on input "0,00" at bounding box center [404, 192] width 548 height 18
click at [659, 314] on div "Preço 189,99 Habilitar preço promocional Seu produto possui diferentes preços, …" at bounding box center [404, 255] width 548 height 176
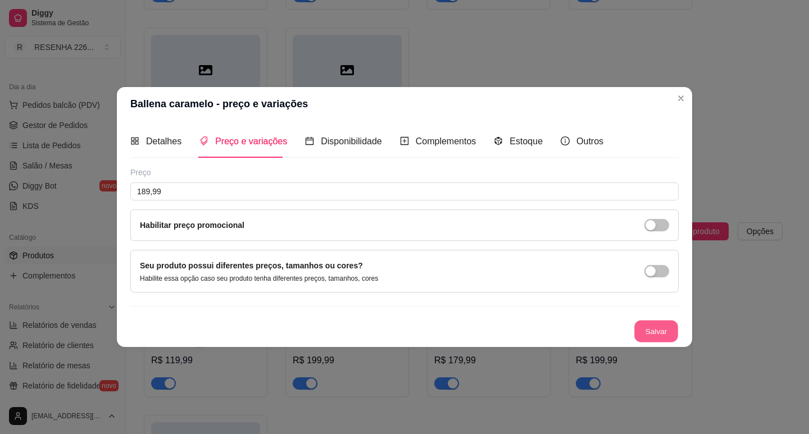
click at [669, 334] on button "Salvar" at bounding box center [656, 331] width 44 height 22
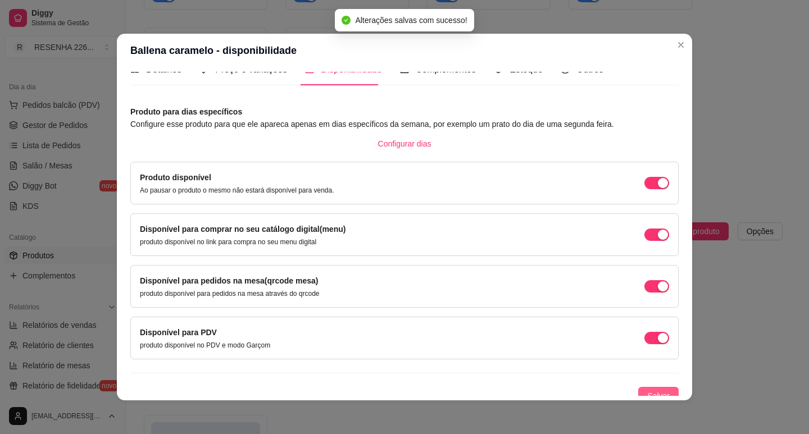
scroll to position [28, 0]
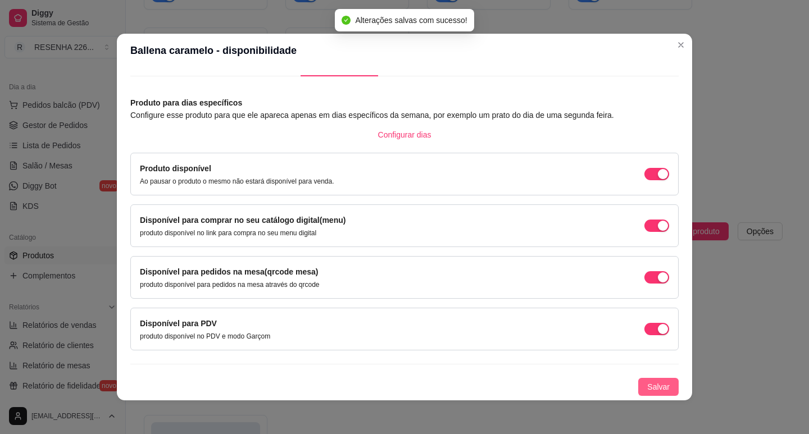
click at [662, 385] on button "Salvar" at bounding box center [658, 387] width 40 height 18
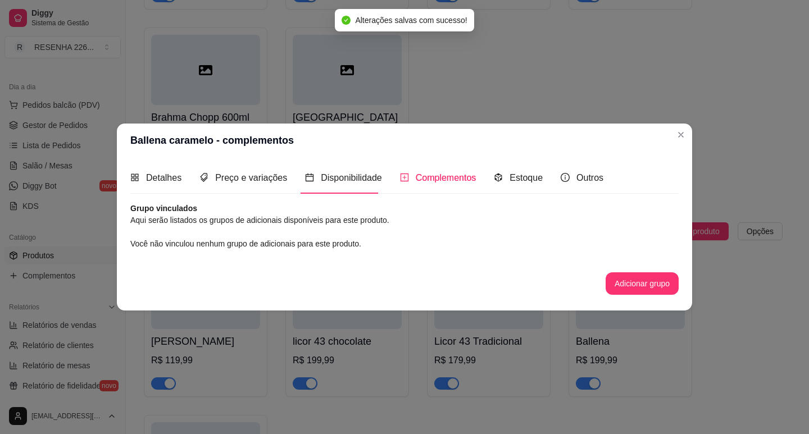
scroll to position [0, 0]
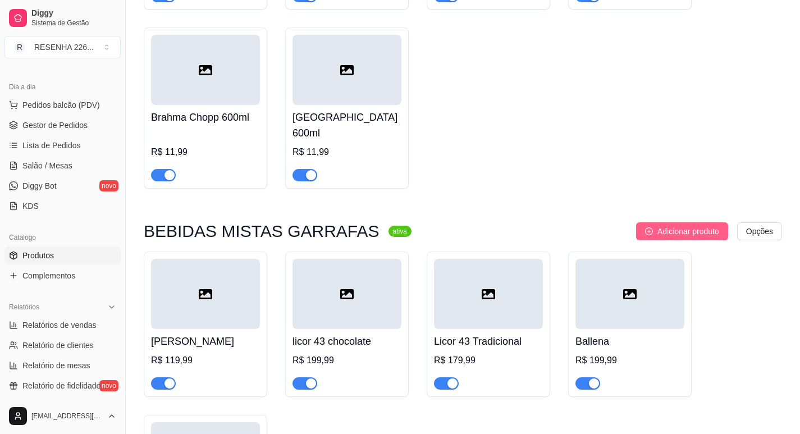
click at [690, 225] on span "Adicionar produto" at bounding box center [689, 231] width 62 height 12
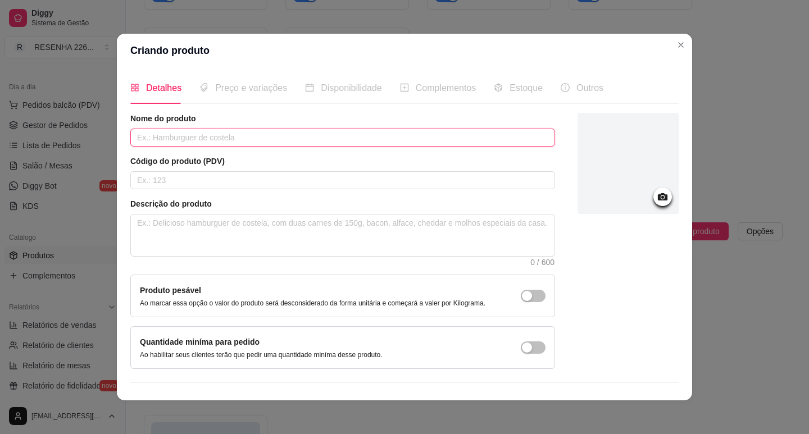
click at [283, 133] on input "text" at bounding box center [342, 138] width 425 height 18
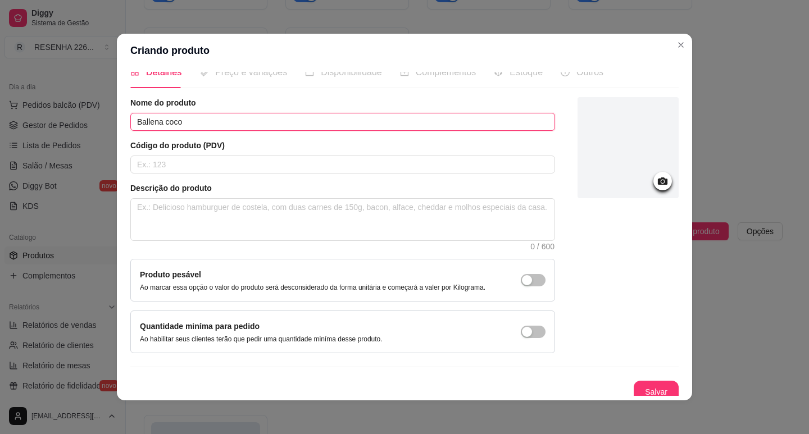
scroll to position [23, 0]
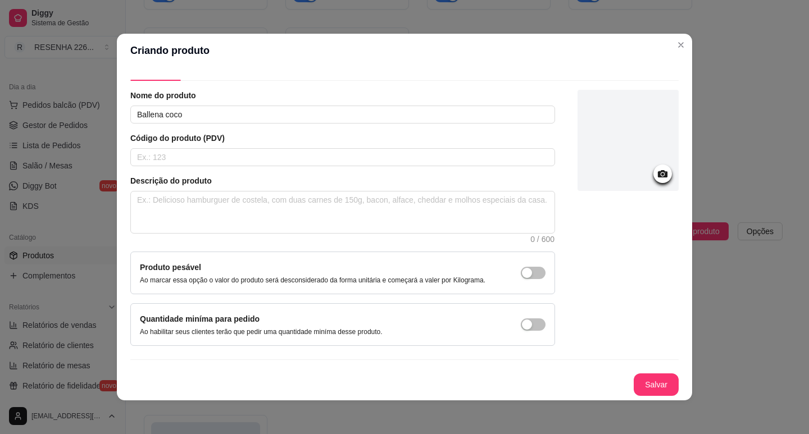
click at [653, 376] on div "Nome do produto Ballena coco Código do produto (PDV) Descrição do produto 0 / 6…" at bounding box center [404, 243] width 548 height 306
click at [653, 377] on button "Salvar" at bounding box center [655, 384] width 45 height 22
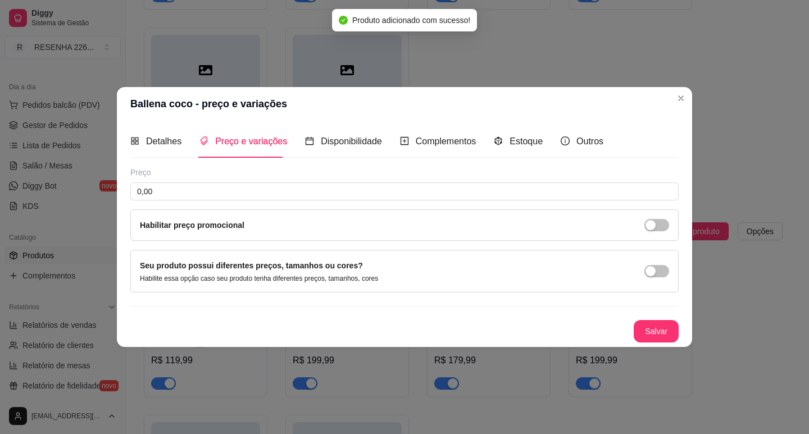
scroll to position [0, 0]
click at [170, 184] on input "0,00" at bounding box center [404, 192] width 548 height 18
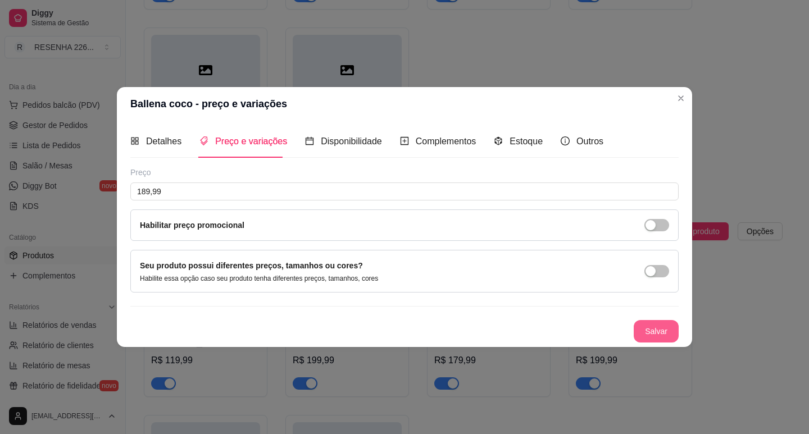
click at [665, 326] on button "Salvar" at bounding box center [655, 331] width 45 height 22
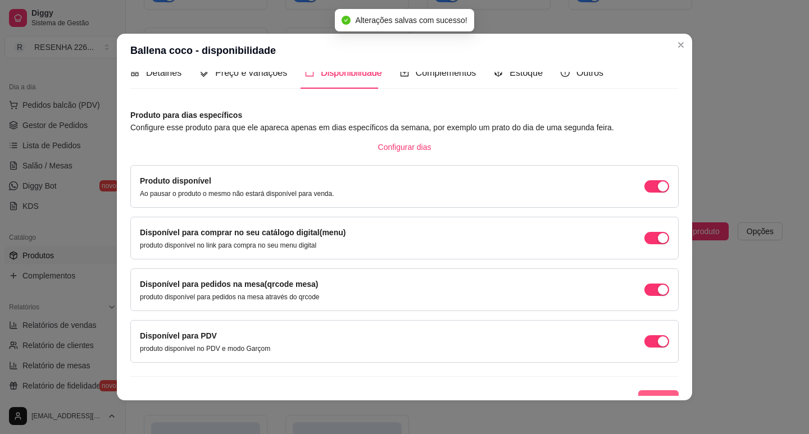
scroll to position [28, 0]
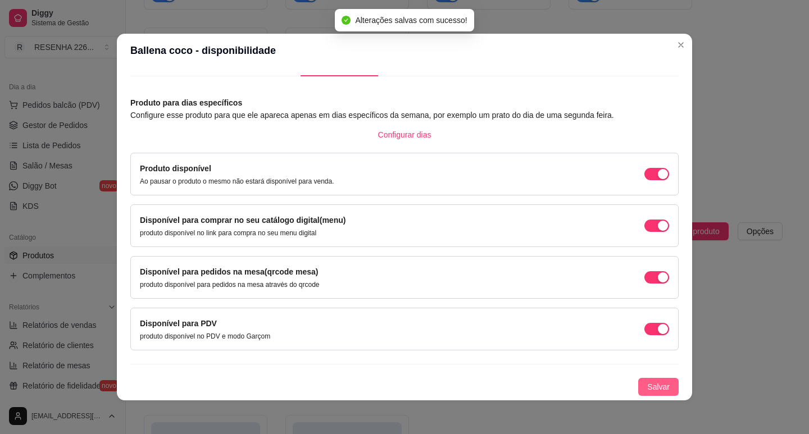
click at [654, 388] on span "Salvar" at bounding box center [658, 387] width 22 height 12
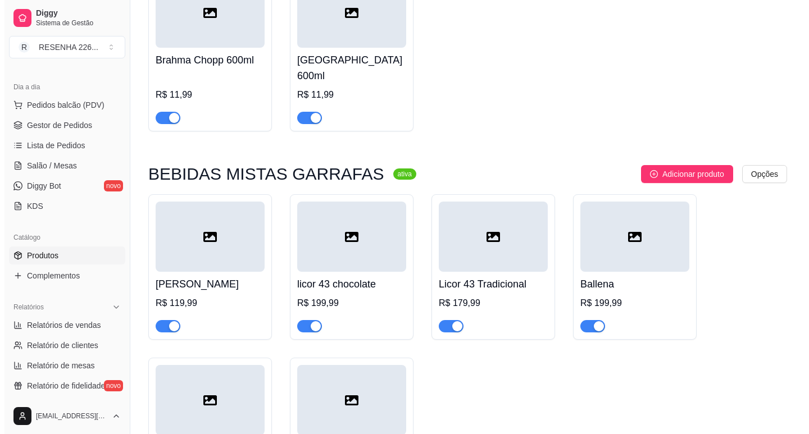
scroll to position [3929, 0]
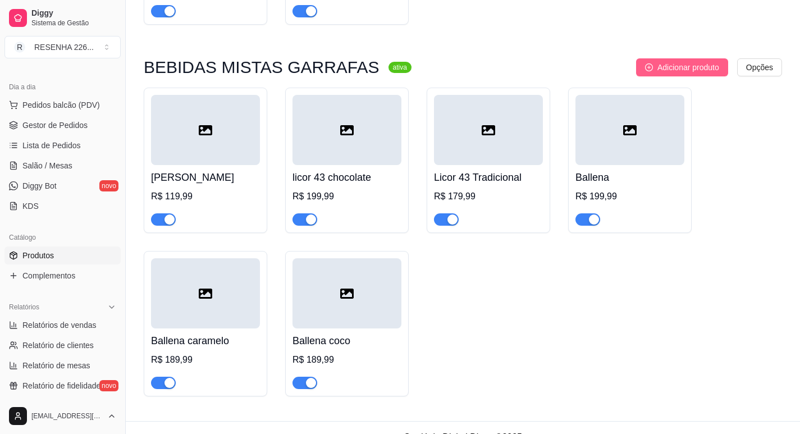
click at [669, 61] on span "Adicionar produto" at bounding box center [689, 67] width 62 height 12
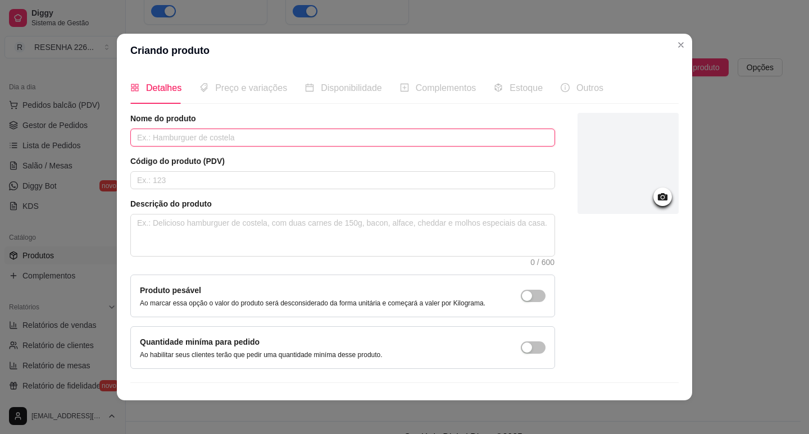
click at [200, 142] on input "text" at bounding box center [342, 138] width 425 height 18
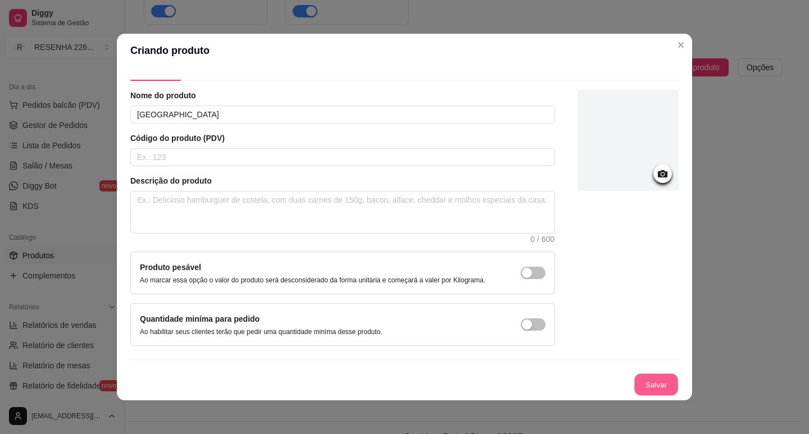
click at [659, 380] on button "Salvar" at bounding box center [656, 385] width 44 height 22
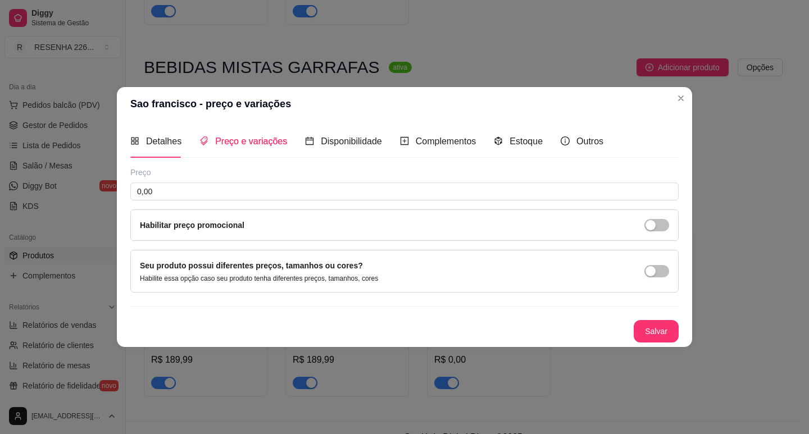
scroll to position [0, 0]
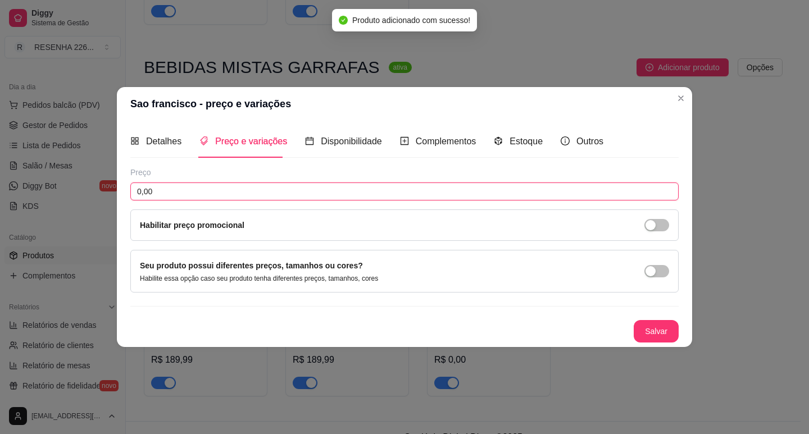
click at [190, 191] on input "0,00" at bounding box center [404, 192] width 548 height 18
click at [655, 320] on button "Salvar" at bounding box center [655, 331] width 45 height 22
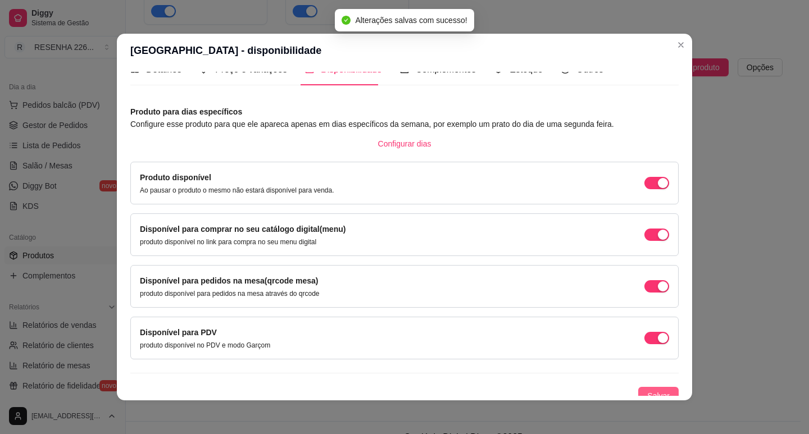
scroll to position [28, 0]
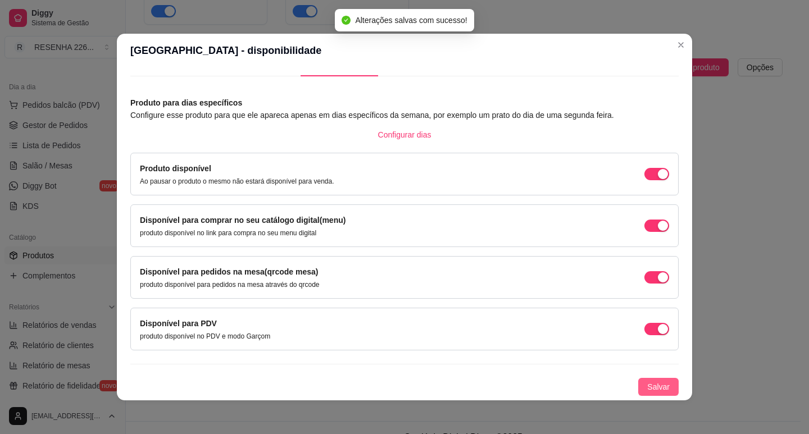
click at [653, 388] on span "Salvar" at bounding box center [658, 387] width 22 height 12
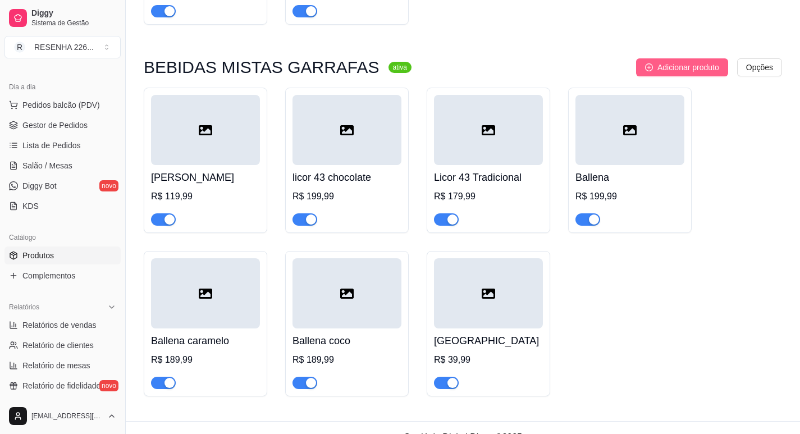
click at [660, 61] on span "Adicionar produto" at bounding box center [689, 67] width 62 height 12
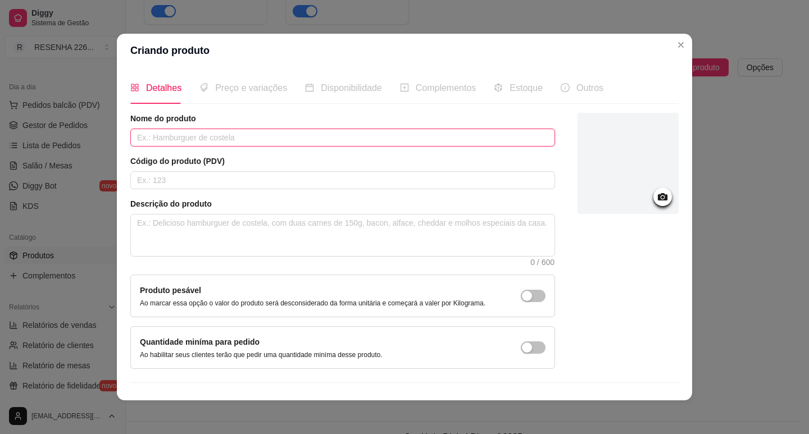
click at [194, 134] on input "text" at bounding box center [342, 138] width 425 height 18
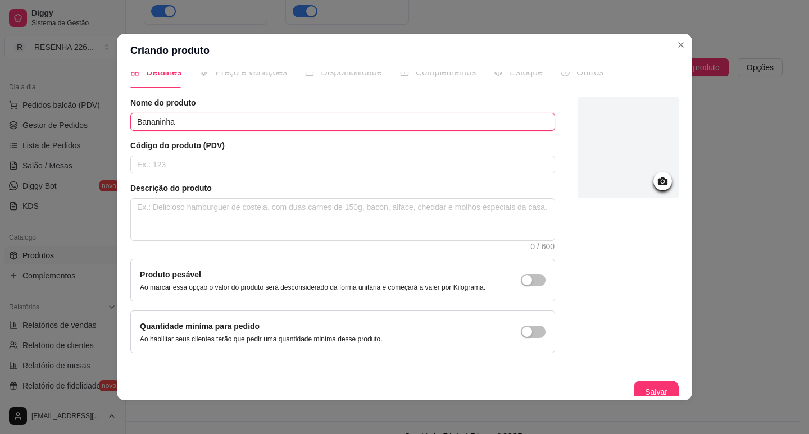
scroll to position [23, 0]
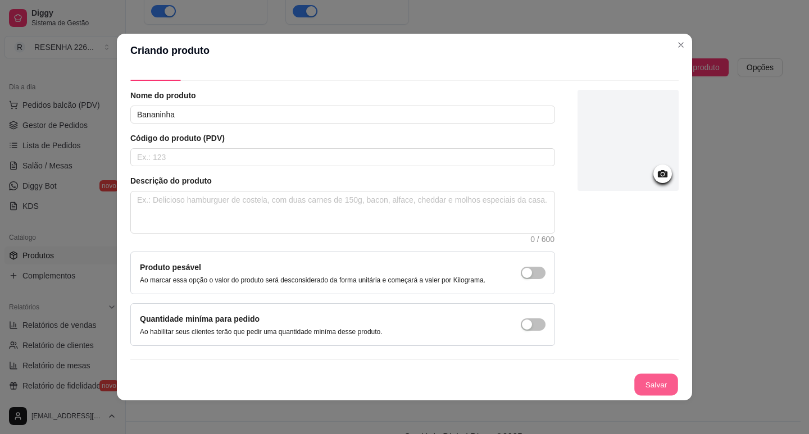
click at [641, 382] on button "Salvar" at bounding box center [656, 385] width 44 height 22
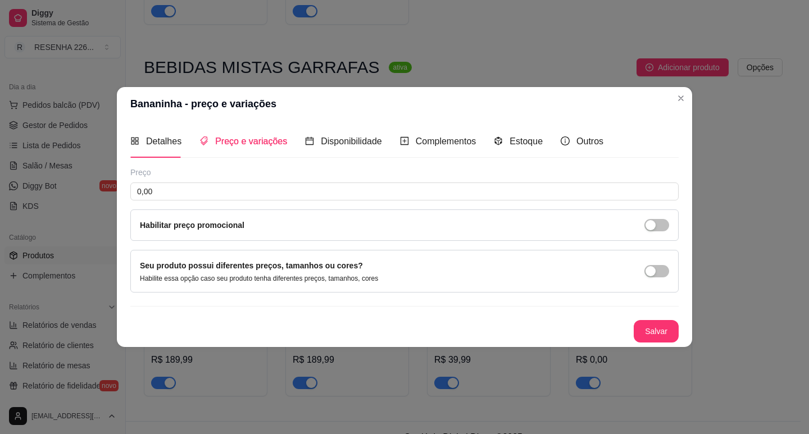
scroll to position [0, 0]
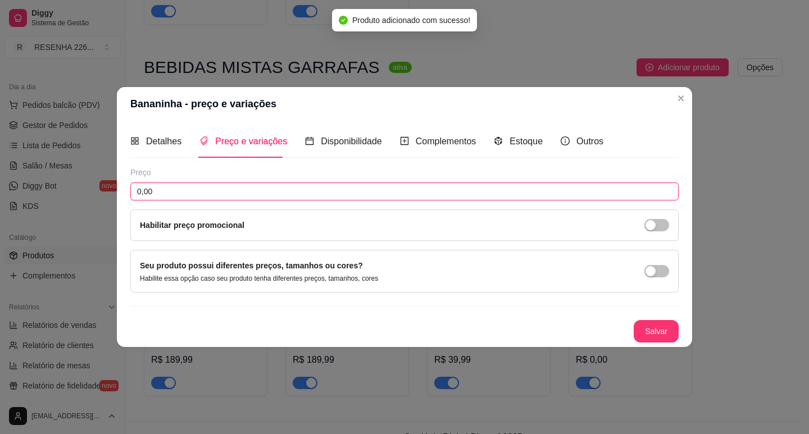
click at [229, 188] on input "0,00" at bounding box center [404, 192] width 548 height 18
click at [632, 326] on div "Salvar" at bounding box center [404, 331] width 548 height 22
click at [643, 331] on button "Salvar" at bounding box center [655, 331] width 45 height 22
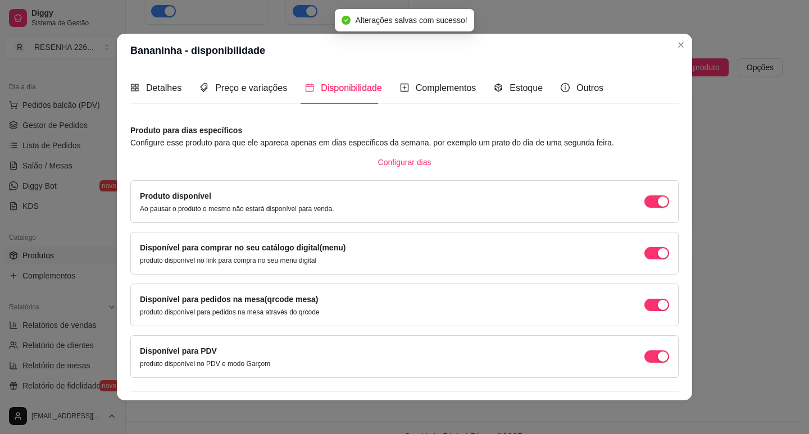
scroll to position [28, 0]
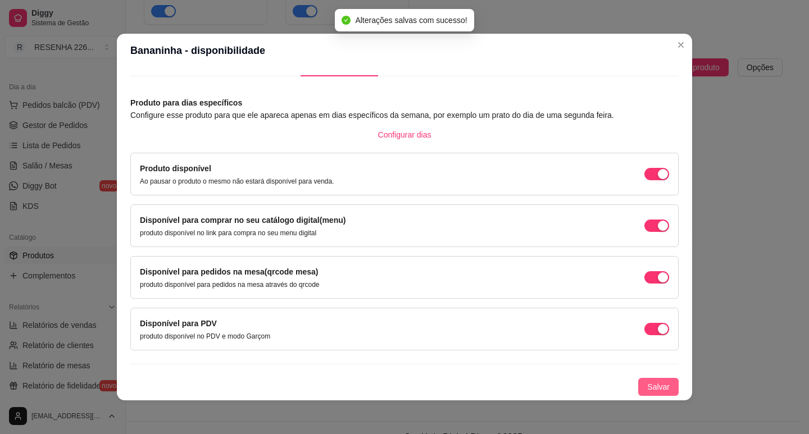
click at [647, 391] on span "Salvar" at bounding box center [658, 387] width 22 height 12
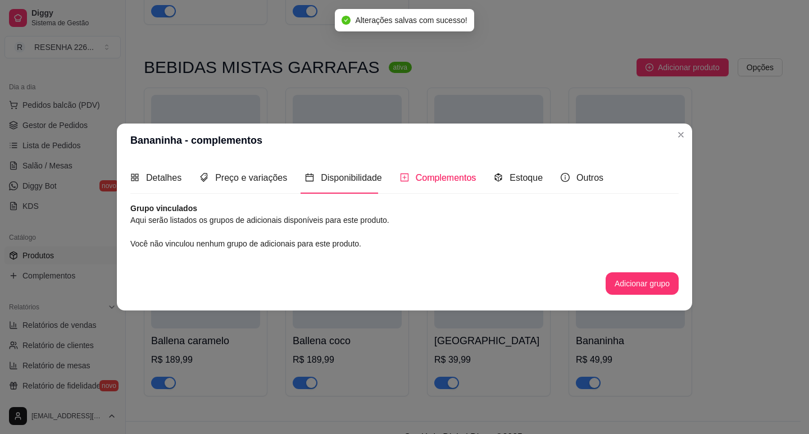
scroll to position [0, 0]
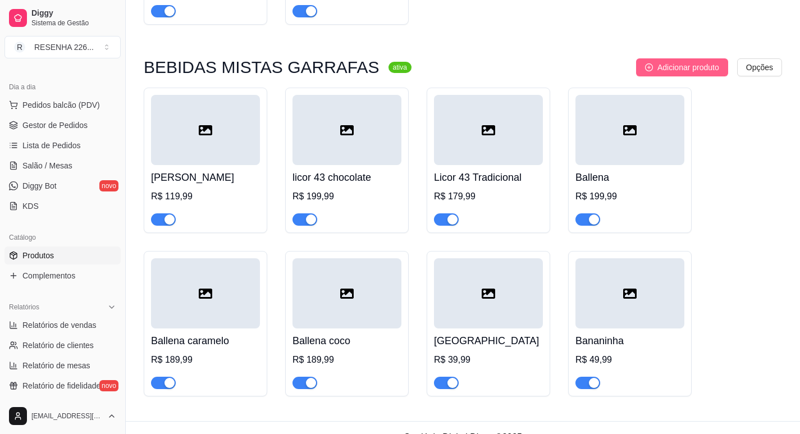
click at [651, 63] on icon "plus-circle" at bounding box center [649, 67] width 8 height 8
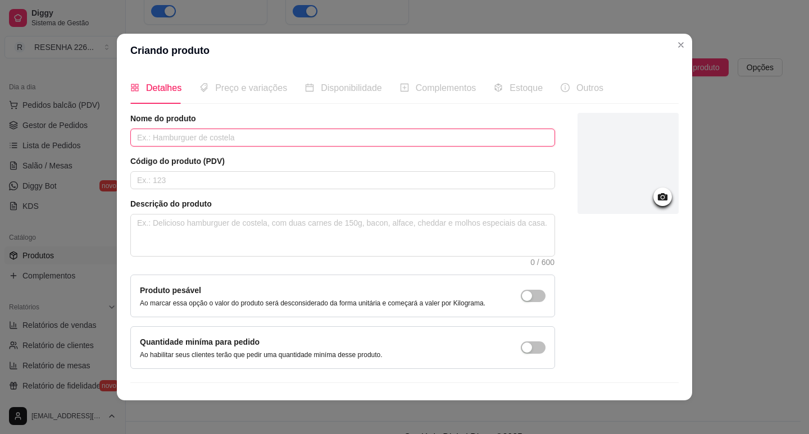
click at [253, 142] on input "text" at bounding box center [342, 138] width 425 height 18
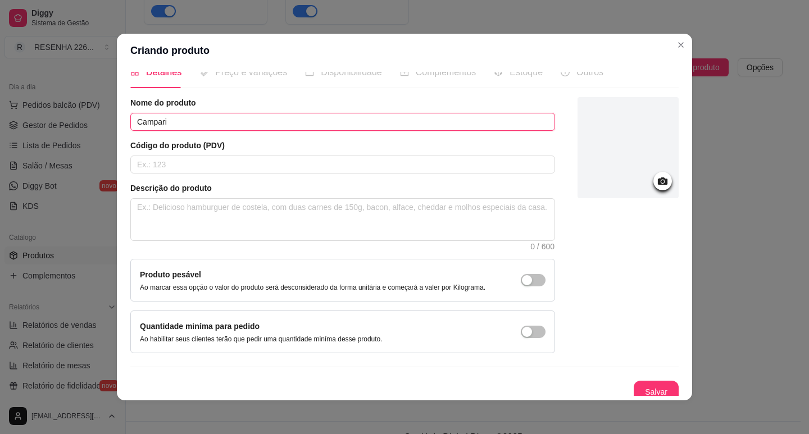
scroll to position [23, 0]
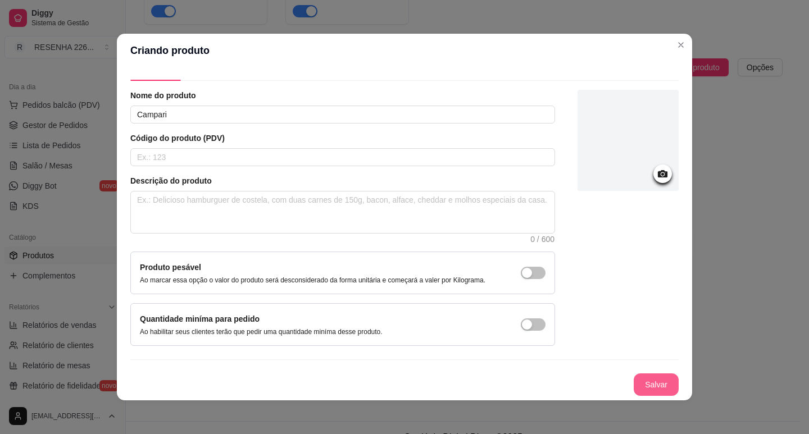
click at [639, 388] on button "Salvar" at bounding box center [655, 384] width 45 height 22
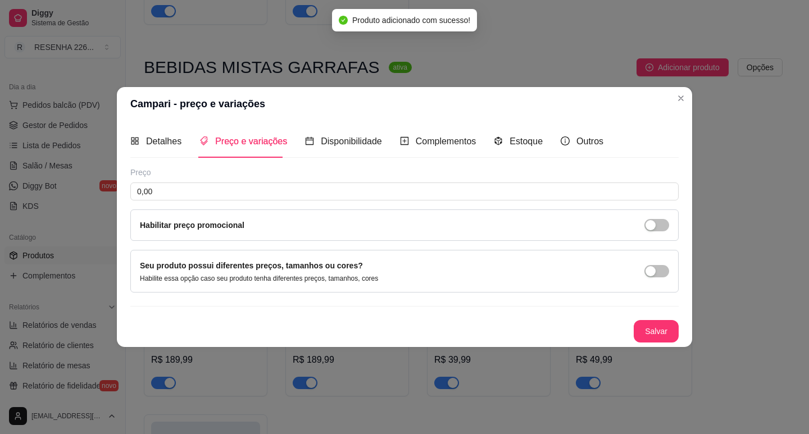
scroll to position [0, 0]
click at [248, 191] on input "0,00" at bounding box center [404, 192] width 548 height 18
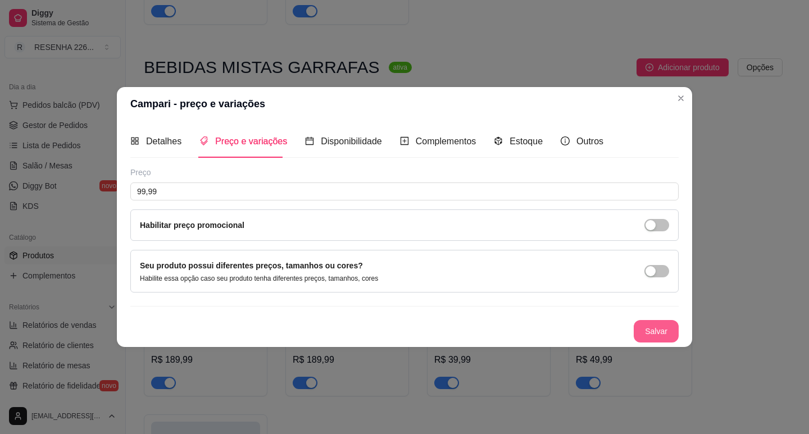
click at [649, 325] on button "Salvar" at bounding box center [655, 331] width 45 height 22
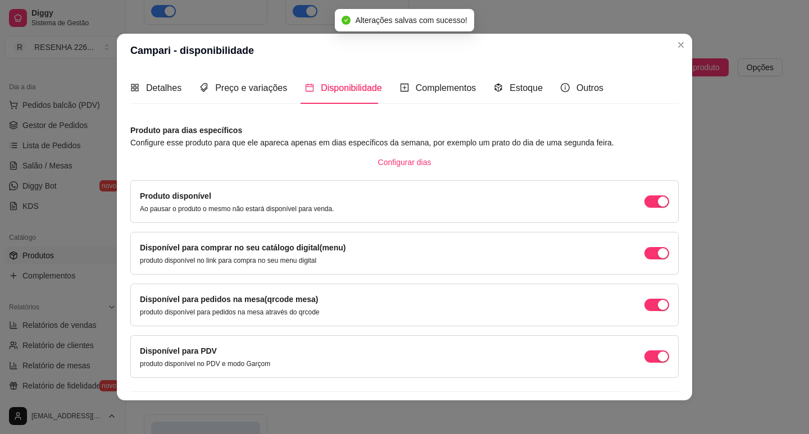
scroll to position [28, 0]
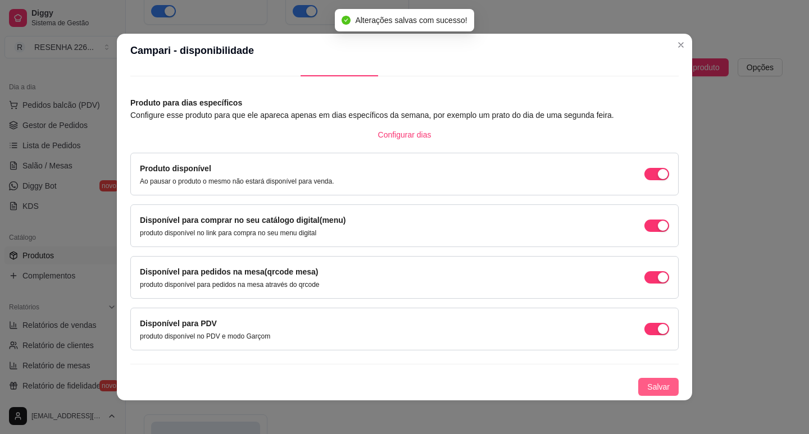
click at [650, 384] on span "Salvar" at bounding box center [658, 387] width 22 height 12
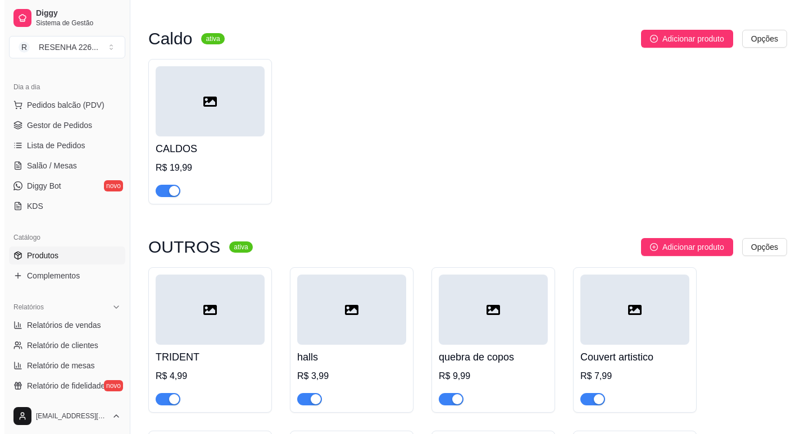
scroll to position [2240, 0]
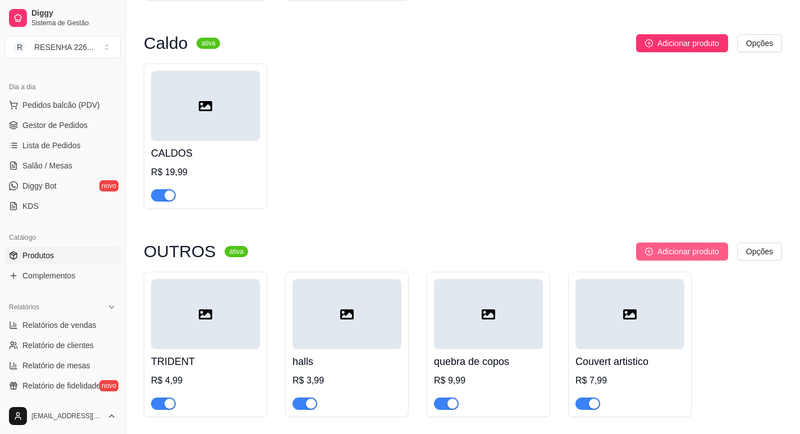
click at [656, 257] on button "Adicionar produto" at bounding box center [682, 252] width 92 height 18
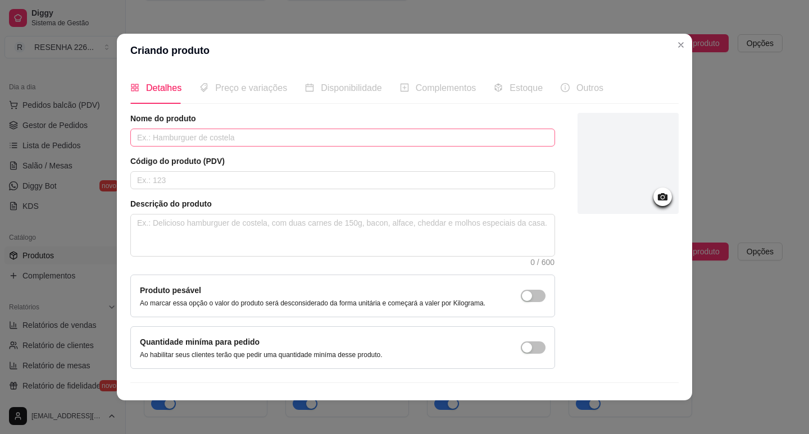
drag, startPoint x: 252, startPoint y: 127, endPoint x: 256, endPoint y: 133, distance: 7.2
click at [255, 127] on div "Nome do produto" at bounding box center [342, 130] width 425 height 34
click at [256, 133] on input "text" at bounding box center [342, 138] width 425 height 18
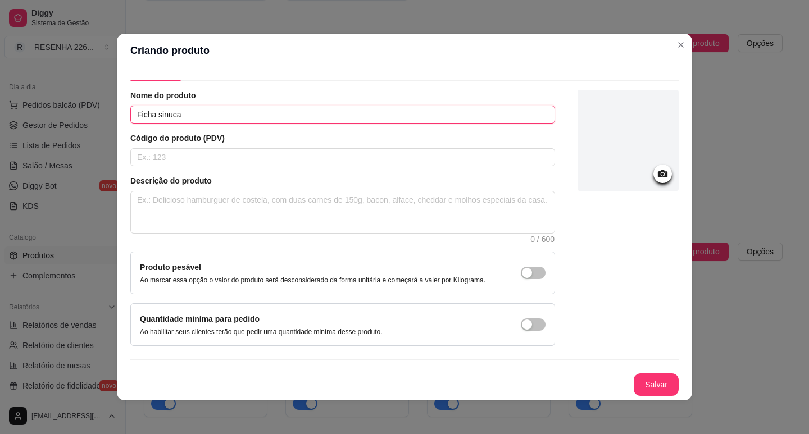
scroll to position [2, 0]
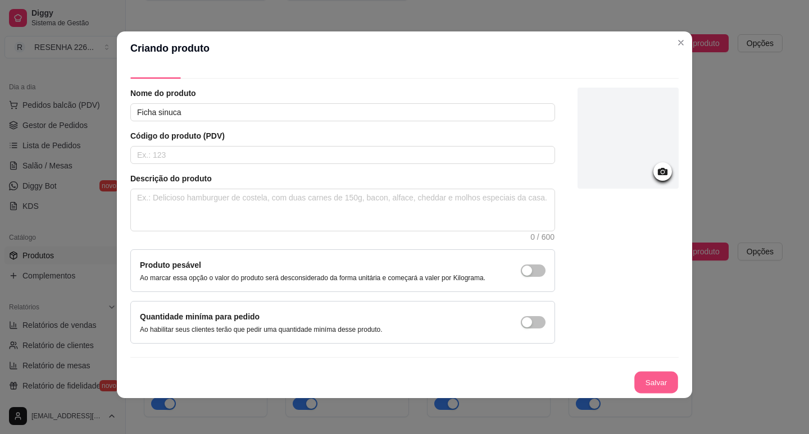
click at [647, 388] on button "Salvar" at bounding box center [656, 383] width 44 height 22
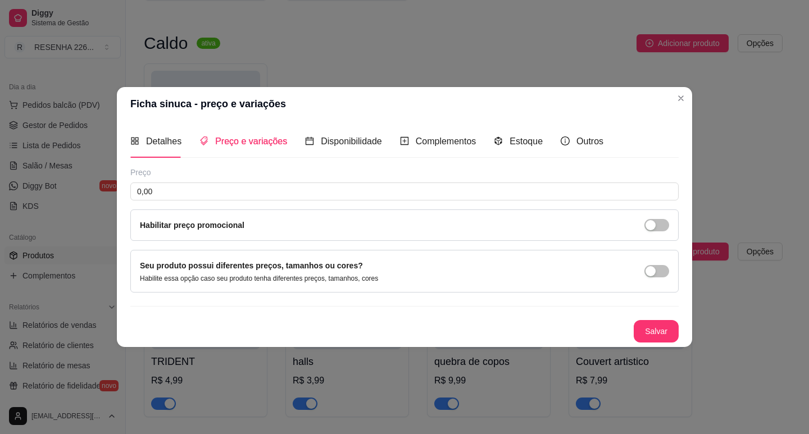
scroll to position [0, 0]
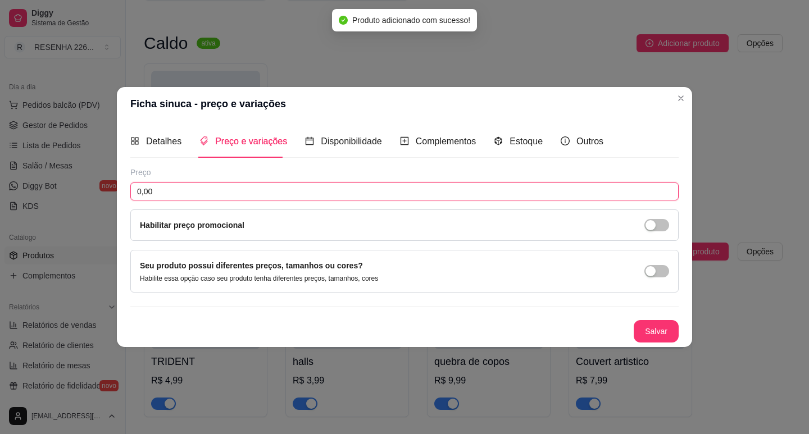
click at [179, 189] on input "0,00" at bounding box center [404, 192] width 548 height 18
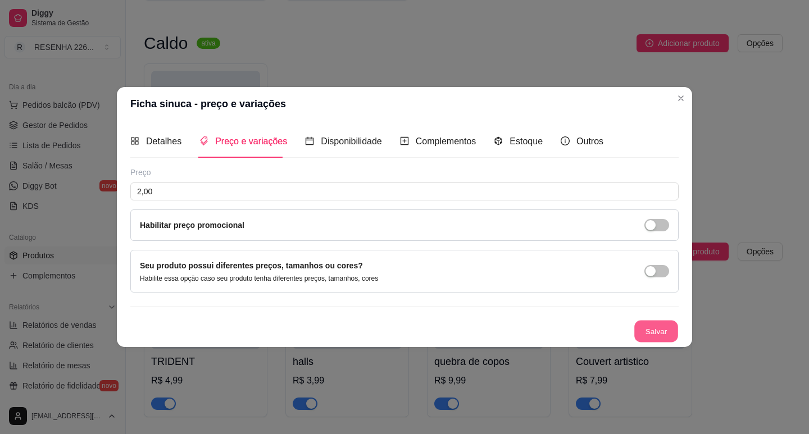
click at [665, 334] on button "Salvar" at bounding box center [656, 331] width 44 height 22
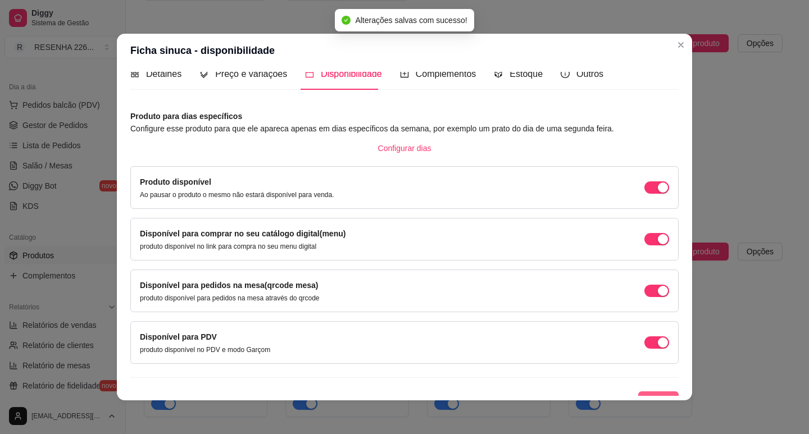
scroll to position [28, 0]
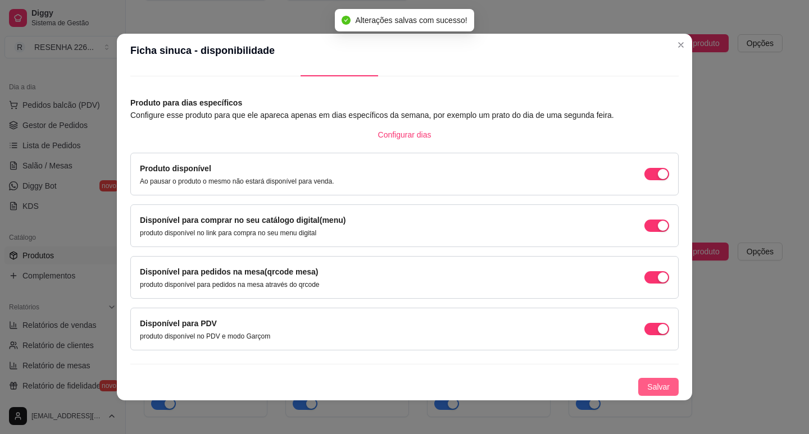
click at [647, 383] on span "Salvar" at bounding box center [658, 387] width 22 height 12
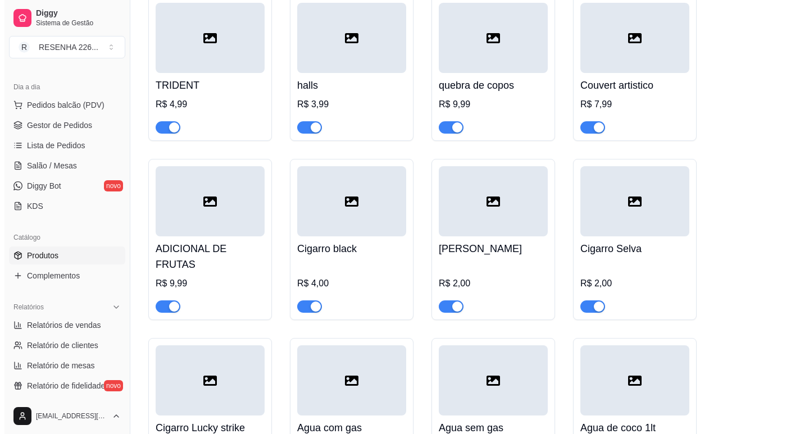
scroll to position [2179, 0]
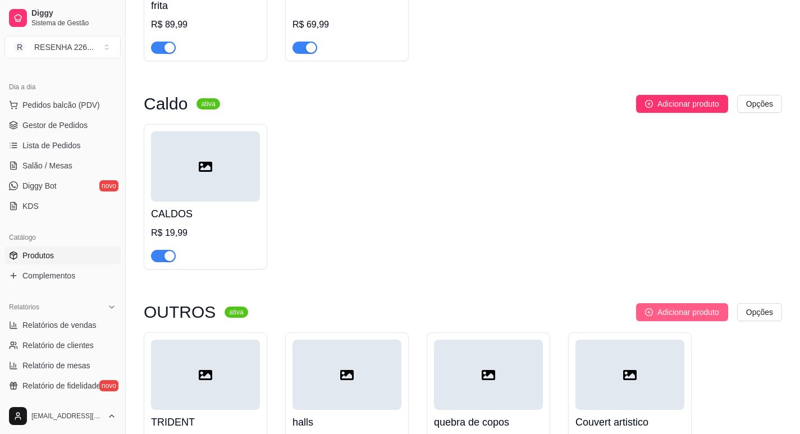
click at [690, 318] on span "Adicionar produto" at bounding box center [689, 312] width 62 height 12
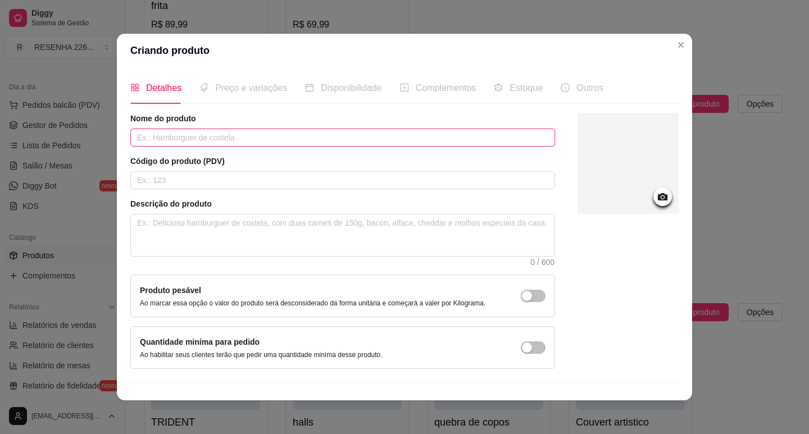
click at [157, 134] on input "text" at bounding box center [342, 138] width 425 height 18
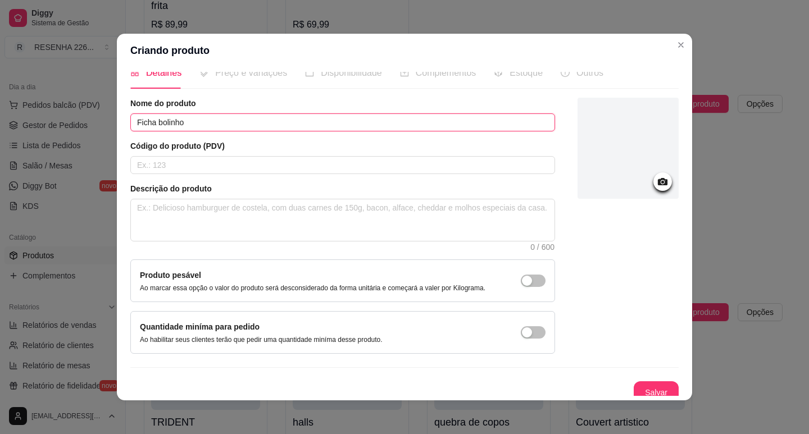
scroll to position [23, 0]
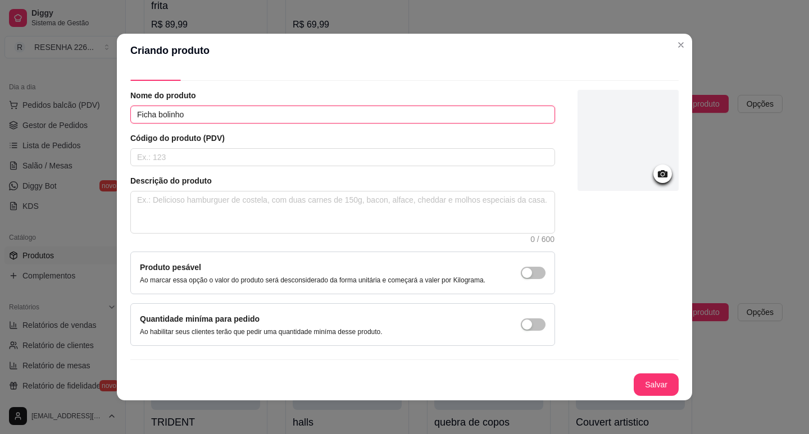
click at [148, 113] on input "Ficha bolinho" at bounding box center [342, 115] width 425 height 18
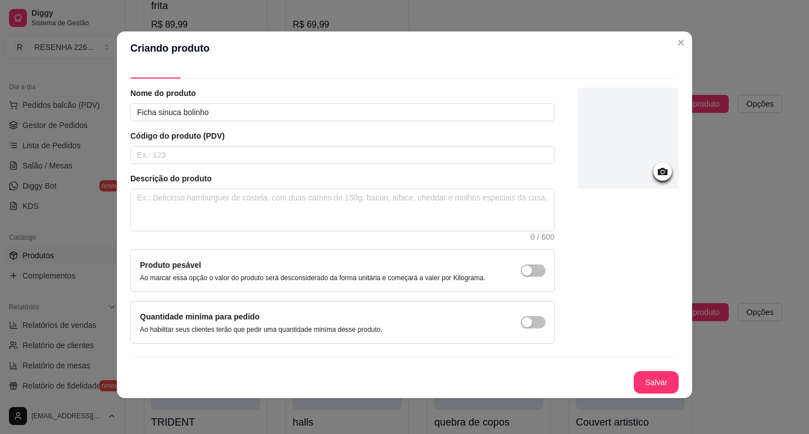
click at [649, 367] on div "Nome do produto Ficha sinuca bolinho Código do produto (PDV) Descrição do produ…" at bounding box center [404, 241] width 548 height 306
click at [651, 385] on button "Salvar" at bounding box center [656, 383] width 44 height 22
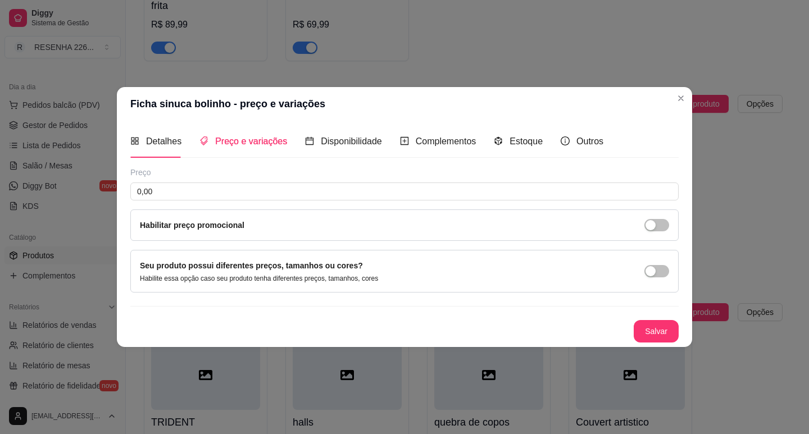
scroll to position [0, 0]
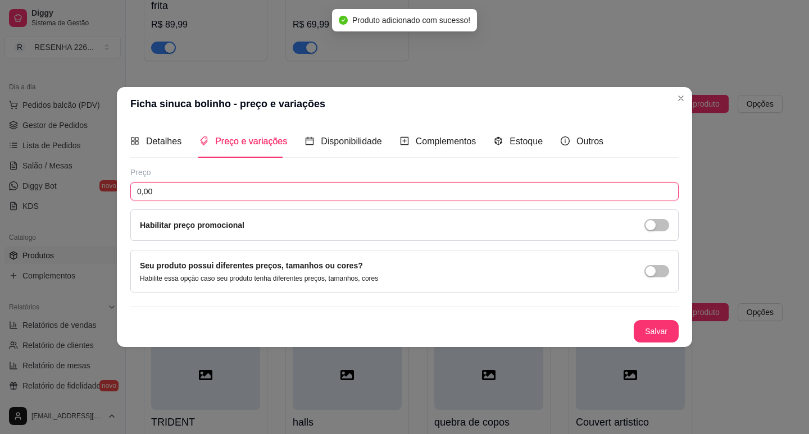
click at [250, 191] on input "0,00" at bounding box center [404, 192] width 548 height 18
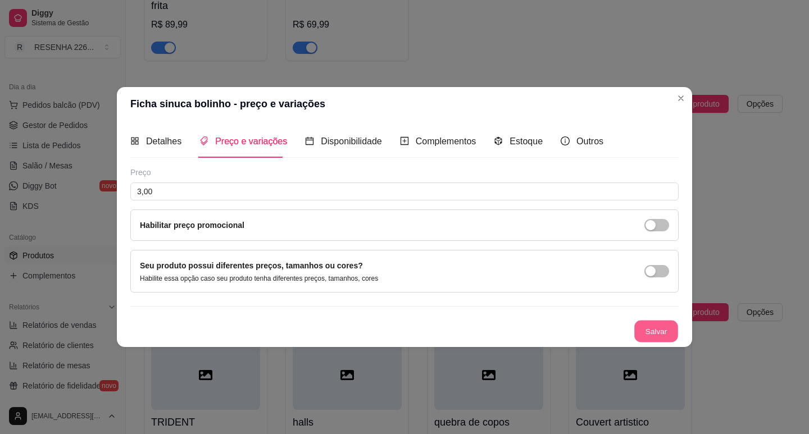
click at [645, 331] on button "Salvar" at bounding box center [656, 331] width 44 height 22
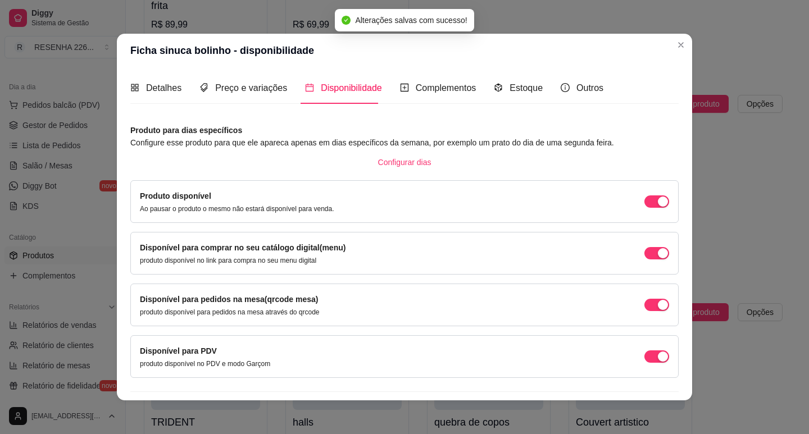
scroll to position [28, 0]
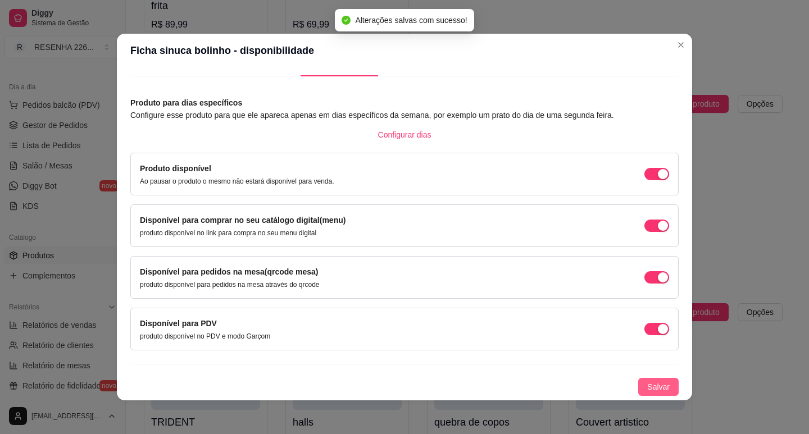
click at [652, 379] on button "Salvar" at bounding box center [658, 387] width 40 height 18
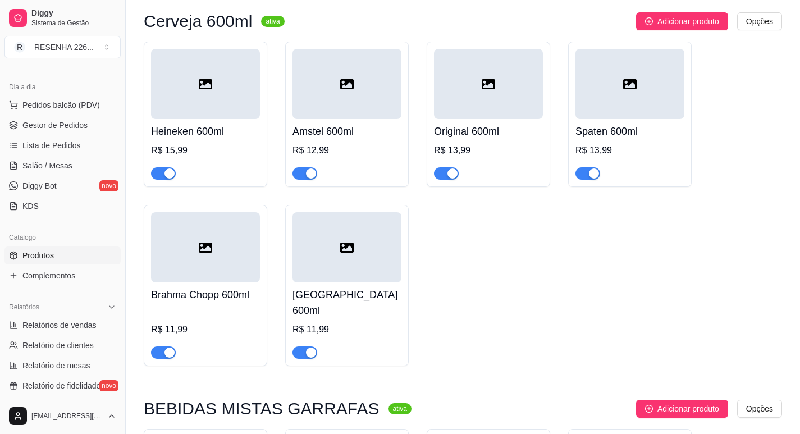
scroll to position [3379, 0]
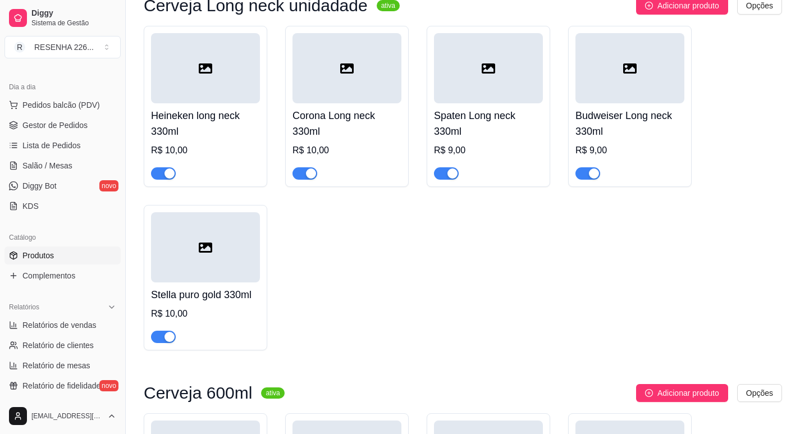
click at [432, 268] on div "Heineken long neck 330ml R$ 10,00 Corona Long neck 330ml R$ 10,00 Spaten Long n…" at bounding box center [463, 188] width 639 height 325
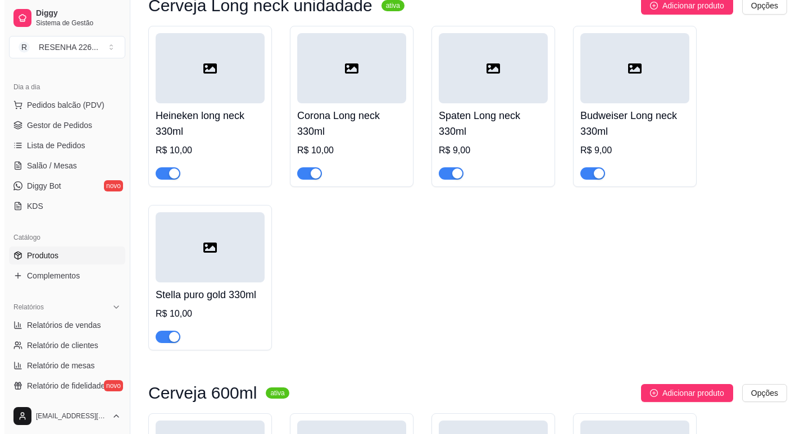
scroll to position [3154, 0]
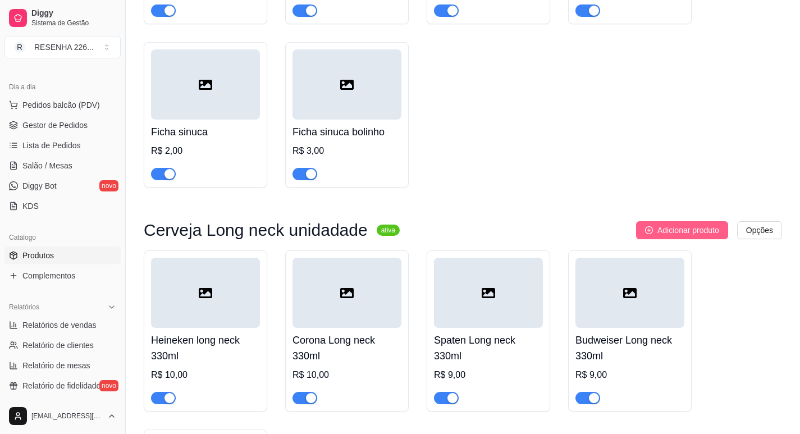
click at [648, 226] on icon "plus-circle" at bounding box center [649, 230] width 8 height 8
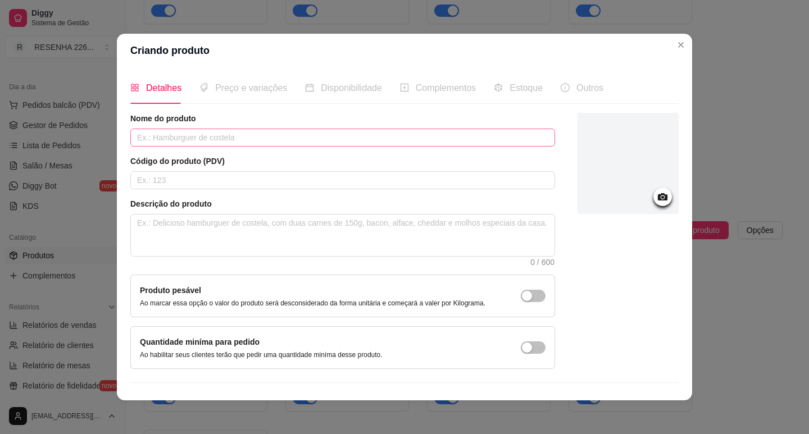
click at [215, 125] on div "Nome do produto" at bounding box center [342, 130] width 425 height 34
click at [220, 130] on input "text" at bounding box center [342, 138] width 425 height 18
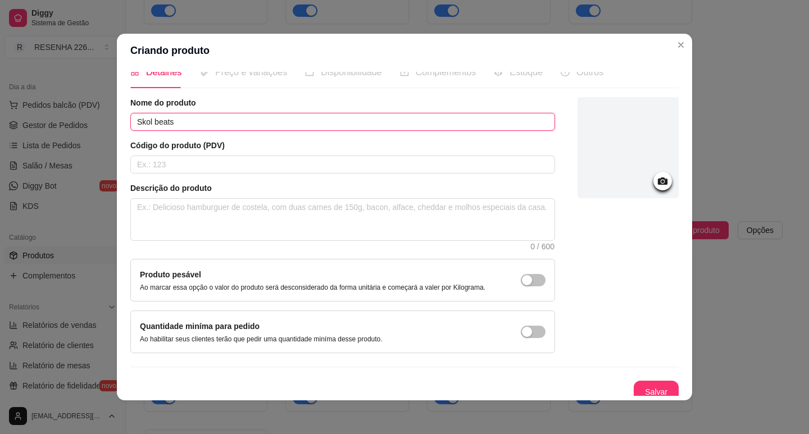
scroll to position [23, 0]
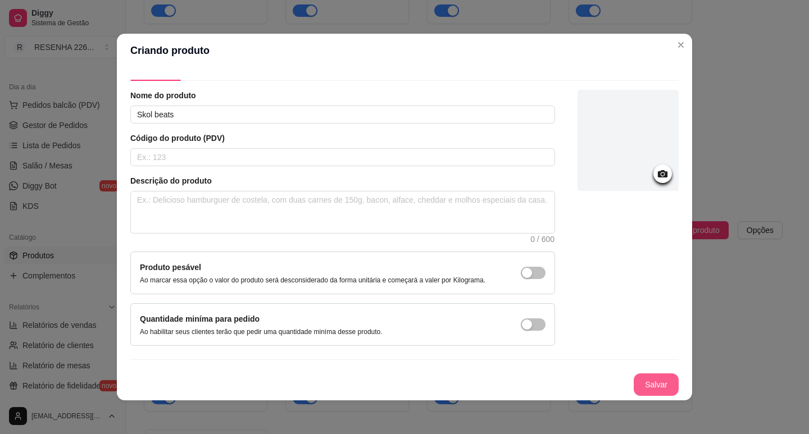
click at [656, 379] on button "Salvar" at bounding box center [655, 384] width 45 height 22
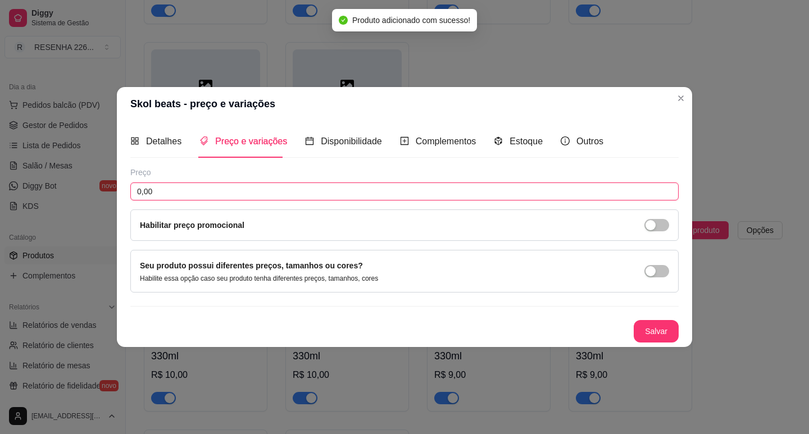
click at [249, 188] on input "0,00" at bounding box center [404, 192] width 548 height 18
click at [646, 328] on button "Salvar" at bounding box center [655, 331] width 45 height 22
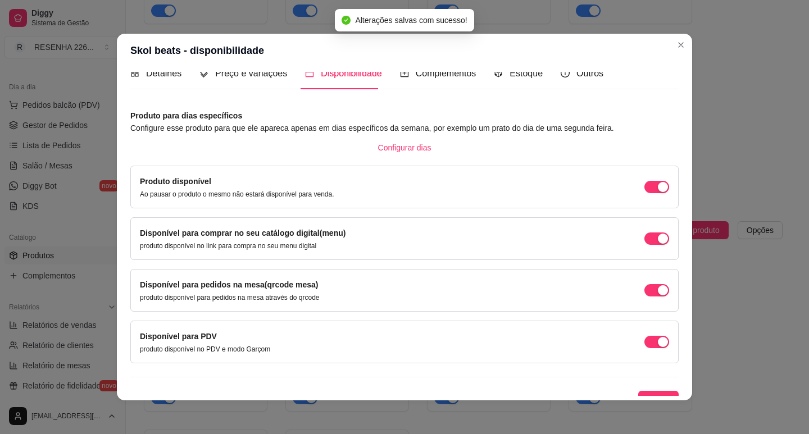
scroll to position [28, 0]
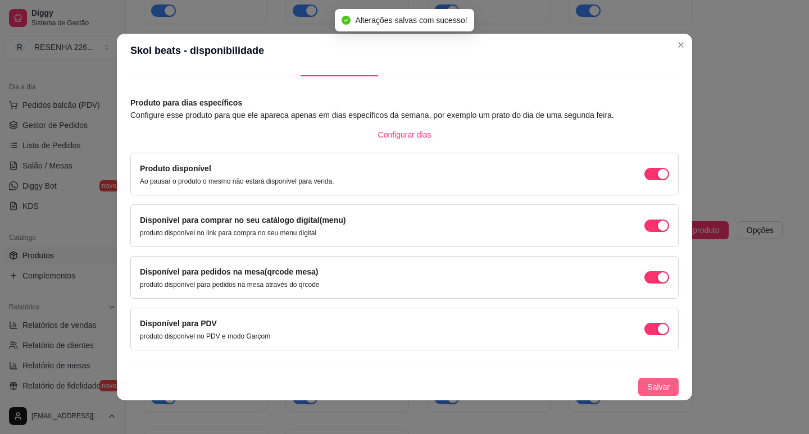
click at [649, 385] on span "Salvar" at bounding box center [658, 387] width 22 height 12
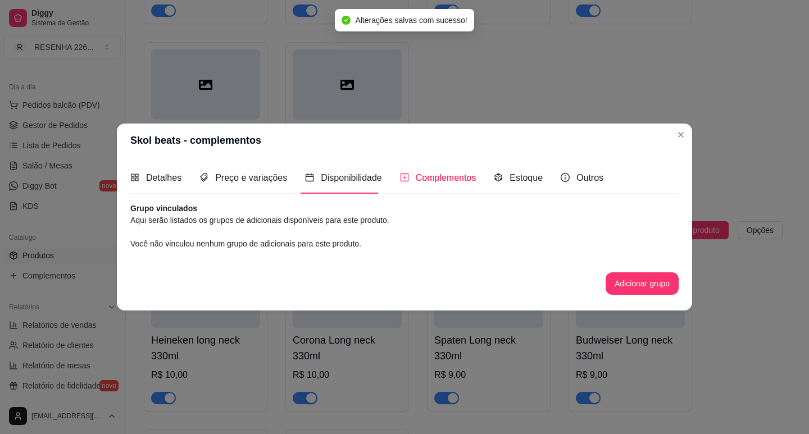
scroll to position [0, 0]
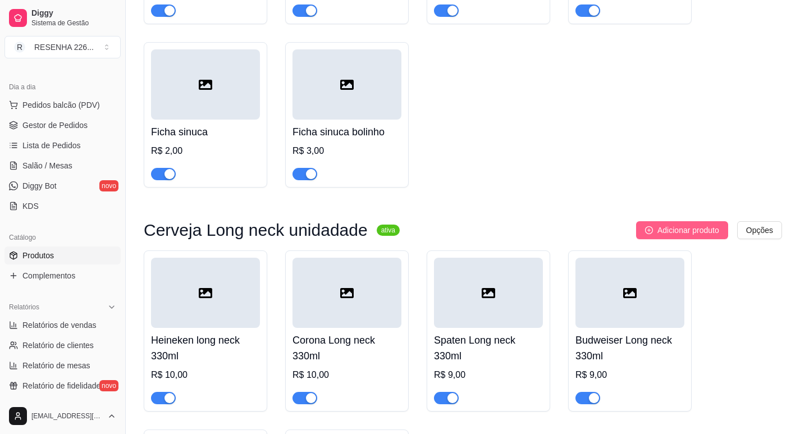
click at [664, 224] on span "Adicionar produto" at bounding box center [689, 230] width 62 height 12
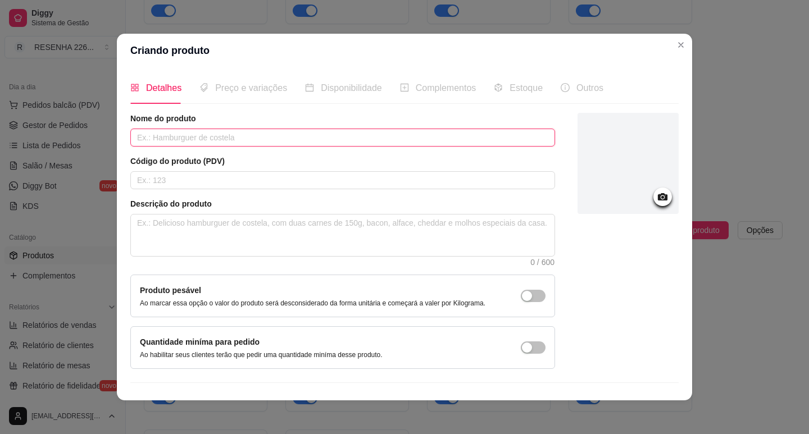
click at [288, 144] on input "text" at bounding box center [342, 138] width 425 height 18
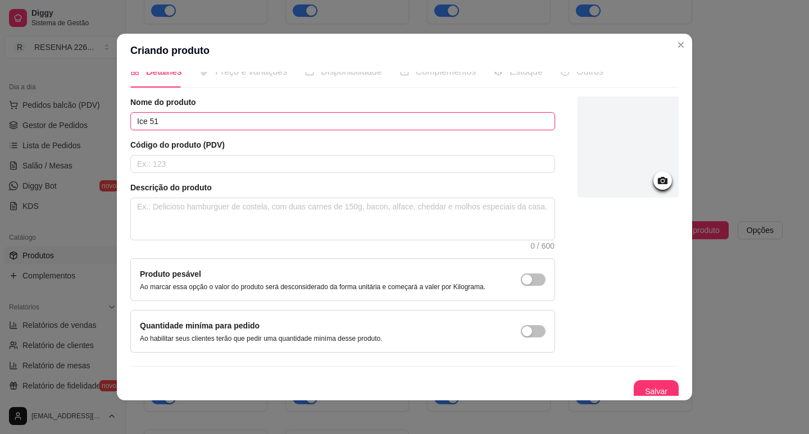
scroll to position [23, 0]
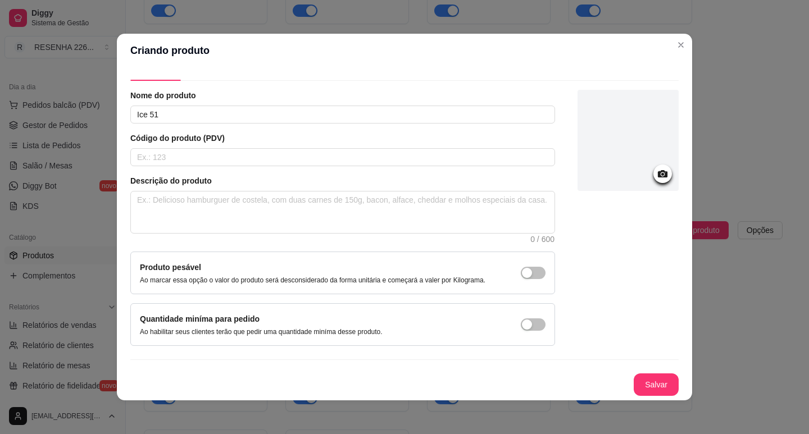
click at [637, 371] on div "Nome do produto Ice 51 Código do produto (PDV) Descrição do produto 0 / 600 Pro…" at bounding box center [404, 243] width 548 height 306
click at [639, 381] on button "Salvar" at bounding box center [656, 385] width 44 height 22
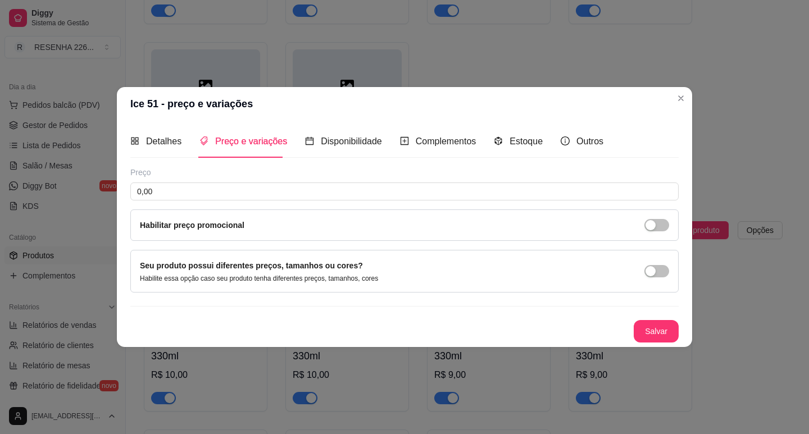
scroll to position [0, 0]
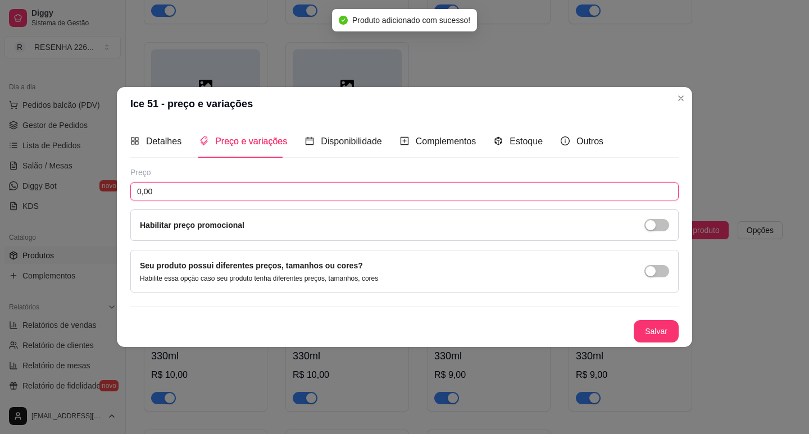
click at [209, 198] on input "0,00" at bounding box center [404, 192] width 548 height 18
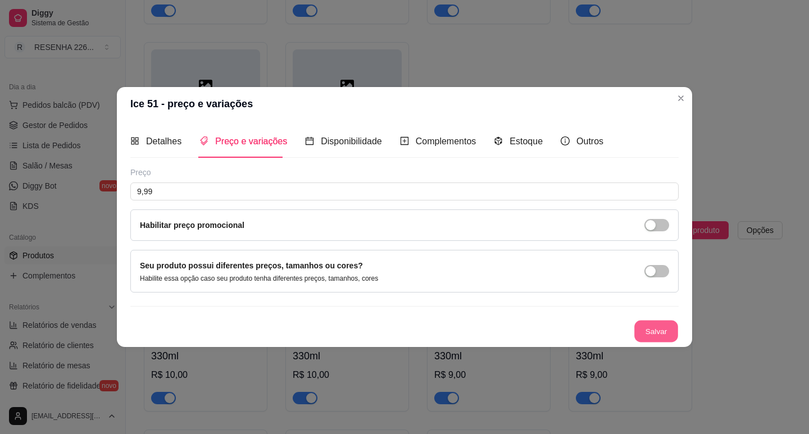
click at [641, 327] on button "Salvar" at bounding box center [656, 331] width 44 height 22
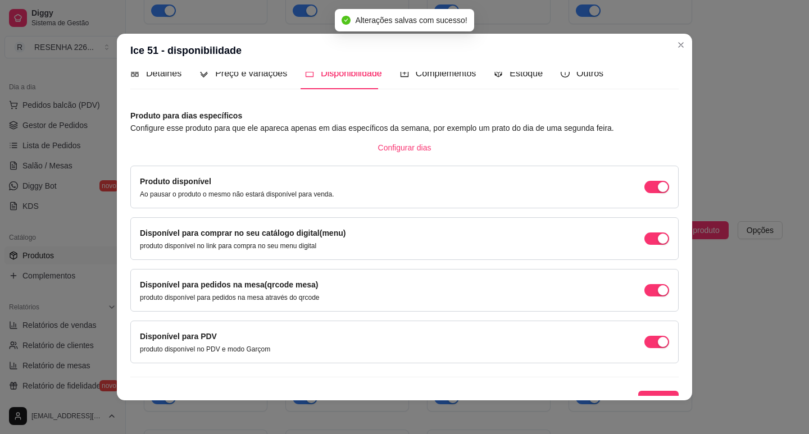
scroll to position [28, 0]
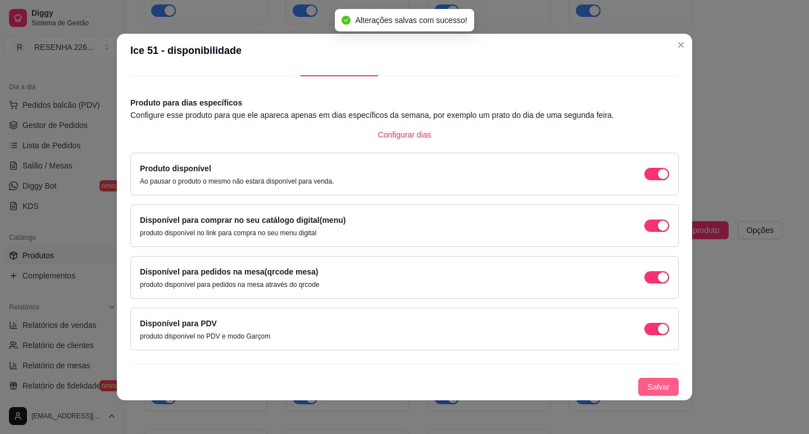
click at [649, 386] on span "Salvar" at bounding box center [658, 387] width 22 height 12
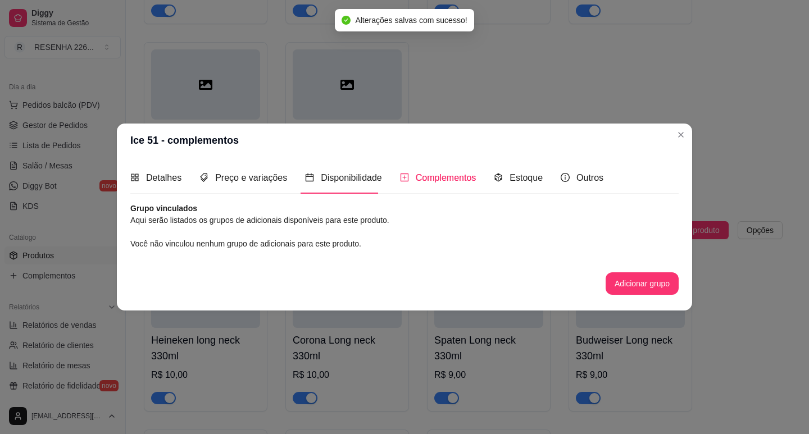
scroll to position [0, 0]
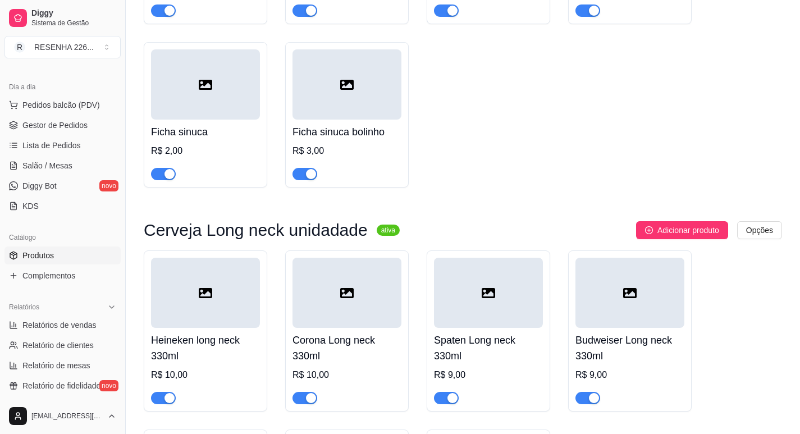
click at [663, 225] on span "Adicionar produto" at bounding box center [689, 230] width 62 height 12
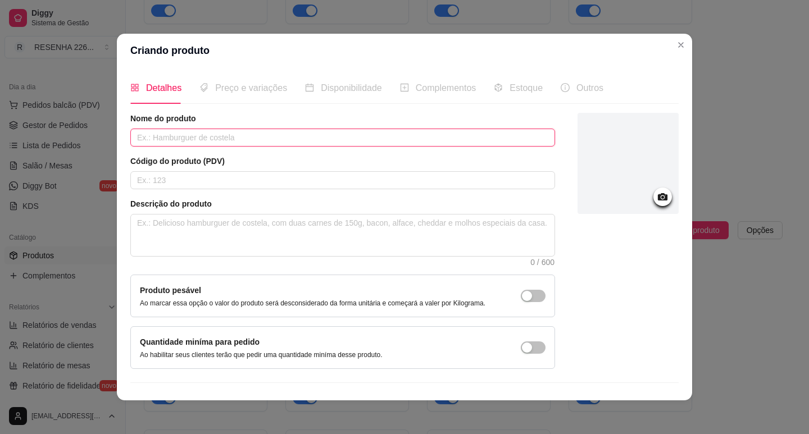
click at [180, 144] on input "text" at bounding box center [342, 138] width 425 height 18
drag, startPoint x: 145, startPoint y: 136, endPoint x: 273, endPoint y: 135, distance: 128.0
click at [273, 135] on input "Ice sminornoff" at bounding box center [342, 138] width 425 height 18
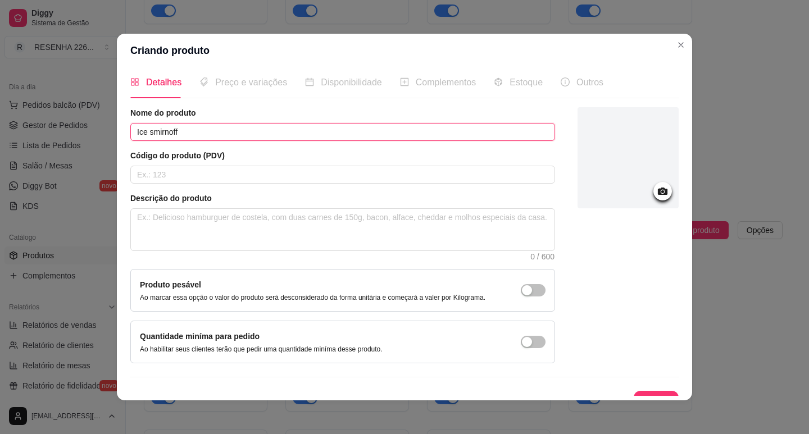
scroll to position [23, 0]
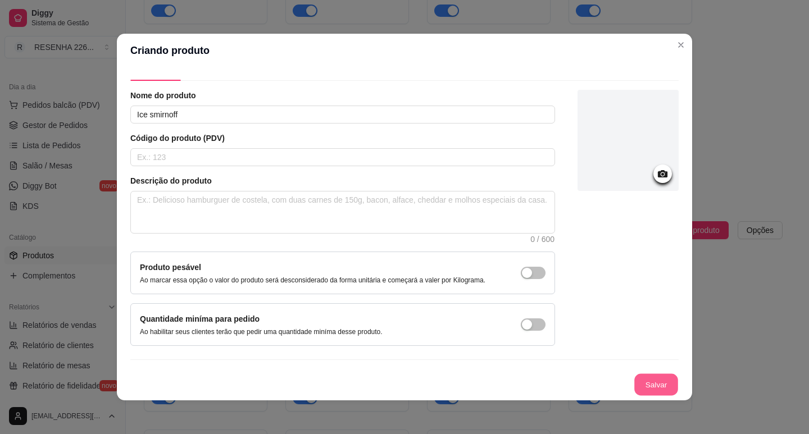
click at [651, 384] on button "Salvar" at bounding box center [656, 385] width 44 height 22
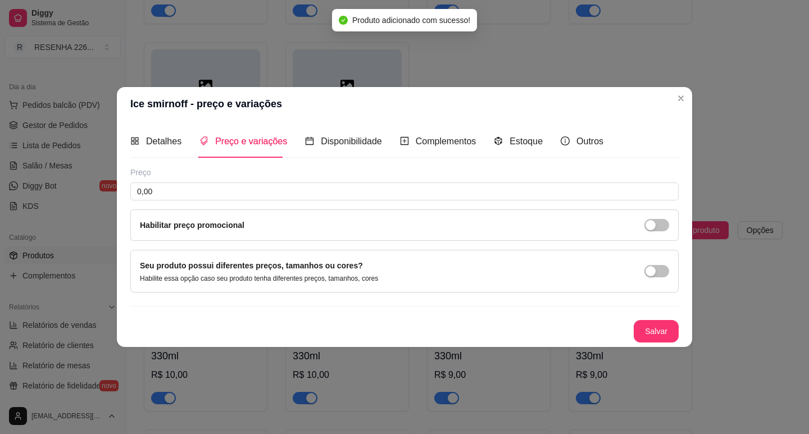
scroll to position [0, 0]
click at [195, 193] on input "0,00" at bounding box center [404, 192] width 548 height 18
click at [673, 320] on button "Salvar" at bounding box center [655, 331] width 45 height 22
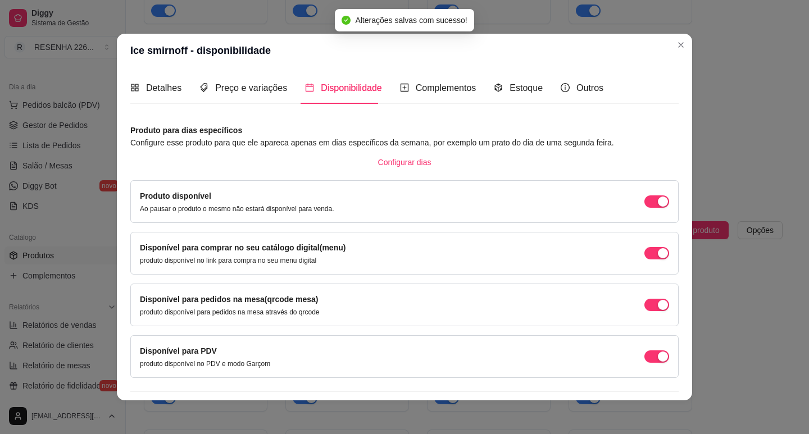
scroll to position [28, 0]
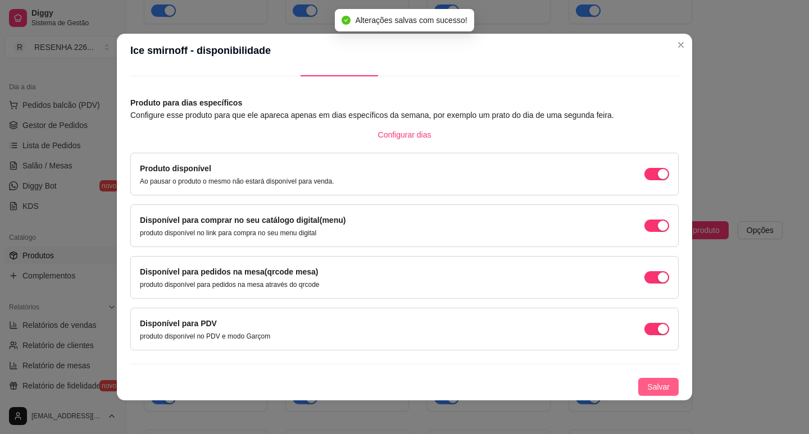
click at [653, 389] on span "Salvar" at bounding box center [658, 387] width 22 height 12
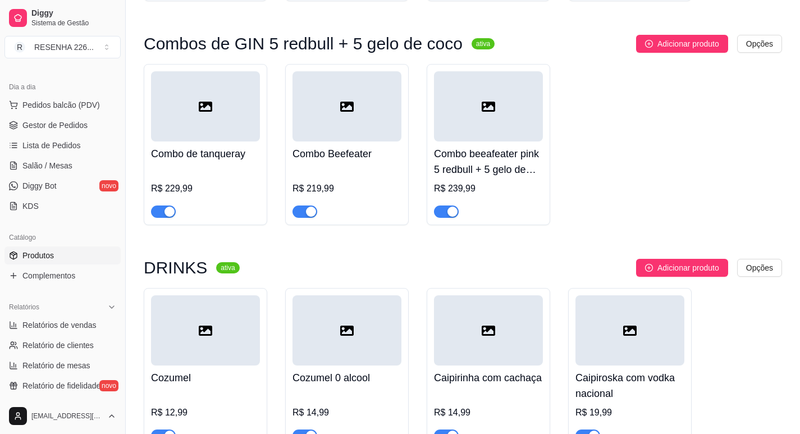
scroll to position [0, 0]
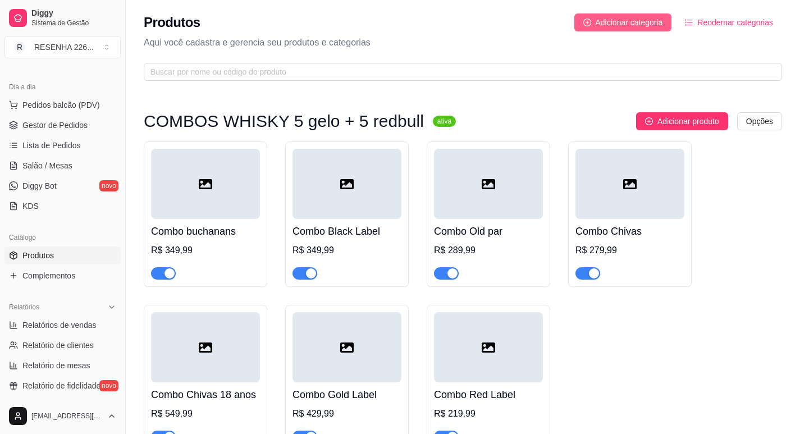
click at [594, 20] on button "Adicionar categoria" at bounding box center [624, 22] width 98 height 18
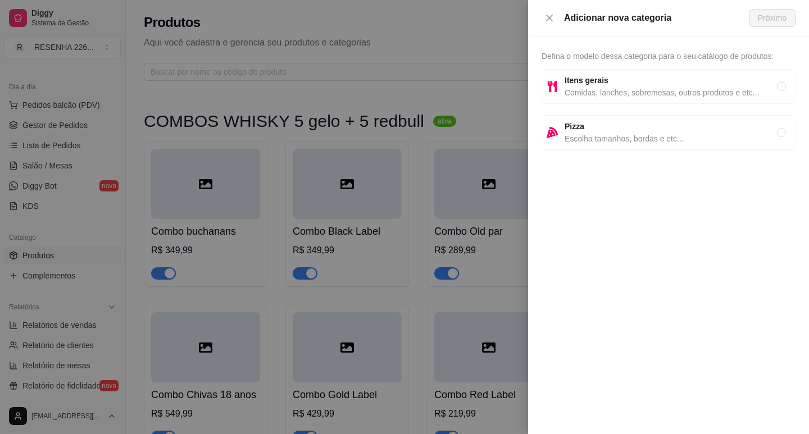
click at [609, 93] on span "Comidas, lanches, sobremesas, outros produtos e etc..." at bounding box center [670, 92] width 212 height 12
click at [782, 17] on span "Próximo" at bounding box center [772, 18] width 29 height 12
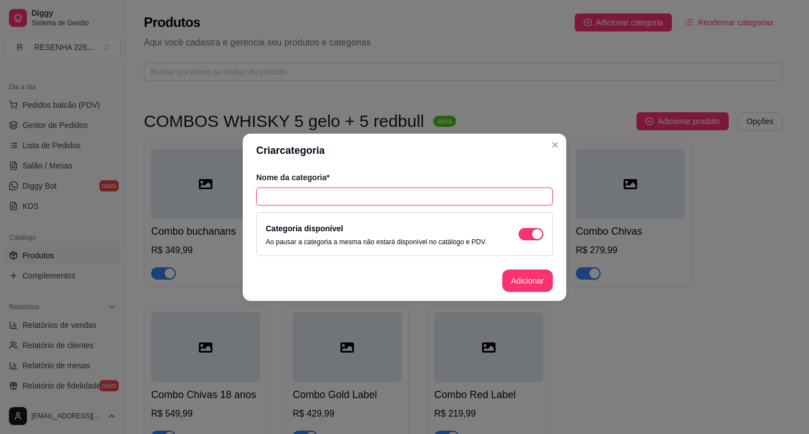
click at [303, 196] on input "text" at bounding box center [404, 197] width 297 height 18
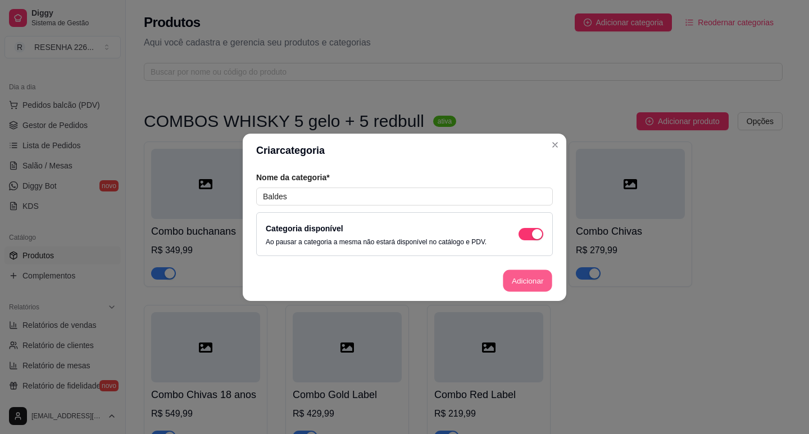
click at [528, 290] on button "Adicionar" at bounding box center [527, 281] width 49 height 22
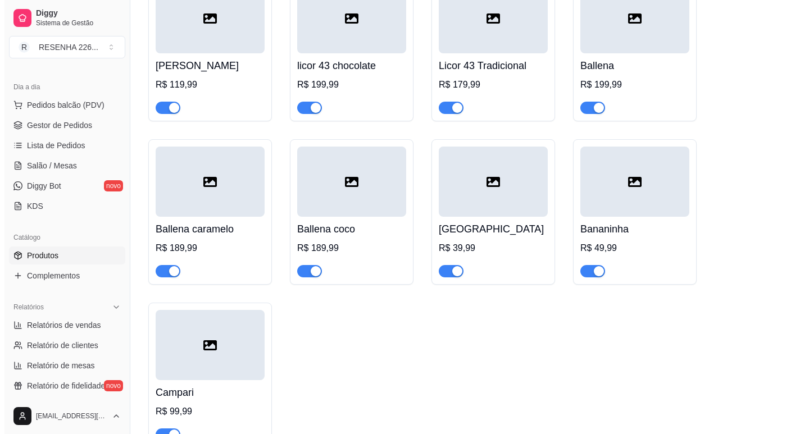
scroll to position [4333, 0]
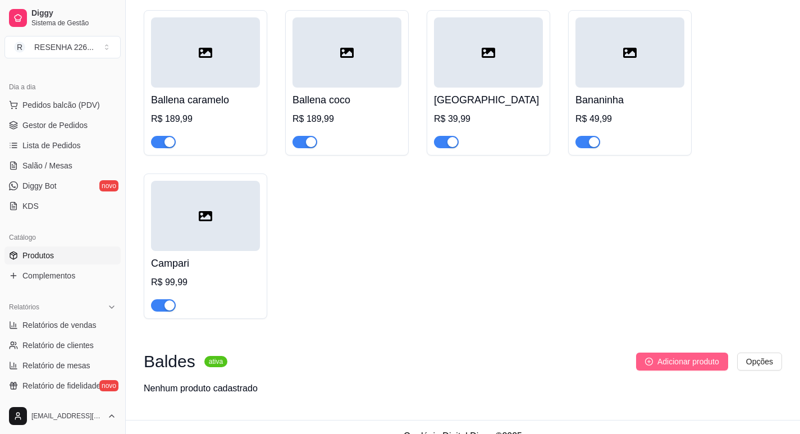
click at [659, 355] on span "Adicionar produto" at bounding box center [689, 361] width 62 height 12
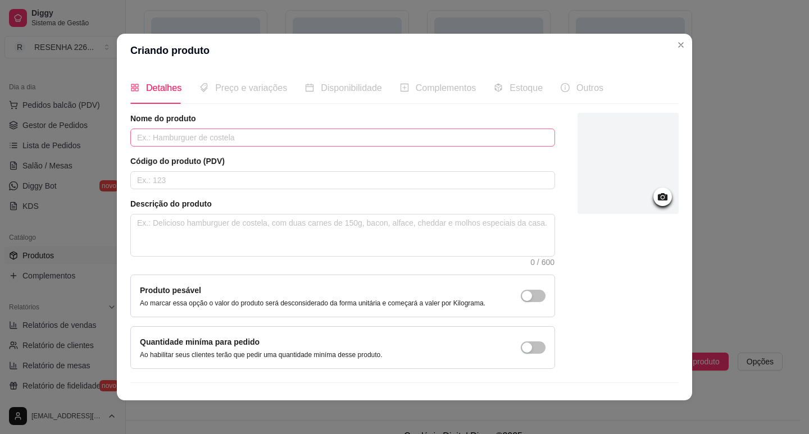
drag, startPoint x: 286, startPoint y: 149, endPoint x: 276, endPoint y: 135, distance: 17.3
click at [286, 148] on div "Nome do produto Código do produto (PDV) Descrição do produto 0 / 600 Produto pe…" at bounding box center [342, 241] width 425 height 256
click at [274, 135] on input "text" at bounding box center [342, 138] width 425 height 18
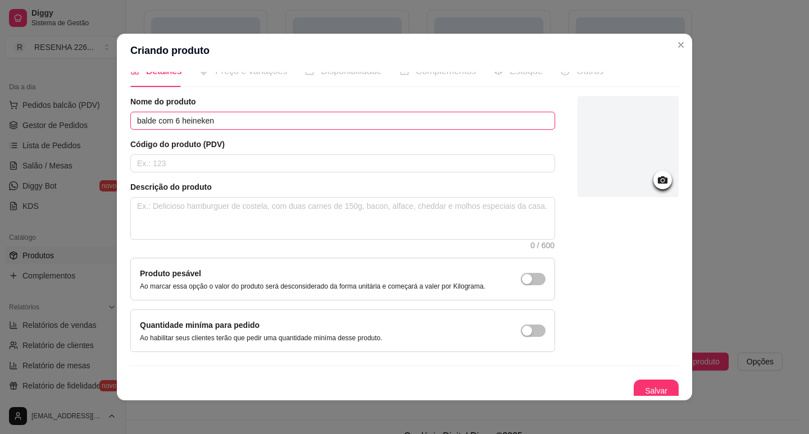
scroll to position [23, 0]
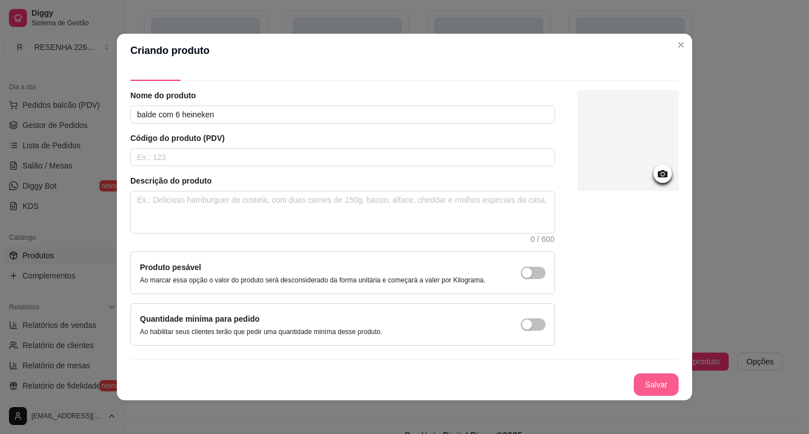
click at [633, 383] on button "Salvar" at bounding box center [655, 384] width 45 height 22
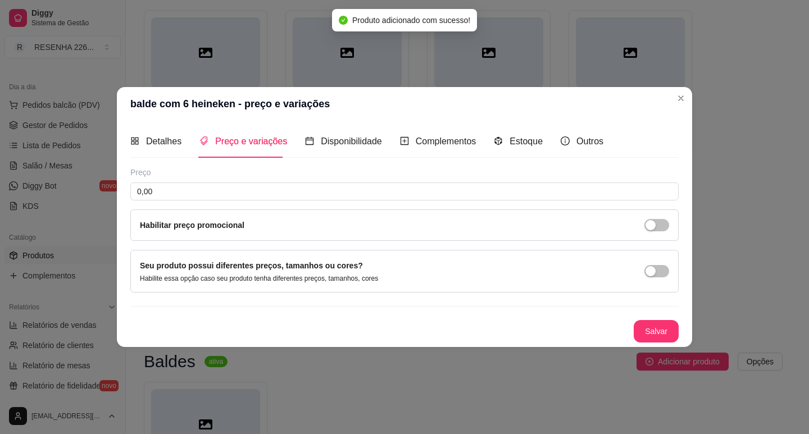
scroll to position [0, 0]
click at [175, 183] on input "0,00" at bounding box center [404, 192] width 548 height 18
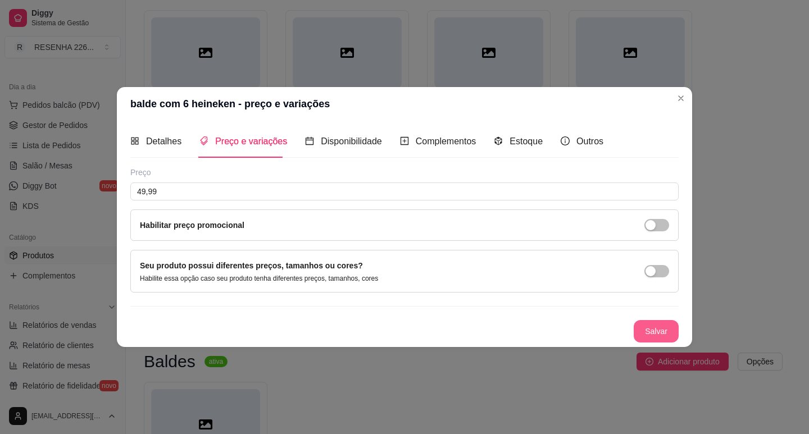
click at [659, 328] on button "Salvar" at bounding box center [655, 331] width 45 height 22
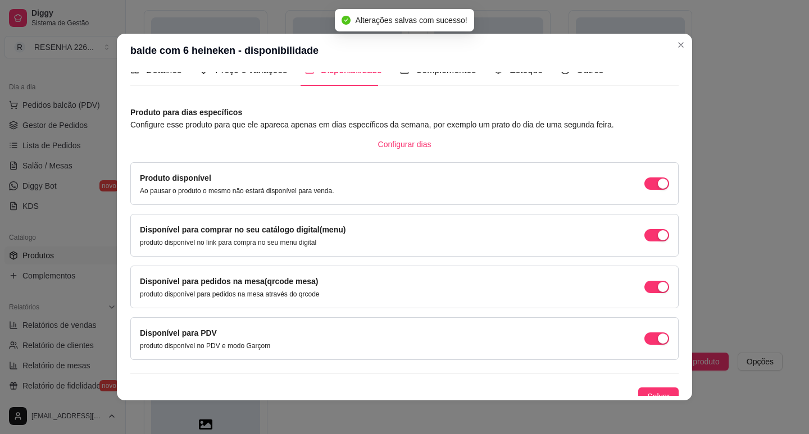
scroll to position [28, 0]
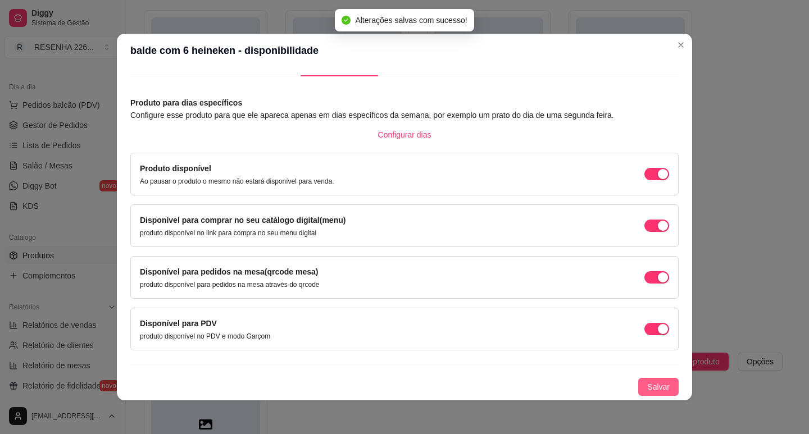
click at [647, 381] on span "Salvar" at bounding box center [658, 387] width 22 height 12
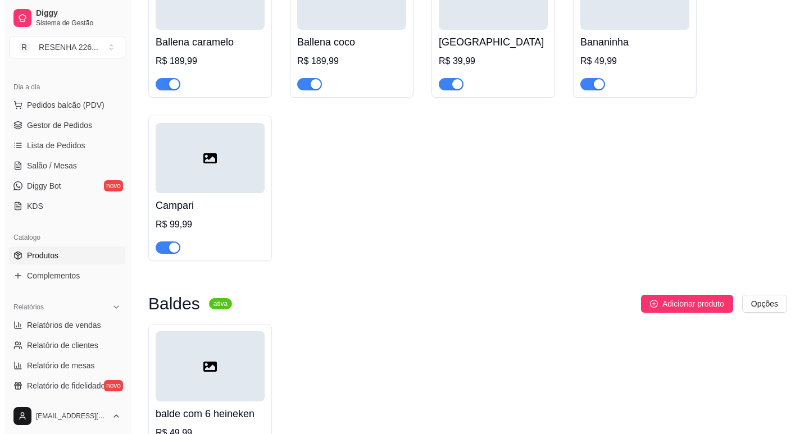
scroll to position [4466, 0]
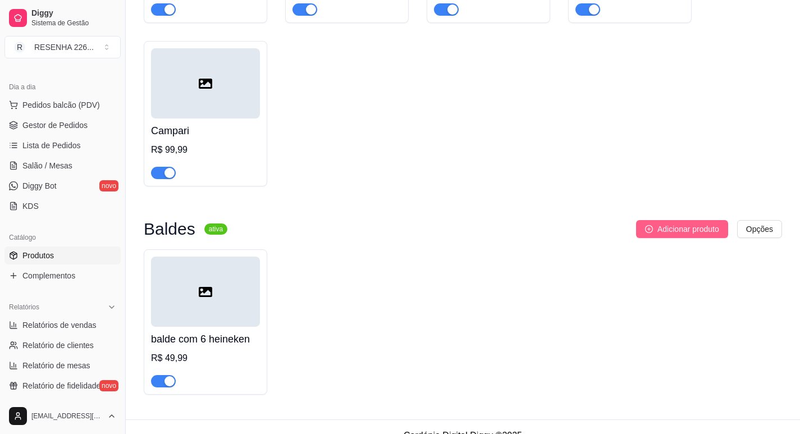
click at [645, 225] on icon "plus-circle" at bounding box center [649, 229] width 8 height 8
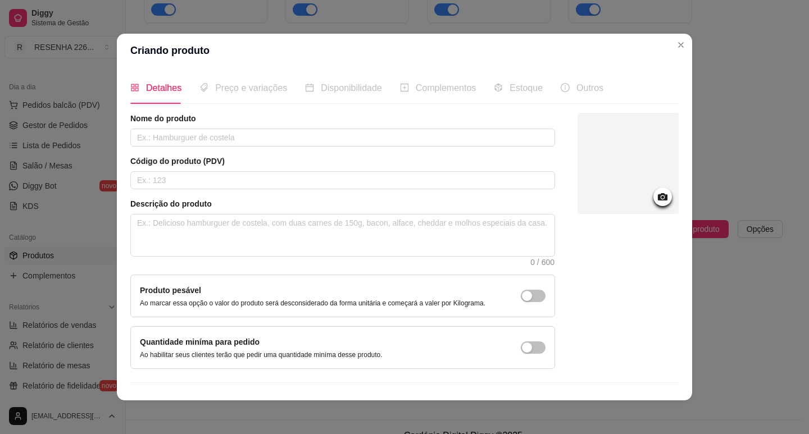
click at [213, 125] on div "Nome do produto" at bounding box center [342, 130] width 425 height 34
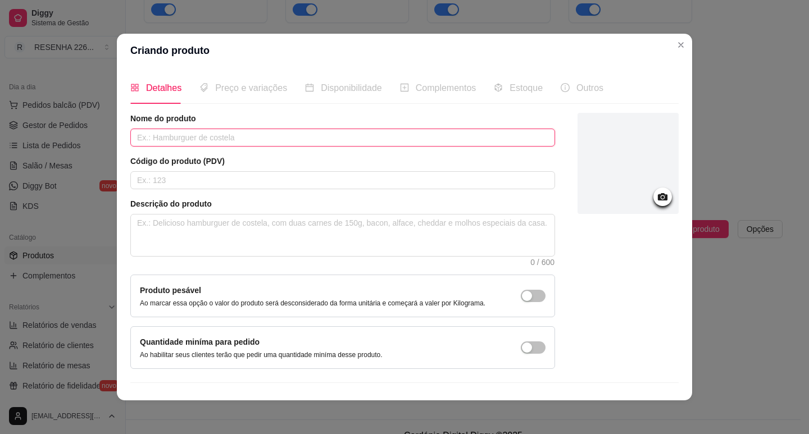
click at [215, 135] on input "text" at bounding box center [342, 138] width 425 height 18
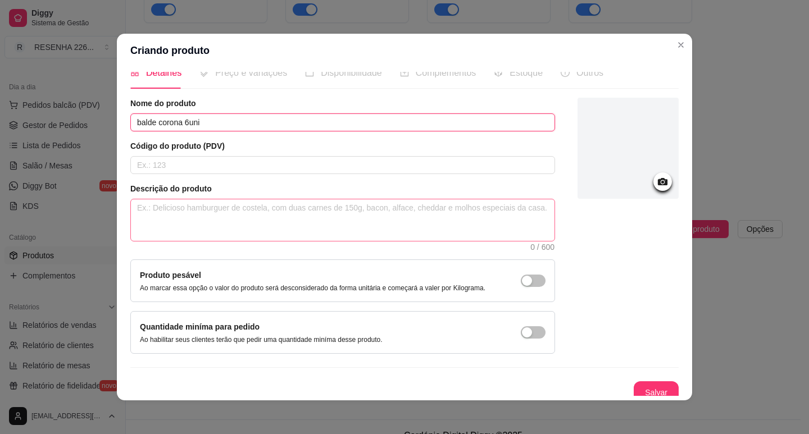
scroll to position [23, 0]
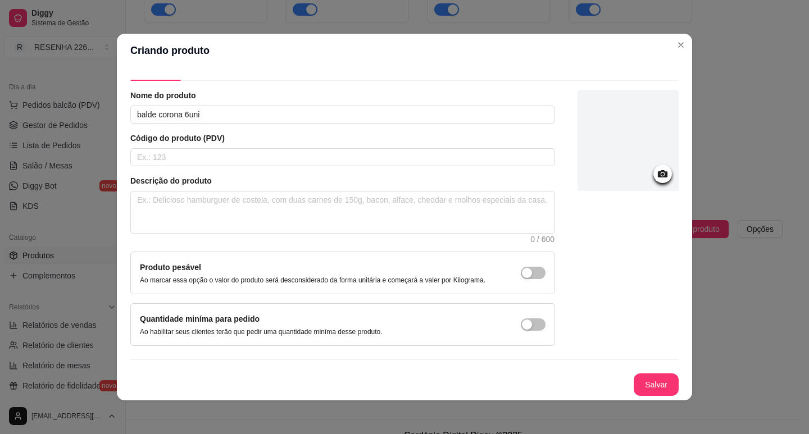
drag, startPoint x: 618, startPoint y: 388, endPoint x: 631, endPoint y: 388, distance: 12.4
click at [619, 388] on div "Salvar" at bounding box center [404, 384] width 548 height 22
click at [634, 388] on button "Salvar" at bounding box center [656, 385] width 44 height 22
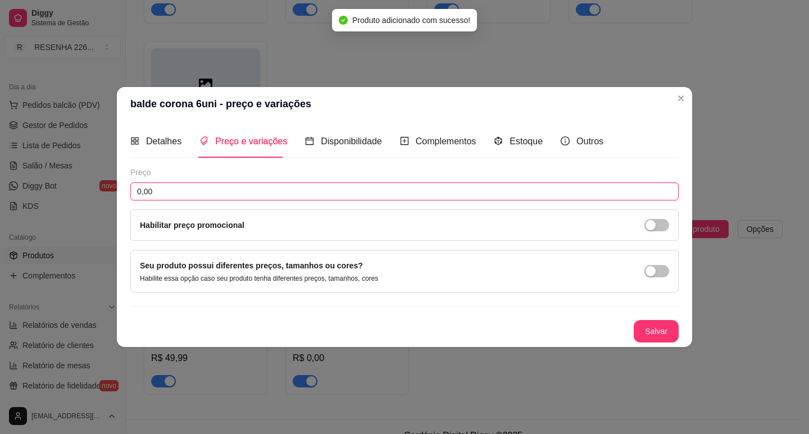
click at [170, 196] on input "0,00" at bounding box center [404, 192] width 548 height 18
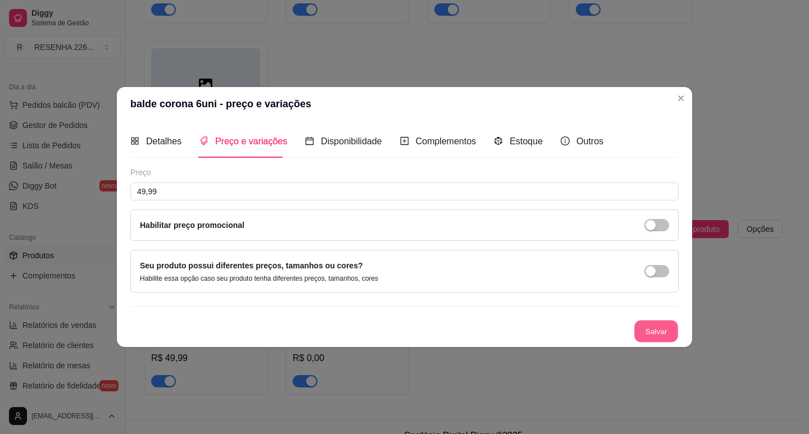
click at [672, 336] on button "Salvar" at bounding box center [656, 331] width 44 height 22
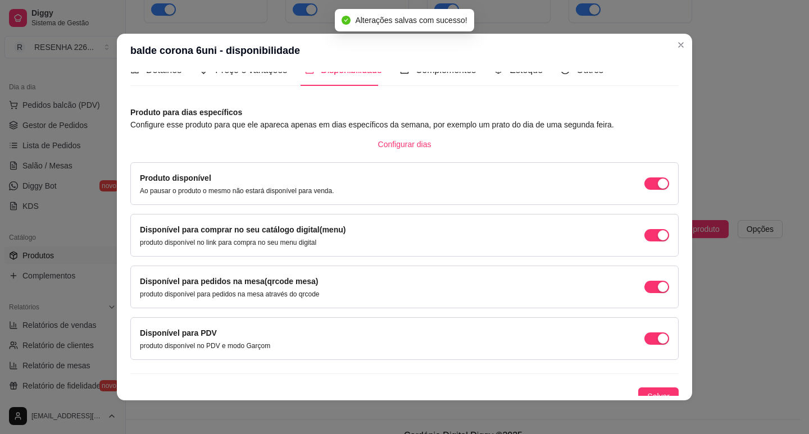
scroll to position [28, 0]
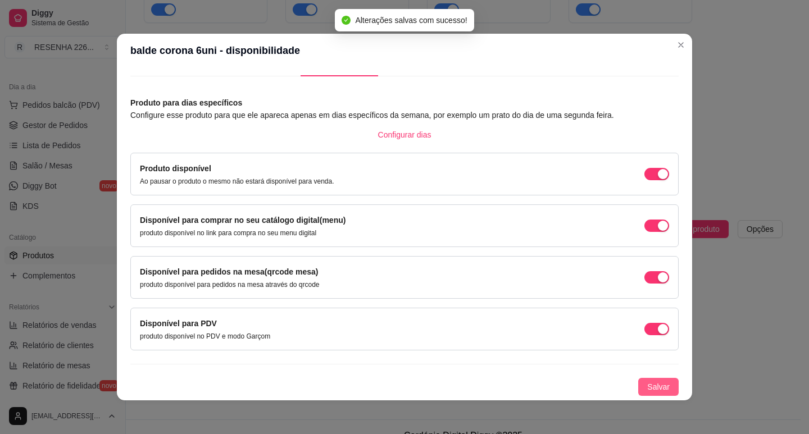
click at [647, 386] on span "Salvar" at bounding box center [658, 387] width 22 height 12
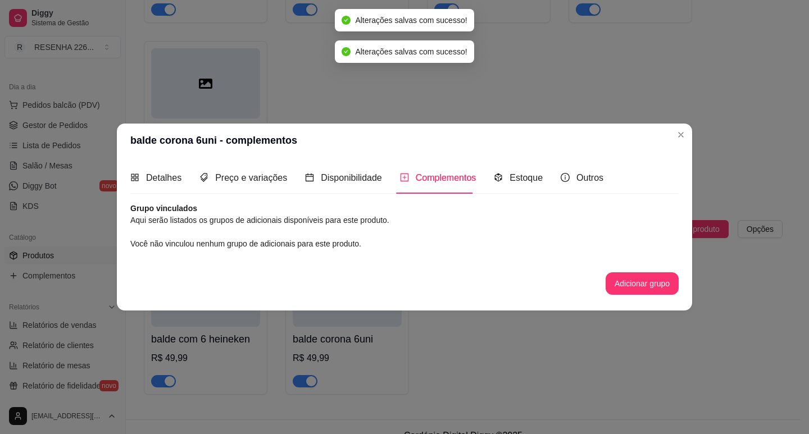
scroll to position [0, 0]
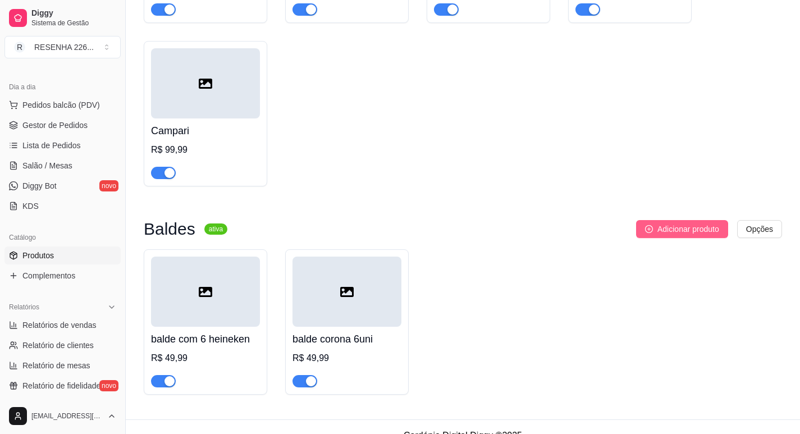
click at [682, 220] on button "Adicionar produto" at bounding box center [682, 229] width 92 height 18
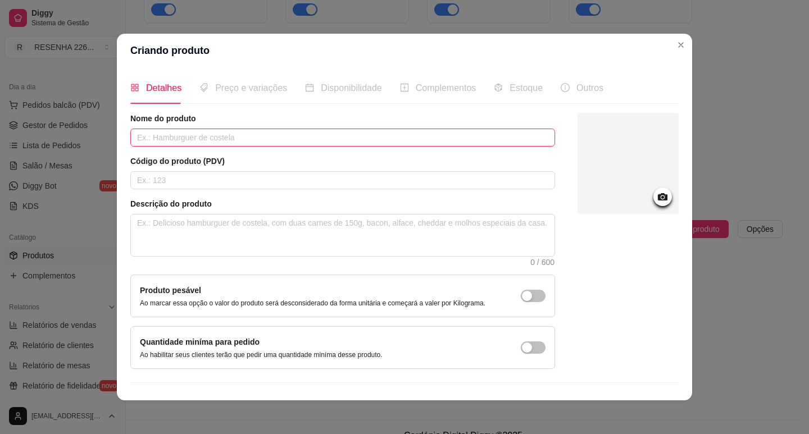
click at [268, 136] on input "text" at bounding box center [342, 138] width 425 height 18
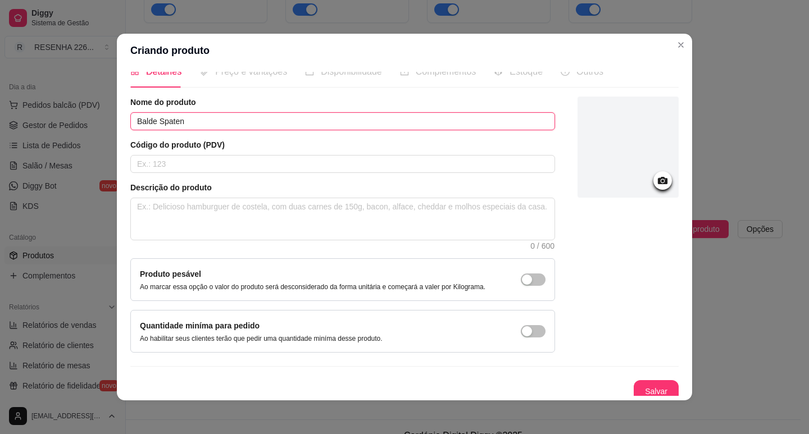
scroll to position [23, 0]
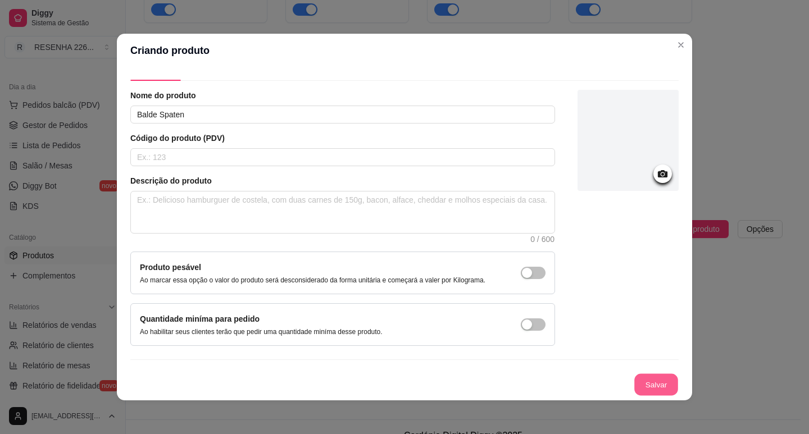
click at [634, 375] on button "Salvar" at bounding box center [656, 385] width 44 height 22
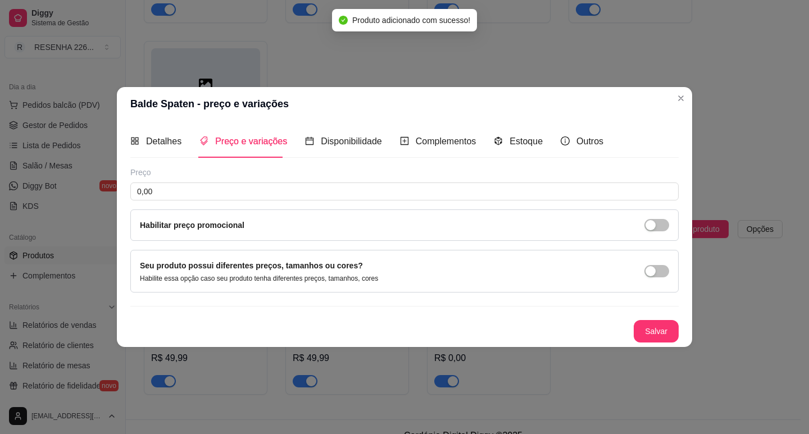
scroll to position [0, 0]
click at [167, 185] on input "0,00" at bounding box center [404, 192] width 548 height 18
click at [658, 331] on button "Salvar" at bounding box center [656, 331] width 44 height 22
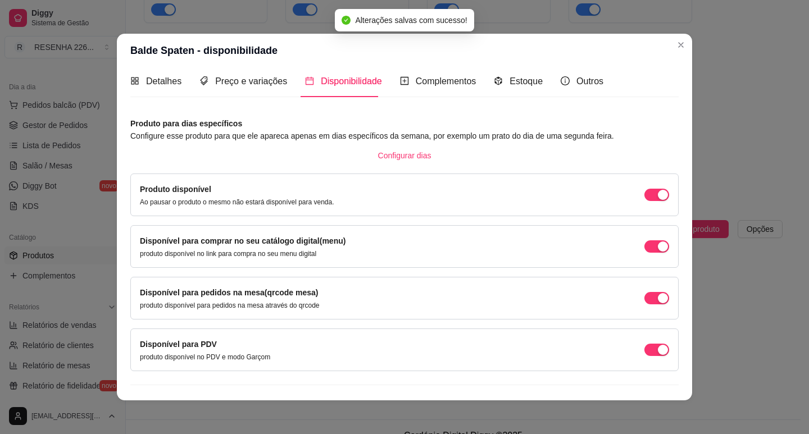
scroll to position [28, 0]
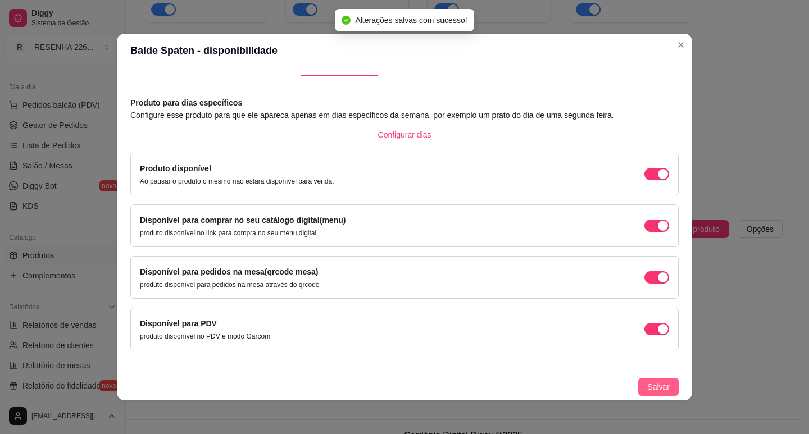
click at [647, 383] on span "Salvar" at bounding box center [658, 387] width 22 height 12
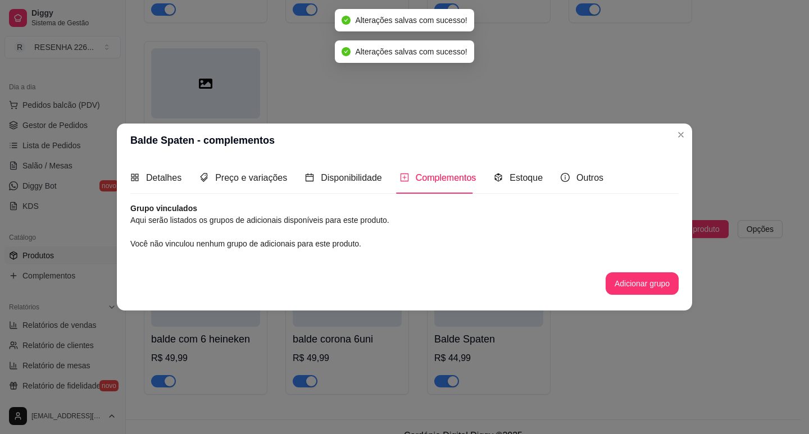
scroll to position [0, 0]
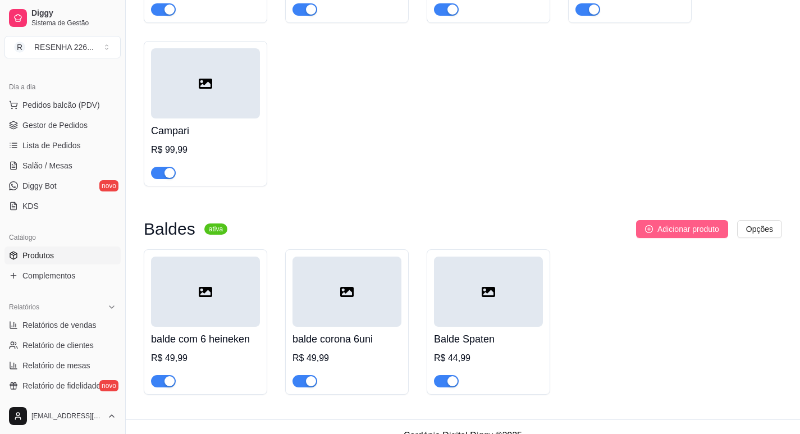
click at [654, 220] on button "Adicionar produto" at bounding box center [682, 229] width 92 height 18
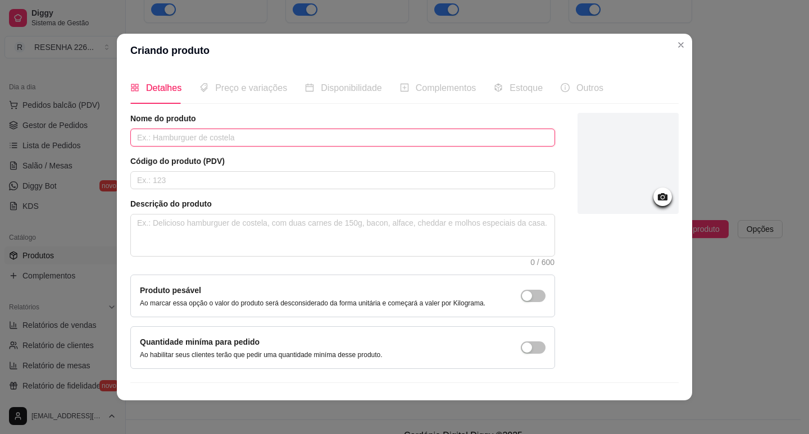
click at [232, 136] on input "text" at bounding box center [342, 138] width 425 height 18
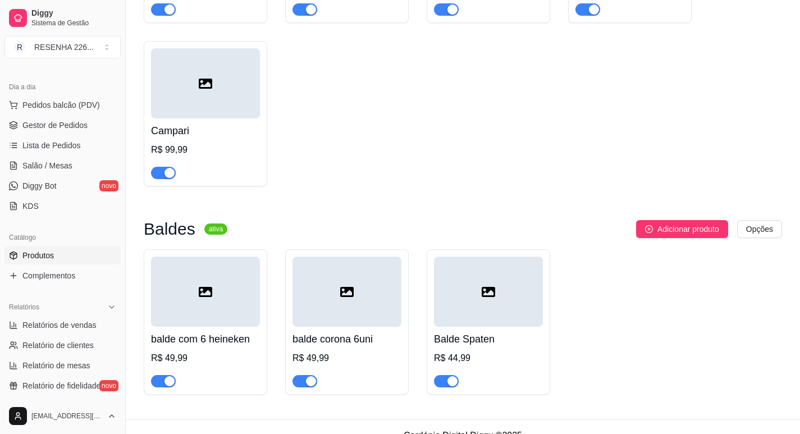
click at [469, 290] on div at bounding box center [488, 292] width 109 height 70
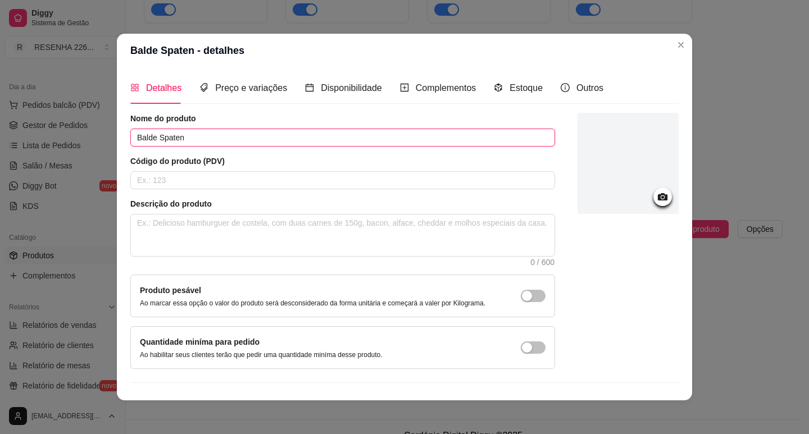
click at [303, 140] on input "Balde Spaten" at bounding box center [342, 138] width 425 height 18
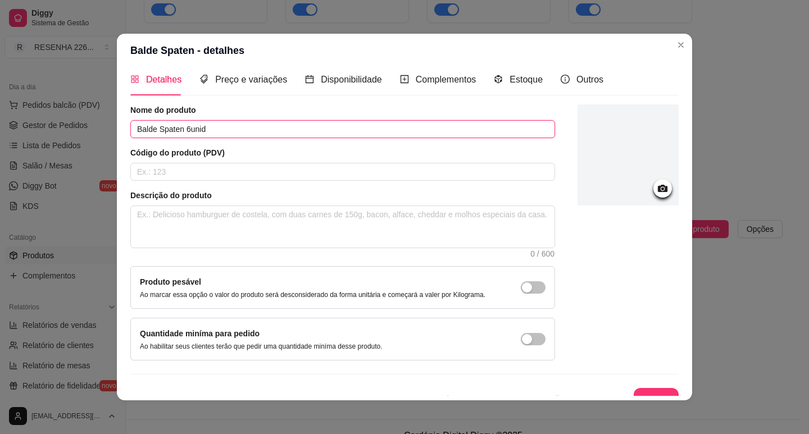
scroll to position [23, 0]
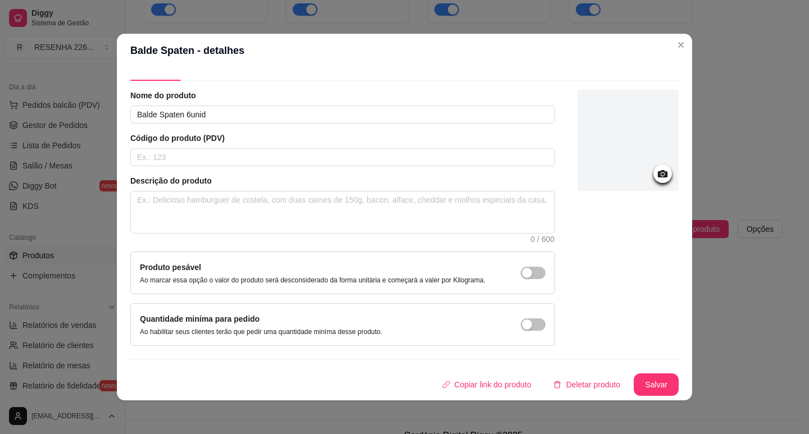
click at [642, 372] on div "Nome do produto Balde Spaten 6unid Código do produto (PDV) Descrição do produto…" at bounding box center [404, 243] width 548 height 306
click at [648, 378] on button "Salvar" at bounding box center [655, 384] width 45 height 22
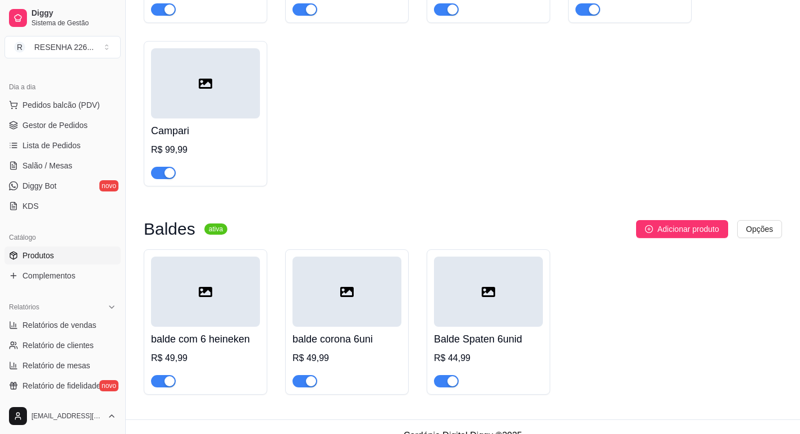
click at [202, 331] on h4 "balde com 6 heineken" at bounding box center [205, 339] width 109 height 16
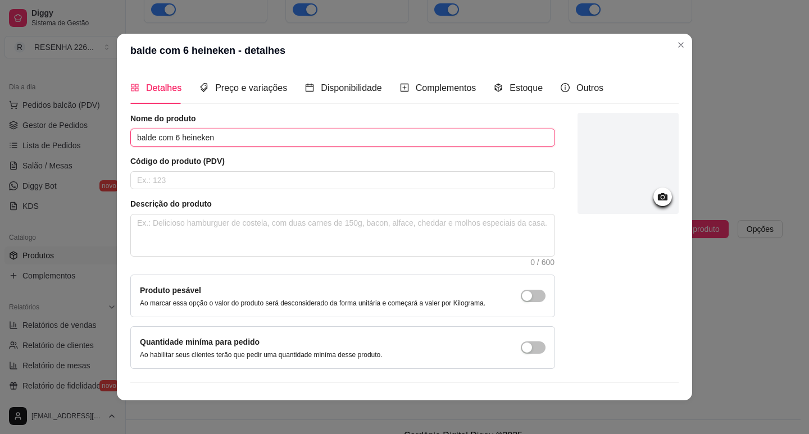
drag, startPoint x: 158, startPoint y: 137, endPoint x: 172, endPoint y: 136, distance: 14.6
click at [172, 136] on input "balde com 6 heineken" at bounding box center [342, 138] width 425 height 18
click at [227, 137] on input "[PERSON_NAME]" at bounding box center [342, 138] width 425 height 18
click at [155, 136] on input "[PERSON_NAME]" at bounding box center [342, 138] width 425 height 18
click at [196, 142] on input "[PERSON_NAME]" at bounding box center [342, 138] width 425 height 18
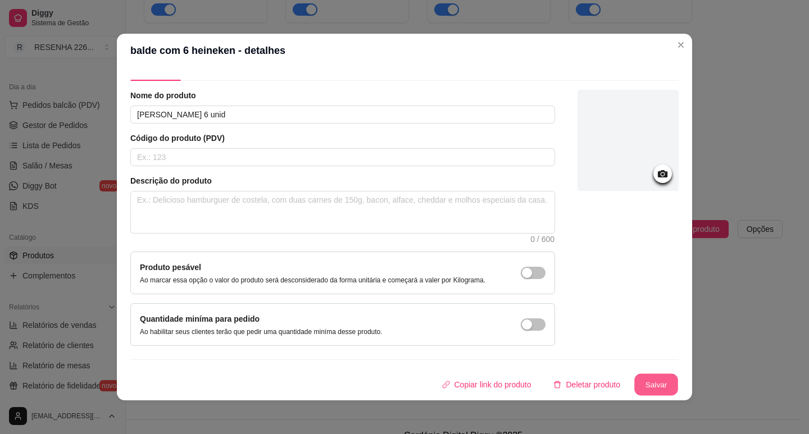
click at [645, 390] on button "Salvar" at bounding box center [656, 385] width 44 height 22
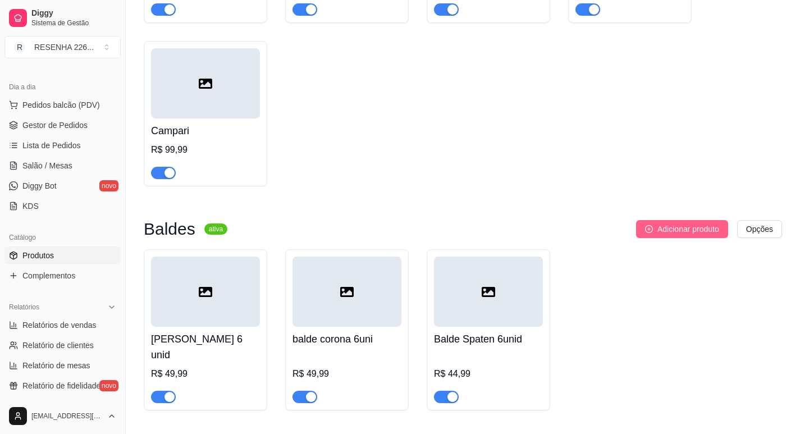
click at [663, 223] on span "Adicionar produto" at bounding box center [689, 229] width 62 height 12
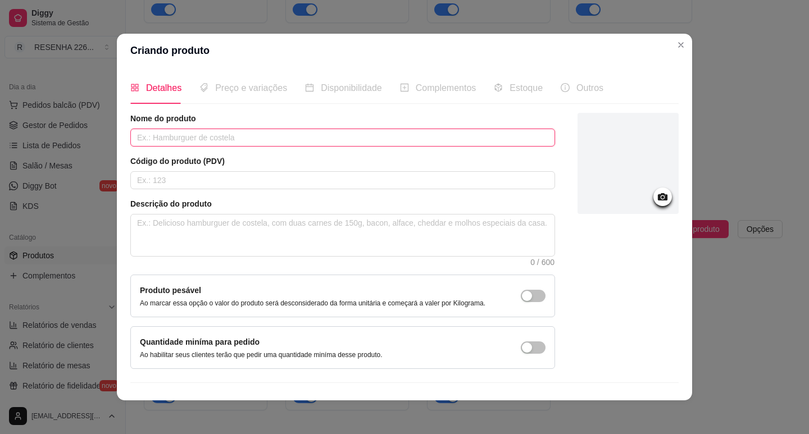
click at [278, 135] on input "text" at bounding box center [342, 138] width 425 height 18
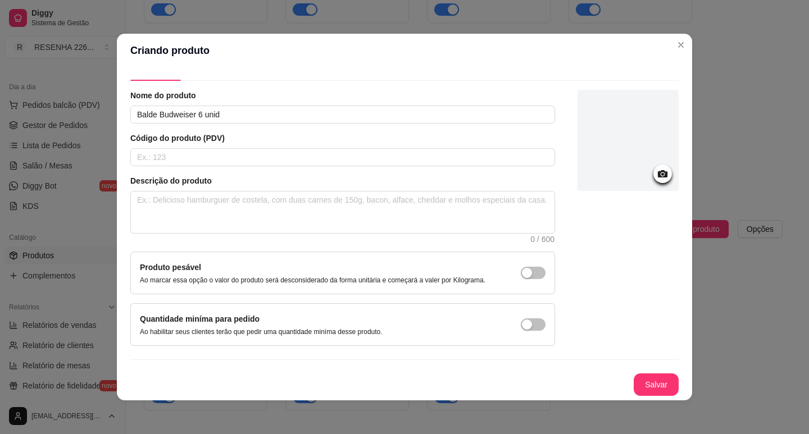
click at [639, 376] on button "Salvar" at bounding box center [655, 384] width 45 height 22
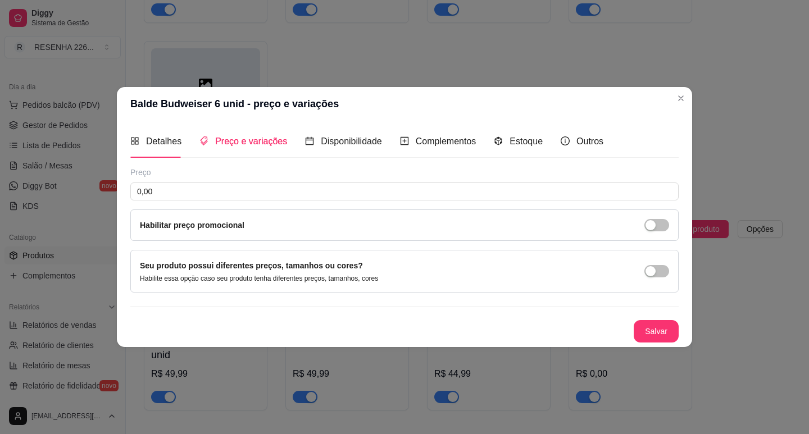
scroll to position [0, 0]
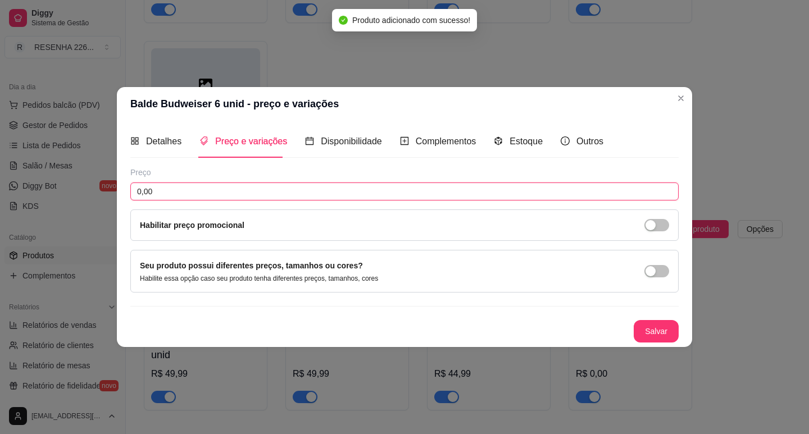
click at [193, 190] on input "0,00" at bounding box center [404, 192] width 548 height 18
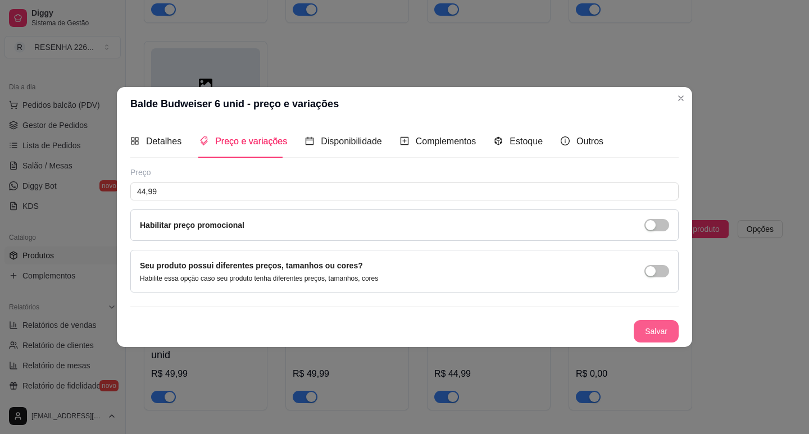
click at [668, 332] on button "Salvar" at bounding box center [655, 331] width 45 height 22
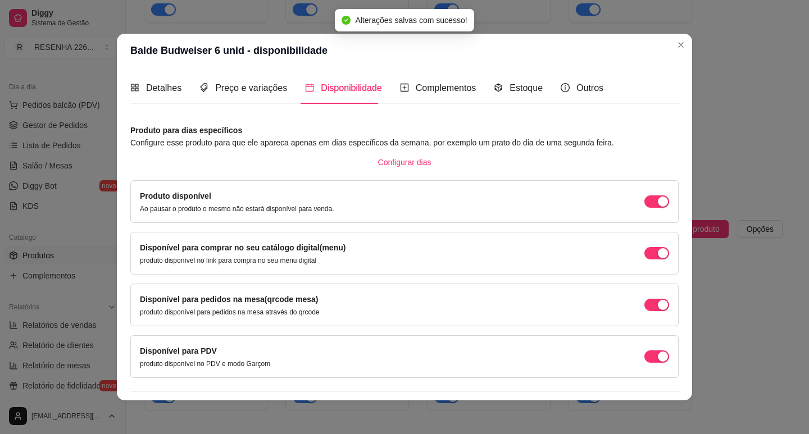
scroll to position [28, 0]
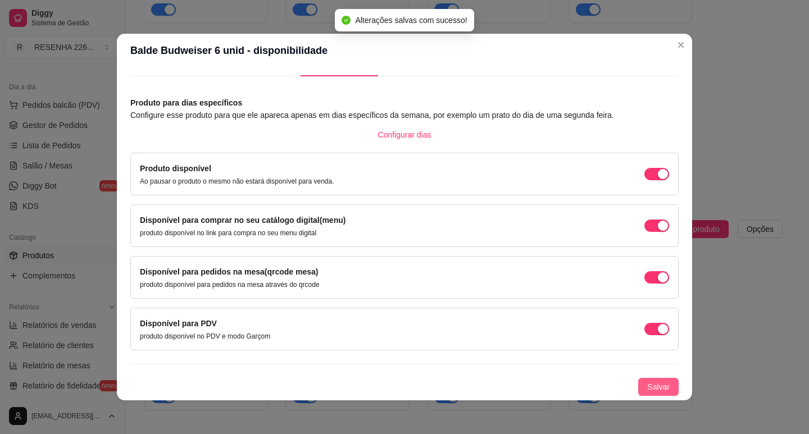
click at [658, 384] on button "Salvar" at bounding box center [658, 387] width 40 height 18
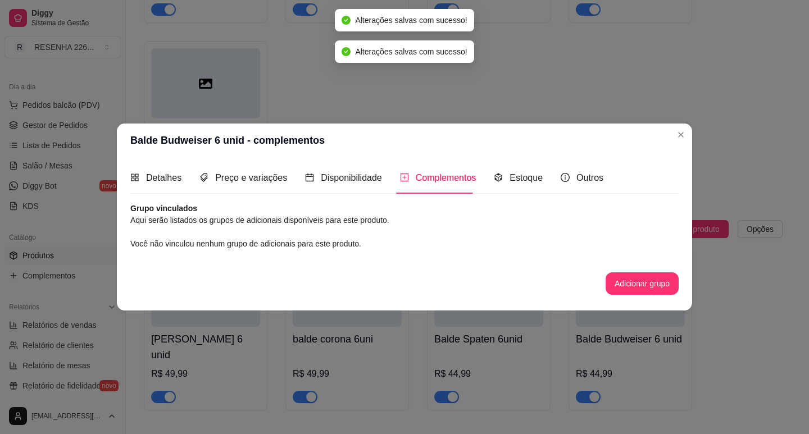
scroll to position [0, 0]
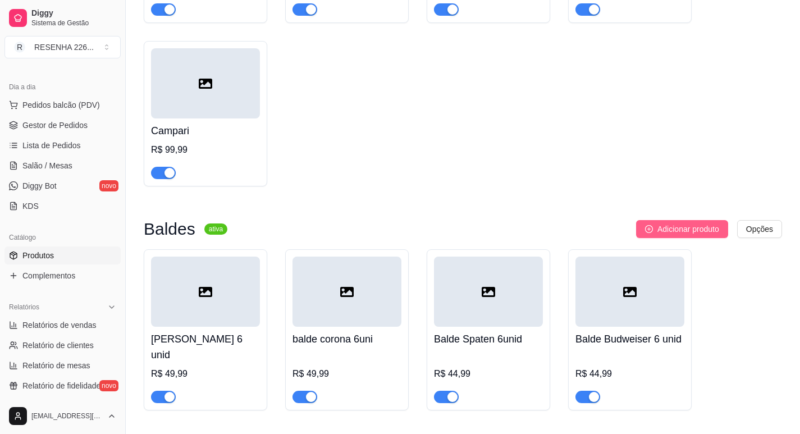
click at [682, 220] on button "Adicionar produto" at bounding box center [682, 229] width 92 height 18
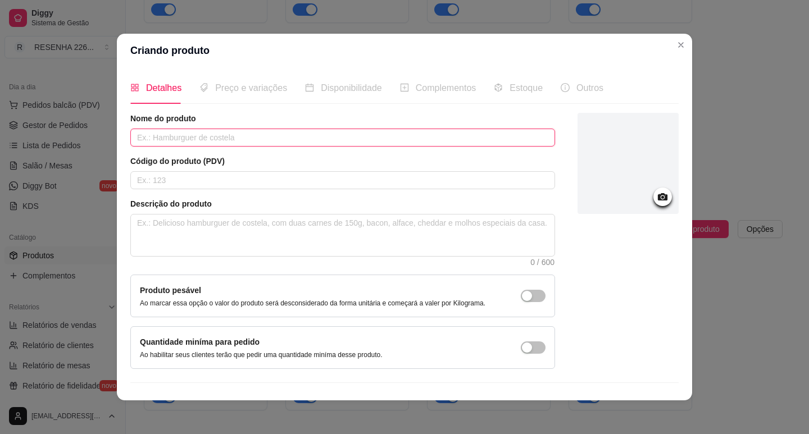
click at [186, 145] on input "text" at bounding box center [342, 138] width 425 height 18
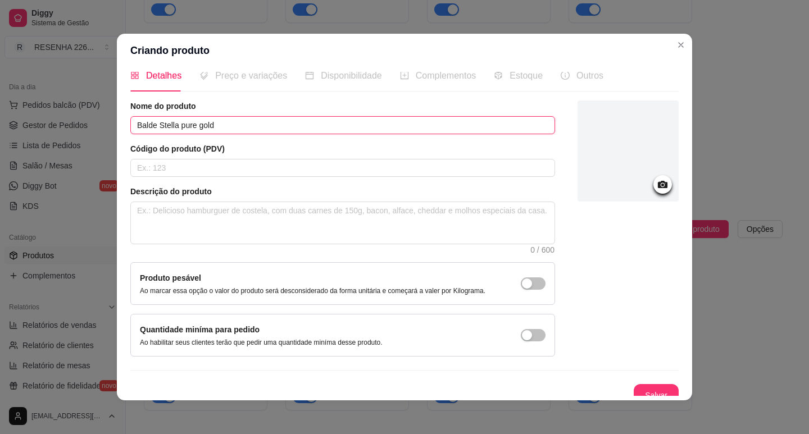
scroll to position [23, 0]
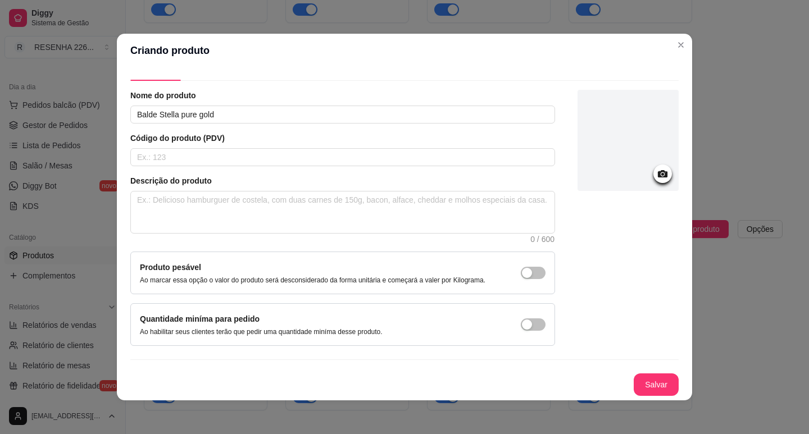
click at [646, 377] on button "Salvar" at bounding box center [655, 384] width 45 height 22
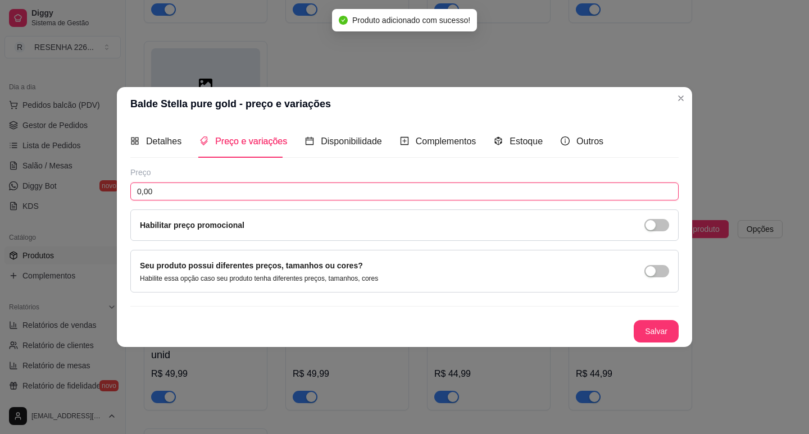
click at [252, 198] on input "0,00" at bounding box center [404, 192] width 548 height 18
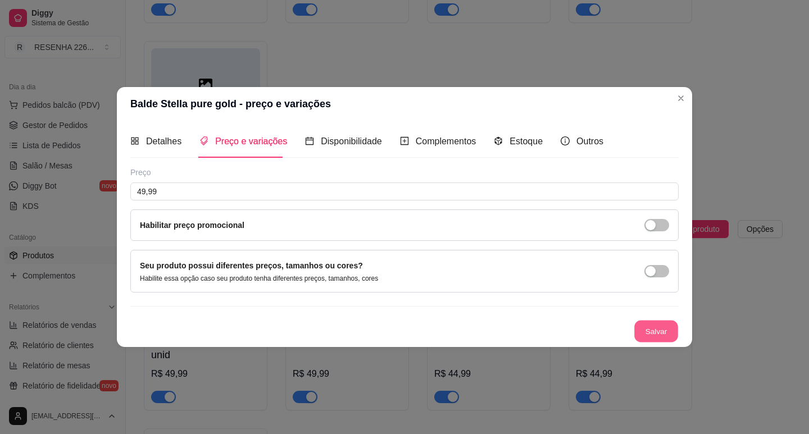
click at [665, 330] on button "Salvar" at bounding box center [656, 331] width 44 height 22
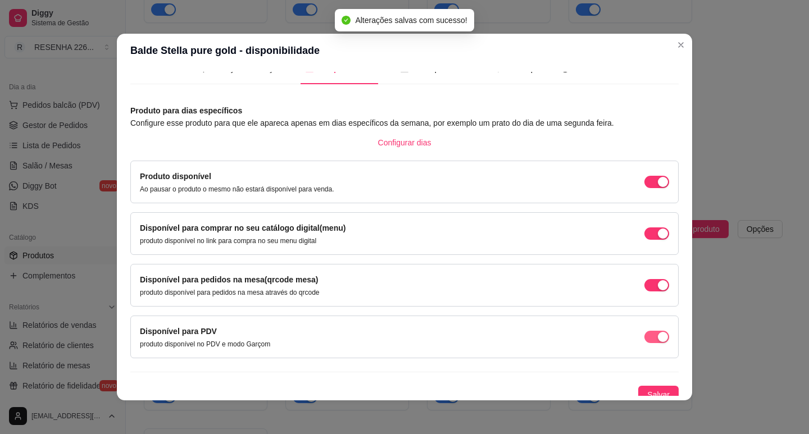
scroll to position [28, 0]
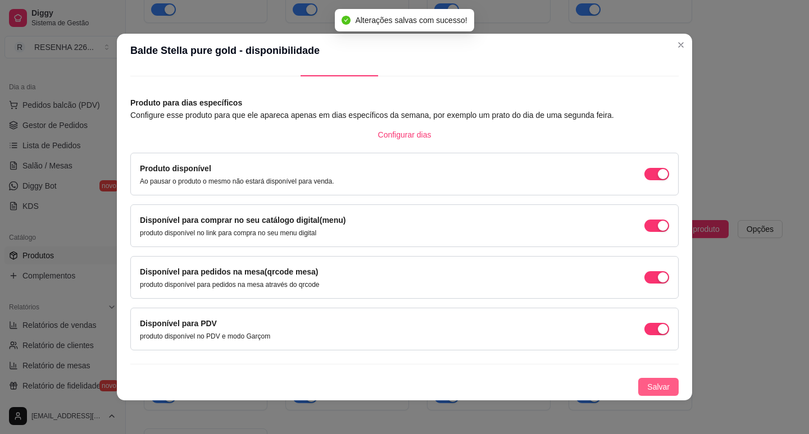
click at [658, 385] on button "Salvar" at bounding box center [658, 387] width 40 height 18
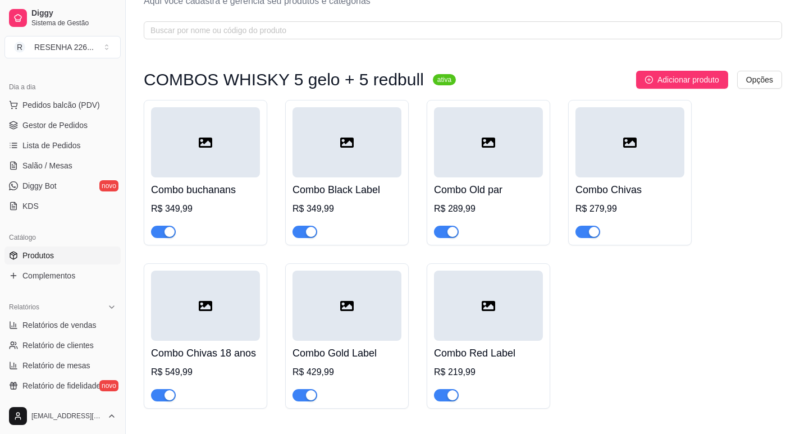
scroll to position [0, 0]
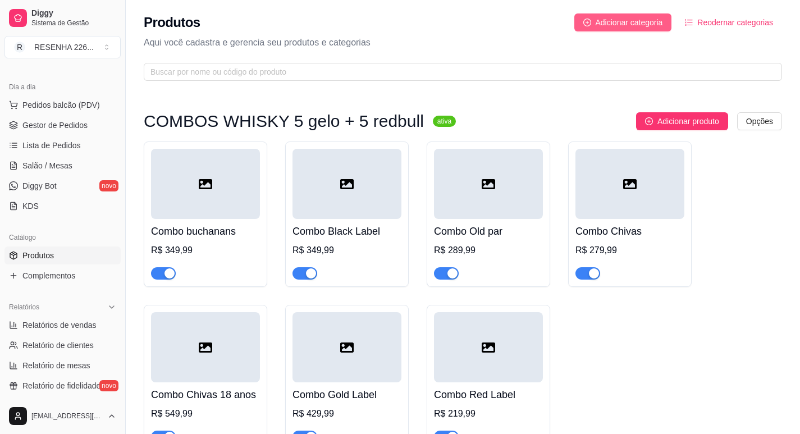
click at [615, 16] on span "Adicionar categoria" at bounding box center [629, 22] width 67 height 12
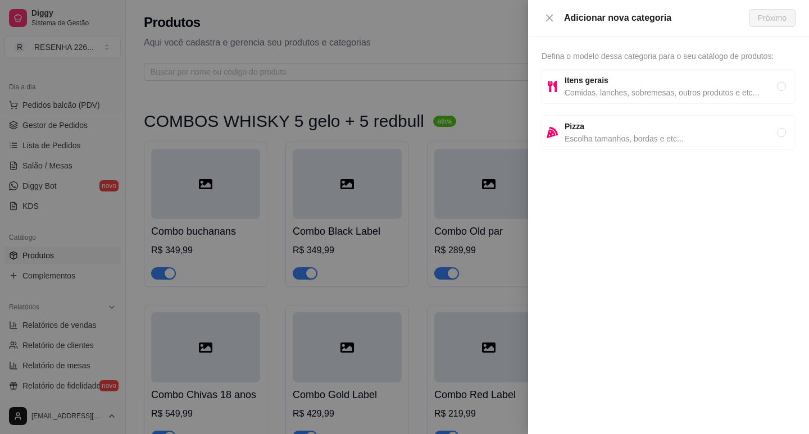
click at [620, 76] on span "Itens gerais" at bounding box center [670, 80] width 212 height 12
click at [807, 8] on div "Adicionar nova categoria Próximo" at bounding box center [668, 18] width 281 height 37
click at [768, 19] on span "Próximo" at bounding box center [772, 18] width 29 height 12
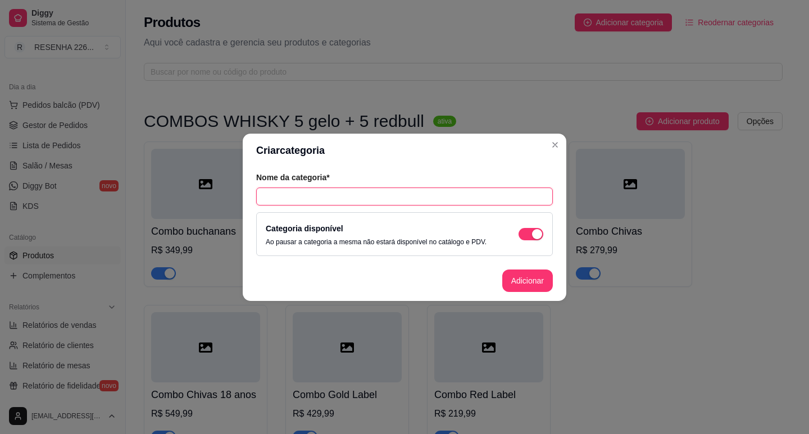
click at [386, 189] on input "text" at bounding box center [404, 197] width 297 height 18
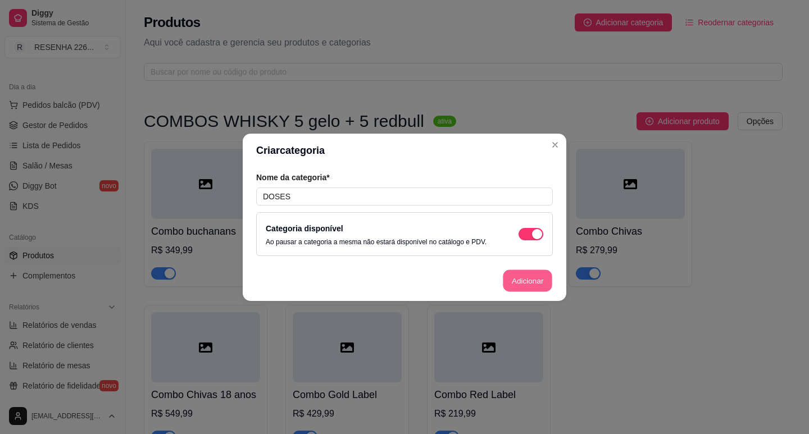
click at [535, 280] on button "Adicionar" at bounding box center [527, 281] width 49 height 22
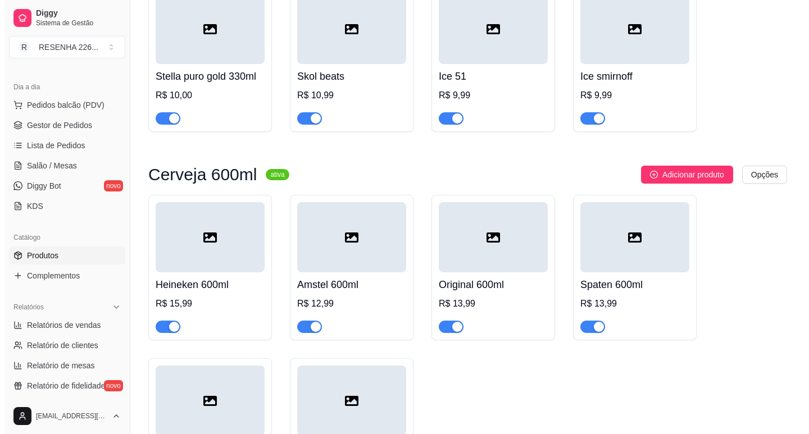
scroll to position [4706, 0]
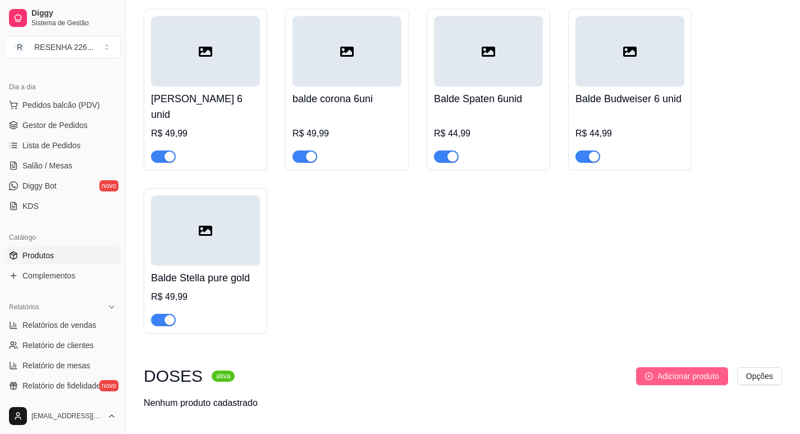
click at [668, 370] on span "Adicionar produto" at bounding box center [689, 376] width 62 height 12
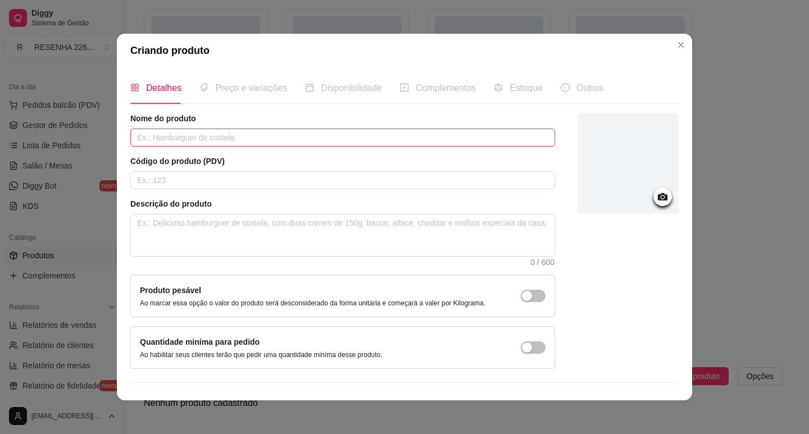
click at [258, 145] on input "text" at bounding box center [342, 138] width 425 height 18
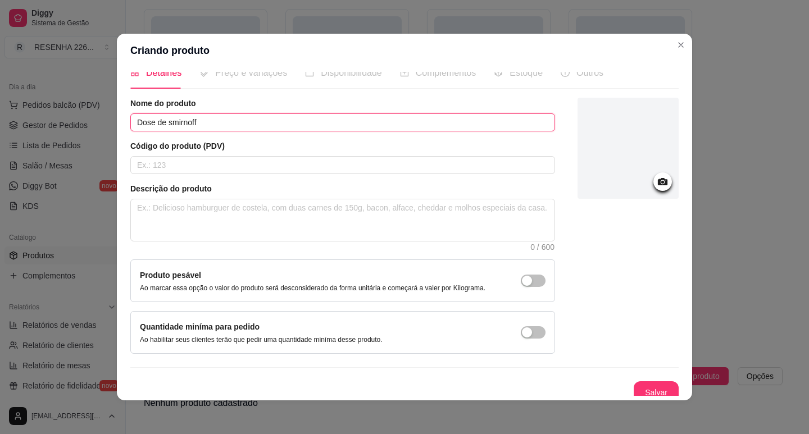
scroll to position [23, 0]
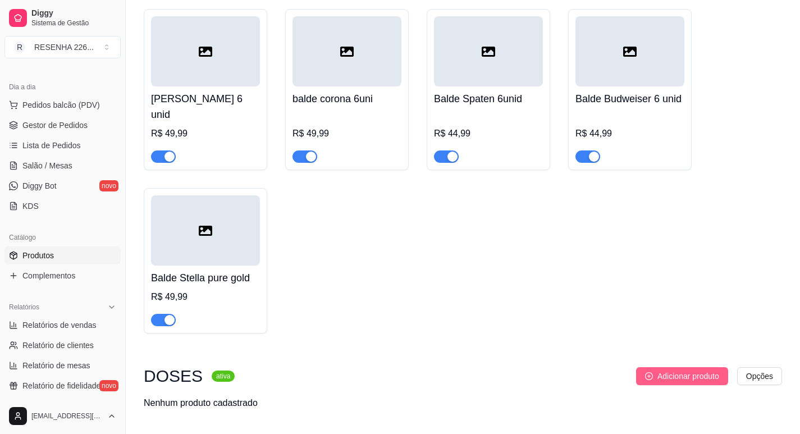
click at [658, 370] on span "Adicionar produto" at bounding box center [689, 376] width 62 height 12
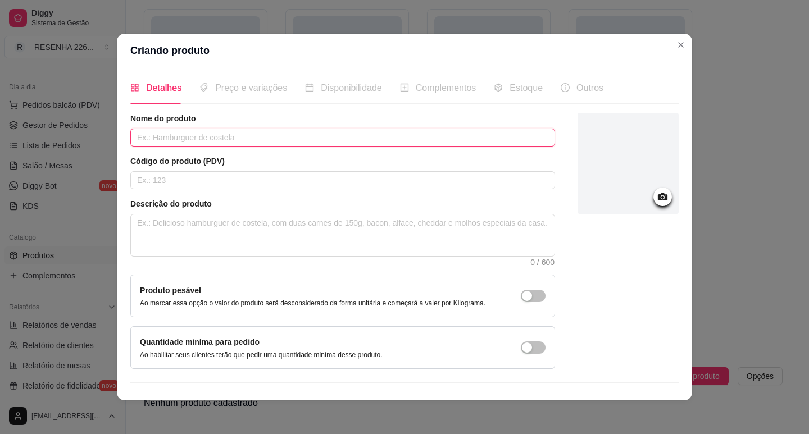
click at [266, 139] on input "text" at bounding box center [342, 138] width 425 height 18
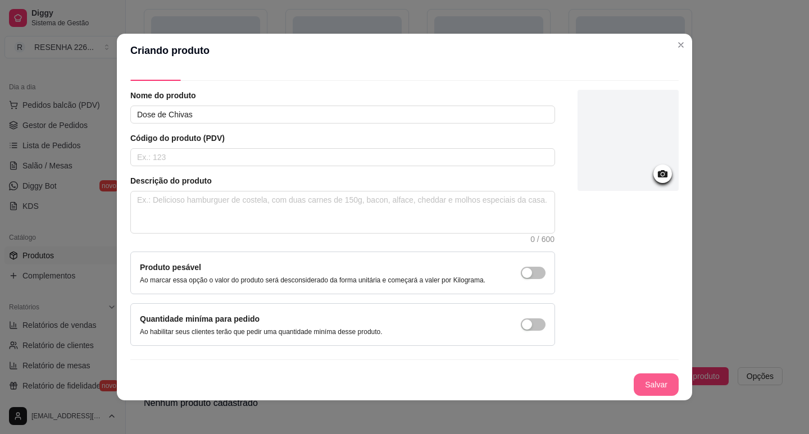
click at [639, 378] on button "Salvar" at bounding box center [655, 384] width 45 height 22
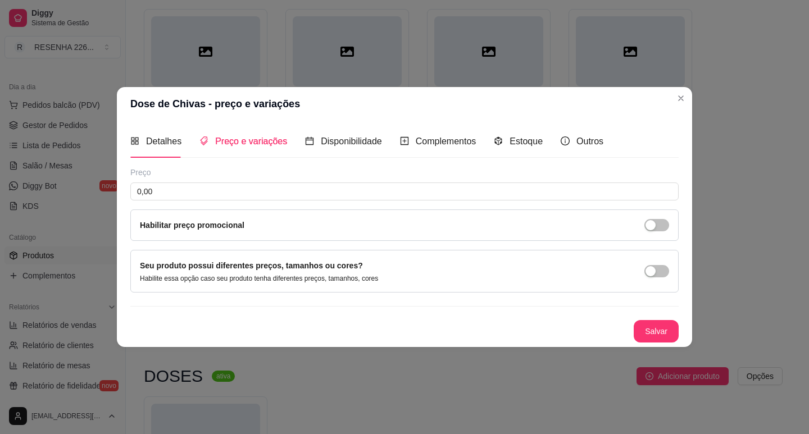
scroll to position [0, 0]
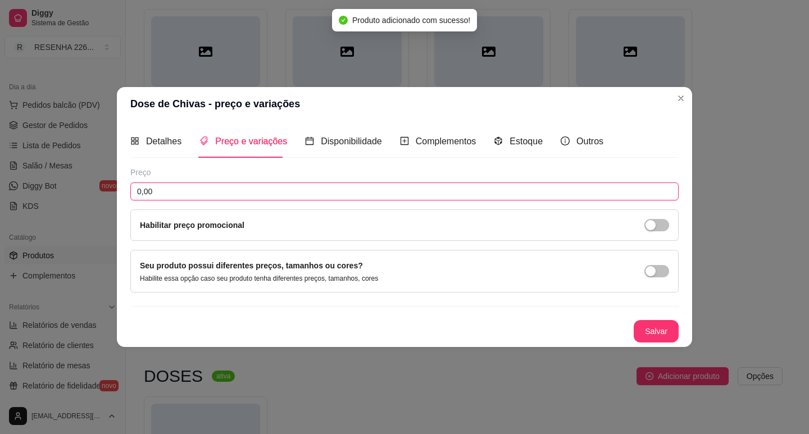
click at [203, 187] on input "0,00" at bounding box center [404, 192] width 548 height 18
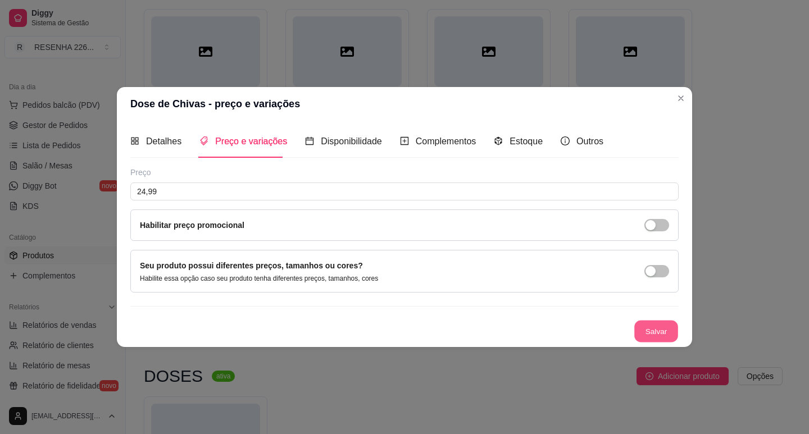
click at [672, 327] on button "Salvar" at bounding box center [656, 331] width 44 height 22
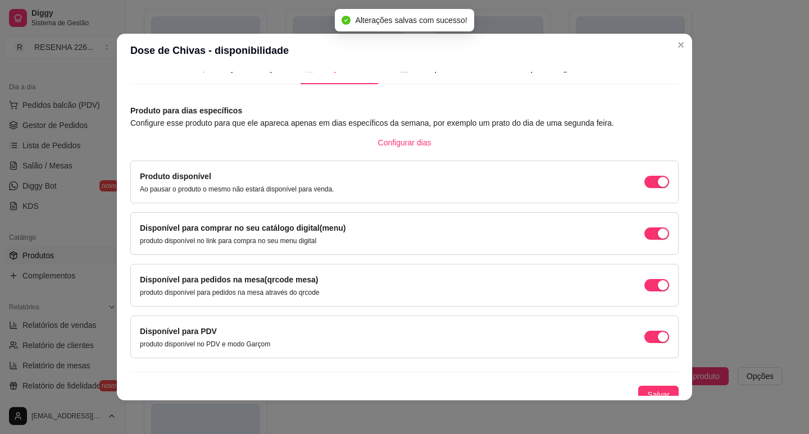
scroll to position [28, 0]
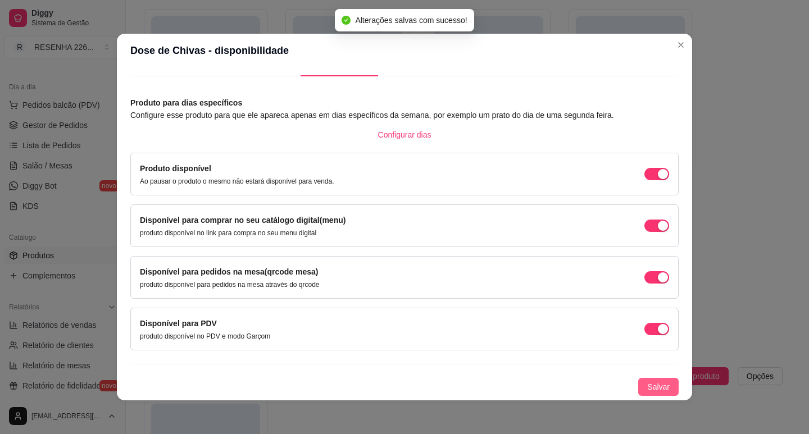
click at [649, 382] on span "Salvar" at bounding box center [658, 387] width 22 height 12
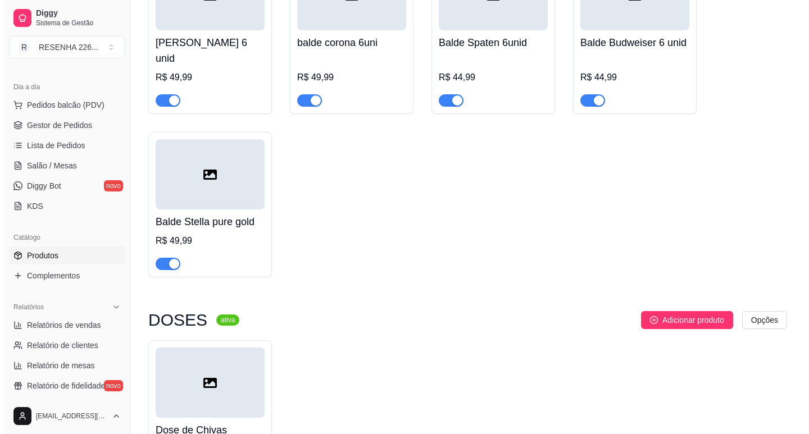
scroll to position [4839, 0]
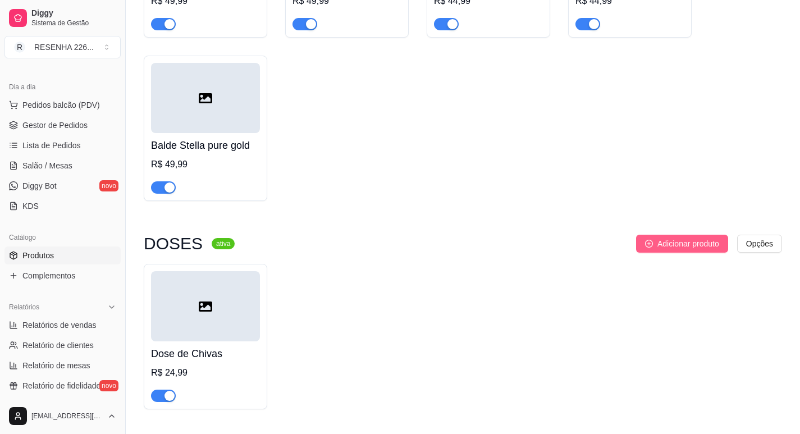
click at [662, 238] on span "Adicionar produto" at bounding box center [689, 244] width 62 height 12
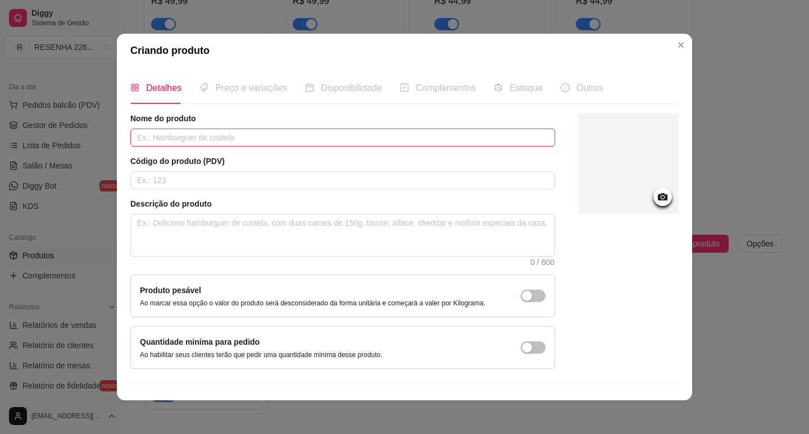
click at [216, 134] on input "text" at bounding box center [342, 138] width 425 height 18
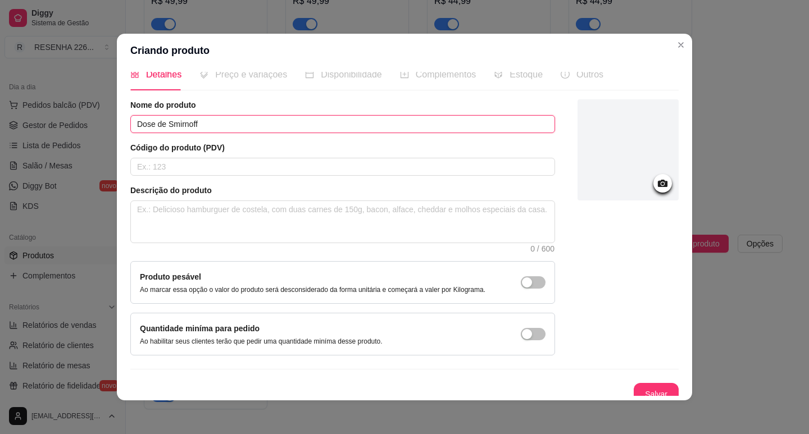
scroll to position [23, 0]
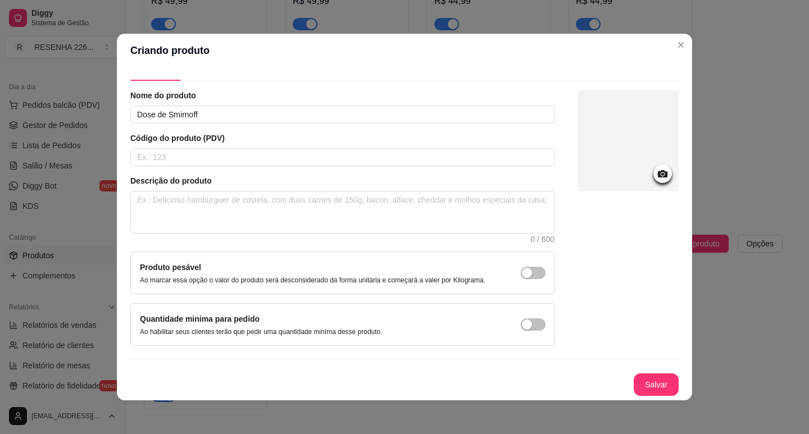
click at [630, 372] on div "Nome do produto Dose de Smirnoff Código do produto (PDV) Descrição do produto 0…" at bounding box center [404, 243] width 548 height 306
click at [635, 374] on button "Salvar" at bounding box center [655, 384] width 45 height 22
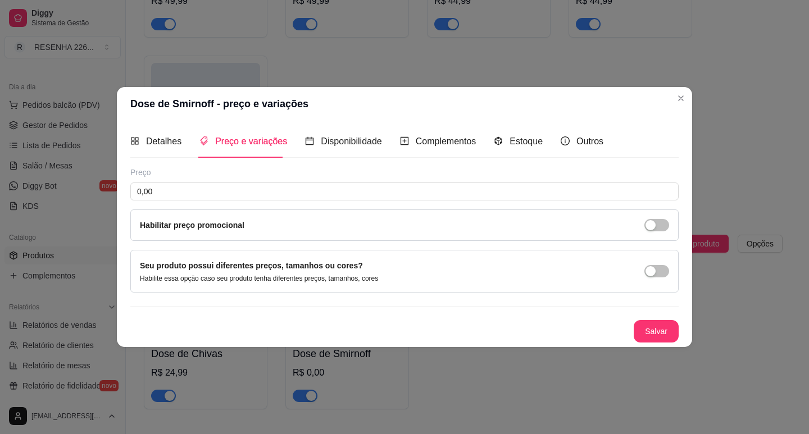
scroll to position [0, 0]
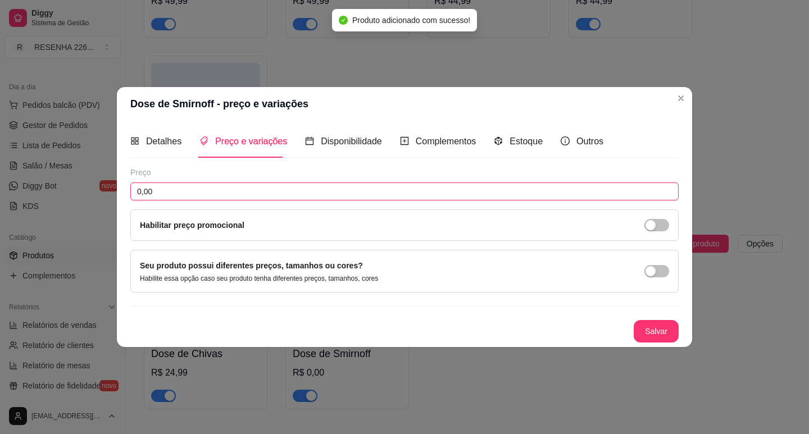
click at [262, 195] on input "0,00" at bounding box center [404, 192] width 548 height 18
click at [668, 331] on button "Salvar" at bounding box center [655, 331] width 45 height 22
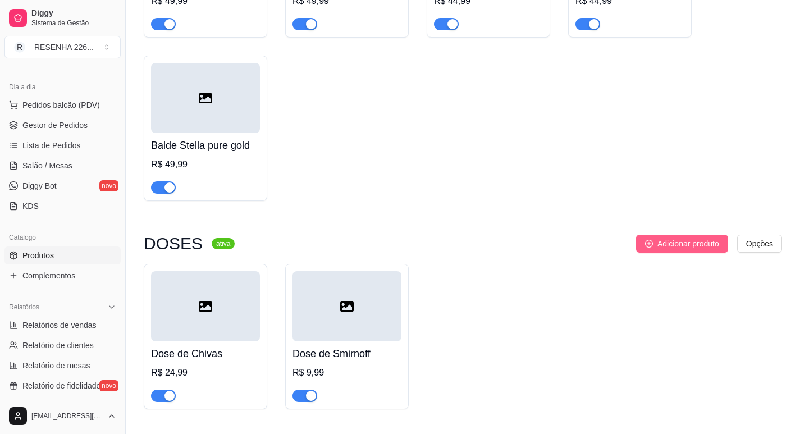
click at [667, 238] on span "Adicionar produto" at bounding box center [689, 244] width 62 height 12
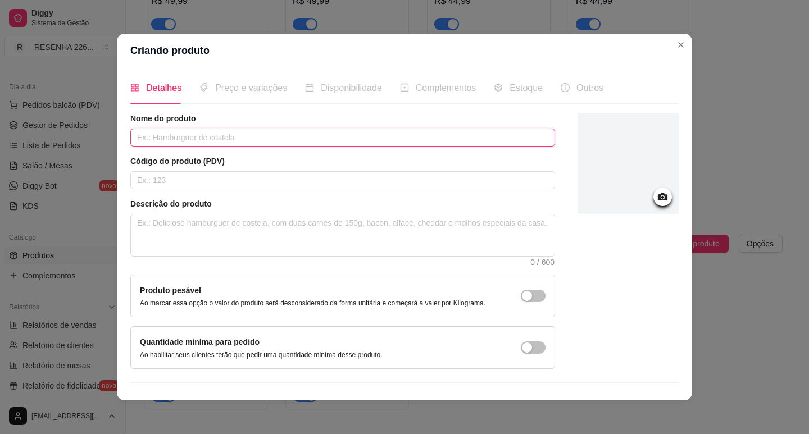
click at [236, 139] on input "text" at bounding box center [342, 138] width 425 height 18
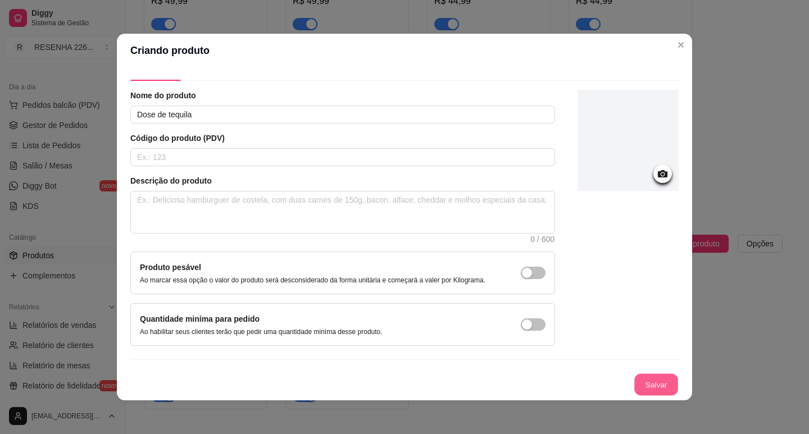
click at [653, 383] on button "Salvar" at bounding box center [656, 385] width 44 height 22
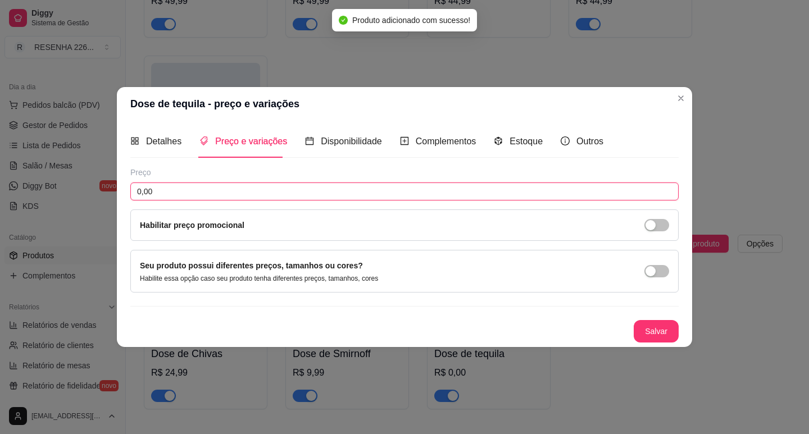
click at [162, 189] on input "0,00" at bounding box center [404, 192] width 548 height 18
click at [660, 332] on button "Salvar" at bounding box center [655, 331] width 45 height 22
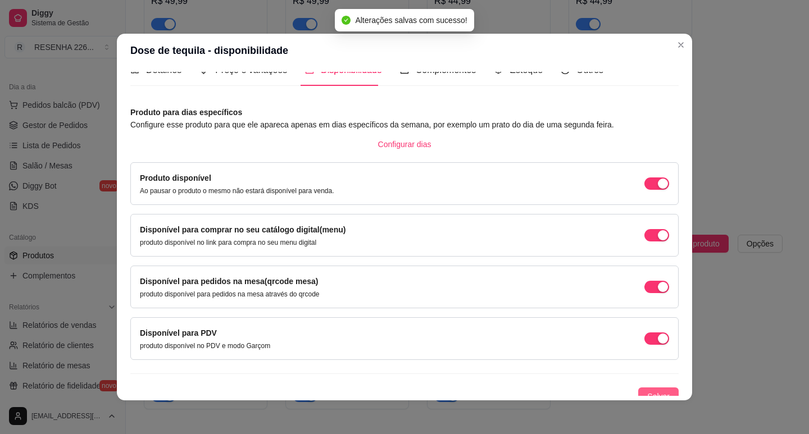
scroll to position [28, 0]
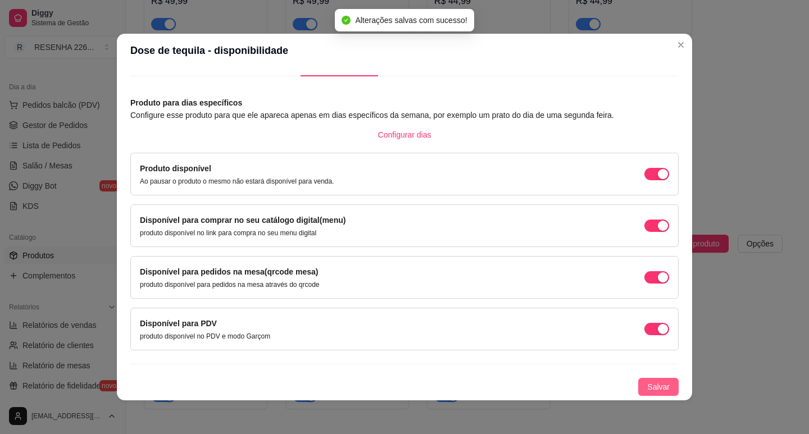
click at [651, 385] on span "Salvar" at bounding box center [658, 387] width 22 height 12
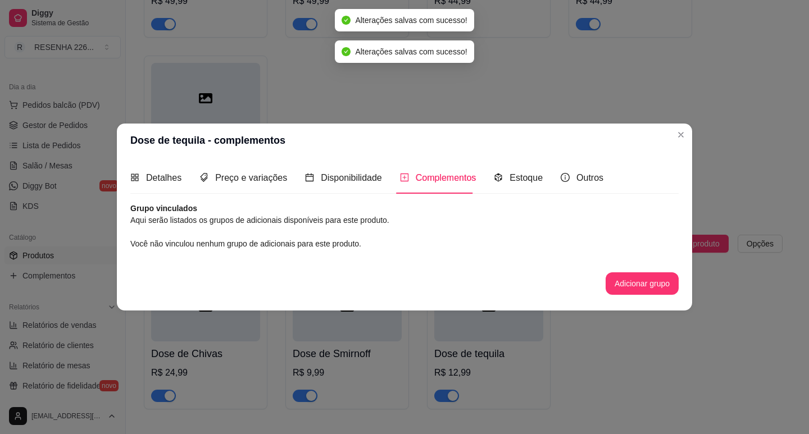
scroll to position [0, 0]
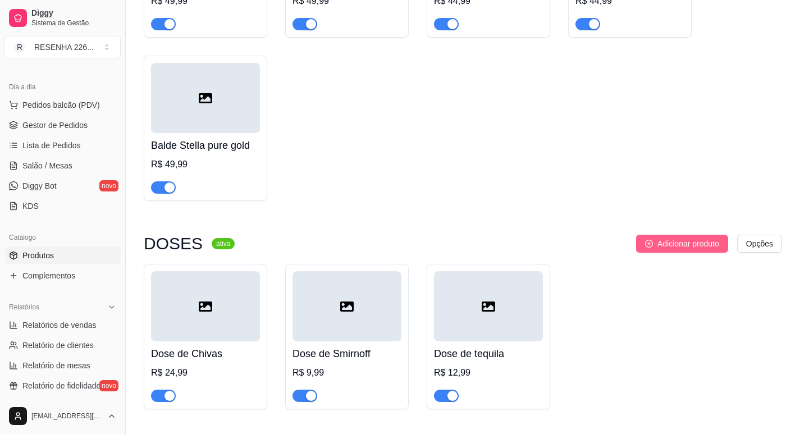
click at [653, 235] on button "Adicionar produto" at bounding box center [682, 244] width 92 height 18
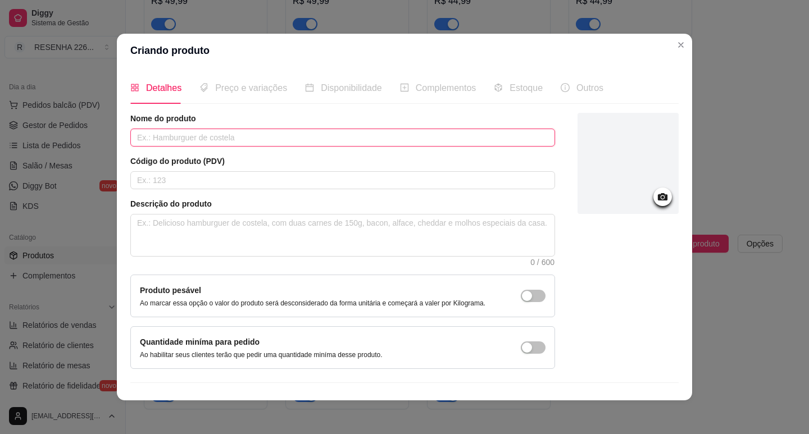
click at [222, 145] on input "text" at bounding box center [342, 138] width 425 height 18
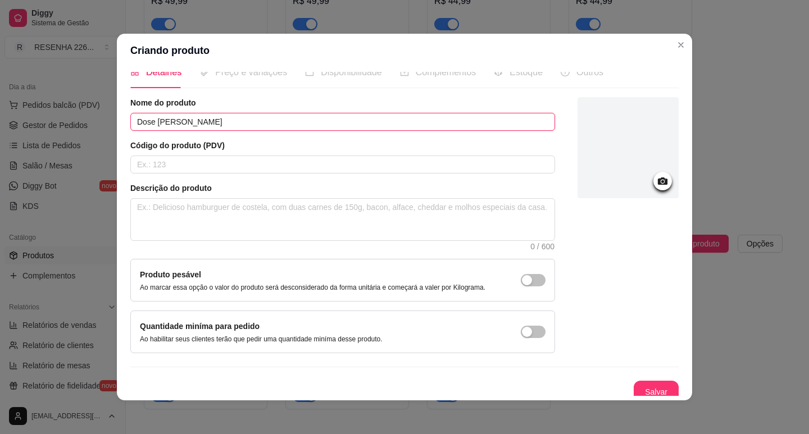
scroll to position [23, 0]
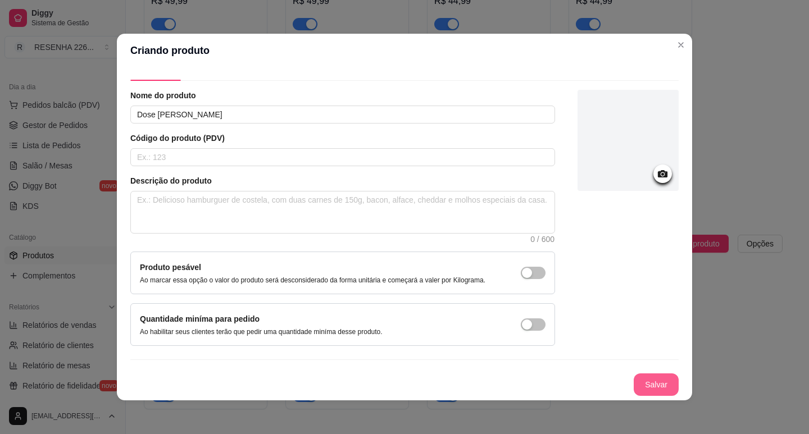
click at [648, 376] on button "Salvar" at bounding box center [655, 384] width 45 height 22
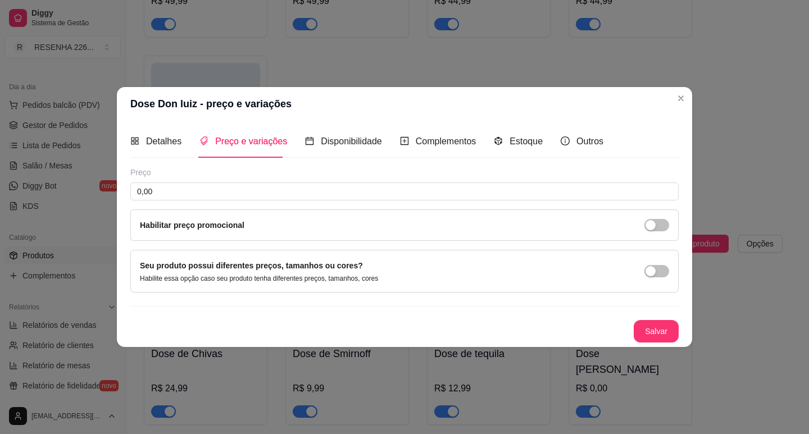
scroll to position [0, 0]
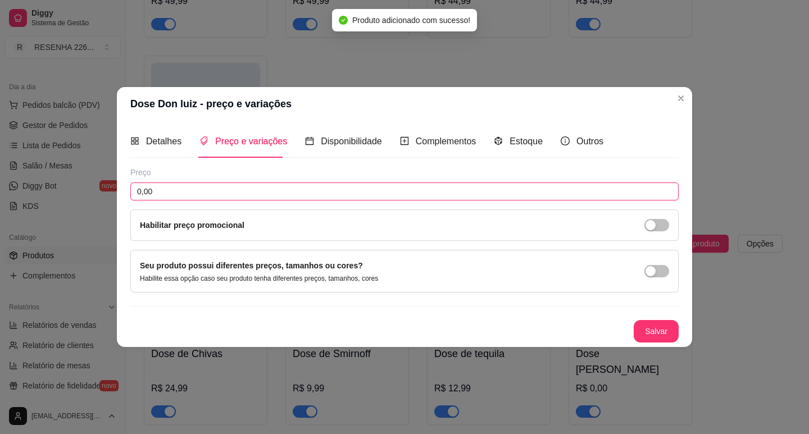
click at [182, 188] on input "0,00" at bounding box center [404, 192] width 548 height 18
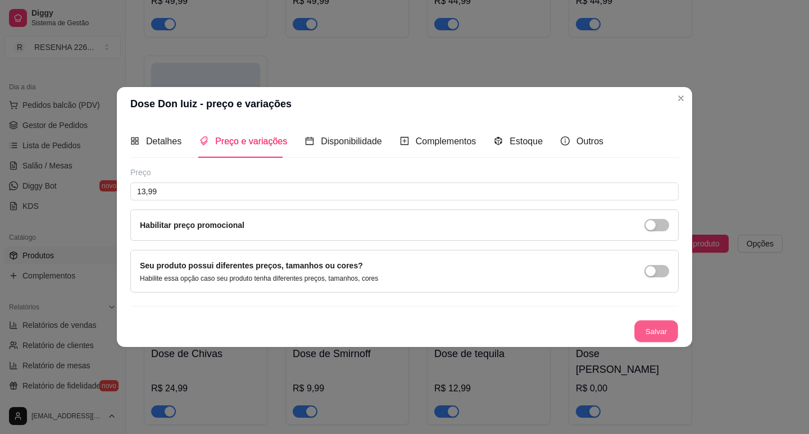
click at [649, 329] on button "Salvar" at bounding box center [656, 331] width 44 height 22
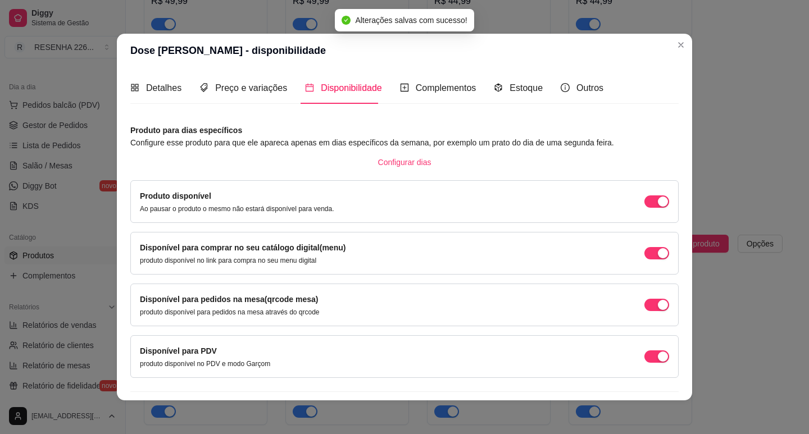
scroll to position [28, 0]
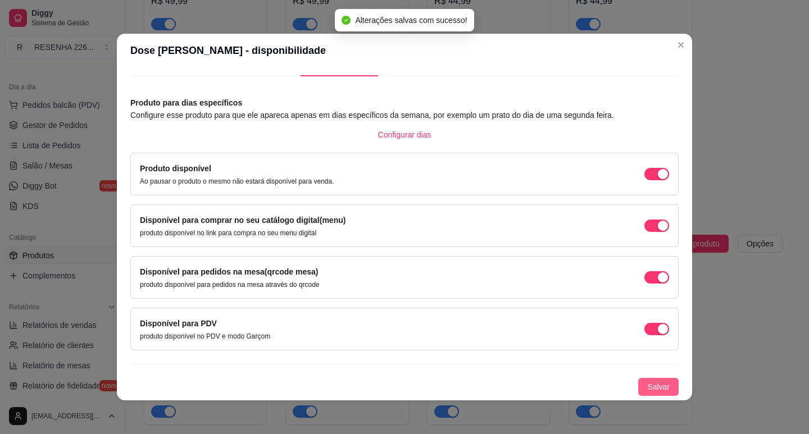
click at [647, 386] on span "Salvar" at bounding box center [658, 387] width 22 height 12
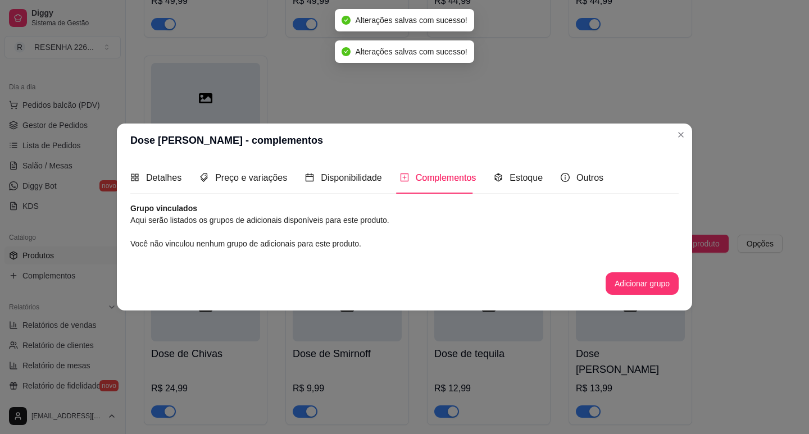
scroll to position [0, 0]
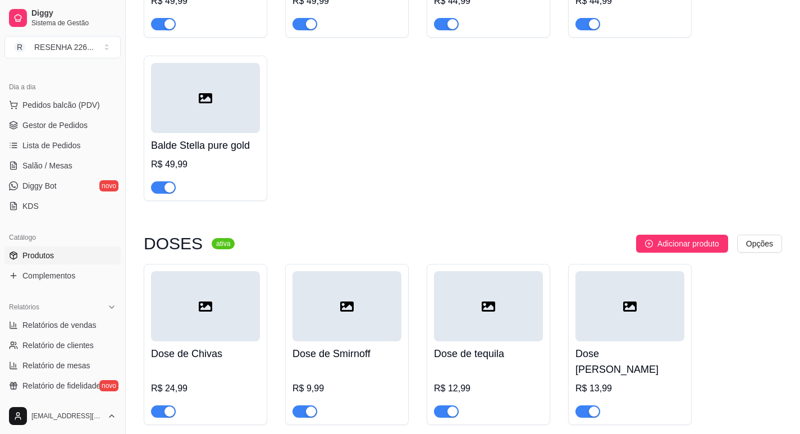
click at [677, 235] on button "Adicionar produto" at bounding box center [682, 244] width 92 height 18
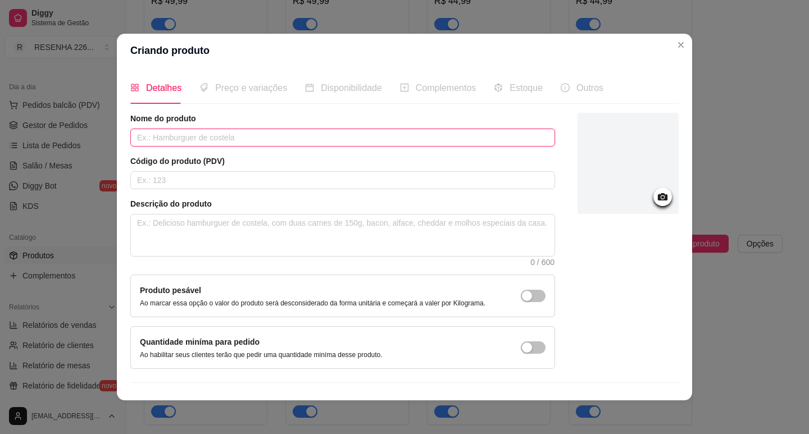
click at [316, 137] on input "text" at bounding box center [342, 138] width 425 height 18
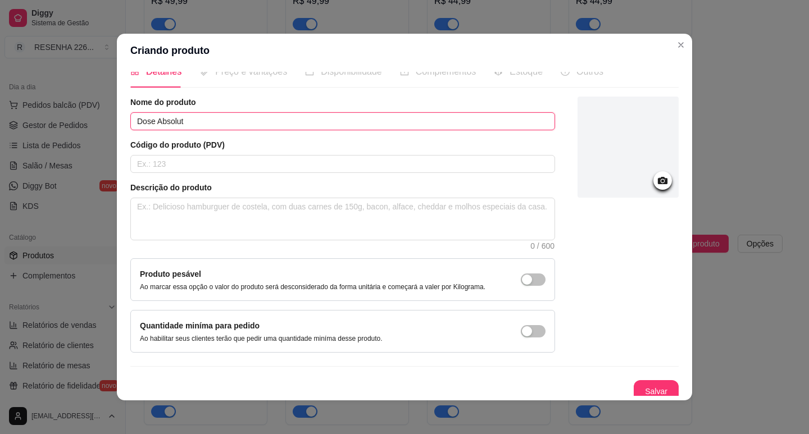
scroll to position [23, 0]
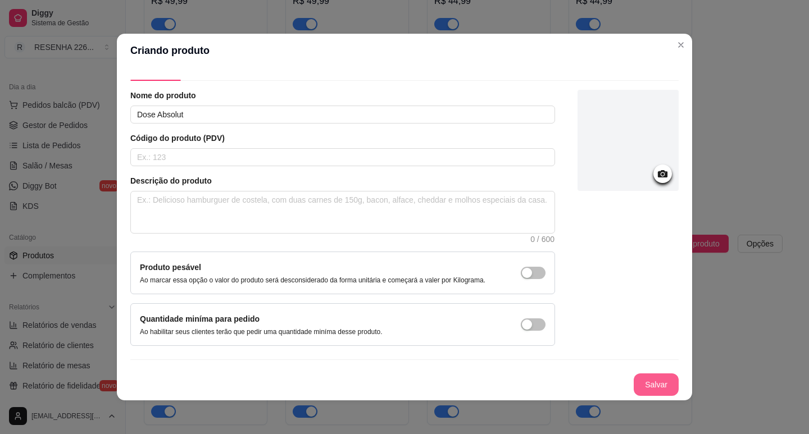
click at [633, 387] on button "Salvar" at bounding box center [655, 384] width 45 height 22
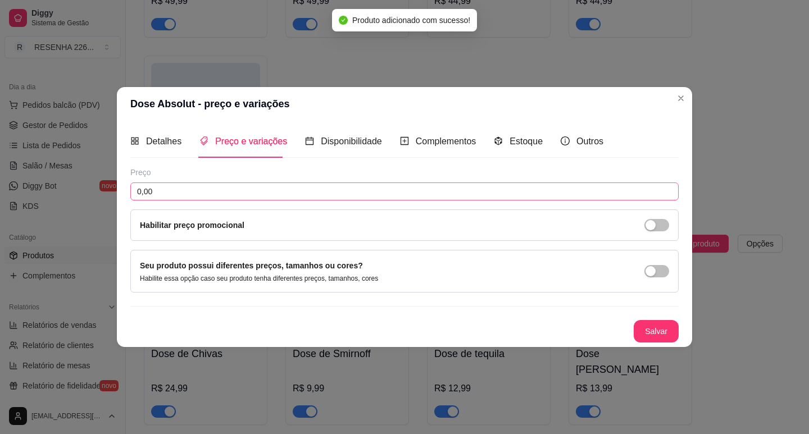
scroll to position [0, 0]
click at [232, 194] on input "0,00" at bounding box center [404, 192] width 548 height 18
click at [662, 340] on button "Salvar" at bounding box center [655, 331] width 45 height 22
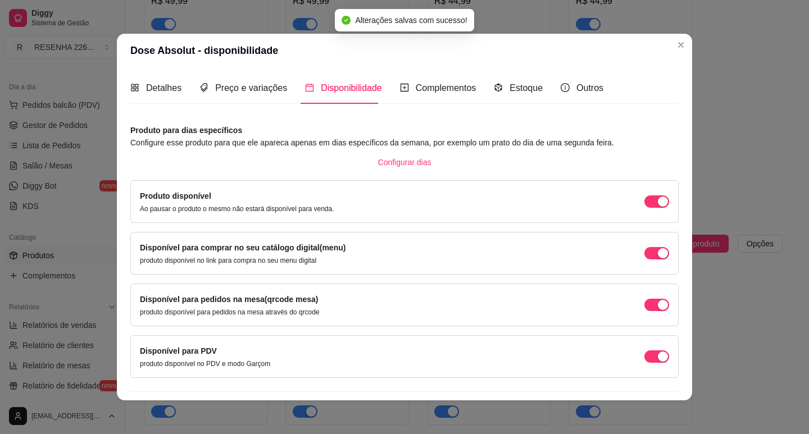
scroll to position [28, 0]
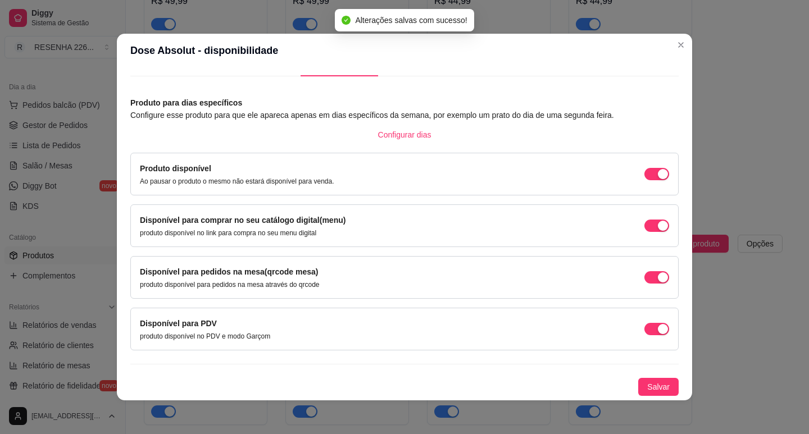
click at [649, 377] on div "Produto para dias específicos Configure esse produto para que ele apareca apena…" at bounding box center [404, 246] width 548 height 299
click at [648, 386] on span "Salvar" at bounding box center [658, 387] width 22 height 12
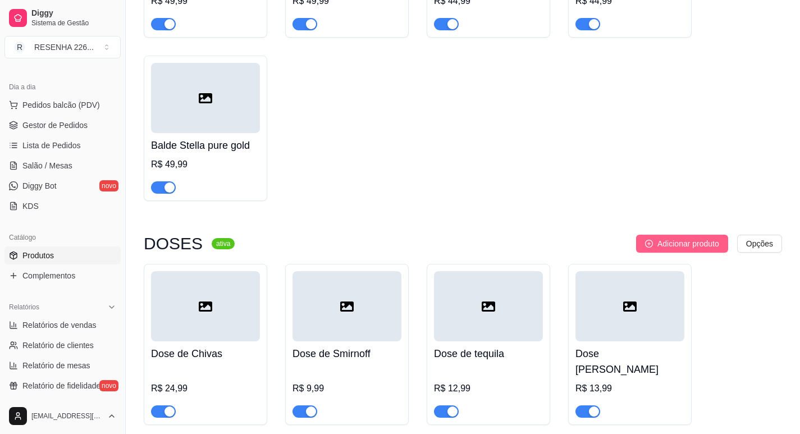
click at [688, 238] on span "Adicionar produto" at bounding box center [689, 244] width 62 height 12
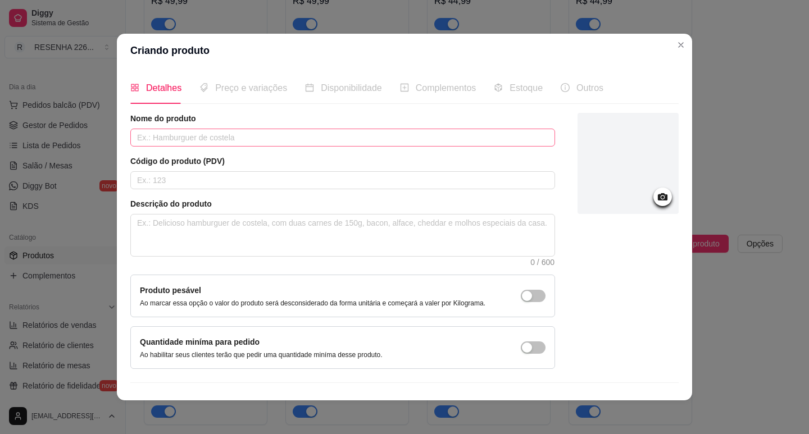
drag, startPoint x: 352, startPoint y: 120, endPoint x: 353, endPoint y: 135, distance: 15.8
click at [353, 125] on div "Nome do produto" at bounding box center [342, 130] width 425 height 34
click at [353, 135] on input "text" at bounding box center [342, 138] width 425 height 18
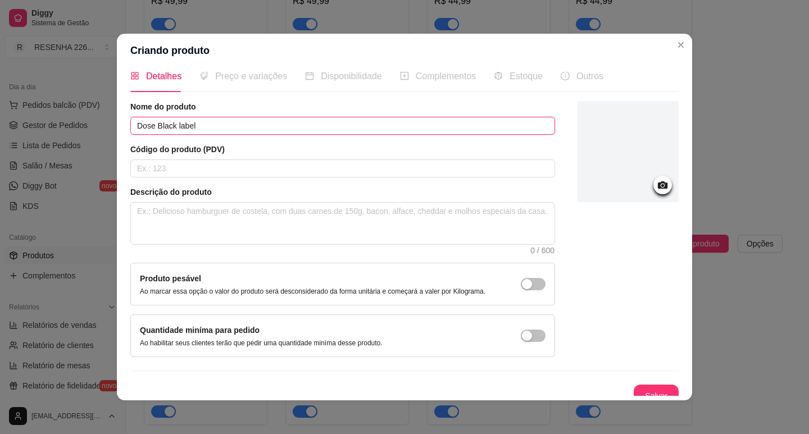
scroll to position [23, 0]
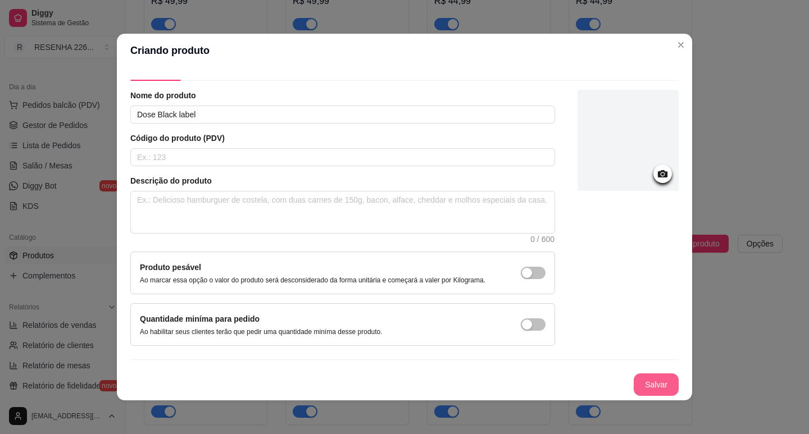
click at [653, 389] on button "Salvar" at bounding box center [655, 384] width 45 height 22
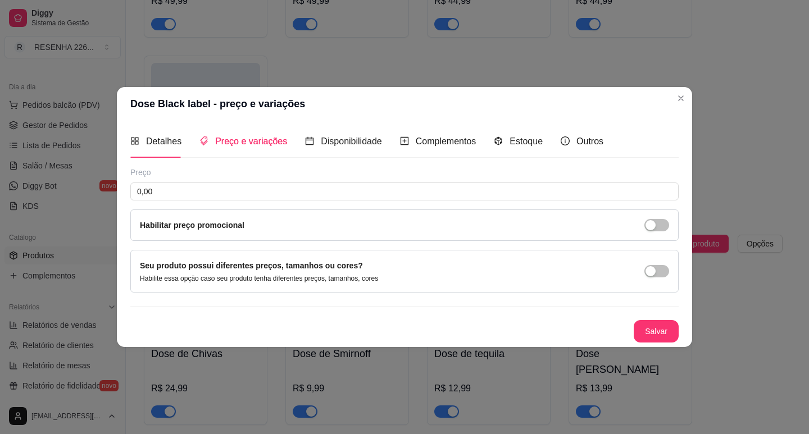
scroll to position [0, 0]
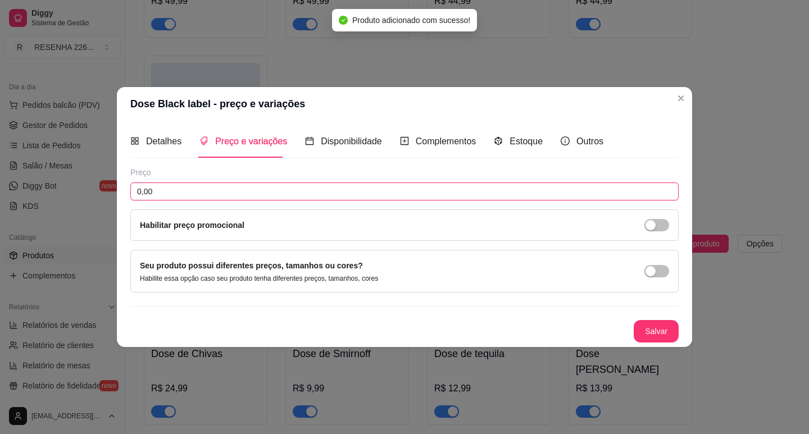
click at [179, 187] on input "0,00" at bounding box center [404, 192] width 548 height 18
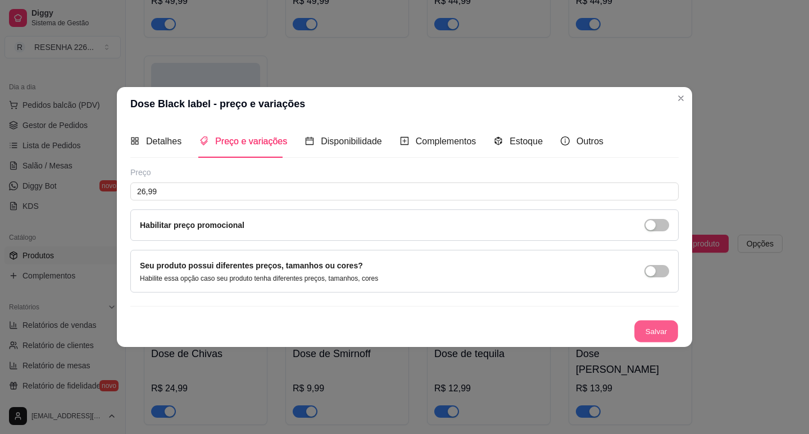
click at [639, 329] on button "Salvar" at bounding box center [656, 331] width 44 height 22
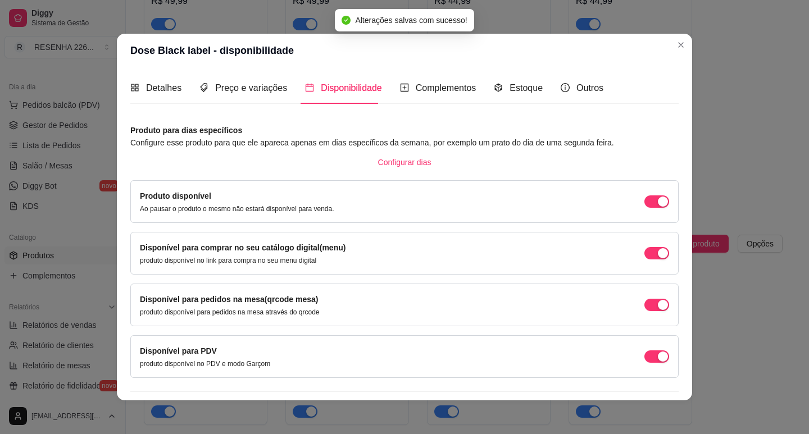
scroll to position [28, 0]
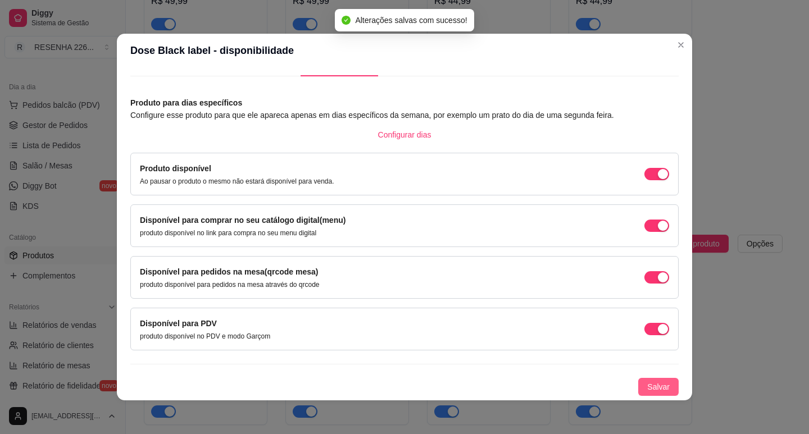
click at [653, 381] on span "Salvar" at bounding box center [658, 387] width 22 height 12
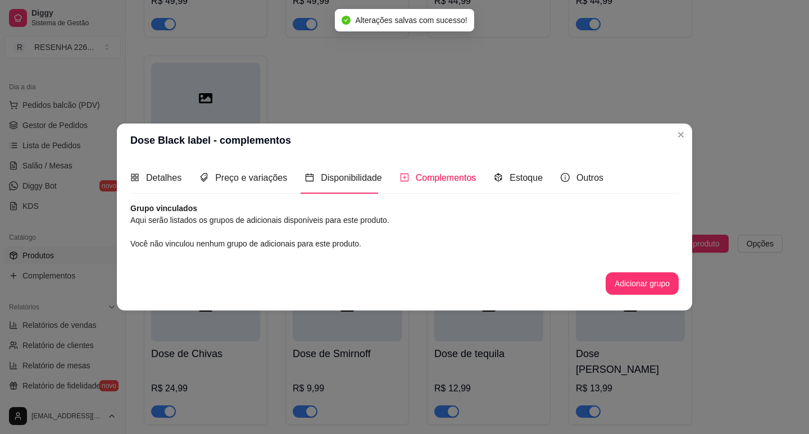
scroll to position [0, 0]
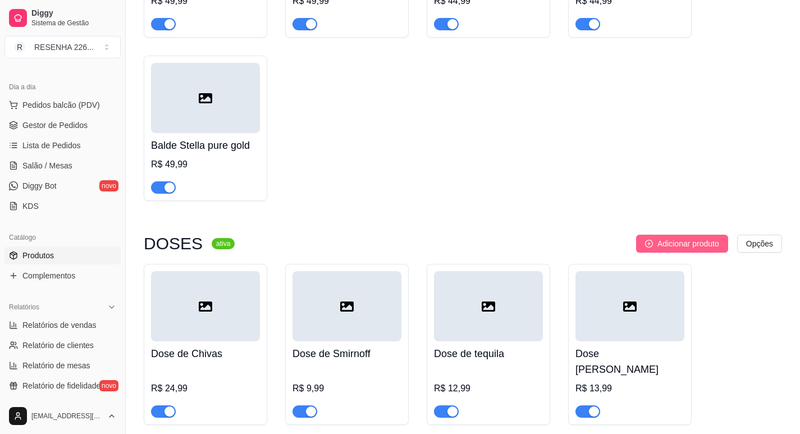
click at [674, 238] on span "Adicionar produto" at bounding box center [689, 244] width 62 height 12
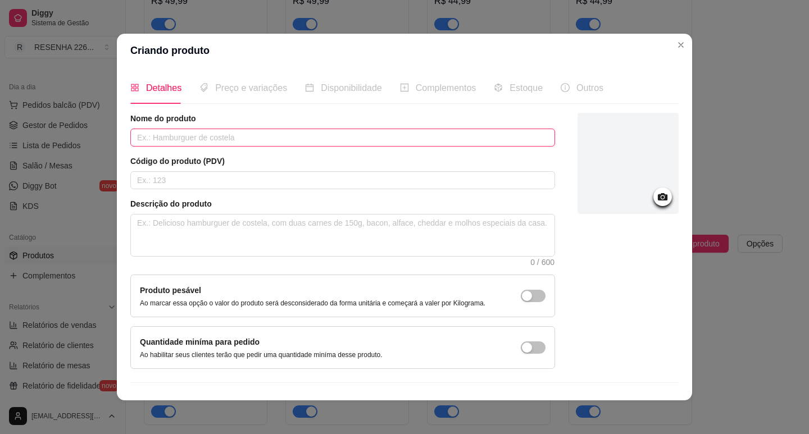
click at [222, 136] on input "text" at bounding box center [342, 138] width 425 height 18
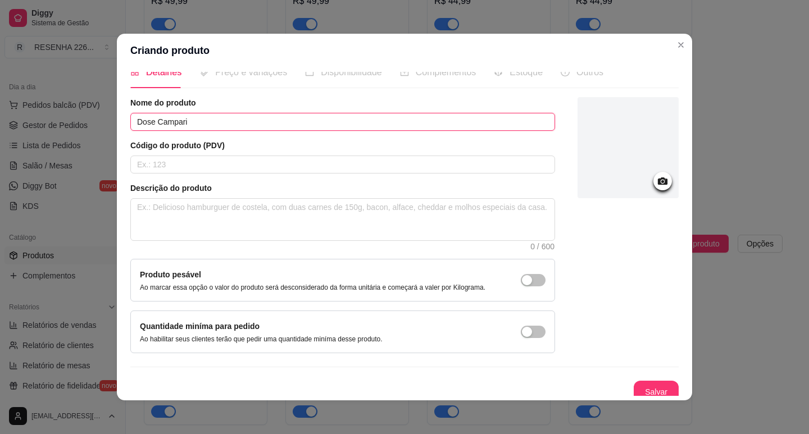
scroll to position [23, 0]
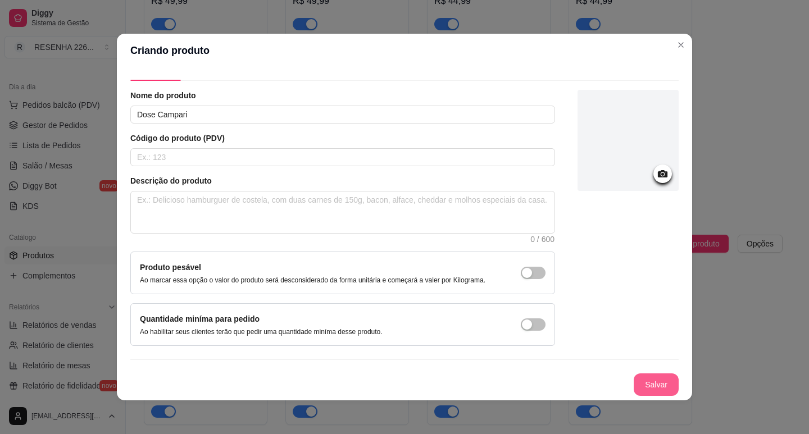
click at [658, 375] on button "Salvar" at bounding box center [655, 384] width 45 height 22
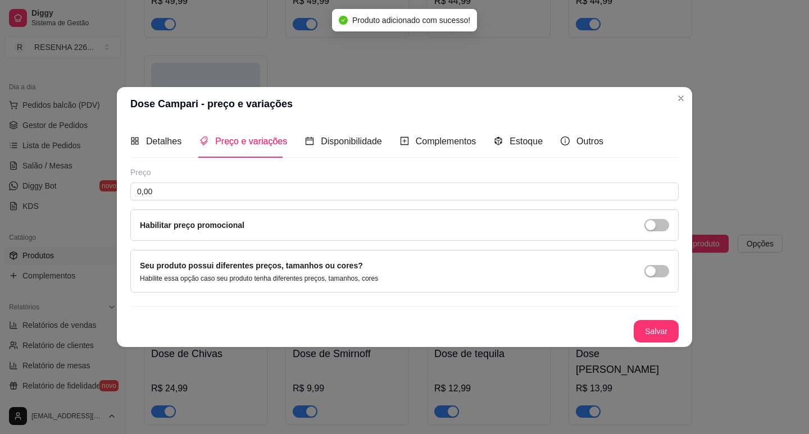
scroll to position [0, 0]
click at [236, 185] on input "0,00" at bounding box center [404, 192] width 548 height 18
click at [653, 335] on button "Salvar" at bounding box center [655, 331] width 45 height 22
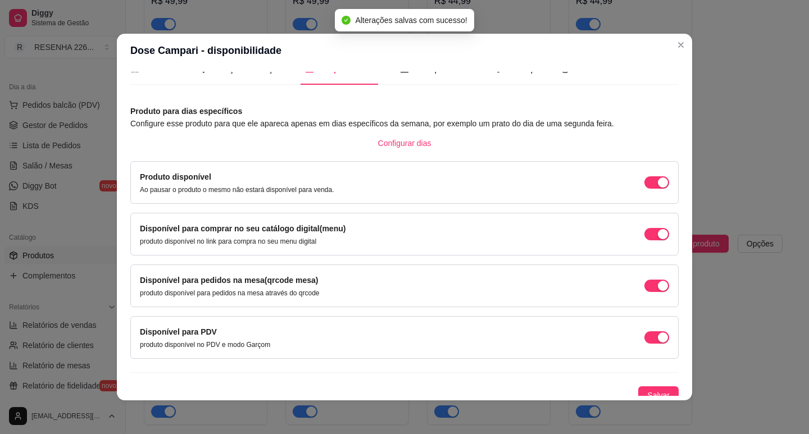
scroll to position [28, 0]
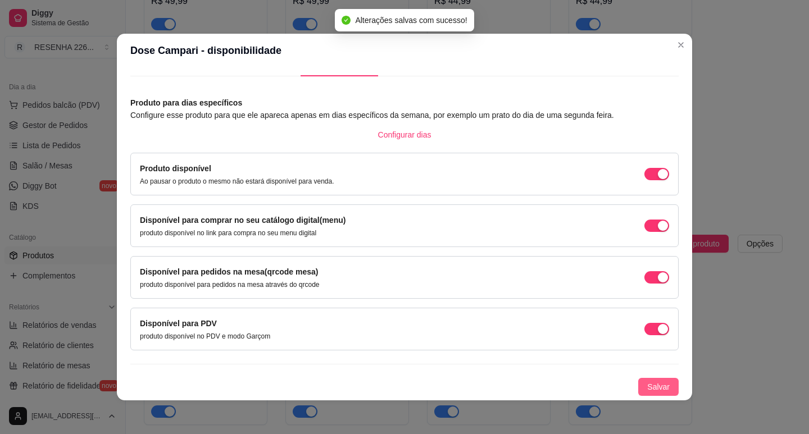
click at [649, 384] on span "Salvar" at bounding box center [658, 387] width 22 height 12
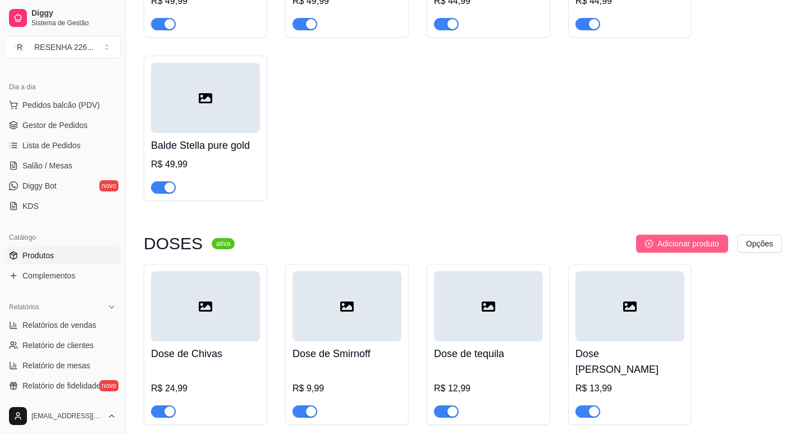
click at [692, 238] on span "Adicionar produto" at bounding box center [689, 244] width 62 height 12
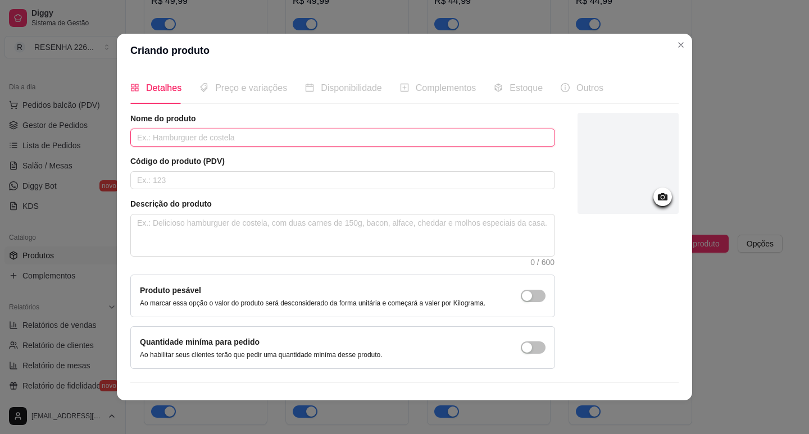
click at [274, 143] on input "text" at bounding box center [342, 138] width 425 height 18
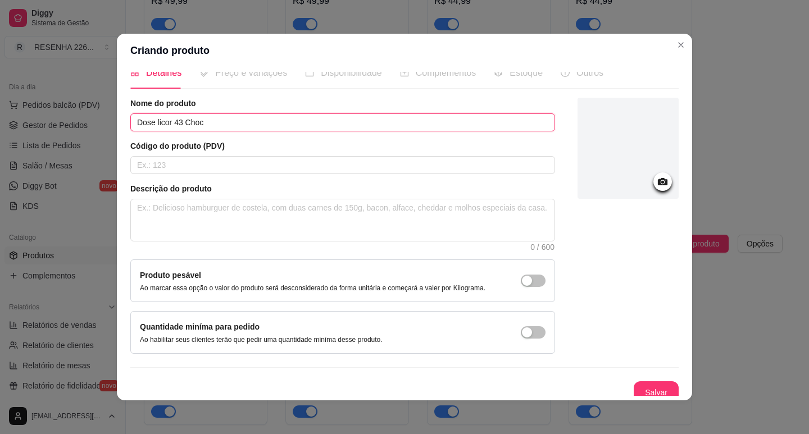
scroll to position [23, 0]
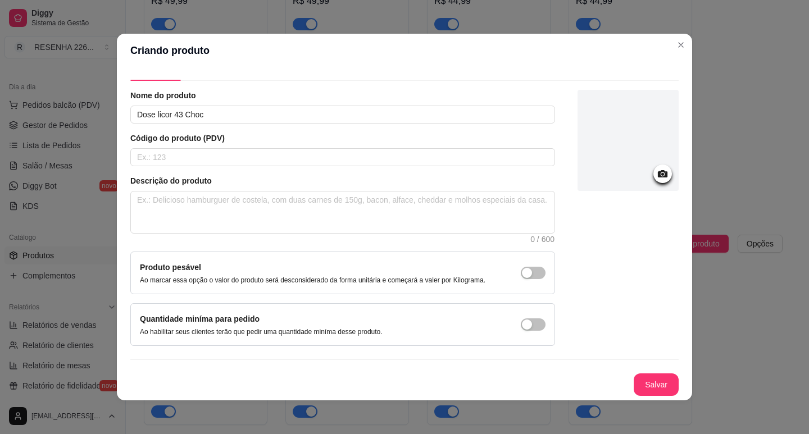
click at [640, 379] on button "Salvar" at bounding box center [655, 384] width 45 height 22
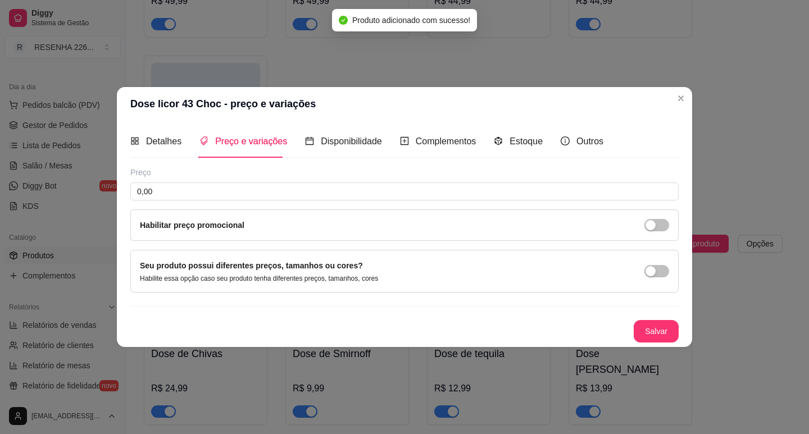
scroll to position [0, 0]
click at [264, 193] on input "0,00" at bounding box center [404, 192] width 548 height 18
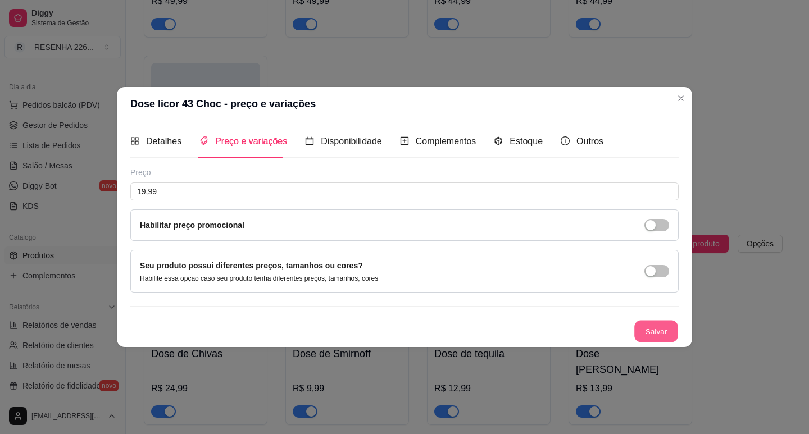
click at [659, 331] on button "Salvar" at bounding box center [656, 331] width 44 height 22
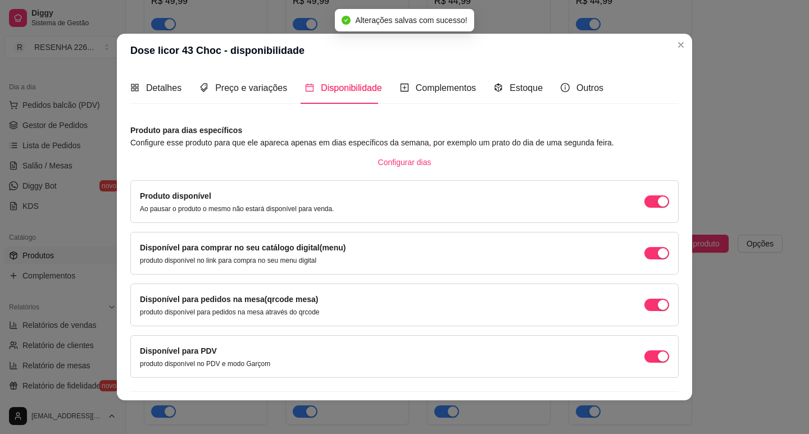
click at [659, 331] on div "Produto para dias específicos Configure esse produto para que ele apareca apena…" at bounding box center [404, 273] width 548 height 299
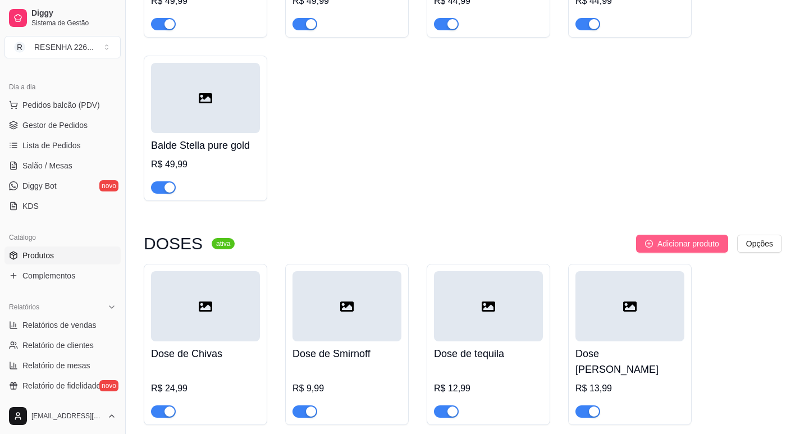
click at [701, 238] on span "Adicionar produto" at bounding box center [689, 244] width 62 height 12
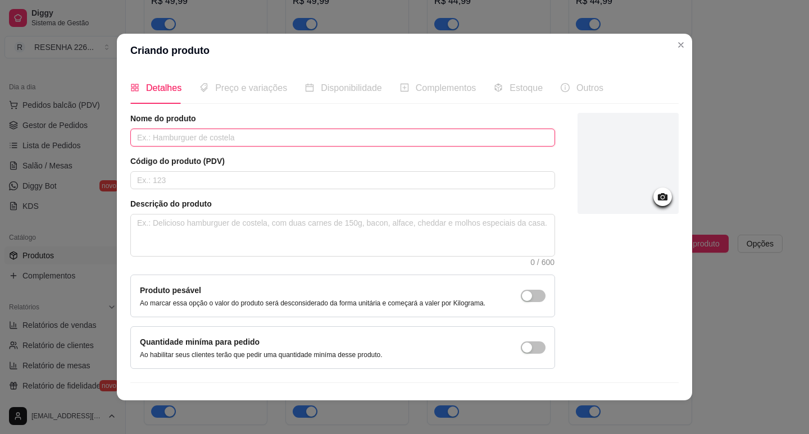
click at [313, 137] on input "text" at bounding box center [342, 138] width 425 height 18
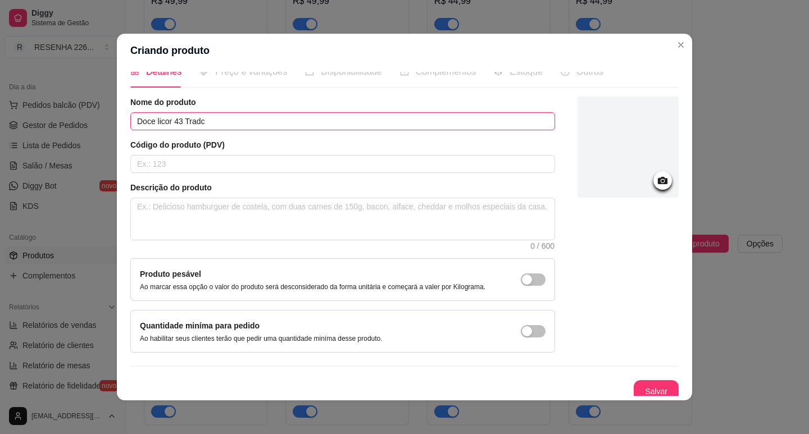
scroll to position [23, 0]
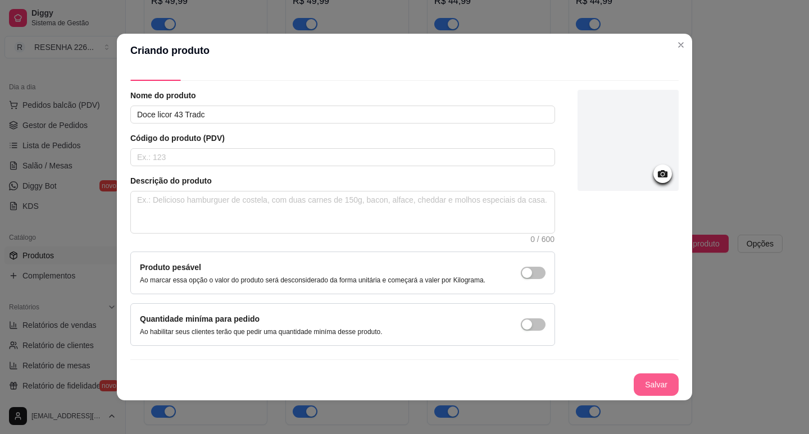
click at [676, 386] on div "Detalhes Preço e variações Disponibilidade Complementos Estoque Outros Nome do …" at bounding box center [404, 233] width 575 height 333
click at [656, 386] on button "Salvar" at bounding box center [656, 385] width 44 height 22
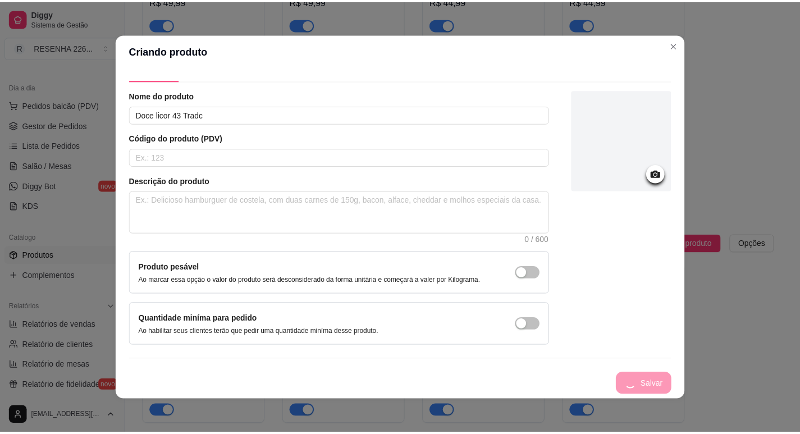
scroll to position [0, 0]
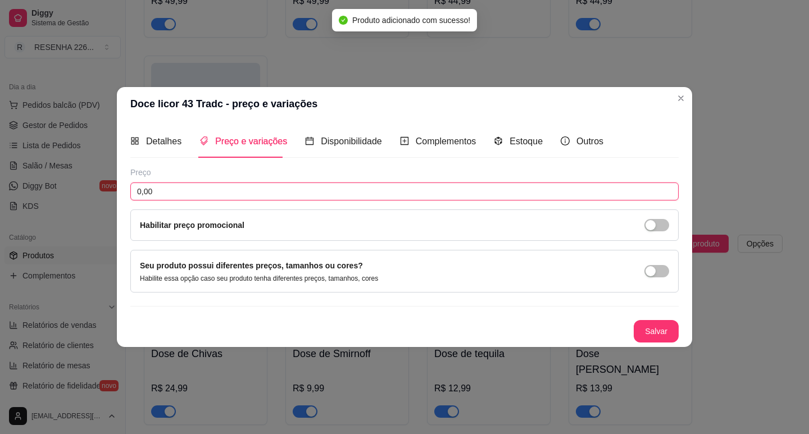
click at [215, 195] on input "0,00" at bounding box center [404, 192] width 548 height 18
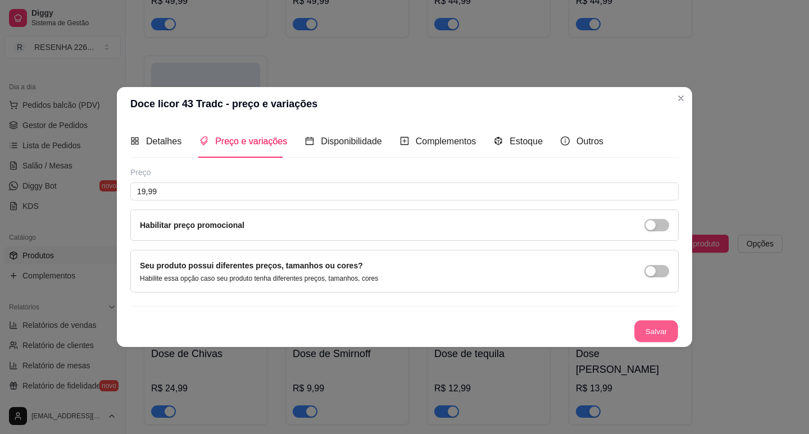
click at [659, 333] on button "Salvar" at bounding box center [656, 331] width 44 height 22
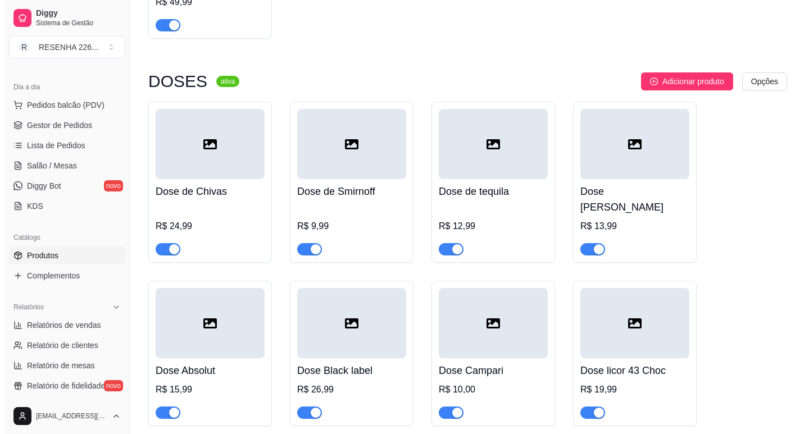
scroll to position [4830, 0]
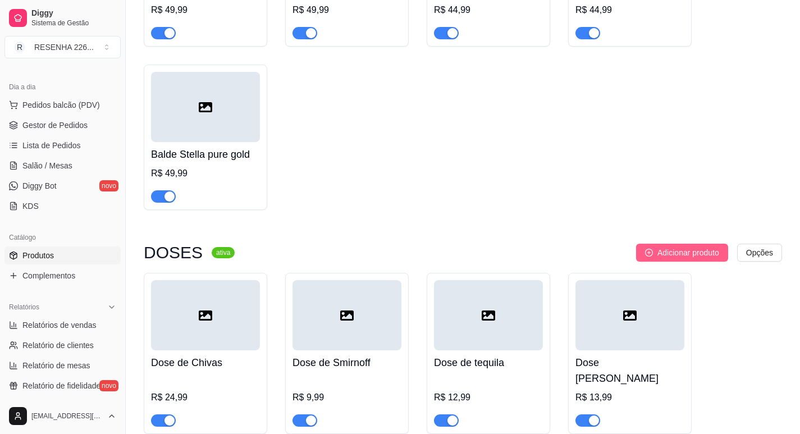
click at [672, 247] on span "Adicionar produto" at bounding box center [689, 253] width 62 height 12
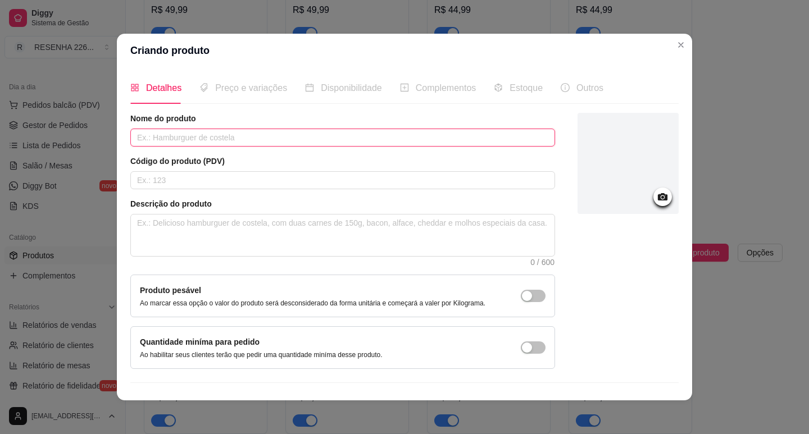
click at [251, 138] on input "text" at bounding box center [342, 138] width 425 height 18
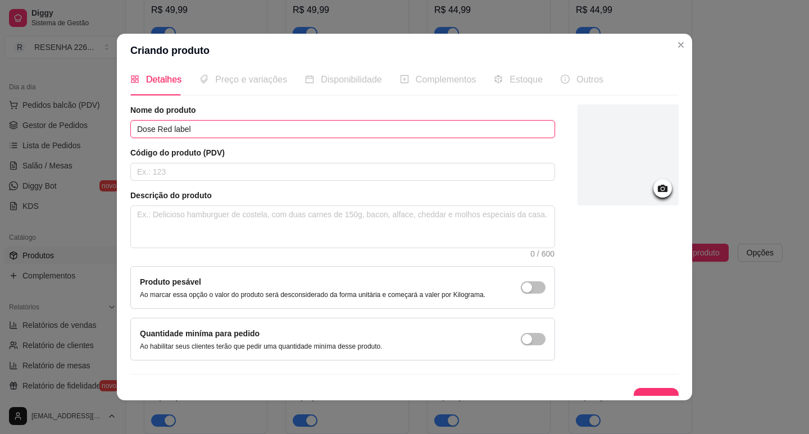
scroll to position [23, 0]
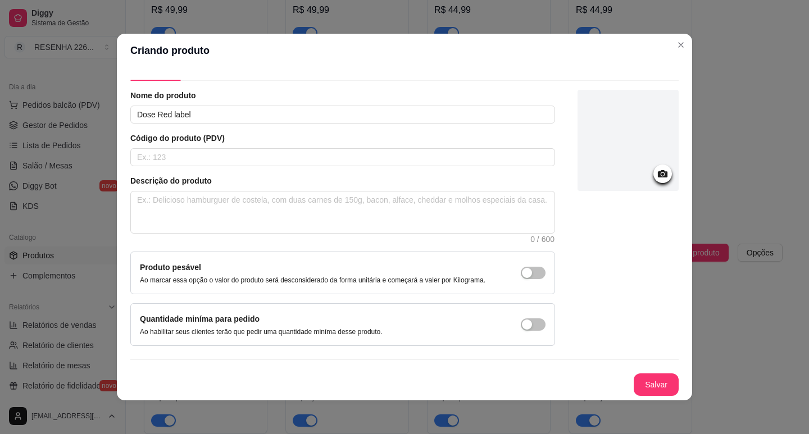
click at [645, 392] on button "Salvar" at bounding box center [655, 384] width 45 height 22
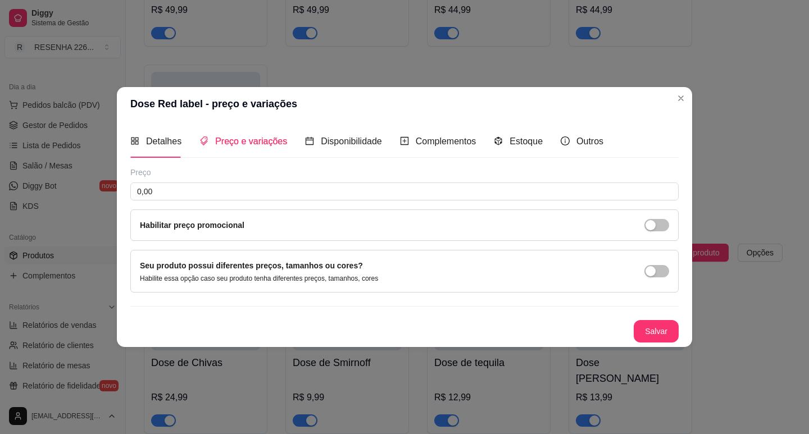
scroll to position [0, 0]
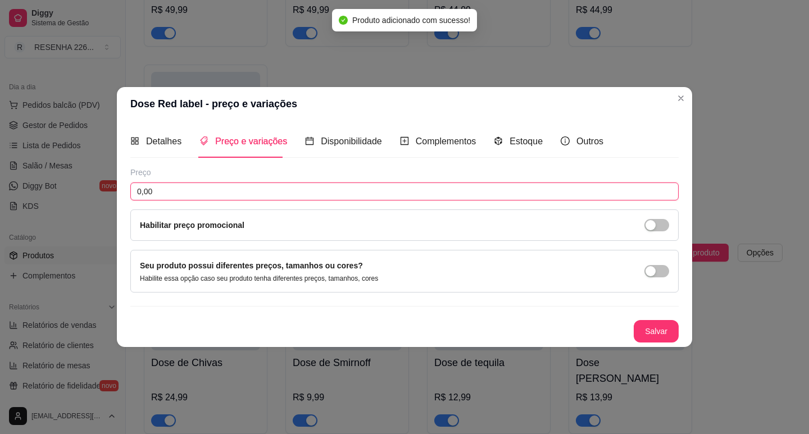
click at [171, 194] on input "0,00" at bounding box center [404, 192] width 548 height 18
click at [669, 334] on button "Salvar" at bounding box center [656, 331] width 44 height 22
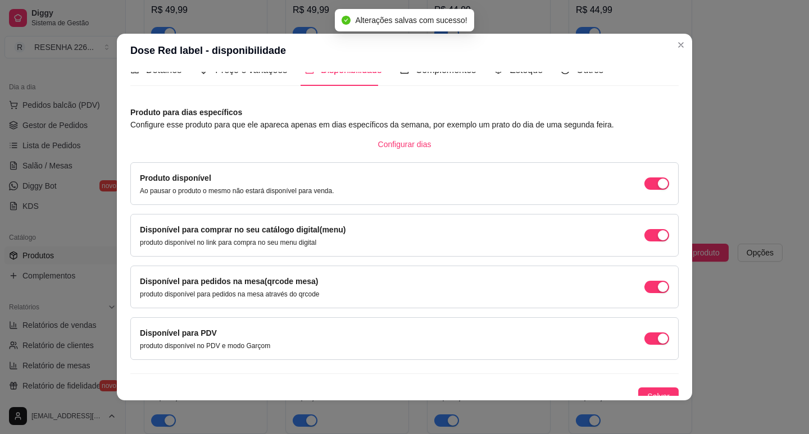
scroll to position [28, 0]
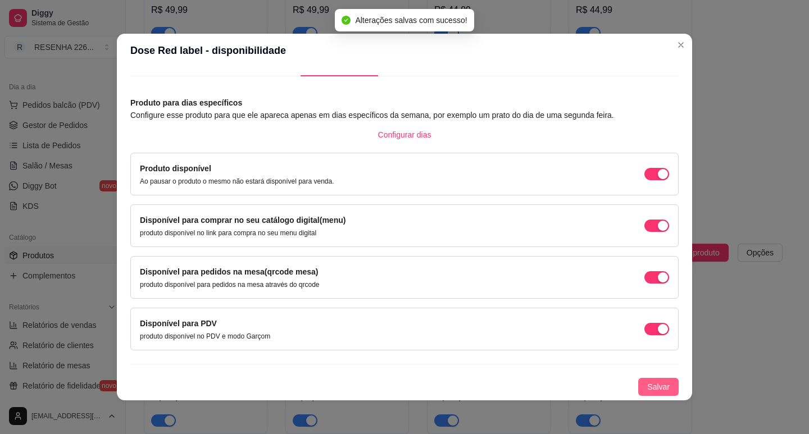
click at [647, 390] on span "Salvar" at bounding box center [658, 387] width 22 height 12
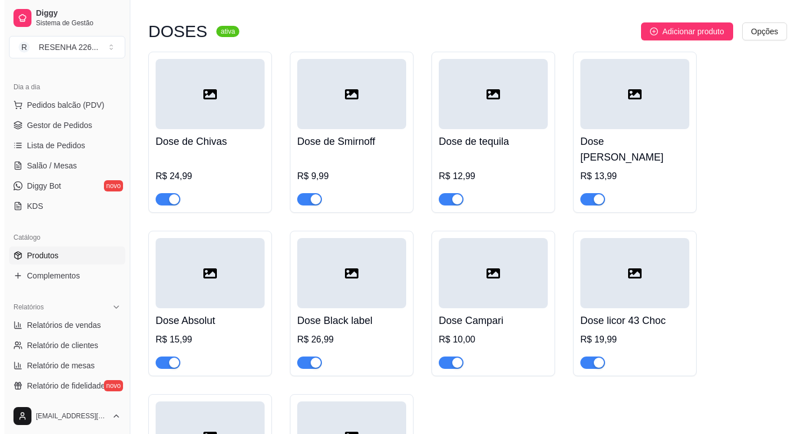
scroll to position [4942, 0]
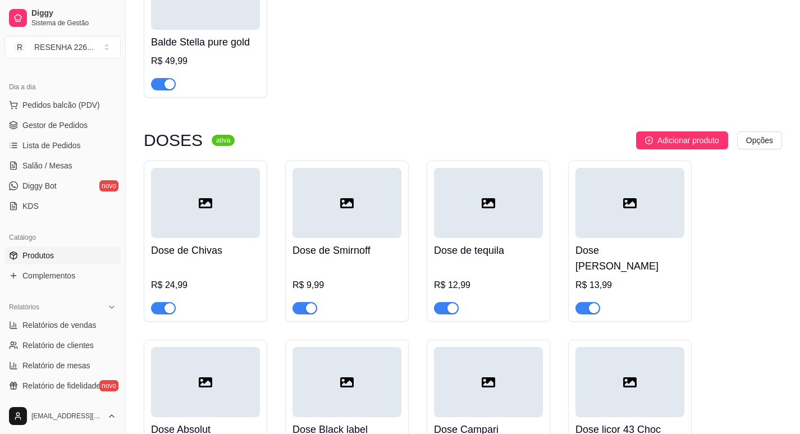
click at [675, 131] on div "DOSES ativa Adicionar produto Opções Dose de Chivas R$ 24,99 Dose de Smirnoff R…" at bounding box center [463, 389] width 639 height 517
click at [645, 136] on icon "plus-circle" at bounding box center [649, 140] width 8 height 8
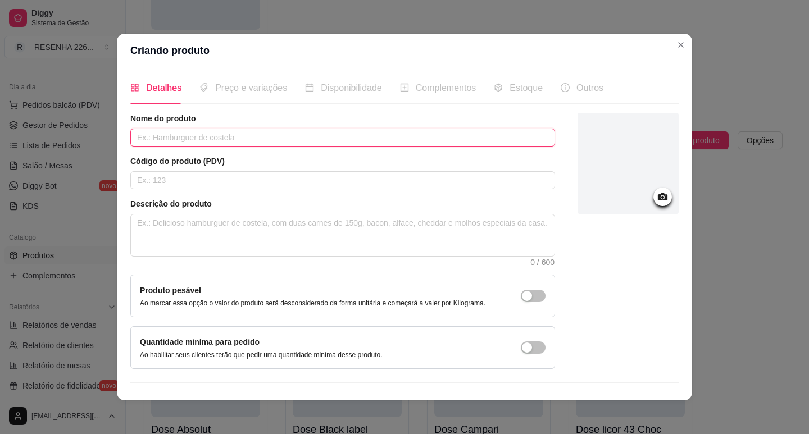
click at [317, 138] on input "text" at bounding box center [342, 138] width 425 height 18
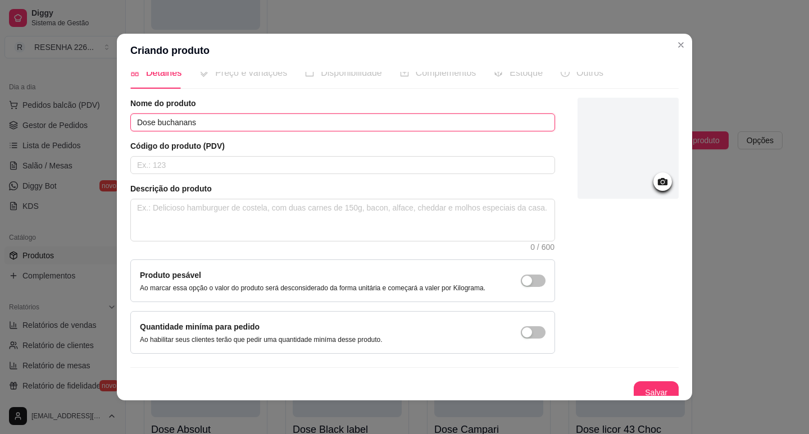
scroll to position [23, 0]
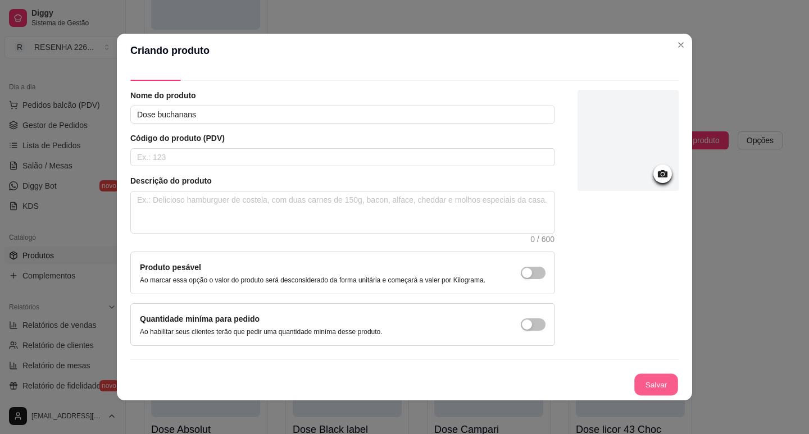
click at [650, 382] on button "Salvar" at bounding box center [656, 385] width 44 height 22
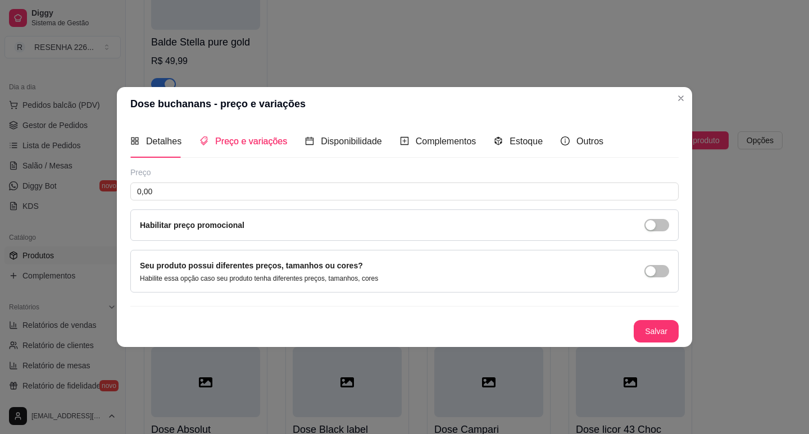
scroll to position [0, 0]
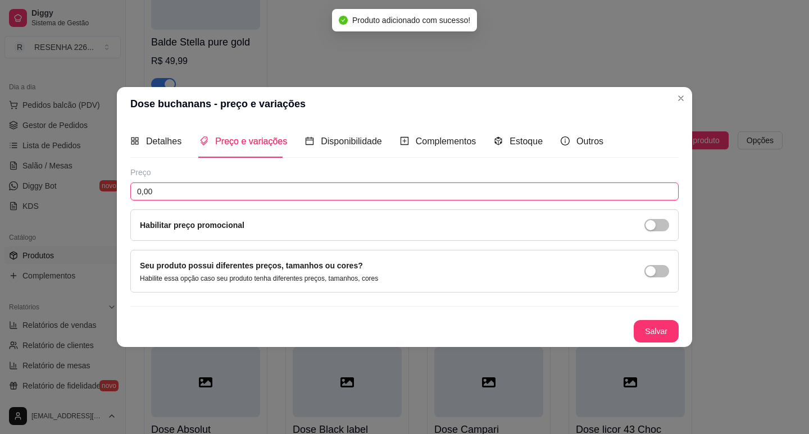
click at [178, 191] on input "0,00" at bounding box center [404, 192] width 548 height 18
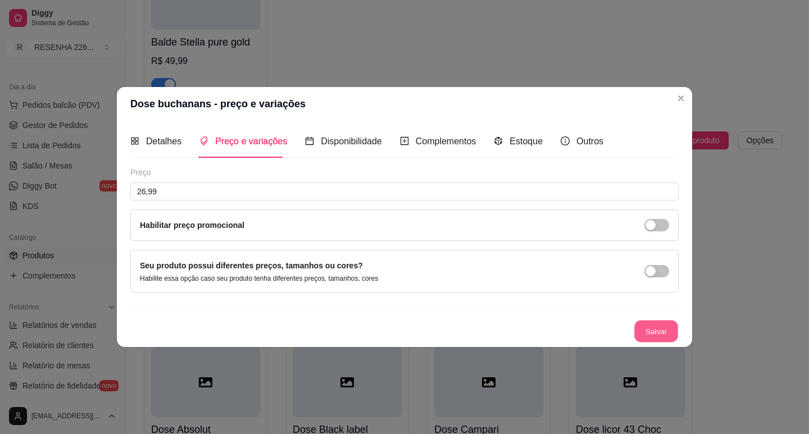
click at [662, 326] on button "Salvar" at bounding box center [656, 331] width 44 height 22
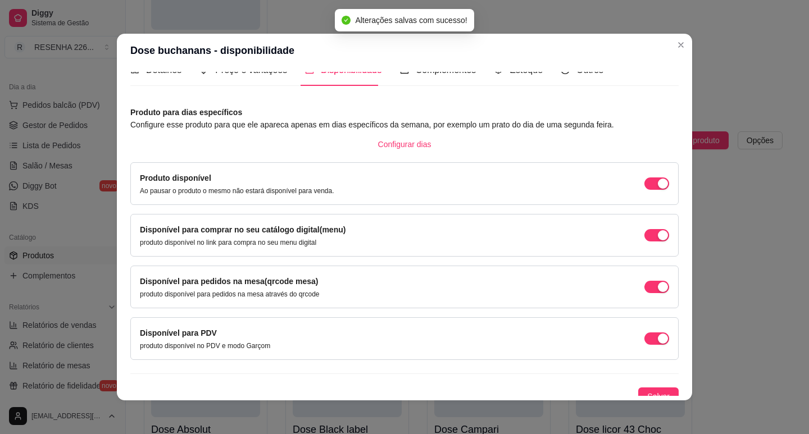
scroll to position [28, 0]
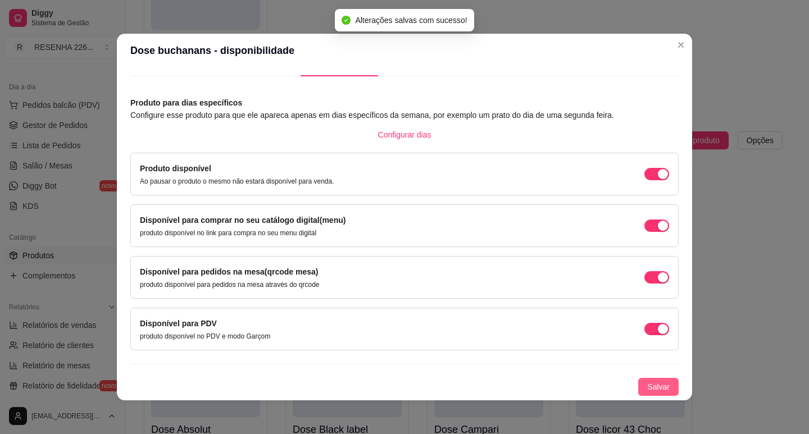
click at [647, 382] on span "Salvar" at bounding box center [658, 387] width 22 height 12
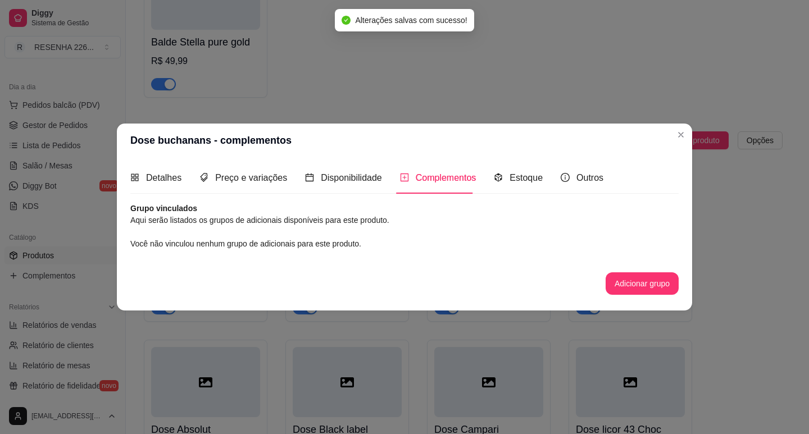
scroll to position [0, 0]
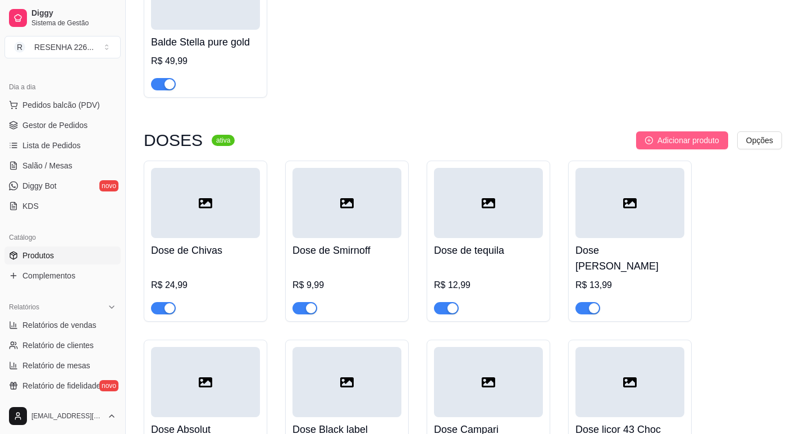
click at [691, 134] on span "Adicionar produto" at bounding box center [689, 140] width 62 height 12
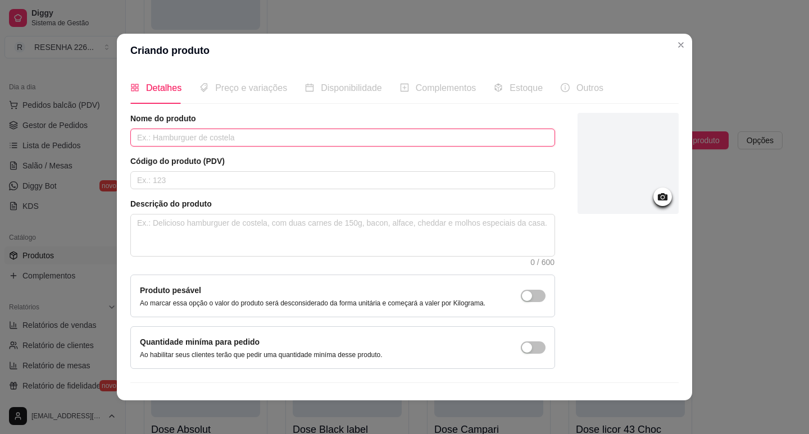
click at [267, 140] on input "text" at bounding box center [342, 138] width 425 height 18
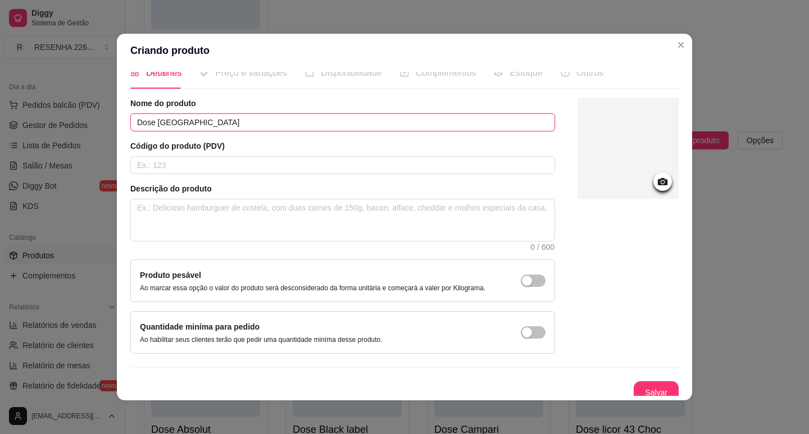
scroll to position [23, 0]
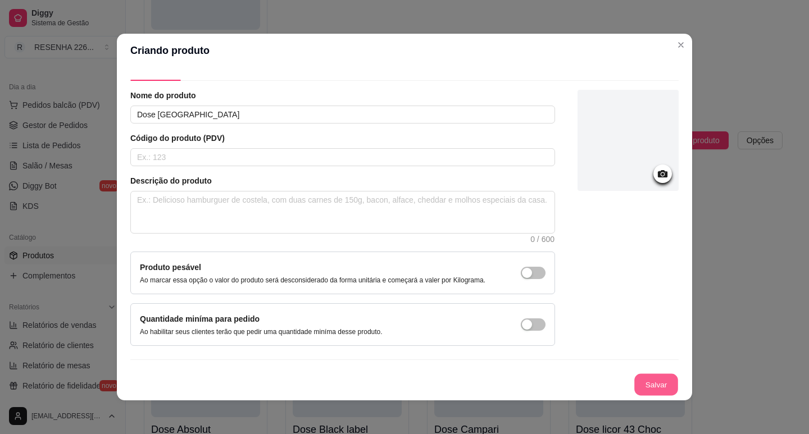
click at [634, 386] on button "Salvar" at bounding box center [656, 385] width 44 height 22
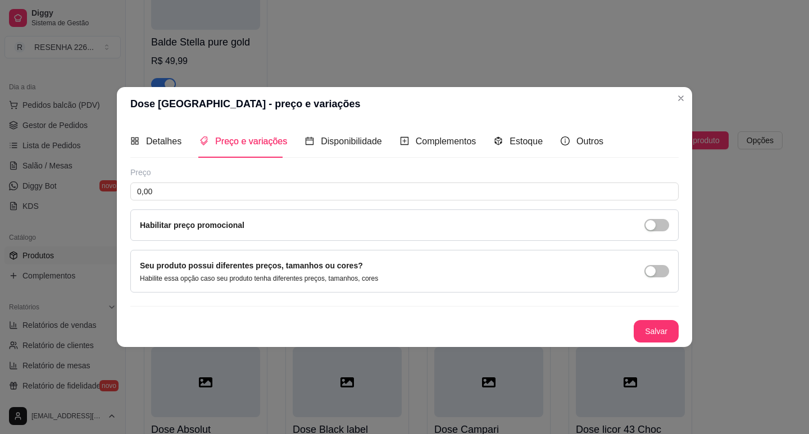
scroll to position [0, 0]
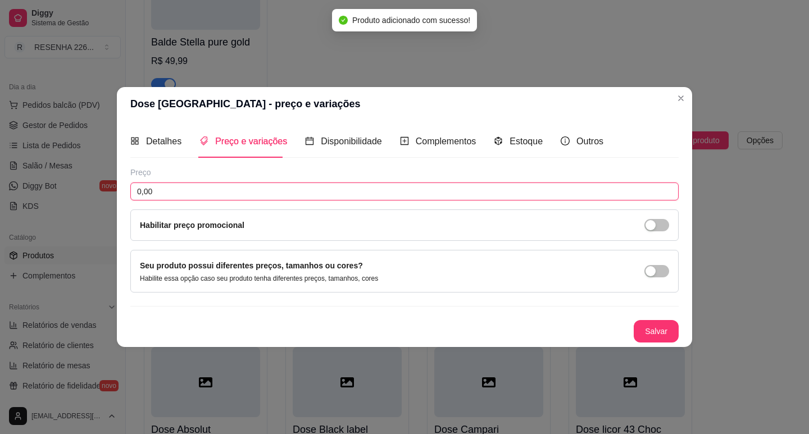
click at [211, 196] on input "0,00" at bounding box center [404, 192] width 548 height 18
click at [642, 330] on button "Salvar" at bounding box center [655, 331] width 45 height 22
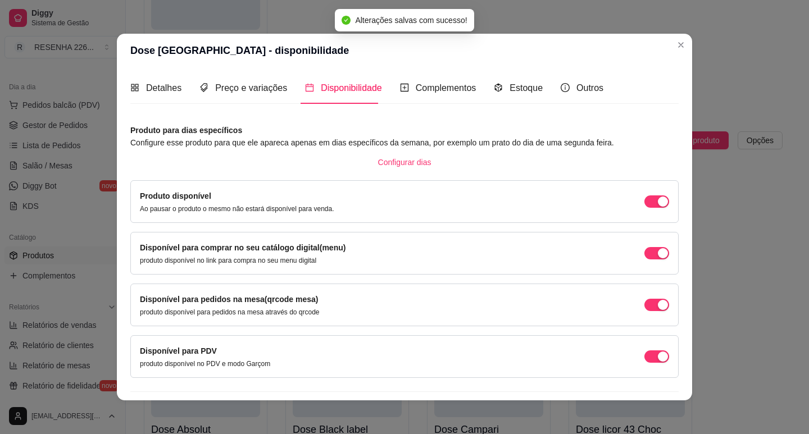
scroll to position [28, 0]
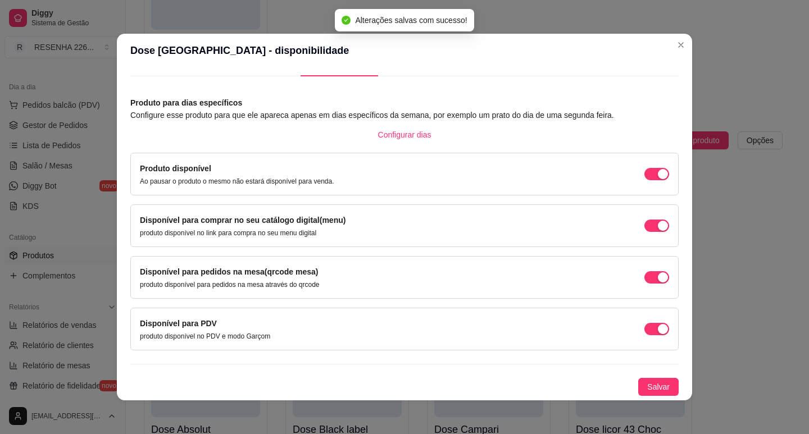
click at [644, 375] on div "Produto para dias específicos Configure esse produto para que ele apareca apena…" at bounding box center [404, 246] width 548 height 299
click at [647, 389] on span "Salvar" at bounding box center [658, 387] width 22 height 12
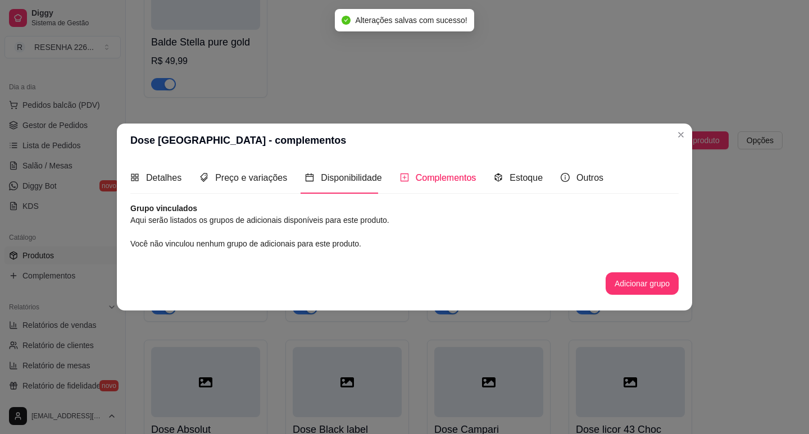
scroll to position [0, 0]
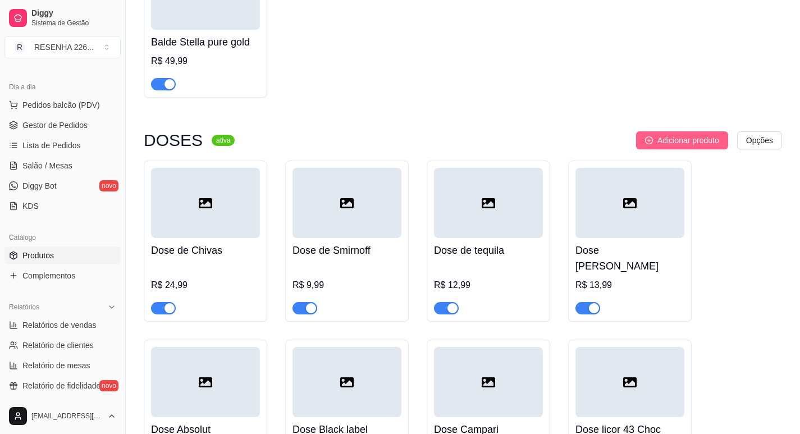
click at [666, 134] on span "Adicionar produto" at bounding box center [689, 140] width 62 height 12
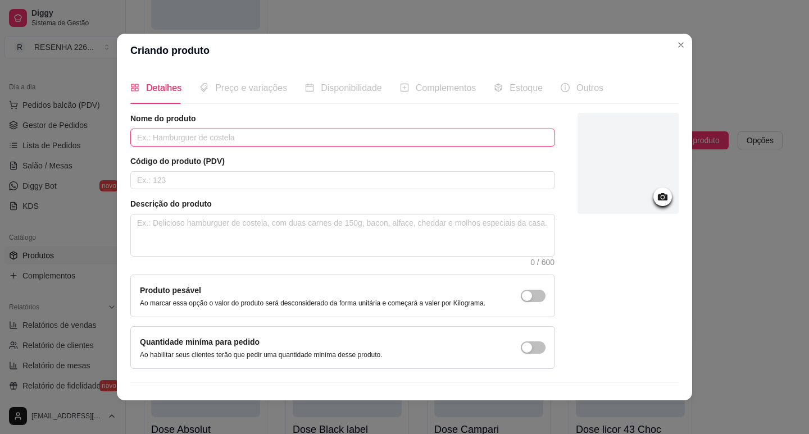
click at [420, 142] on input "text" at bounding box center [342, 138] width 425 height 18
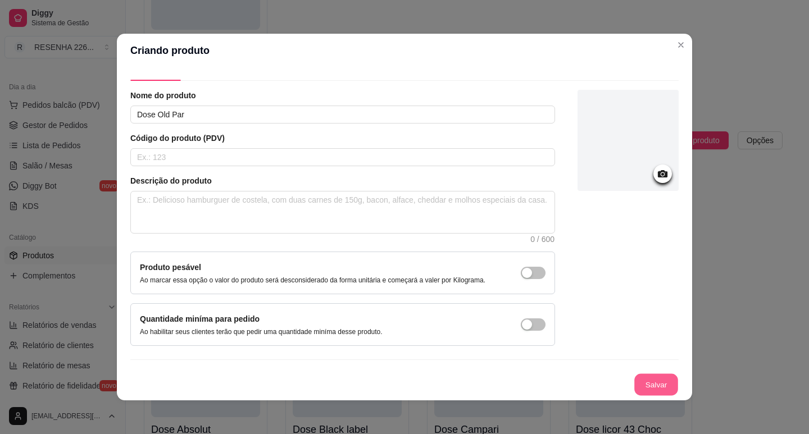
click at [650, 381] on button "Salvar" at bounding box center [656, 385] width 44 height 22
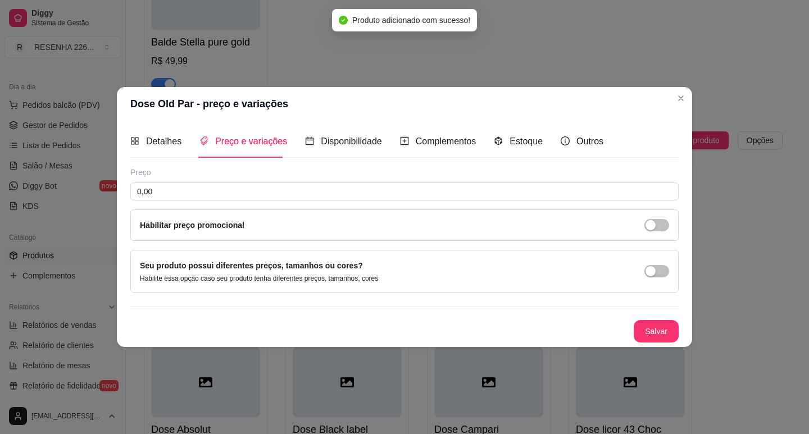
scroll to position [0, 0]
click at [186, 183] on input "0,00" at bounding box center [404, 192] width 548 height 18
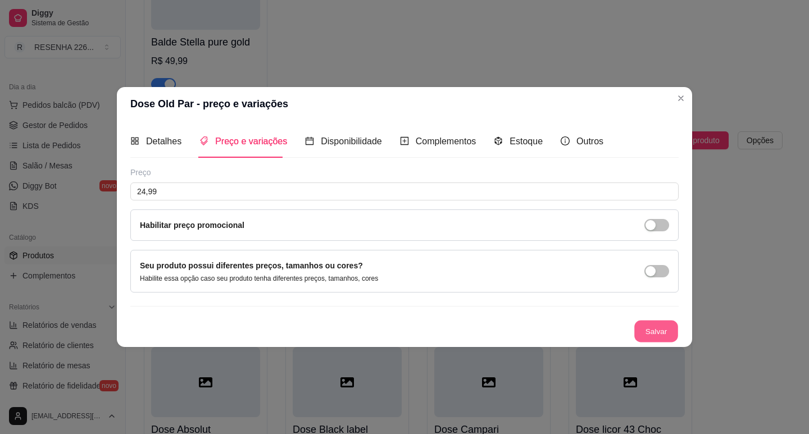
click at [646, 334] on button "Salvar" at bounding box center [656, 331] width 44 height 22
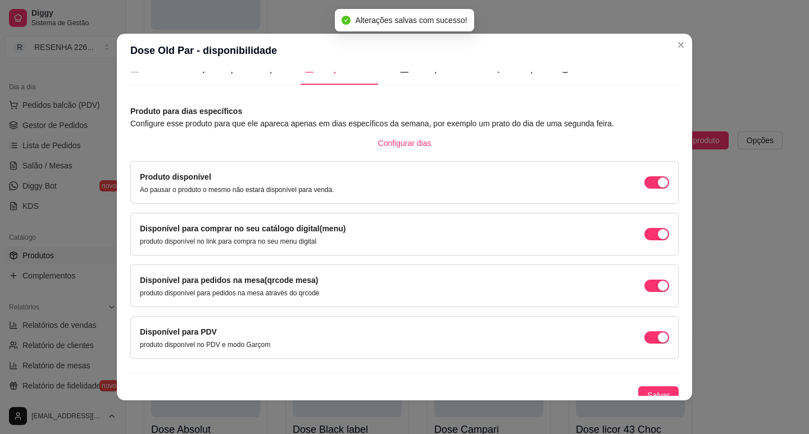
scroll to position [28, 0]
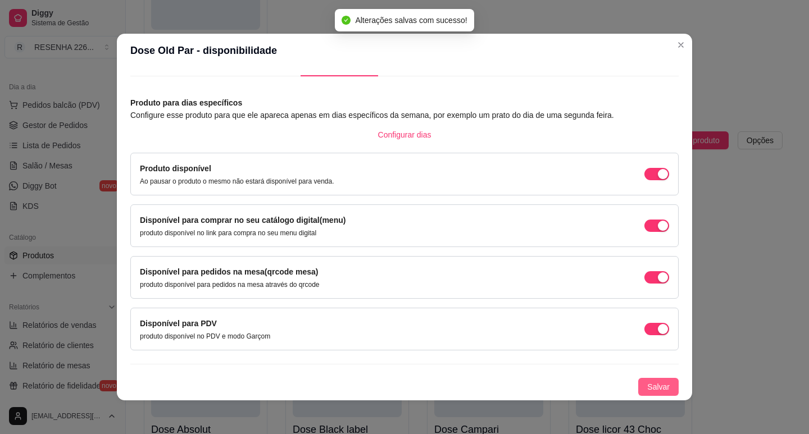
click at [647, 381] on span "Salvar" at bounding box center [658, 387] width 22 height 12
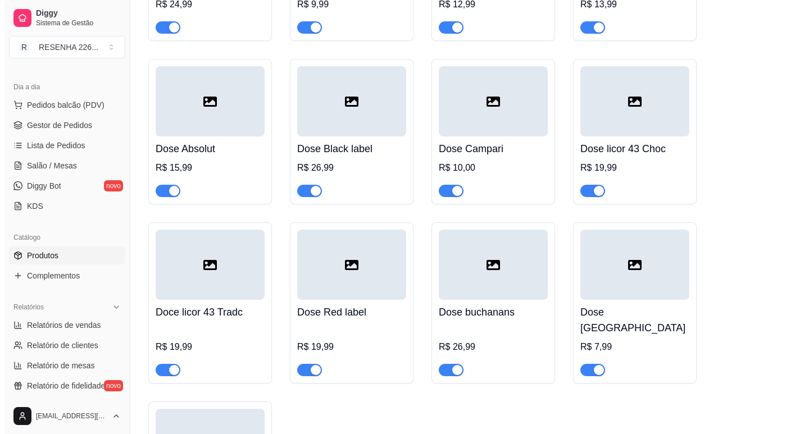
scroll to position [4942, 0]
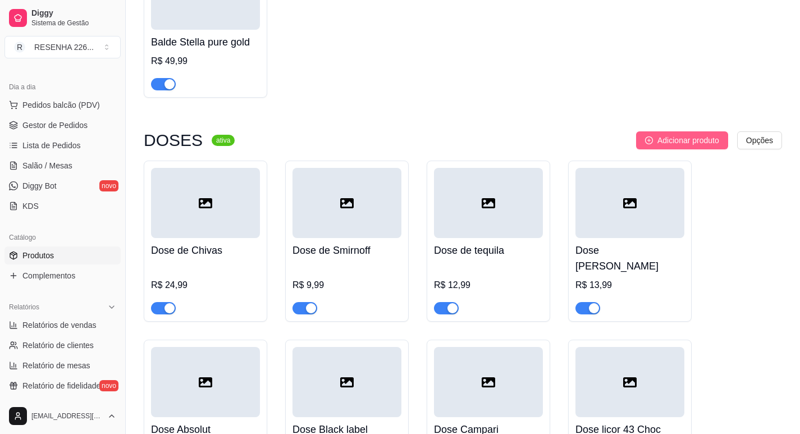
click at [681, 134] on span "Adicionar produto" at bounding box center [689, 140] width 62 height 12
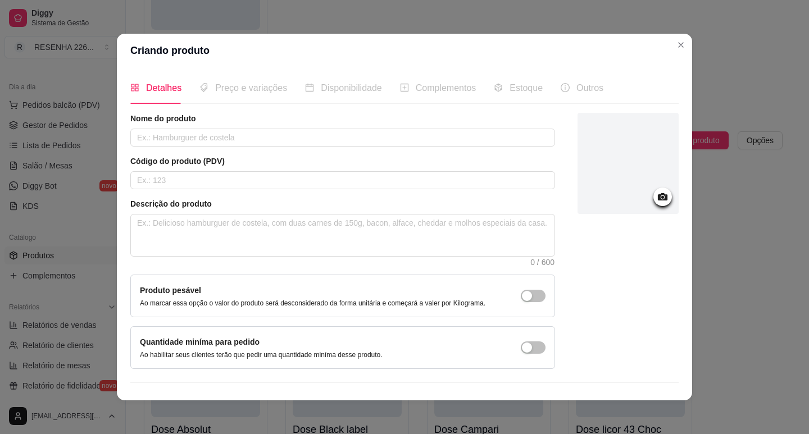
click at [250, 128] on div "Nome do produto" at bounding box center [342, 130] width 425 height 34
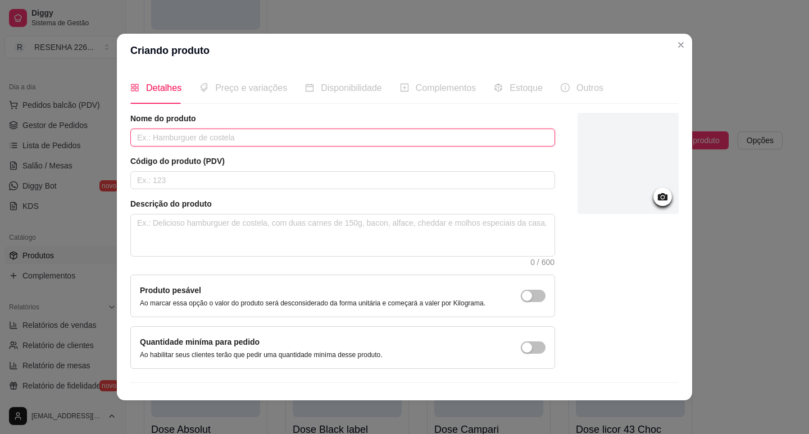
click at [249, 137] on input "text" at bounding box center [342, 138] width 425 height 18
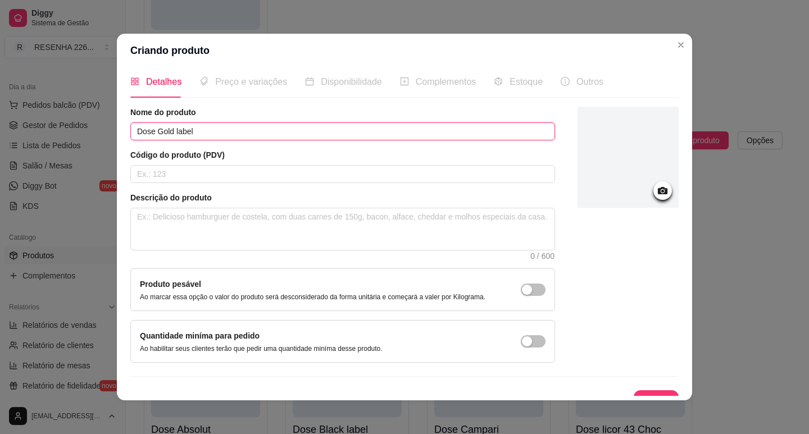
scroll to position [23, 0]
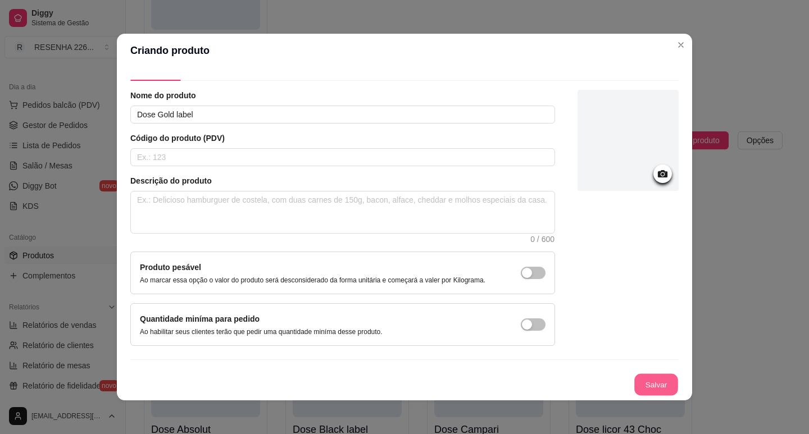
click at [634, 392] on button "Salvar" at bounding box center [656, 385] width 44 height 22
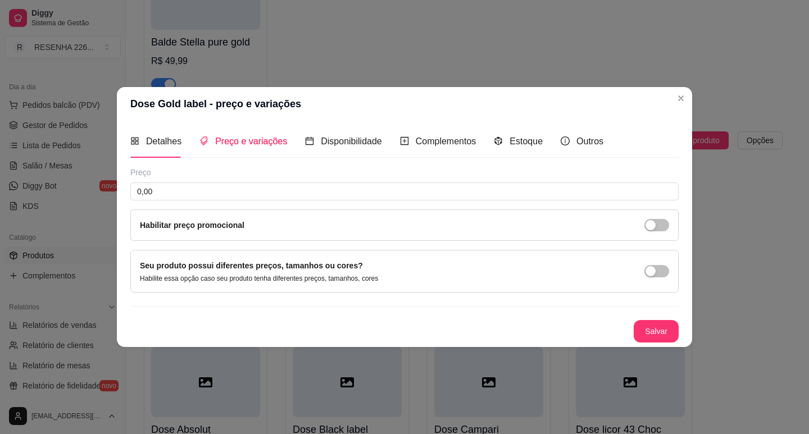
scroll to position [0, 0]
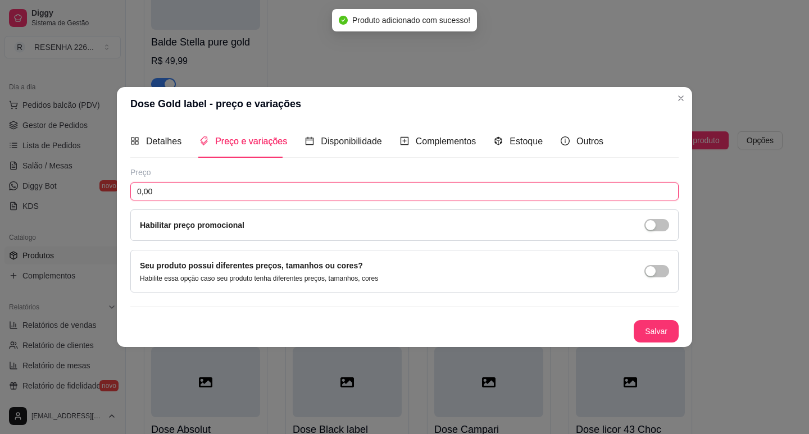
click at [179, 186] on input "0,00" at bounding box center [404, 192] width 548 height 18
drag, startPoint x: 631, startPoint y: 336, endPoint x: 660, endPoint y: 330, distance: 30.3
click at [631, 336] on div "Salvar" at bounding box center [404, 331] width 548 height 22
click at [660, 330] on button "Salvar" at bounding box center [656, 331] width 44 height 22
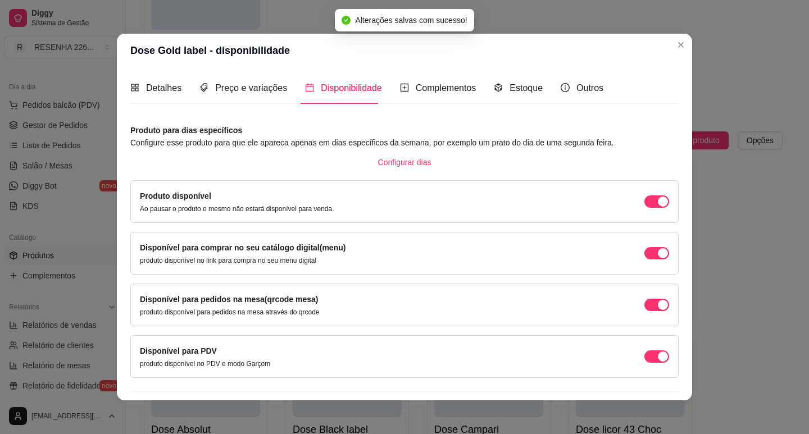
scroll to position [28, 0]
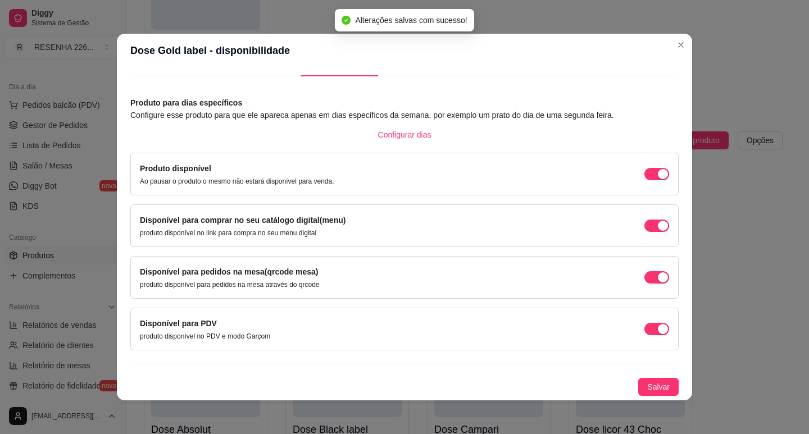
click at [650, 396] on div "Detalhes Preço e variações Disponibilidade Complementos Estoque Outros Nome do …" at bounding box center [404, 233] width 575 height 333
click at [650, 387] on span "Salvar" at bounding box center [658, 387] width 22 height 12
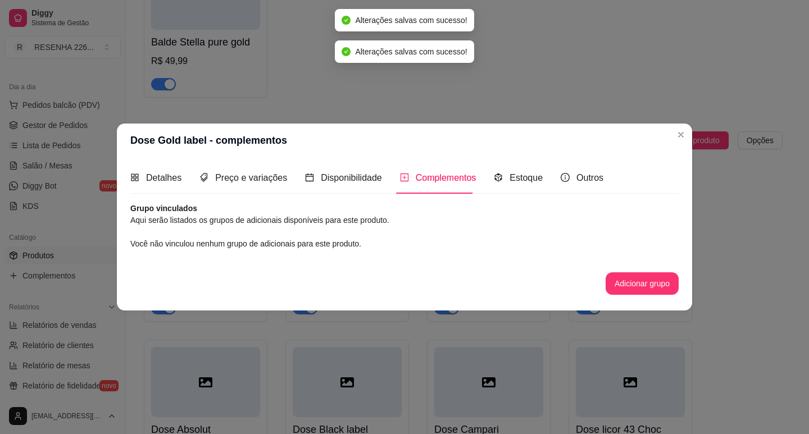
scroll to position [0, 0]
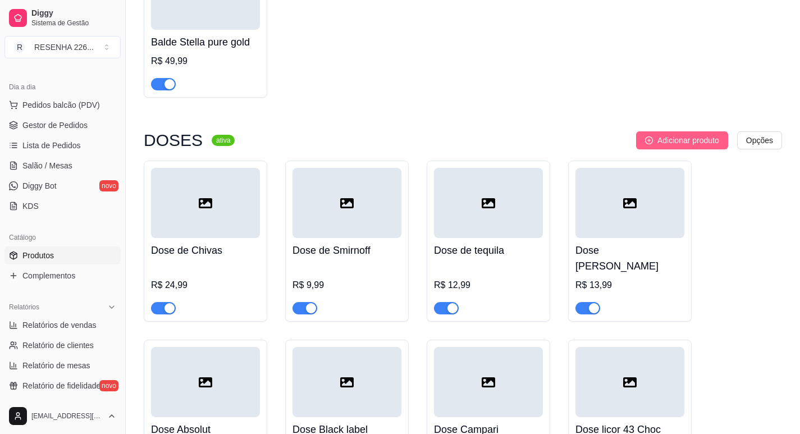
click at [663, 134] on span "Adicionar produto" at bounding box center [689, 140] width 62 height 12
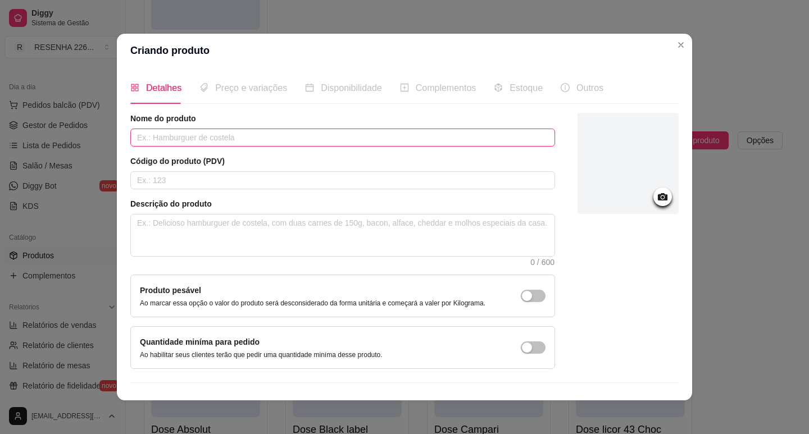
click at [161, 136] on input "text" at bounding box center [342, 138] width 425 height 18
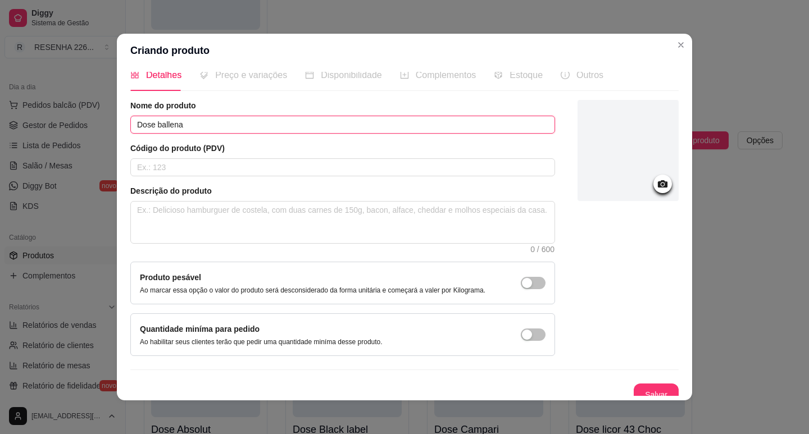
scroll to position [23, 0]
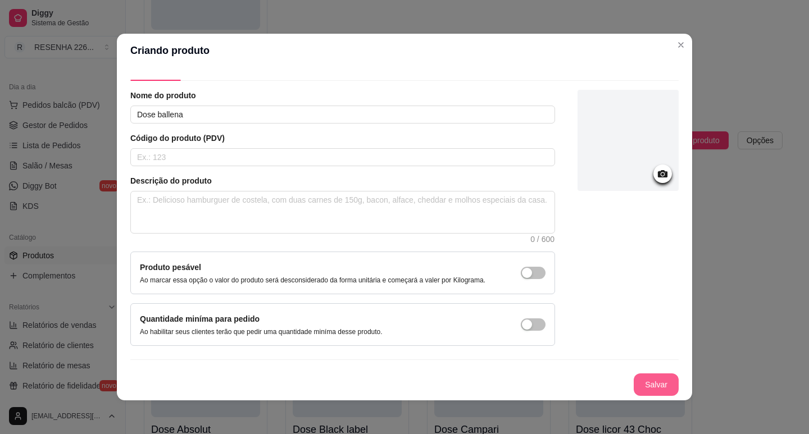
click at [633, 379] on button "Salvar" at bounding box center [655, 384] width 45 height 22
click at [631, 381] on div "Salvar" at bounding box center [404, 384] width 548 height 22
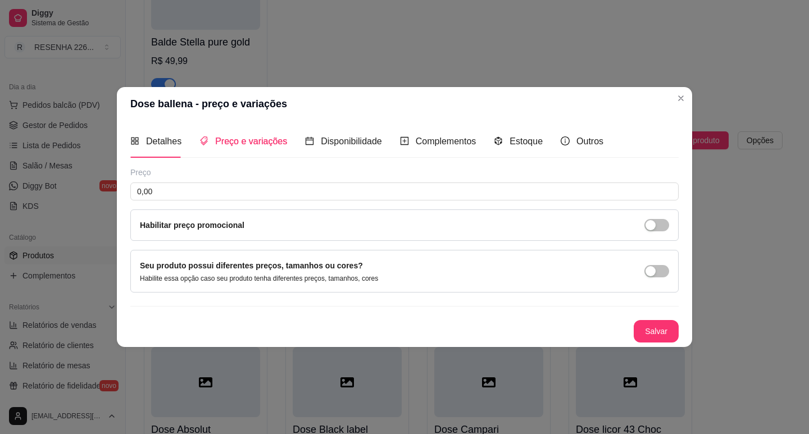
scroll to position [0, 0]
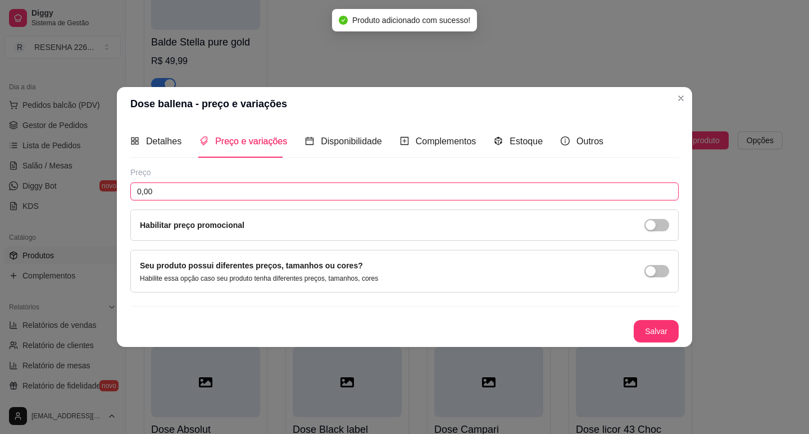
click at [174, 190] on input "0,00" at bounding box center [404, 192] width 548 height 18
click at [649, 329] on button "Salvar" at bounding box center [656, 331] width 44 height 22
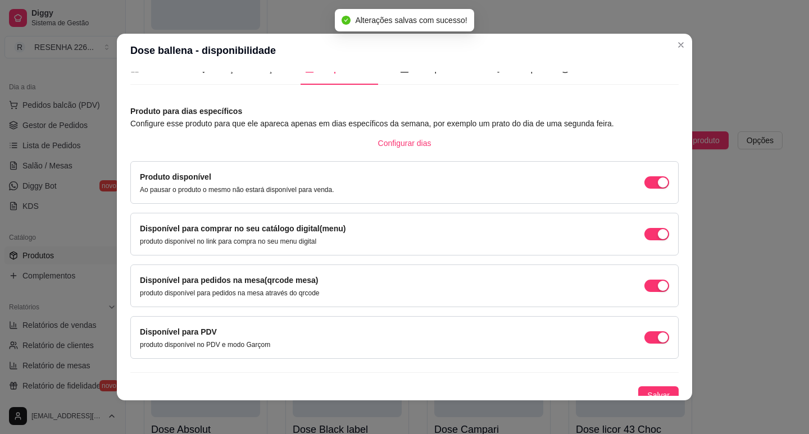
scroll to position [28, 0]
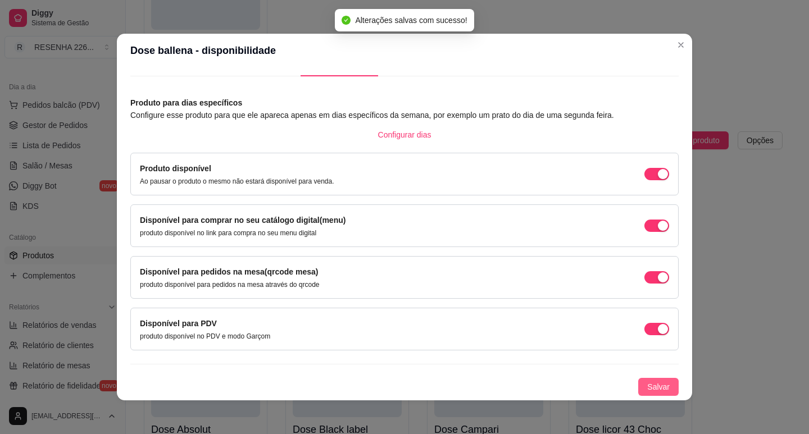
click at [647, 384] on span "Salvar" at bounding box center [658, 387] width 22 height 12
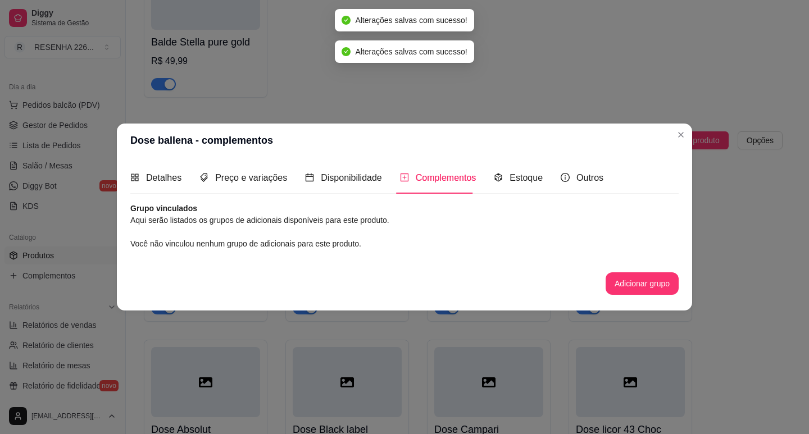
scroll to position [0, 0]
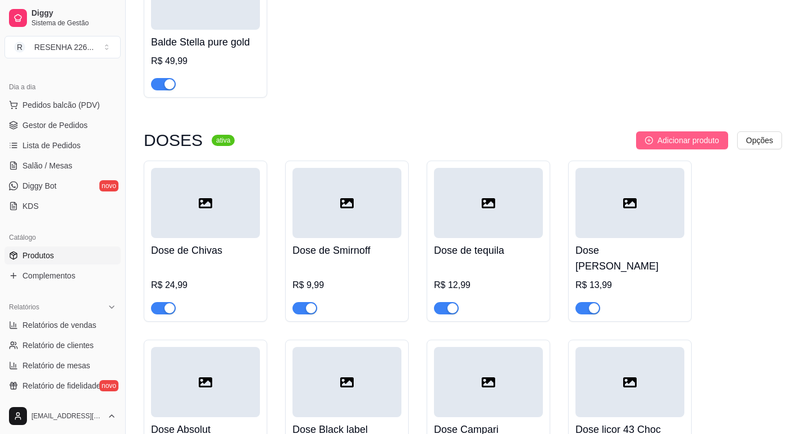
click at [650, 131] on button "Adicionar produto" at bounding box center [682, 140] width 92 height 18
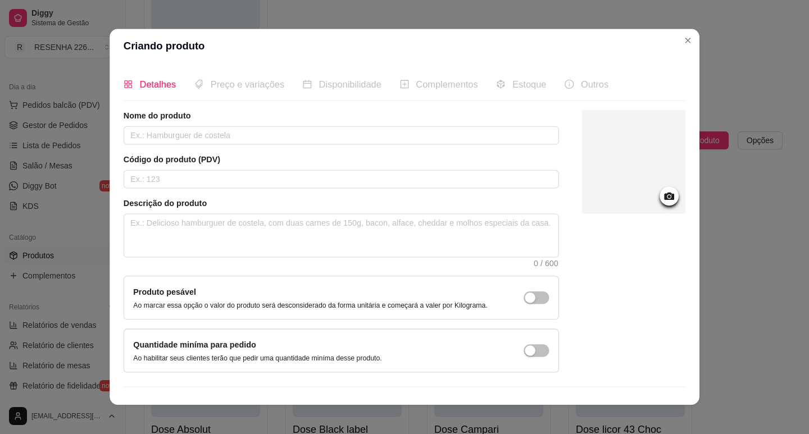
click at [654, 111] on div "Detalhes Preço e variações Disponibilidade Complementos Estoque Outros Nome do …" at bounding box center [405, 234] width 562 height 332
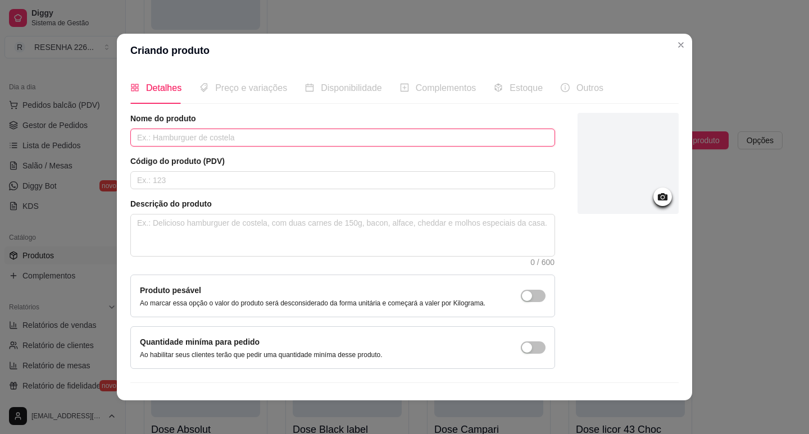
click at [295, 135] on input "text" at bounding box center [342, 138] width 425 height 18
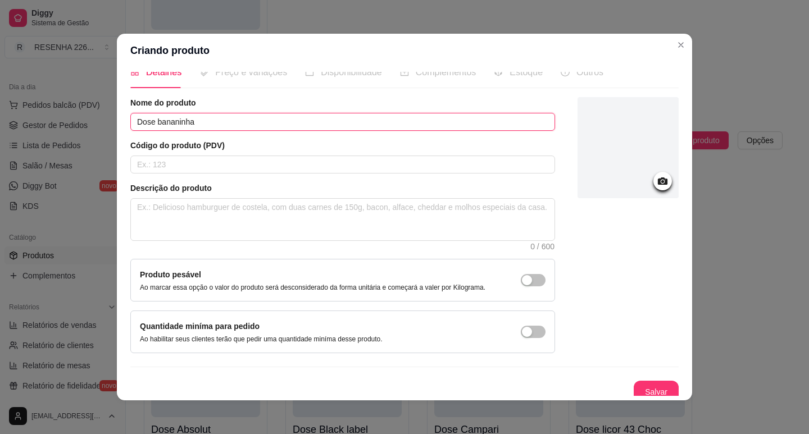
scroll to position [23, 0]
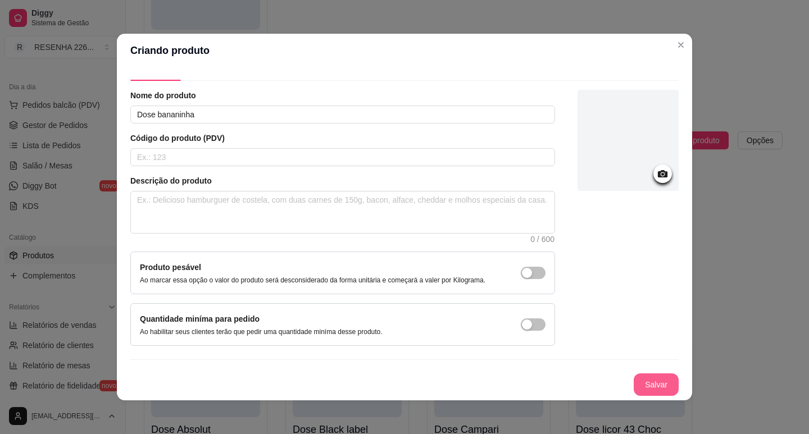
click at [660, 377] on button "Salvar" at bounding box center [655, 384] width 45 height 22
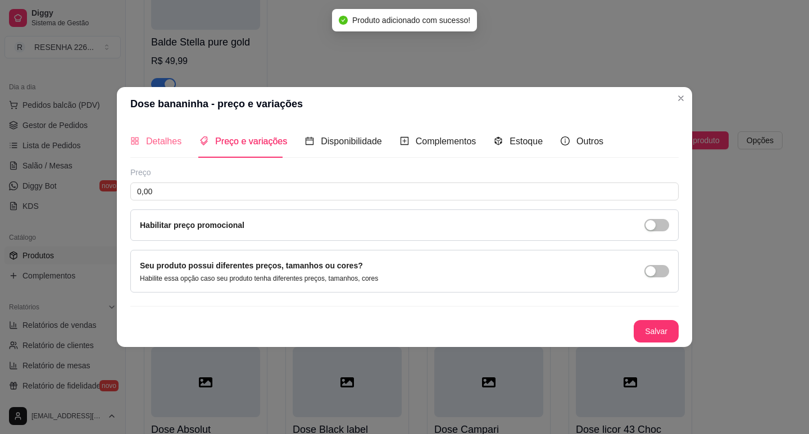
scroll to position [0, 0]
click at [177, 185] on input "0,00" at bounding box center [404, 192] width 548 height 18
click at [620, 334] on div "Salvar" at bounding box center [404, 331] width 548 height 22
click at [641, 332] on button "Salvar" at bounding box center [655, 331] width 45 height 22
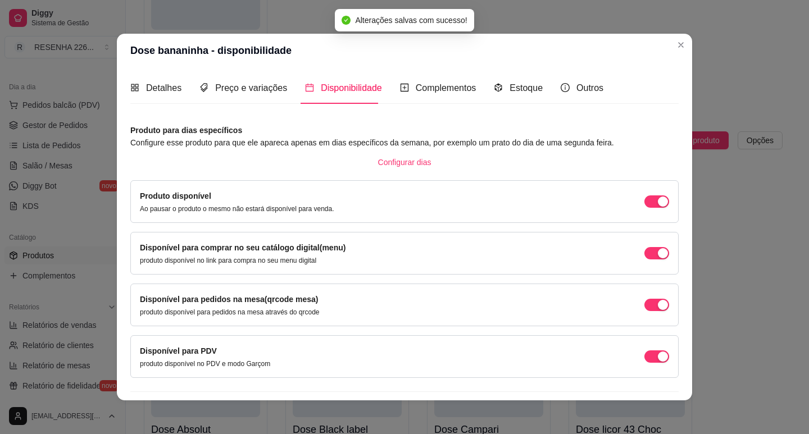
scroll to position [28, 0]
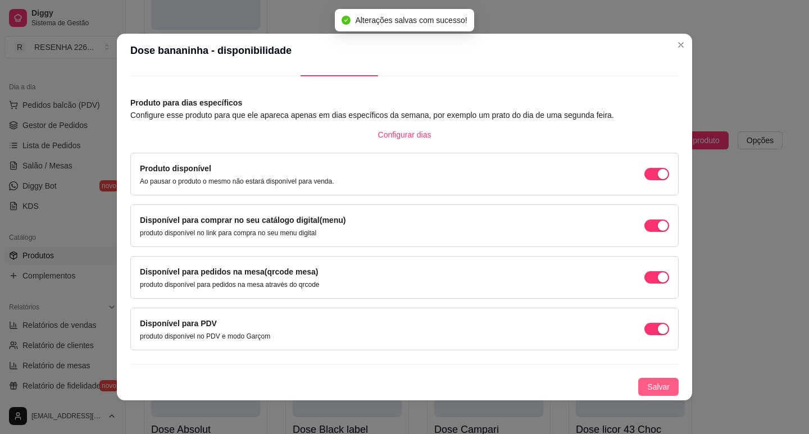
click at [649, 386] on span "Salvar" at bounding box center [658, 387] width 22 height 12
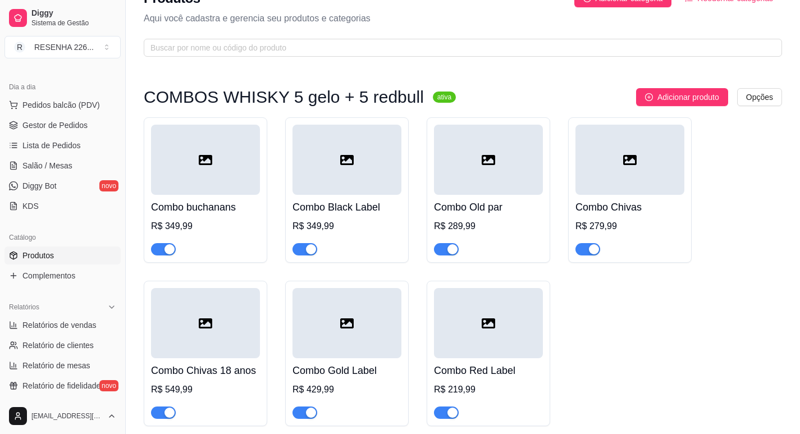
scroll to position [0, 0]
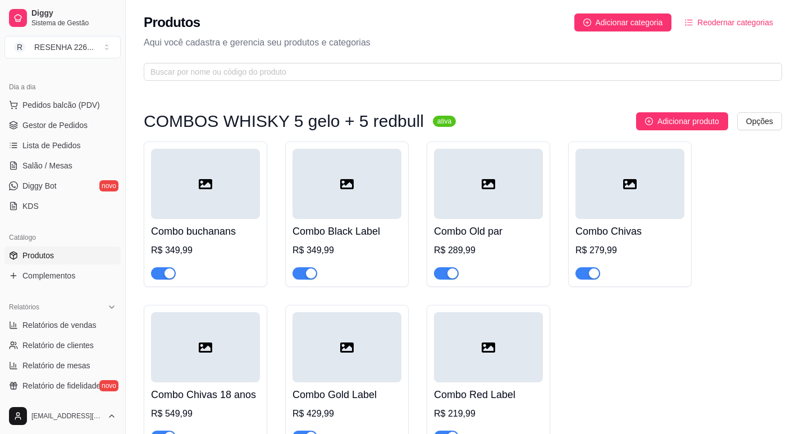
click at [639, 35] on div "Produtos Adicionar categoria Reodernar categorias Aqui você cadastra e gerencia…" at bounding box center [463, 44] width 674 height 88
click at [633, 26] on span "Adicionar categoria" at bounding box center [629, 22] width 67 height 12
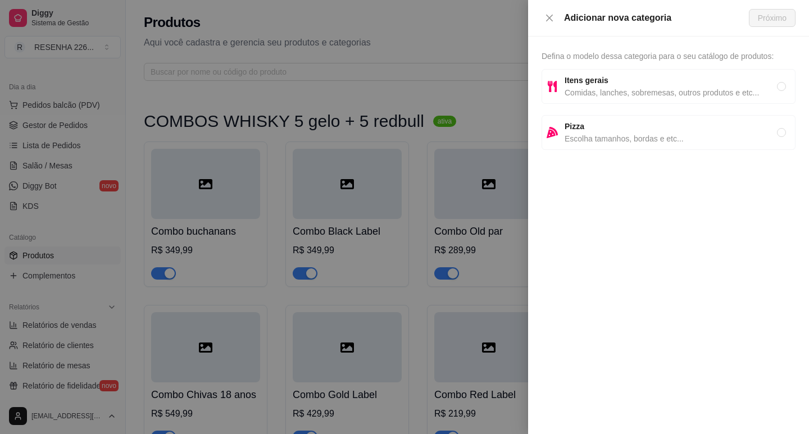
click at [650, 85] on span "Itens gerais" at bounding box center [670, 80] width 212 height 12
click at [757, 19] on button "Próximo" at bounding box center [772, 18] width 47 height 18
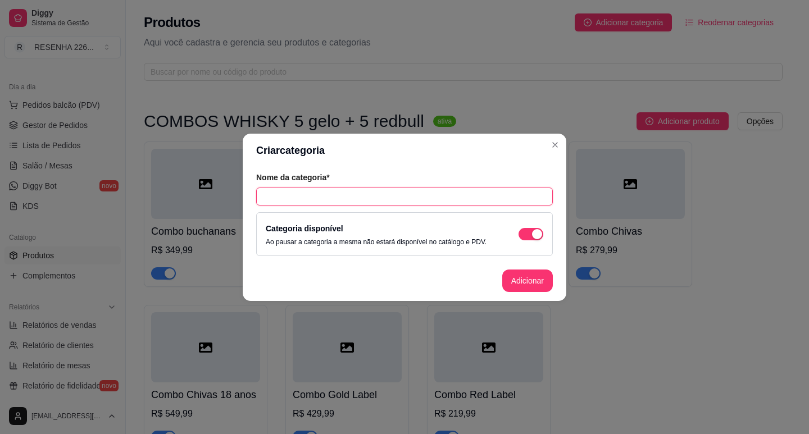
click at [346, 199] on input "text" at bounding box center [404, 197] width 297 height 18
click at [546, 299] on footer "Adicionar" at bounding box center [404, 281] width 323 height 40
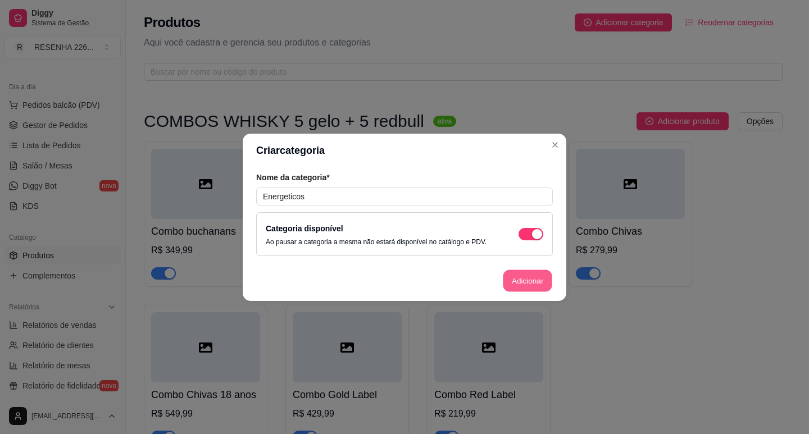
click at [529, 279] on button "Adicionar" at bounding box center [527, 281] width 49 height 22
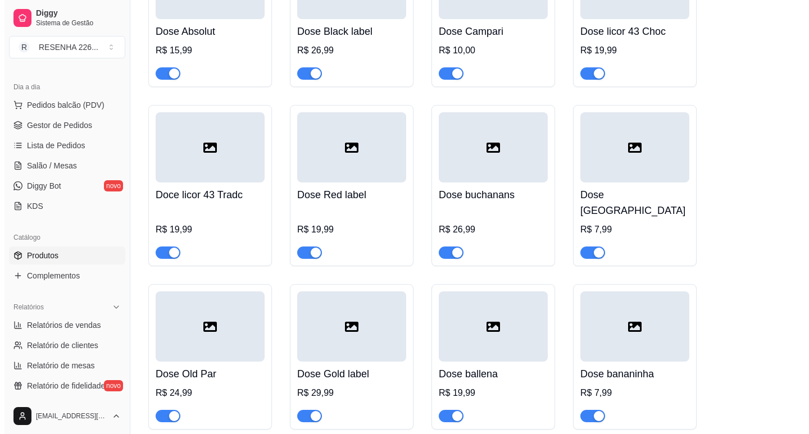
scroll to position [5407, 0]
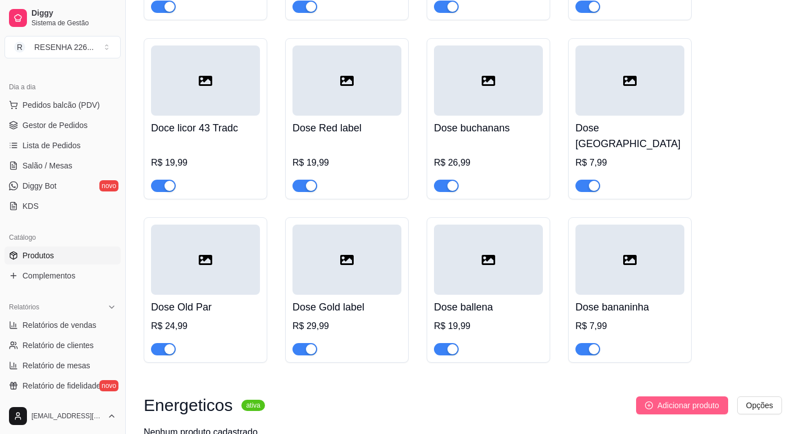
click at [658, 399] on span "Adicionar produto" at bounding box center [689, 405] width 62 height 12
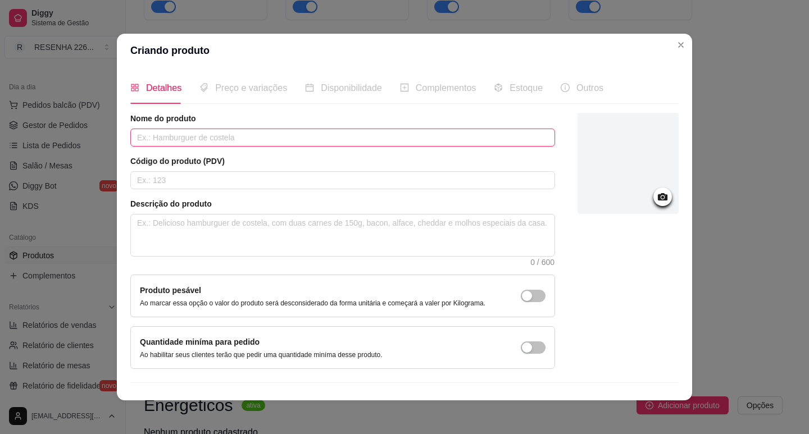
click at [265, 143] on input "text" at bounding box center [342, 138] width 425 height 18
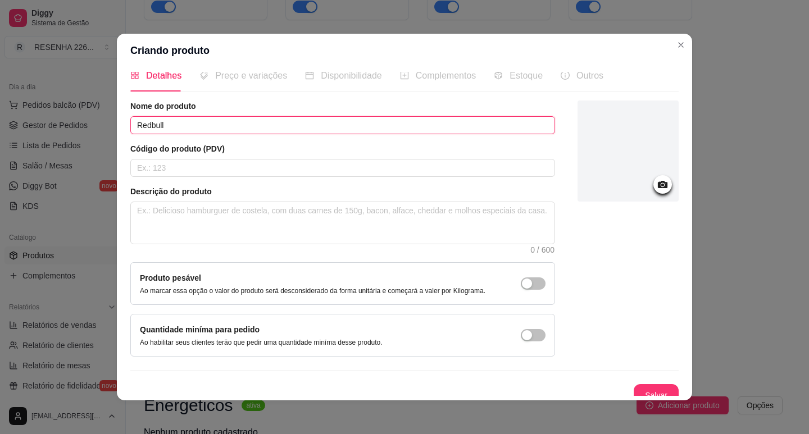
scroll to position [23, 0]
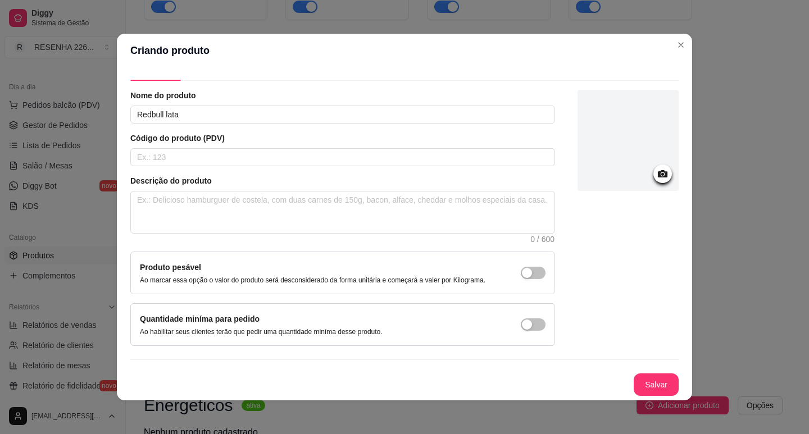
click at [639, 373] on div "Nome do produto Redbull lata Código do produto (PDV) Descrição do produto 0 / 6…" at bounding box center [404, 243] width 548 height 306
click at [641, 376] on button "Salvar" at bounding box center [655, 384] width 45 height 22
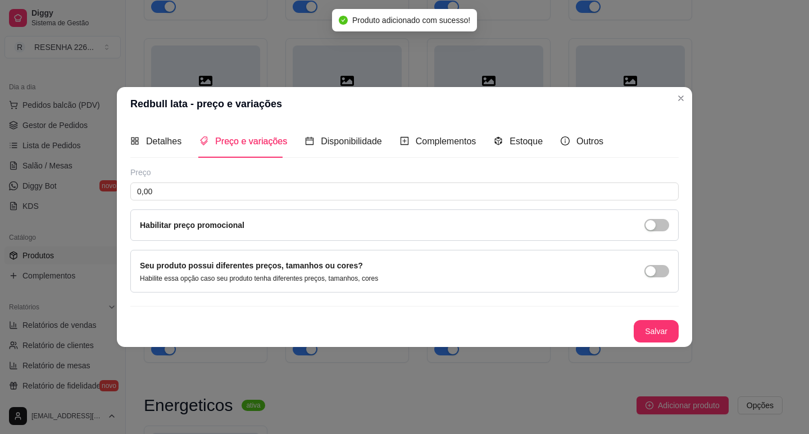
click at [181, 162] on div "Detalhes Preço e variações Disponibilidade Complementos Estoque Outros Nome do …" at bounding box center [404, 233] width 548 height 217
click at [180, 193] on input "0,00" at bounding box center [404, 192] width 548 height 18
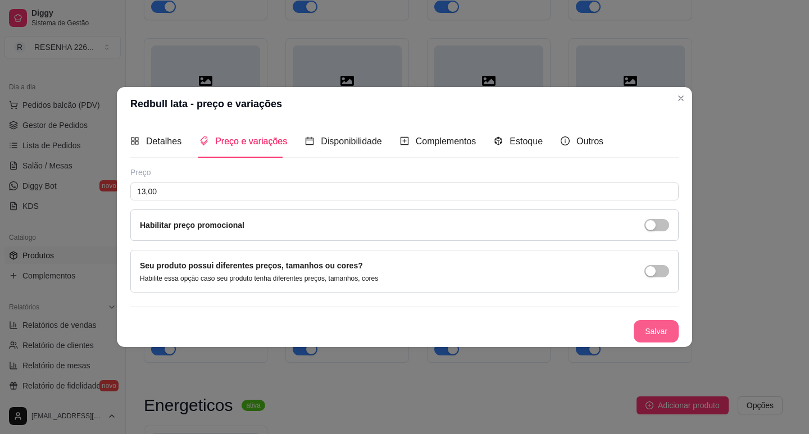
click at [645, 321] on button "Salvar" at bounding box center [655, 331] width 45 height 22
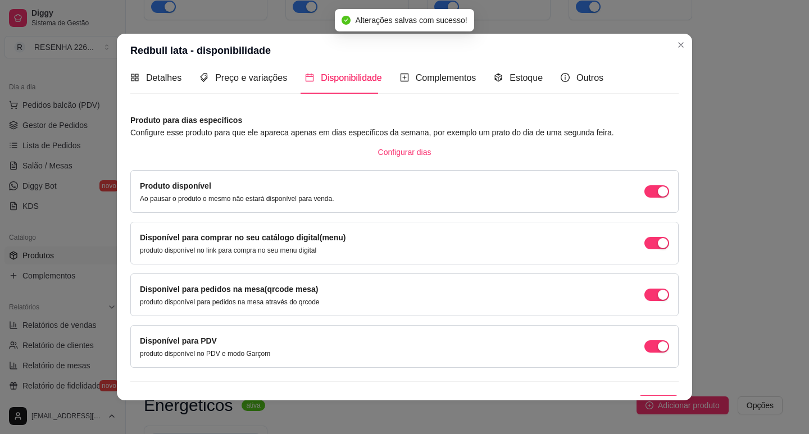
scroll to position [28, 0]
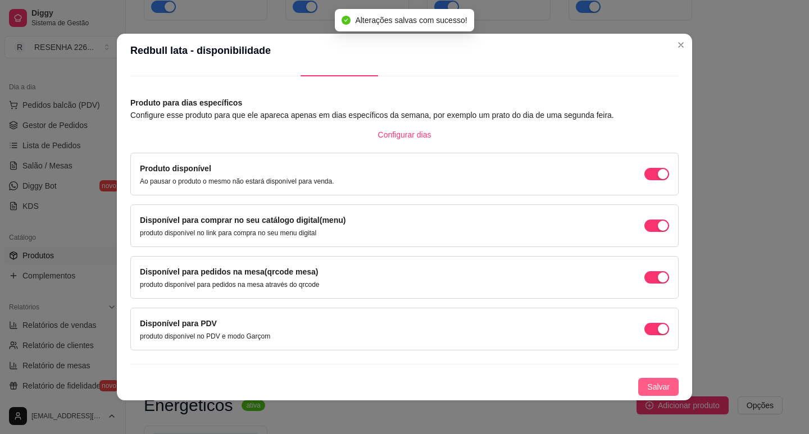
click at [647, 383] on span "Salvar" at bounding box center [658, 387] width 22 height 12
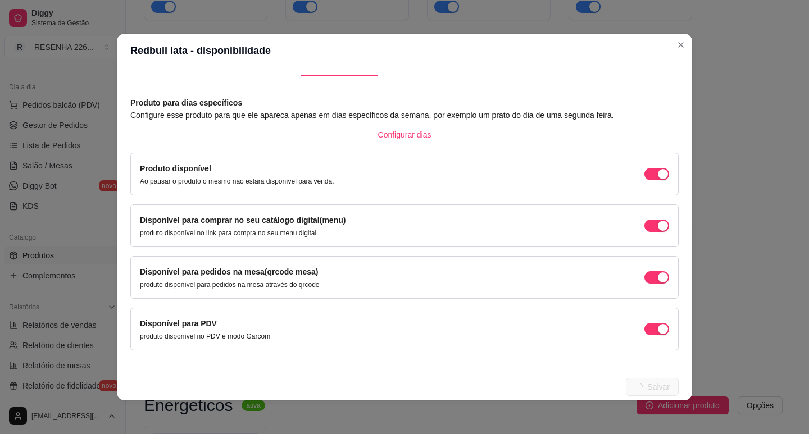
scroll to position [0, 0]
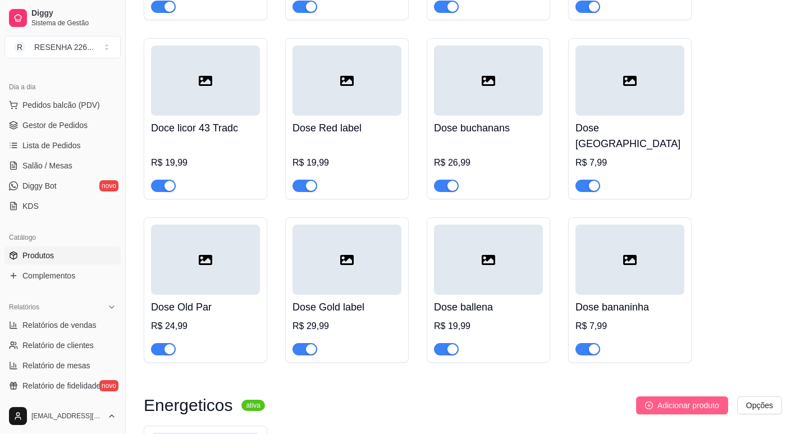
click at [642, 396] on button "Adicionar produto" at bounding box center [682, 405] width 92 height 18
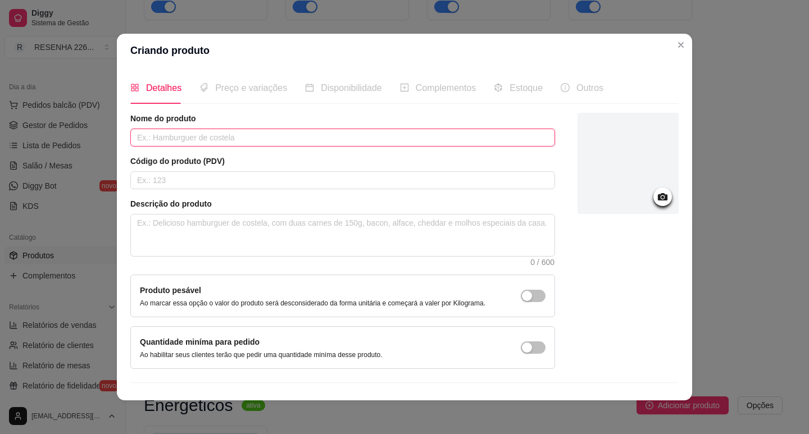
click at [260, 135] on input "text" at bounding box center [342, 138] width 425 height 18
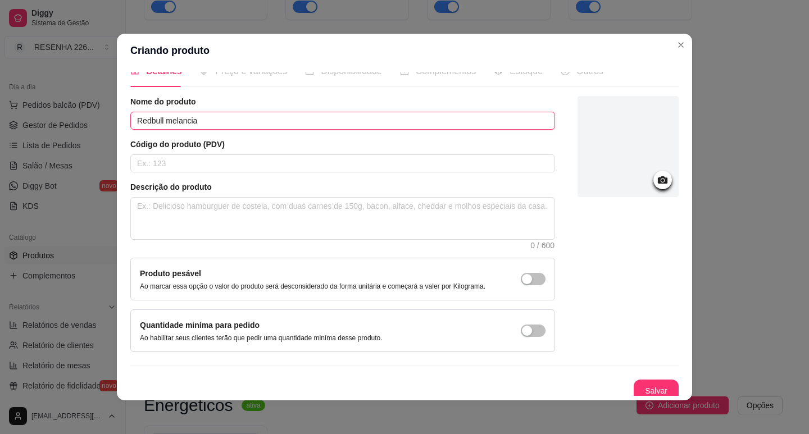
scroll to position [23, 0]
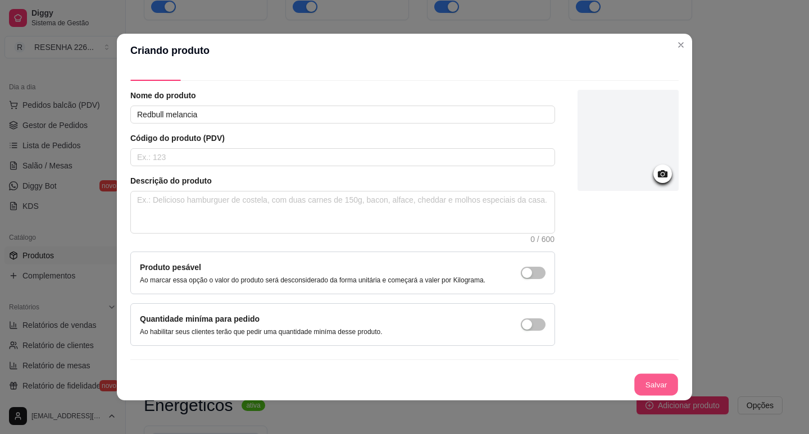
click at [644, 381] on button "Salvar" at bounding box center [656, 385] width 44 height 22
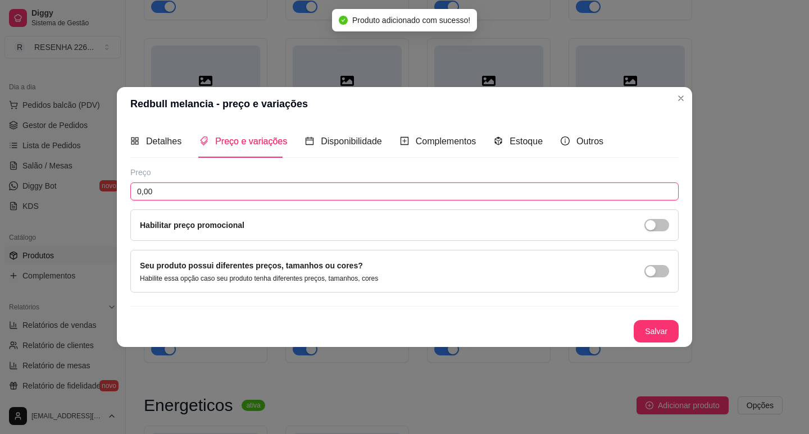
click at [190, 190] on input "0,00" at bounding box center [404, 192] width 548 height 18
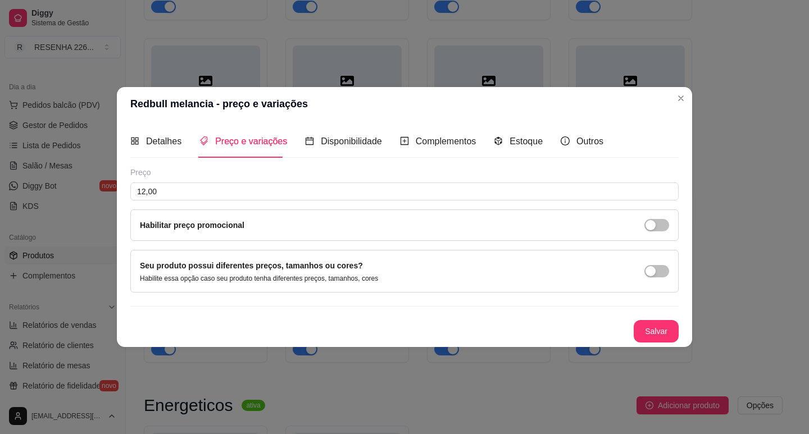
click at [629, 323] on div "Salvar" at bounding box center [404, 331] width 548 height 22
click at [653, 333] on button "Salvar" at bounding box center [656, 331] width 44 height 22
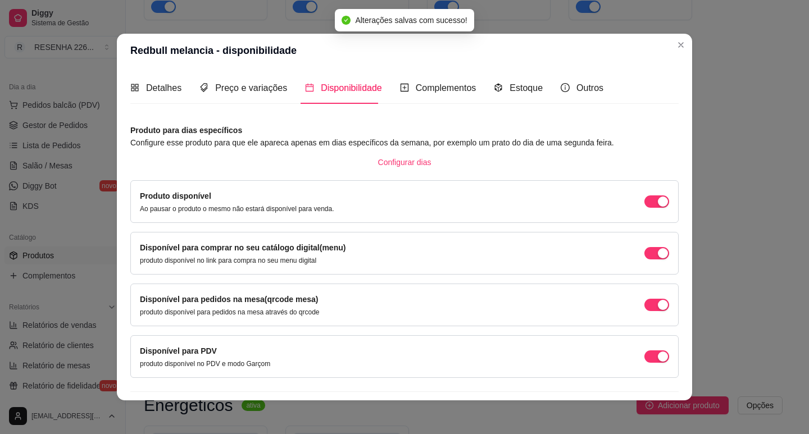
scroll to position [28, 0]
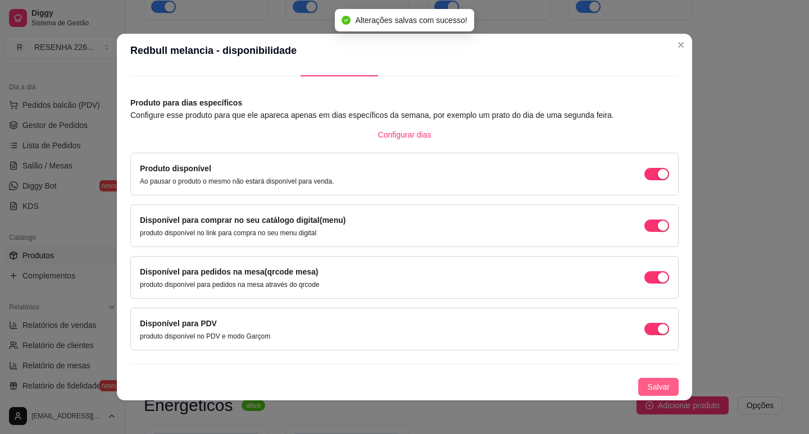
click at [647, 387] on span "Salvar" at bounding box center [658, 387] width 22 height 12
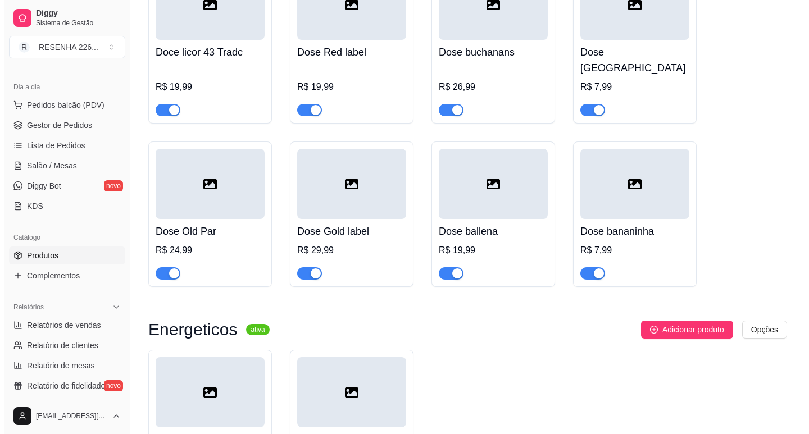
scroll to position [5539, 0]
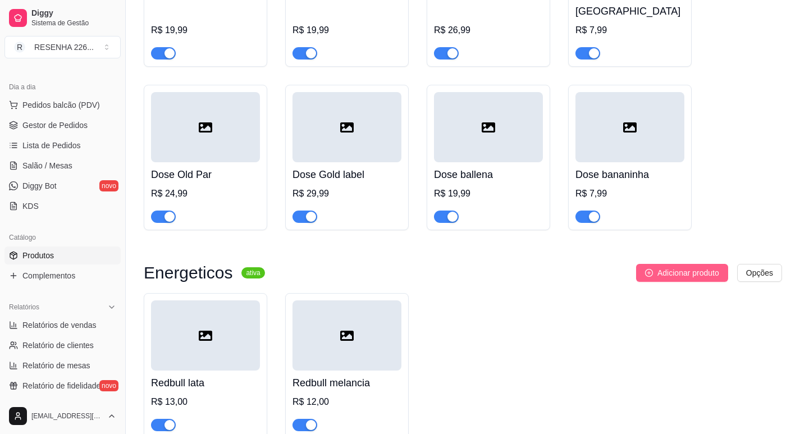
click at [636, 264] on button "Adicionar produto" at bounding box center [682, 273] width 92 height 18
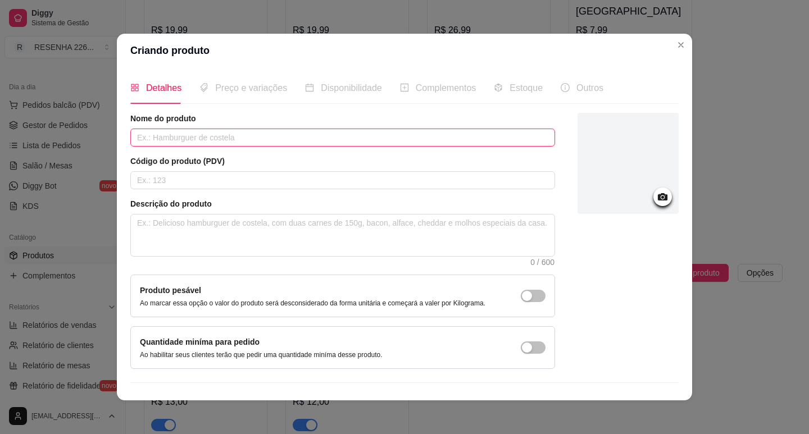
click at [280, 138] on input "text" at bounding box center [342, 138] width 425 height 18
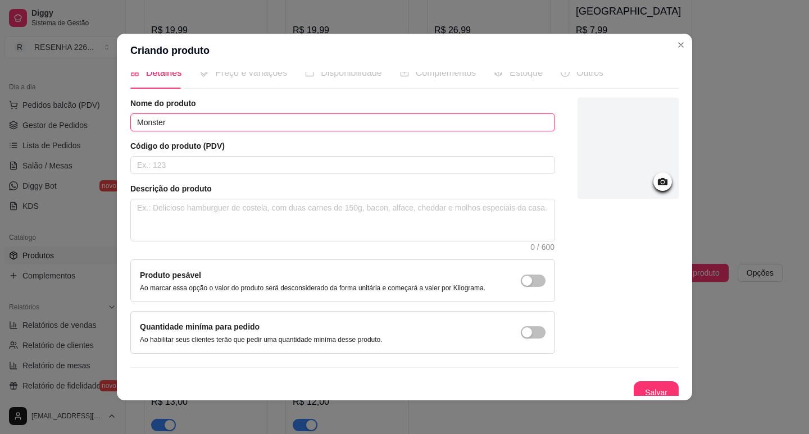
scroll to position [23, 0]
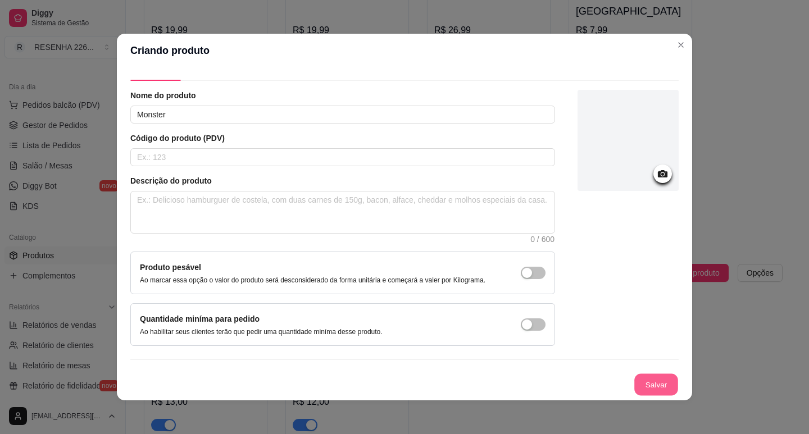
click at [637, 380] on button "Salvar" at bounding box center [656, 385] width 44 height 22
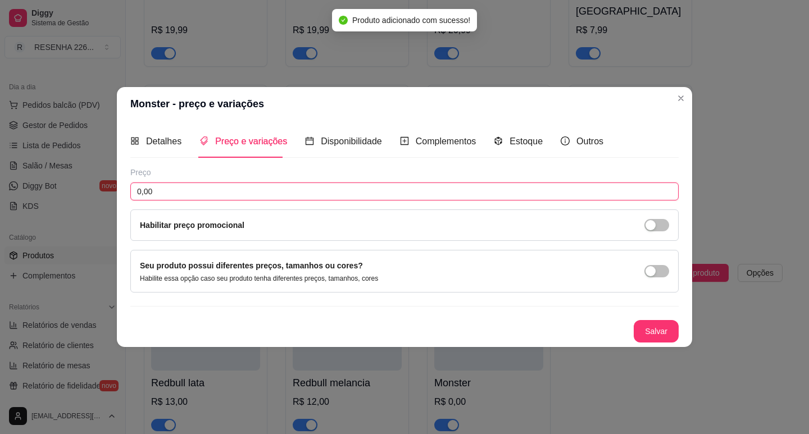
click at [183, 189] on input "0,00" at bounding box center [404, 192] width 548 height 18
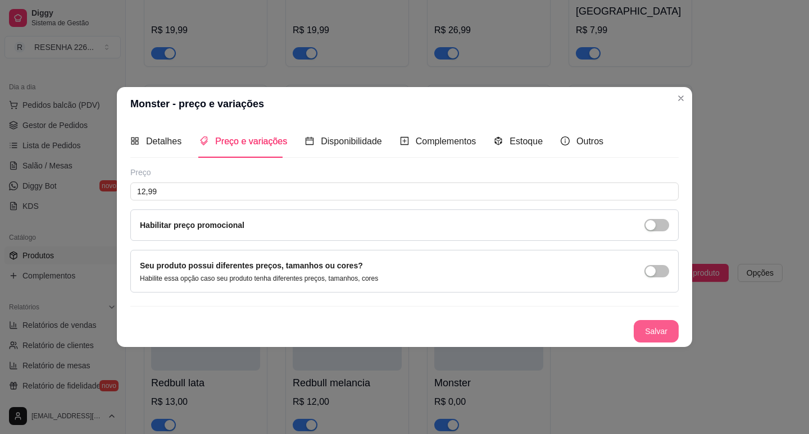
click at [650, 331] on button "Salvar" at bounding box center [655, 331] width 45 height 22
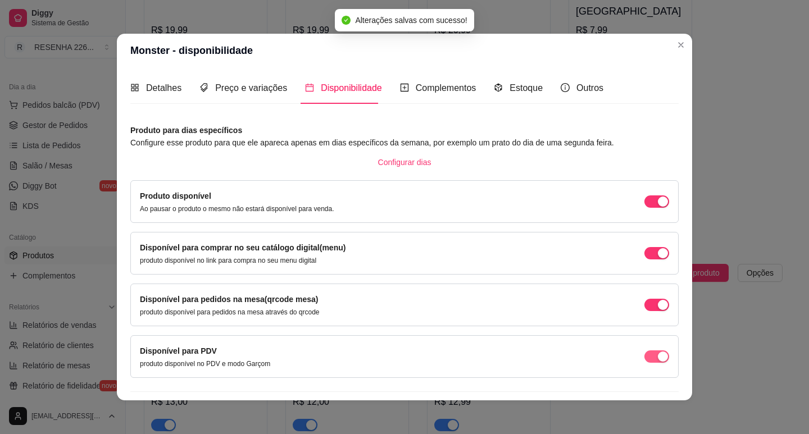
scroll to position [28, 0]
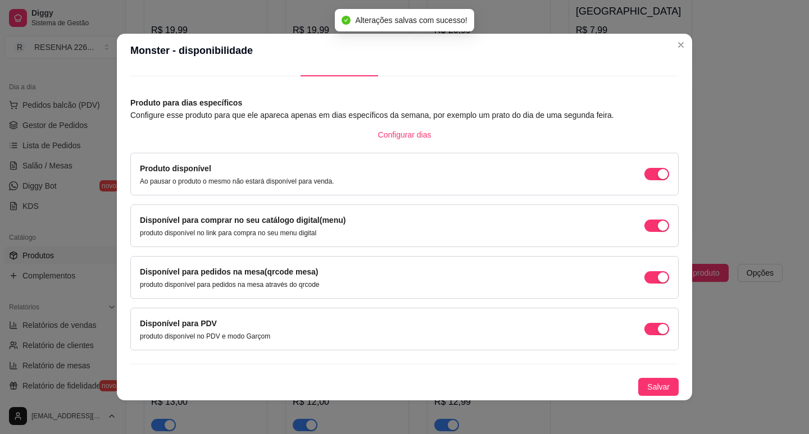
click at [653, 374] on div "Produto para dias específicos Configure esse produto para que ele apareca apena…" at bounding box center [404, 246] width 548 height 299
click at [653, 380] on button "Salvar" at bounding box center [658, 387] width 40 height 18
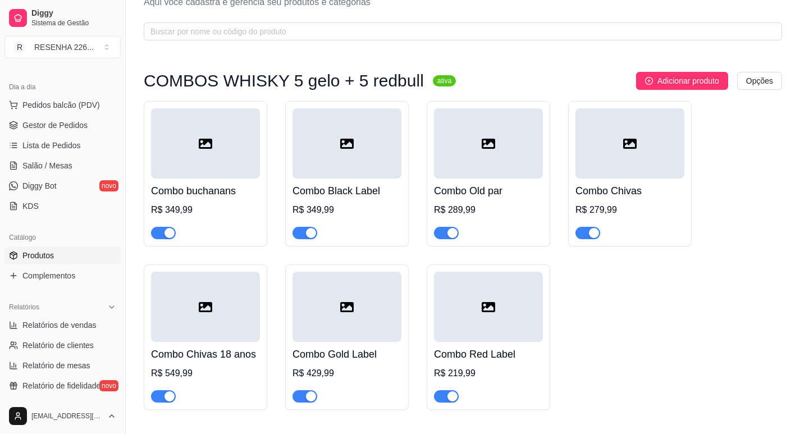
scroll to position [0, 0]
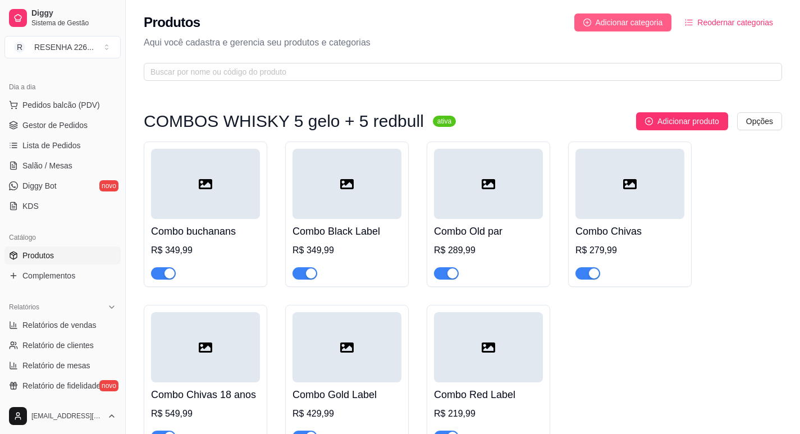
click at [635, 17] on span "Adicionar categoria" at bounding box center [629, 22] width 67 height 12
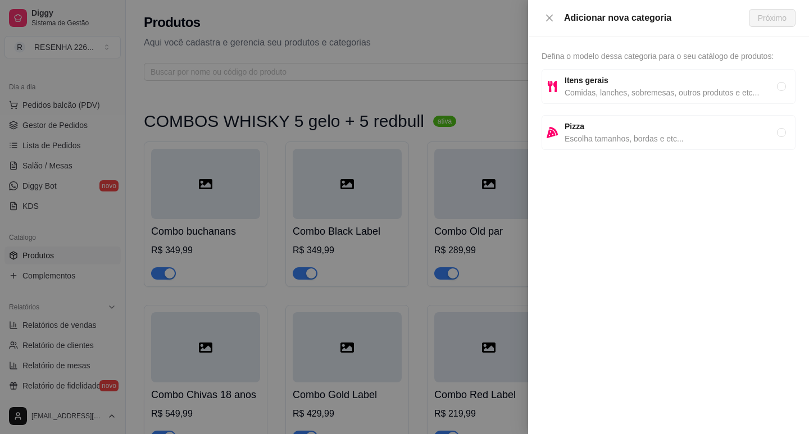
click at [650, 103] on div "Itens gerais Comidas, lanches, sobremesas, outros produtos e etc..." at bounding box center [668, 86] width 254 height 35
click at [764, 15] on span "Próximo" at bounding box center [772, 18] width 29 height 12
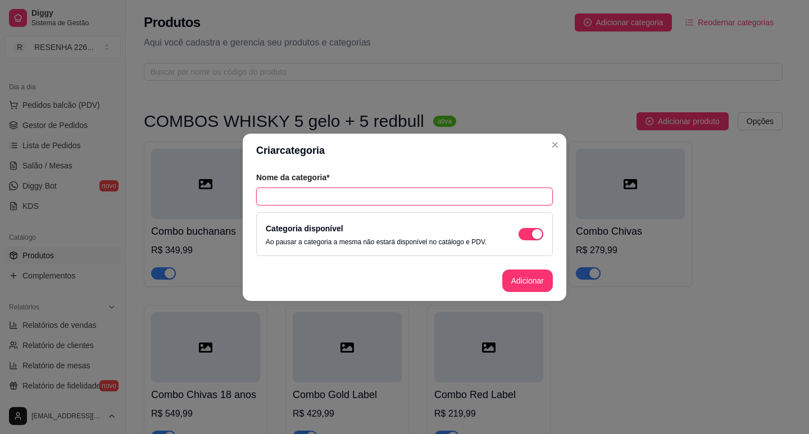
click at [303, 199] on input "text" at bounding box center [404, 197] width 297 height 18
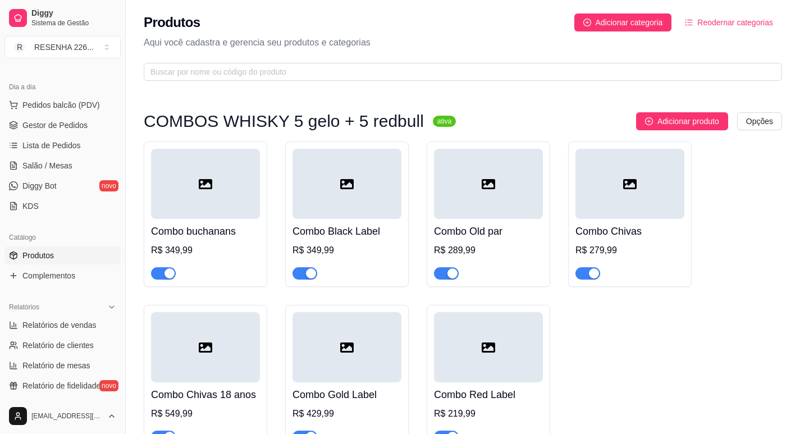
click at [525, 284] on div "Combo Old par R$ 289,99" at bounding box center [489, 214] width 124 height 145
click at [643, 28] on span "Adicionar categoria" at bounding box center [629, 22] width 67 height 12
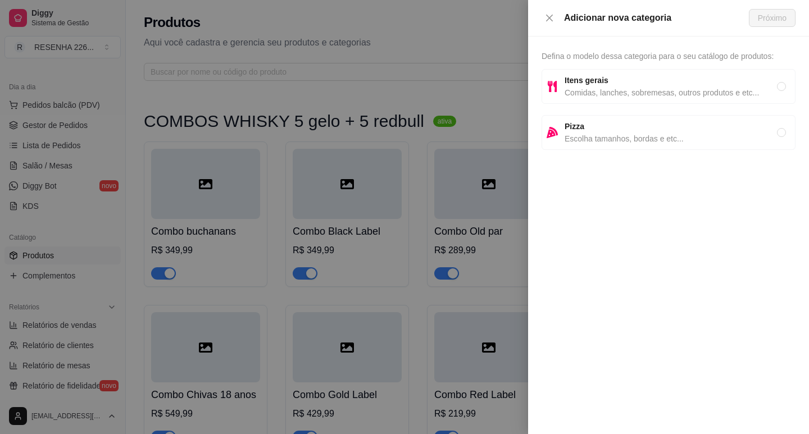
click at [626, 79] on span "Itens gerais" at bounding box center [670, 80] width 212 height 12
click at [761, 21] on span "Próximo" at bounding box center [772, 18] width 29 height 12
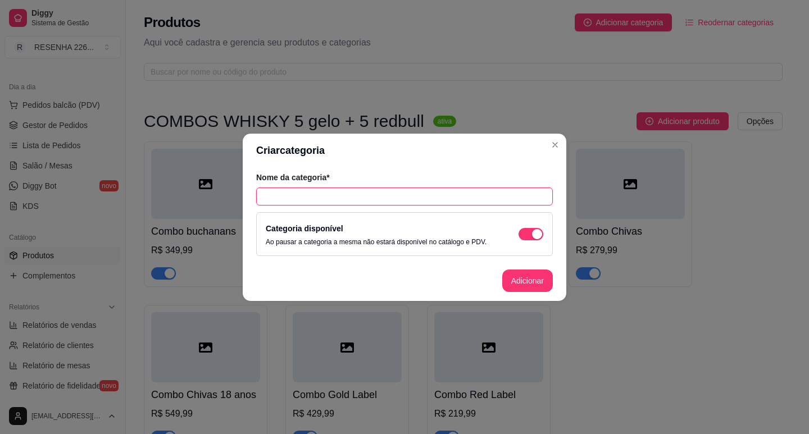
click at [346, 193] on input "text" at bounding box center [404, 197] width 297 height 18
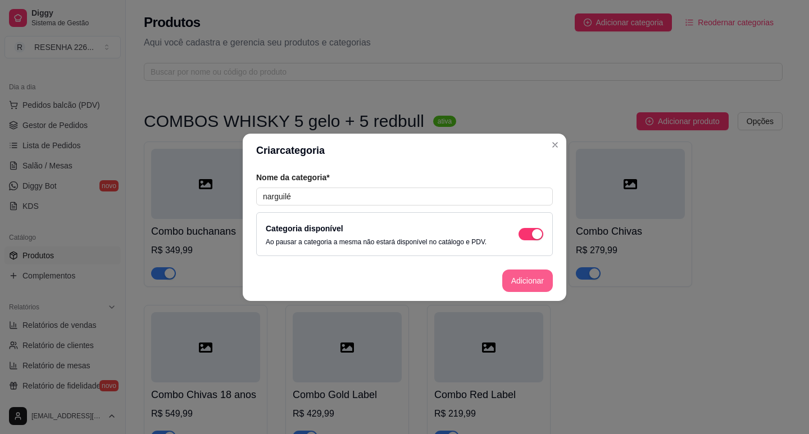
click at [526, 291] on button "Adicionar" at bounding box center [527, 281] width 51 height 22
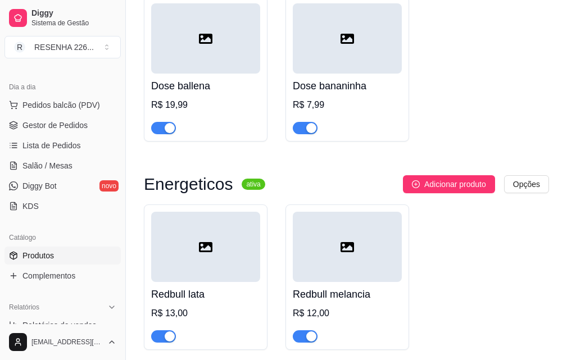
scroll to position [9724, 0]
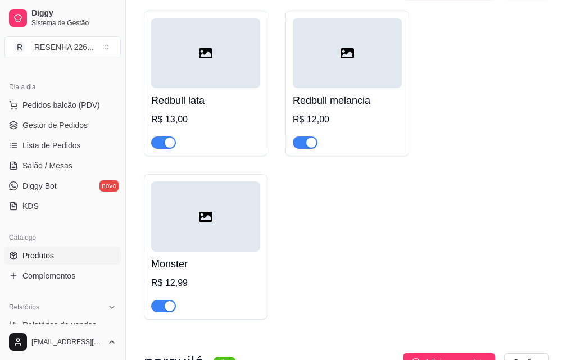
click at [331, 353] on div "Adicionar produto Opções" at bounding box center [397, 362] width 304 height 18
click at [463, 356] on span "Adicionar produto" at bounding box center [455, 362] width 62 height 12
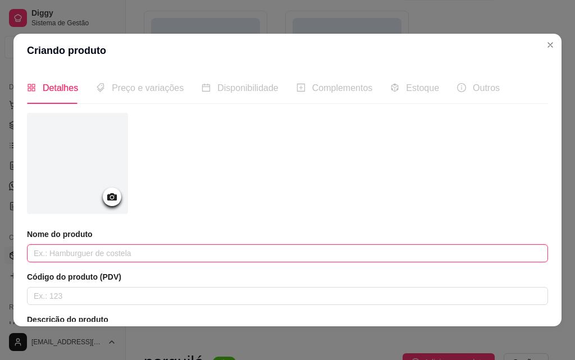
click at [121, 250] on input "text" at bounding box center [287, 253] width 521 height 18
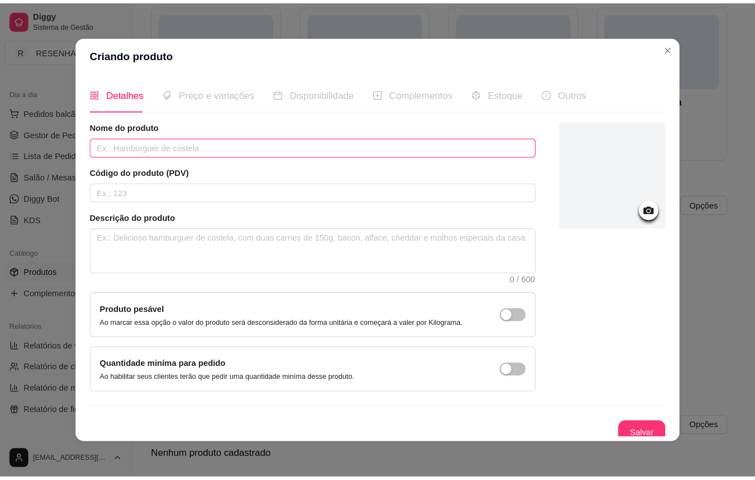
scroll to position [112, 0]
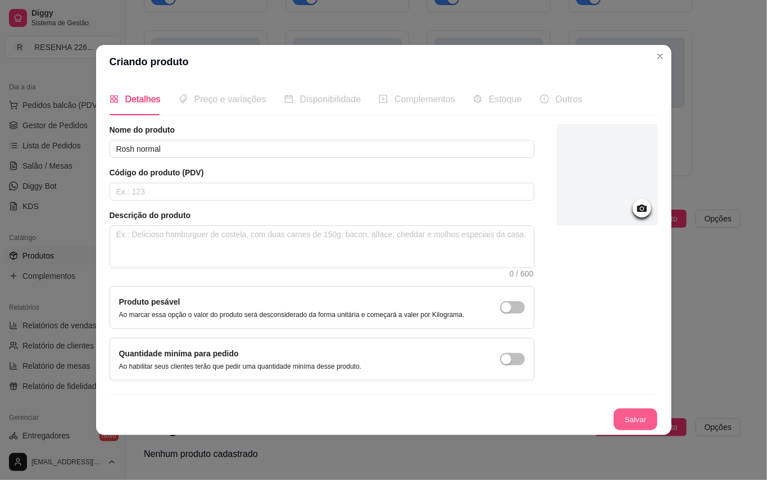
click at [654, 411] on button "Salvar" at bounding box center [635, 419] width 44 height 22
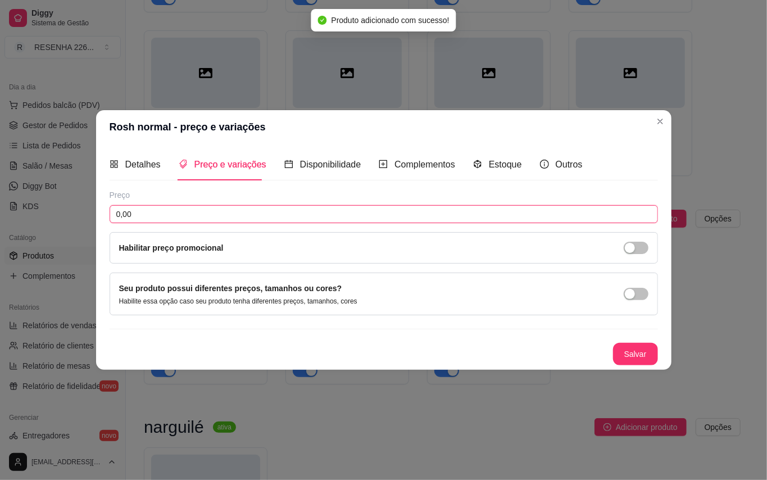
click at [128, 208] on input "0,00" at bounding box center [384, 214] width 548 height 18
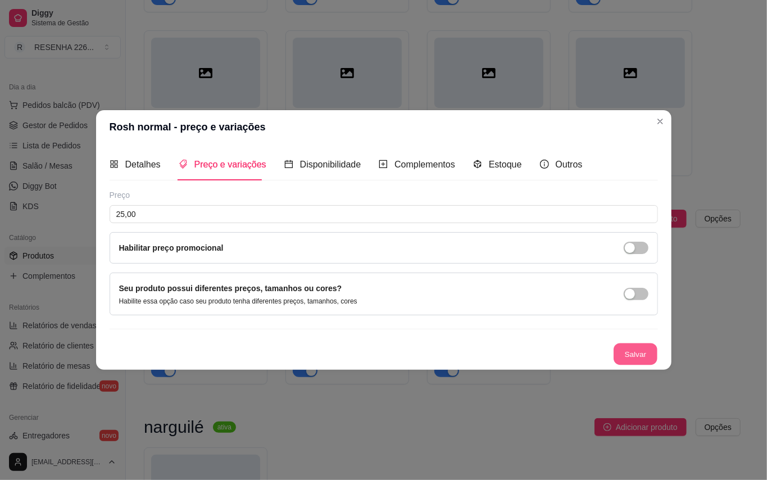
click at [620, 358] on button "Salvar" at bounding box center [635, 354] width 44 height 22
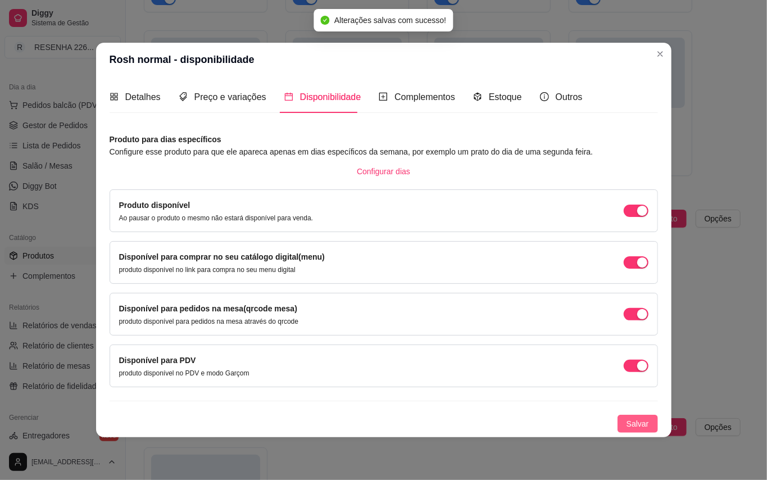
click at [641, 421] on span "Salvar" at bounding box center [637, 423] width 22 height 12
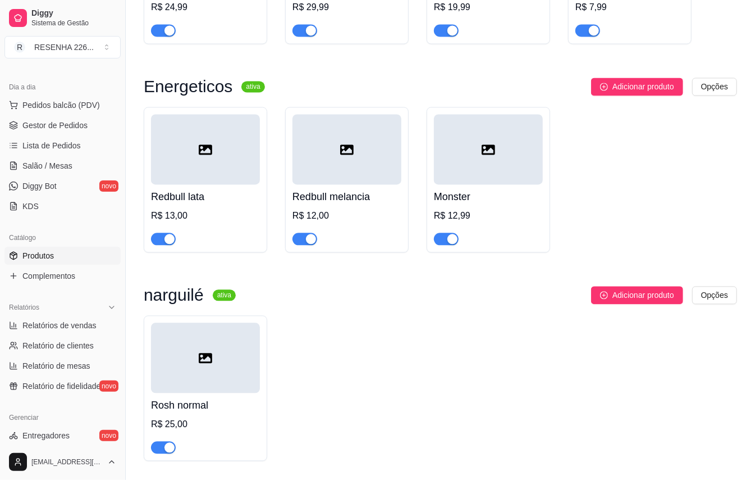
scroll to position [5727, 0]
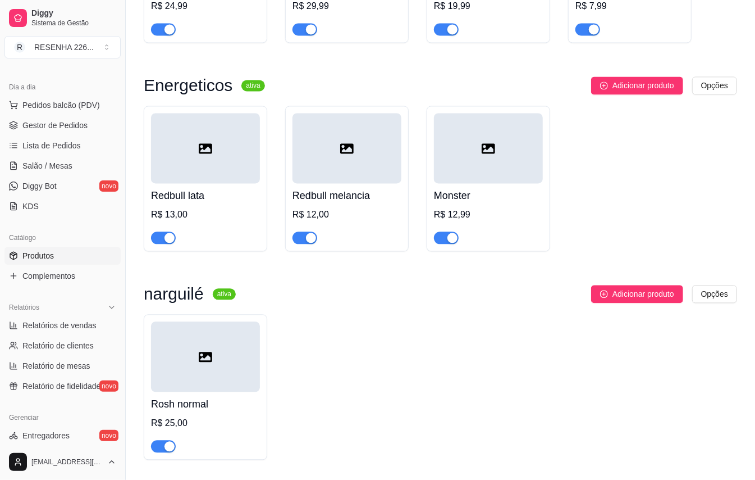
click at [627, 285] on button "Adicionar produto" at bounding box center [637, 294] width 92 height 18
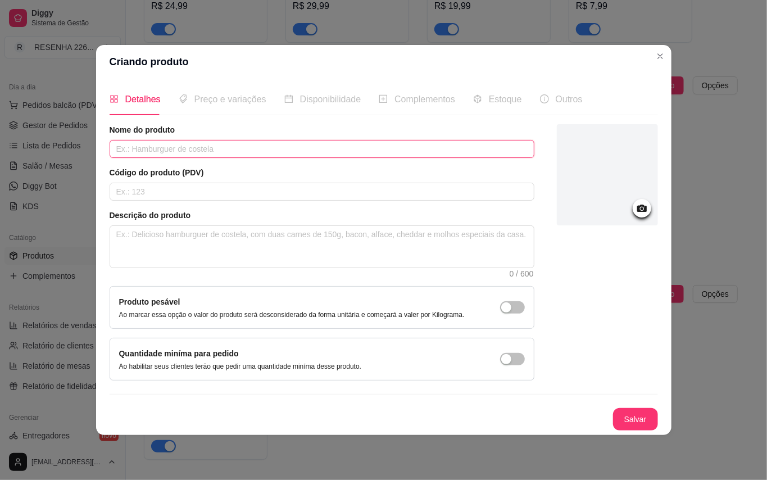
click at [218, 152] on input "text" at bounding box center [322, 149] width 425 height 18
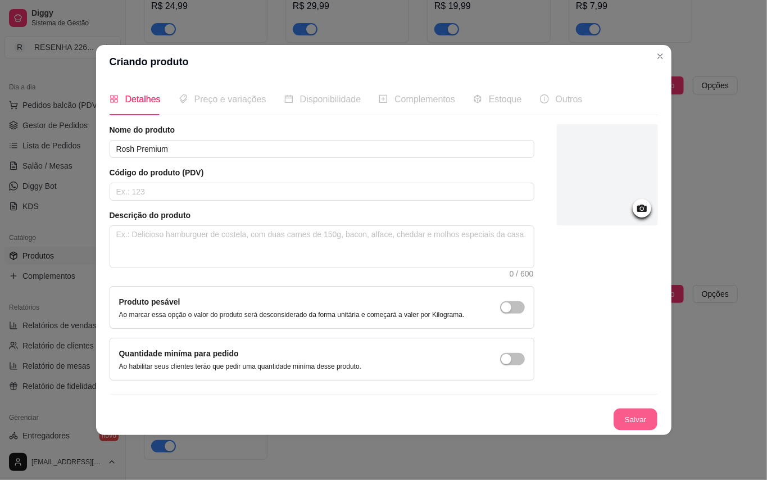
click at [623, 418] on button "Salvar" at bounding box center [635, 419] width 44 height 22
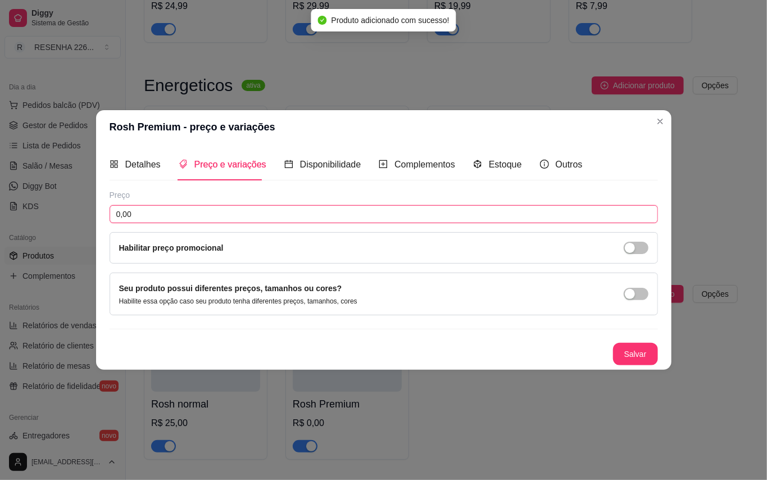
click at [157, 219] on input "0,00" at bounding box center [384, 214] width 548 height 18
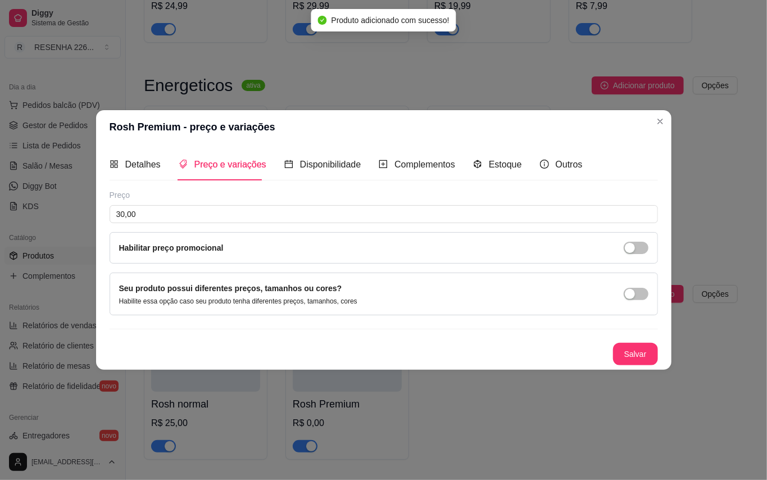
click at [580, 344] on div "Salvar" at bounding box center [384, 354] width 548 height 22
click at [619, 350] on button "Salvar" at bounding box center [635, 354] width 45 height 22
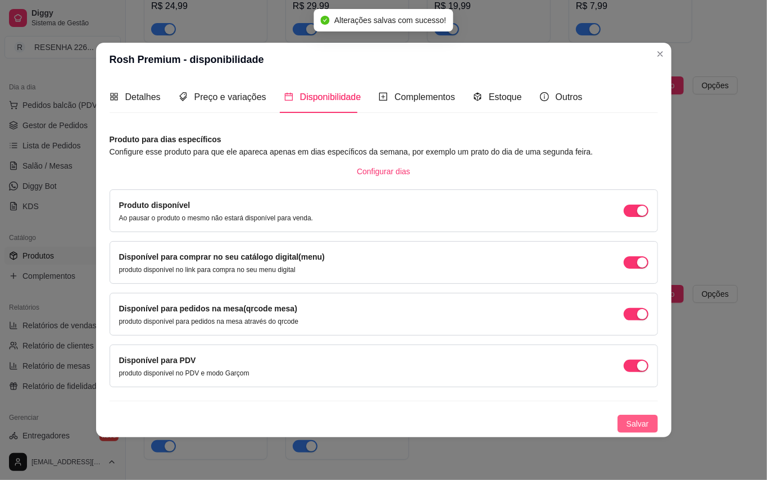
click at [648, 427] on span "Salvar" at bounding box center [637, 423] width 22 height 12
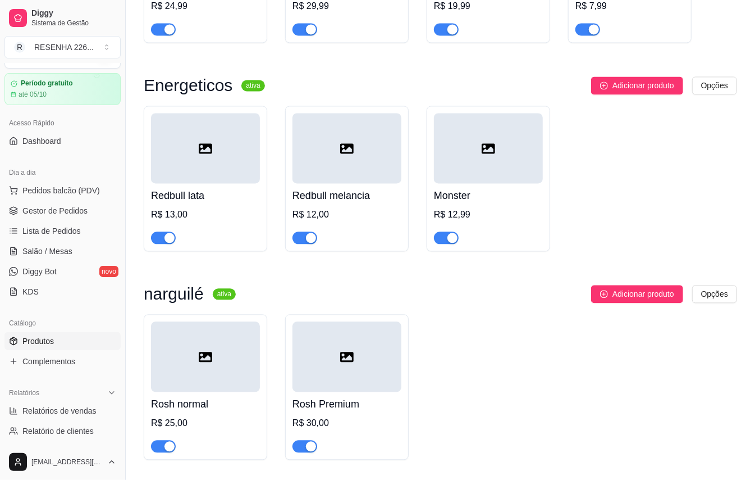
scroll to position [0, 0]
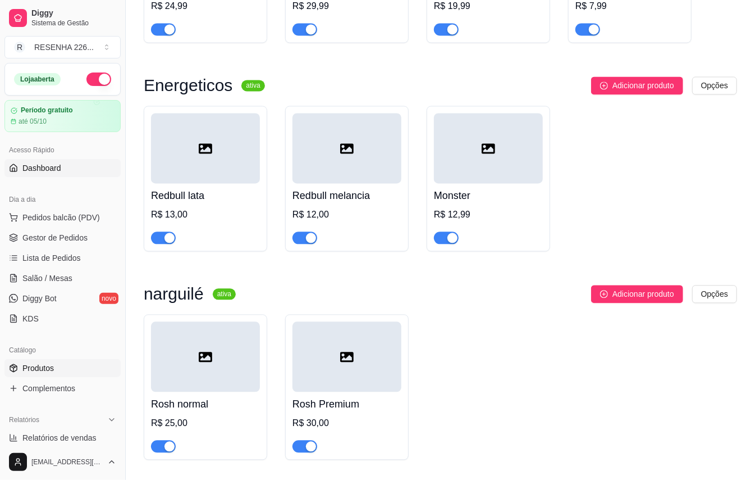
click at [71, 162] on link "Dashboard" at bounding box center [62, 168] width 116 height 18
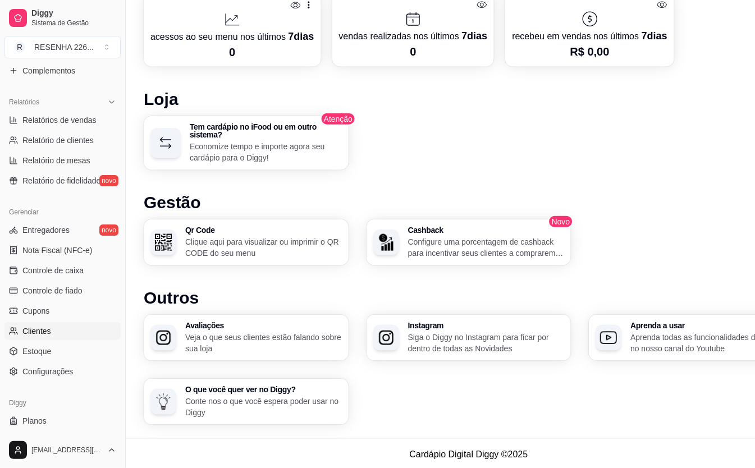
scroll to position [329, 0]
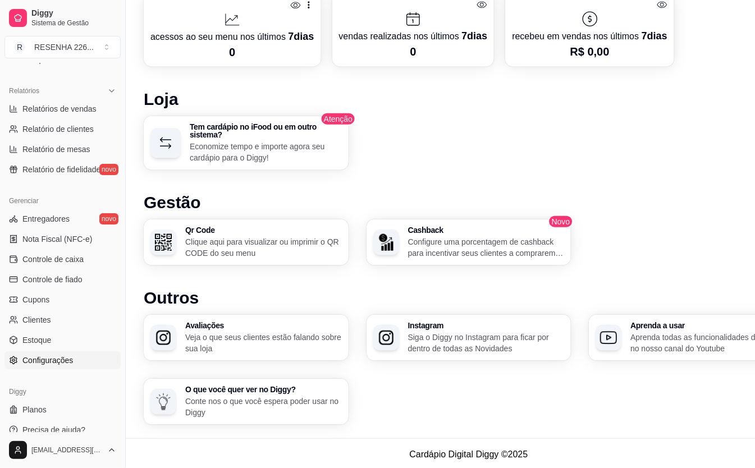
click at [57, 362] on span "Configurações" at bounding box center [47, 360] width 51 height 11
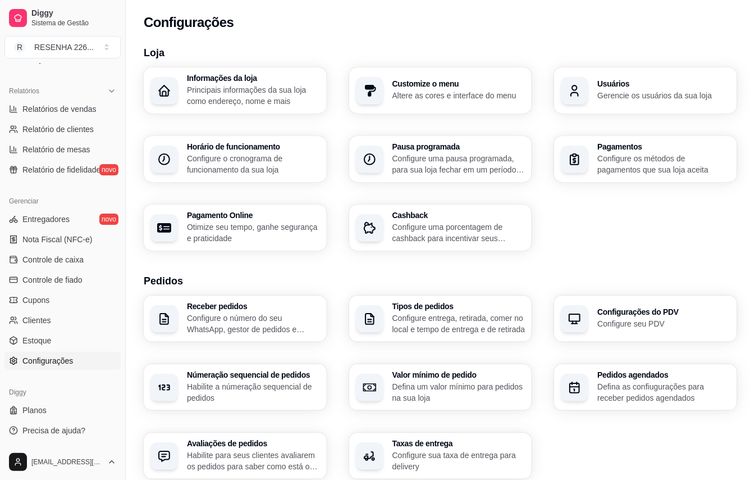
click at [609, 95] on p "Gerencie os usuários da sua loja" at bounding box center [664, 95] width 133 height 11
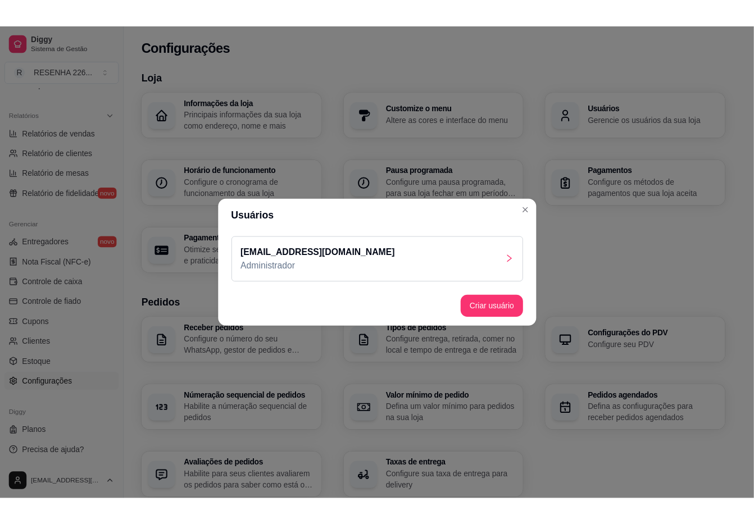
scroll to position [284, 0]
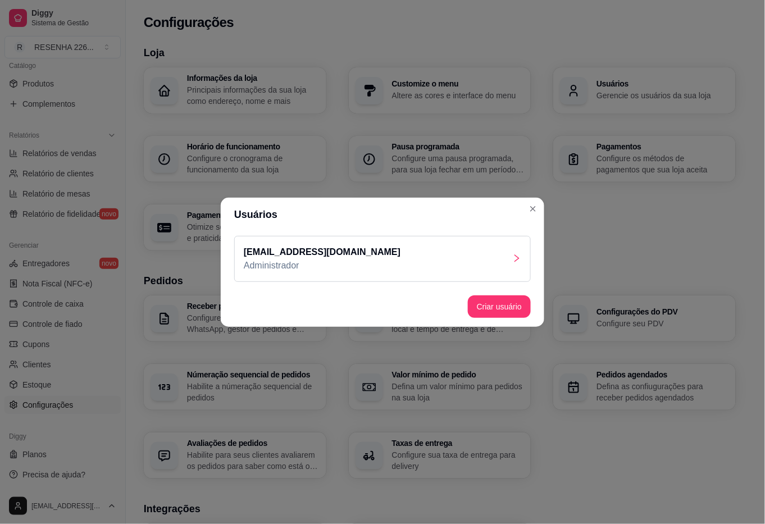
click at [492, 248] on div "[EMAIL_ADDRESS][DOMAIN_NAME] Administrador" at bounding box center [382, 259] width 297 height 46
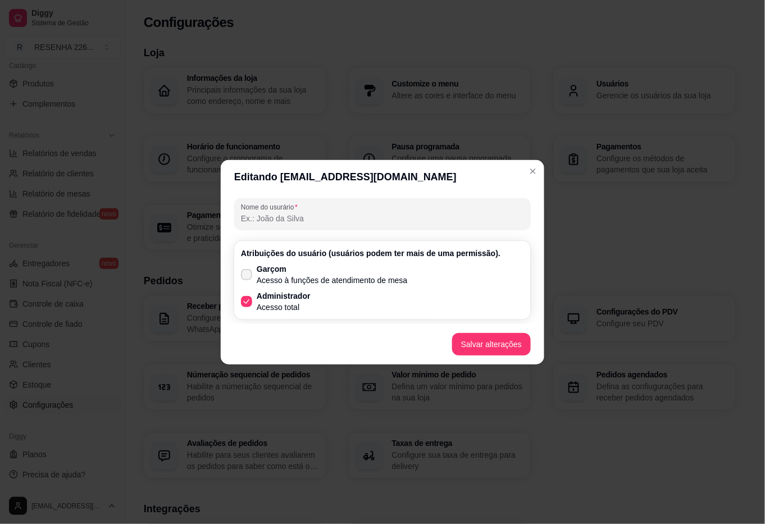
click at [326, 280] on p "Acesso à funções de atendimento de mesa" at bounding box center [332, 280] width 151 height 11
click at [248, 280] on input "Garçom Acesso à funções de atendimento de mesa" at bounding box center [243, 279] width 7 height 7
click at [243, 299] on icon at bounding box center [246, 301] width 9 height 7
click at [243, 303] on input "Administrador Acesso total" at bounding box center [243, 306] width 7 height 7
click at [266, 306] on p "Acesso total" at bounding box center [284, 307] width 54 height 11
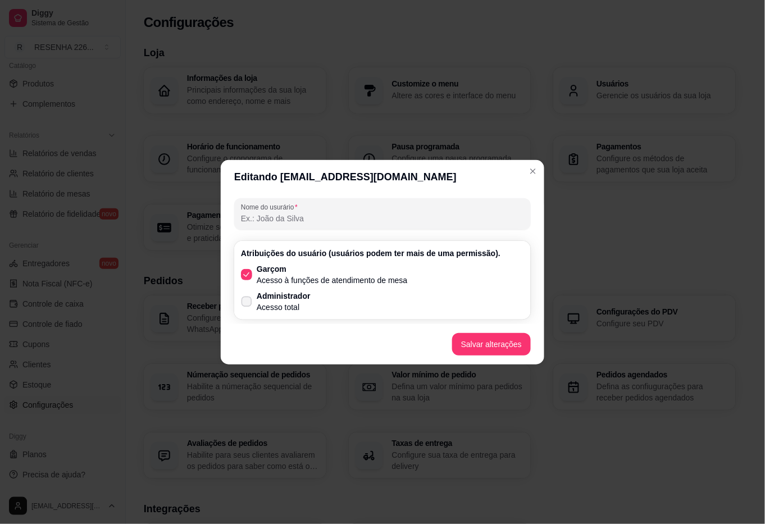
click at [248, 306] on input "Administrador Acesso total" at bounding box center [243, 306] width 7 height 7
click at [266, 277] on p "Acesso à funções de atendimento de mesa" at bounding box center [332, 280] width 151 height 11
click at [248, 277] on input "Garçom Acesso à funções de atendimento de mesa" at bounding box center [243, 279] width 7 height 7
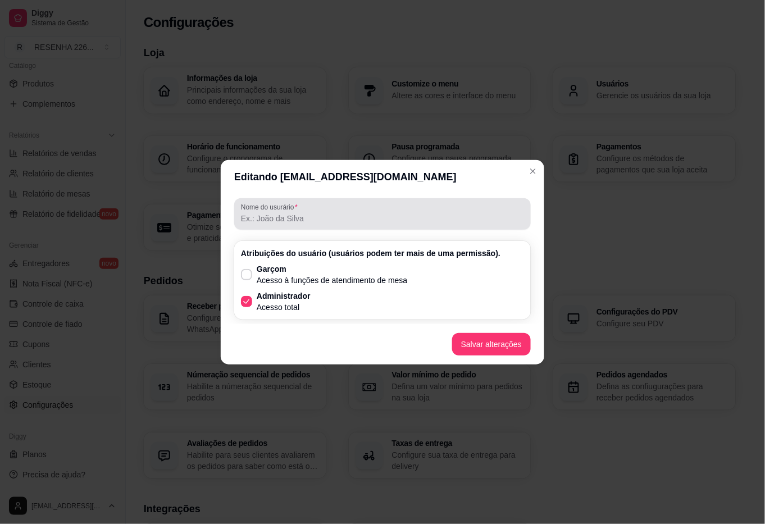
click at [259, 213] on input "Nome do usurário" at bounding box center [382, 218] width 283 height 11
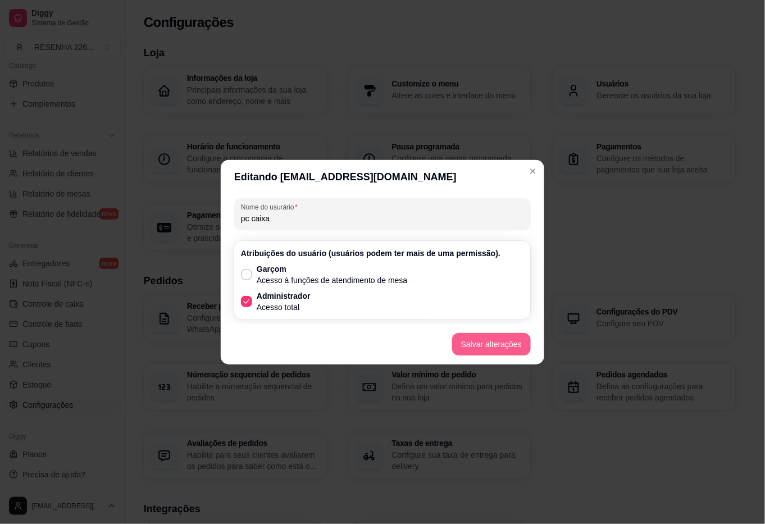
click at [455, 349] on footer "Salvar alterações" at bounding box center [382, 344] width 323 height 40
click at [473, 346] on button "Salvar alterações" at bounding box center [491, 344] width 79 height 22
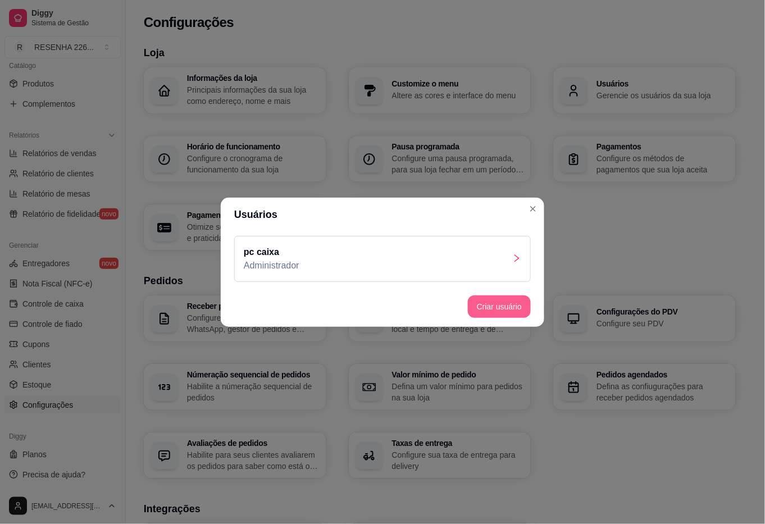
click at [490, 304] on button "Criar usuário" at bounding box center [499, 306] width 63 height 22
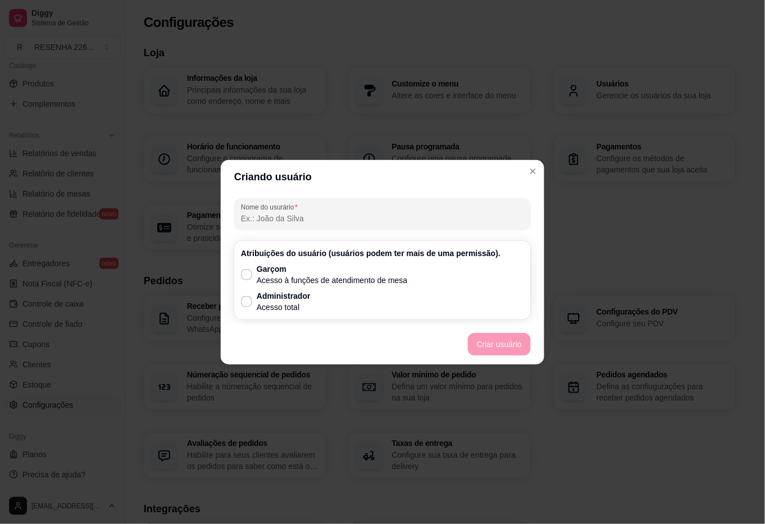
click at [281, 213] on input "Nome do usurário" at bounding box center [382, 218] width 283 height 11
click at [360, 279] on p "Acesso à funções de atendimento de mesa" at bounding box center [332, 280] width 151 height 11
click at [248, 279] on input "Garçom Acesso à funções de atendimento de mesa" at bounding box center [243, 279] width 7 height 7
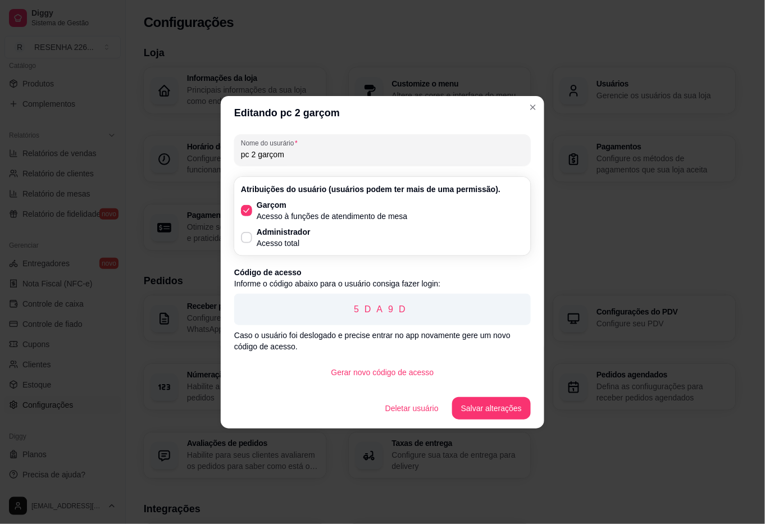
click at [514, 107] on header "Editando pc 2 garçom" at bounding box center [382, 113] width 323 height 34
click at [523, 108] on header "Editando pc 2 garçom" at bounding box center [382, 113] width 323 height 34
